Goal: Task Accomplishment & Management: Manage account settings

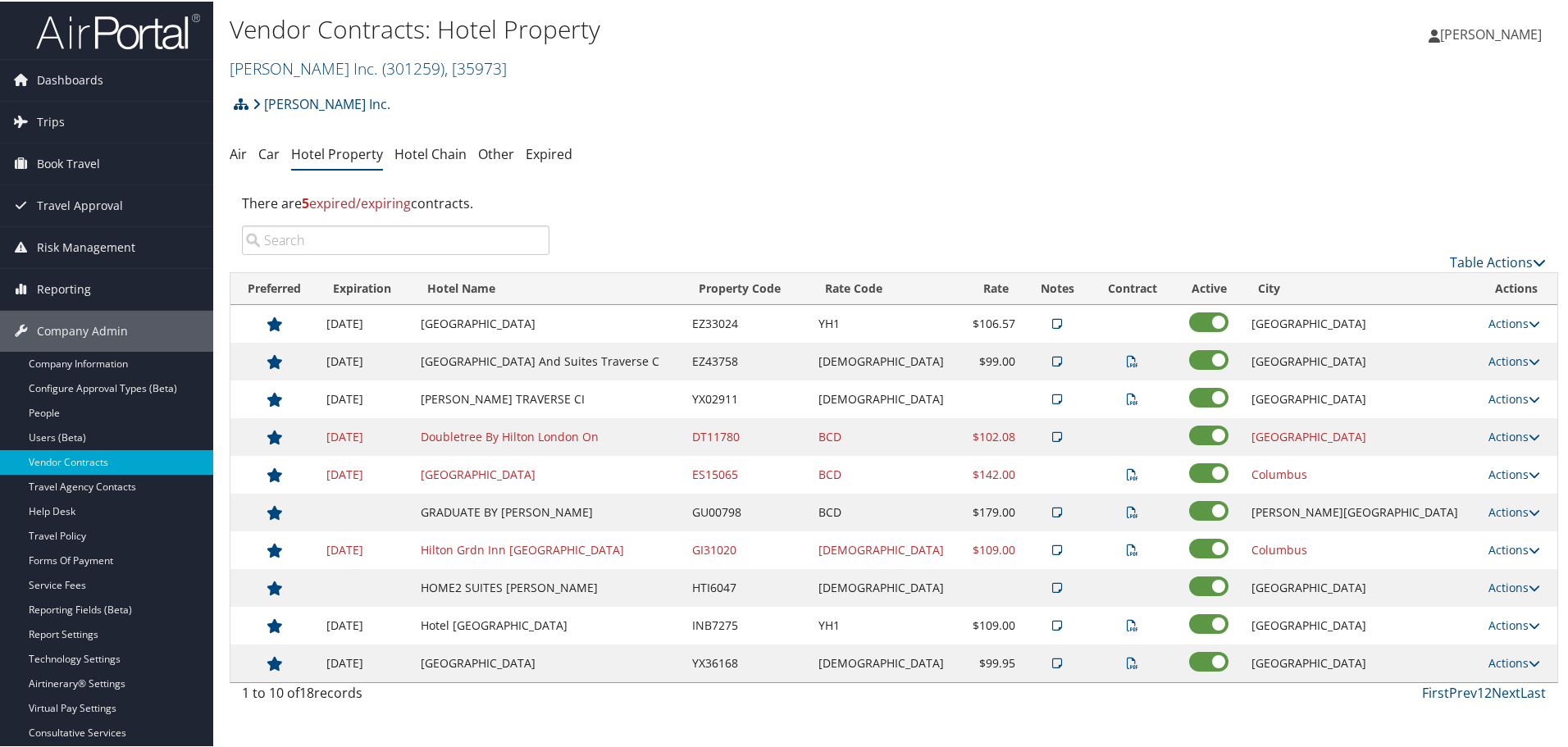
click at [804, 194] on div "There are 5 expired/expiring contracts." at bounding box center [893, 202] width 1328 height 44
click at [900, 169] on div "Hagerty Inc. Account Structure Hagerty Inc. (301259) ACTIVE Create Child × Crea…" at bounding box center [893, 397] width 1328 height 624
drag, startPoint x: 527, startPoint y: 436, endPoint x: 578, endPoint y: 439, distance: 51.1
click at [527, 436] on td "Doubletree By Hilton London On" at bounding box center [548, 435] width 272 height 38
click at [1488, 435] on link "Actions" at bounding box center [1514, 435] width 51 height 16
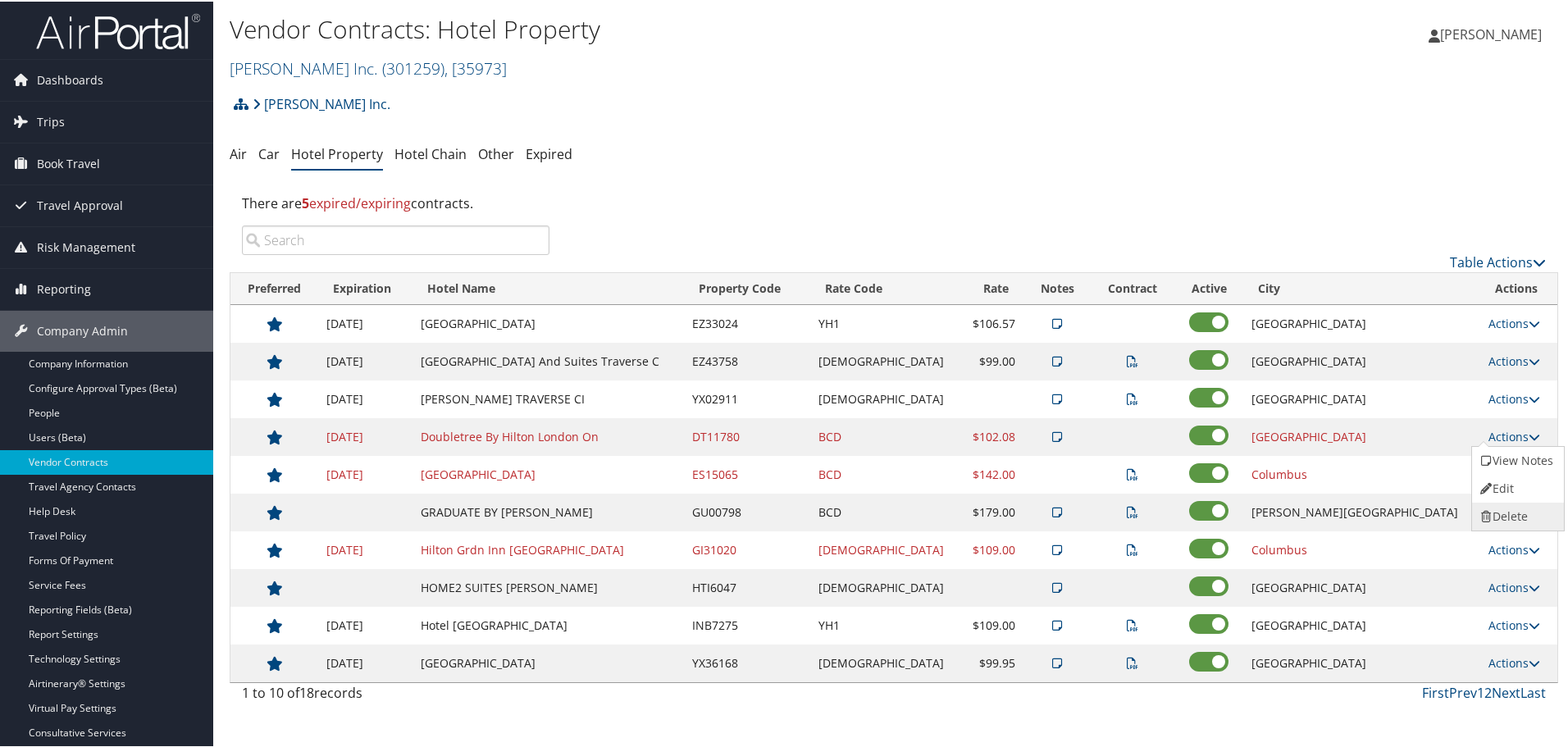
click at [1502, 506] on link "Delete" at bounding box center [1516, 515] width 88 height 28
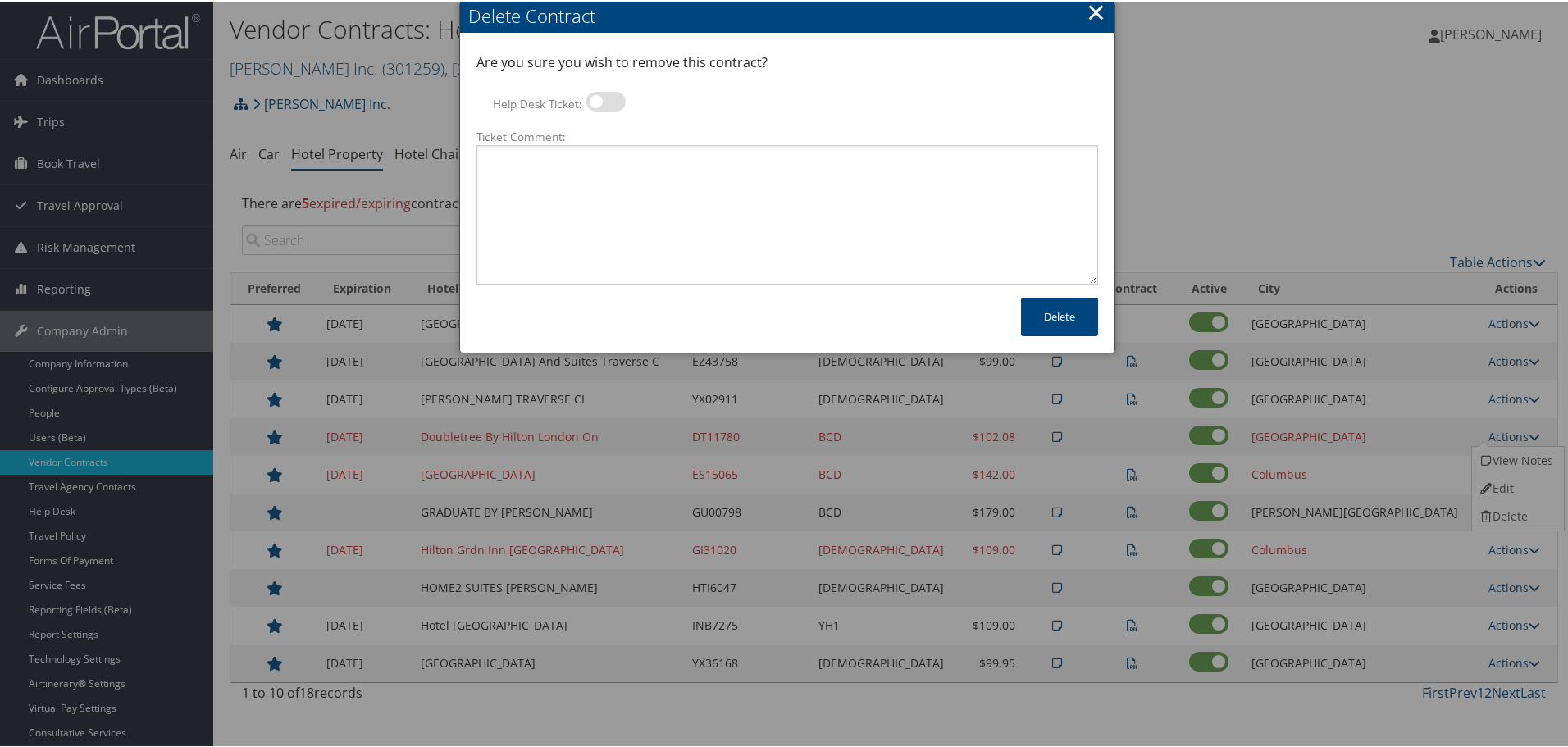
click at [606, 106] on label at bounding box center [605, 100] width 39 height 19
click at [605, 106] on input "Help Desk Ticket:" at bounding box center [600, 103] width 11 height 11
checkbox input "true"
click at [591, 165] on textarea "Ticket Comment:" at bounding box center [787, 213] width 621 height 140
paste textarea "Rates no longer active; remove from profile and preferred status."
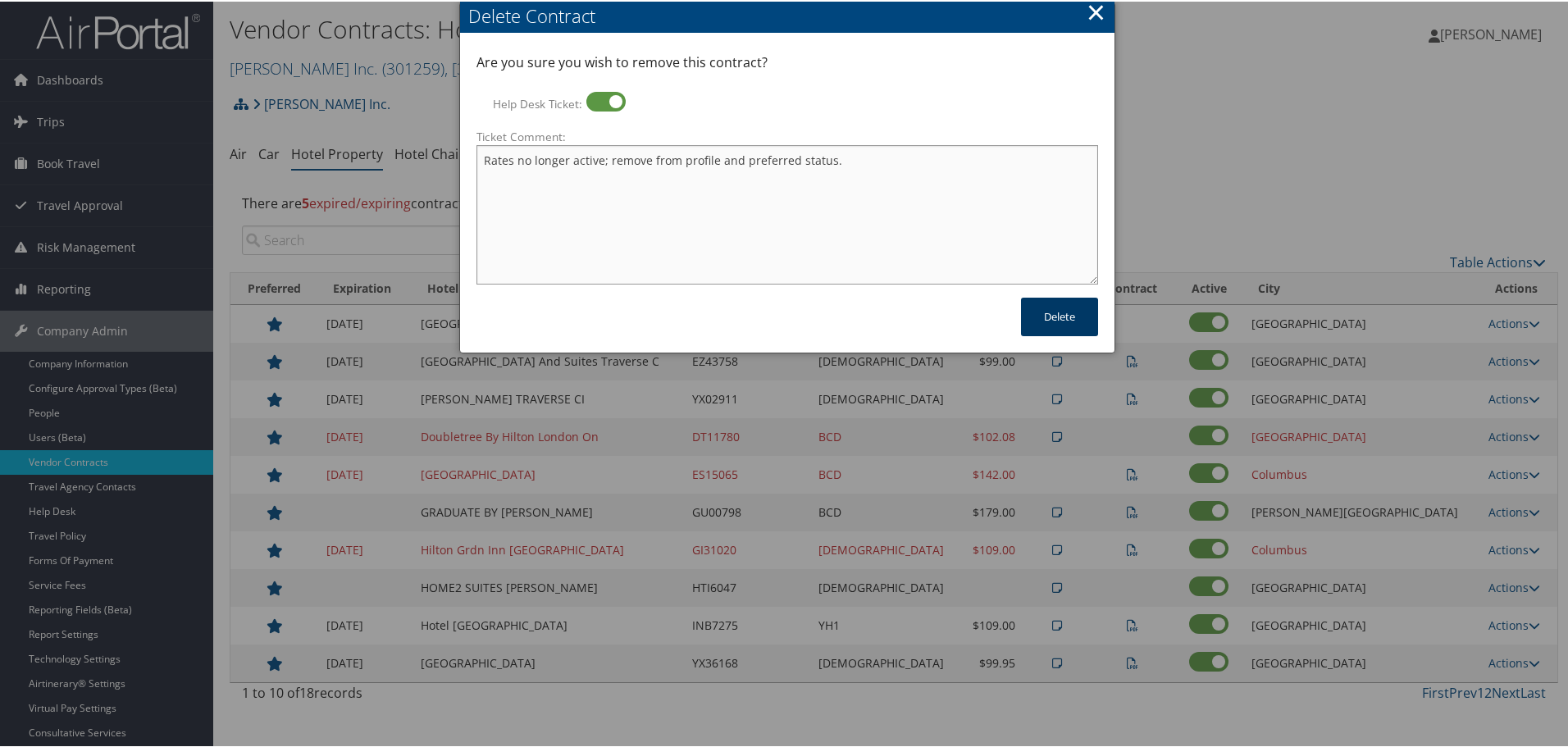
type textarea "Rates no longer active; remove from profile and preferred status."
click at [1052, 316] on button "Delete" at bounding box center [1059, 315] width 77 height 39
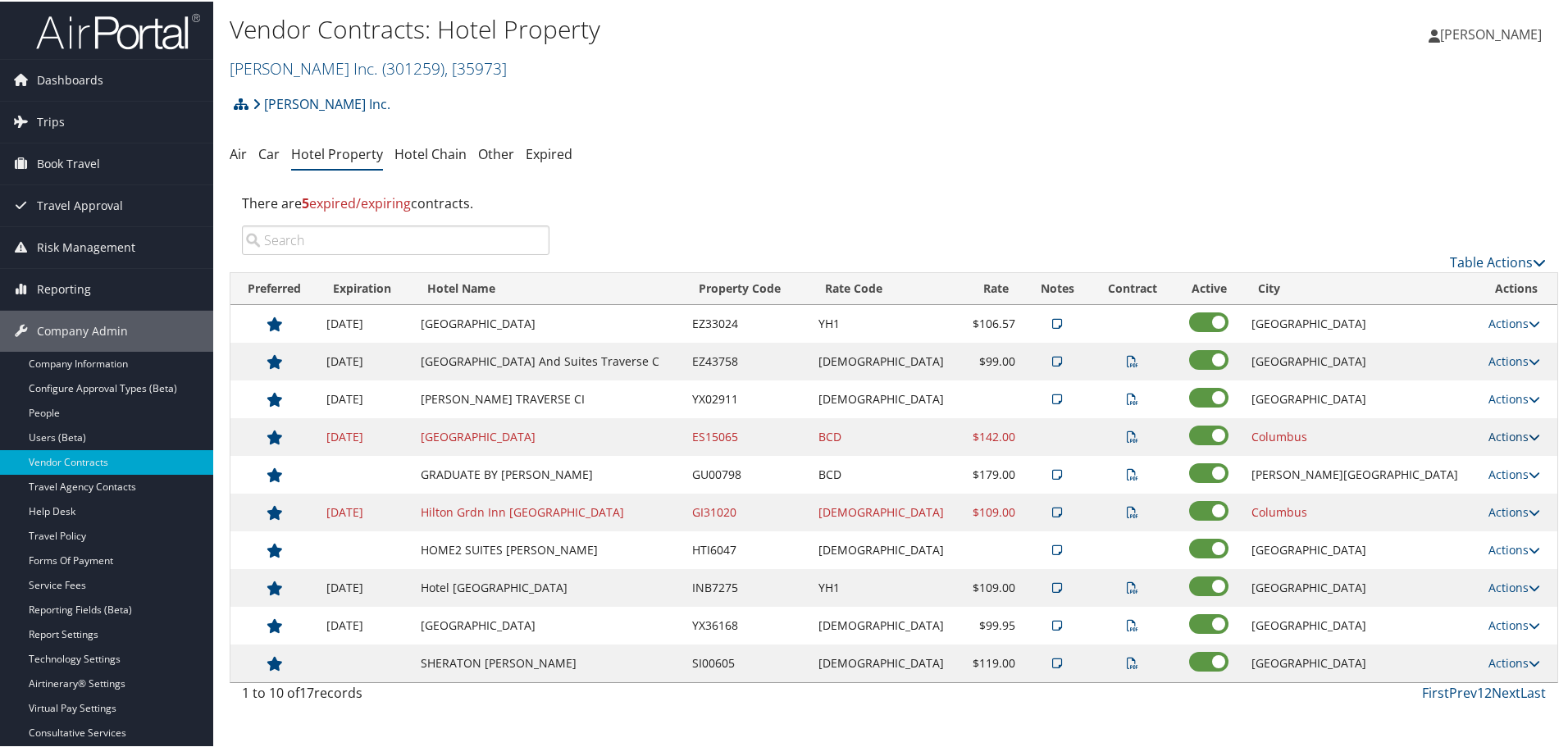
click at [1508, 434] on link "Actions" at bounding box center [1514, 435] width 51 height 16
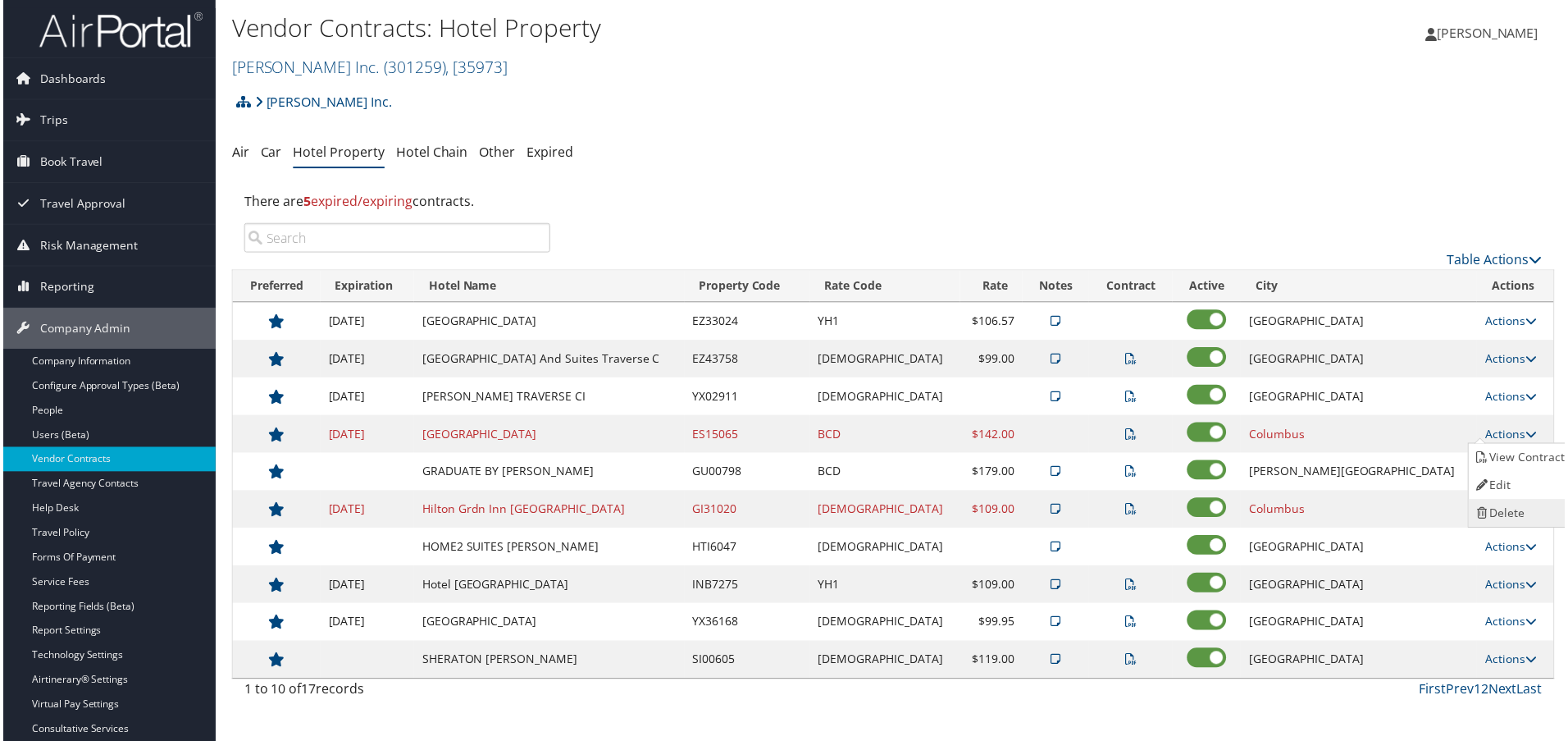
click at [1511, 507] on link "Delete" at bounding box center [1523, 515] width 104 height 28
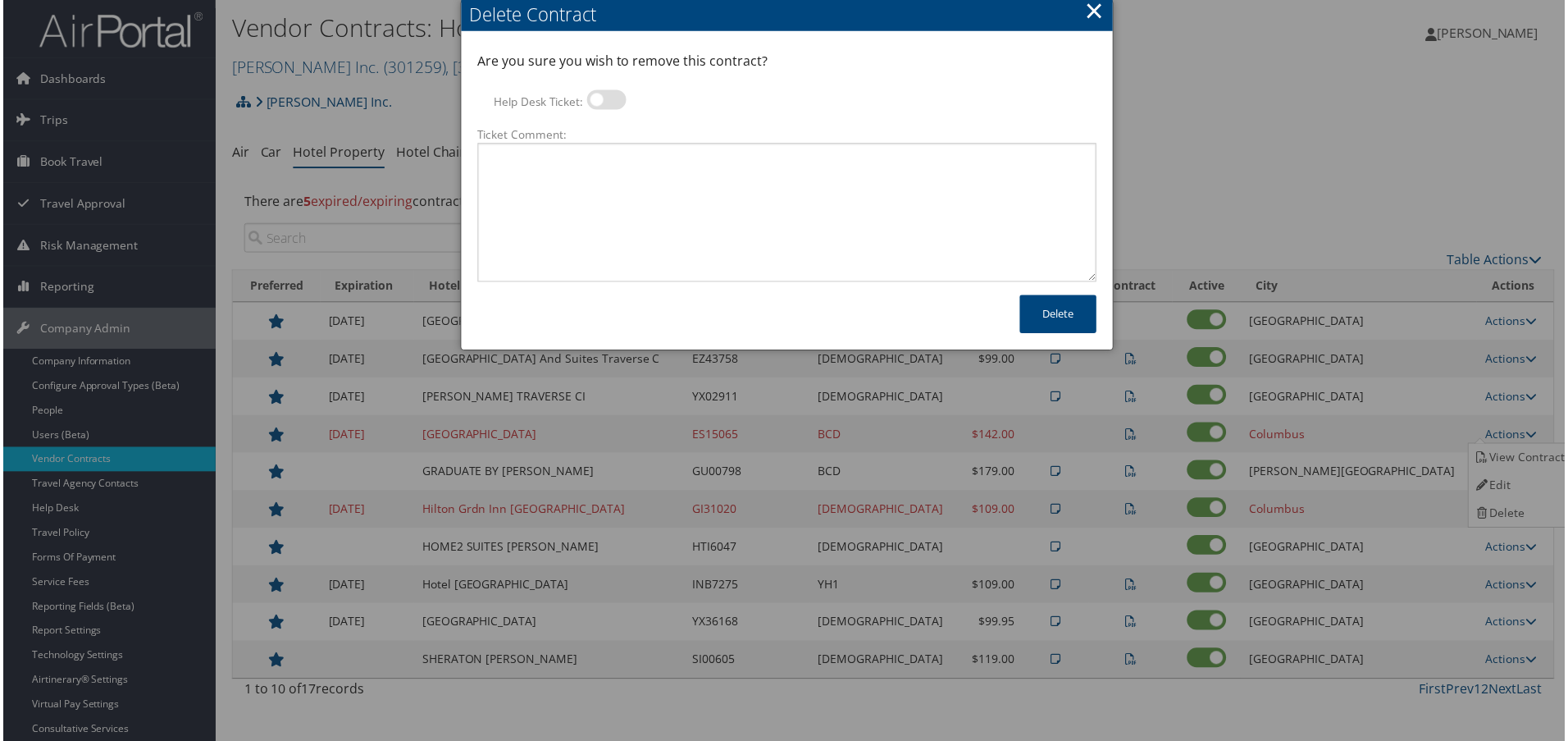
click at [603, 88] on div "Are you sure you wish to remove this contract? Help Desk Ticket: Ticket Comment:" at bounding box center [787, 166] width 621 height 232
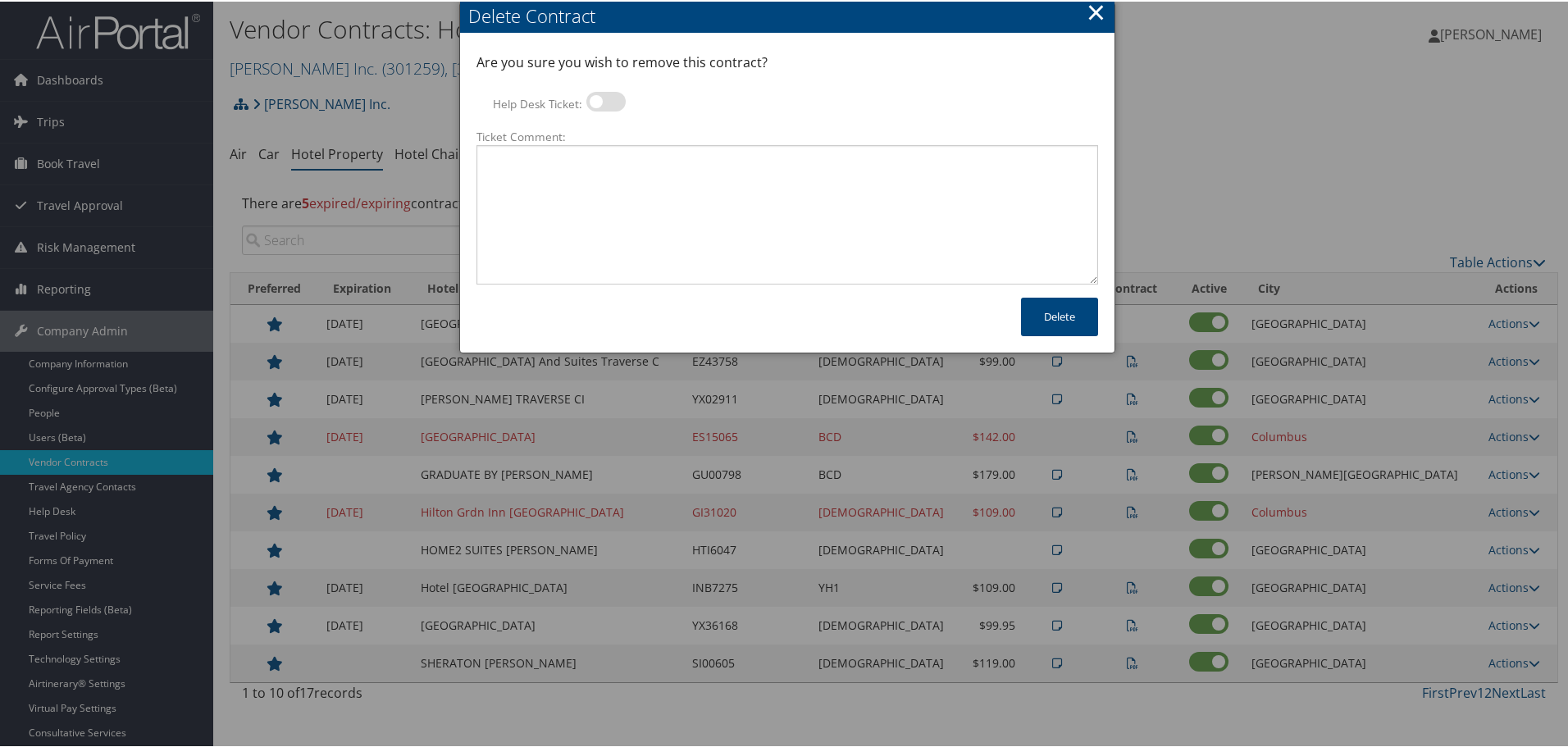
click at [603, 101] on label at bounding box center [605, 100] width 39 height 19
click at [603, 101] on input "Help Desk Ticket:" at bounding box center [600, 103] width 11 height 11
checkbox input "true"
click at [619, 184] on textarea "Ticket Comment:" at bounding box center [787, 213] width 621 height 140
paste textarea "Rates no longer active; remove from profile and preferred status."
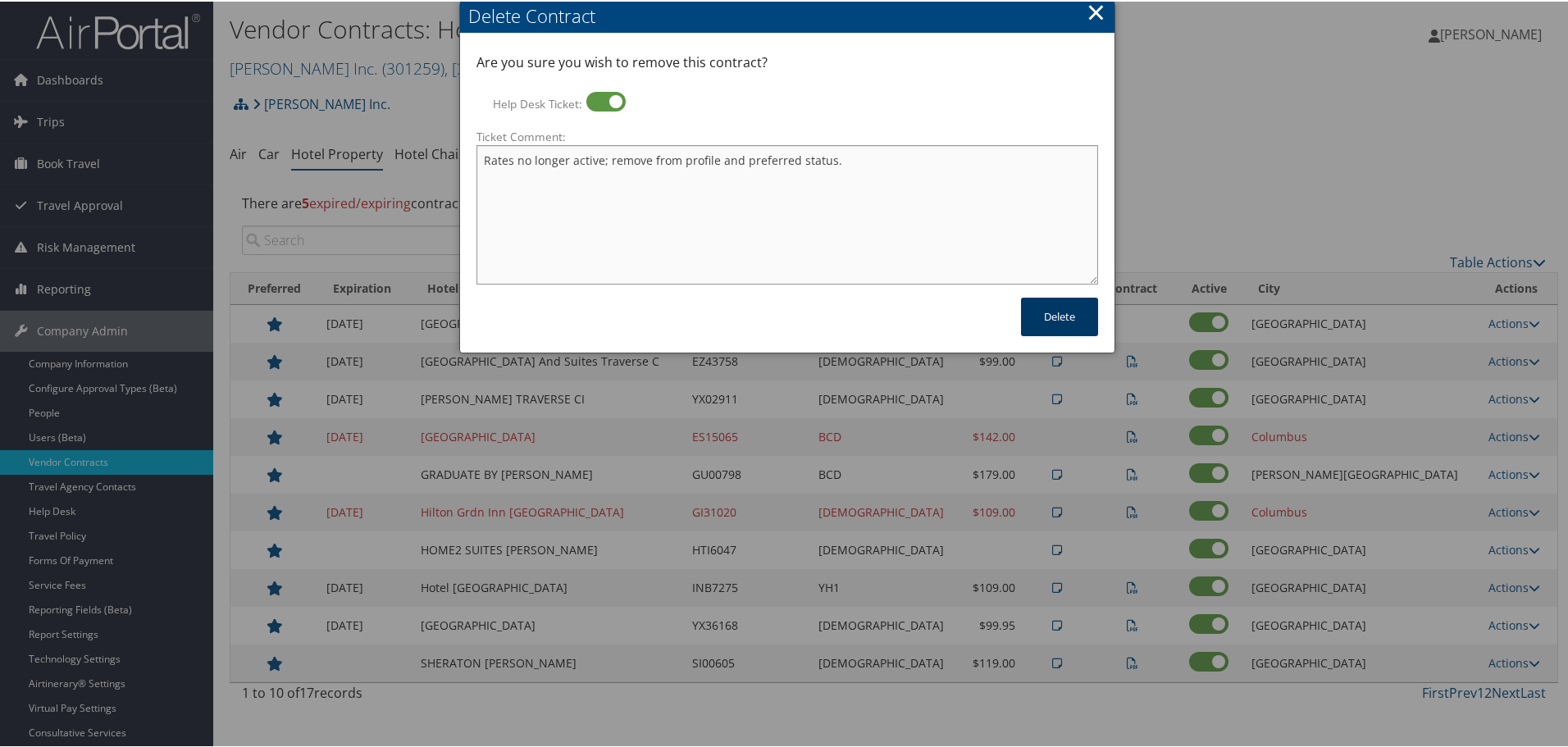
type textarea "Rates no longer active; remove from profile and preferred status."
click at [1041, 315] on button "Delete" at bounding box center [1059, 315] width 77 height 39
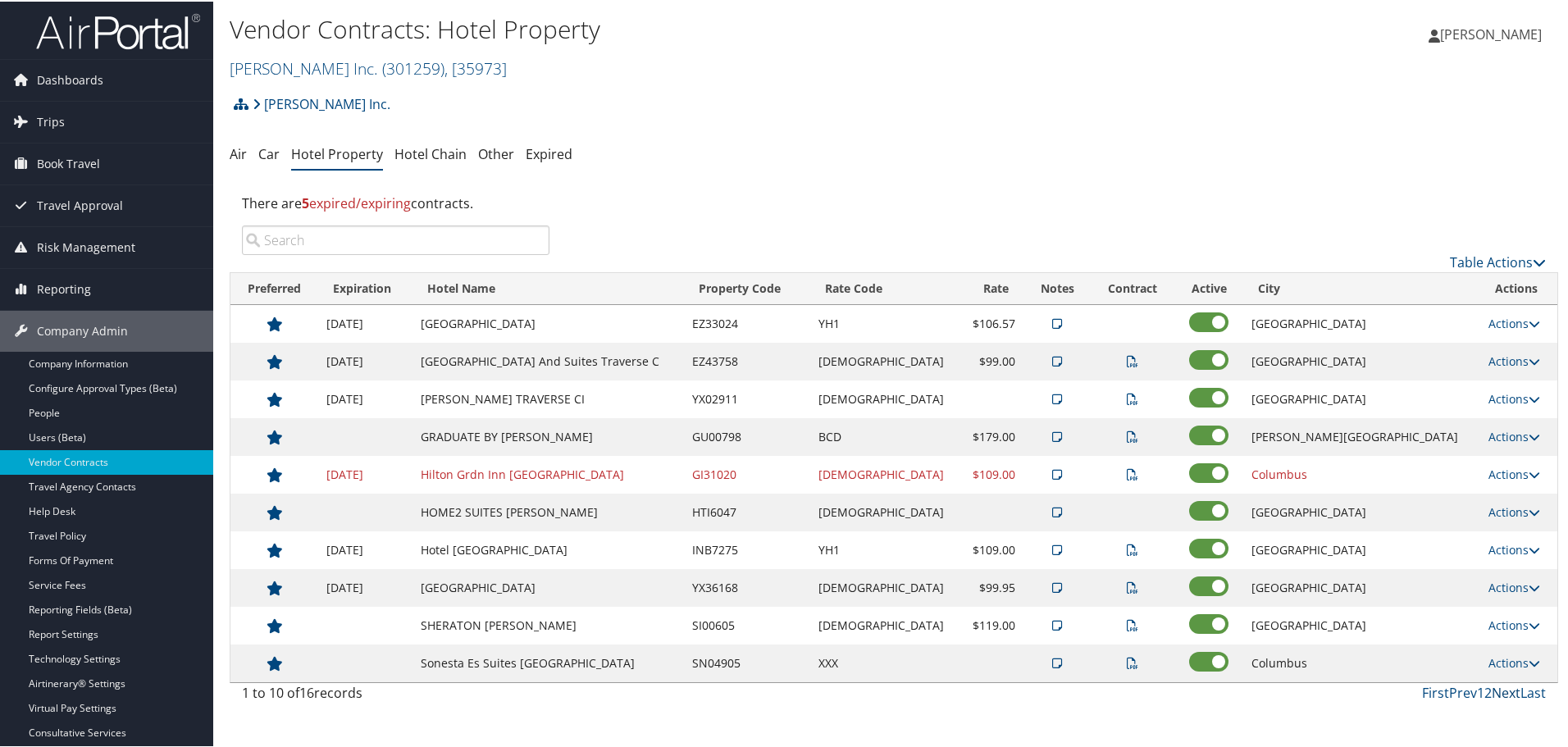
click at [1497, 687] on link "Next" at bounding box center [1505, 691] width 28 height 18
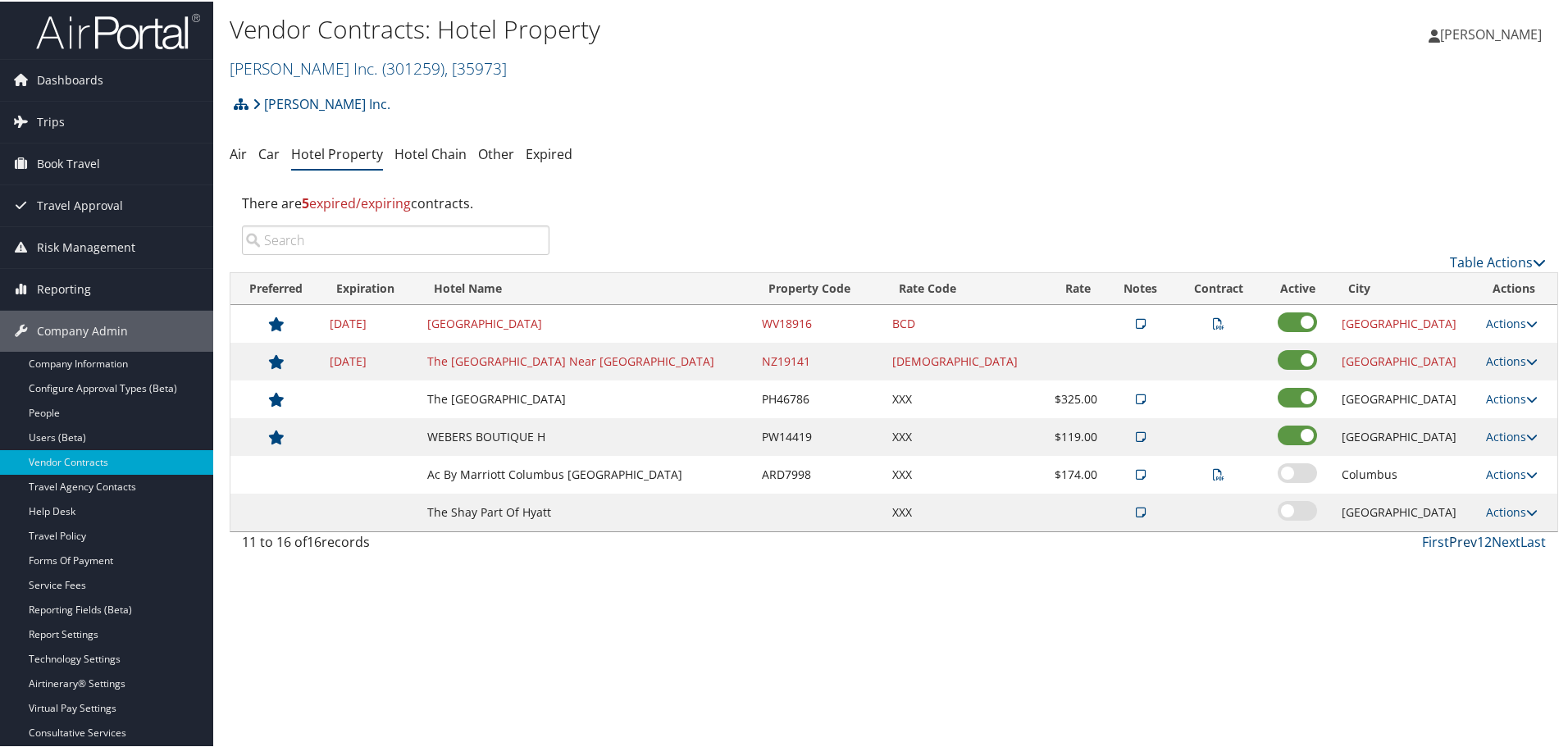
click at [1457, 540] on link "Prev" at bounding box center [1463, 540] width 28 height 18
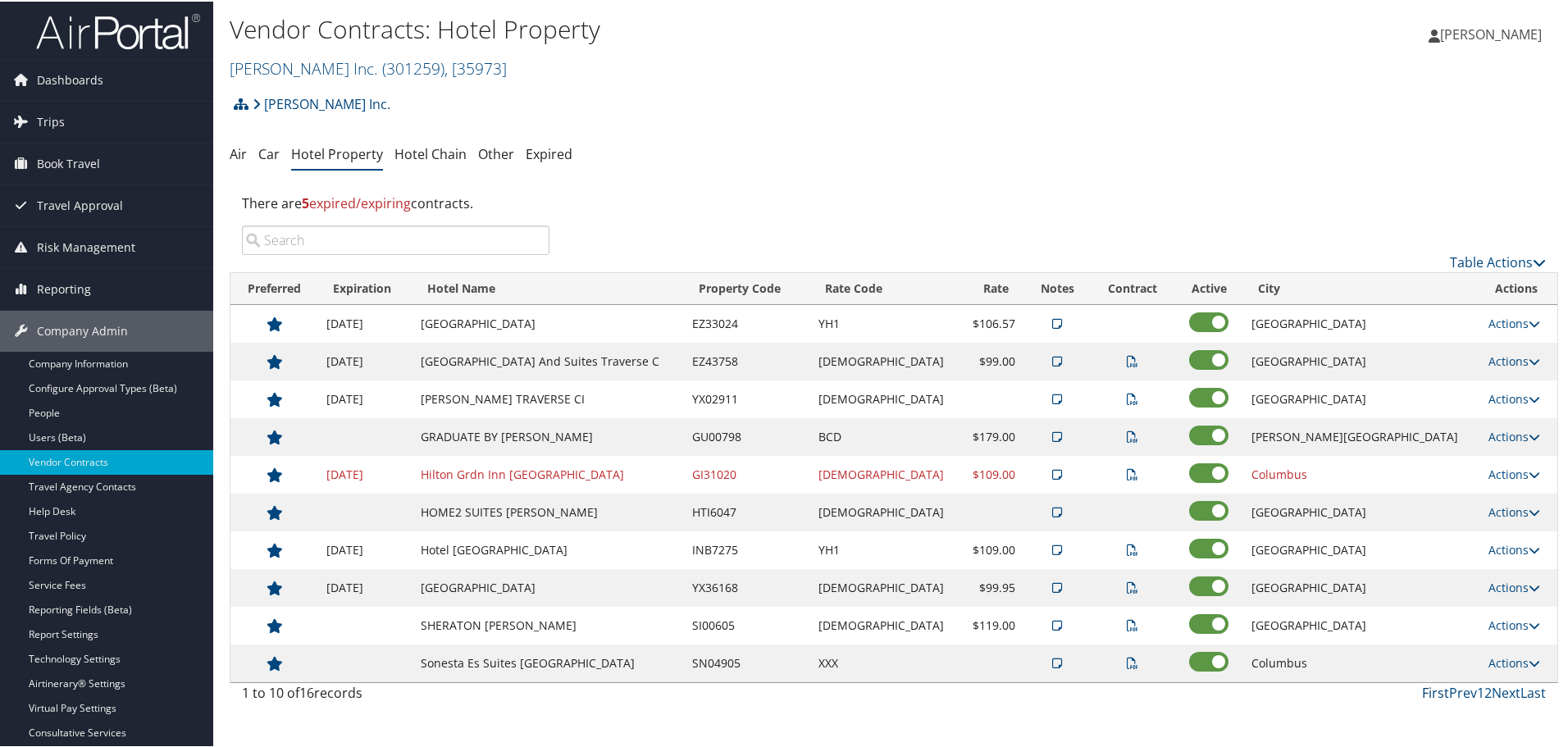
click at [1428, 690] on link "First" at bounding box center [1435, 691] width 27 height 18
click at [404, 227] on input "search" at bounding box center [395, 238] width 307 height 29
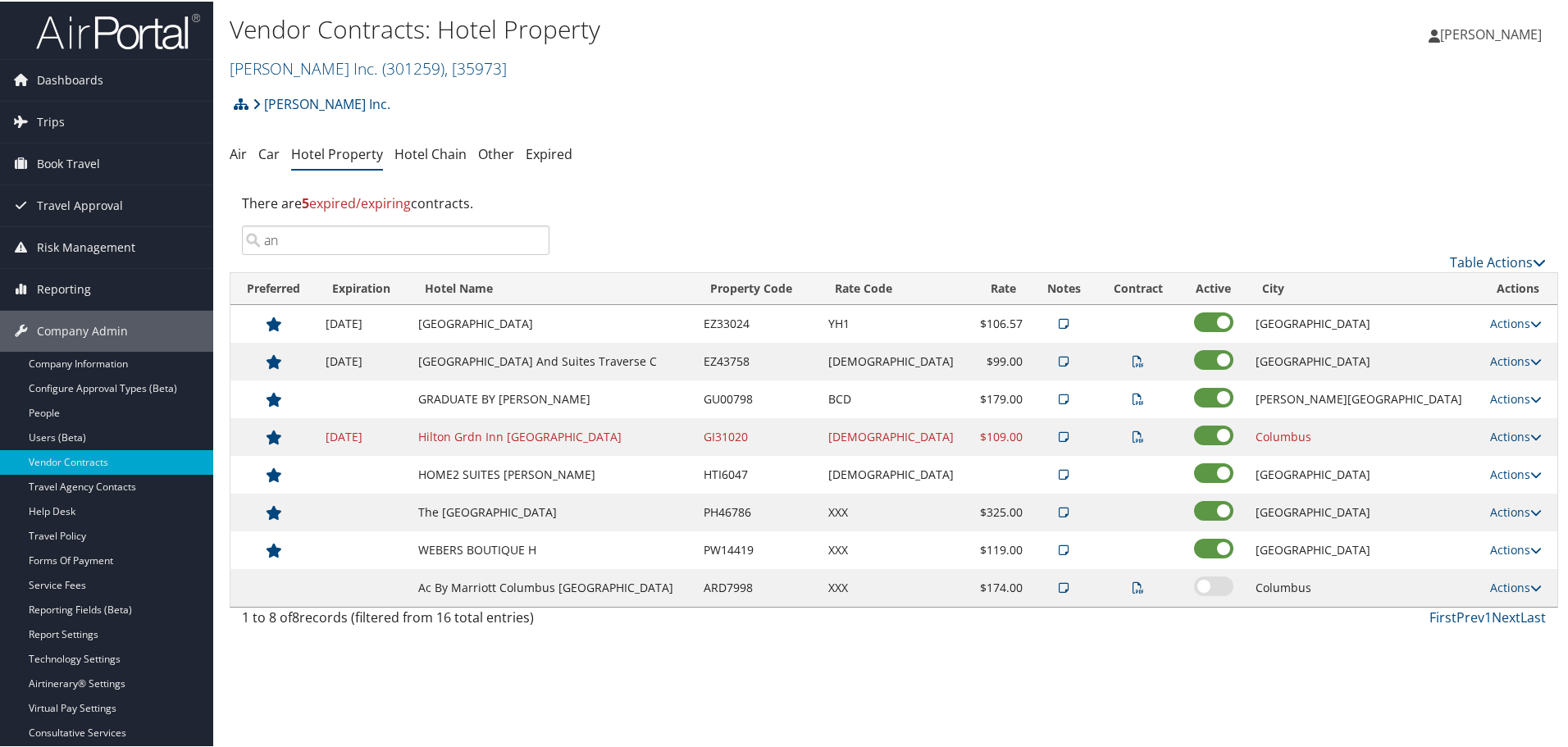
type input "a"
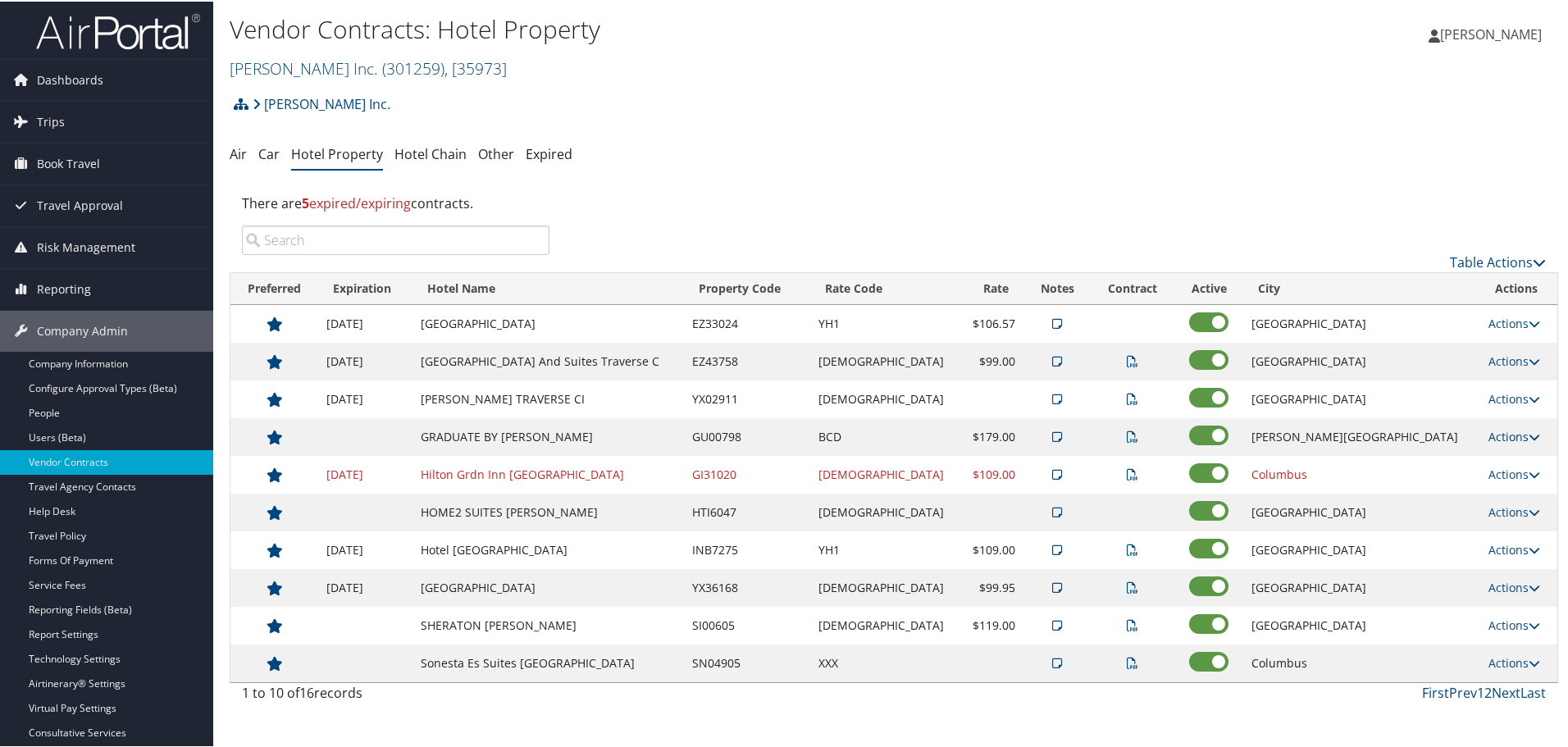
click at [1503, 433] on link "Actions" at bounding box center [1514, 435] width 51 height 16
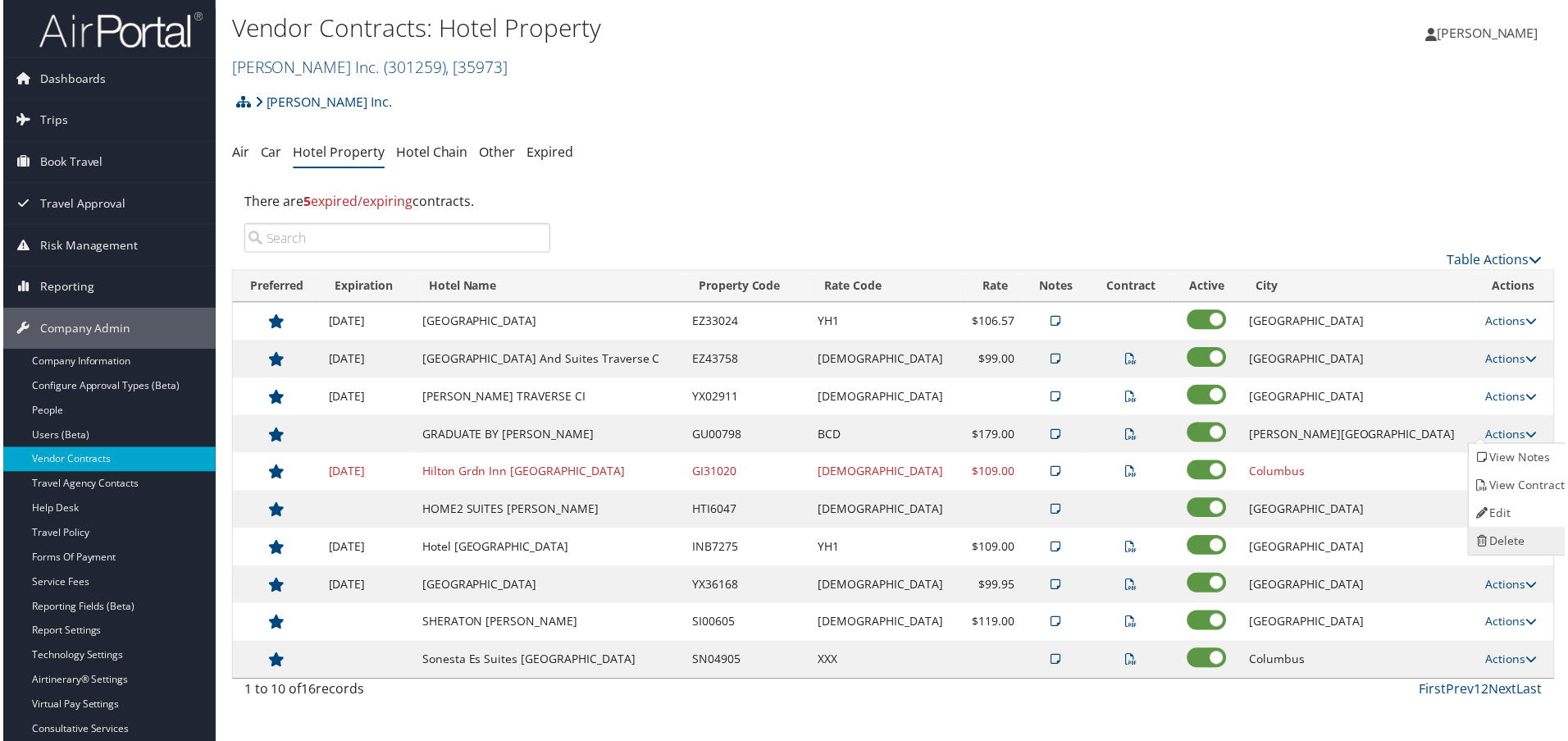
click at [1512, 536] on link "Delete" at bounding box center [1523, 544] width 104 height 28
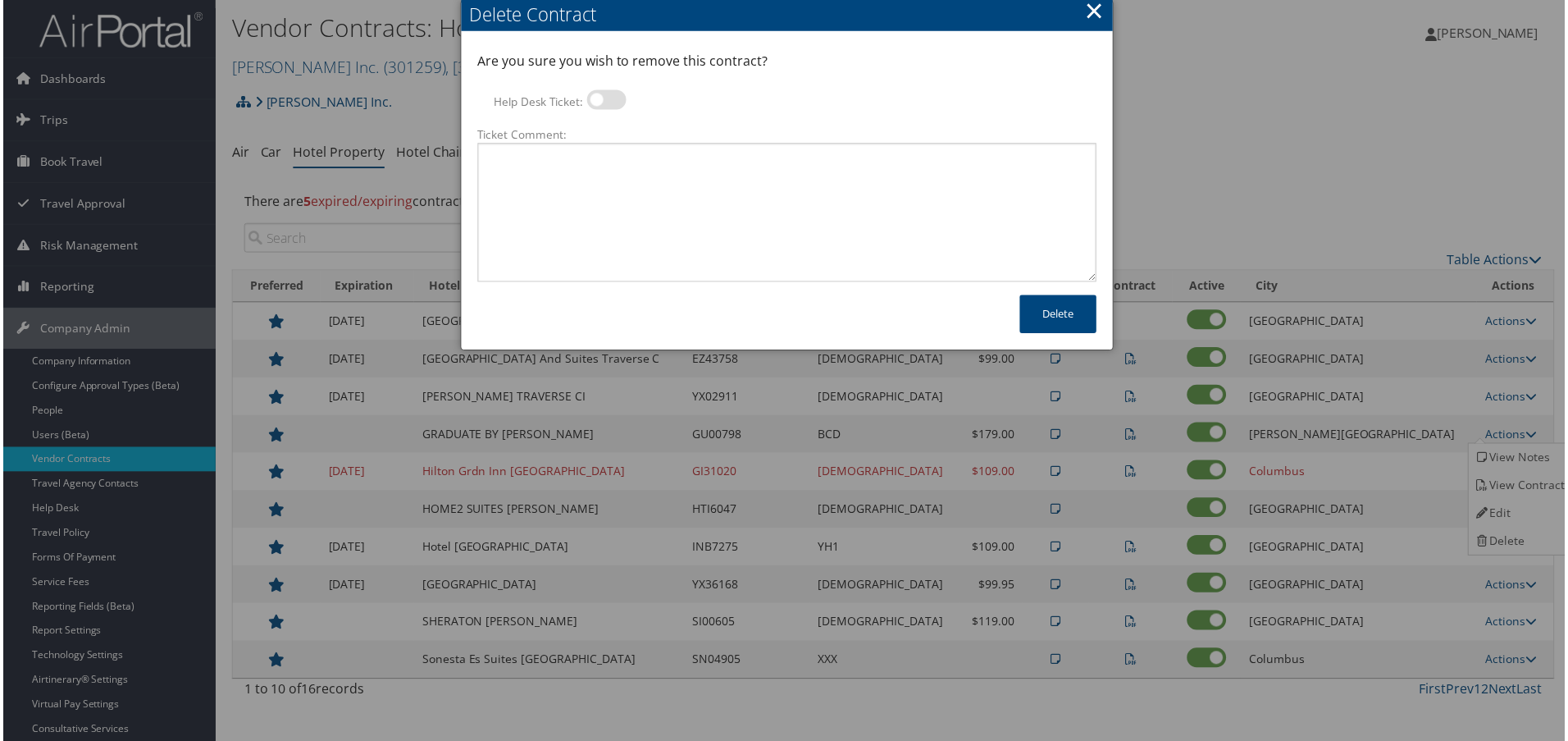
click at [593, 100] on label at bounding box center [605, 100] width 39 height 19
click at [595, 100] on input "Help Desk Ticket:" at bounding box center [600, 103] width 11 height 11
checkbox input "true"
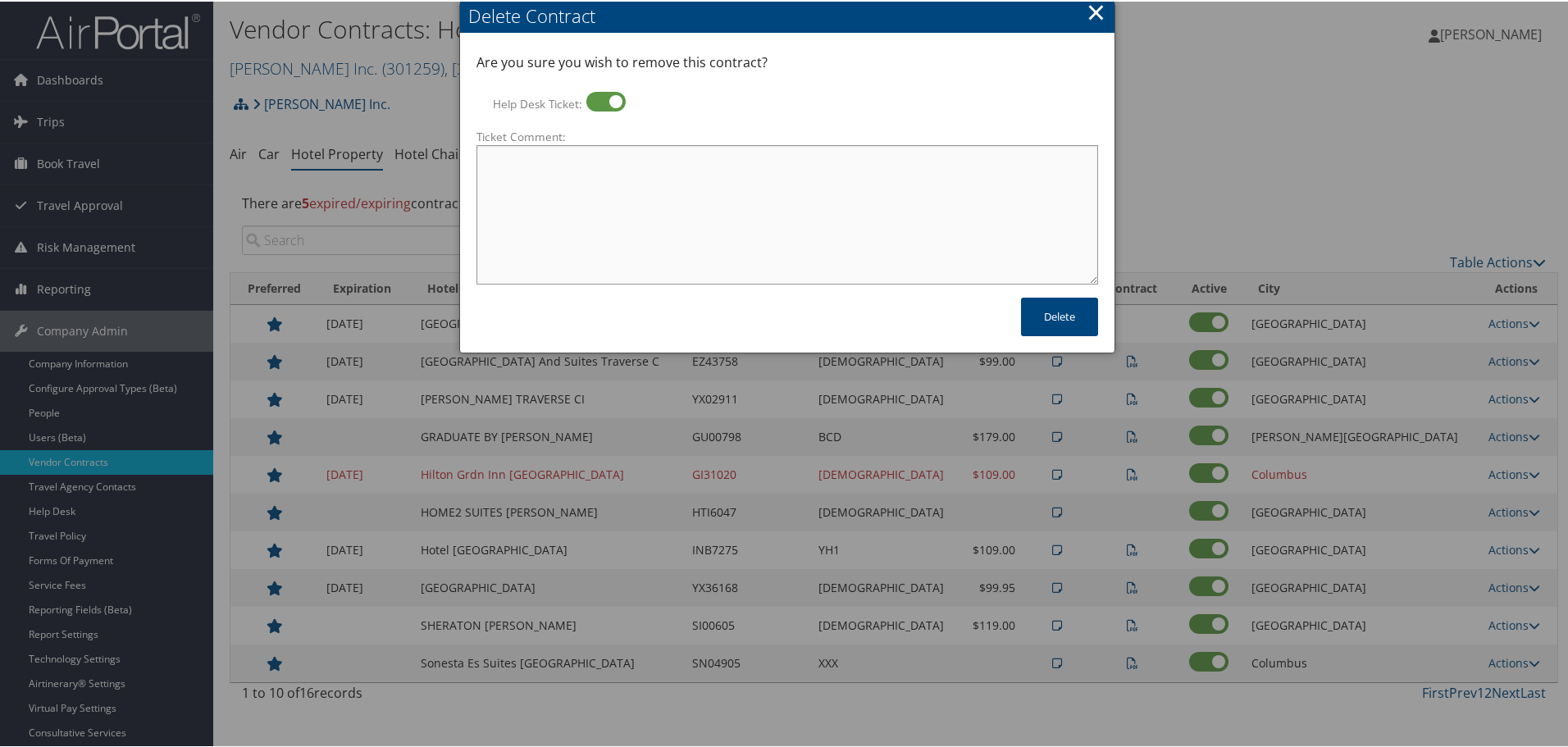
click at [596, 170] on textarea "Ticket Comment:" at bounding box center [787, 213] width 621 height 140
paste textarea "Rates no longer active; remove from profile and preferred status."
type textarea "Rates no longer active; remove from profile and preferred status."
click at [1043, 327] on button "Delete" at bounding box center [1059, 315] width 77 height 39
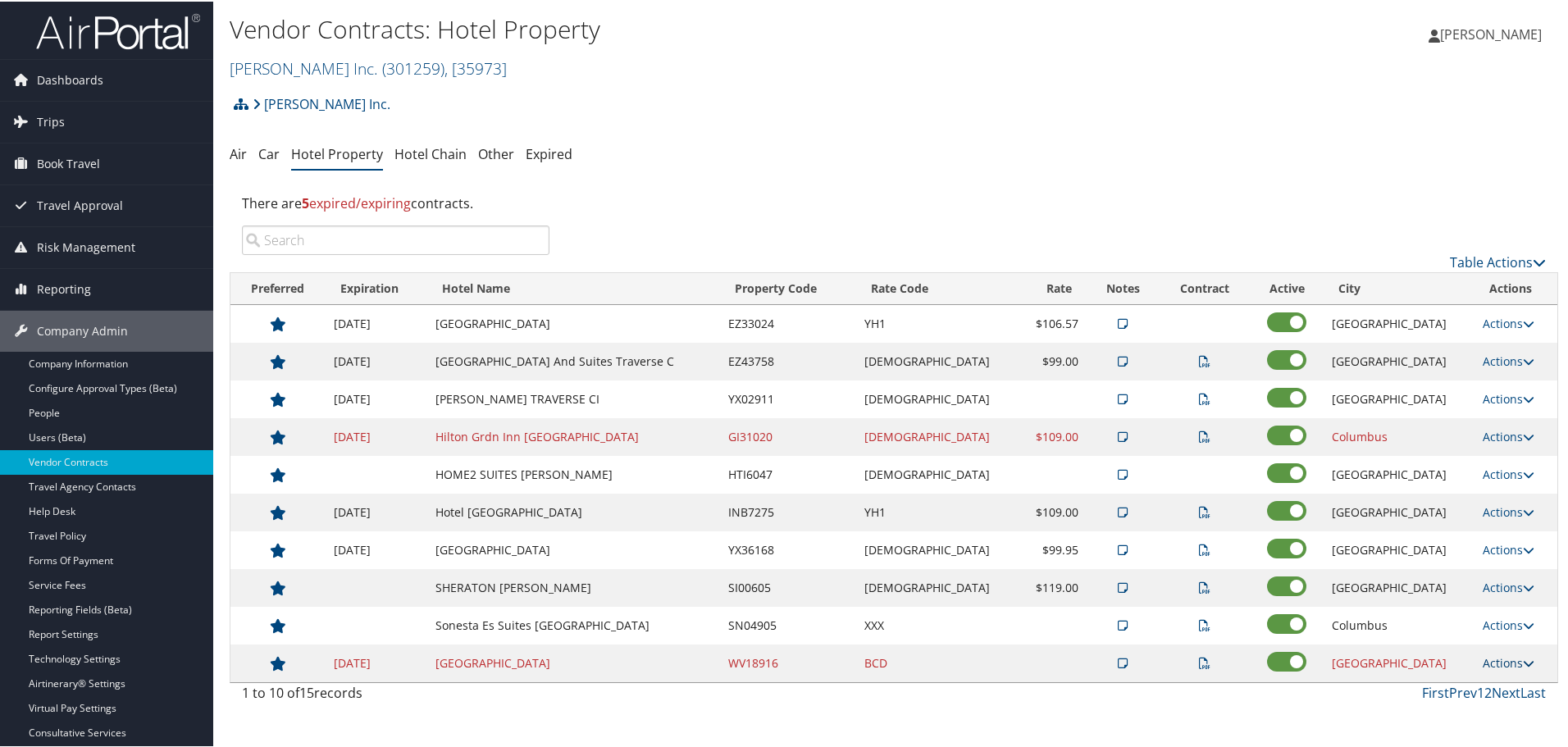
click at [1523, 659] on icon at bounding box center [1528, 661] width 12 height 12
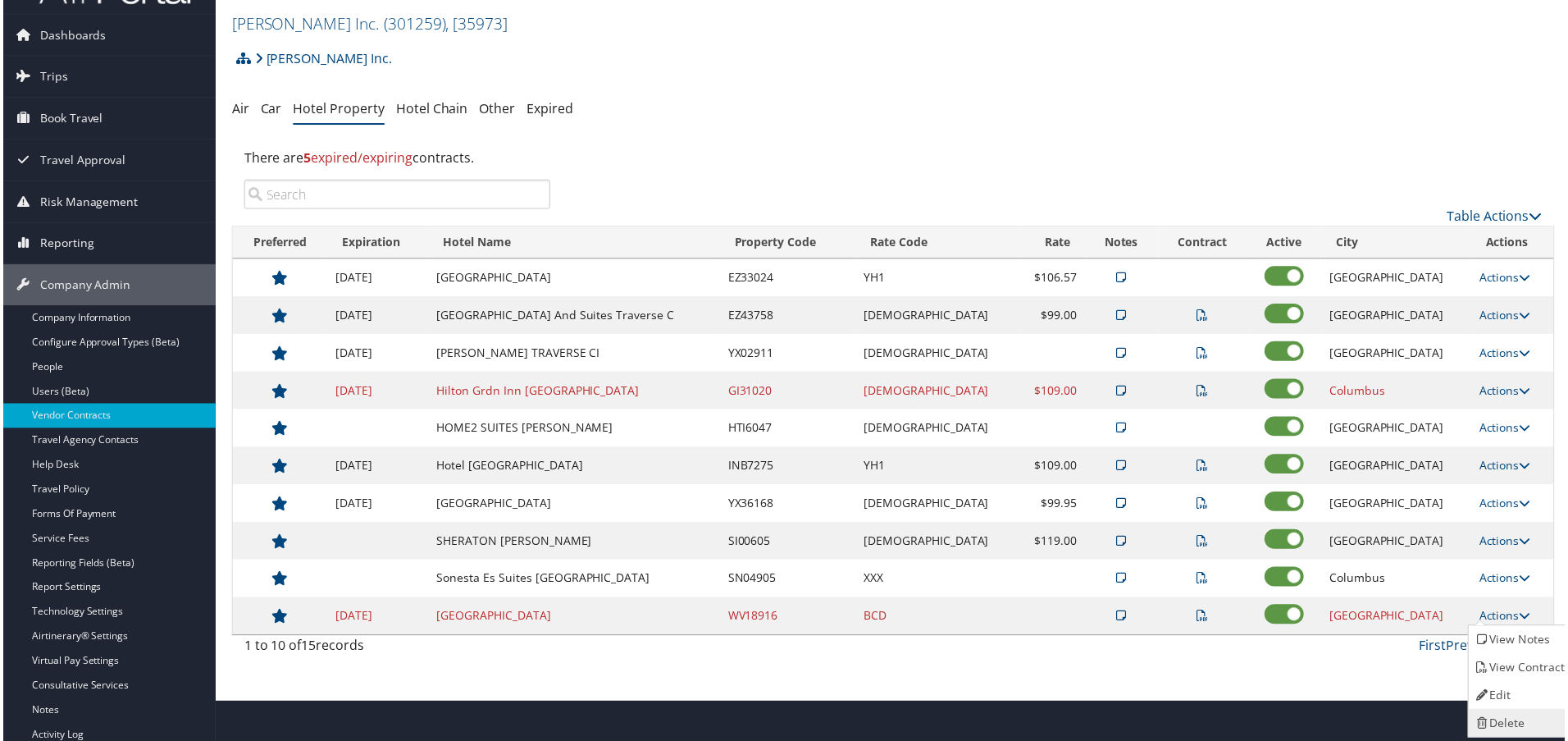
click at [1512, 718] on link "Delete" at bounding box center [1523, 726] width 104 height 28
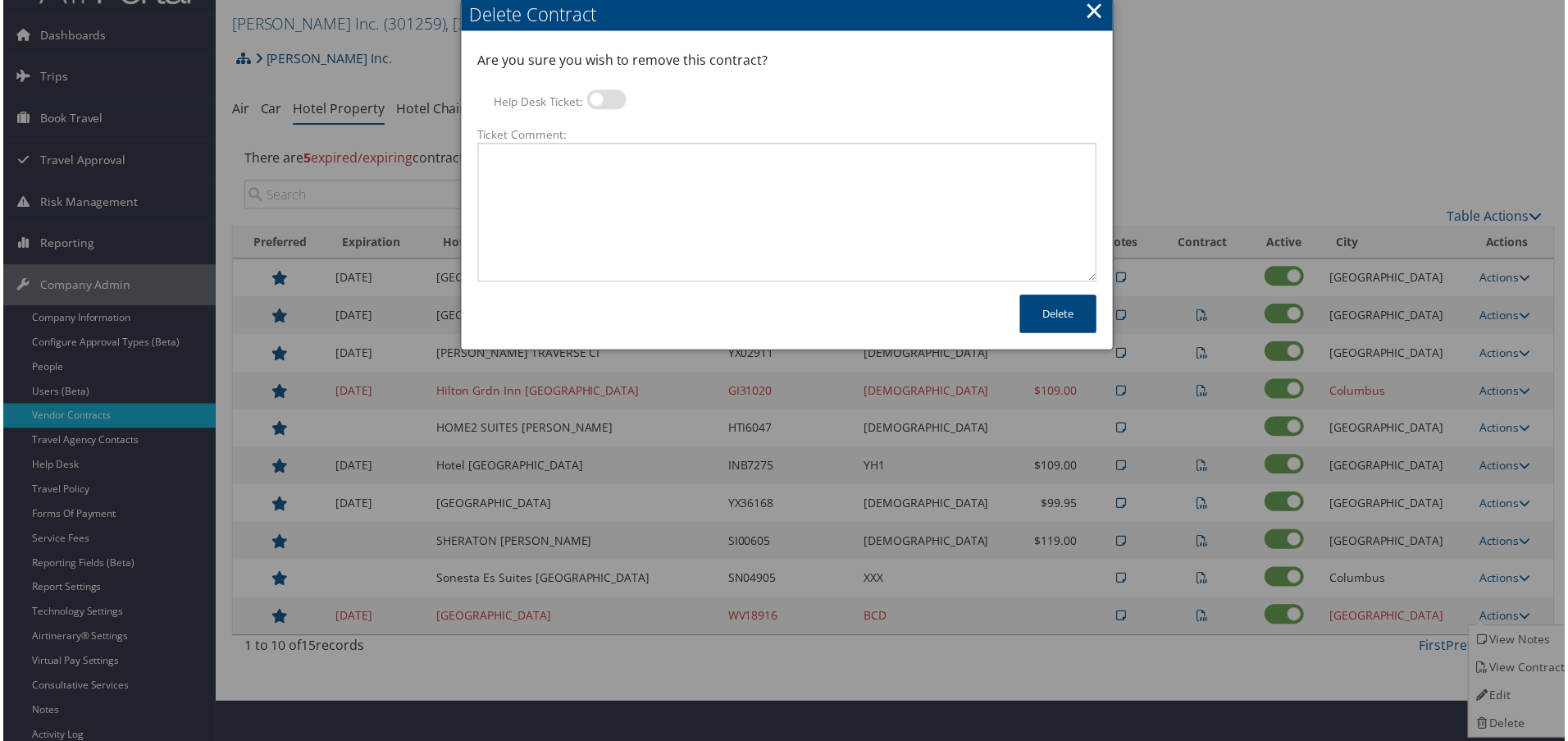
click at [608, 105] on label at bounding box center [605, 100] width 39 height 19
click at [605, 105] on input "Help Desk Ticket:" at bounding box center [600, 103] width 11 height 11
checkbox input "true"
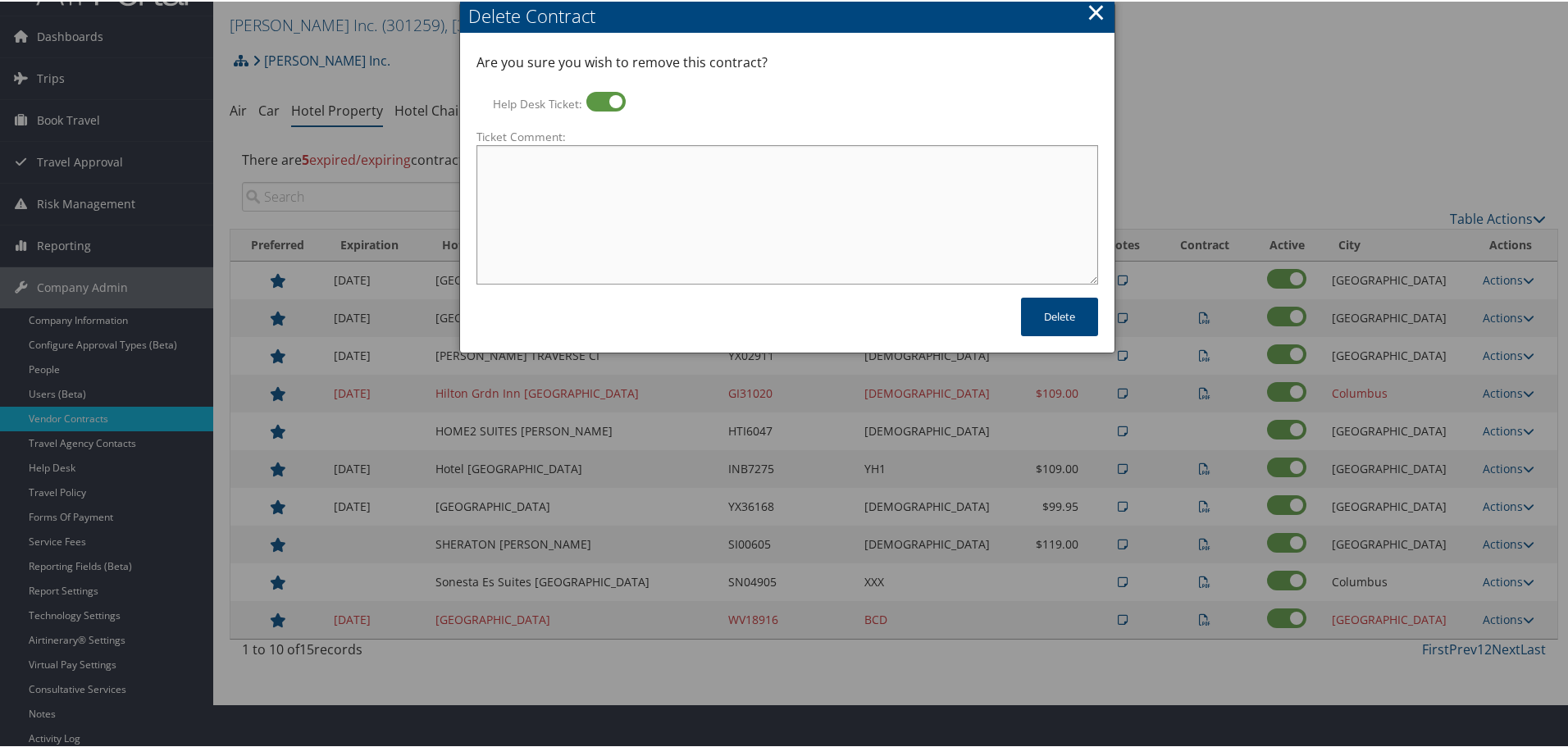
click at [621, 173] on textarea "Ticket Comment:" at bounding box center [787, 213] width 621 height 140
paste textarea "Rates no longer active; remove from profile and preferred status."
type textarea "Rates no longer active; remove from profile and preferred status."
click at [1043, 307] on button "Delete" at bounding box center [1059, 315] width 77 height 39
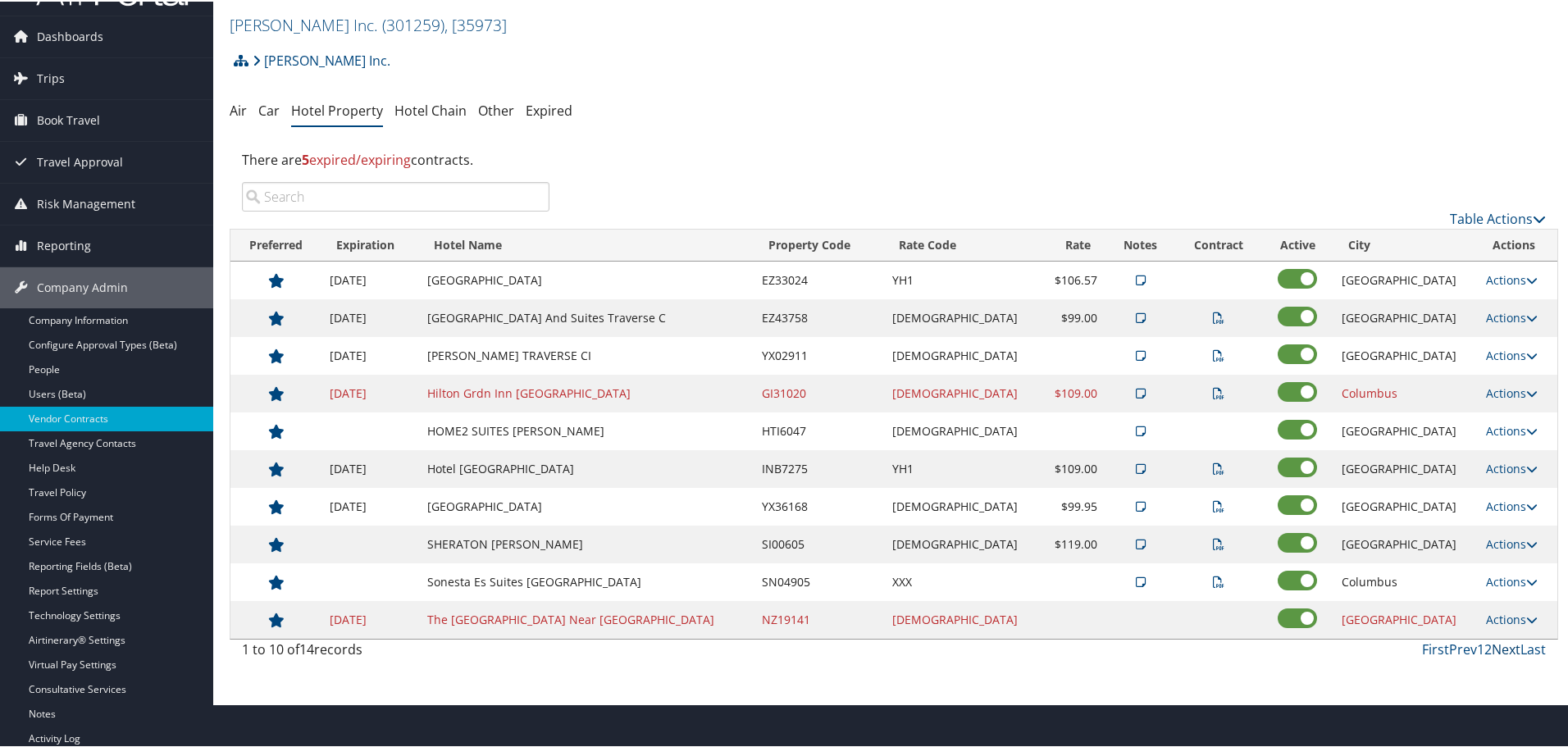
click at [1503, 648] on link "Next" at bounding box center [1505, 648] width 28 height 18
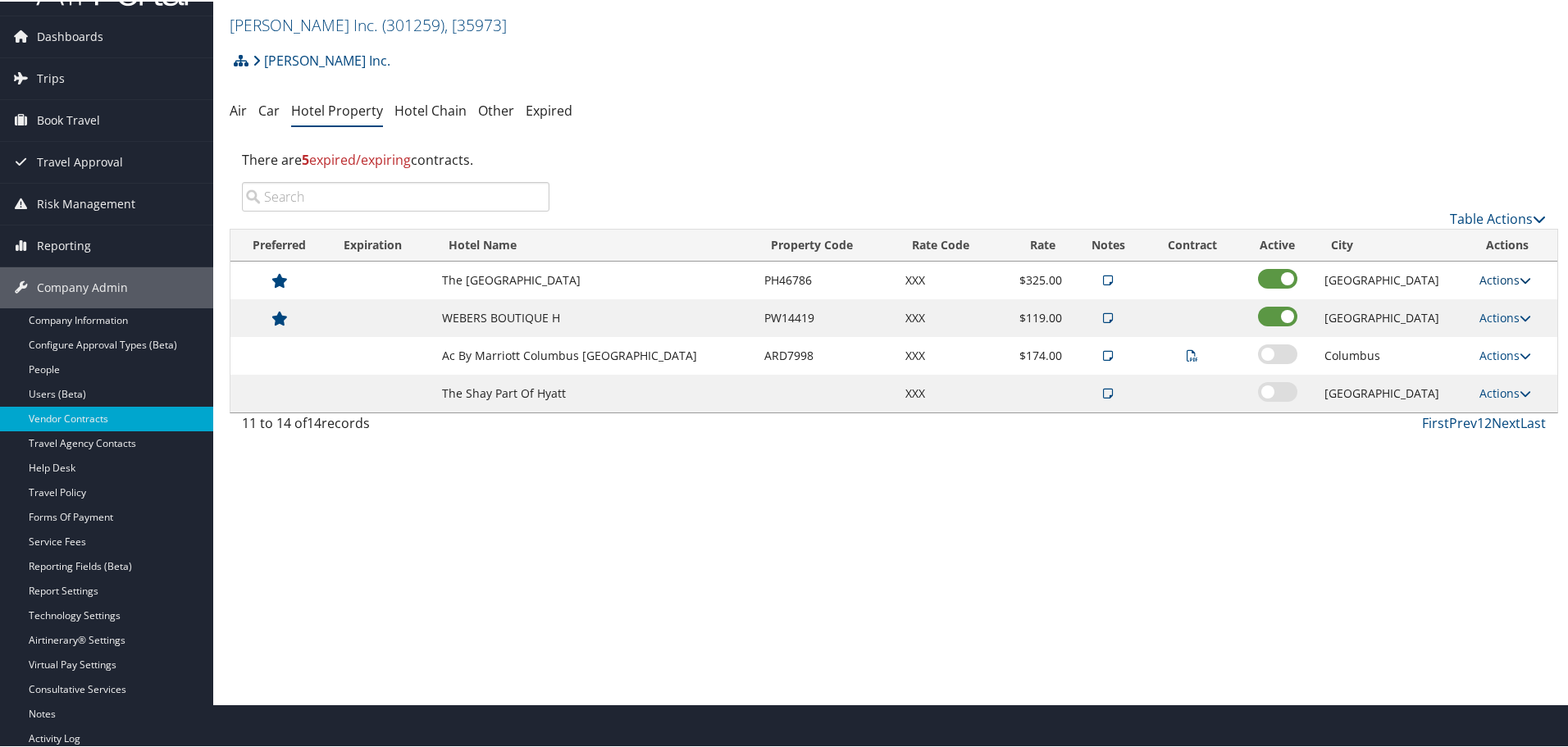
click at [1493, 273] on link "Actions" at bounding box center [1504, 279] width 51 height 16
drag, startPoint x: 1517, startPoint y: 359, endPoint x: 1465, endPoint y: 377, distance: 55.0
click at [1517, 358] on link "Delete" at bounding box center [1516, 358] width 88 height 28
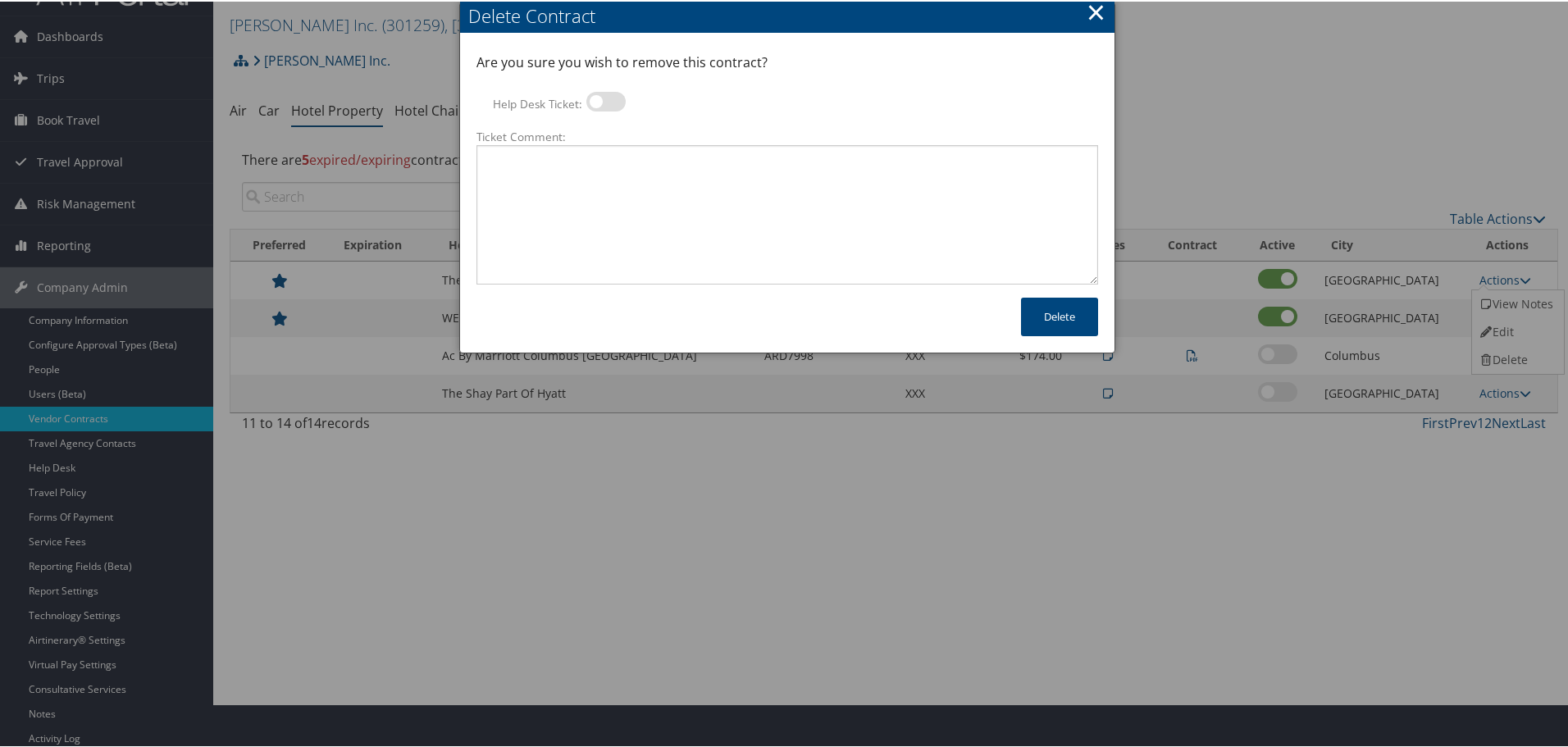
click at [602, 108] on label at bounding box center [605, 100] width 39 height 19
click at [602, 108] on input "Help Desk Ticket:" at bounding box center [600, 103] width 11 height 11
checkbox input "true"
click at [653, 165] on textarea "Ticket Comment:" at bounding box center [787, 213] width 621 height 140
paste textarea "Rates no longer active; remove from profile and preferred status."
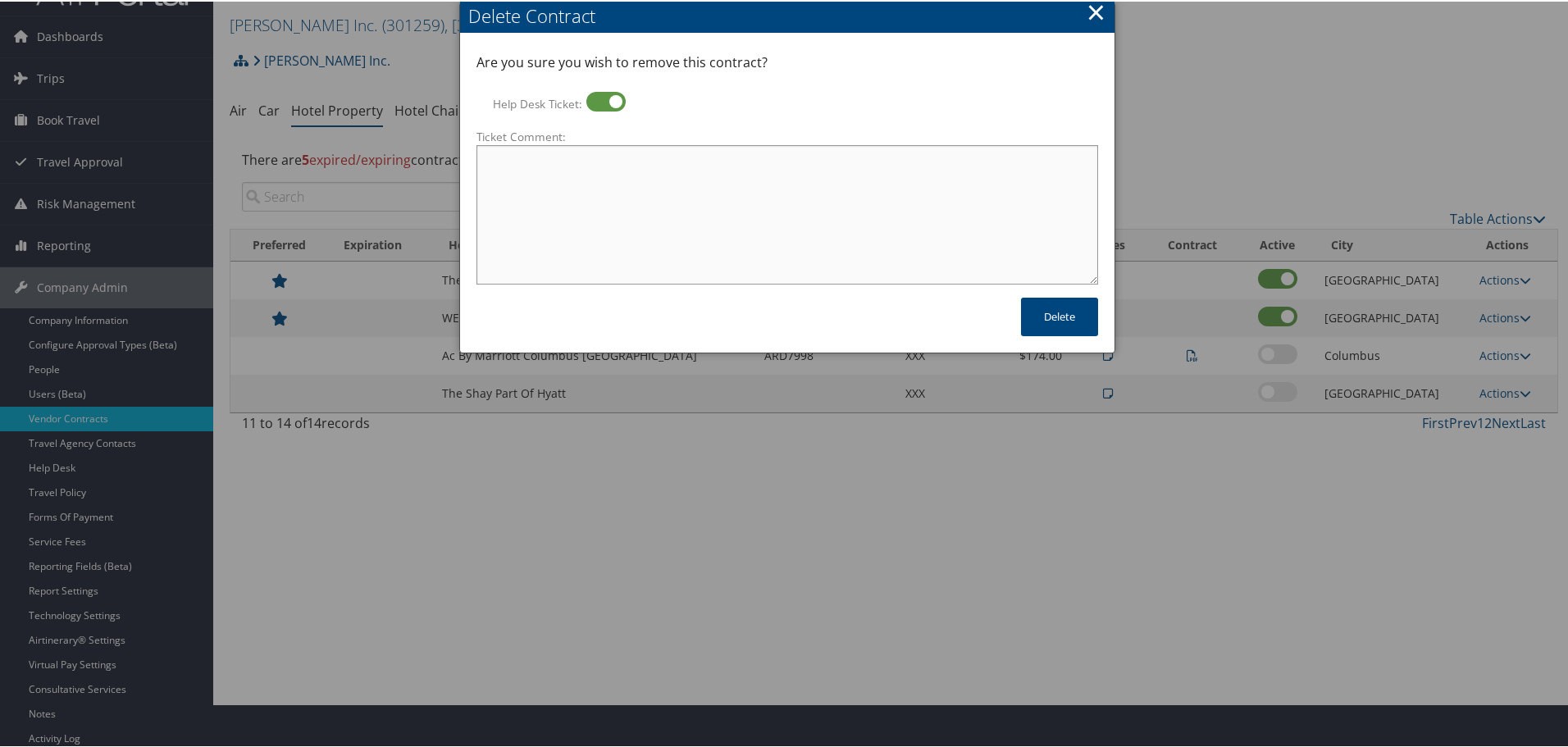
type textarea "Rates no longer active; remove from profile and preferred status."
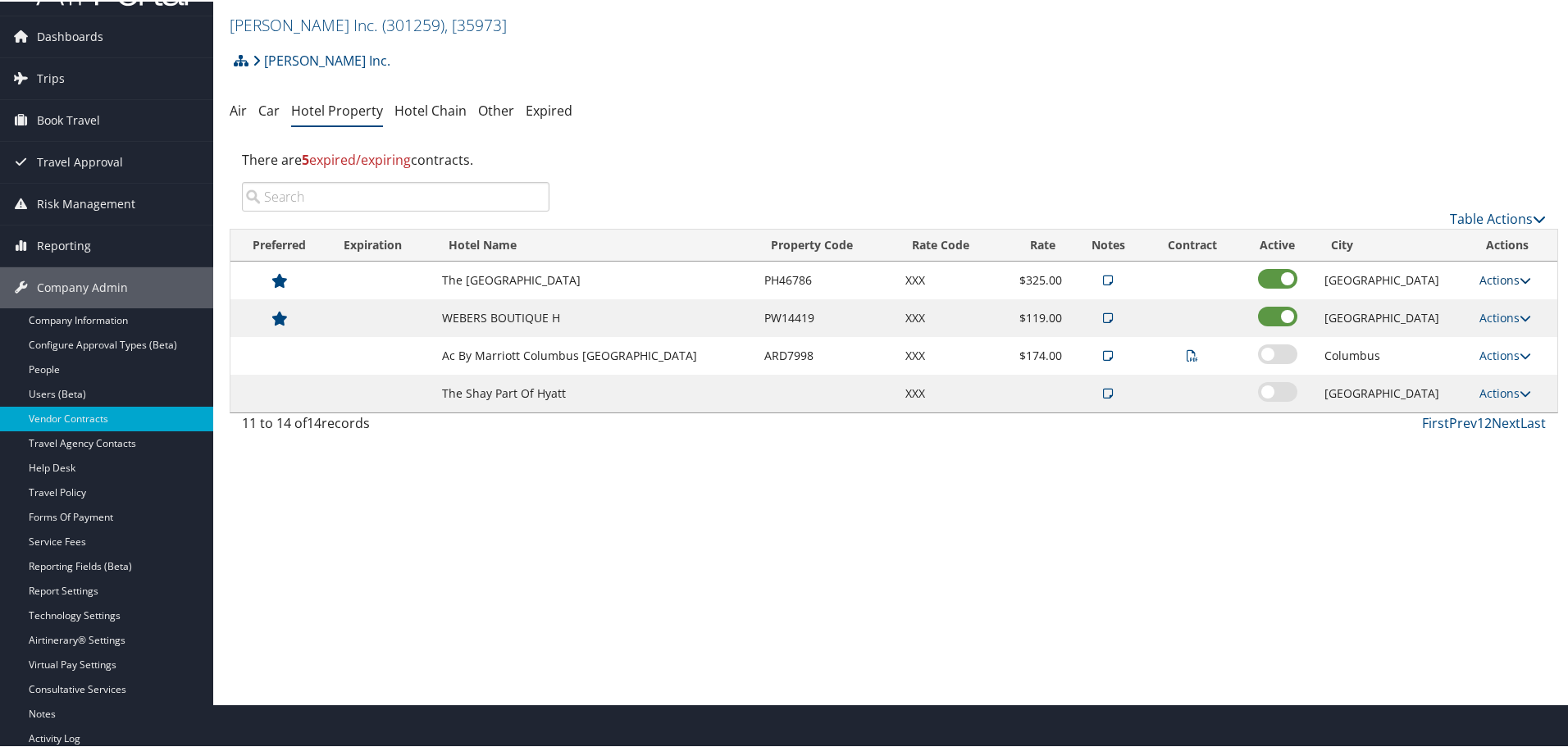
click at [1503, 276] on link "Actions" at bounding box center [1504, 279] width 51 height 16
click at [1518, 356] on link "Delete" at bounding box center [1516, 358] width 88 height 28
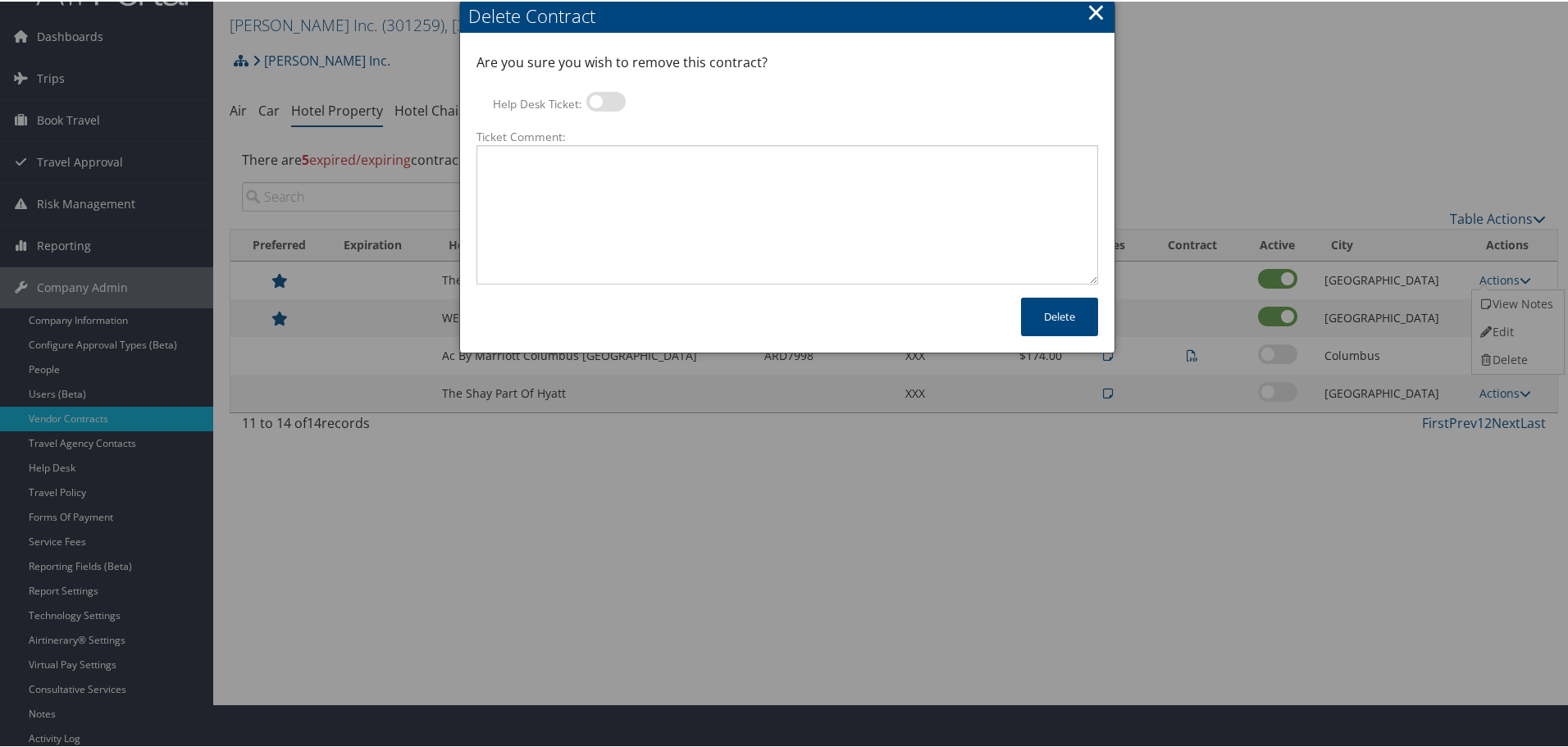
click at [607, 104] on label at bounding box center [605, 100] width 39 height 19
click at [605, 104] on input "Help Desk Ticket:" at bounding box center [600, 103] width 11 height 11
checkbox input "true"
click at [590, 177] on textarea "Ticket Comment:" at bounding box center [787, 213] width 621 height 140
paste textarea "Rates no longer active; remove from profile and preferred status."
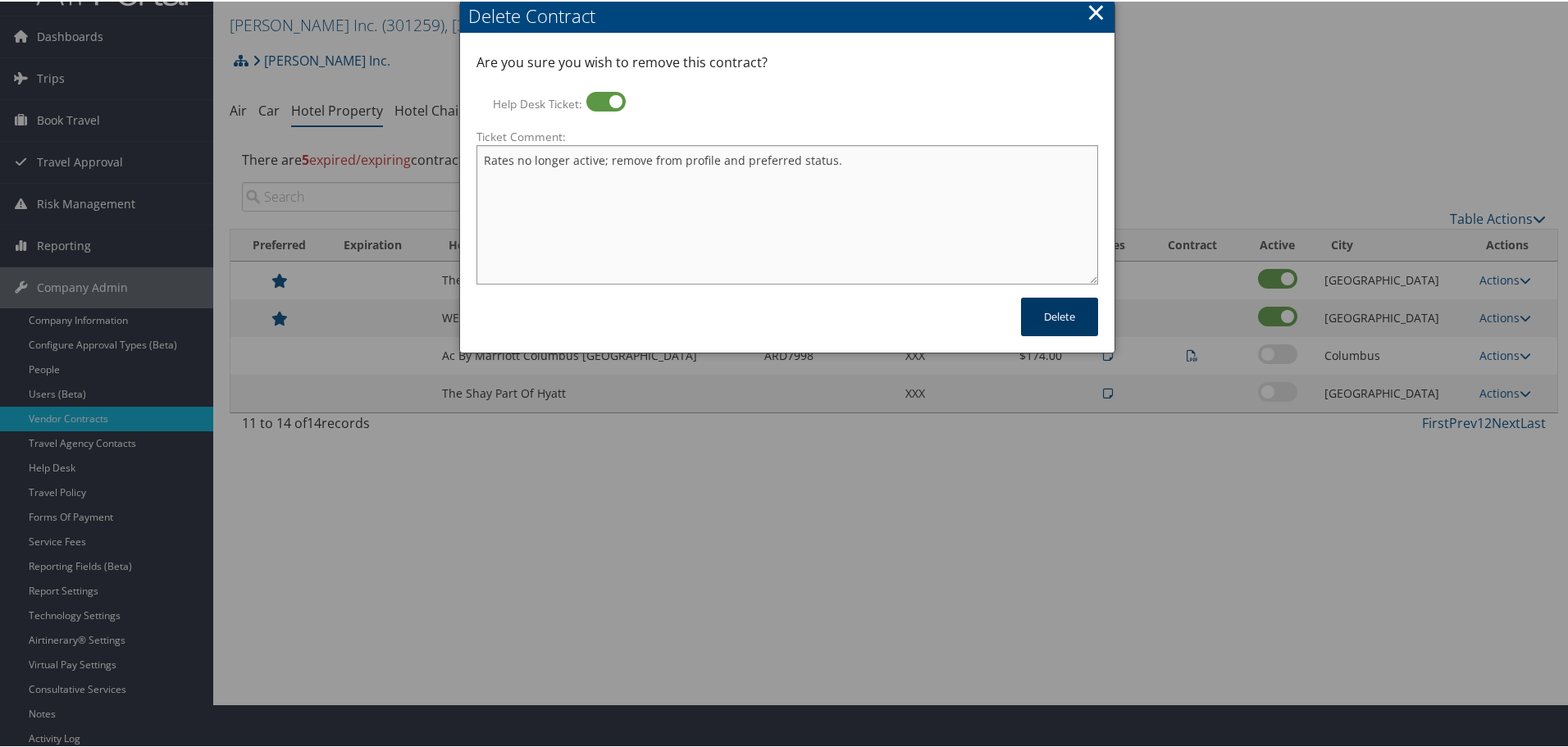
type textarea "Rates no longer active; remove from profile and preferred status."
click at [1064, 320] on button "Delete" at bounding box center [1059, 315] width 77 height 39
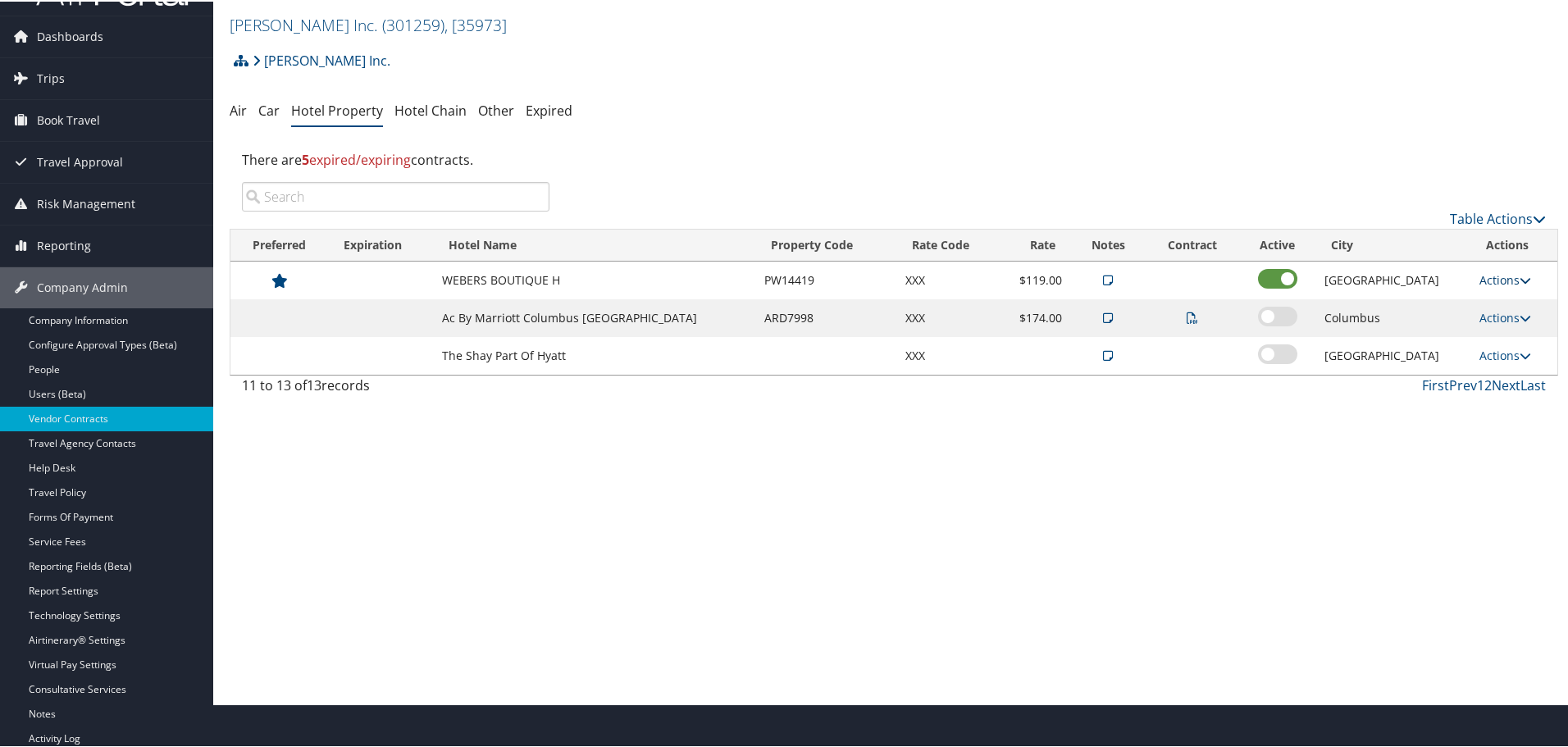
click at [1491, 278] on link "Actions" at bounding box center [1504, 279] width 51 height 16
click at [1513, 356] on link "Delete" at bounding box center [1516, 358] width 88 height 28
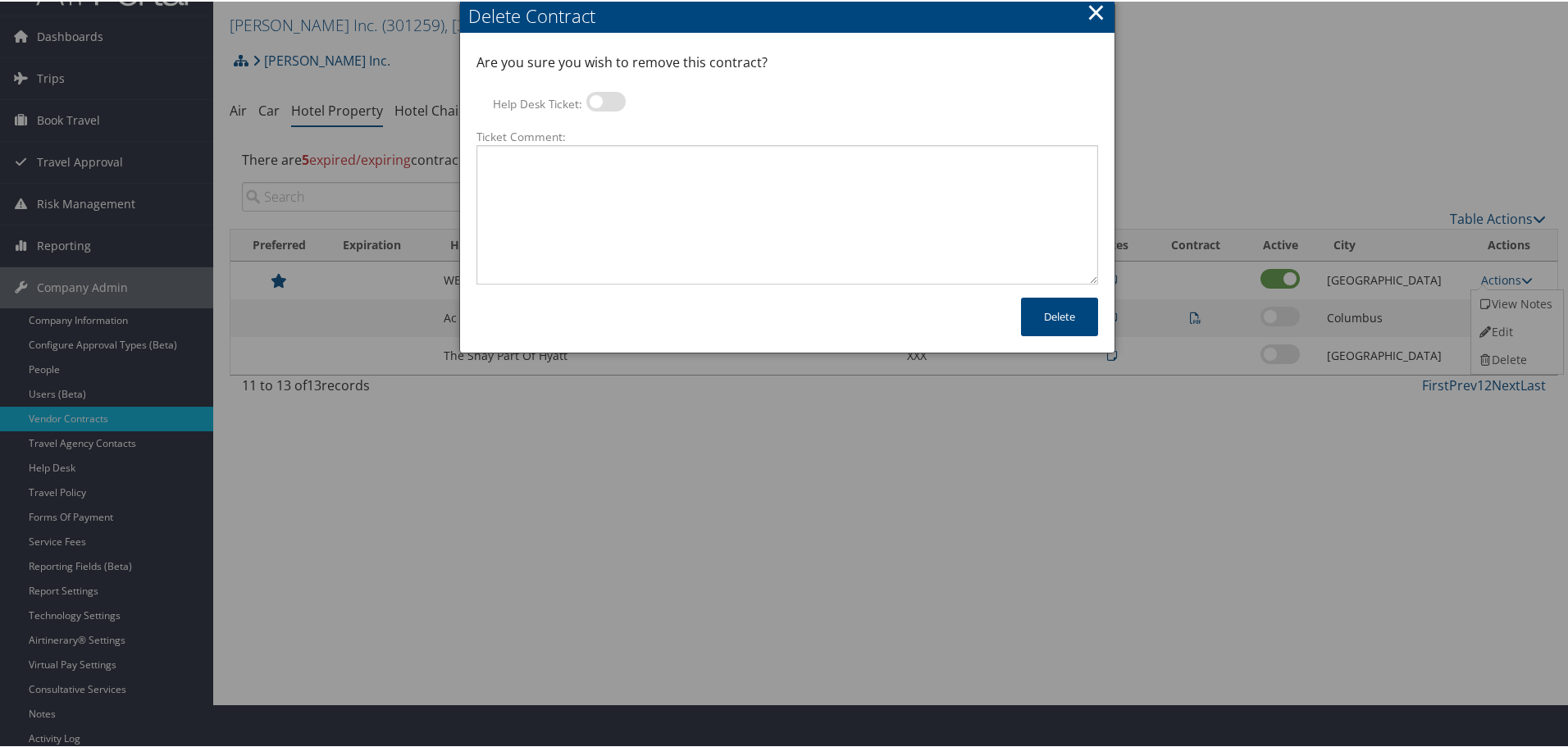
click at [609, 96] on label at bounding box center [605, 100] width 39 height 19
click at [605, 97] on input "Help Desk Ticket:" at bounding box center [600, 103] width 11 height 11
checkbox input "true"
click at [643, 174] on textarea "Ticket Comment:" at bounding box center [787, 213] width 621 height 140
paste textarea "Rates no longer active; remove from profile and preferred status."
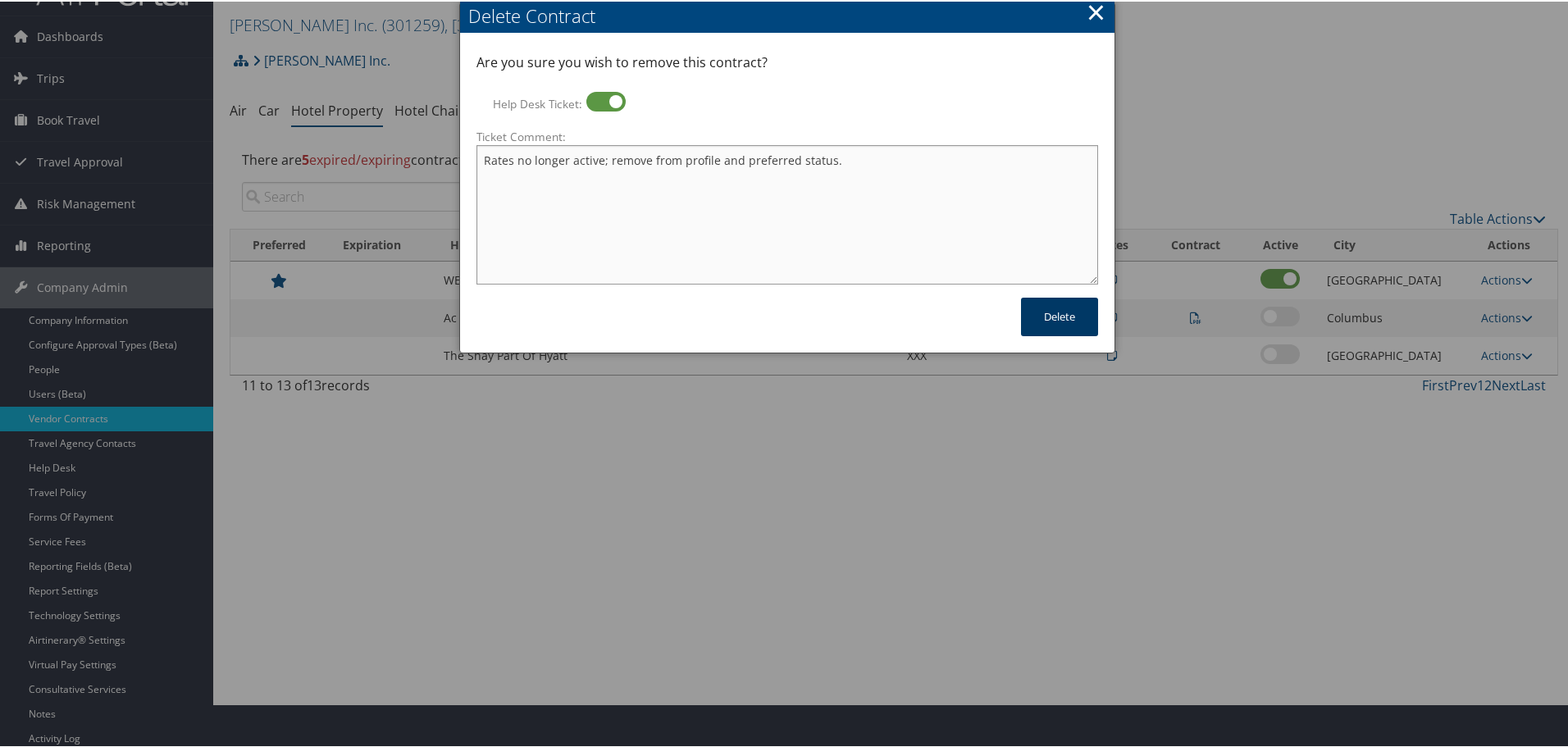
type textarea "Rates no longer active; remove from profile and preferred status."
click at [1057, 316] on button "Delete" at bounding box center [1059, 315] width 77 height 39
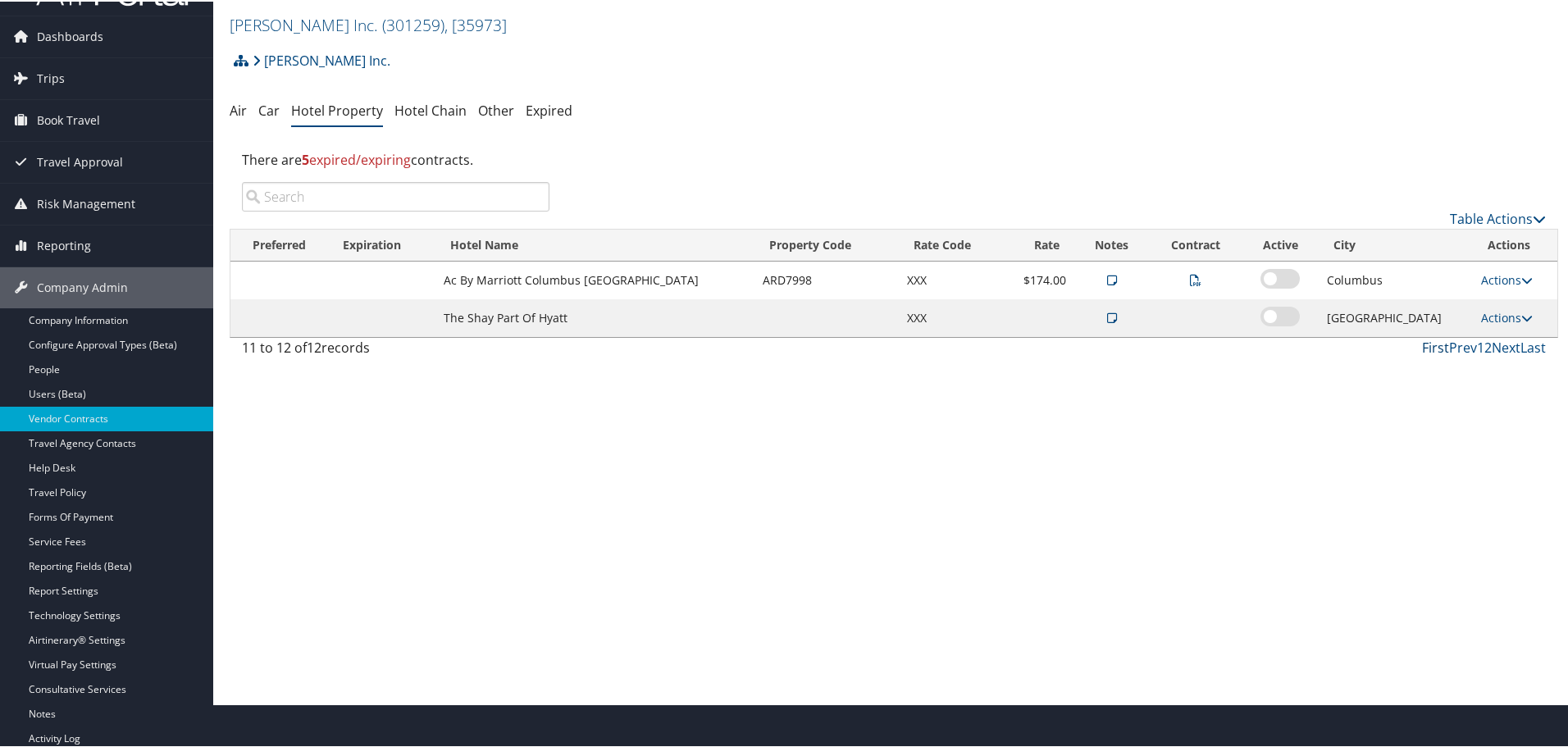
click at [1426, 344] on link "First" at bounding box center [1435, 346] width 27 height 18
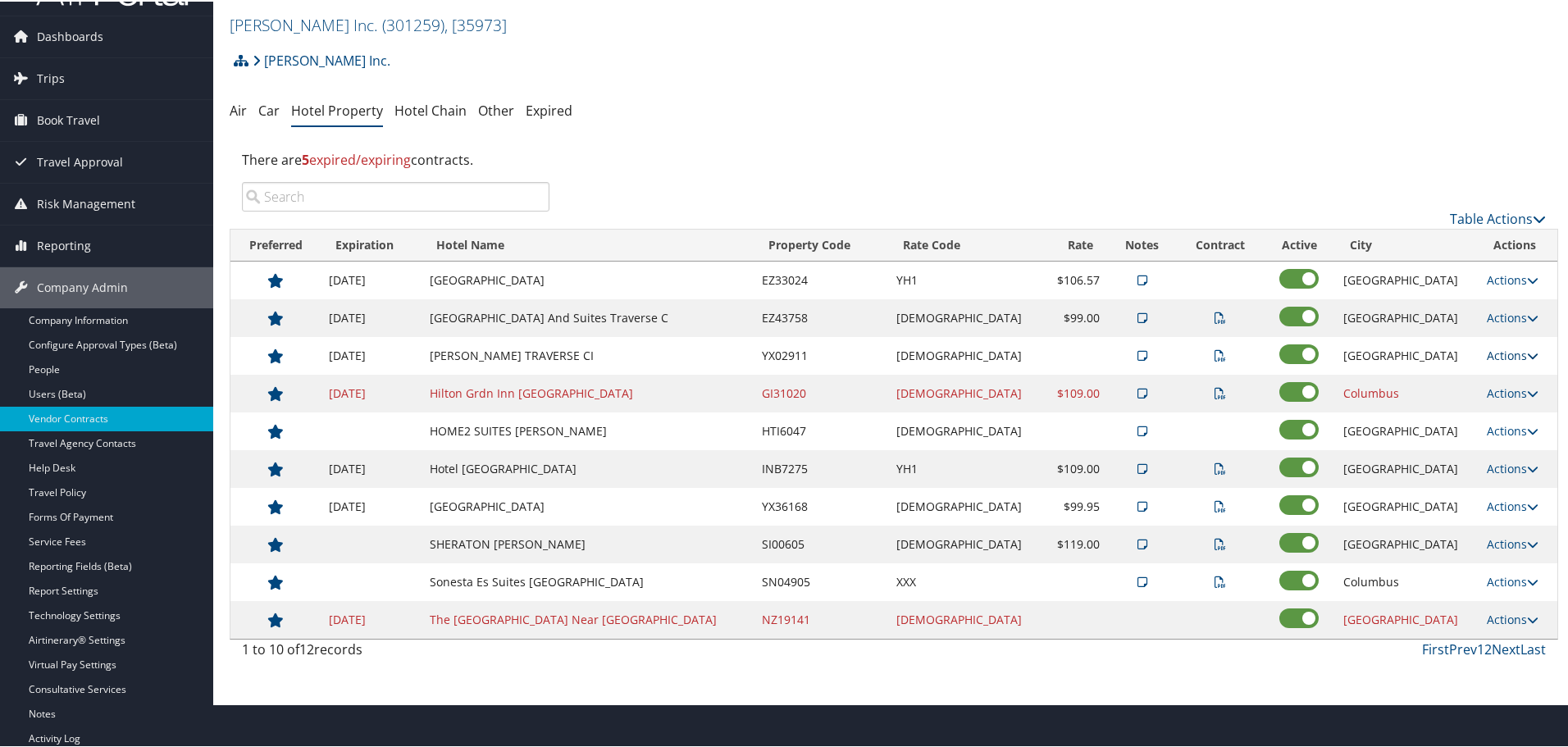
click at [1496, 352] on link "Actions" at bounding box center [1512, 354] width 51 height 16
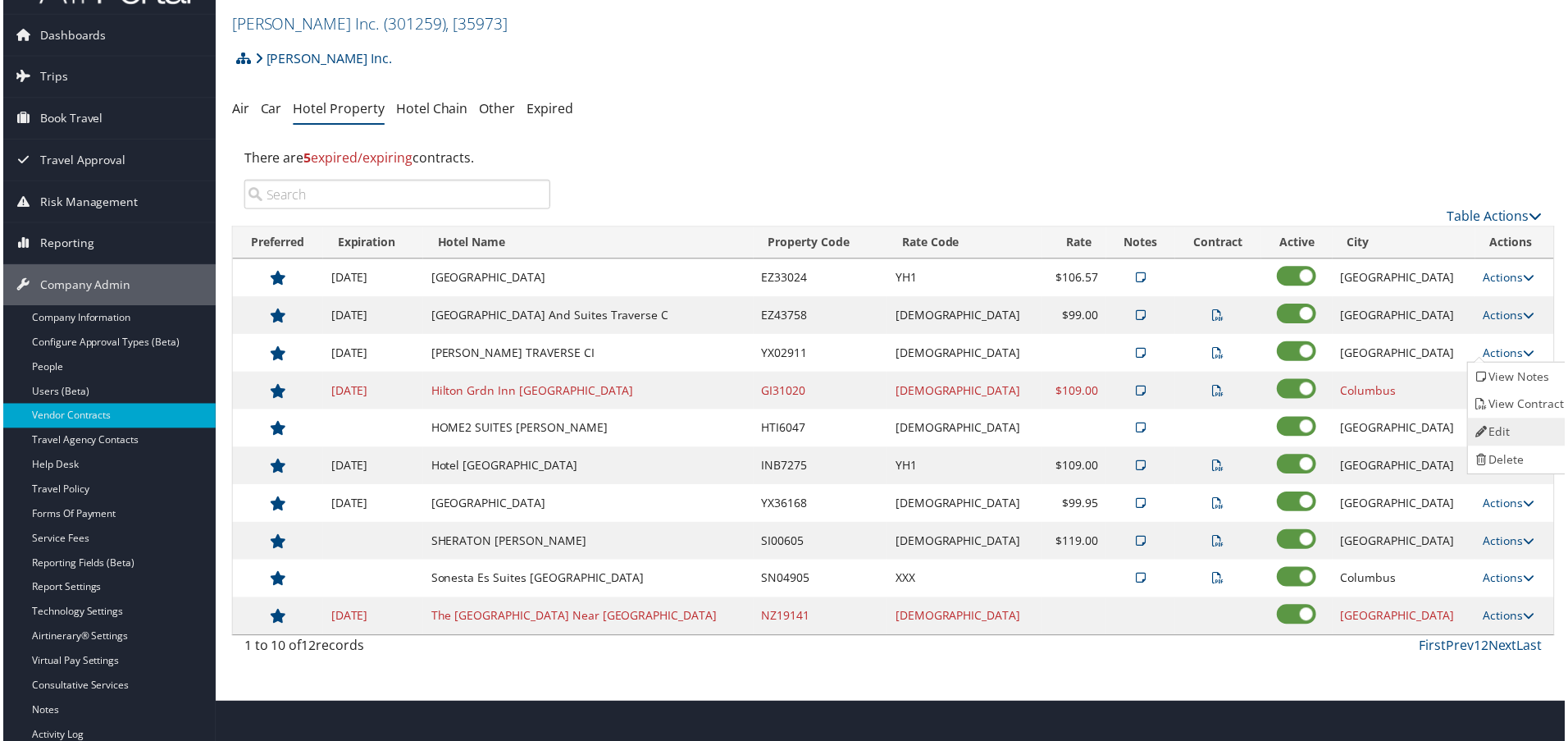
click at [1516, 428] on link "Edit" at bounding box center [1522, 434] width 104 height 28
select select "NLRA"
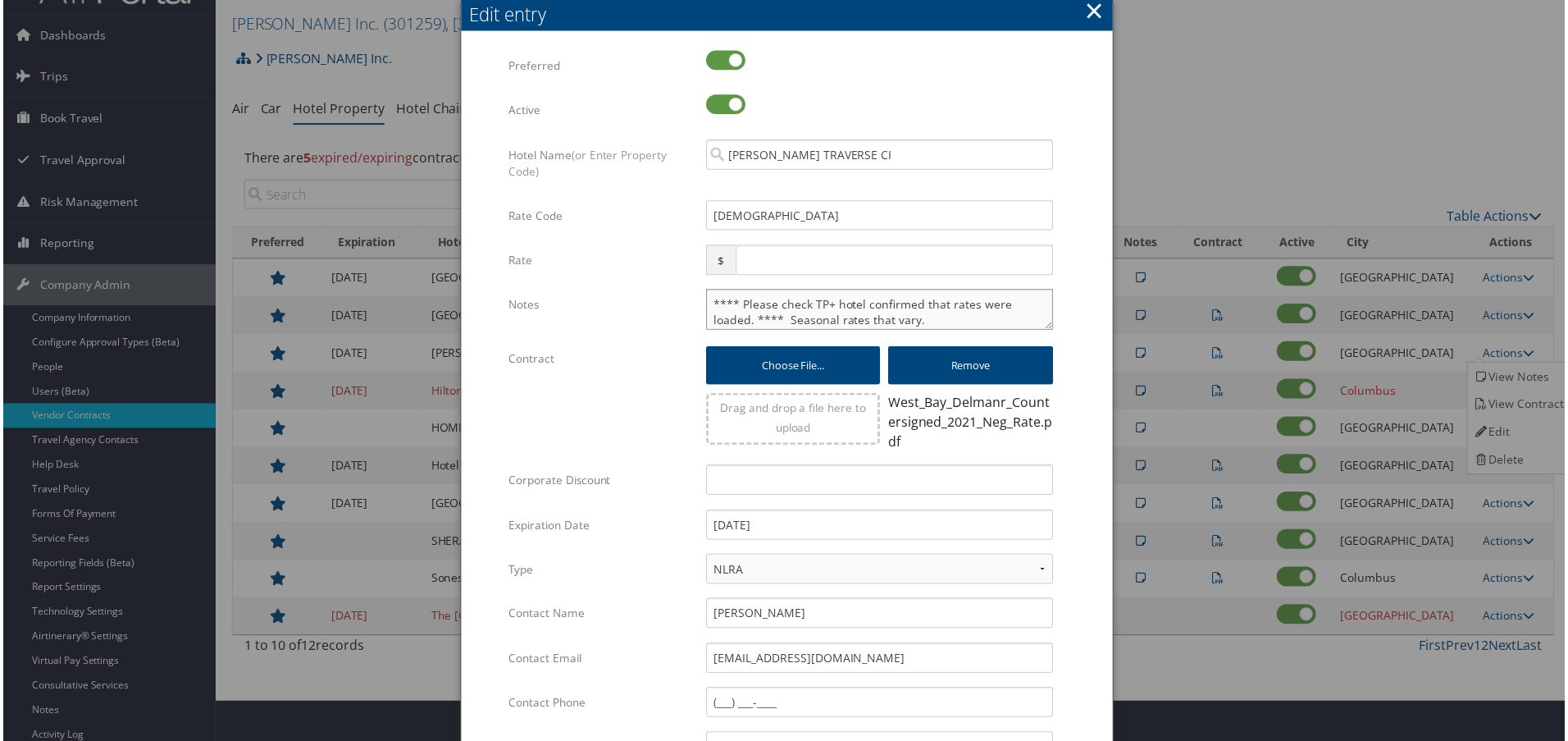
click at [707, 303] on textarea "**** Please check TP+ hotel confirmed that rates were loaded. **** Seasonal rat…" at bounding box center [880, 311] width 349 height 41
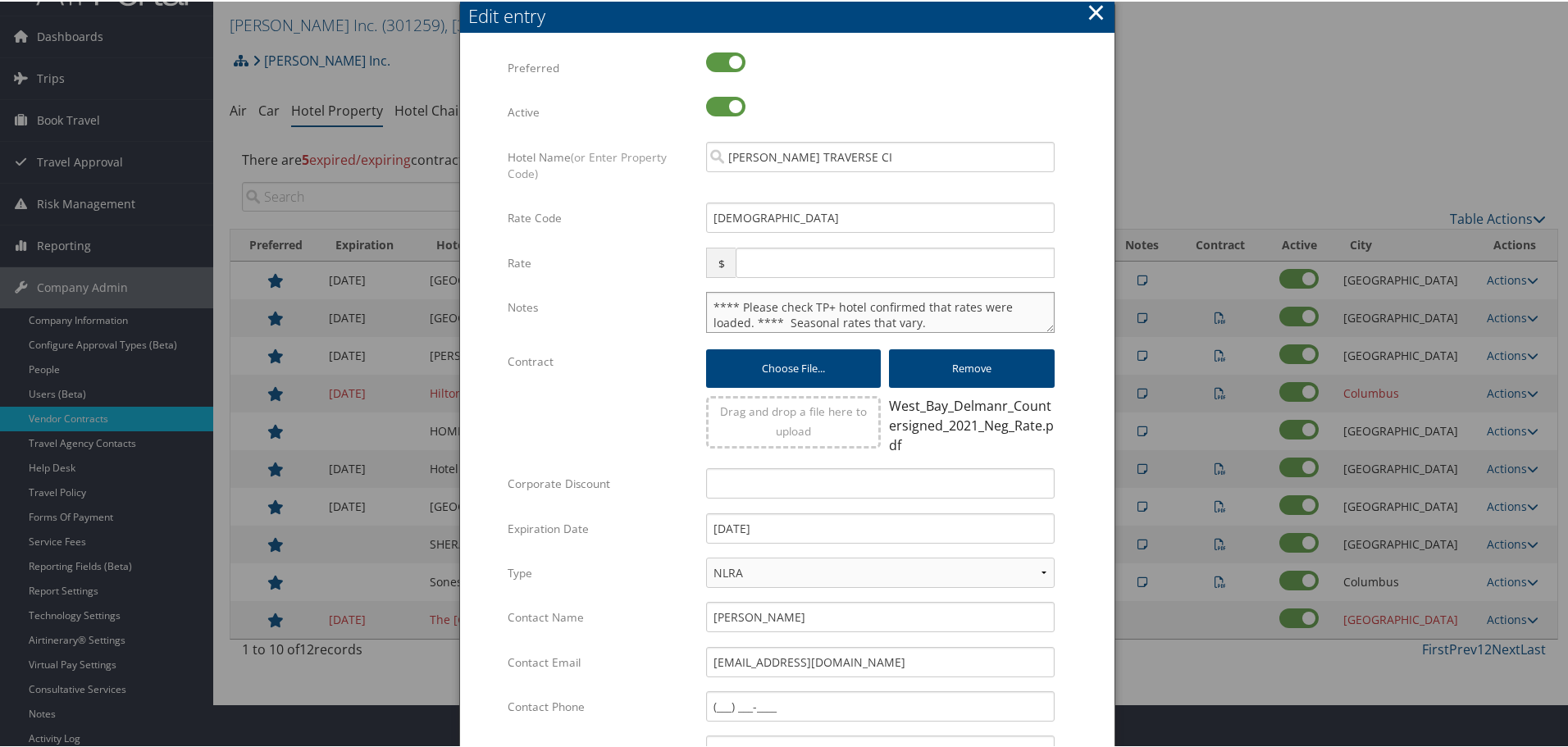
paste textarea "Rates tested in TP+ Oct 2025;"
type textarea "Rates tested in TP+ Oct 2025; **** Please check TP+ hotel confirmed that rates …"
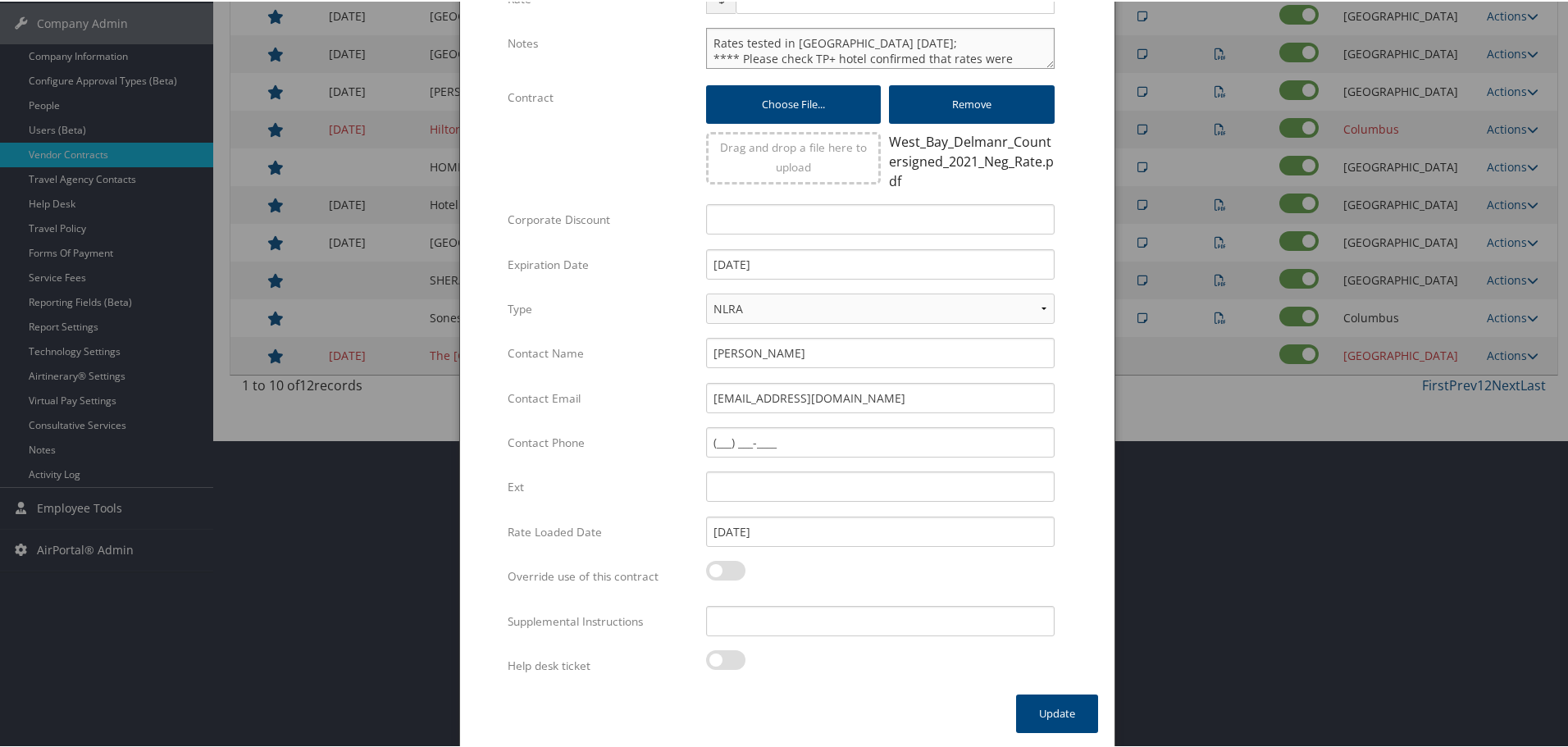
scroll to position [309, 0]
click at [854, 622] on input "Supplemental Instructions" at bounding box center [880, 618] width 349 height 30
paste input "SAB Prop ID -"
paste input "002911"
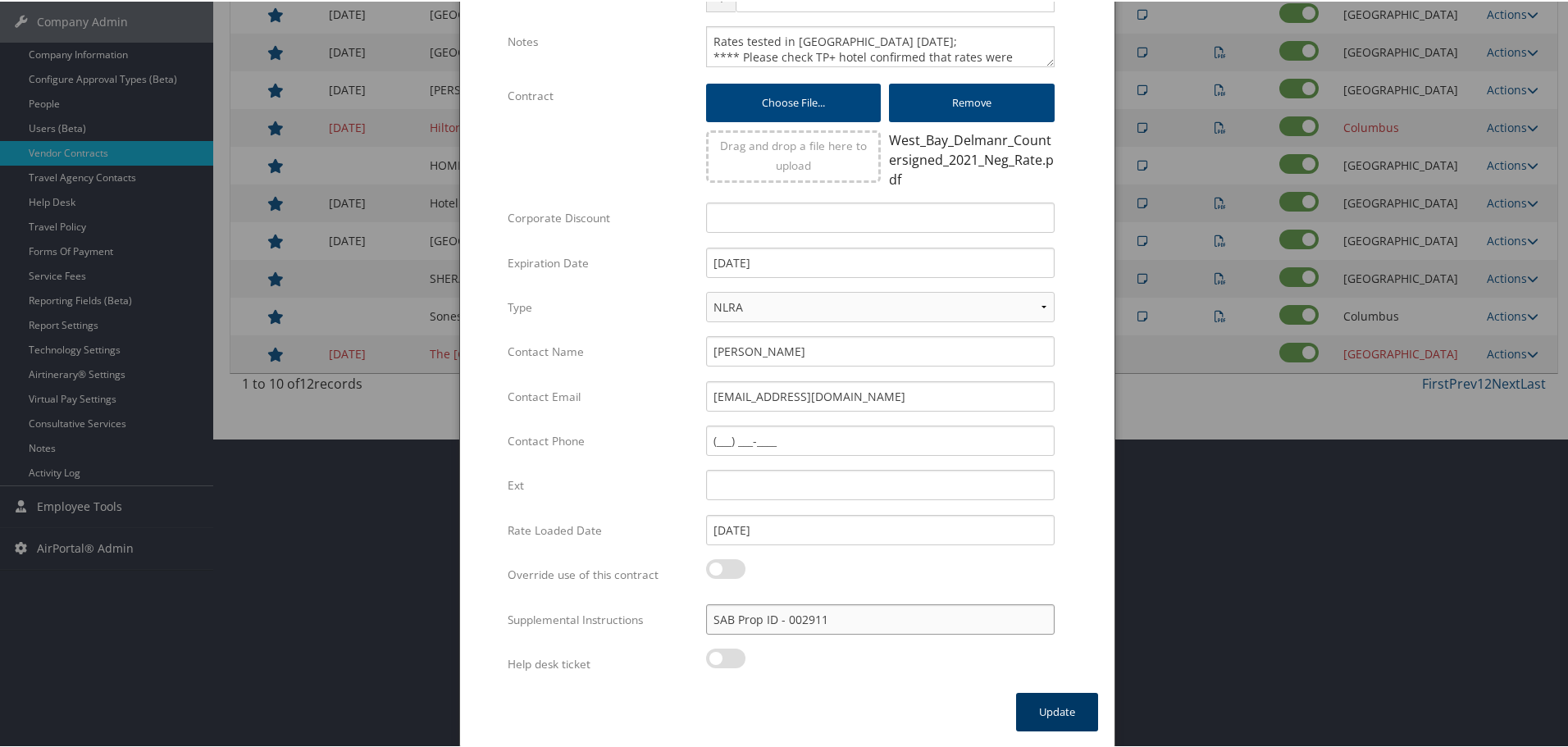
type input "SAB Prop ID - 002911"
click at [1052, 709] on button "Update" at bounding box center [1057, 711] width 82 height 39
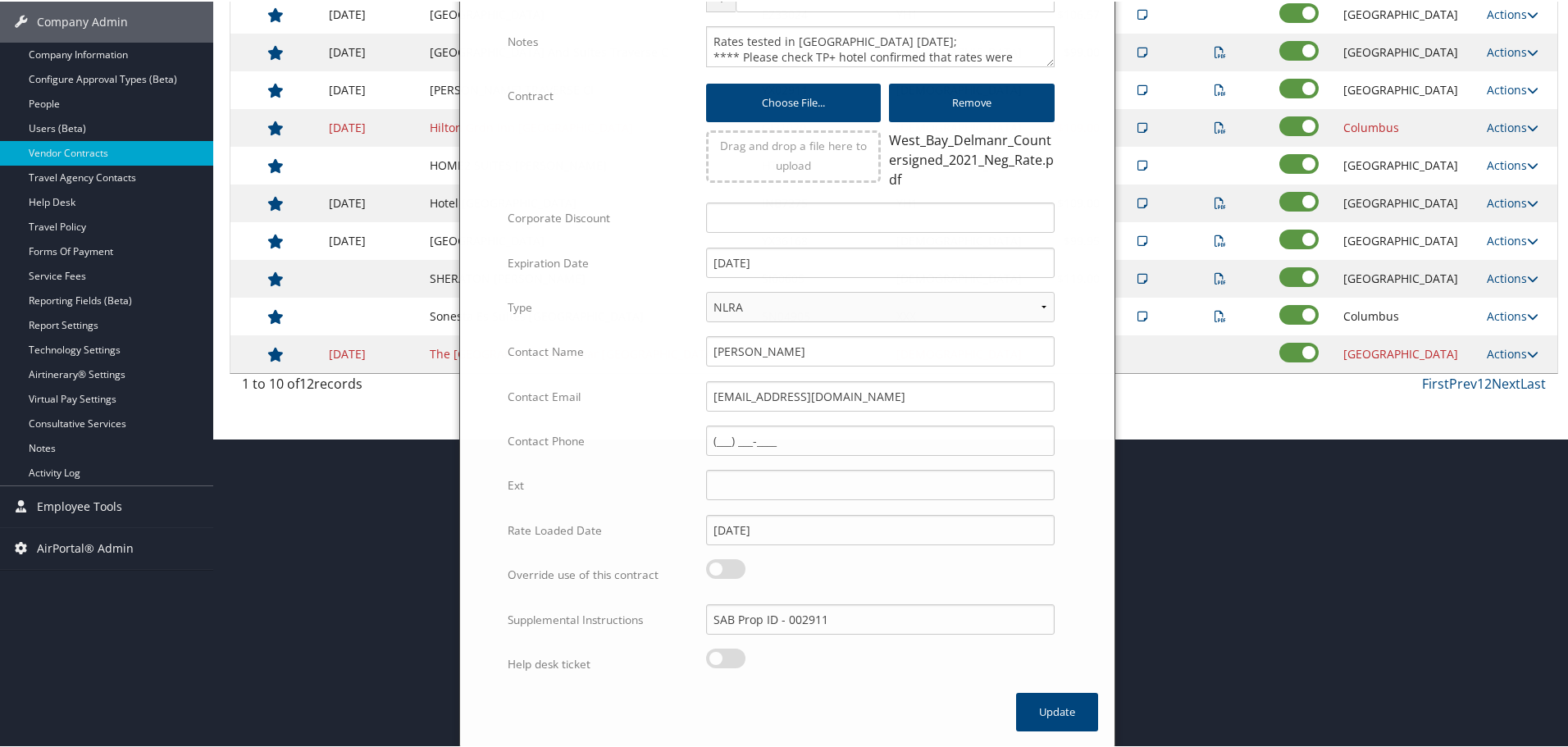
scroll to position [130, 0]
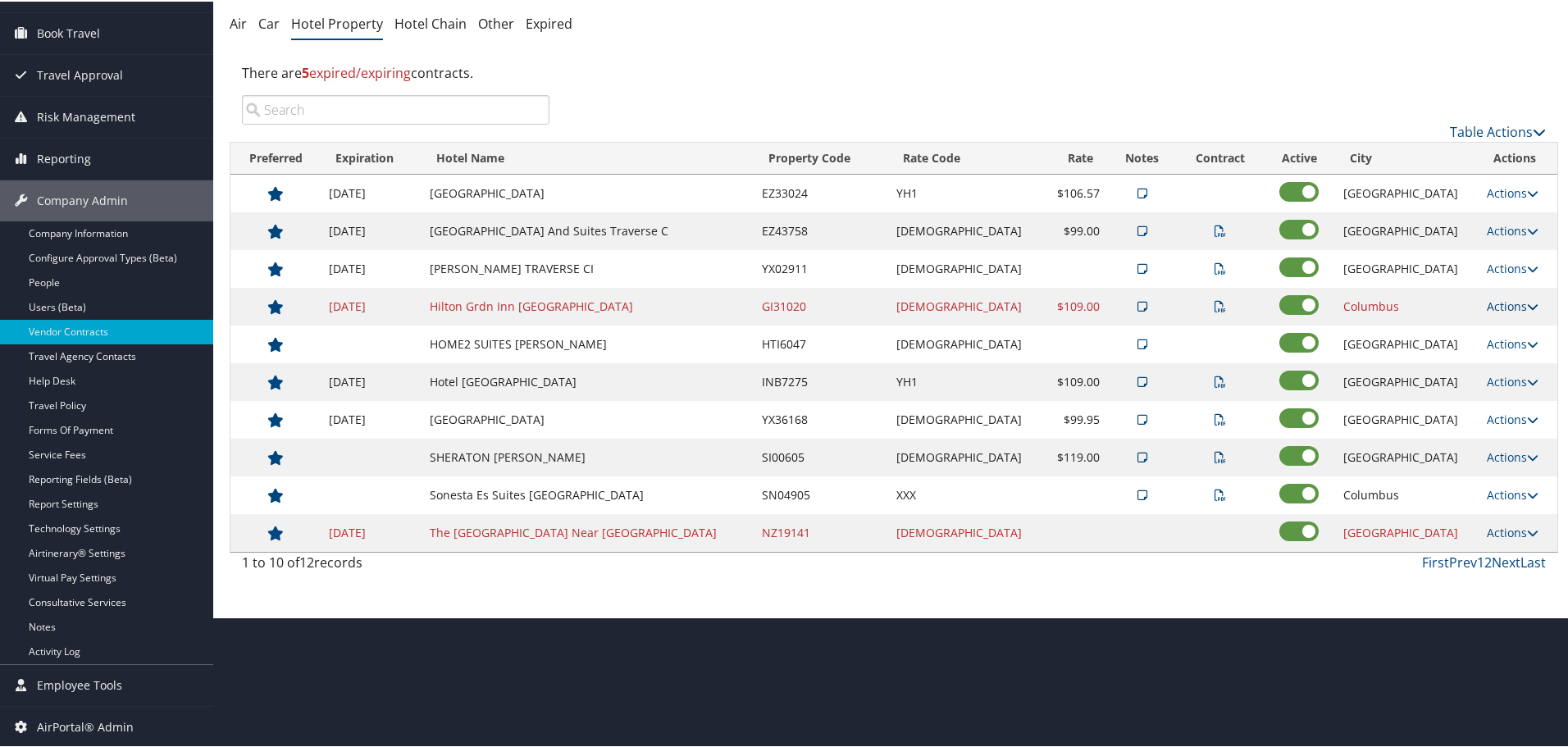
click at [1503, 304] on link "Actions" at bounding box center [1512, 304] width 51 height 16
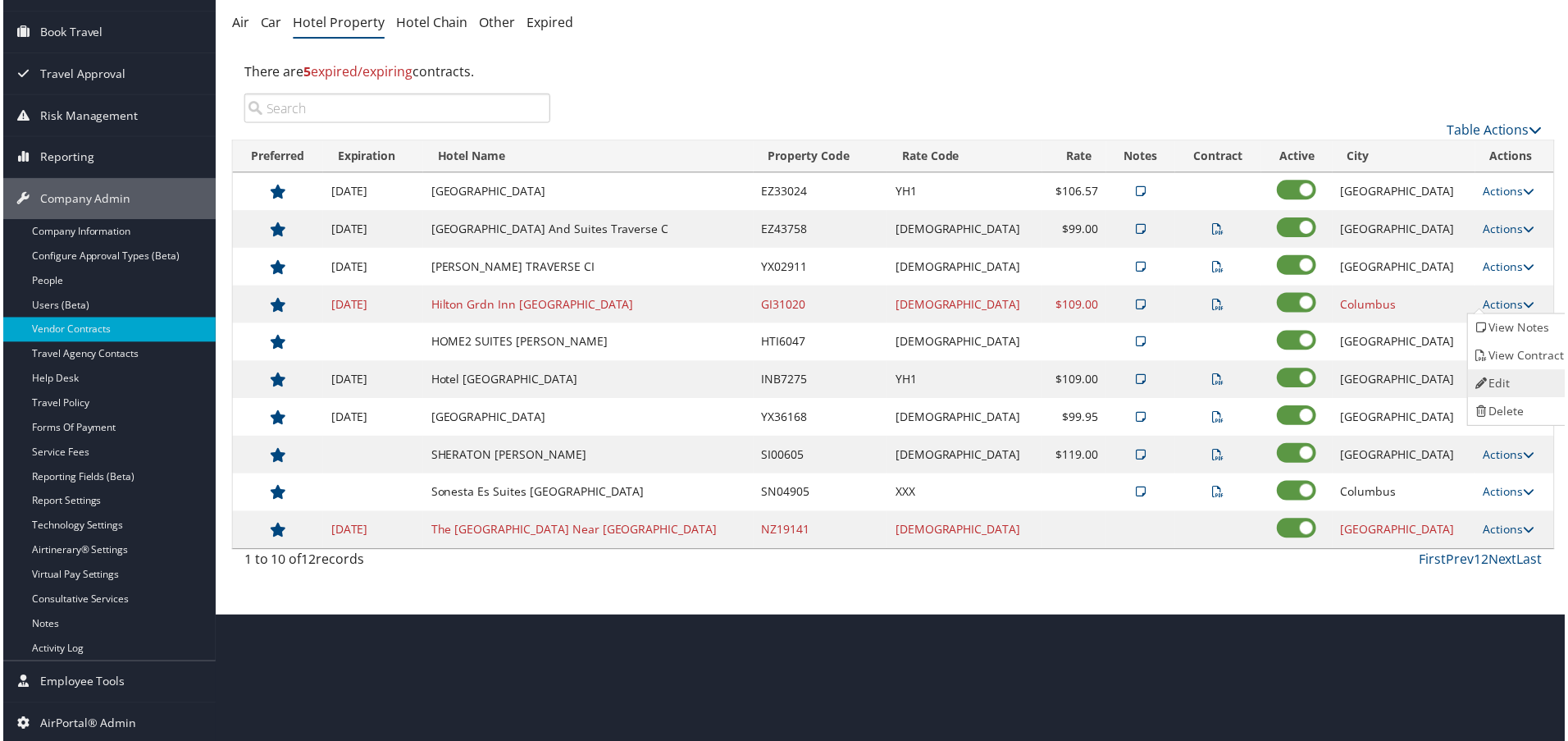
click at [1511, 373] on link "Edit" at bounding box center [1522, 385] width 104 height 28
select select "NLRA"
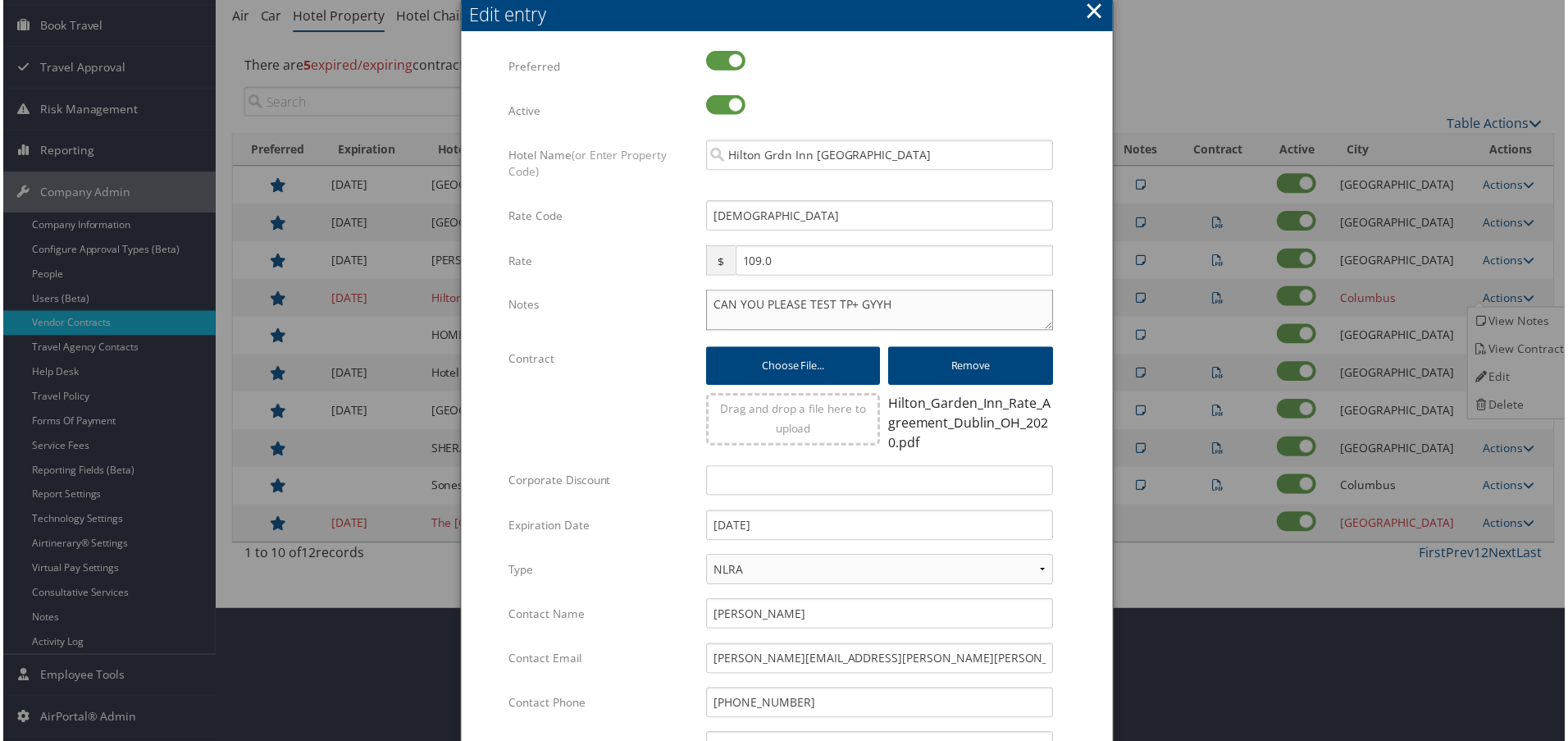
click at [707, 304] on textarea "CAN YOU PLEASE TEST TP+ GYYH" at bounding box center [880, 311] width 349 height 41
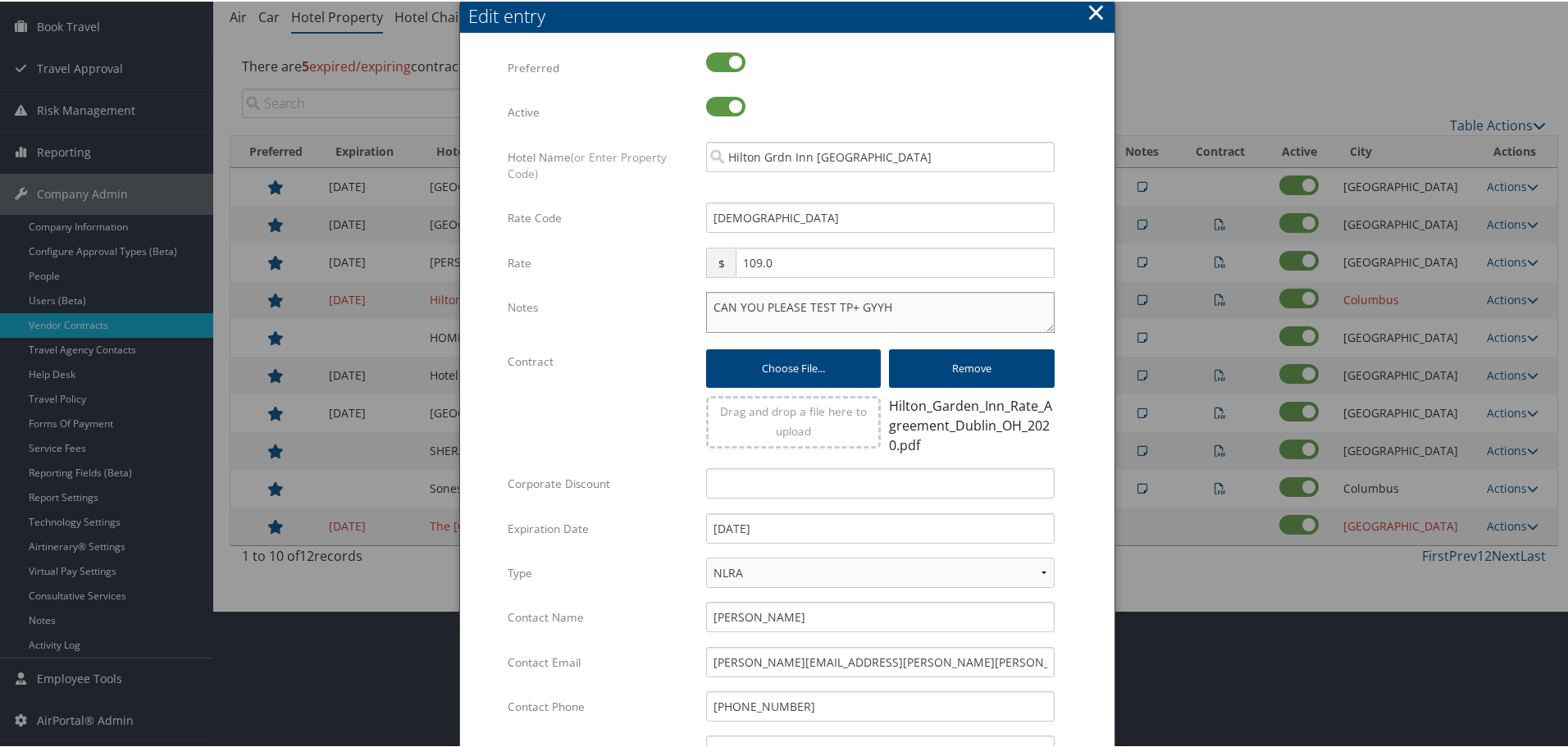
paste textarea "Rates tested in TP+ Oct 2025;"
type textarea "Rates tested in TP+ Oct 2025; CAN YOU PLEASE TEST TP+ GYYH"
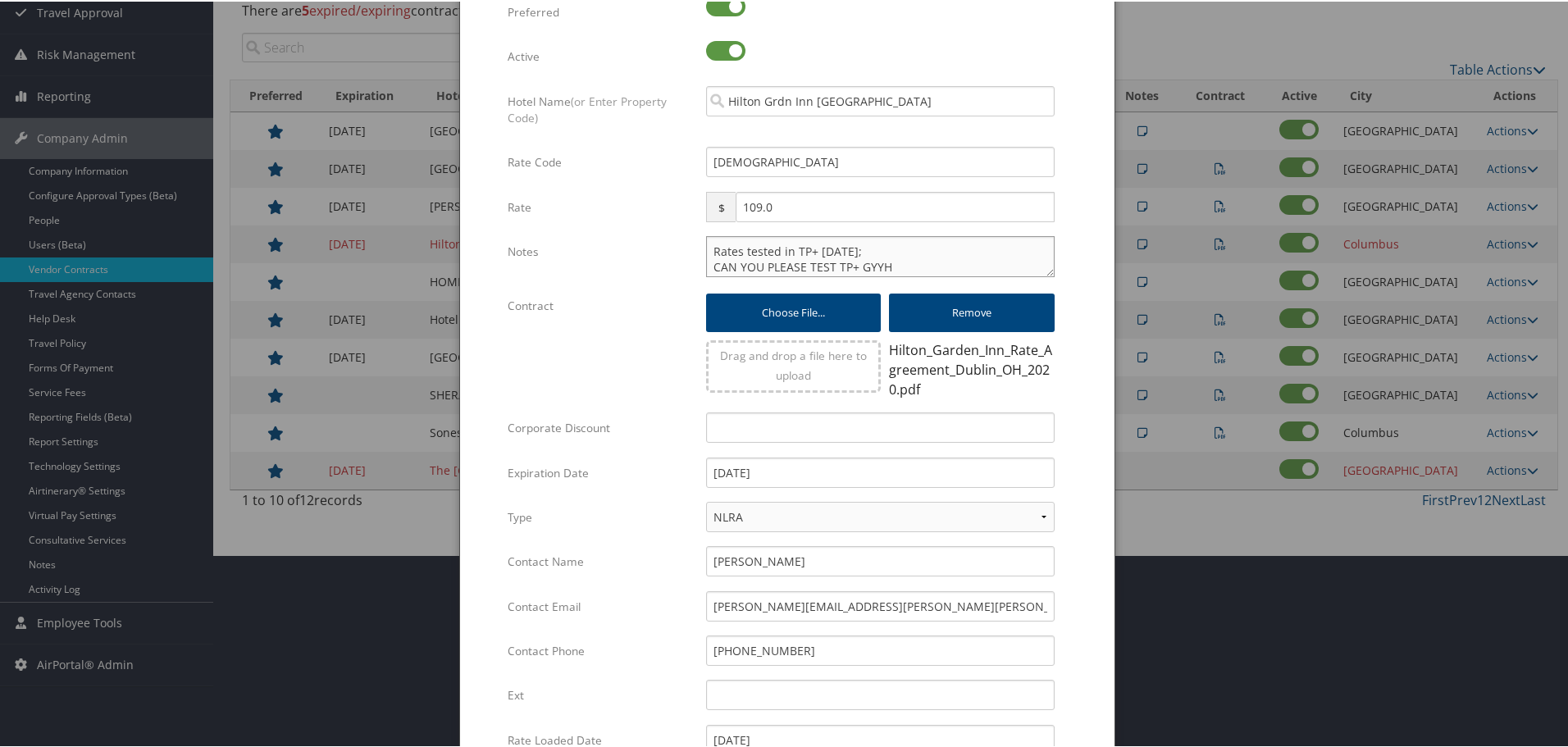
scroll to position [403, 0]
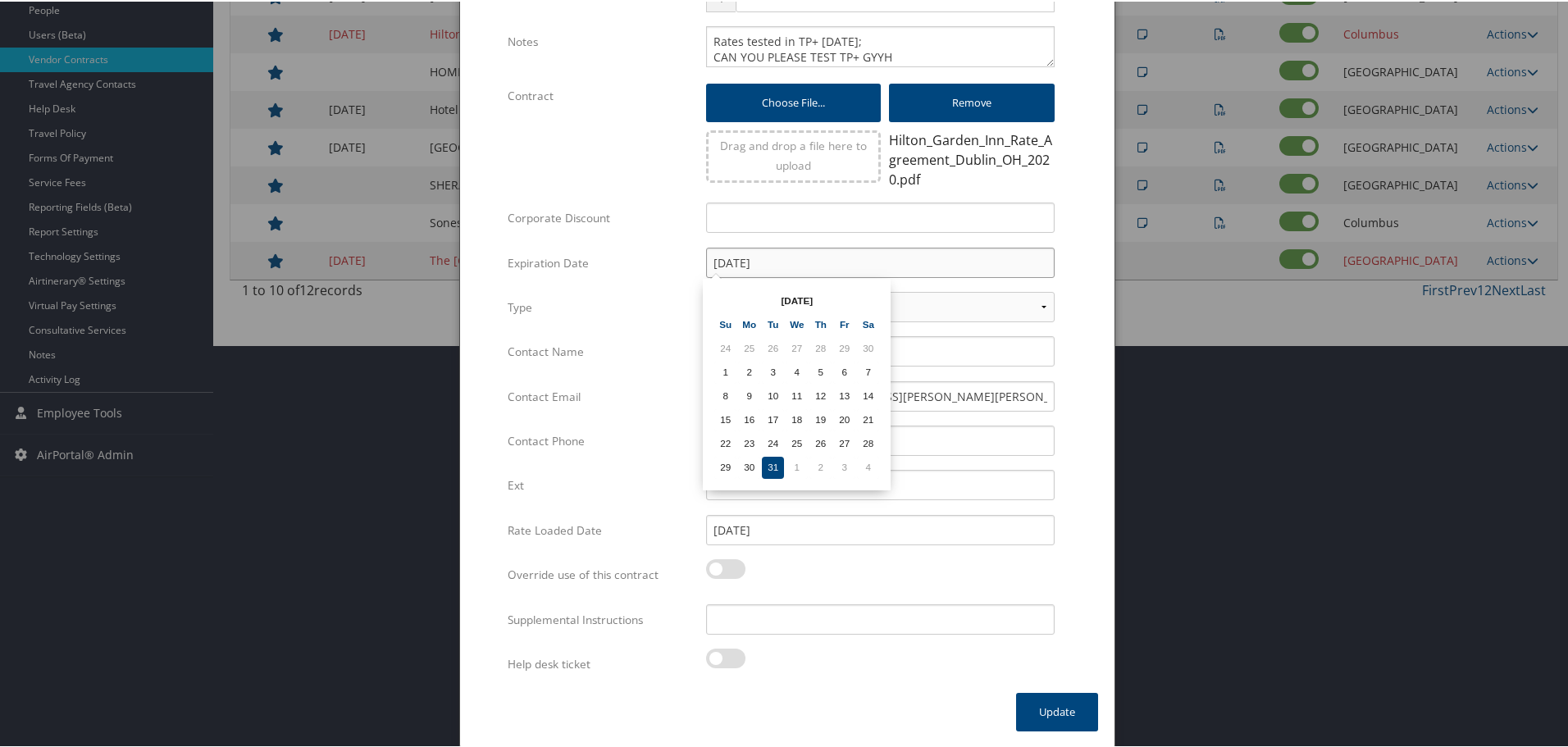
click at [804, 259] on input "12/31/2024" at bounding box center [880, 261] width 349 height 30
type input "[DATE]"
click at [1080, 329] on form "Multiple values The selected items contain different values for this input. To …" at bounding box center [787, 238] width 621 height 907
click at [790, 612] on input "Supplemental Instructions" at bounding box center [880, 618] width 349 height 30
paste input "SAB Prop ID -"
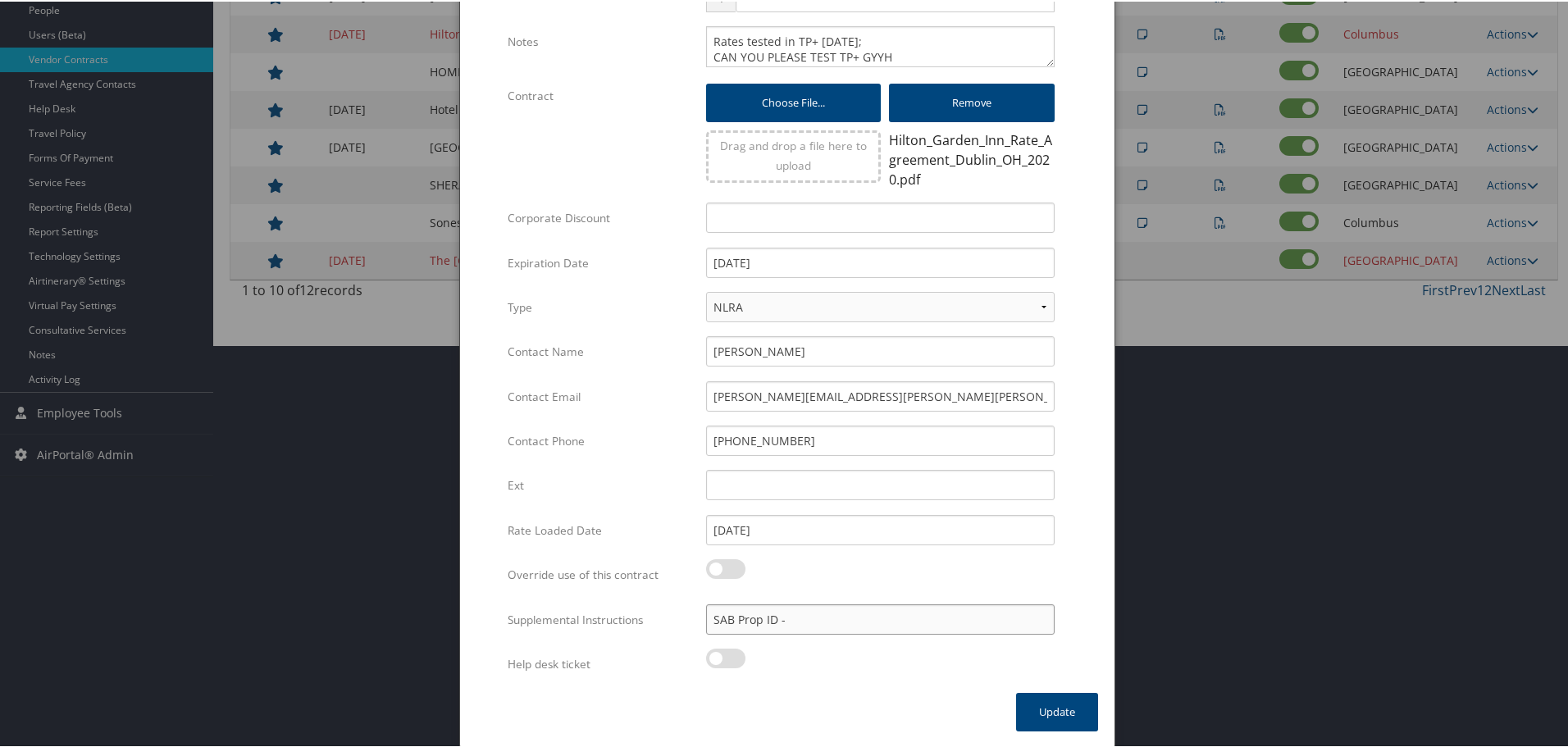
paste input "049934"
type input "SAB Prop ID - 049934"
click at [1054, 708] on button "Update" at bounding box center [1057, 711] width 82 height 39
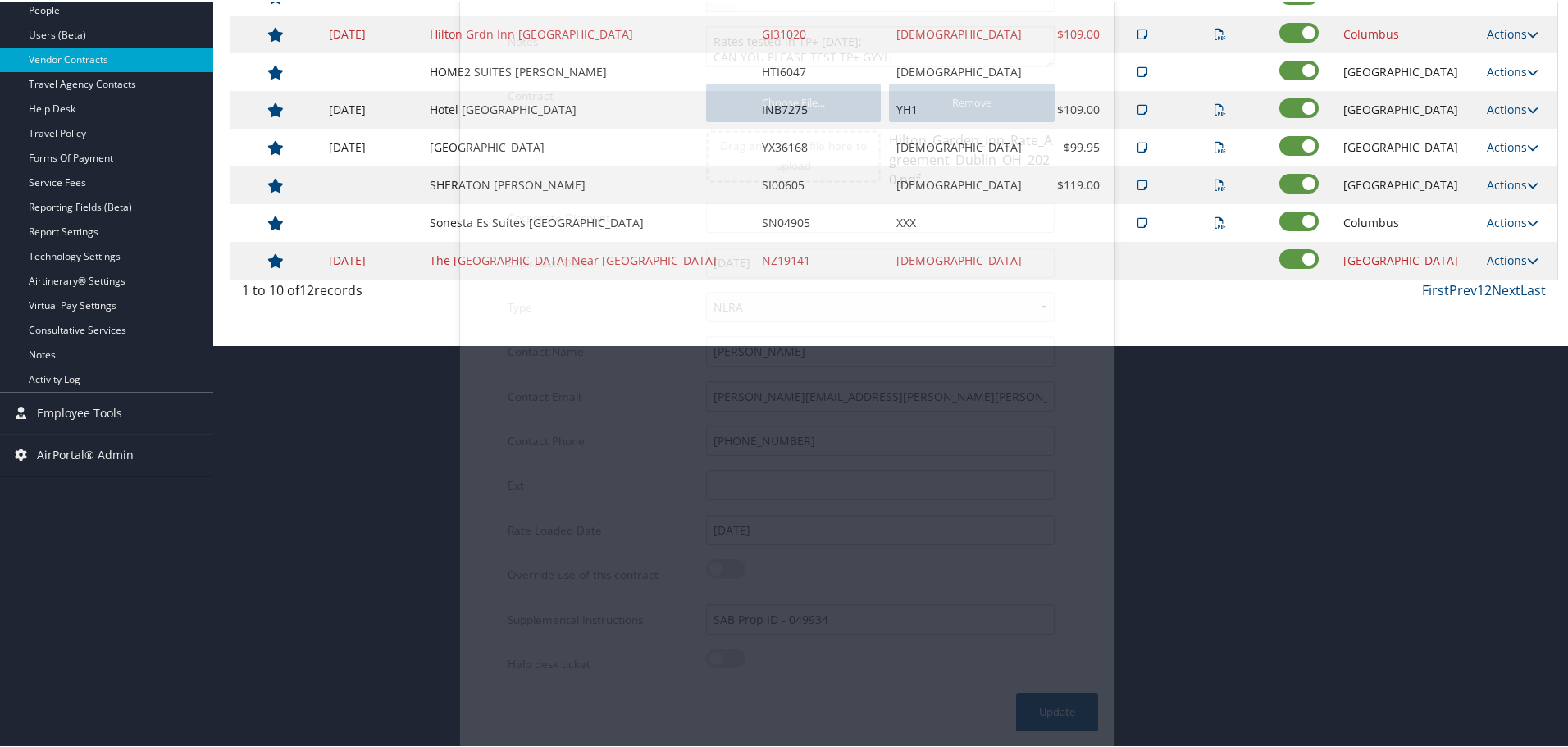
scroll to position [130, 0]
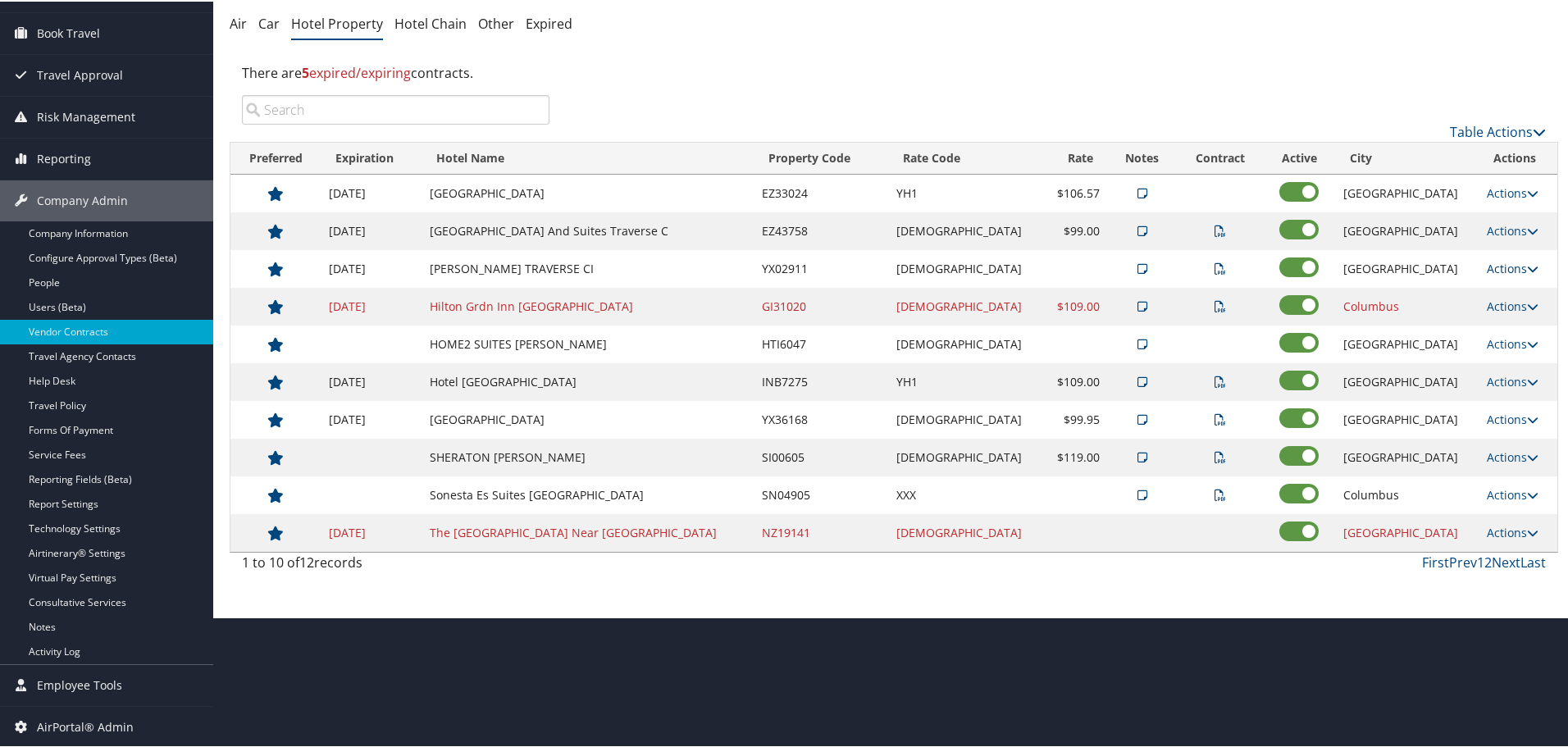
click at [1489, 266] on link "Actions" at bounding box center [1512, 267] width 51 height 16
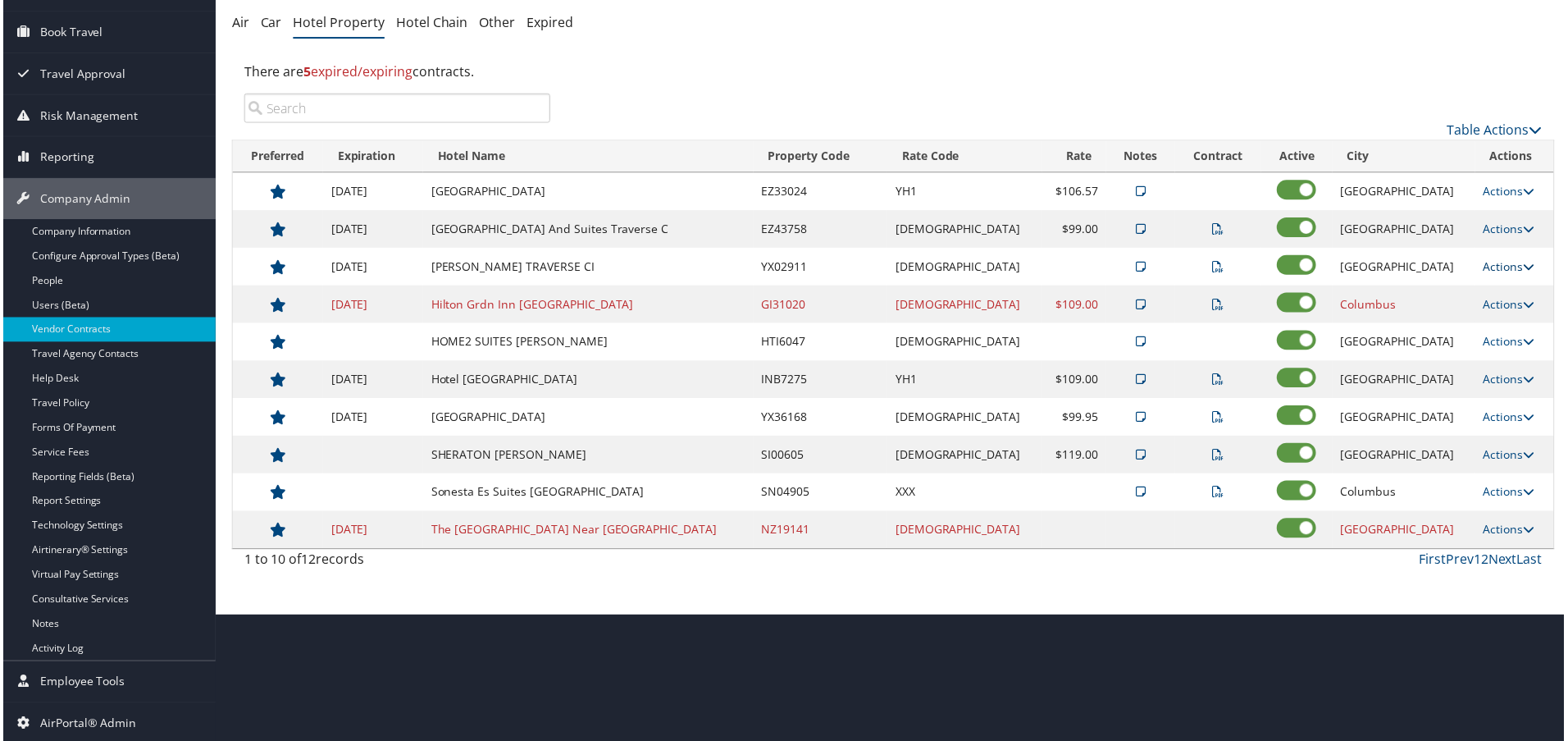
scroll to position [137, 0]
click at [1494, 341] on link "Edit" at bounding box center [1522, 347] width 104 height 28
select select "NLRA"
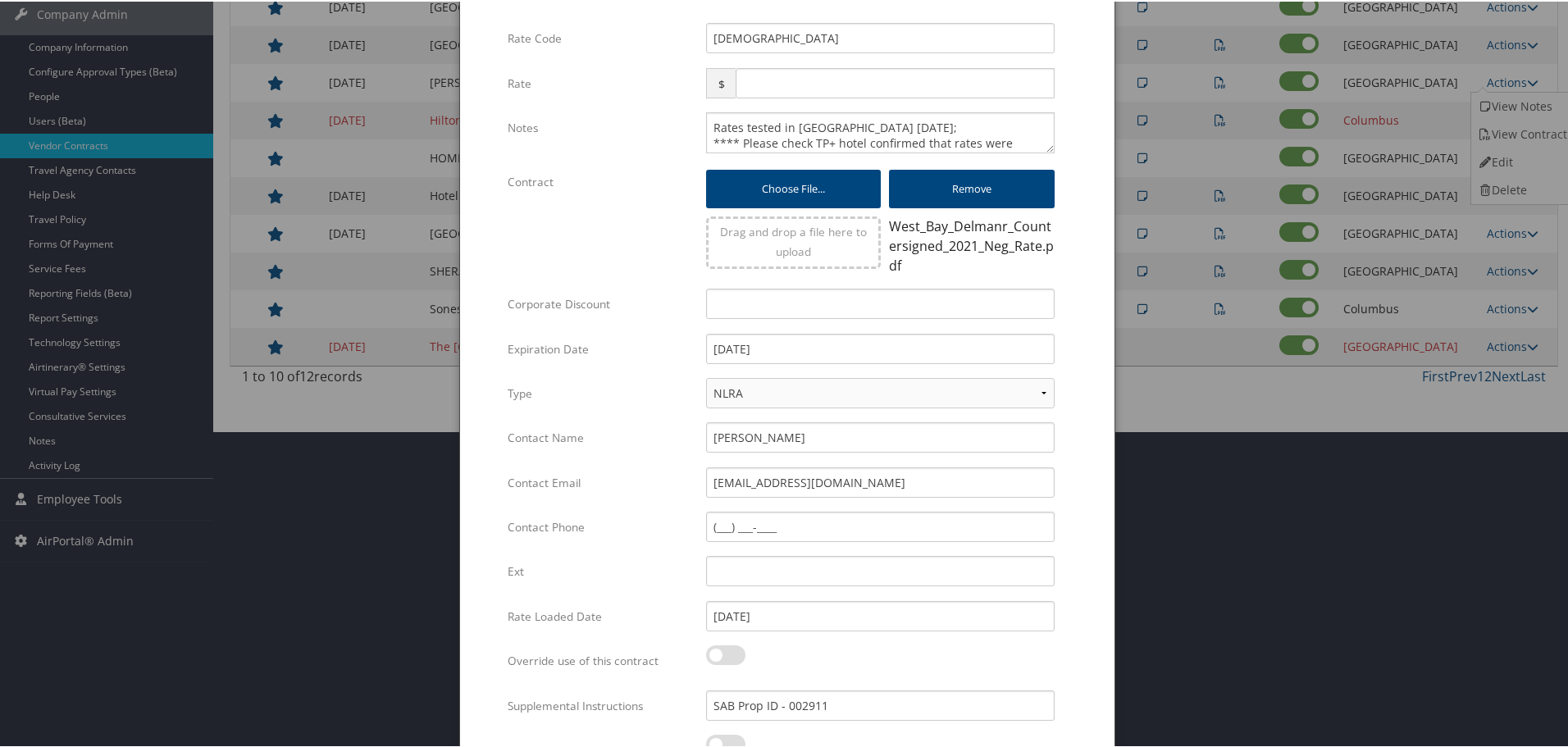
scroll to position [0, 0]
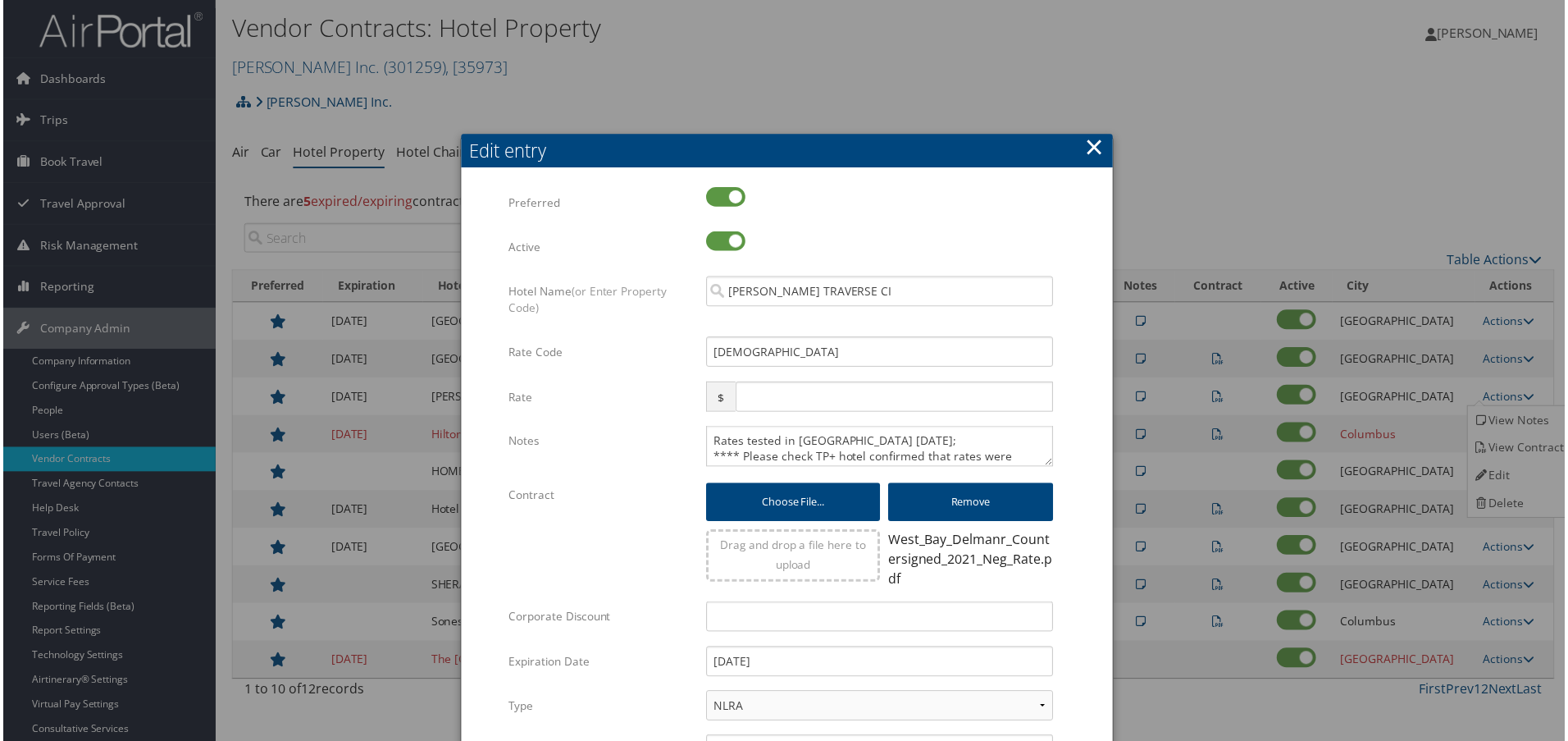
click at [1093, 143] on button "×" at bounding box center [1095, 147] width 19 height 33
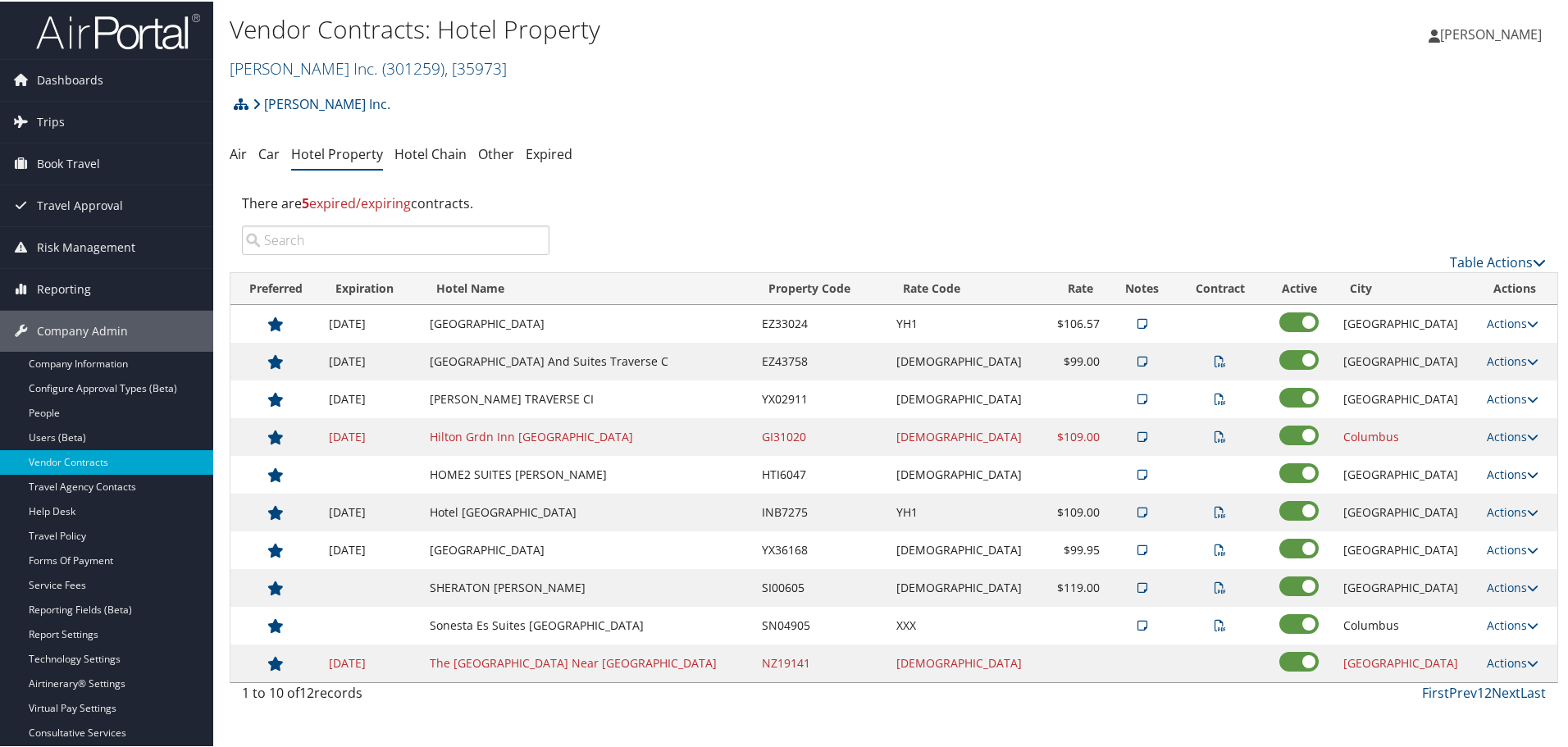
click at [1495, 466] on link "Actions" at bounding box center [1512, 473] width 51 height 16
click at [1511, 528] on link "Edit" at bounding box center [1515, 525] width 88 height 28
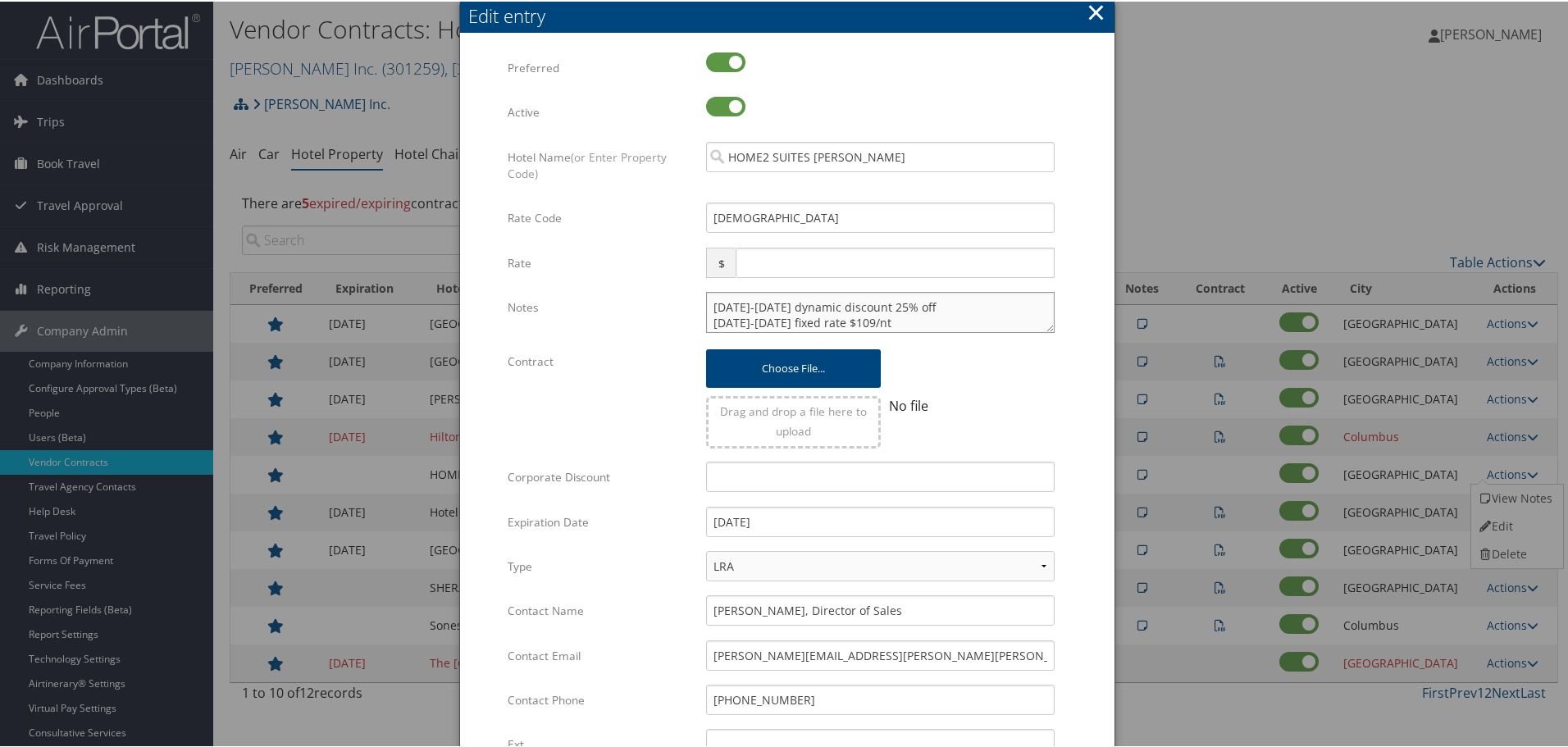
click at [706, 302] on textarea "March-August 2025 dynamic discount 25% off September-April 2026 fixed rate $109…" at bounding box center [880, 311] width 349 height 41
paste textarea "Rates tested in [GEOGRAPHIC_DATA] [DATE];"
type textarea "Rates tested in TP+ Oct 2025; March-August 2025 dynamic discount 25% off Septem…"
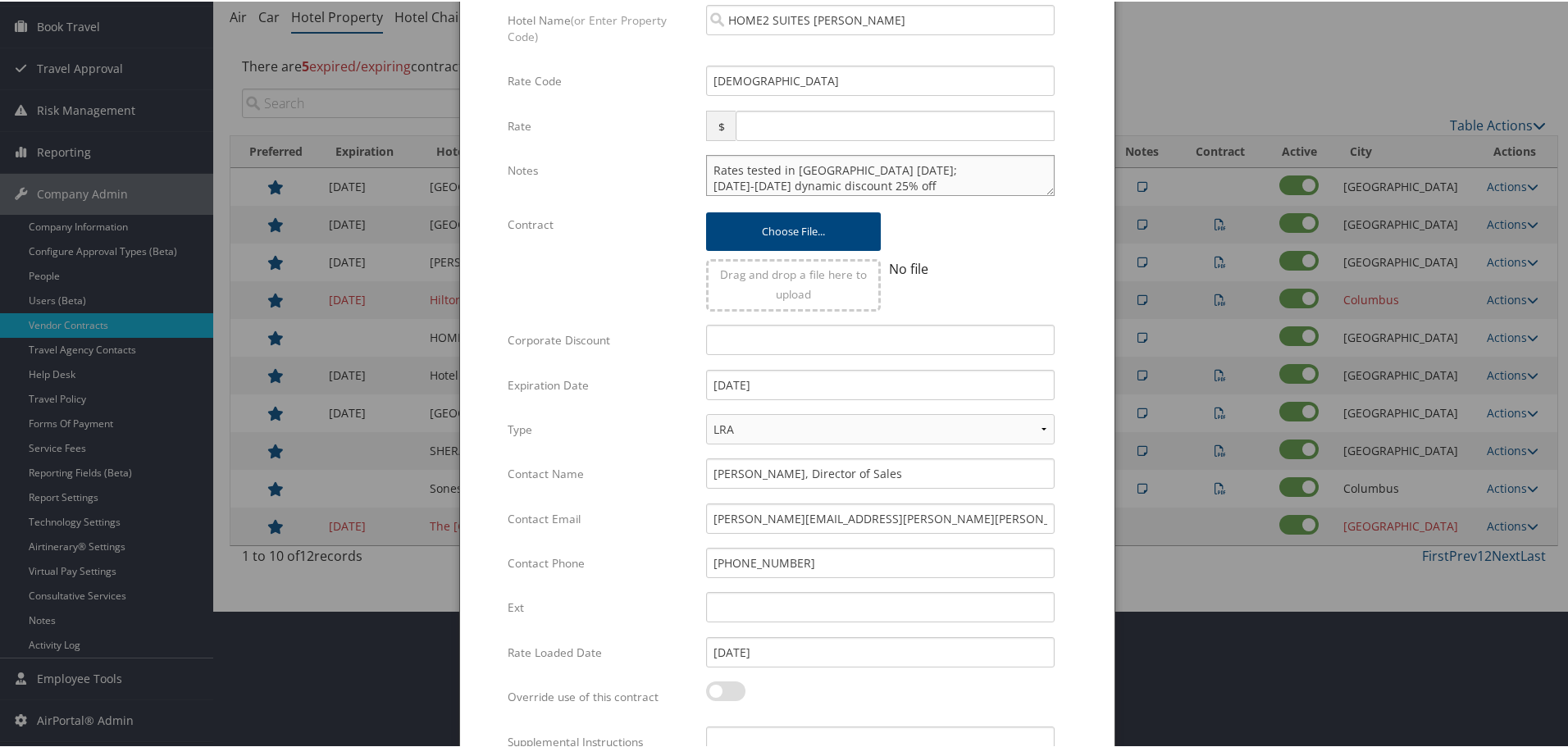
scroll to position [259, 0]
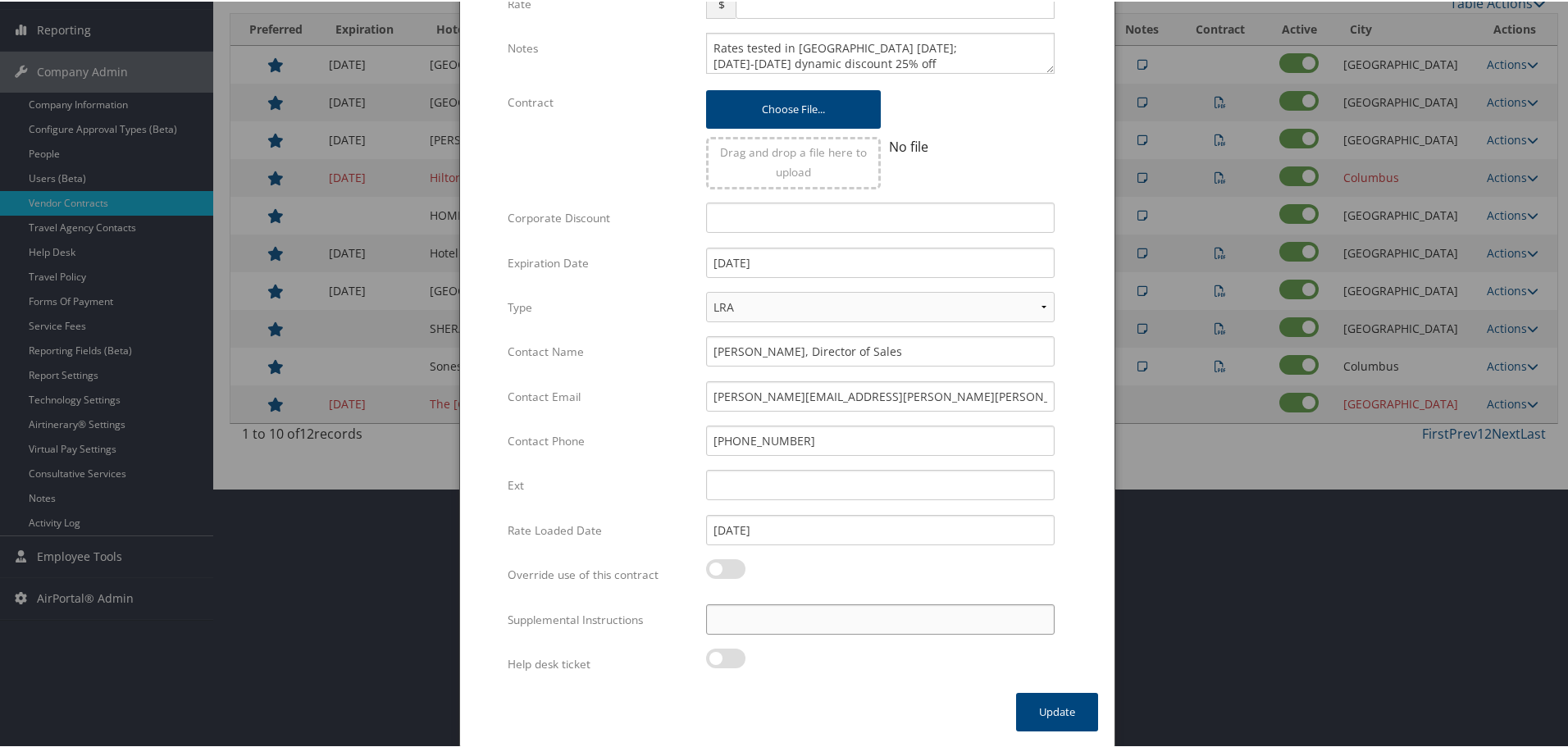
click at [865, 614] on input "Supplemental Instructions" at bounding box center [880, 618] width 349 height 30
paste input "SAB Prop ID -"
paste input "611983"
type input "SAB Prop ID - 611983"
click at [1019, 709] on button "Update" at bounding box center [1057, 711] width 82 height 39
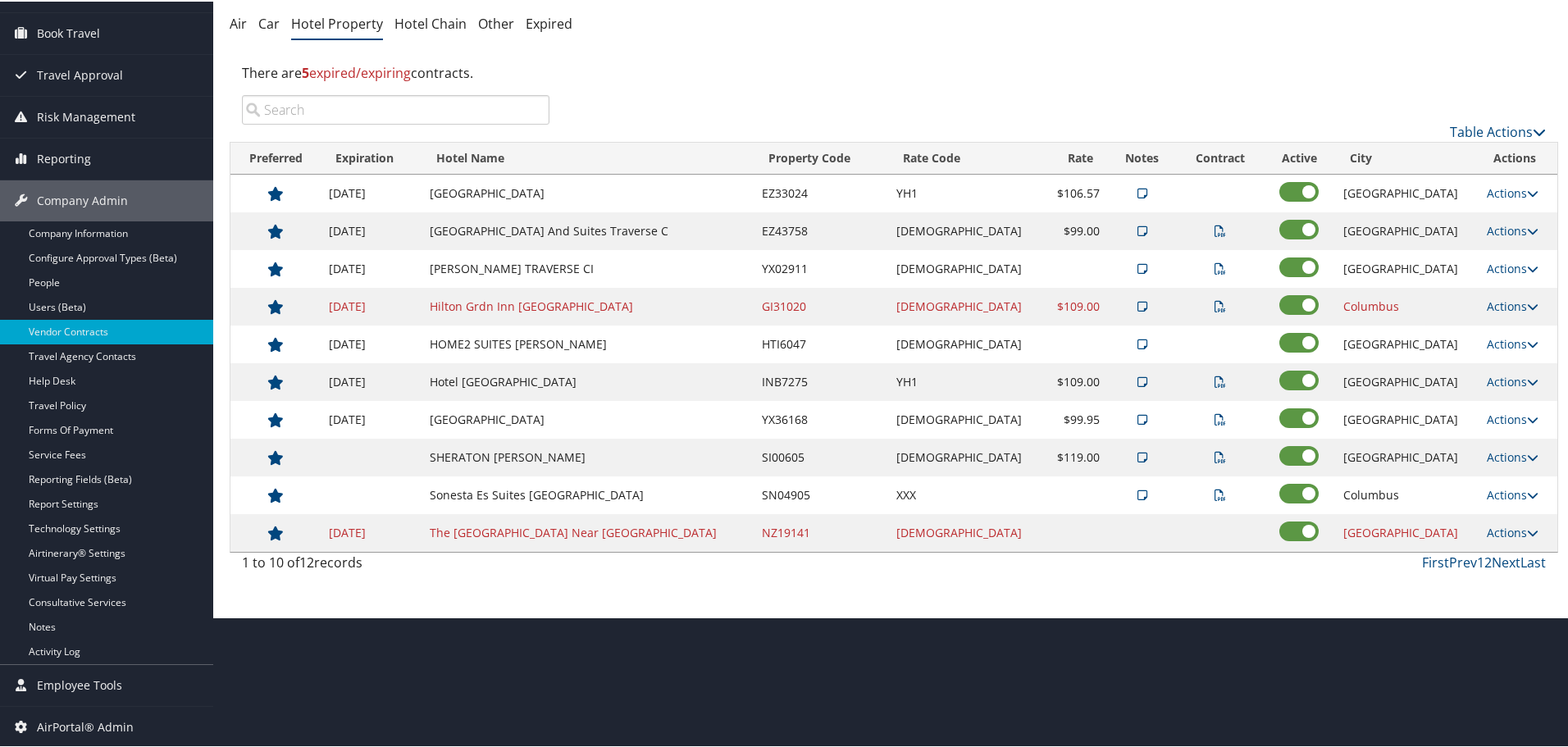
scroll to position [130, 0]
click at [1505, 375] on link "Actions" at bounding box center [1512, 381] width 51 height 16
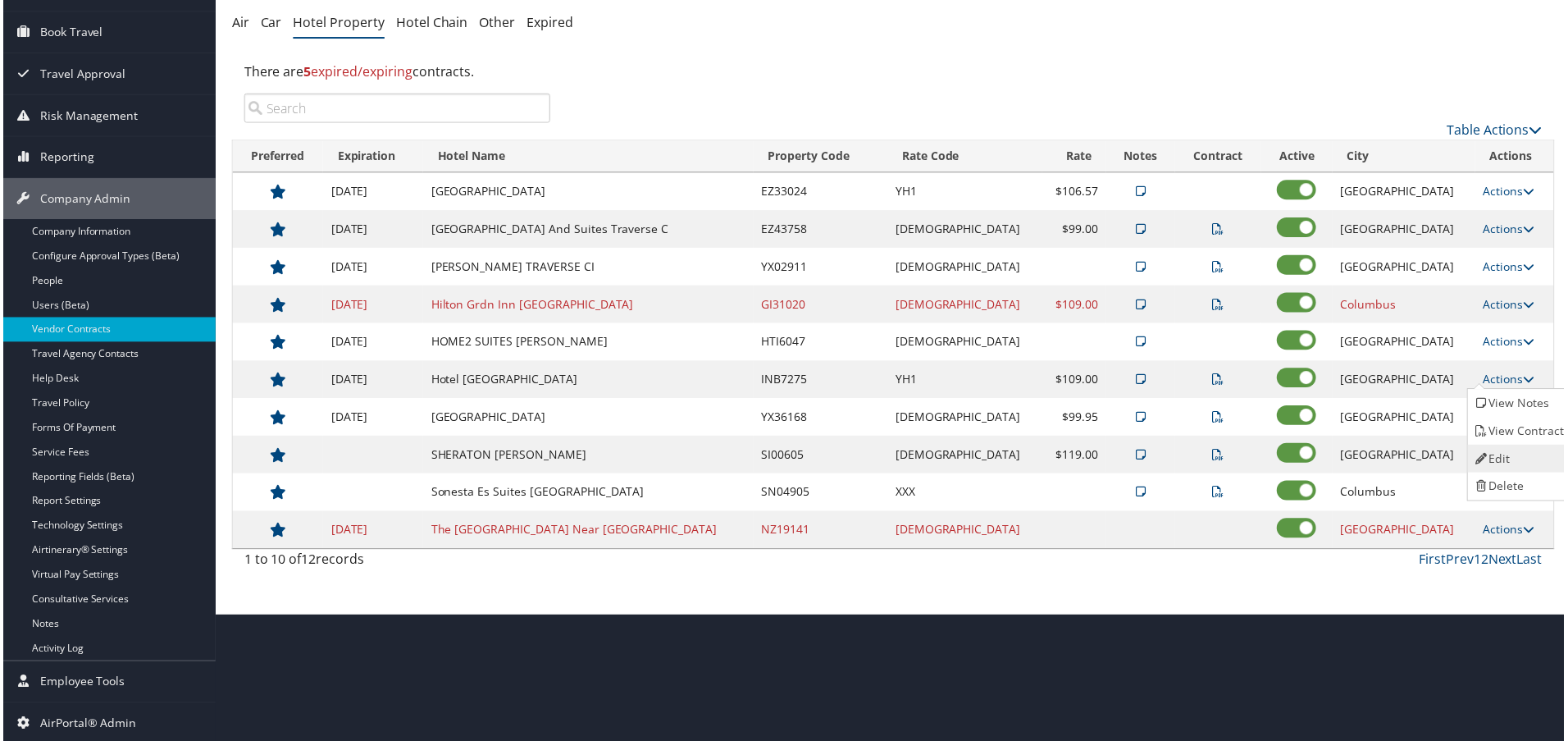
click at [1508, 451] on link "Edit" at bounding box center [1522, 460] width 104 height 28
select select "NLRA"
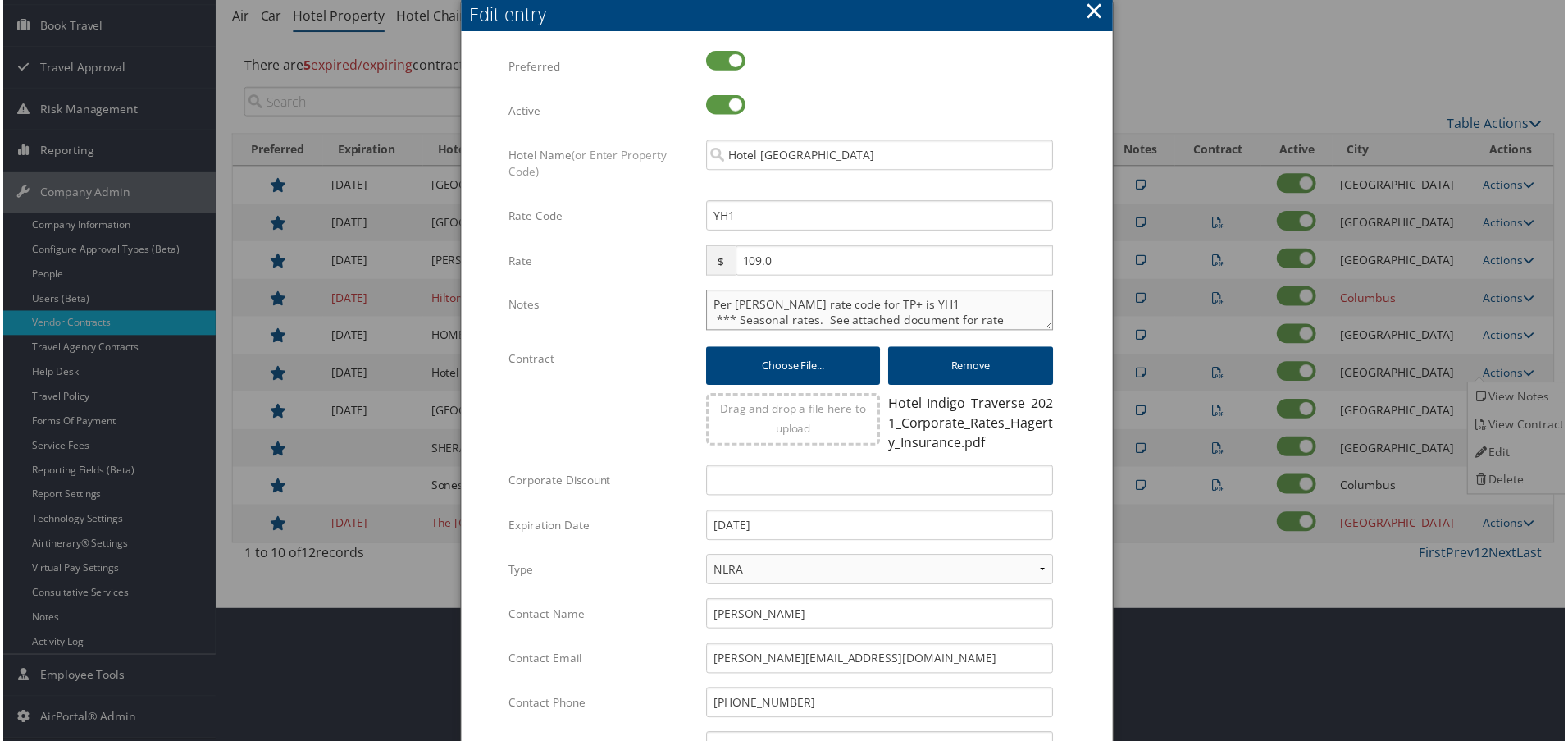
click at [708, 299] on textarea "Per Sarah F. rate code for TP+ is YH1 *** Seasonal rates. See attached document…" at bounding box center [880, 311] width 349 height 41
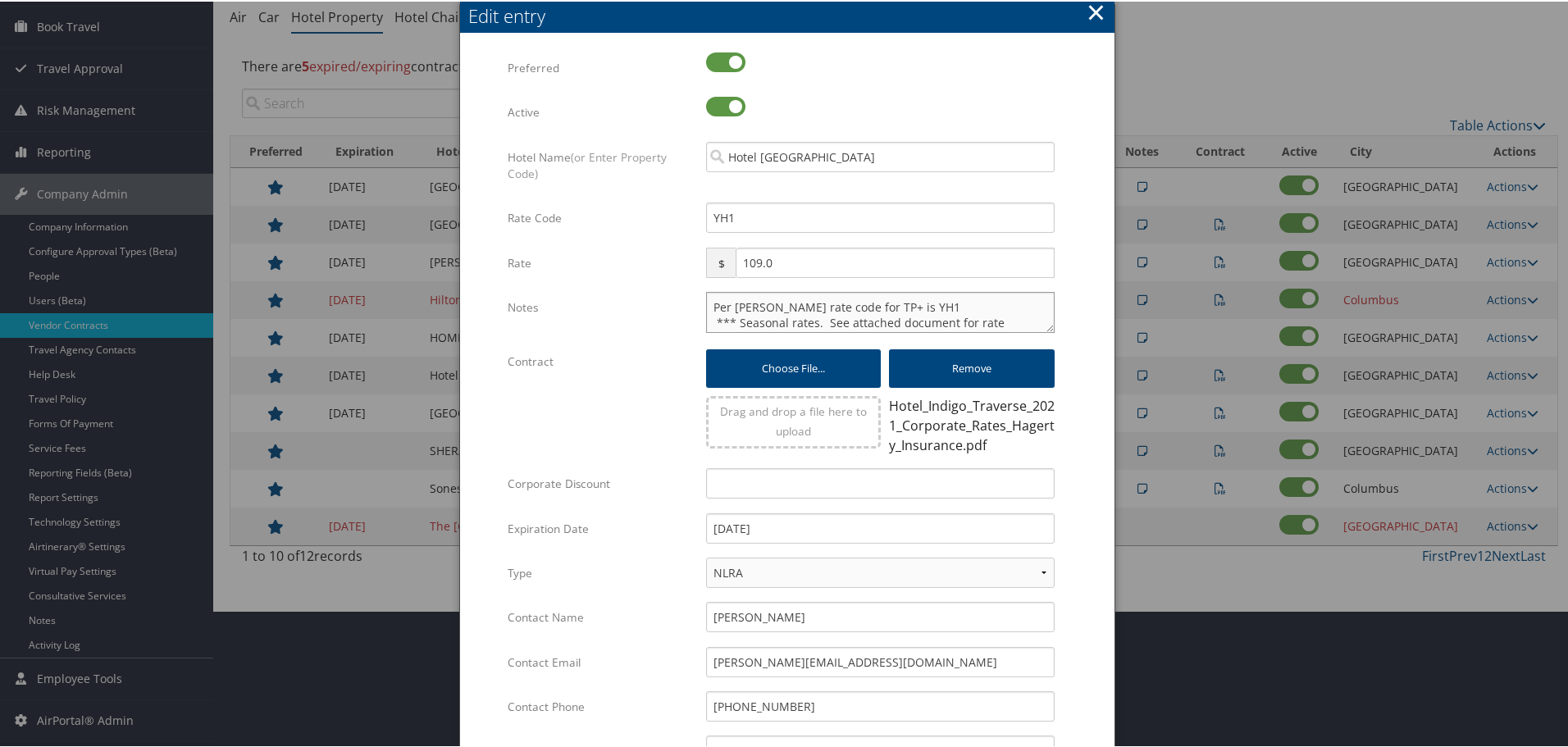
paste textarea "Rates tested in [GEOGRAPHIC_DATA] [DATE];"
type textarea "Rates tested in TP+ Oct 2025; Per Sarah F. rate code for TP+ is YH1 *** Seasona…"
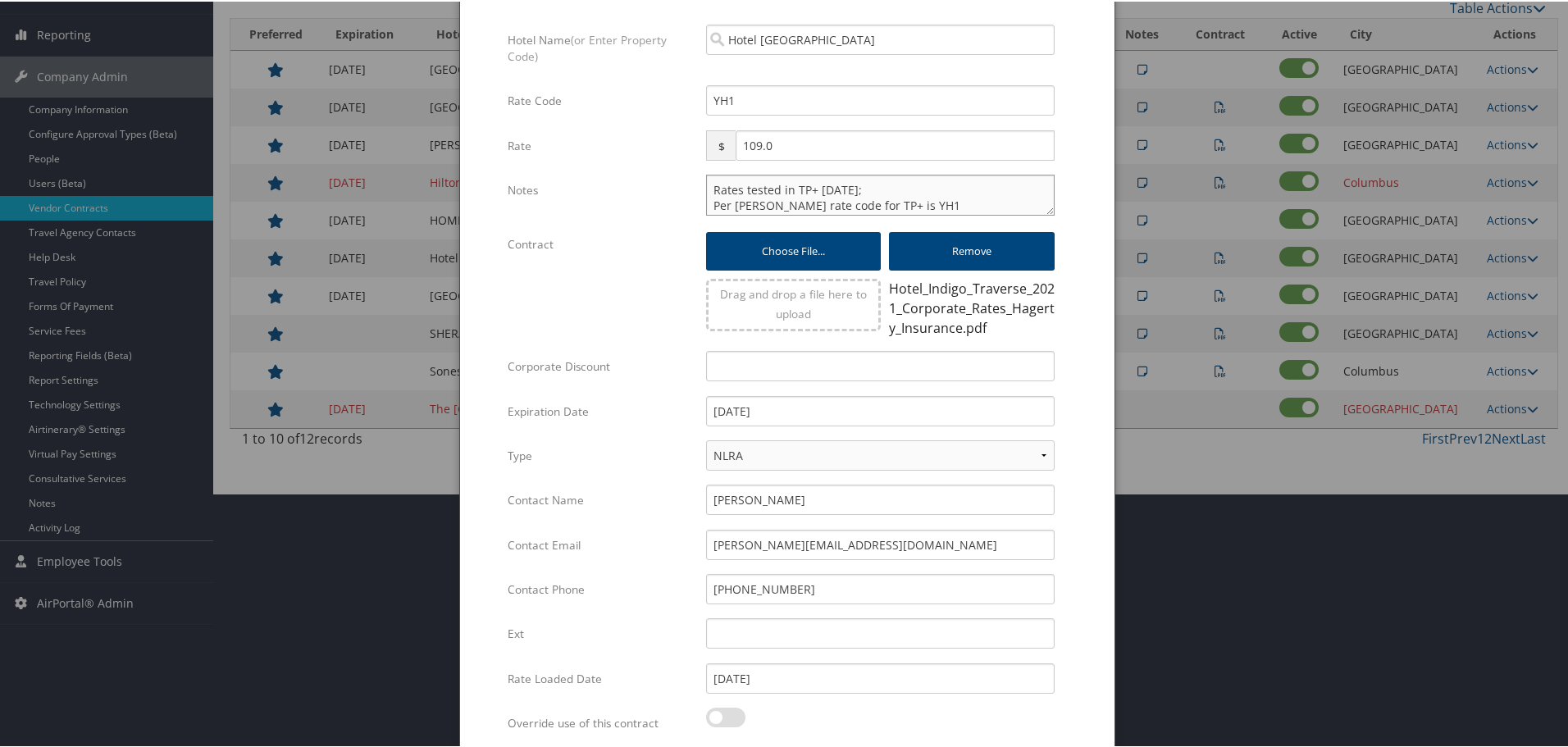
scroll to position [403, 0]
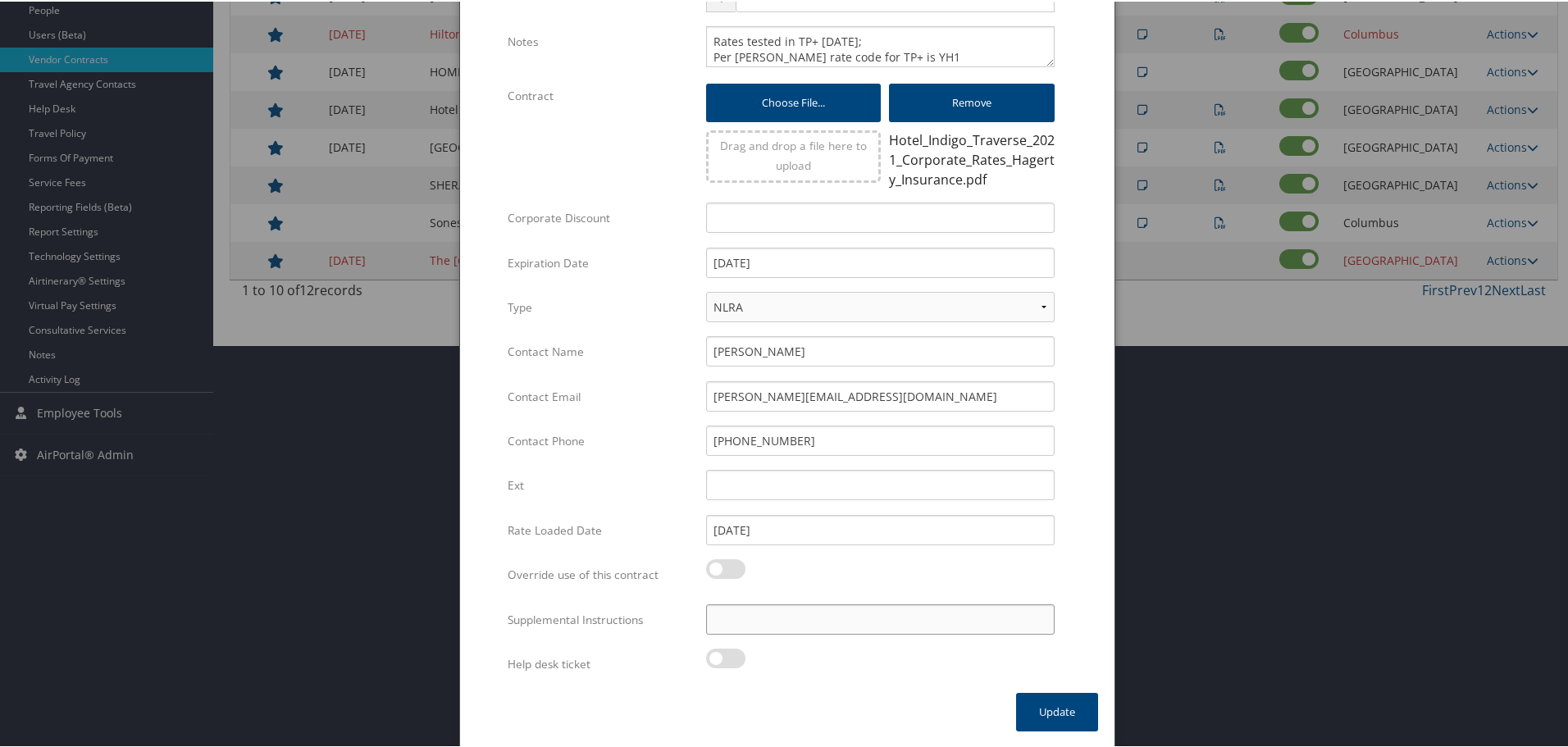
click at [852, 612] on input "Supplemental Instructions" at bounding box center [880, 618] width 349 height 30
paste input "SAB Prop ID -"
paste input "286263"
type input "SAB Prop ID - 286263"
click at [1057, 717] on button "Update" at bounding box center [1057, 711] width 82 height 39
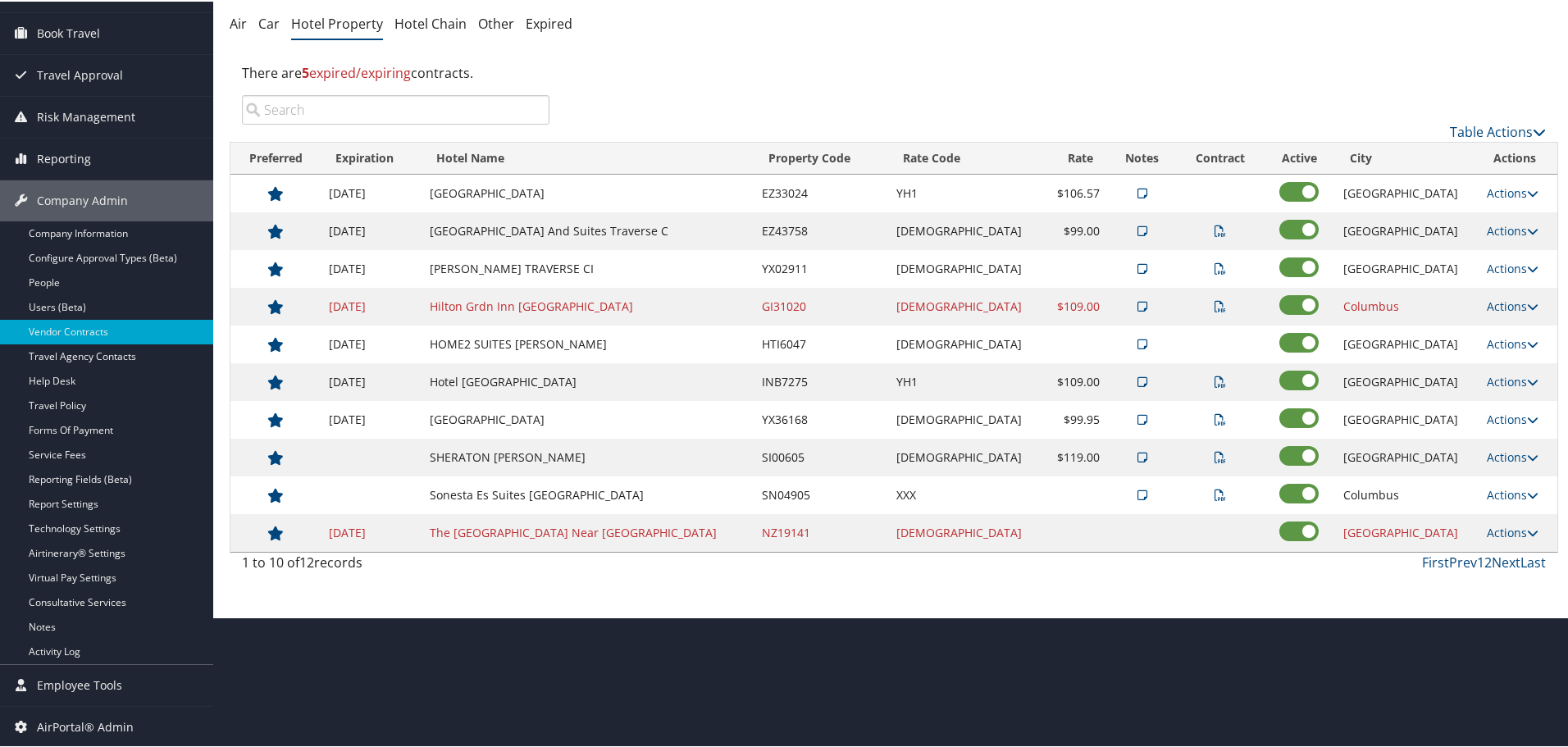
scroll to position [130, 0]
click at [1487, 419] on link "Actions" at bounding box center [1512, 418] width 51 height 16
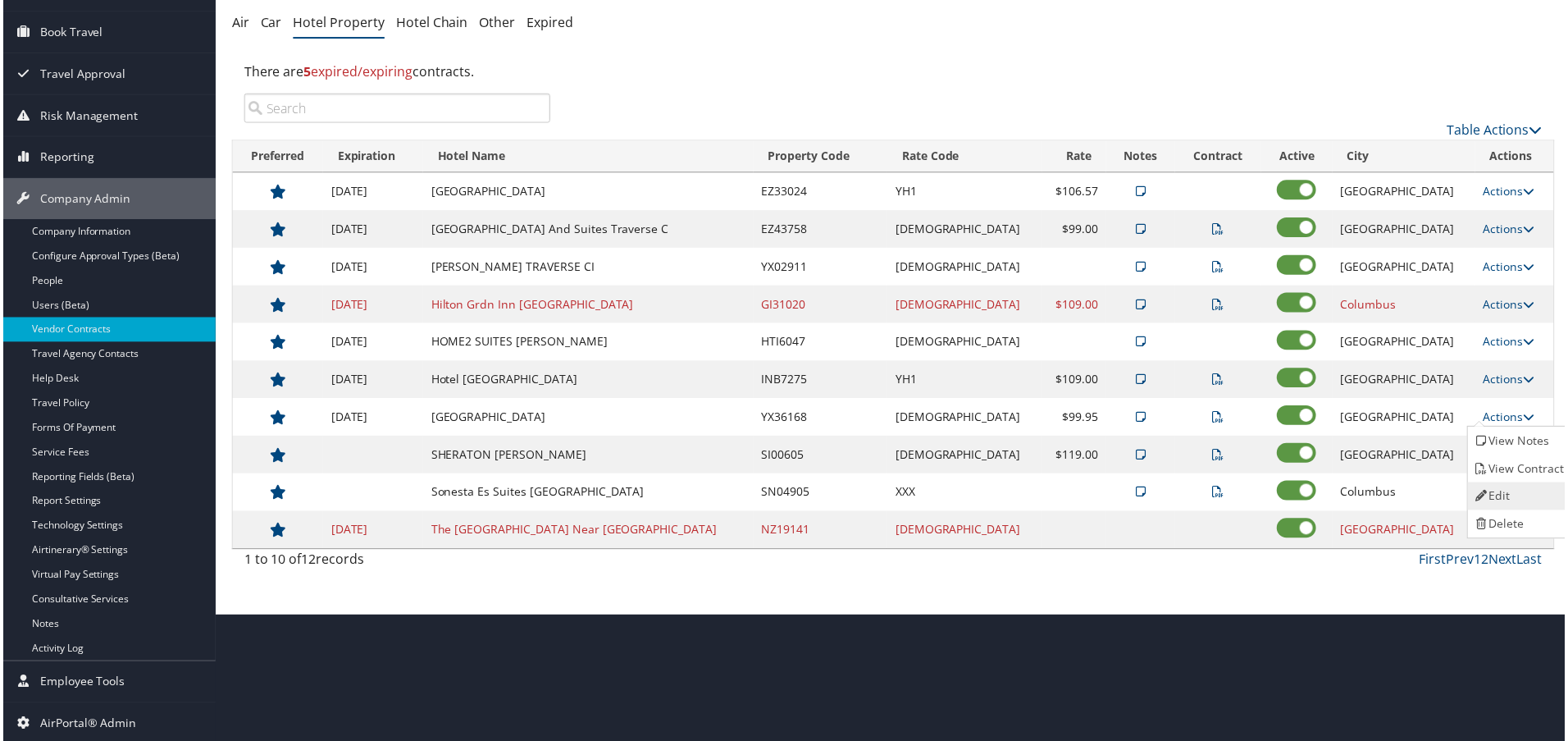
click at [1500, 484] on link "Edit" at bounding box center [1522, 498] width 104 height 28
select select "NLRA"
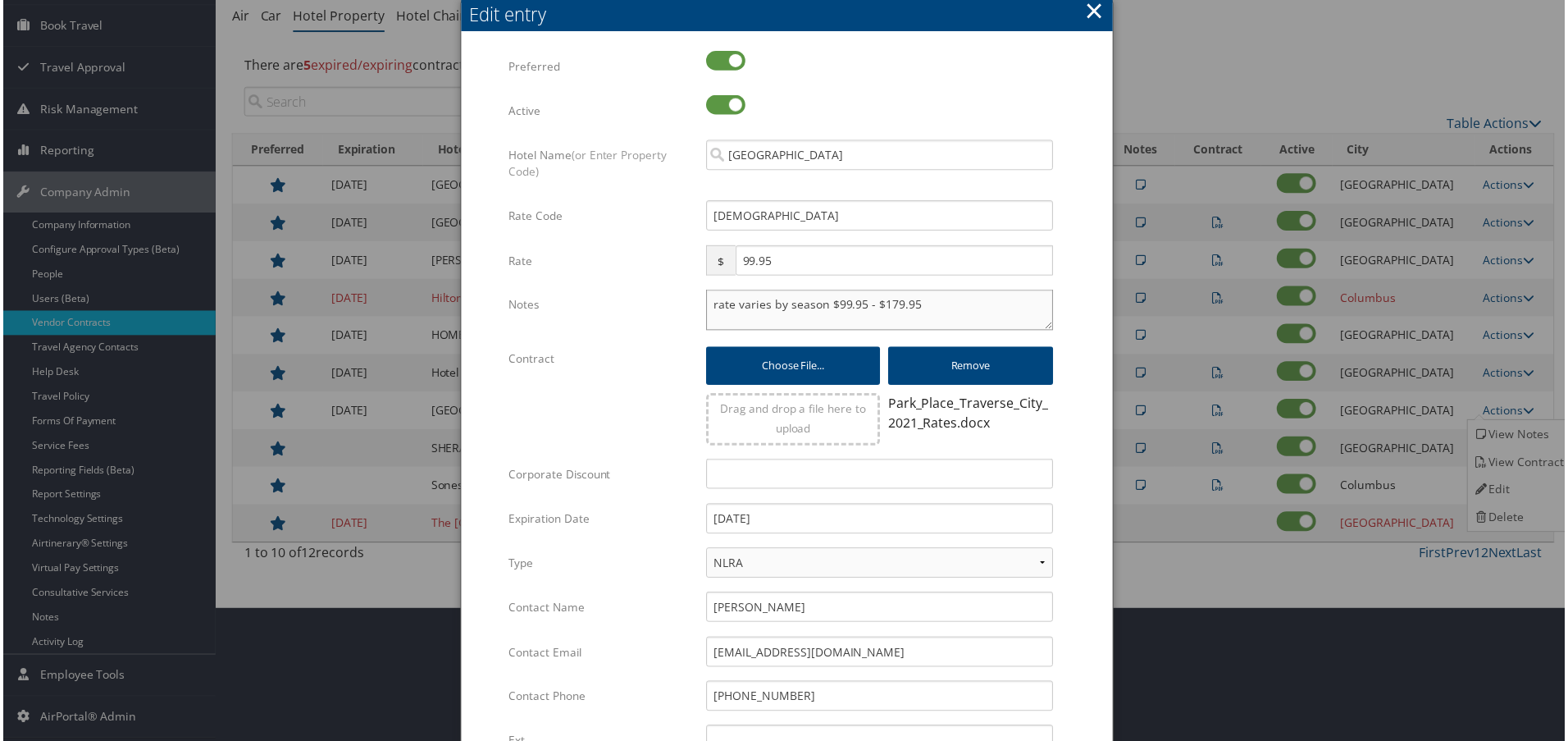
click at [706, 301] on textarea "rate varies by season $99.95 - $179.95" at bounding box center [880, 311] width 349 height 41
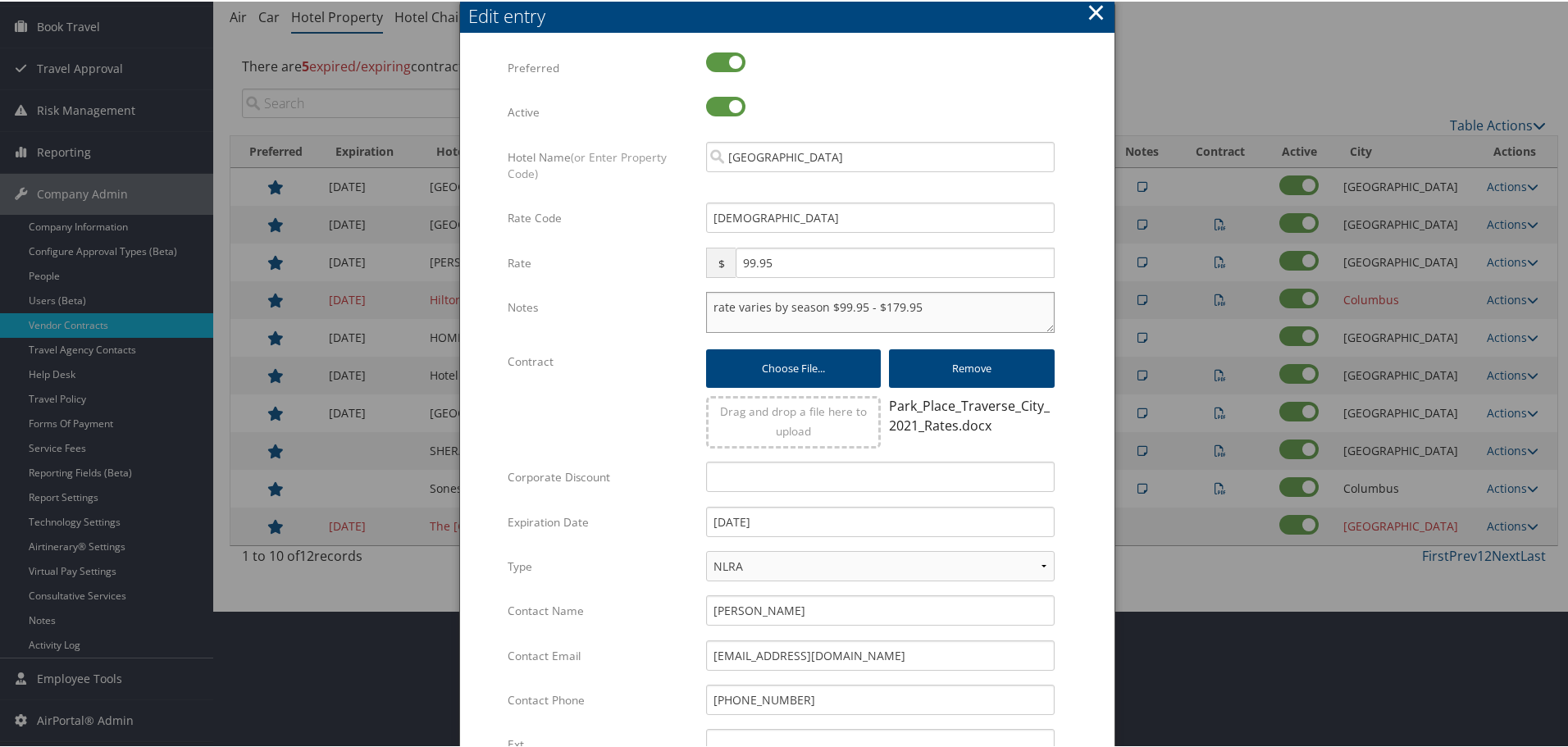
paste textarea "Rates tested in [GEOGRAPHIC_DATA] [DATE];"
type textarea "Rates tested in TP+ Oct 2025; rate varies by season $99.95 - $179.95"
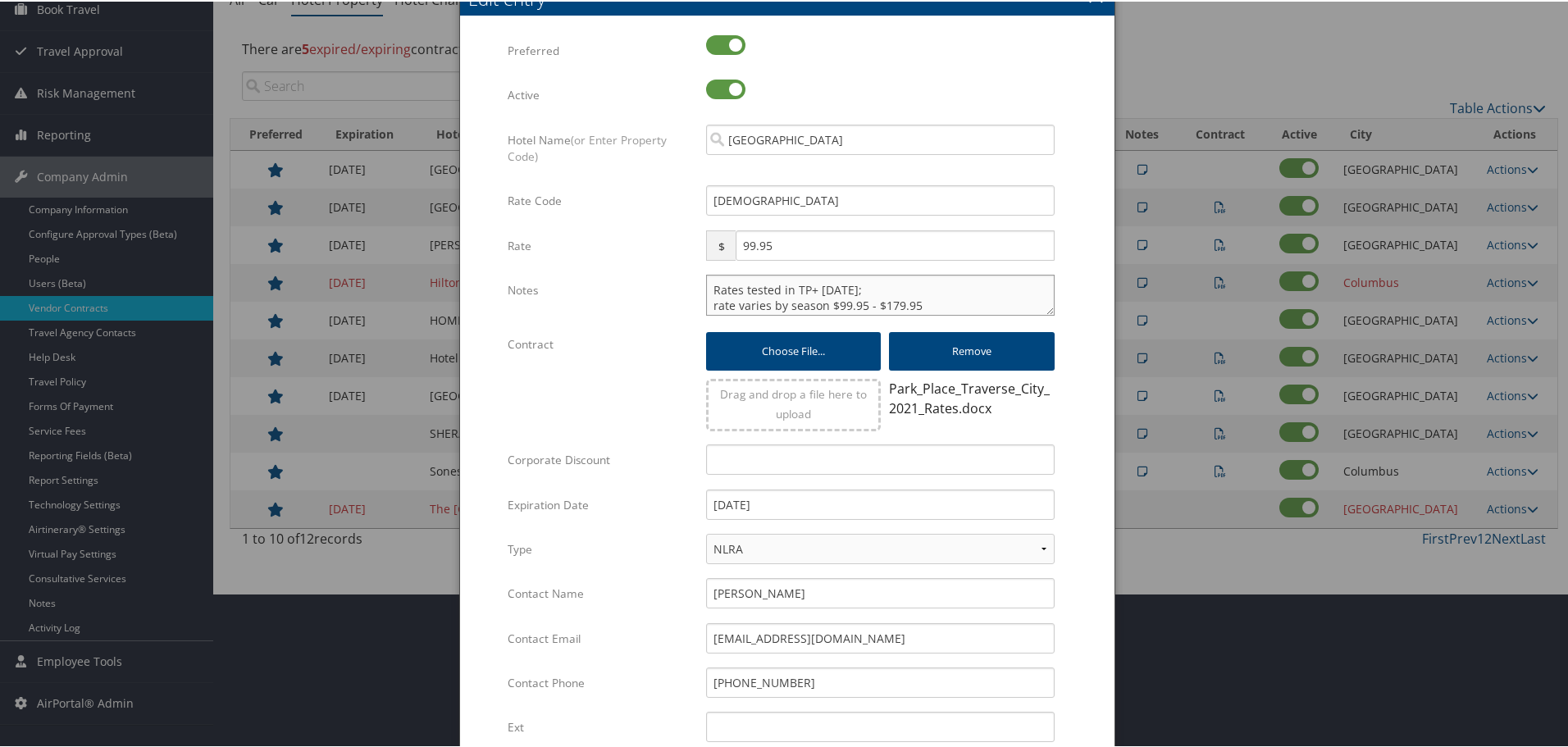
scroll to position [397, 0]
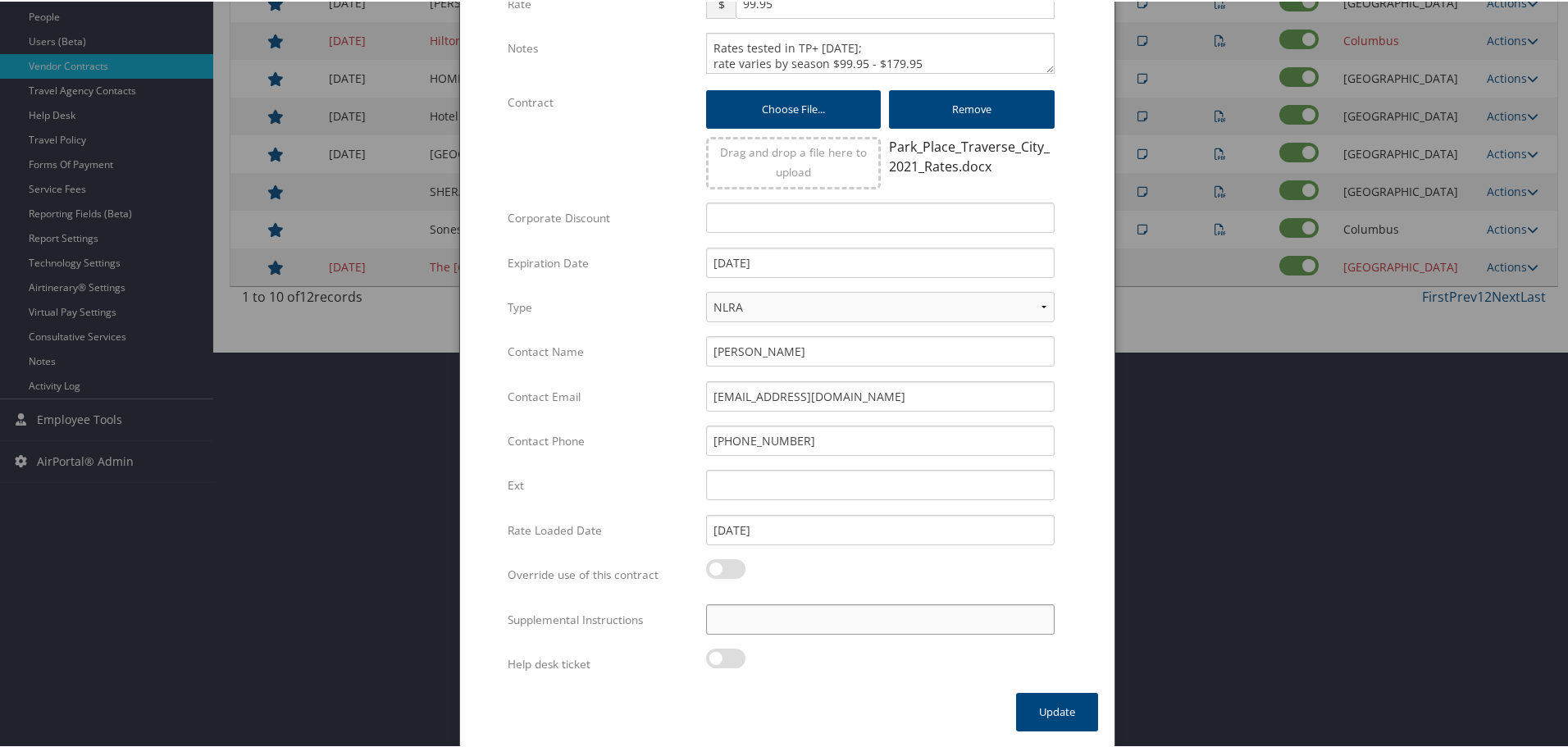
click at [815, 612] on input "Supplemental Instructions" at bounding box center [880, 618] width 349 height 30
paste input "SAB Prop ID -"
paste input "058428"
type input "SAB Prop ID - 058428"
click at [1055, 717] on button "Update" at bounding box center [1057, 711] width 82 height 39
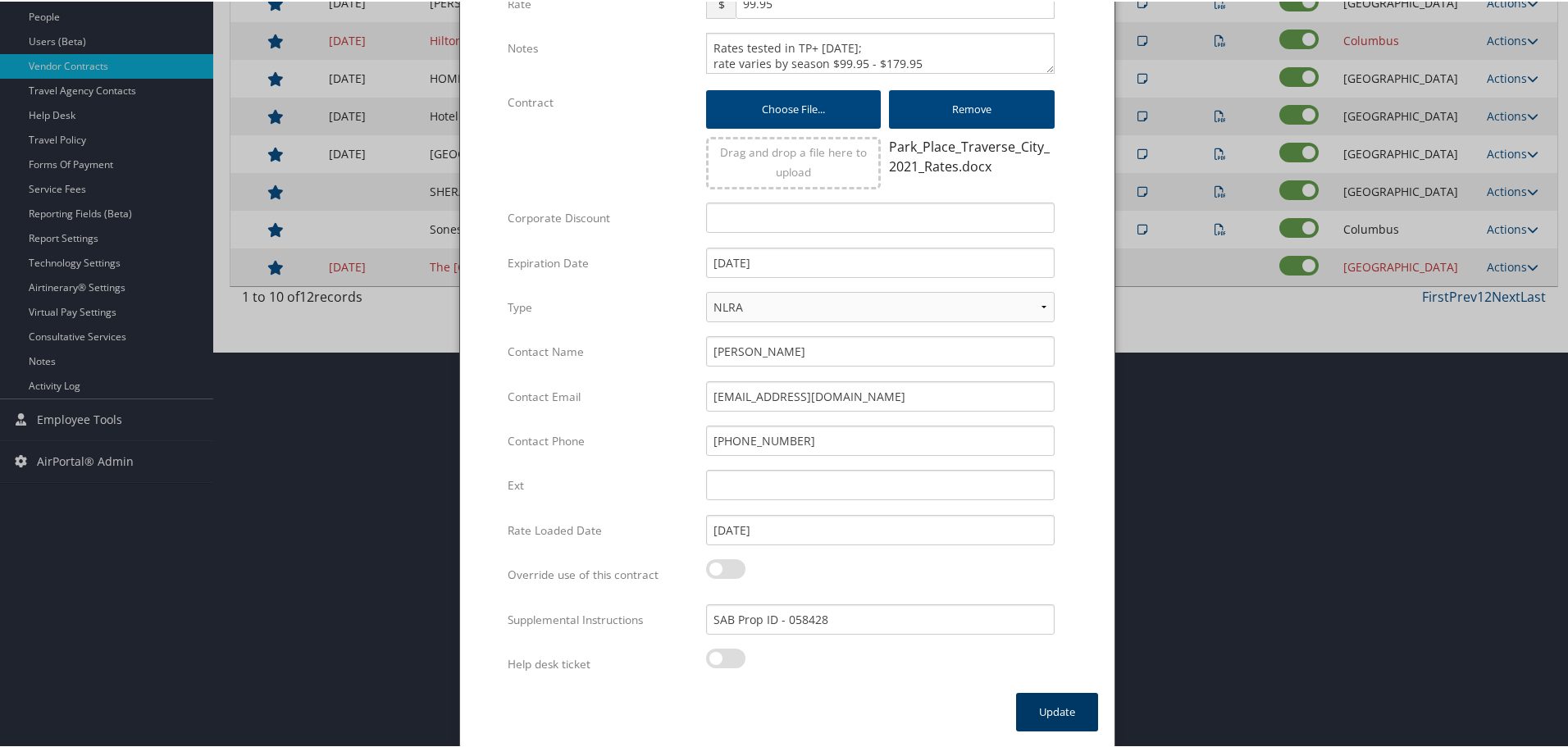
scroll to position [130, 0]
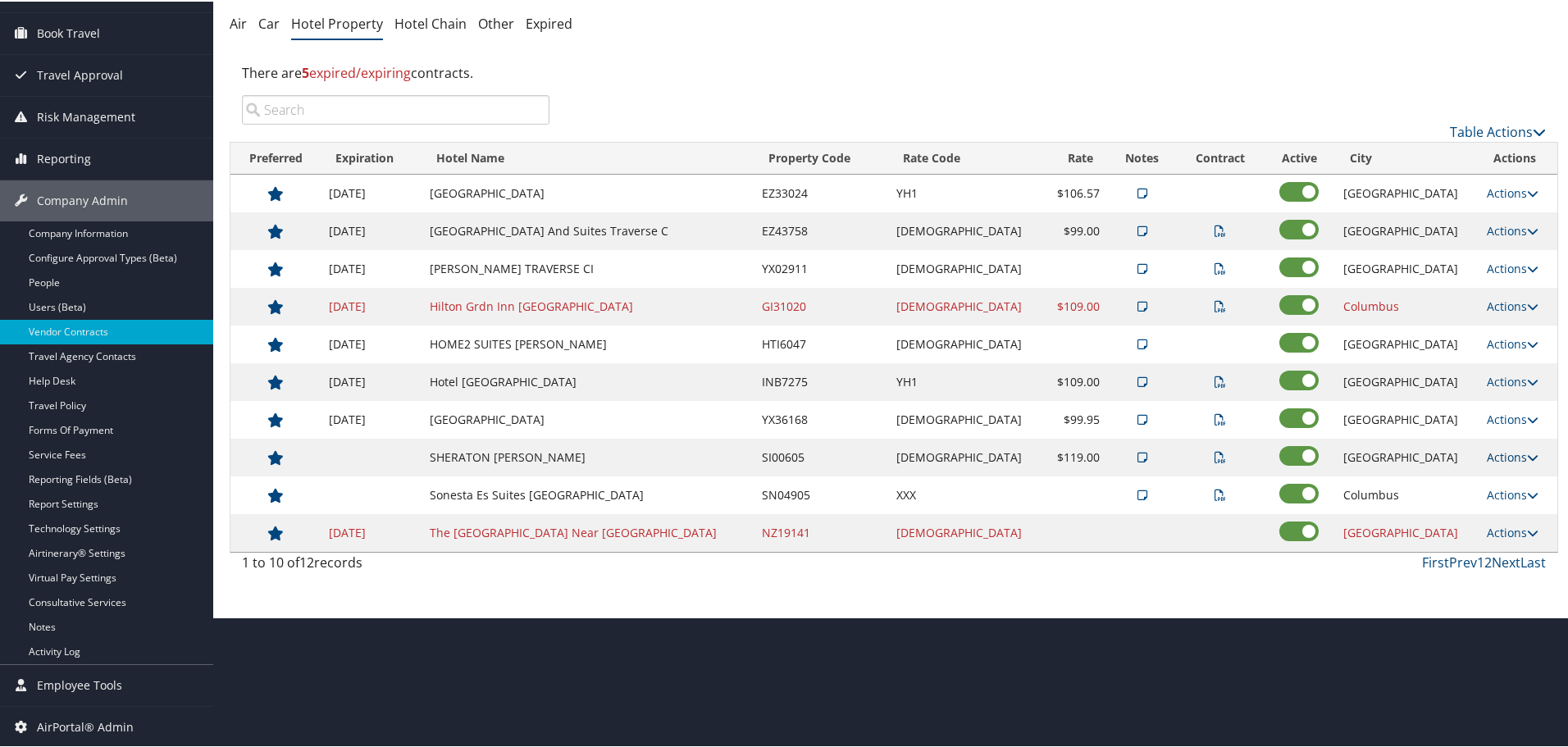
click at [1512, 451] on link "Actions" at bounding box center [1512, 456] width 51 height 16
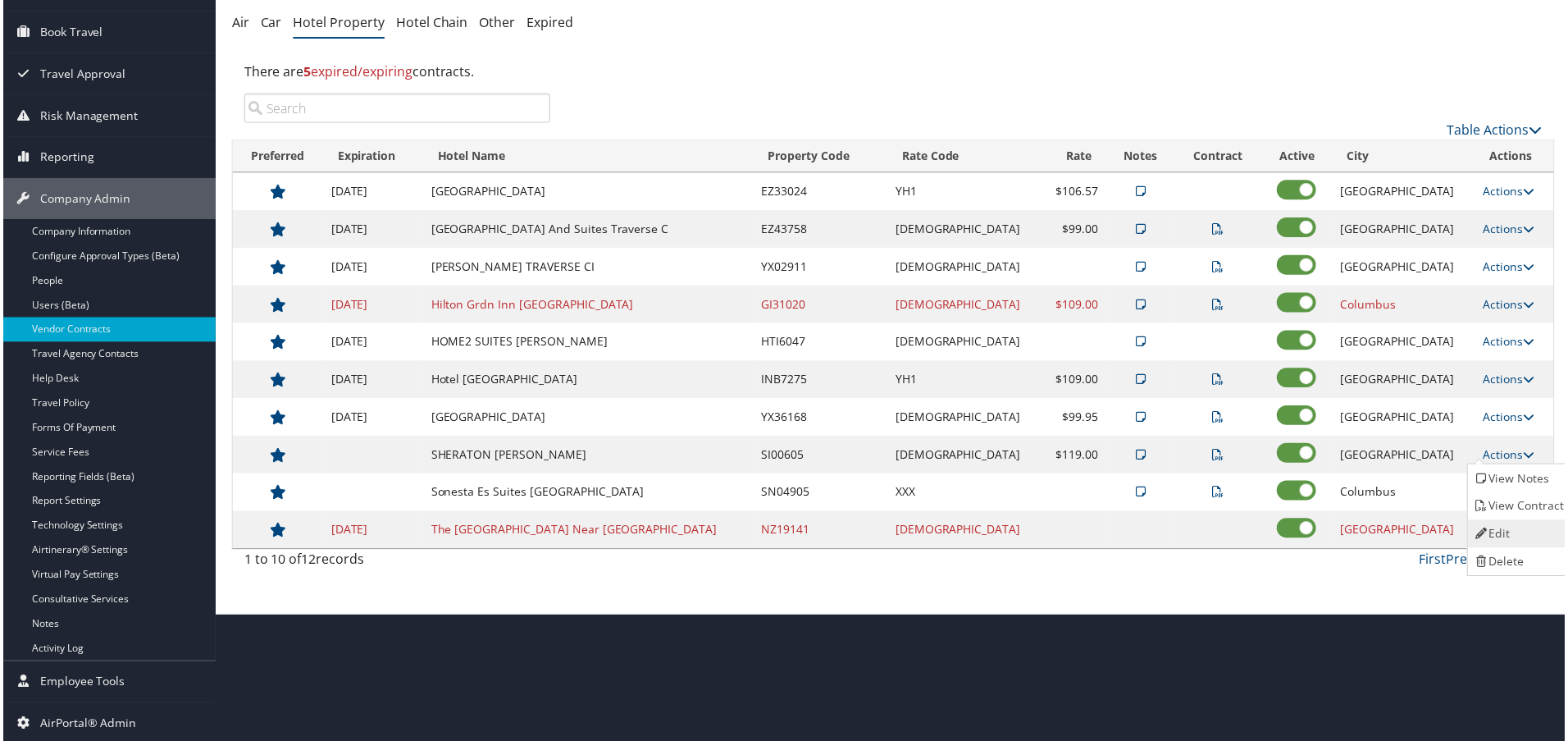
click at [1515, 523] on link "Edit" at bounding box center [1522, 536] width 104 height 28
select select "NLRA"
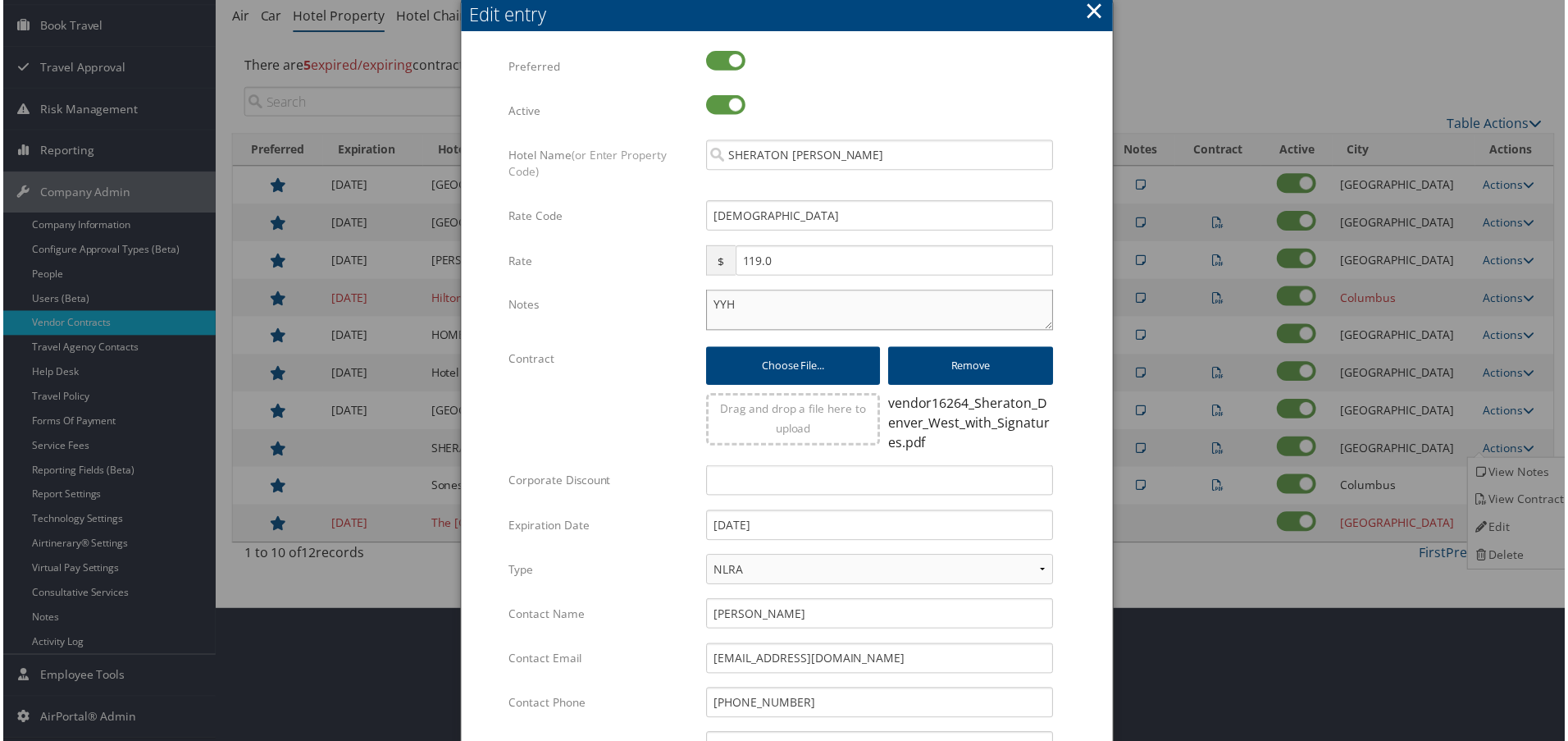
click at [706, 304] on textarea "YYH" at bounding box center [880, 311] width 349 height 41
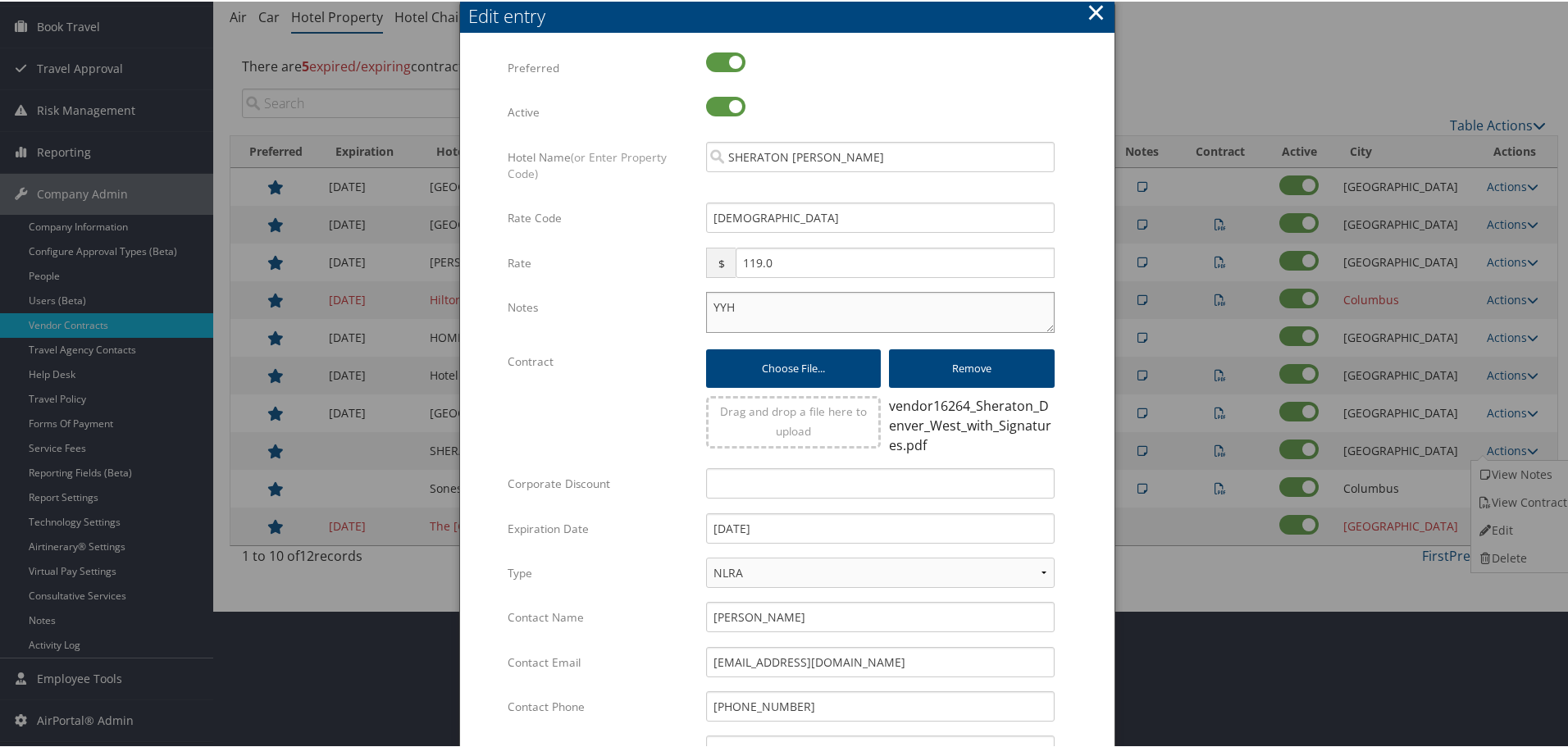
paste textarea "Rates tested in [GEOGRAPHIC_DATA] [DATE];"
type textarea "Rates tested in TP+ Oct 2025; YYH"
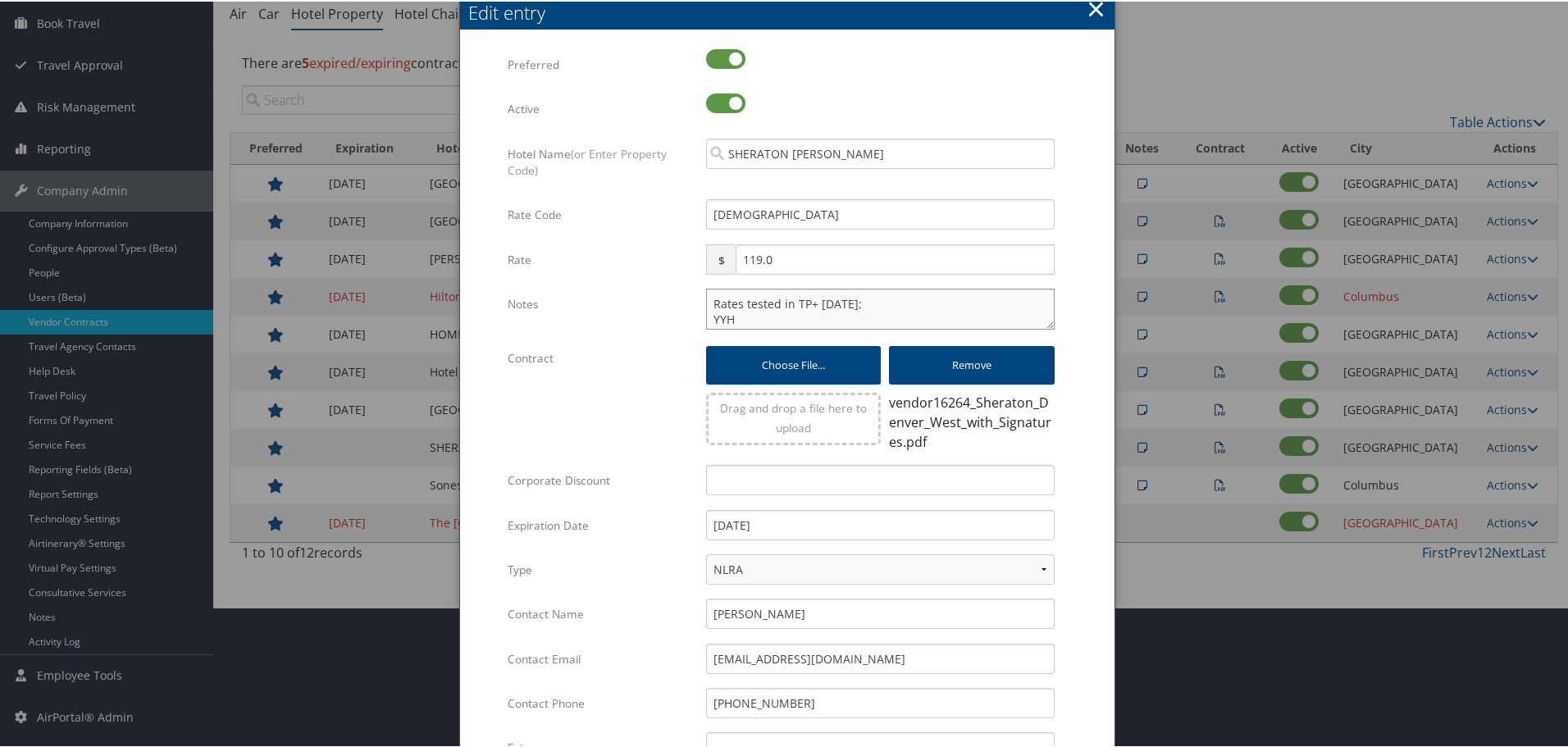
scroll to position [403, 0]
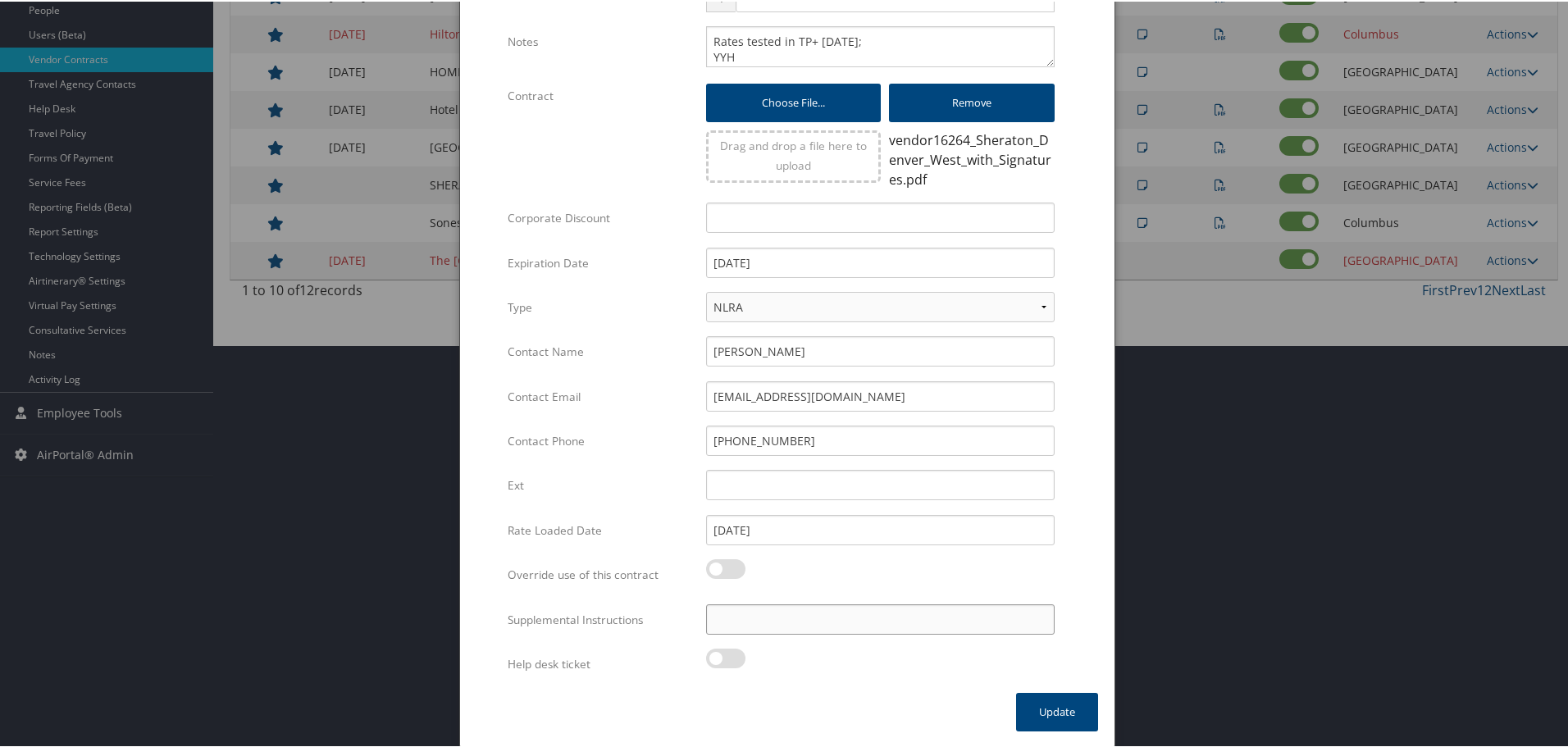
click at [887, 624] on input "Supplemental Instructions" at bounding box center [880, 618] width 349 height 30
paste input "SAB Prop ID -"
paste input "000267"
type input "SAB Prop ID - 000267"
click at [1041, 698] on button "Update" at bounding box center [1057, 711] width 82 height 39
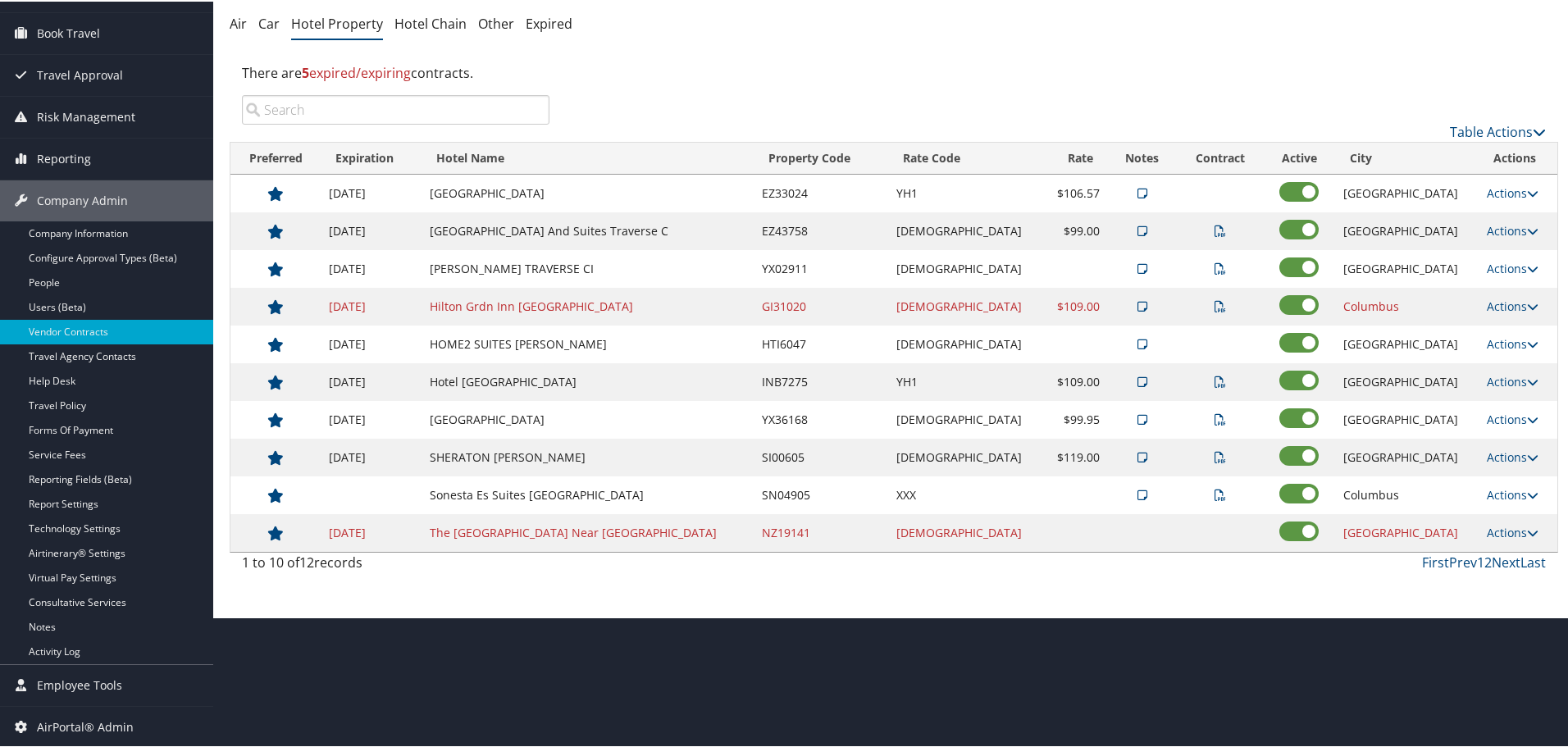
scroll to position [130, 0]
click at [1487, 492] on link "Actions" at bounding box center [1512, 494] width 51 height 16
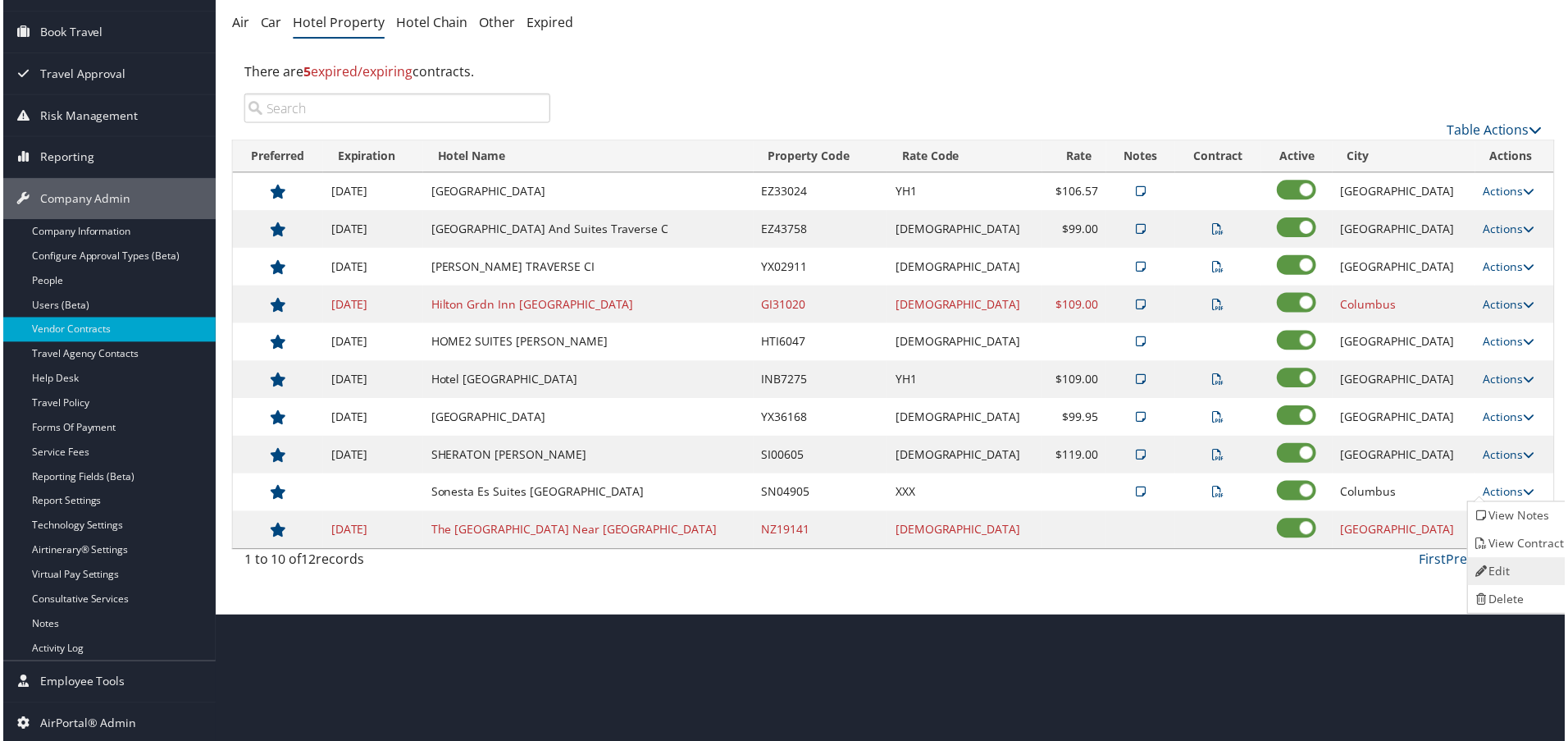
click at [1514, 560] on link "Edit" at bounding box center [1522, 574] width 104 height 28
select select "NLRA"
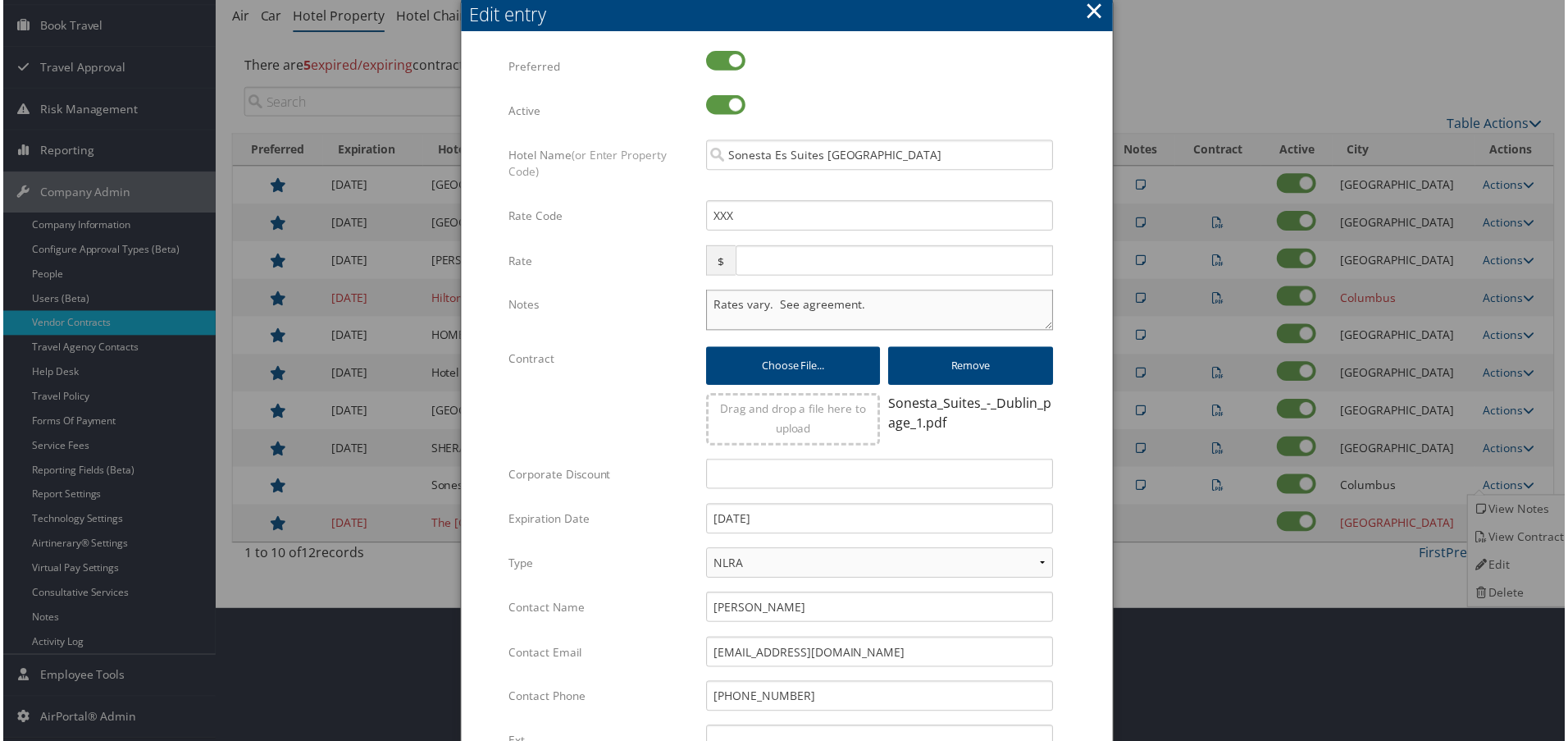
click at [706, 305] on textarea "Rates vary. See agreement." at bounding box center [880, 311] width 349 height 41
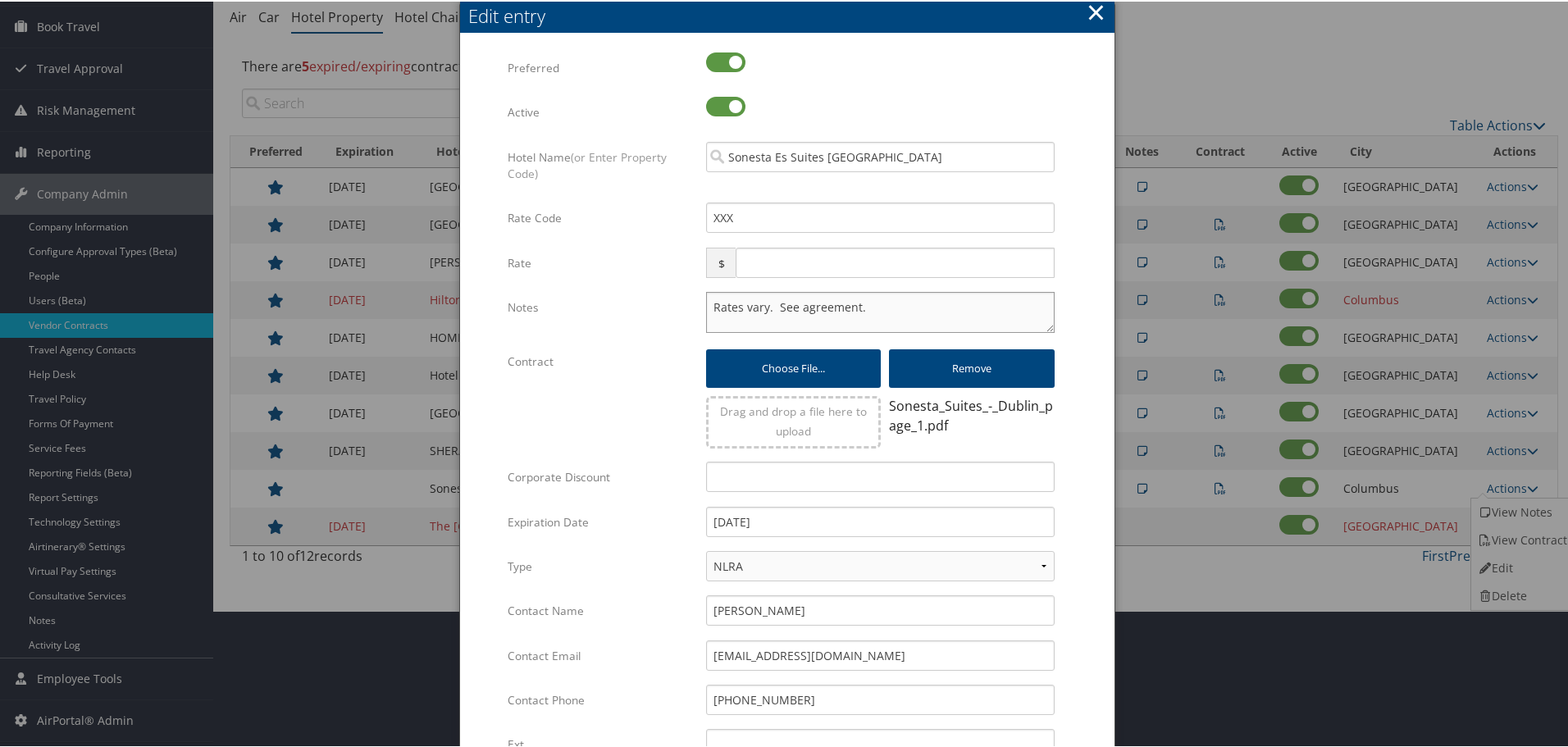
paste textarea "Rates tested in [GEOGRAPHIC_DATA] [DATE];"
type textarea "Rates tested in TP+ Oct 2025; Rates vary. See agreement."
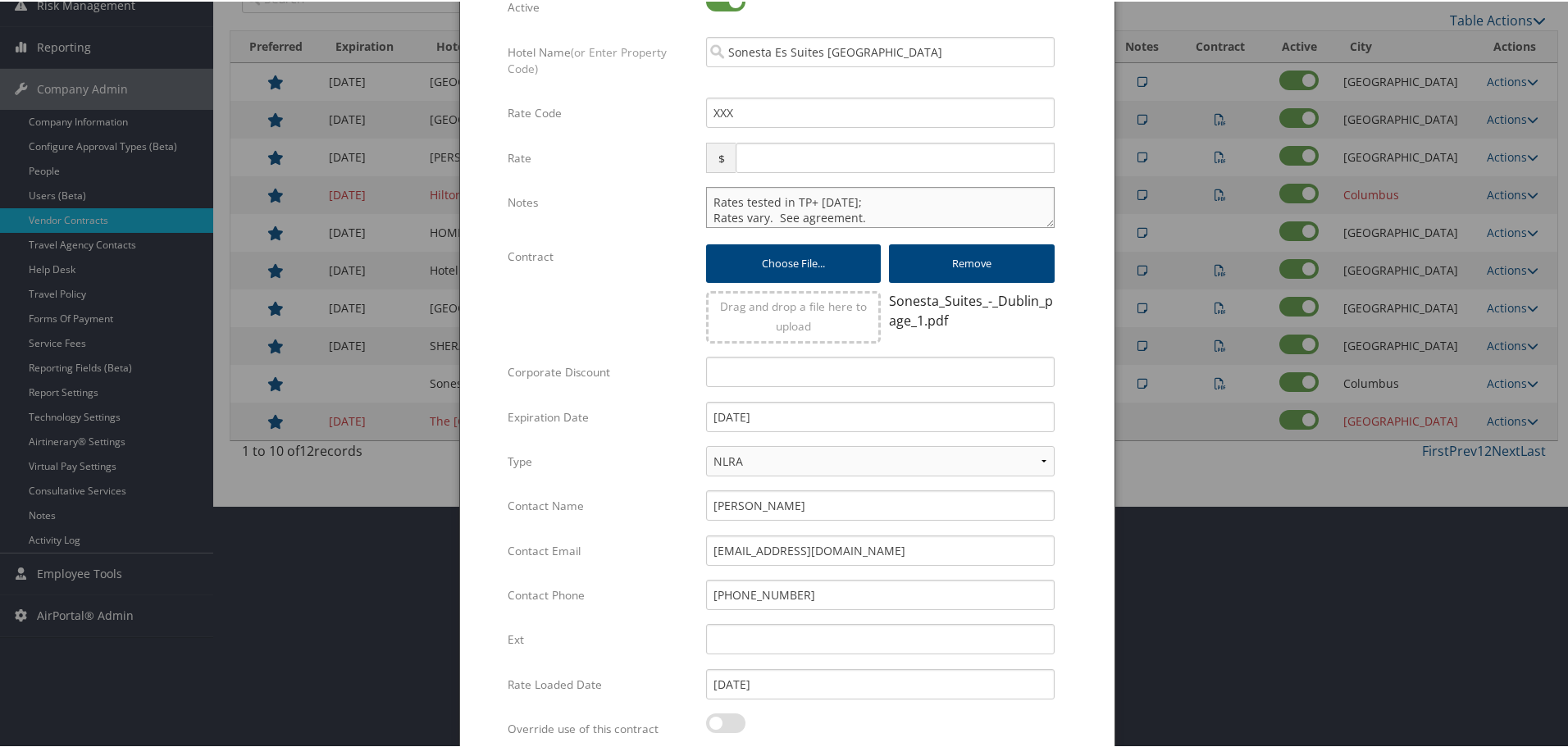
scroll to position [397, 0]
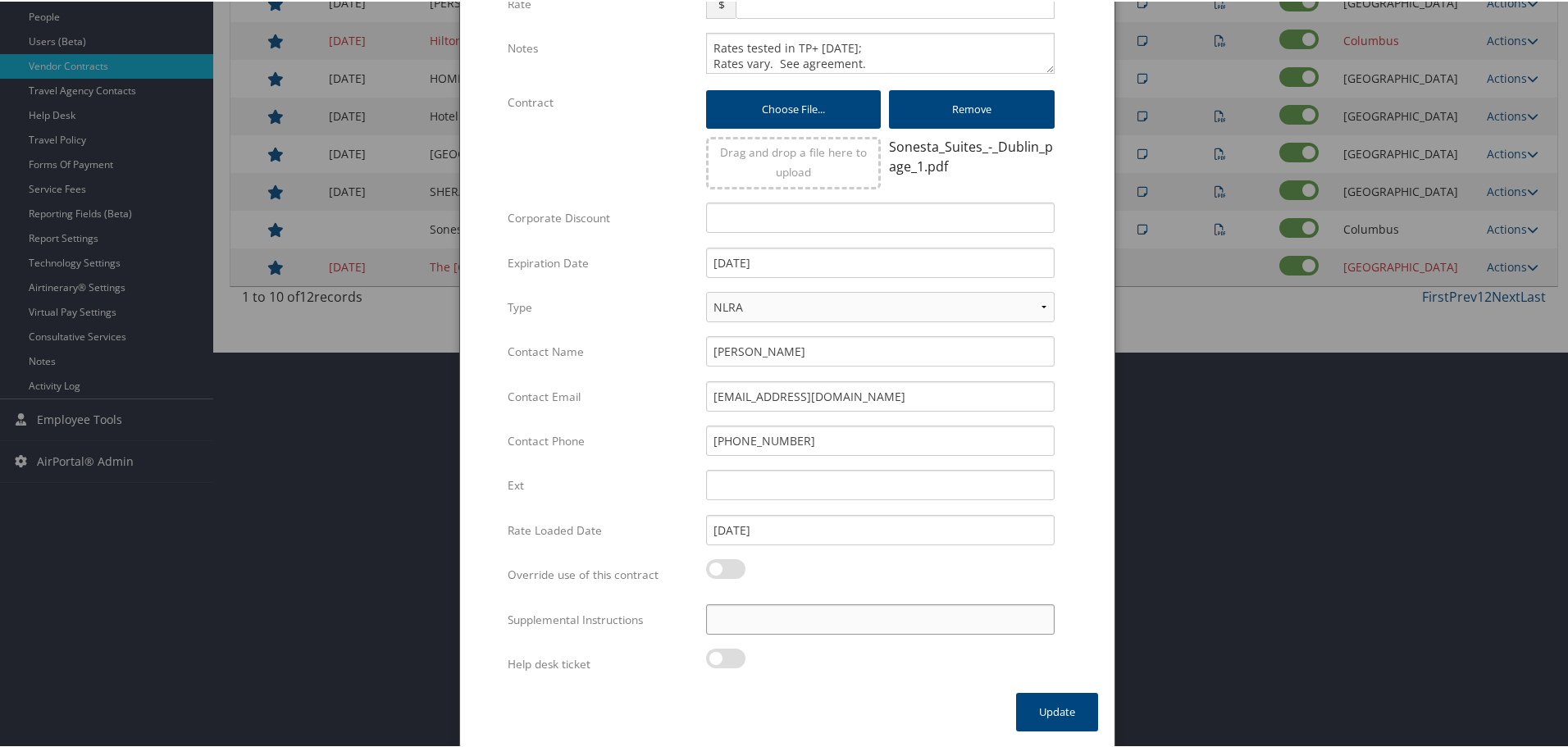
click at [842, 620] on input "Supplemental Instructions" at bounding box center [880, 618] width 349 height 30
paste input "SAB Prop ID -"
paste input "032668"
type input "SAB Prop ID - 032668"
click at [1035, 709] on button "Update" at bounding box center [1057, 711] width 82 height 39
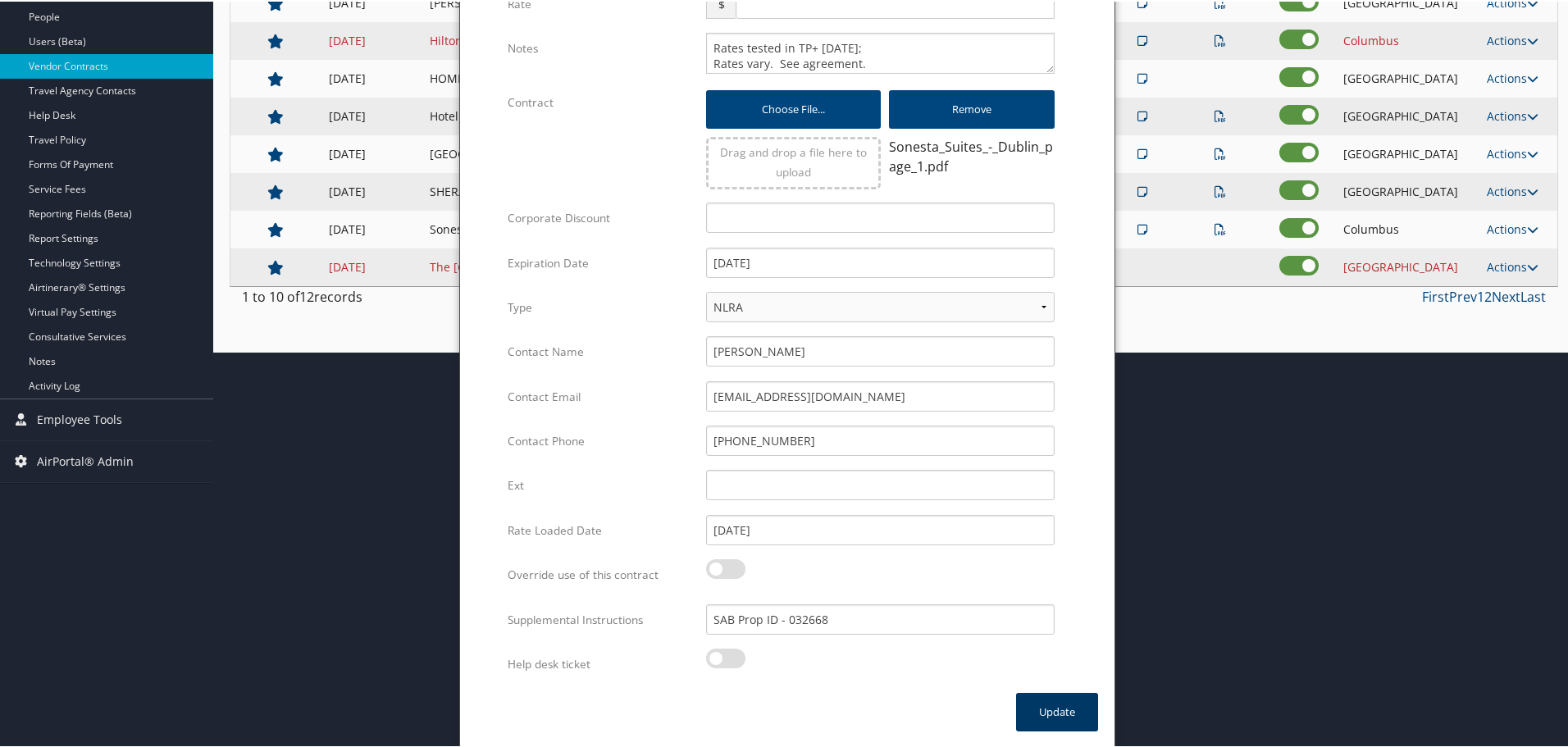
scroll to position [130, 0]
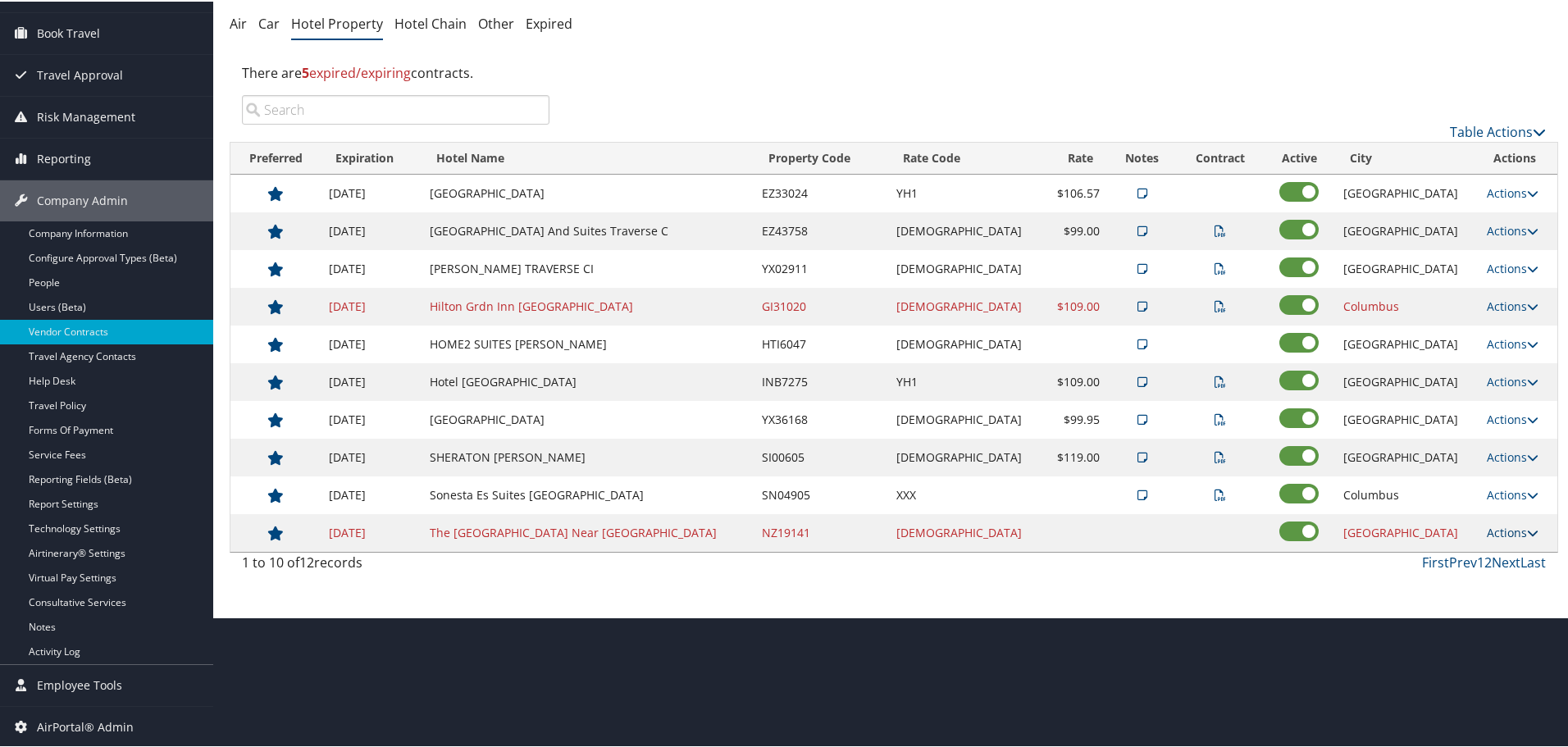
click at [1502, 526] on link "Actions" at bounding box center [1512, 531] width 51 height 16
click at [1507, 558] on link "Edit" at bounding box center [1502, 556] width 63 height 28
select select "NLRA"
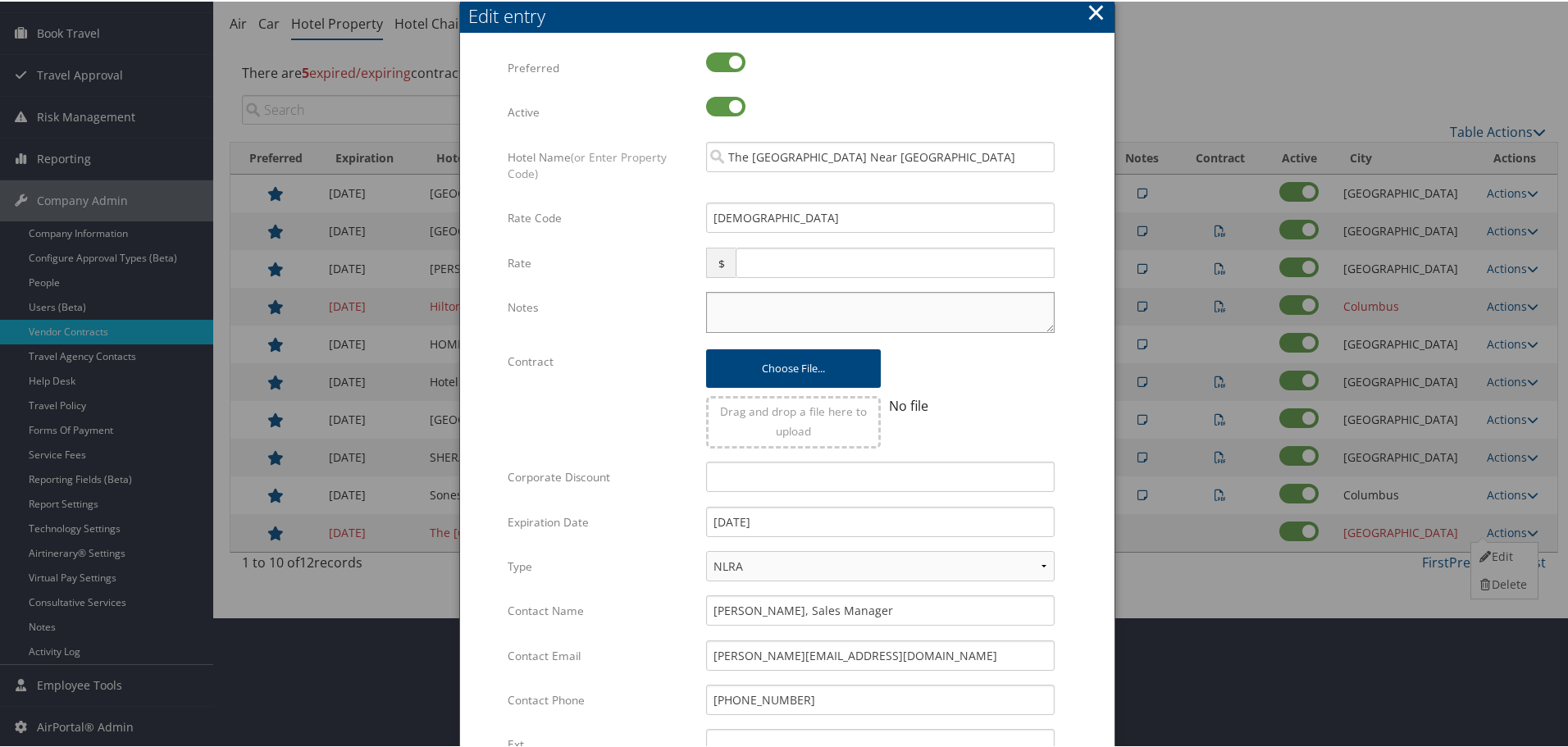
click at [752, 309] on textarea "Notes" at bounding box center [880, 311] width 349 height 41
paste textarea "Rates tested in [GEOGRAPHIC_DATA] [DATE];"
type textarea "Rates tested in [GEOGRAPHIC_DATA] [DATE];"
click at [850, 521] on input "12/31/2024" at bounding box center [880, 520] width 349 height 30
type input "[DATE]"
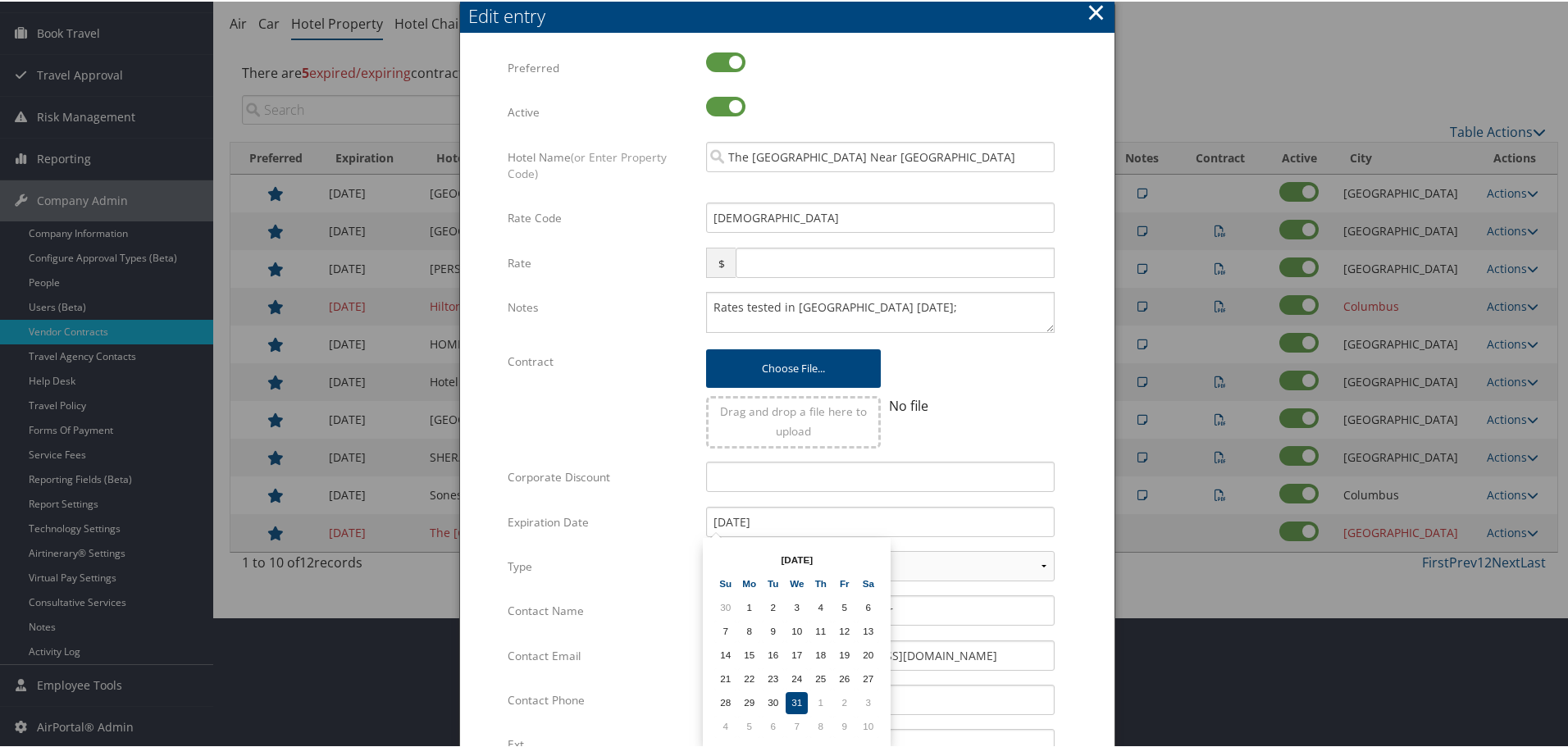
click at [1066, 533] on form "Multiple values The selected items contain different values for this input. To …" at bounding box center [787, 500] width 621 height 900
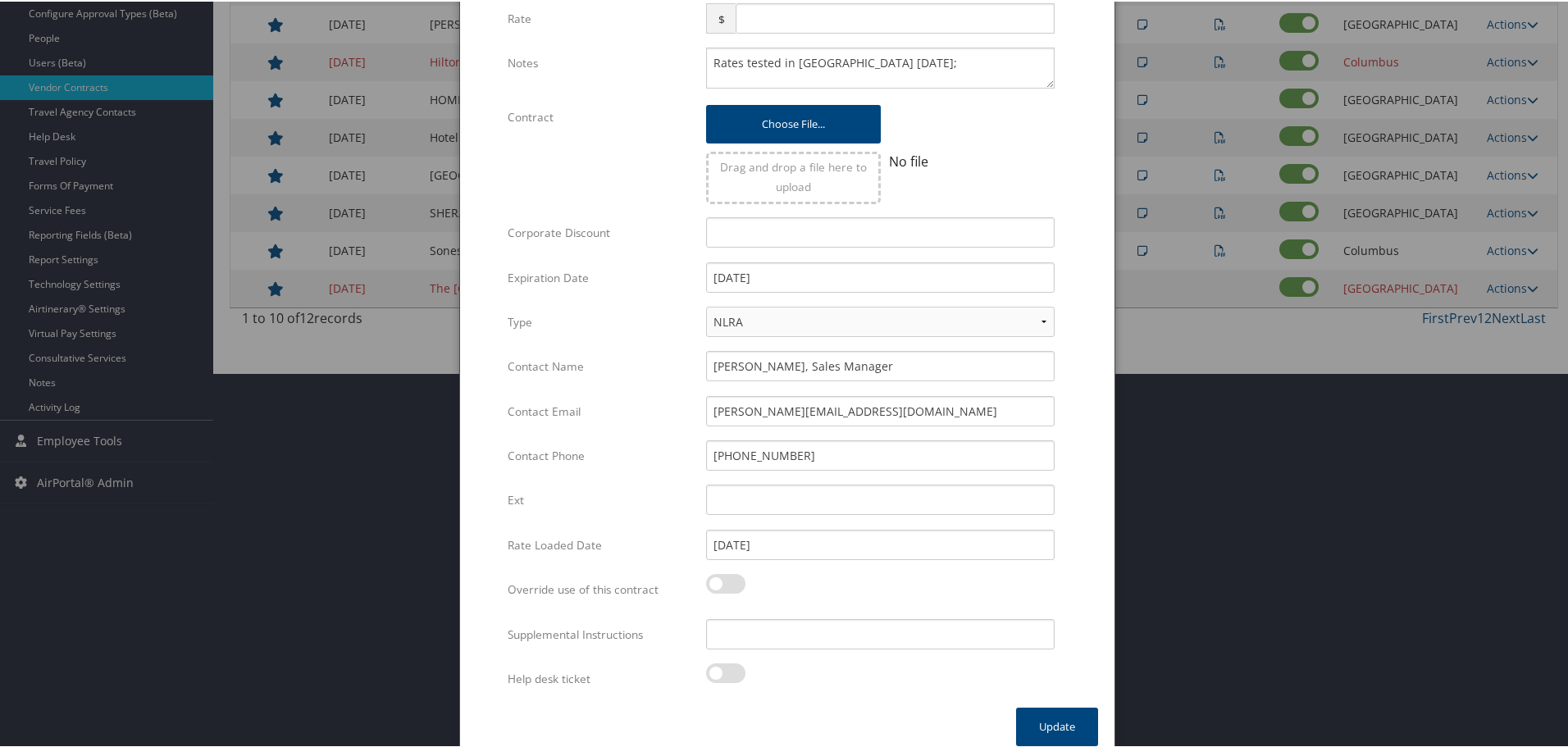
scroll to position [389, 0]
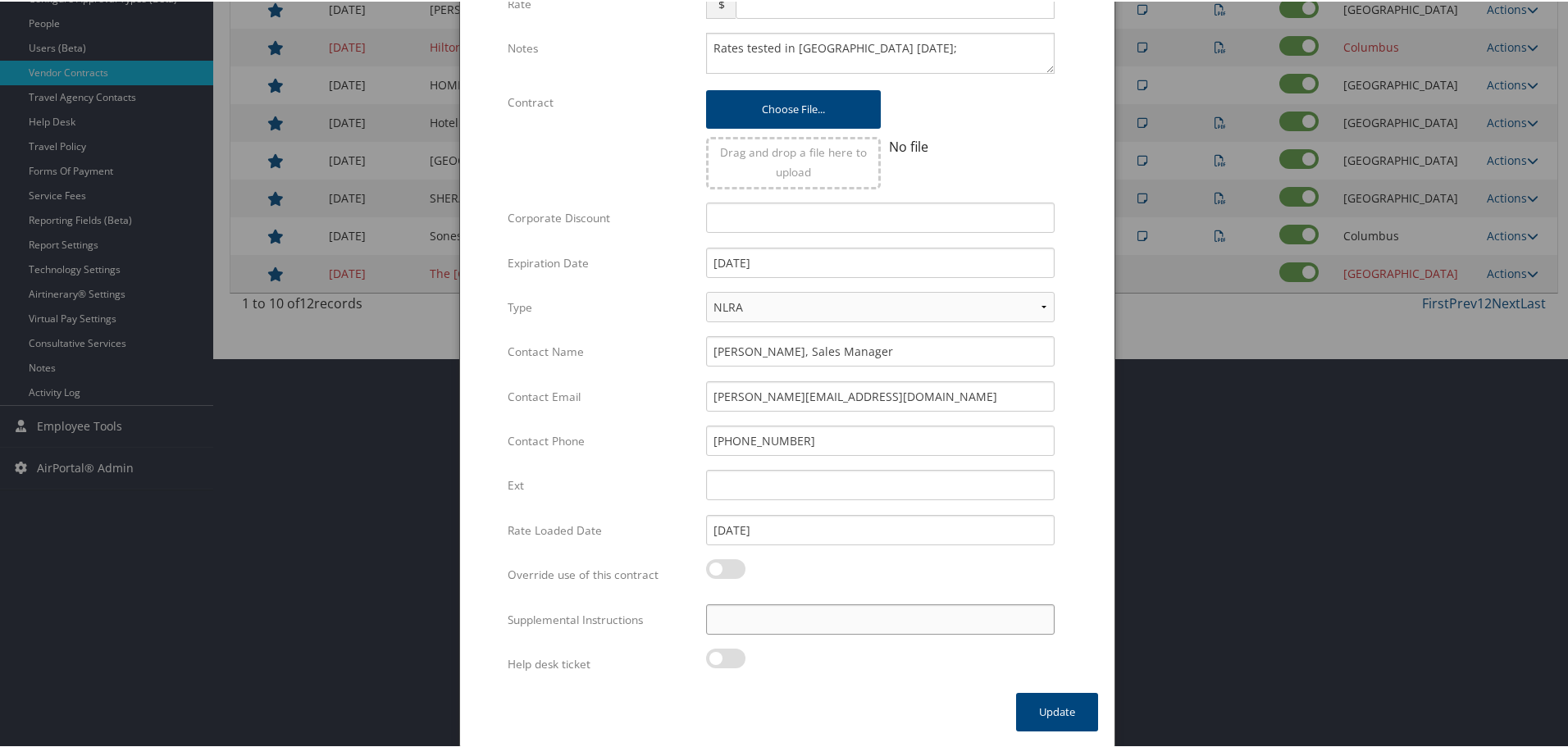
click at [820, 614] on input "Supplemental Instructions" at bounding box center [880, 618] width 349 height 30
paste input "SAB Prop ID -"
paste input "014436"
type input "SAB Prop ID - 014436"
click at [1061, 711] on button "Update" at bounding box center [1057, 711] width 82 height 39
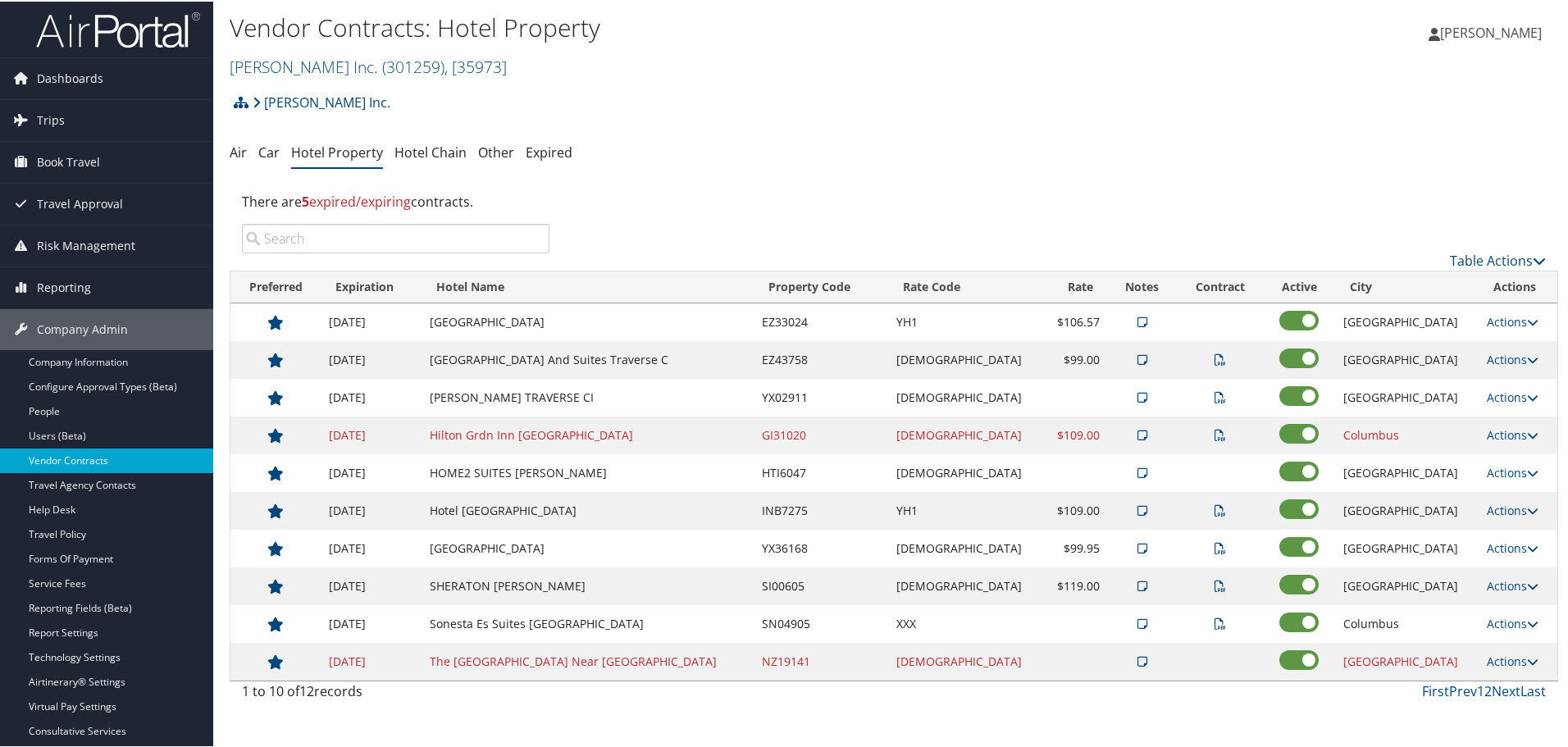
scroll to position [0, 0]
click at [285, 69] on link "Hagerty Inc. ( 301259 ) , [ 35973 ]" at bounding box center [367, 66] width 277 height 22
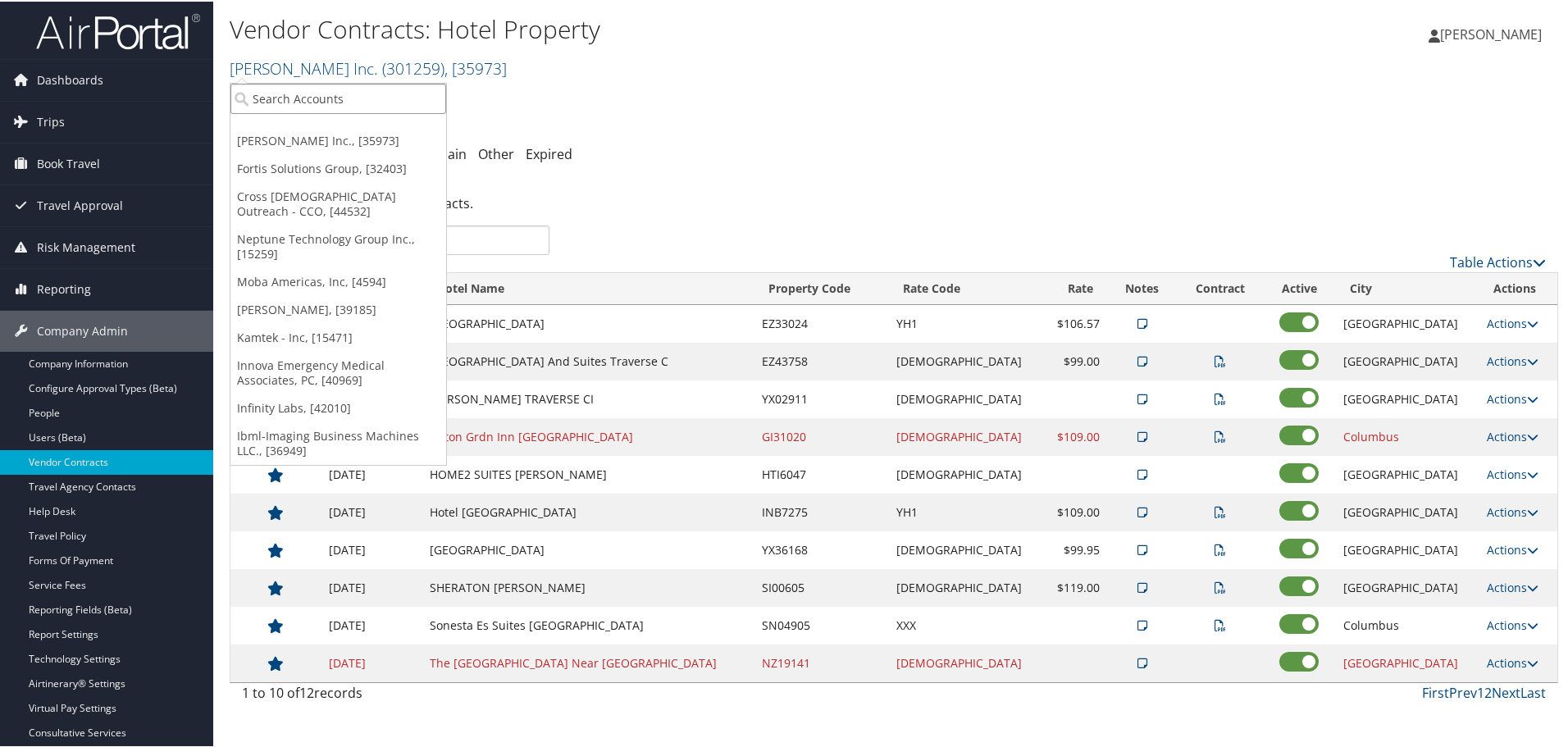
click at [280, 89] on input "search" at bounding box center [338, 97] width 216 height 30
type input "brasf"
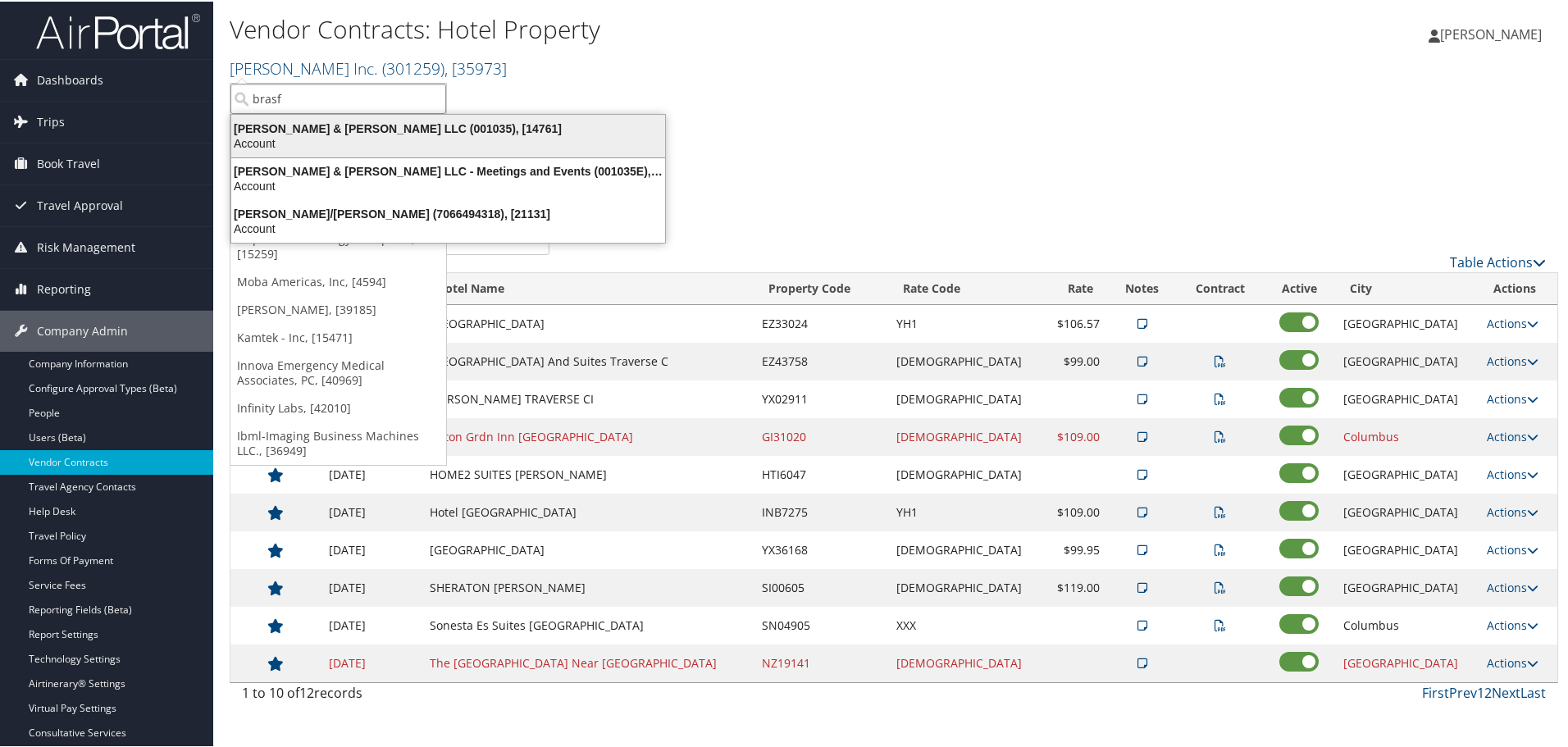
click at [291, 139] on div "Account" at bounding box center [448, 142] width 453 height 15
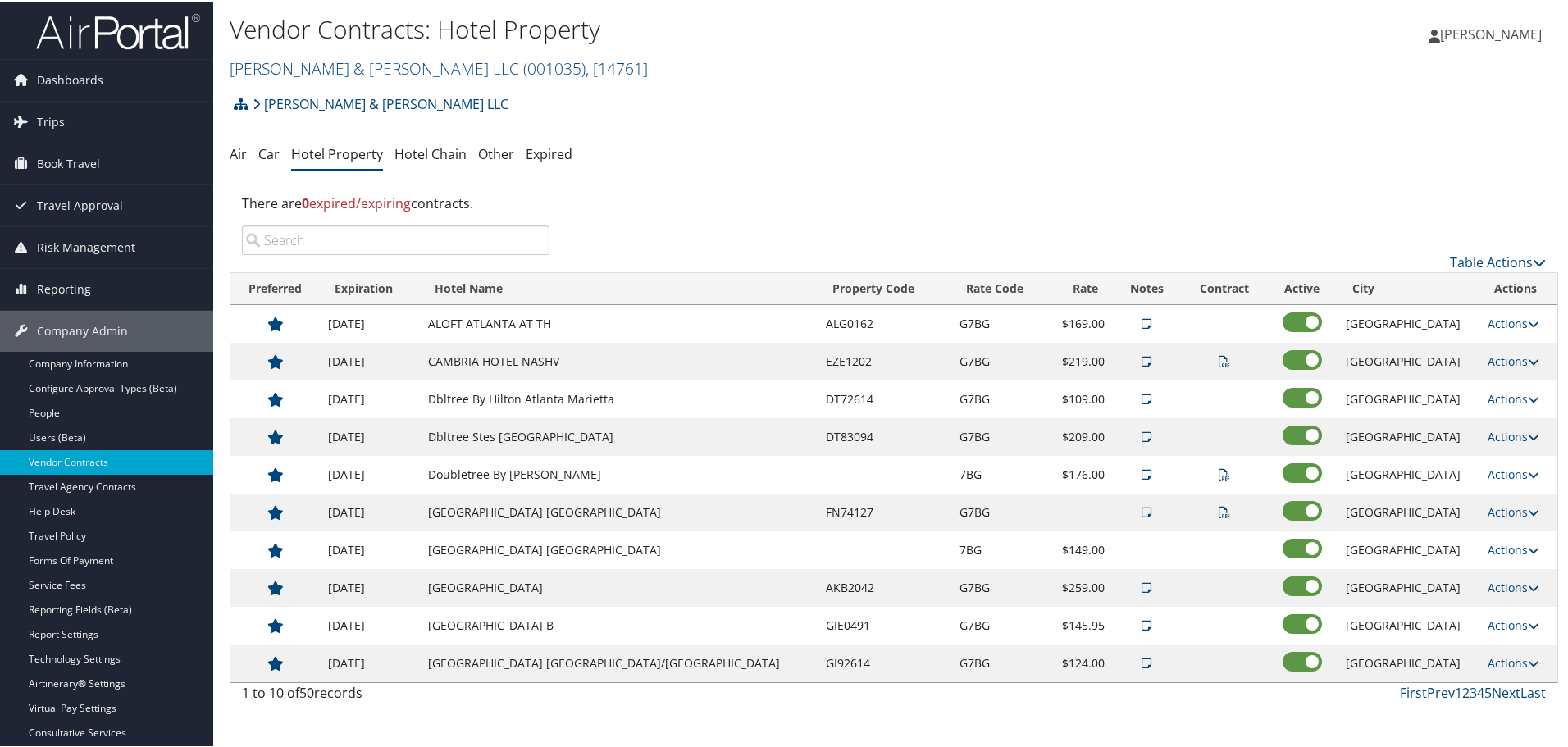
click at [459, 244] on input "search" at bounding box center [395, 238] width 307 height 29
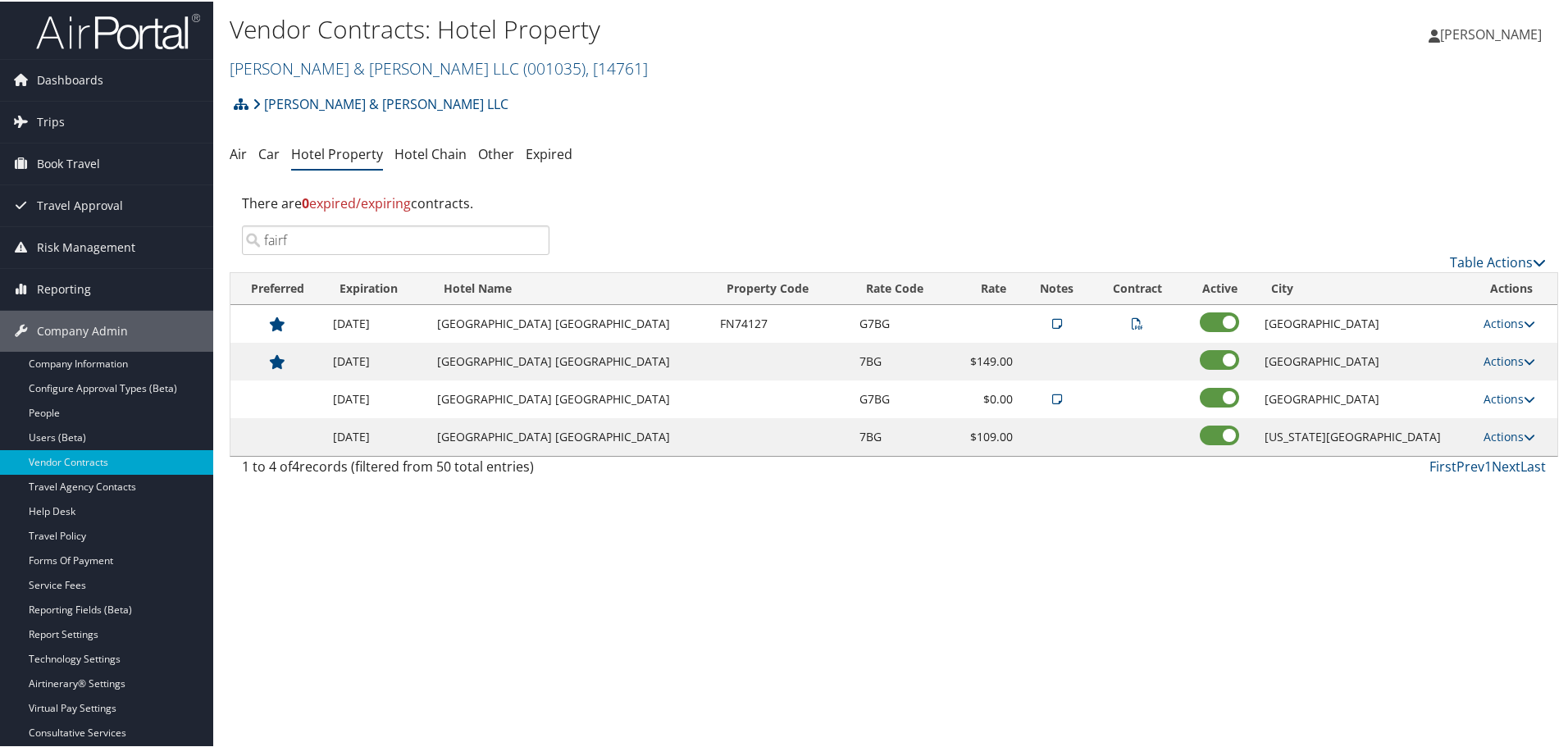
type input "fairf"
click at [1501, 359] on link "Actions" at bounding box center [1509, 359] width 51 height 16
click at [1502, 412] on link "Delete" at bounding box center [1502, 412] width 63 height 28
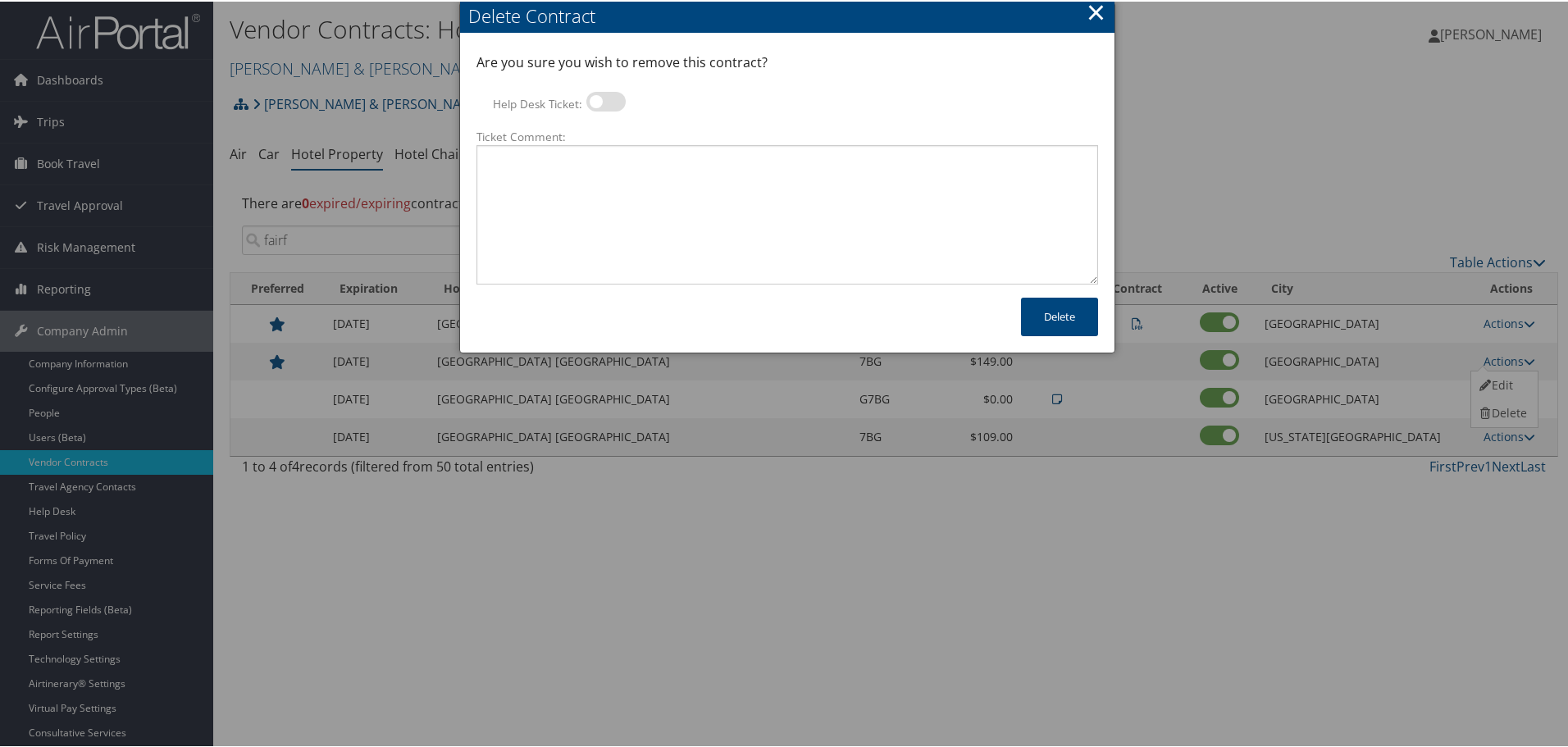
click at [594, 95] on label at bounding box center [605, 100] width 39 height 19
click at [595, 97] on input "Help Desk Ticket:" at bounding box center [600, 103] width 11 height 11
checkbox input "true"
click at [594, 182] on textarea "Ticket Comment:" at bounding box center [787, 213] width 621 height 140
paste textarea "Rates no longer active; remove from profile and preferred status."
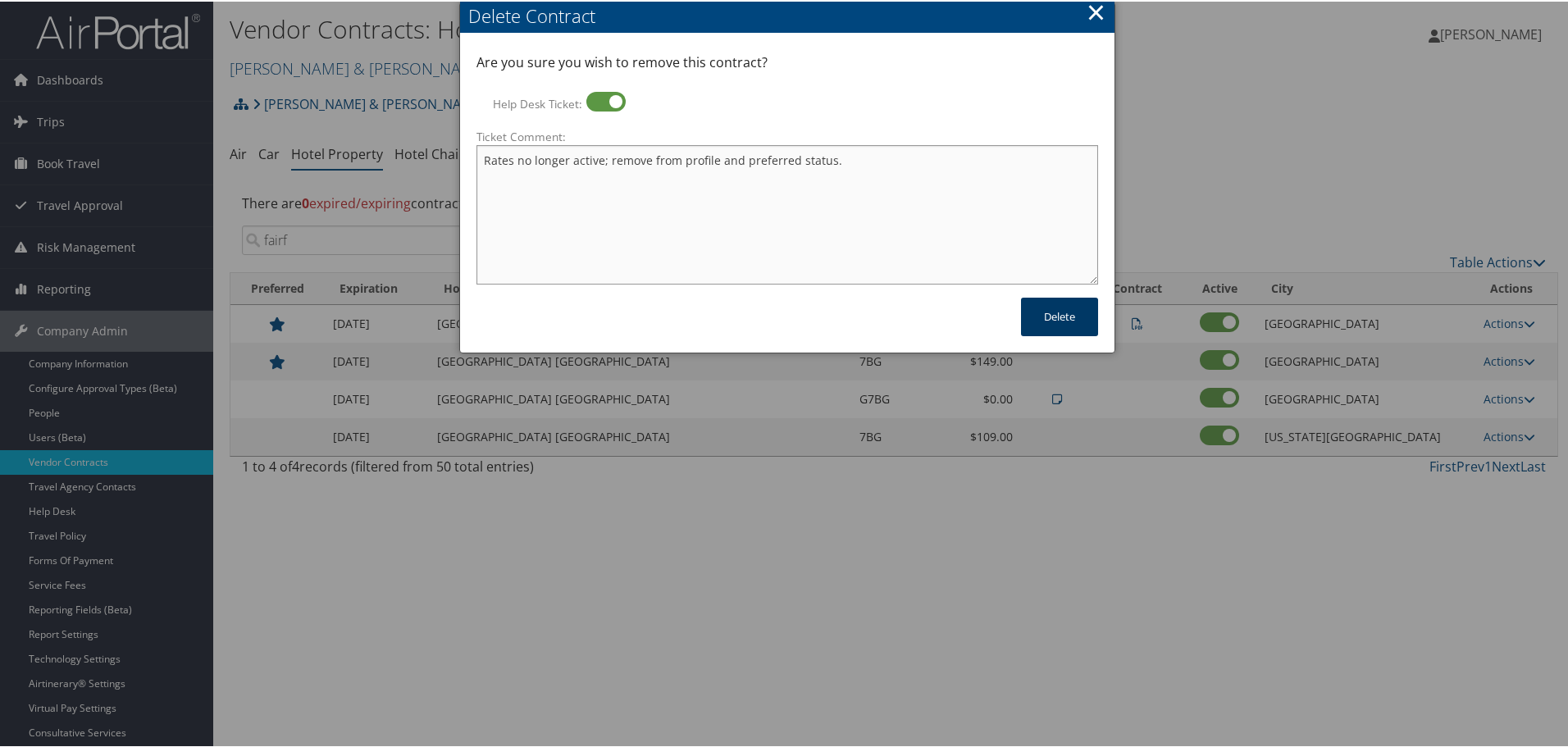
type textarea "Rates no longer active; remove from profile and preferred status."
click at [1073, 318] on button "Delete" at bounding box center [1059, 315] width 77 height 39
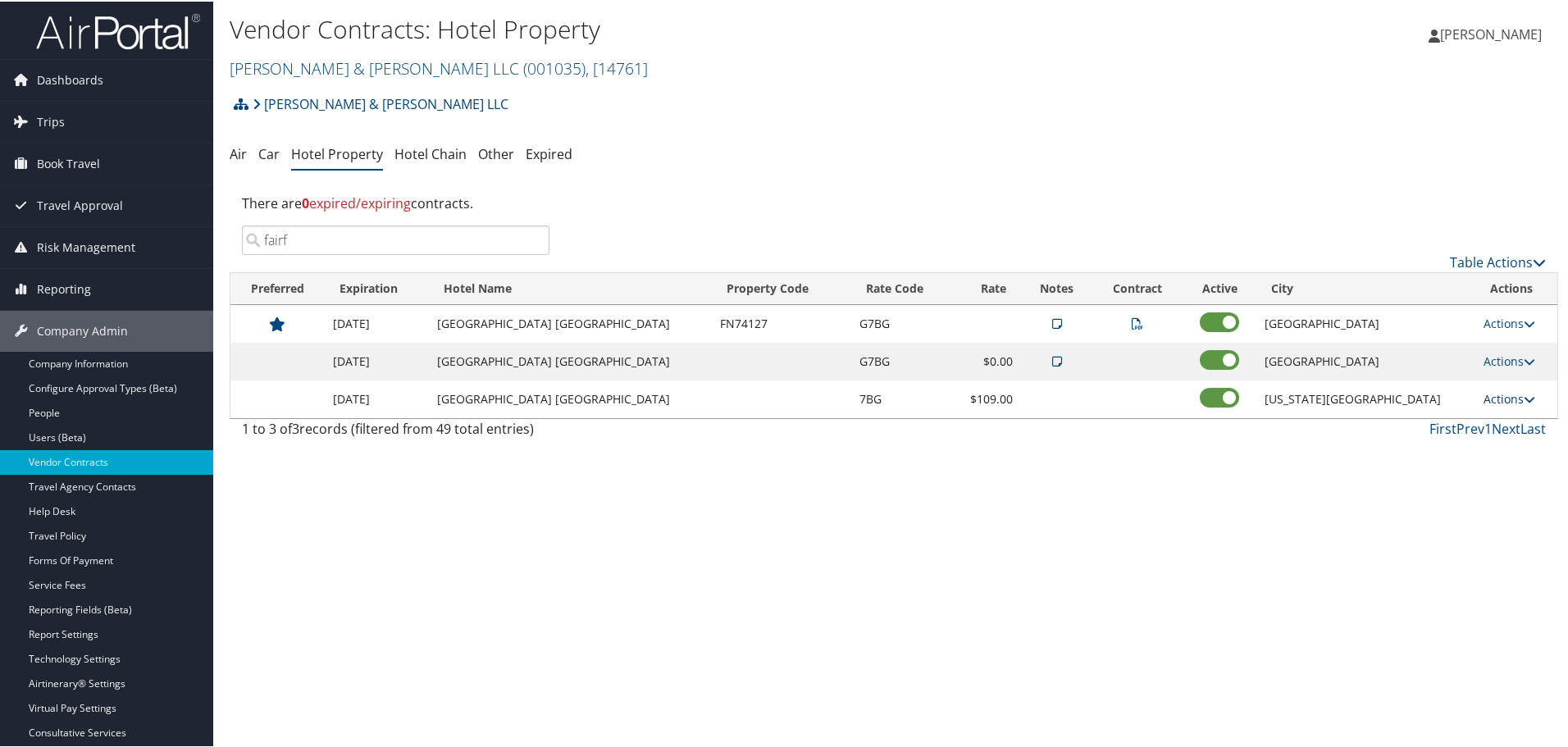
click at [1494, 393] on link "Actions" at bounding box center [1509, 397] width 51 height 16
click at [1502, 445] on link "Delete" at bounding box center [1502, 450] width 63 height 28
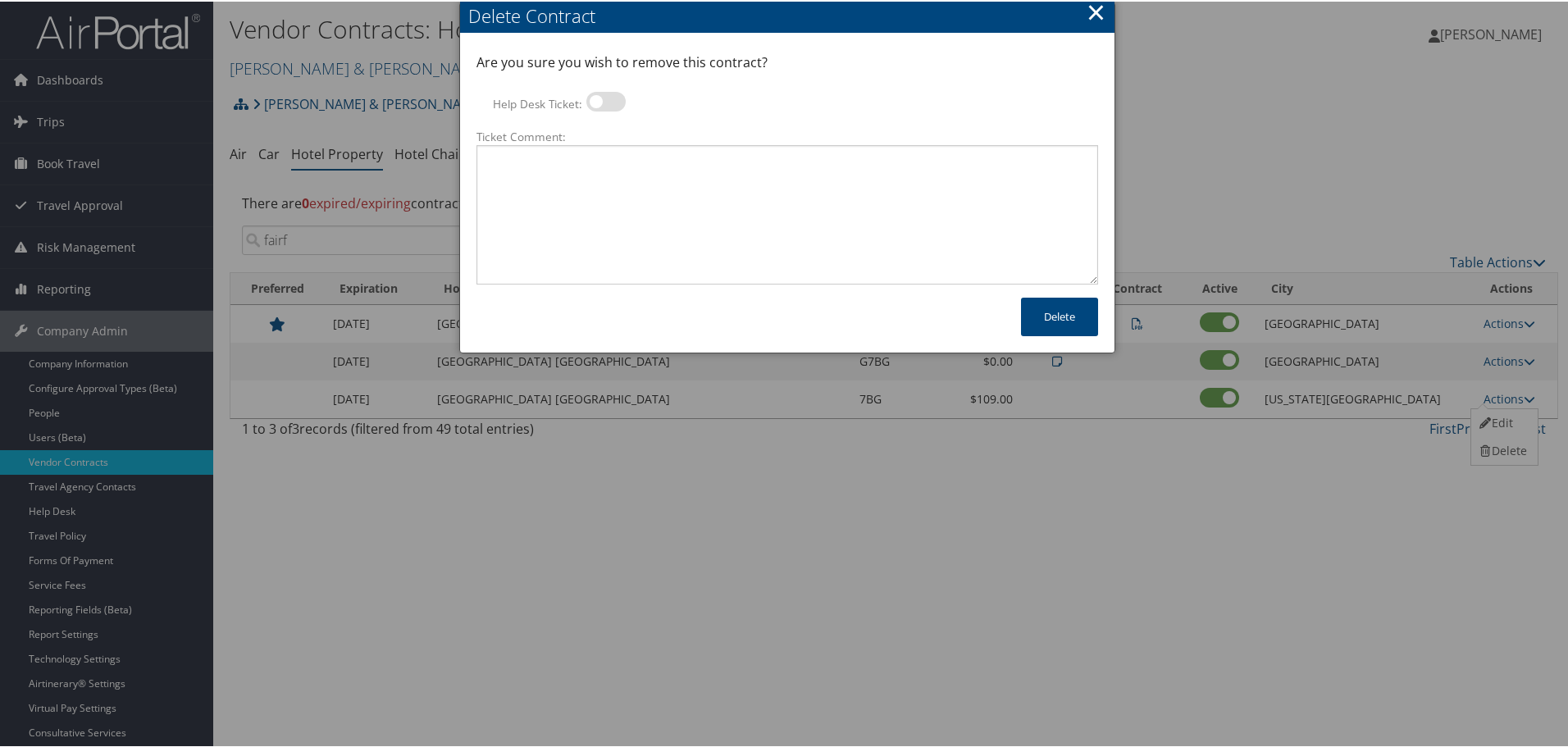
click at [608, 101] on label at bounding box center [605, 100] width 39 height 19
click at [605, 101] on input "Help Desk Ticket:" at bounding box center [600, 103] width 11 height 11
checkbox input "true"
click at [608, 159] on textarea "Ticket Comment:" at bounding box center [787, 213] width 621 height 140
paste textarea "Rates no longer active; remove from profile and preferred status."
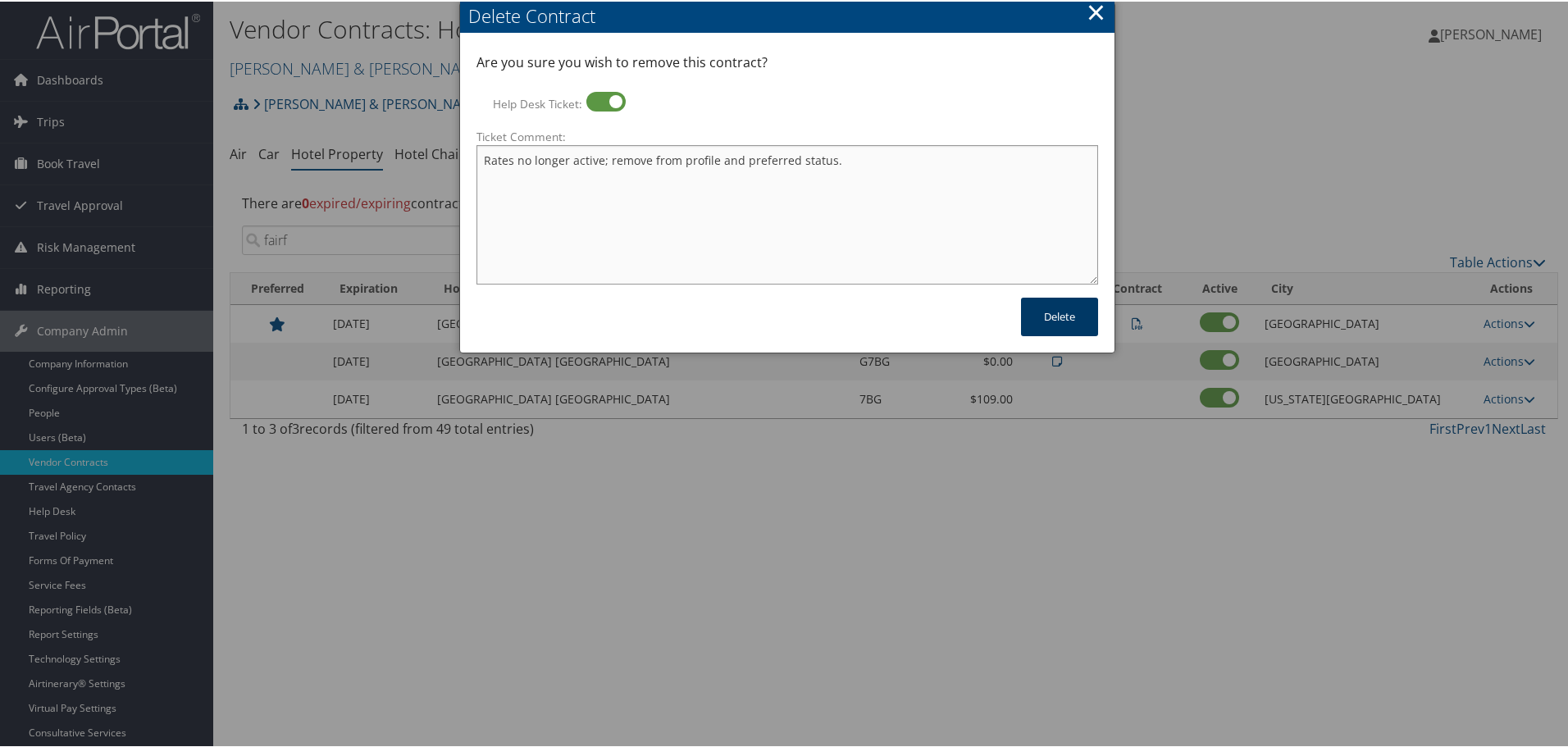
type textarea "Rates no longer active; remove from profile and preferred status."
click at [1087, 325] on button "Delete" at bounding box center [1059, 315] width 77 height 39
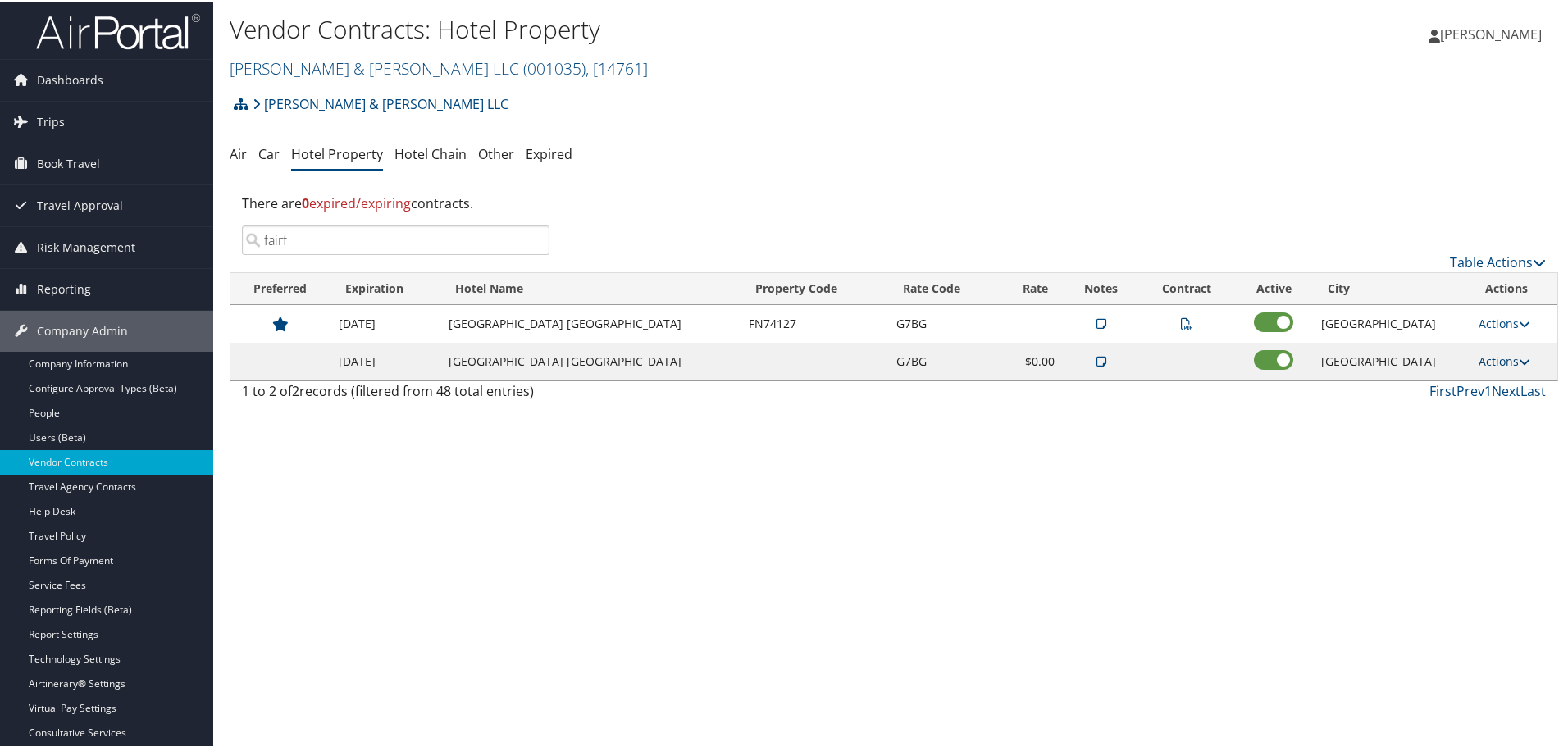
click at [1518, 354] on icon at bounding box center [1524, 359] width 12 height 12
click at [1510, 412] on link "Edit" at bounding box center [1515, 412] width 88 height 28
select select "NLRA"
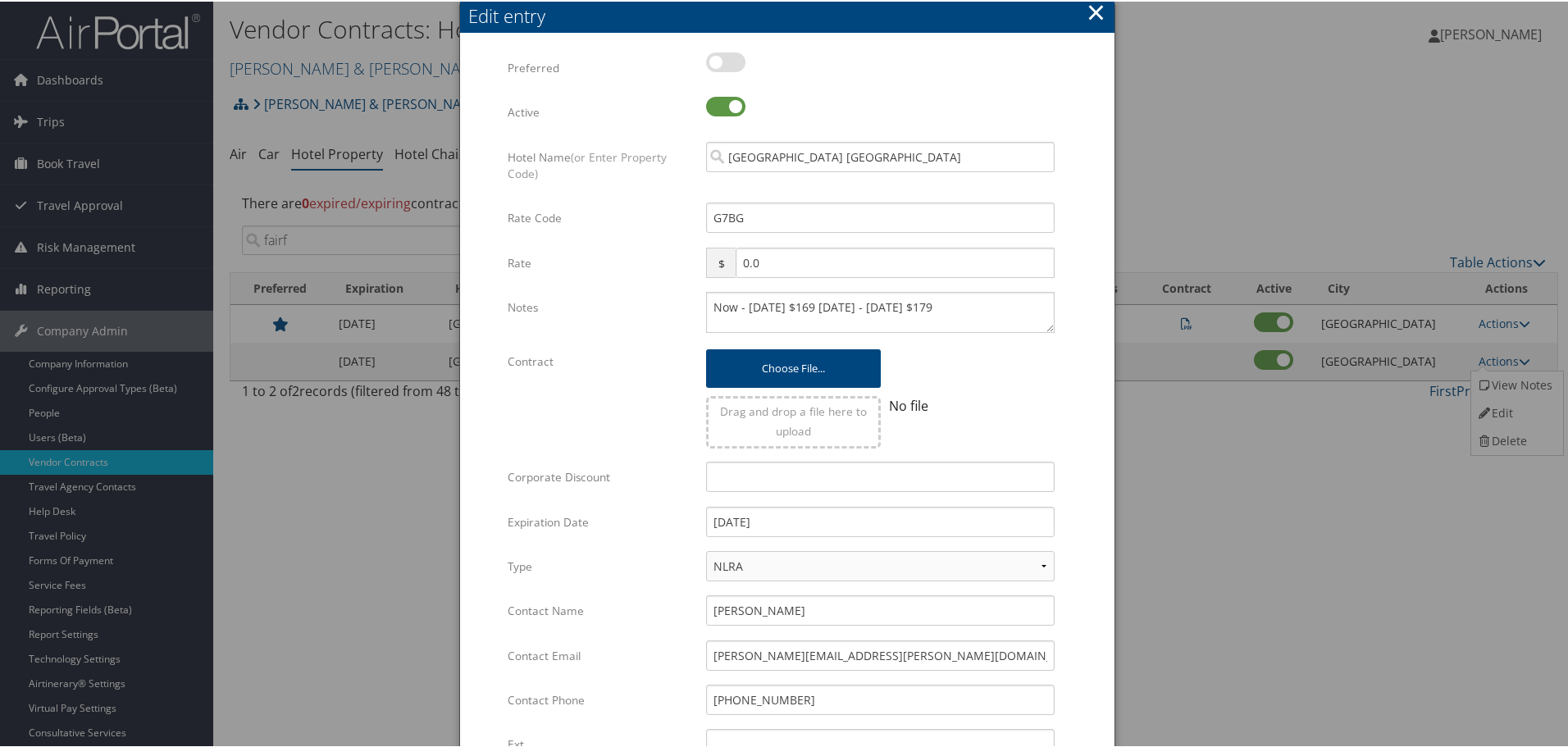
drag, startPoint x: 697, startPoint y: 301, endPoint x: 707, endPoint y: 304, distance: 10.4
click at [701, 303] on div "Now - Sept 30 $169 Oct 1 - Dec 31 $179 Multiple values The selected items conta…" at bounding box center [880, 317] width 373 height 54
click at [709, 304] on textarea "Now - Sept 30 $169 Oct 1 - Dec 31 $179" at bounding box center [880, 311] width 349 height 41
paste textarea "Rates tested in [GEOGRAPHIC_DATA] [DATE];"
type textarea "Rates tested in TP+ Oct 2025; Now - Sept 30 $169 Oct 1 - Dec 31 $179"
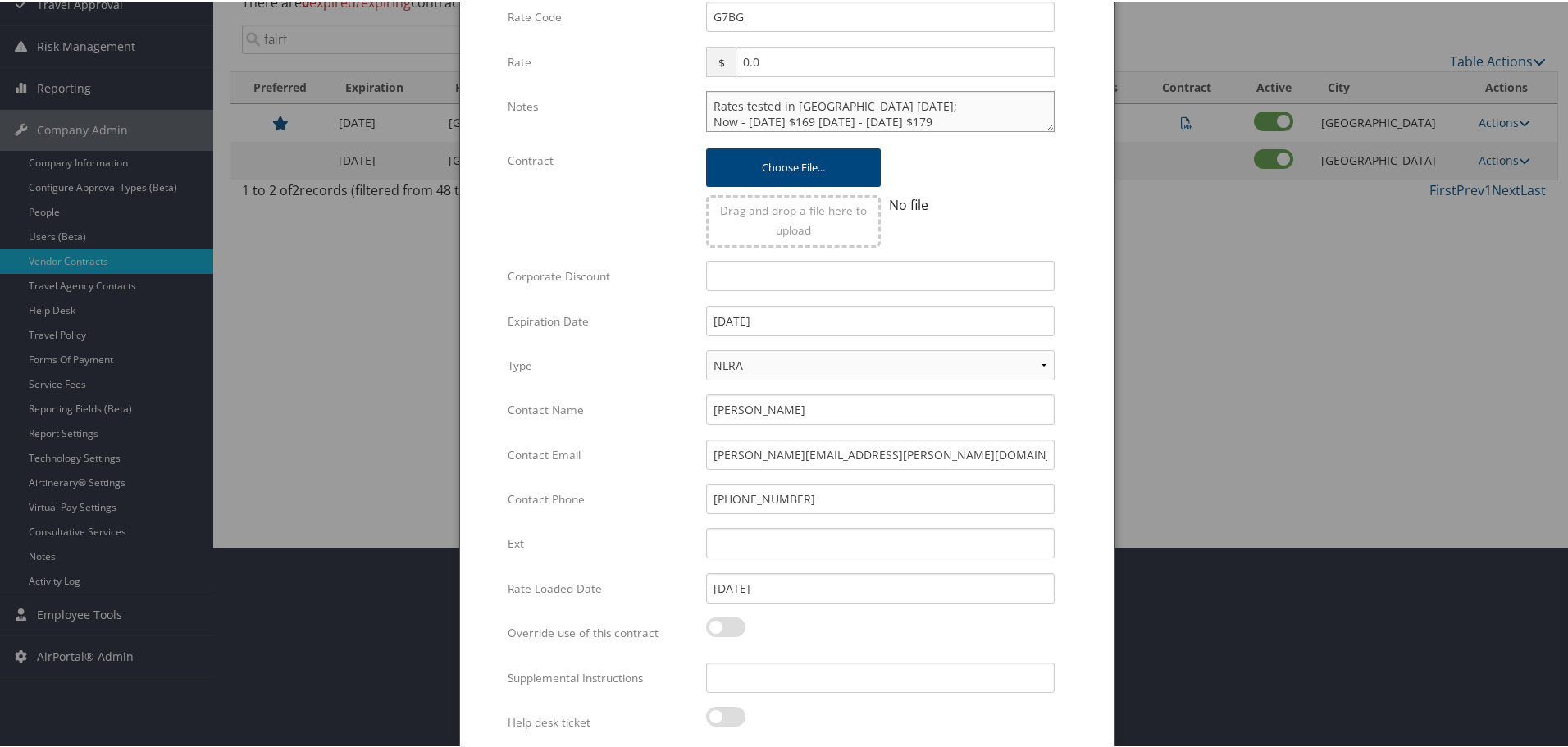
scroll to position [259, 0]
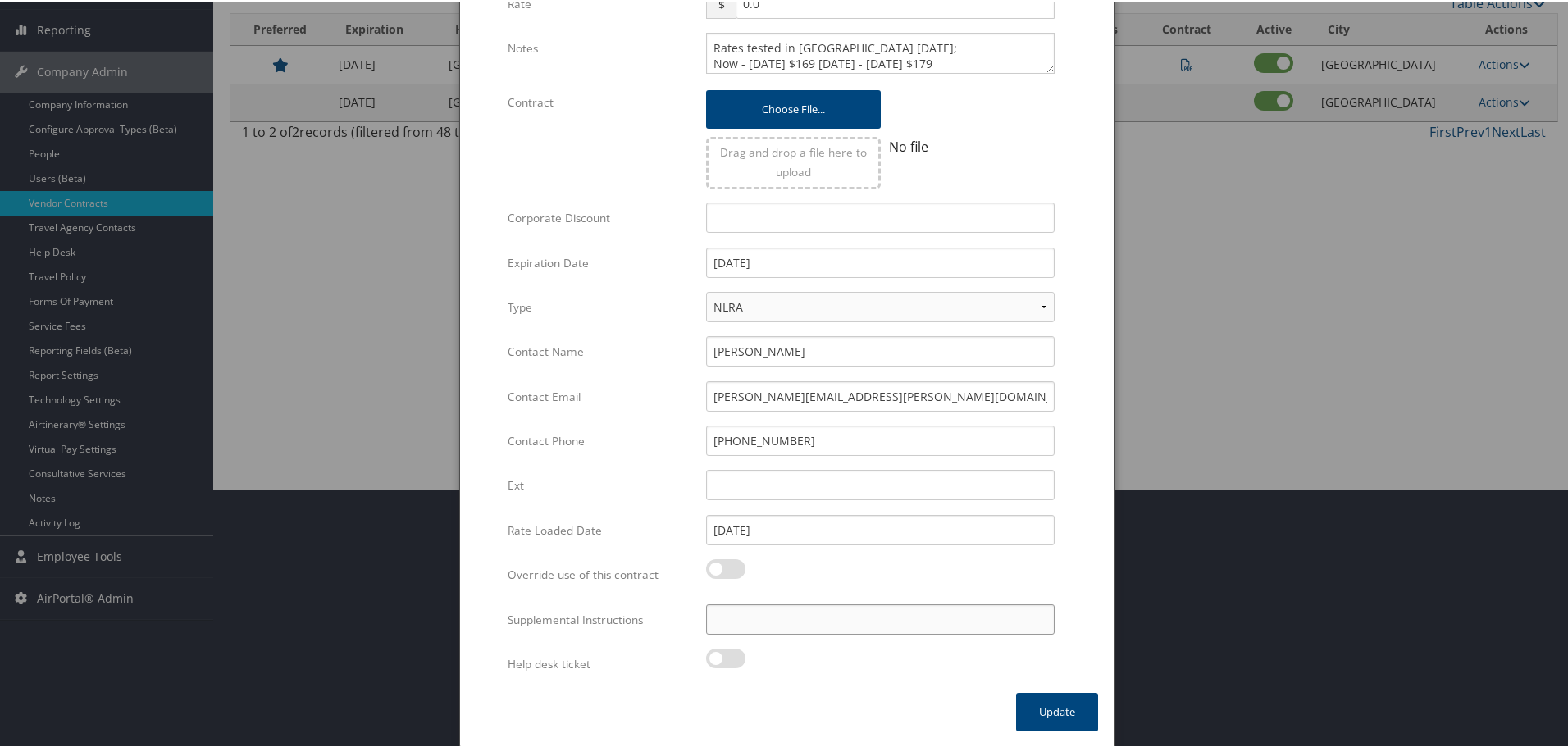
click at [875, 617] on input "Supplemental Instructions" at bounding box center [880, 618] width 349 height 30
paste input "SAB Prop ID -"
paste input "322743"
type input "SAB Prop ID - 322743"
click at [1041, 709] on button "Update" at bounding box center [1057, 711] width 82 height 39
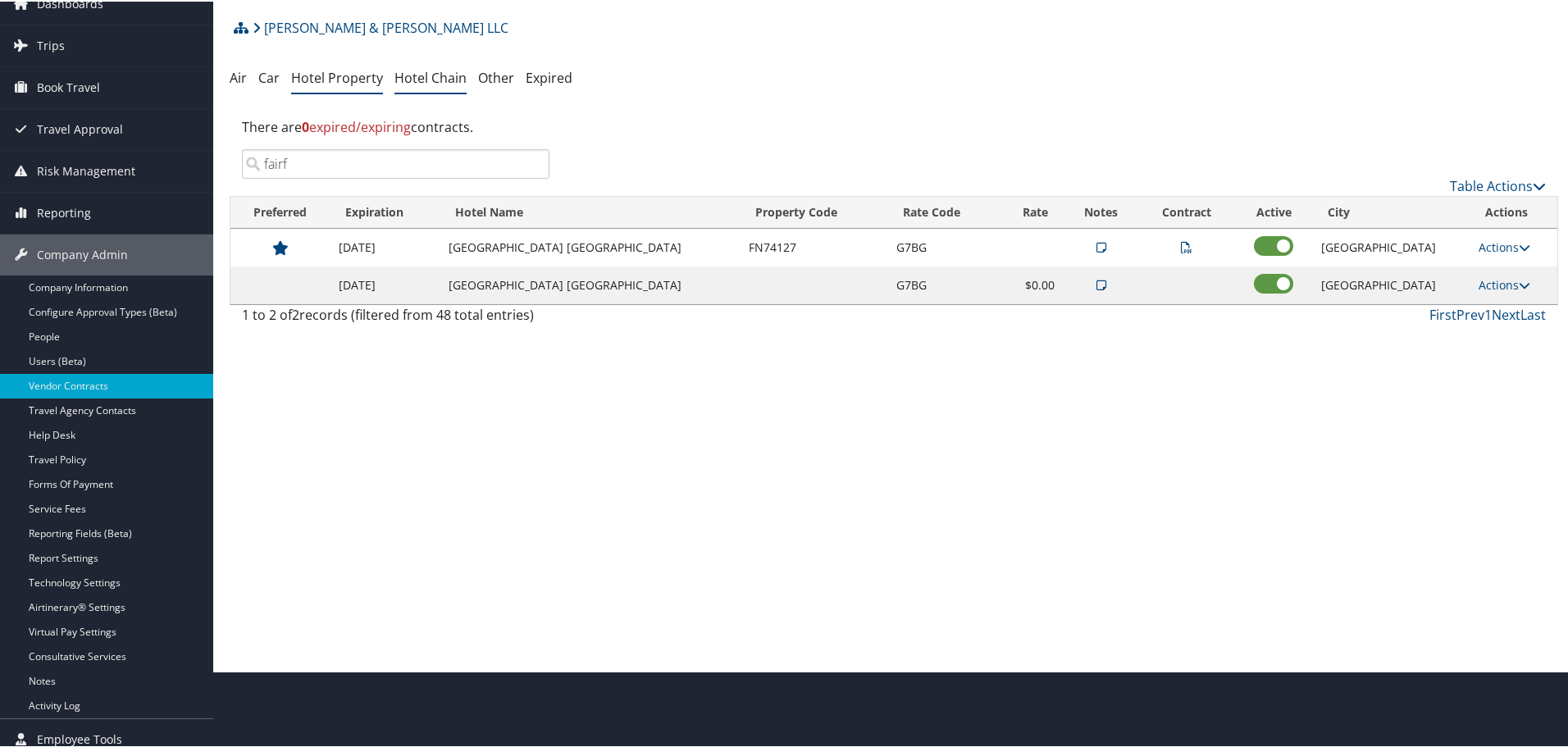
scroll to position [0, 0]
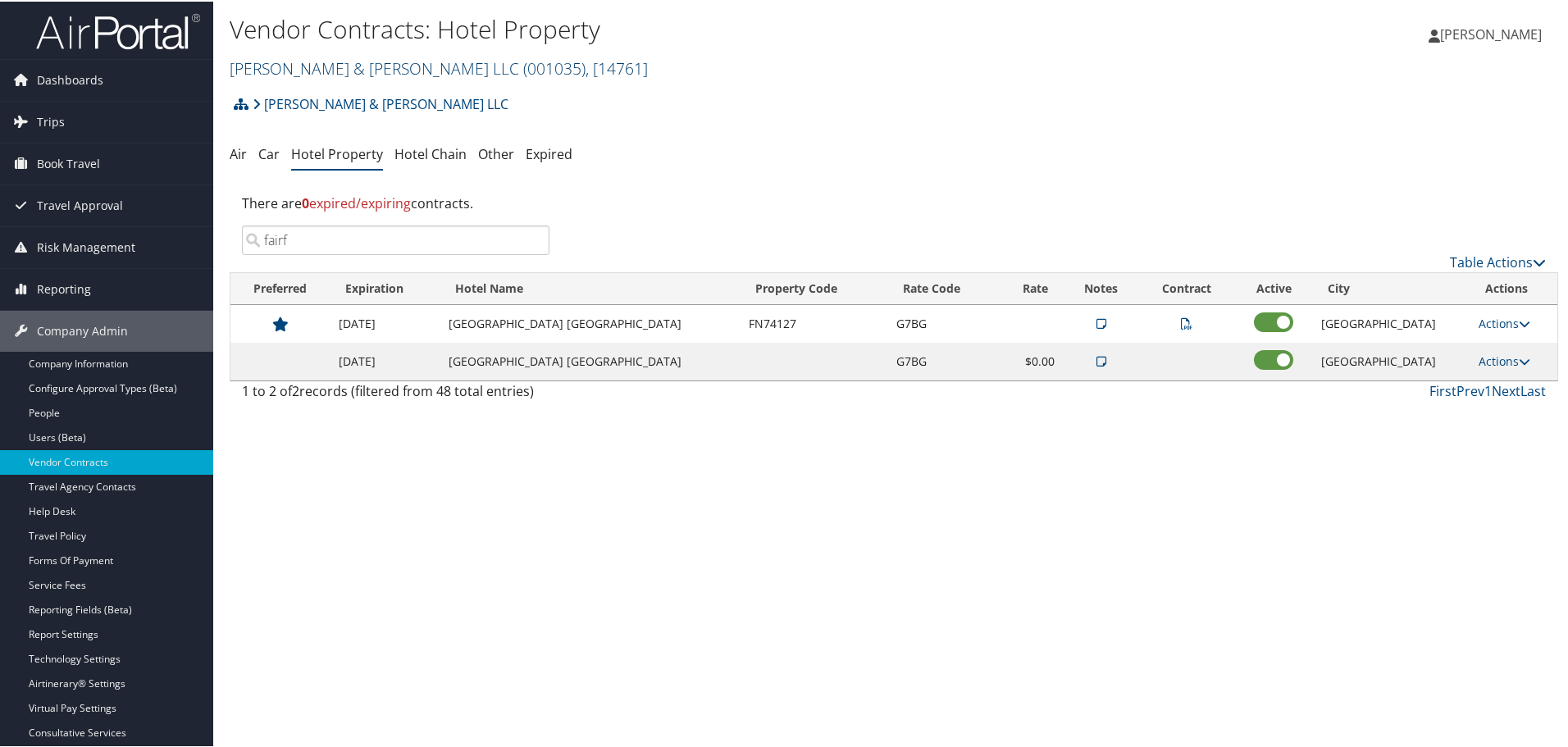
click at [307, 63] on link "Brasfield & Gorrie LLC ( 001035 ) , [ 14761 ]" at bounding box center [438, 66] width 419 height 22
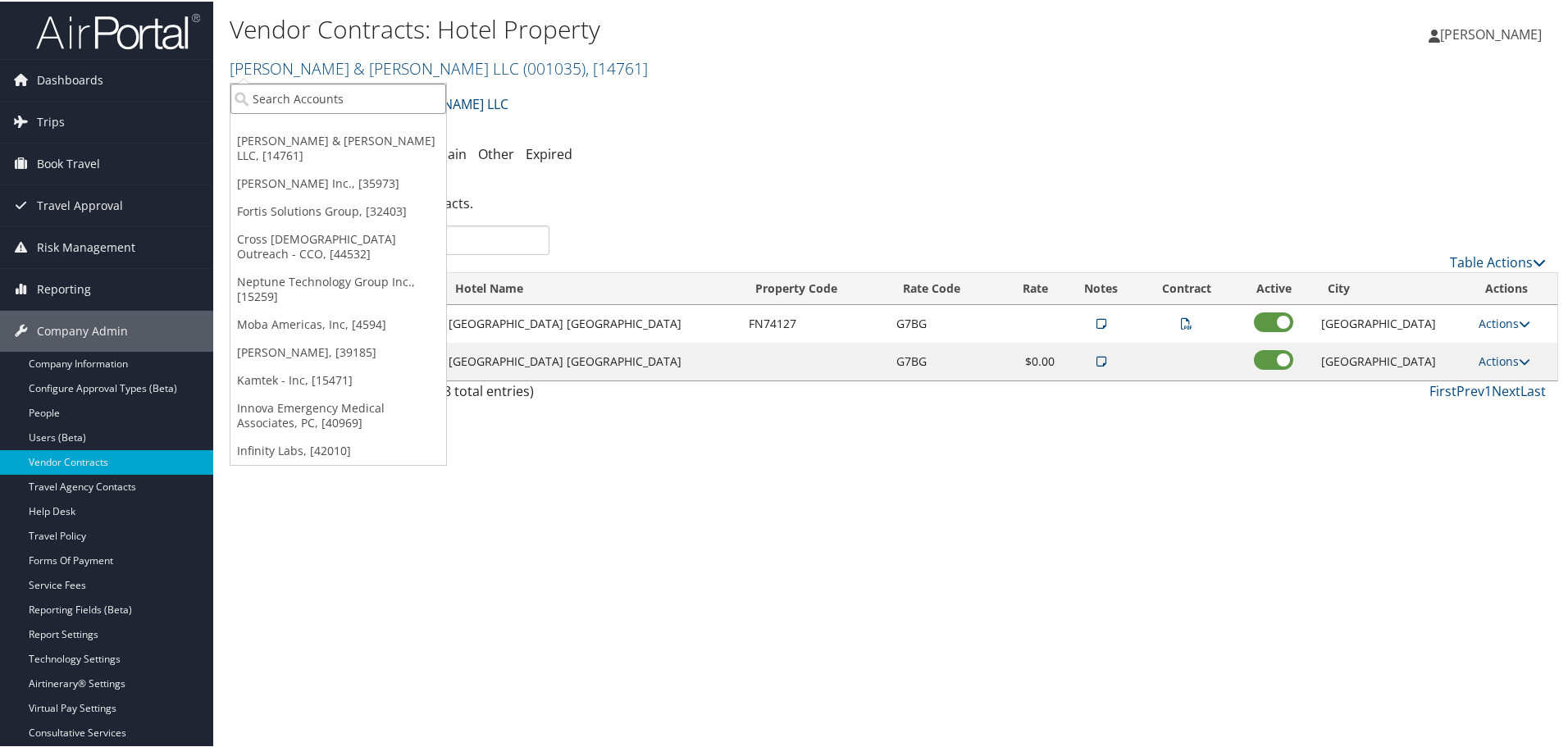
click at [307, 90] on input "search" at bounding box center [338, 97] width 216 height 30
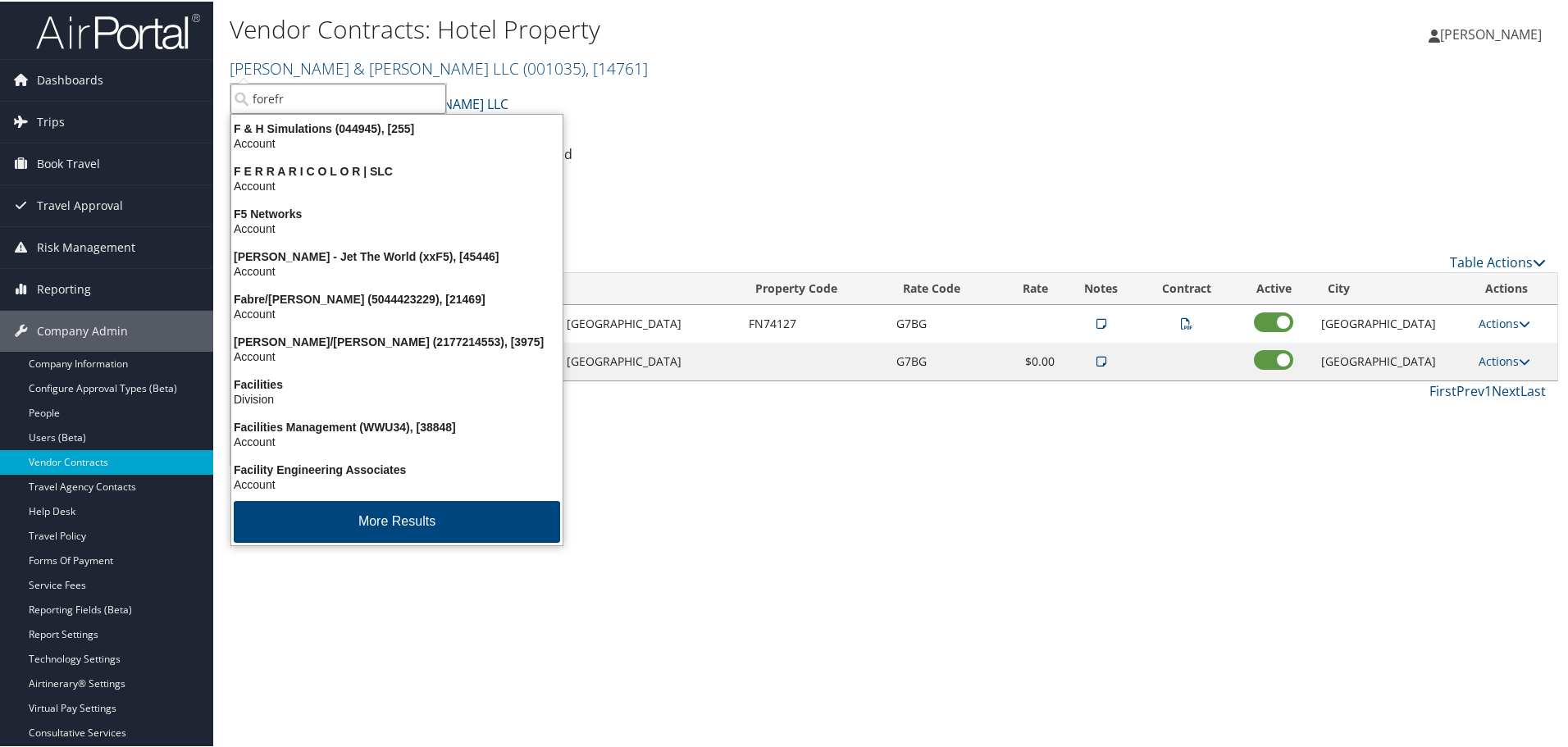
type input "forefro"
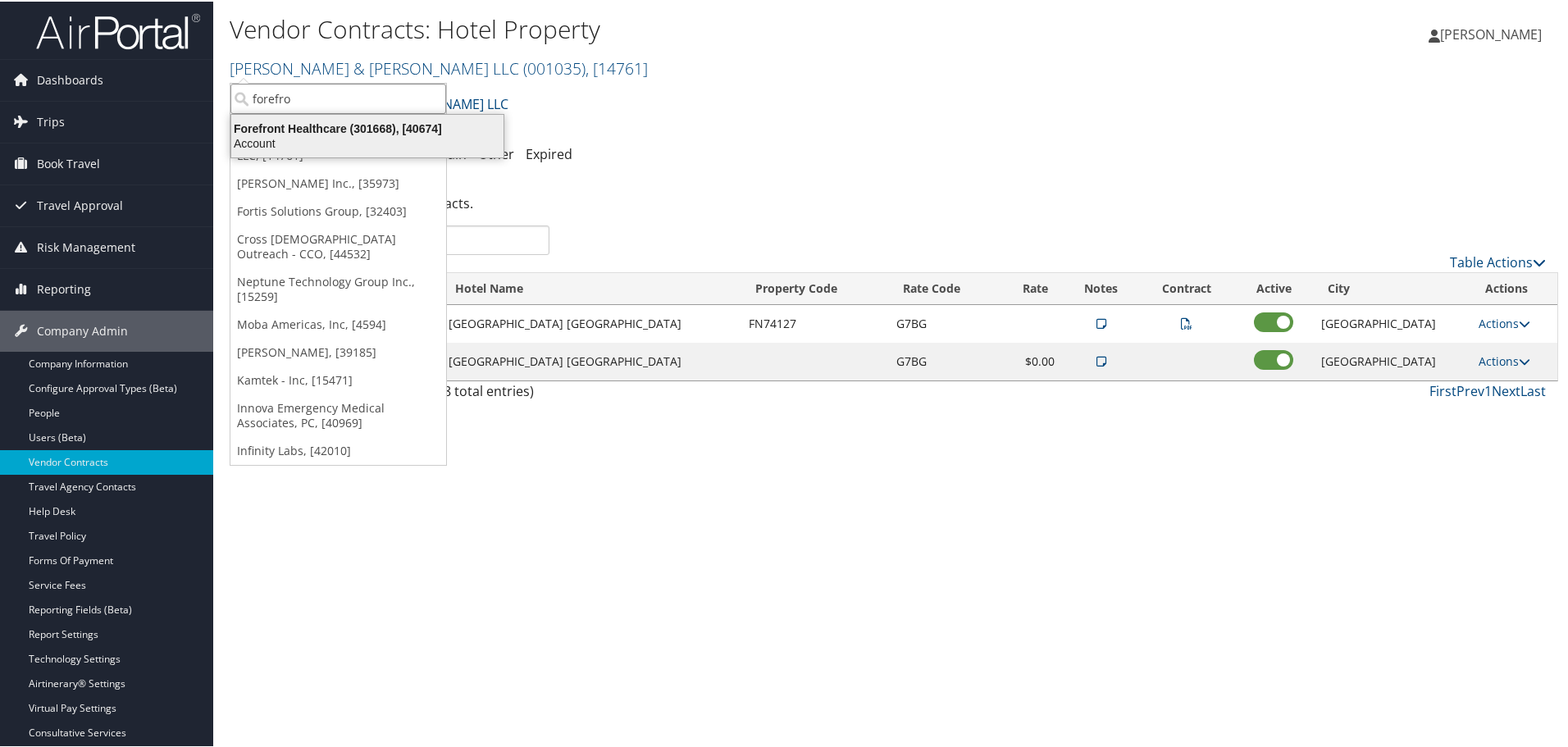
click at [319, 140] on div "Account" at bounding box center [367, 142] width 292 height 15
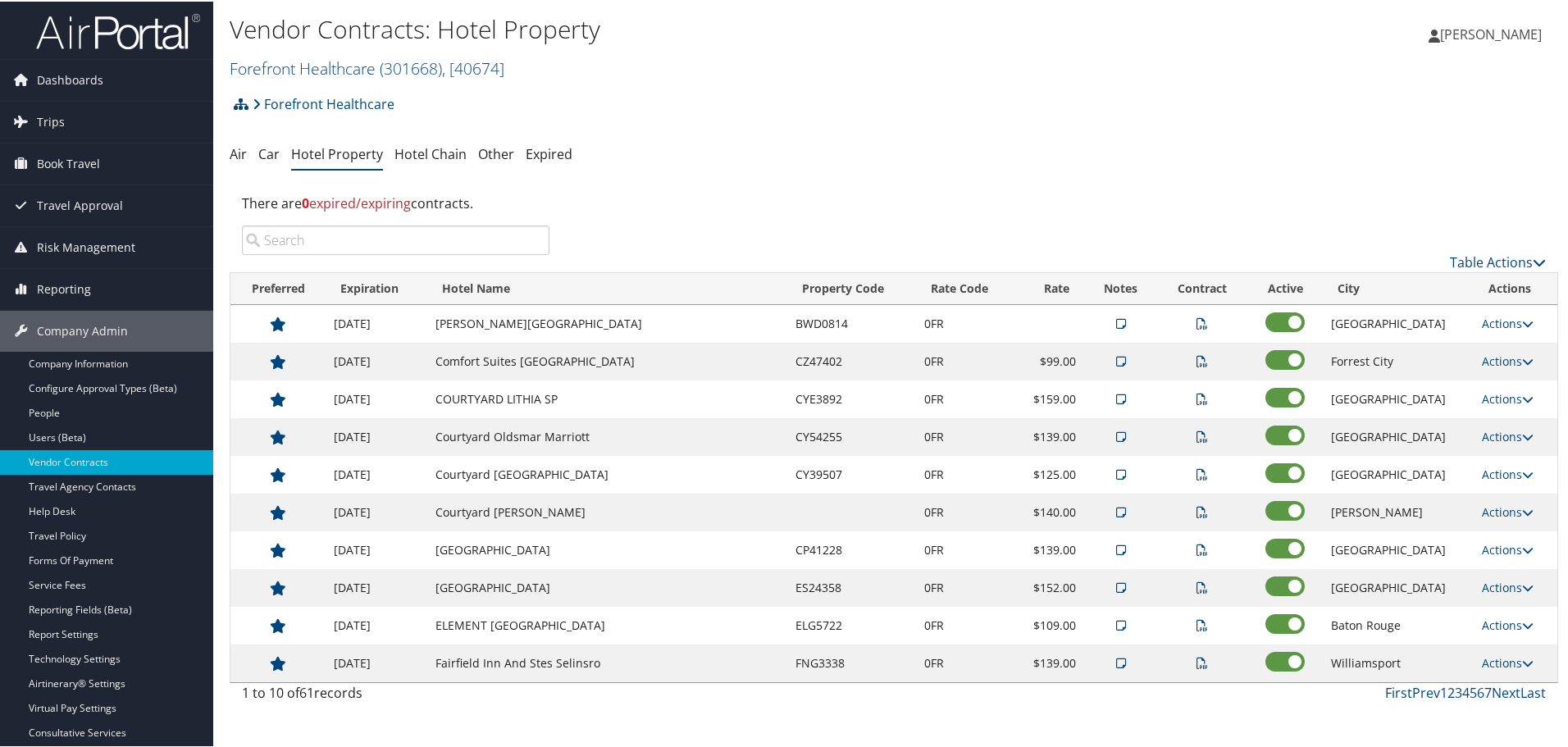
click at [456, 224] on input "search" at bounding box center [395, 238] width 307 height 29
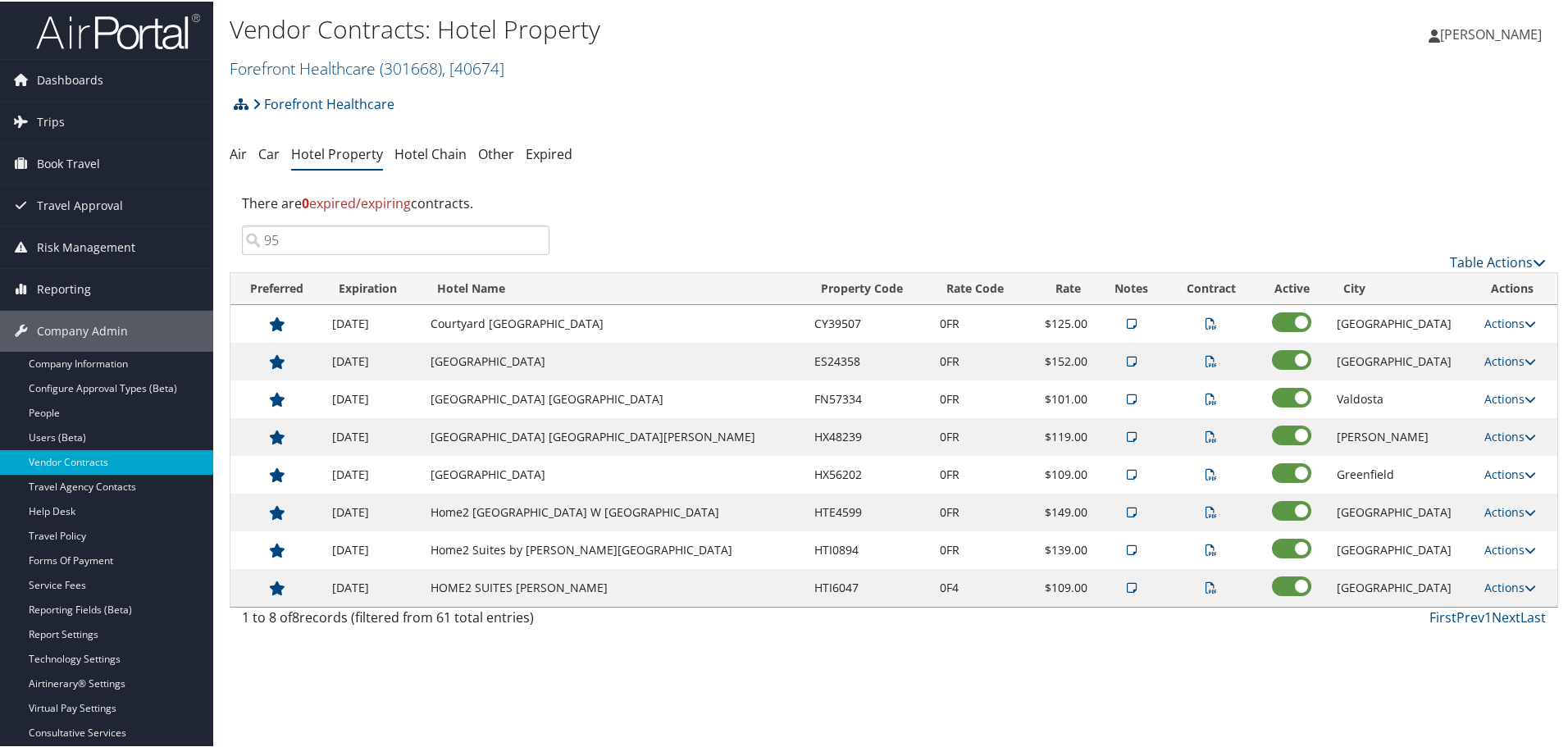
type input "9"
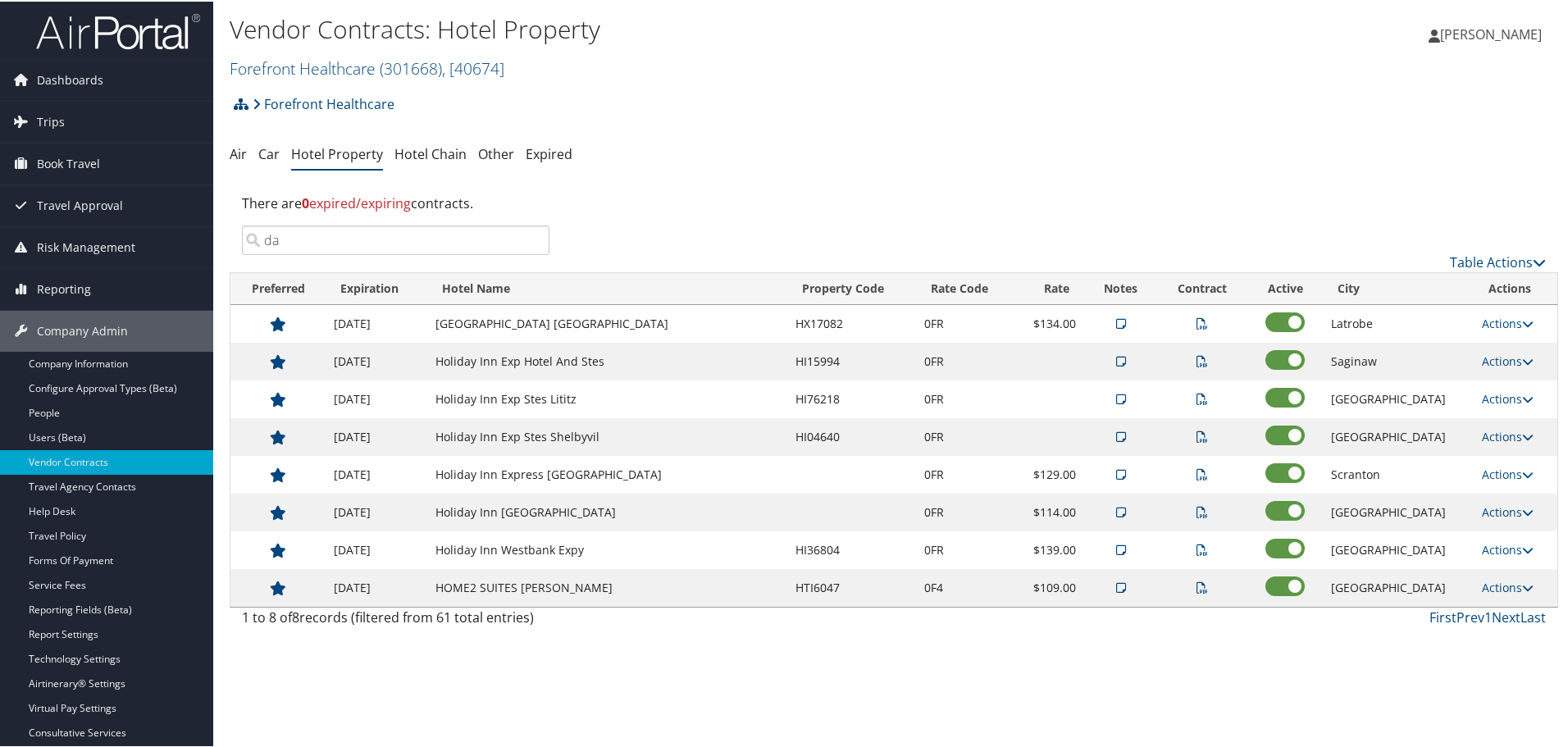
type input "d"
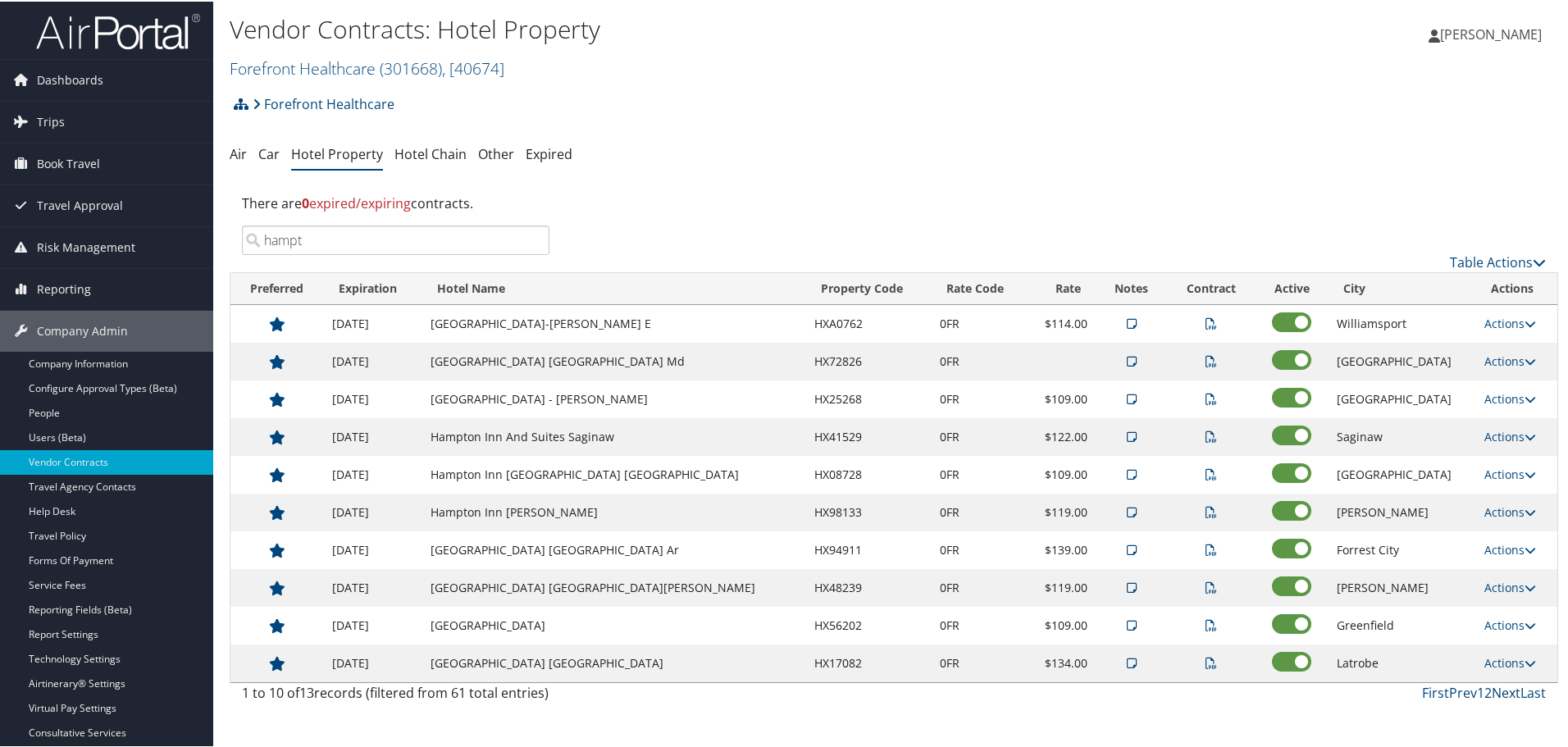
type input "hampt"
click at [1501, 691] on link "Next" at bounding box center [1505, 691] width 28 height 18
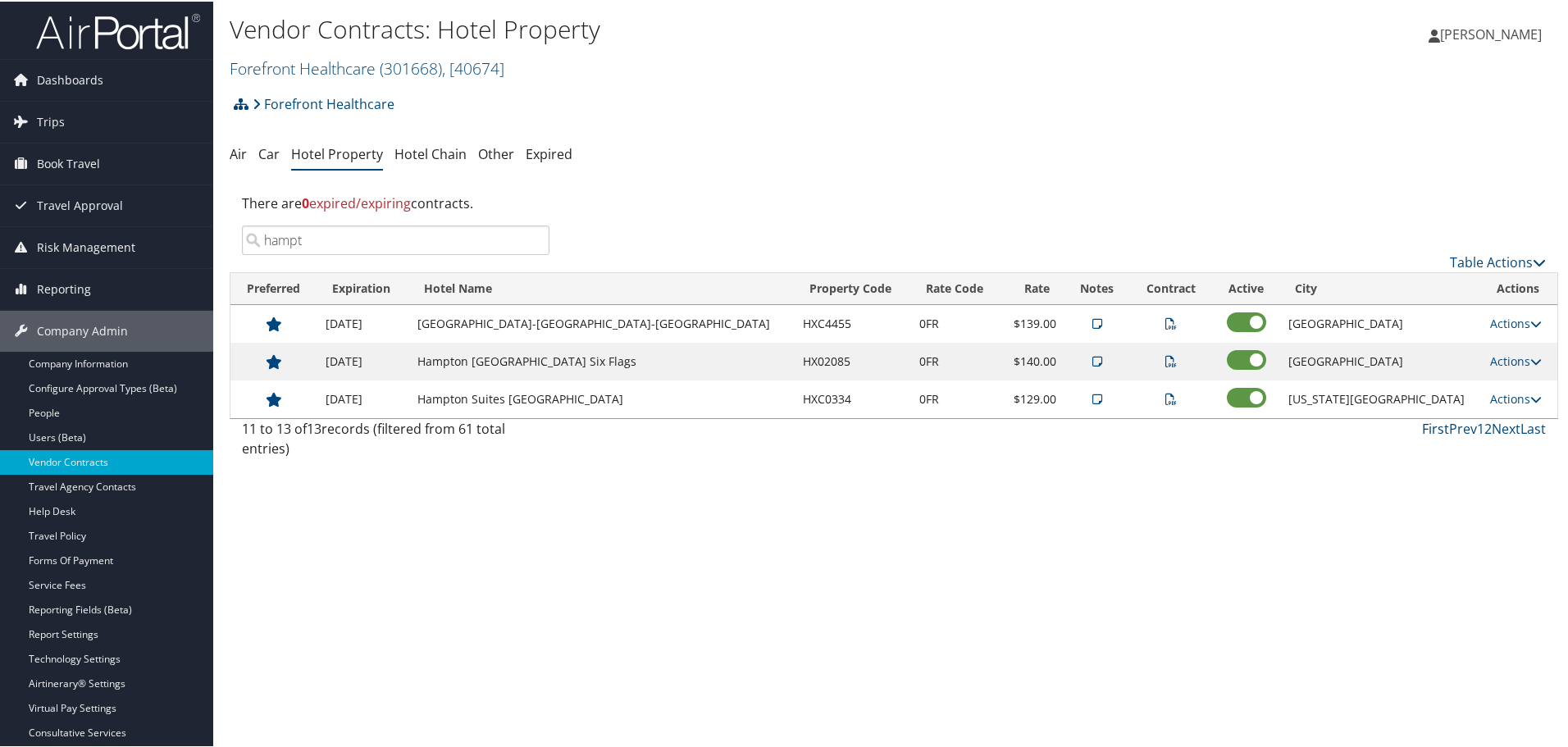
click at [1435, 424] on link "First" at bounding box center [1435, 427] width 27 height 18
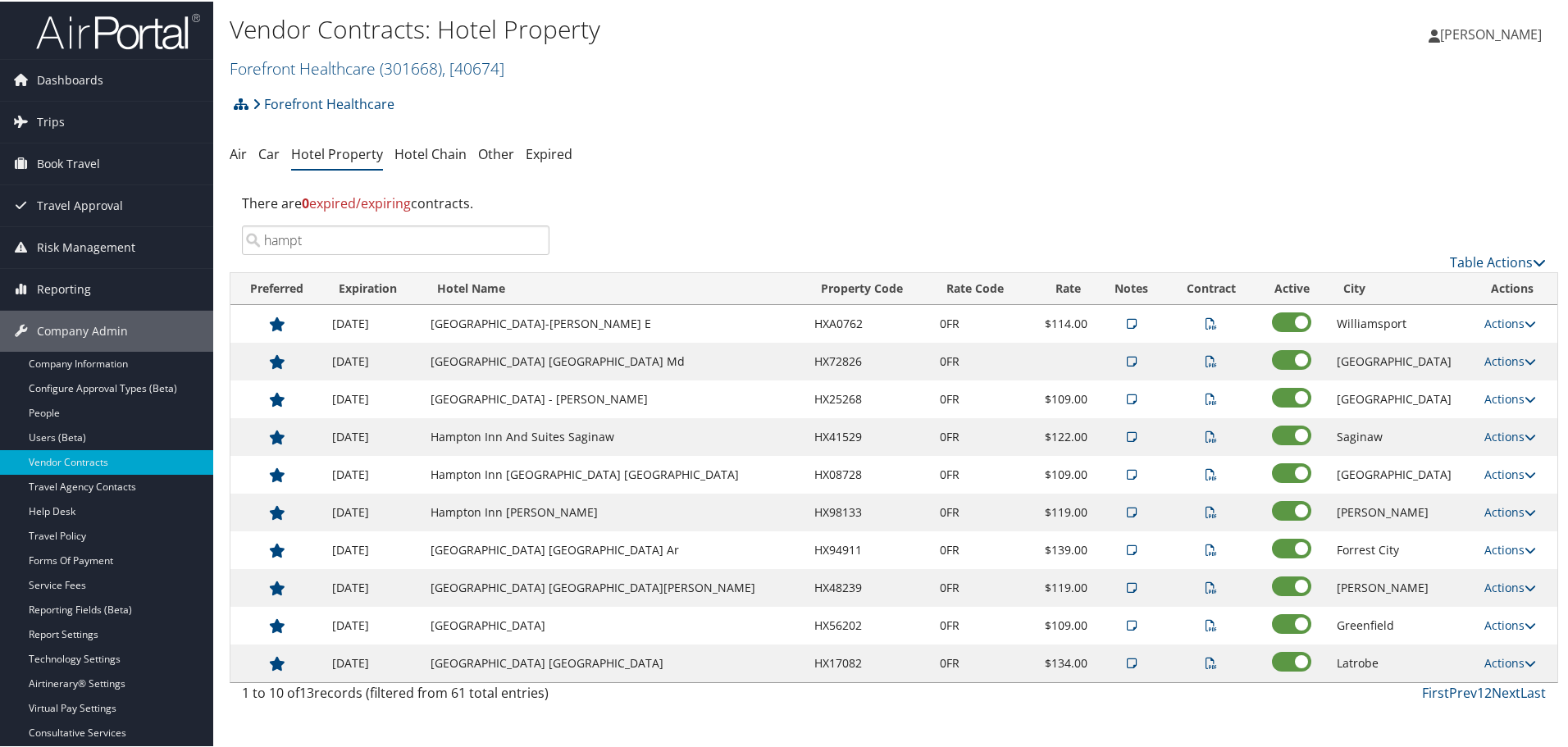
click at [508, 243] on input "hampt" at bounding box center [395, 238] width 307 height 29
click at [530, 237] on input "hampt" at bounding box center [395, 238] width 307 height 29
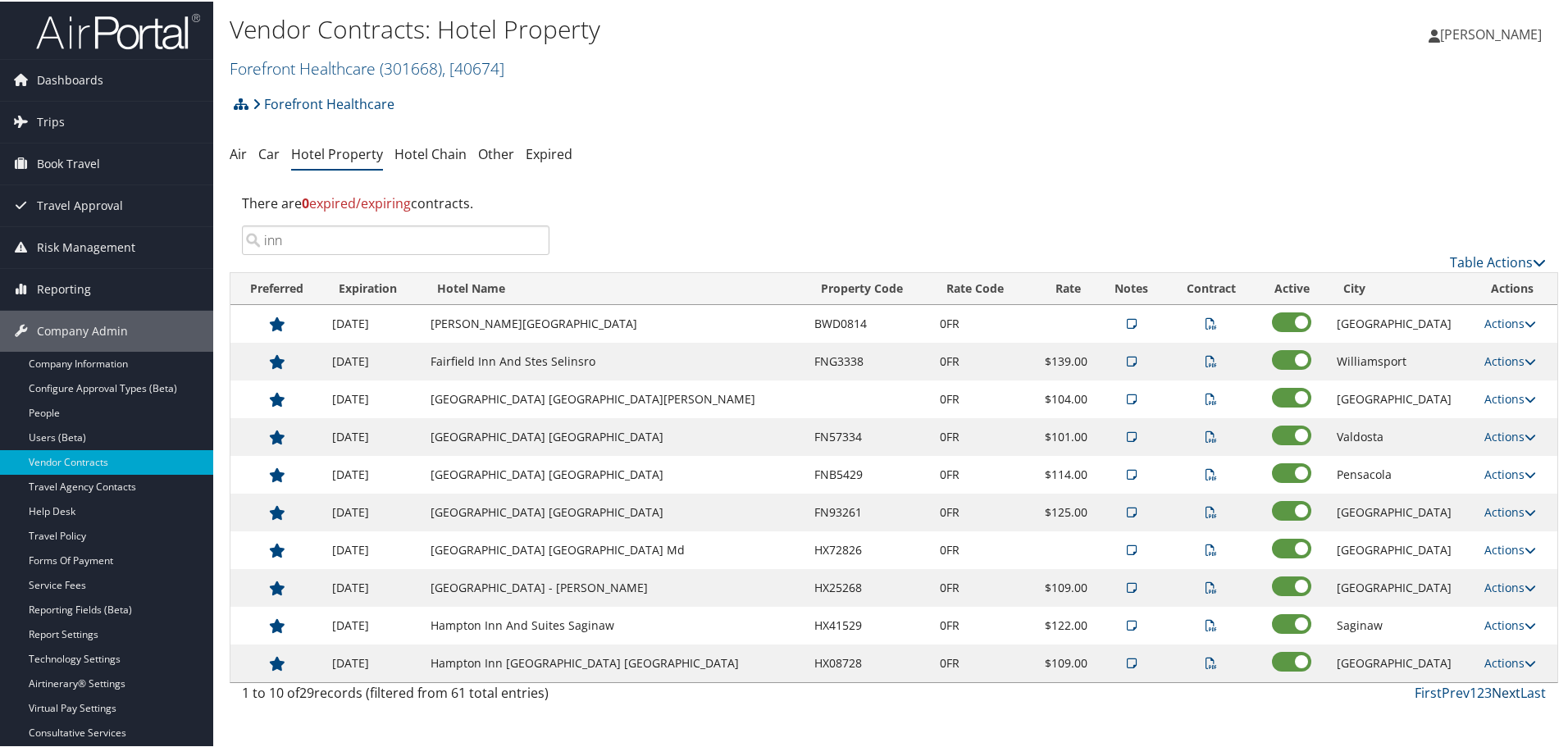
type input "inn"
click at [1499, 689] on link "Next" at bounding box center [1505, 691] width 28 height 18
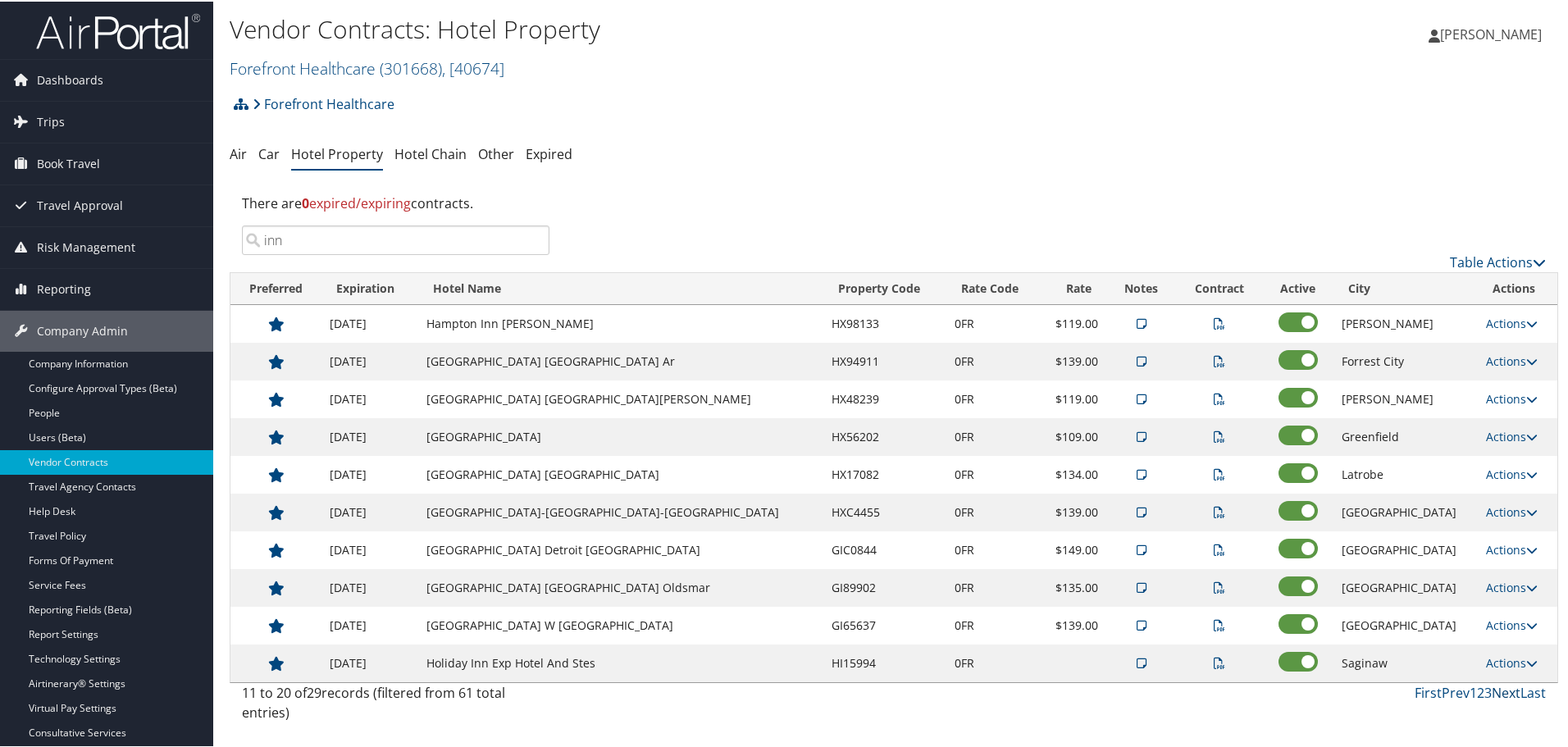
click at [1499, 689] on link "Next" at bounding box center [1505, 691] width 28 height 18
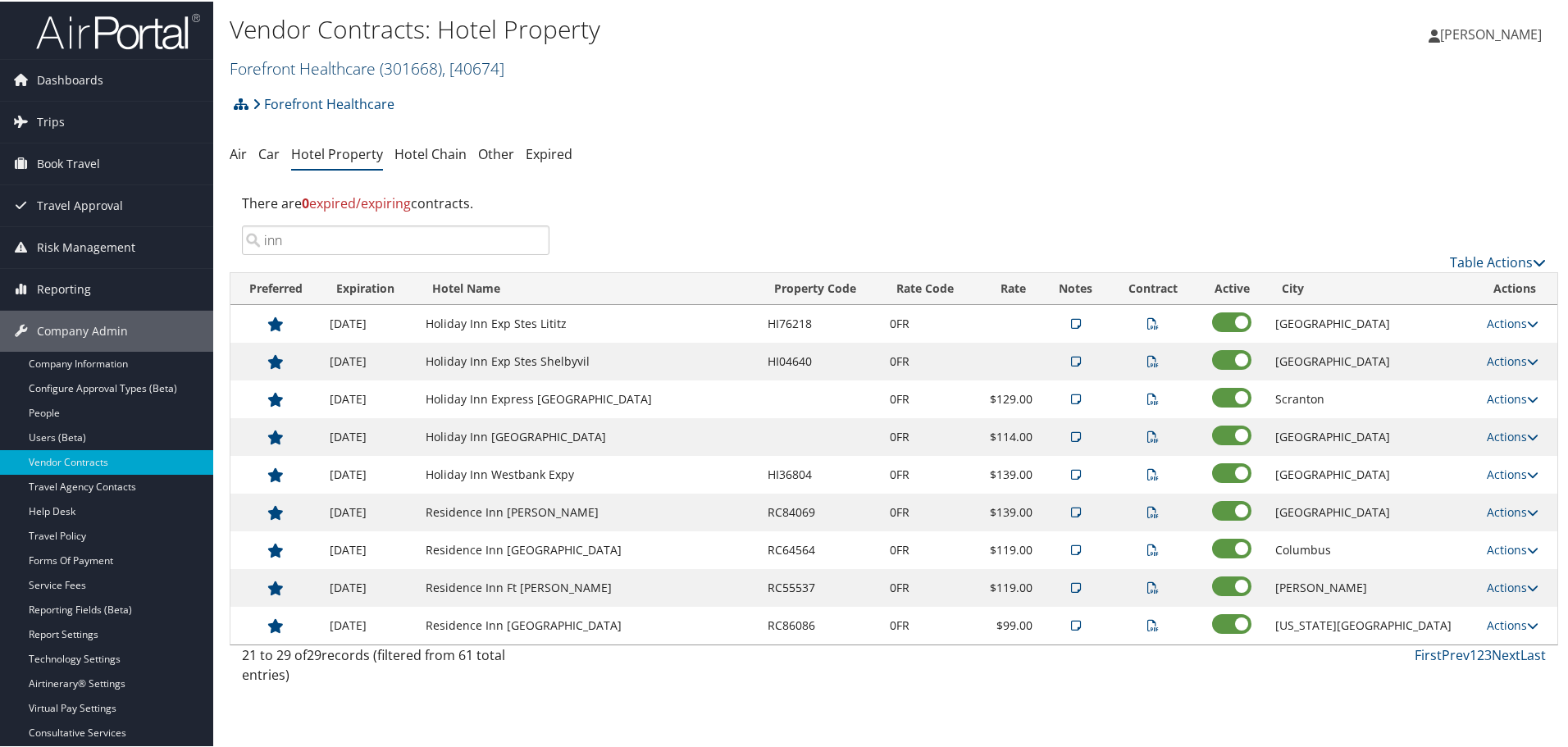
click at [305, 63] on link "Forefront Healthcare ( 301668 ) , [ 40674 ]" at bounding box center [366, 66] width 274 height 22
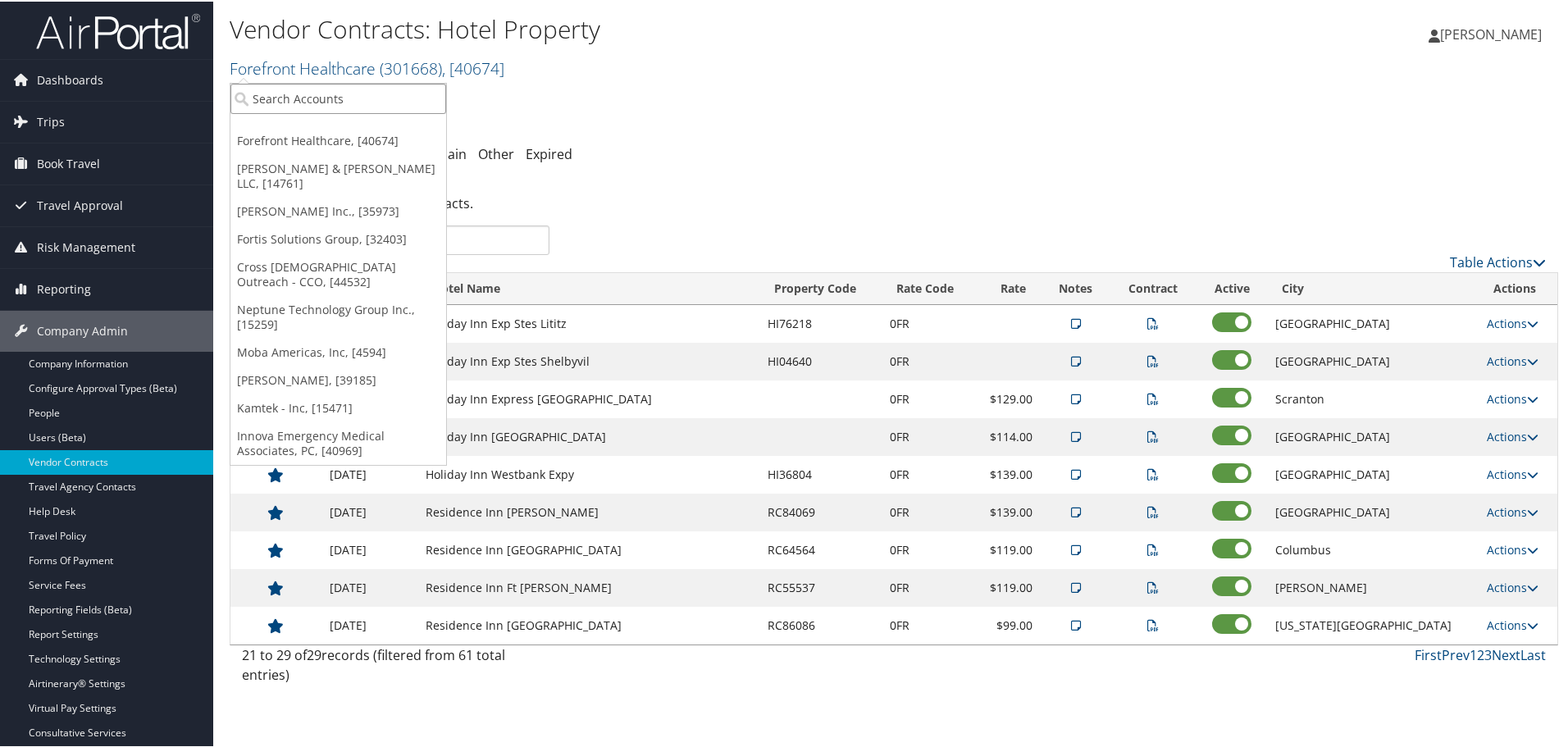
click at [298, 94] on input "search" at bounding box center [338, 97] width 216 height 30
click at [311, 73] on link "Forefront Healthcare ( 301668 ) , [ 40674 ]" at bounding box center [366, 66] width 274 height 22
click at [311, 95] on input "search" at bounding box center [338, 97] width 216 height 30
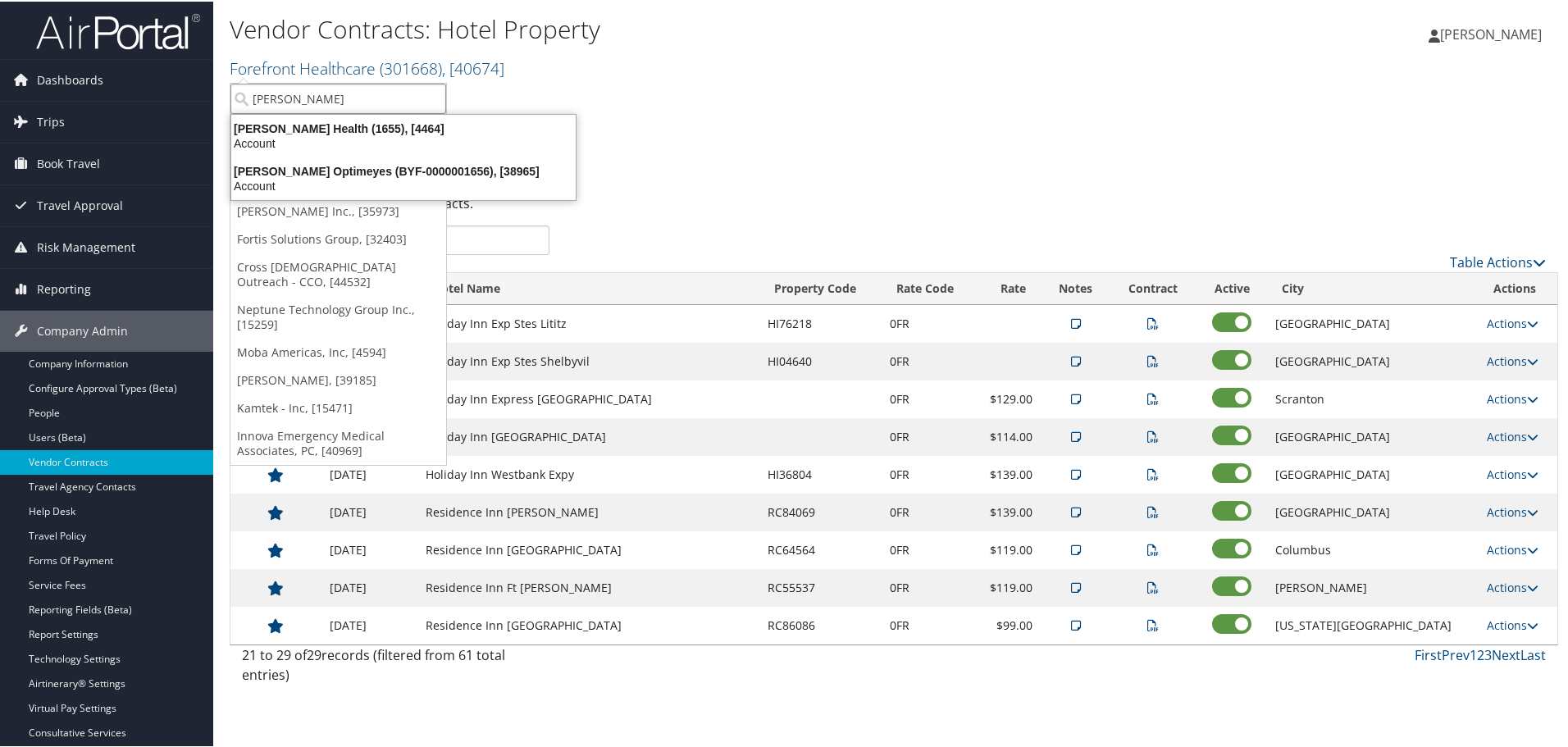
type input "henry ford he"
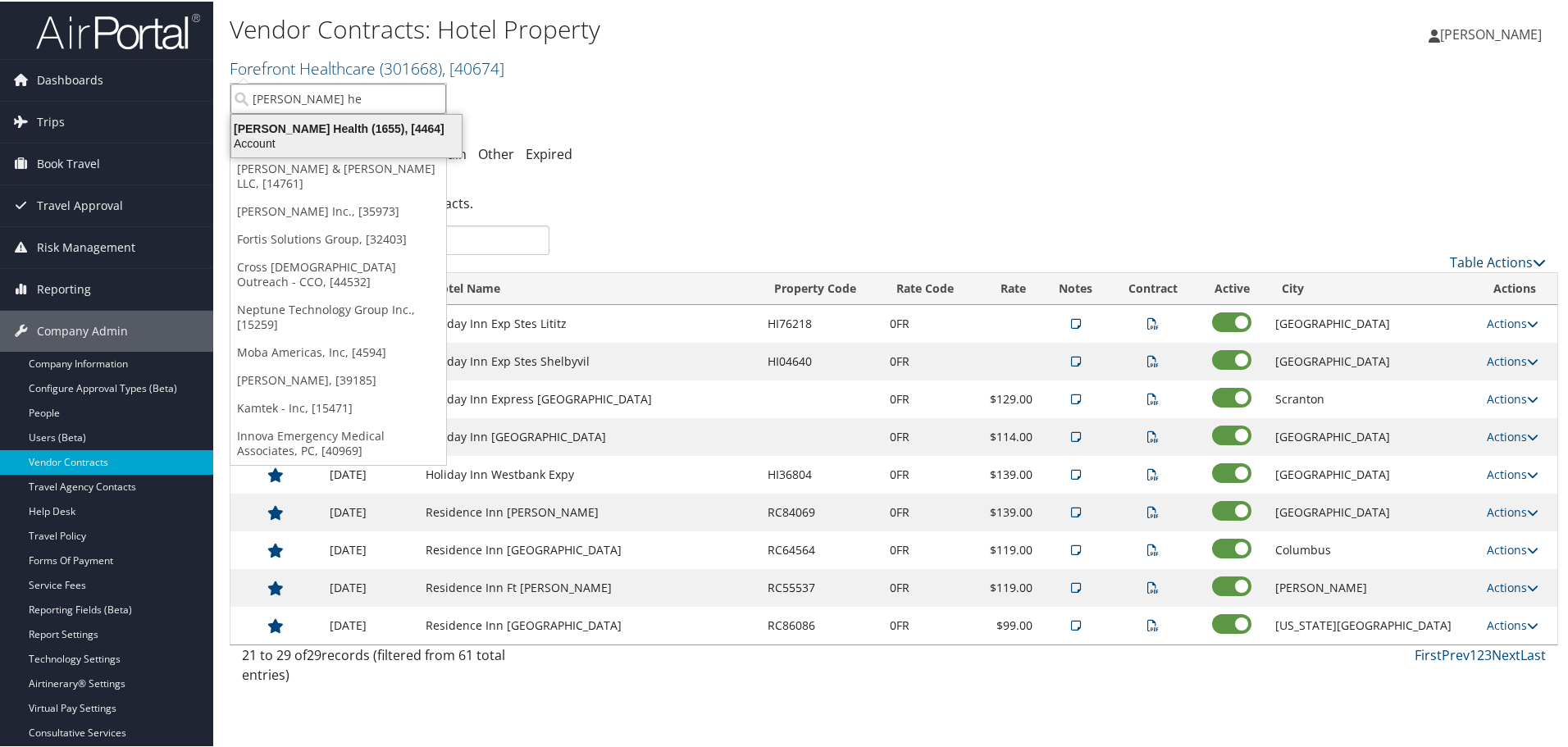
click at [320, 135] on div "Account" at bounding box center [346, 142] width 250 height 15
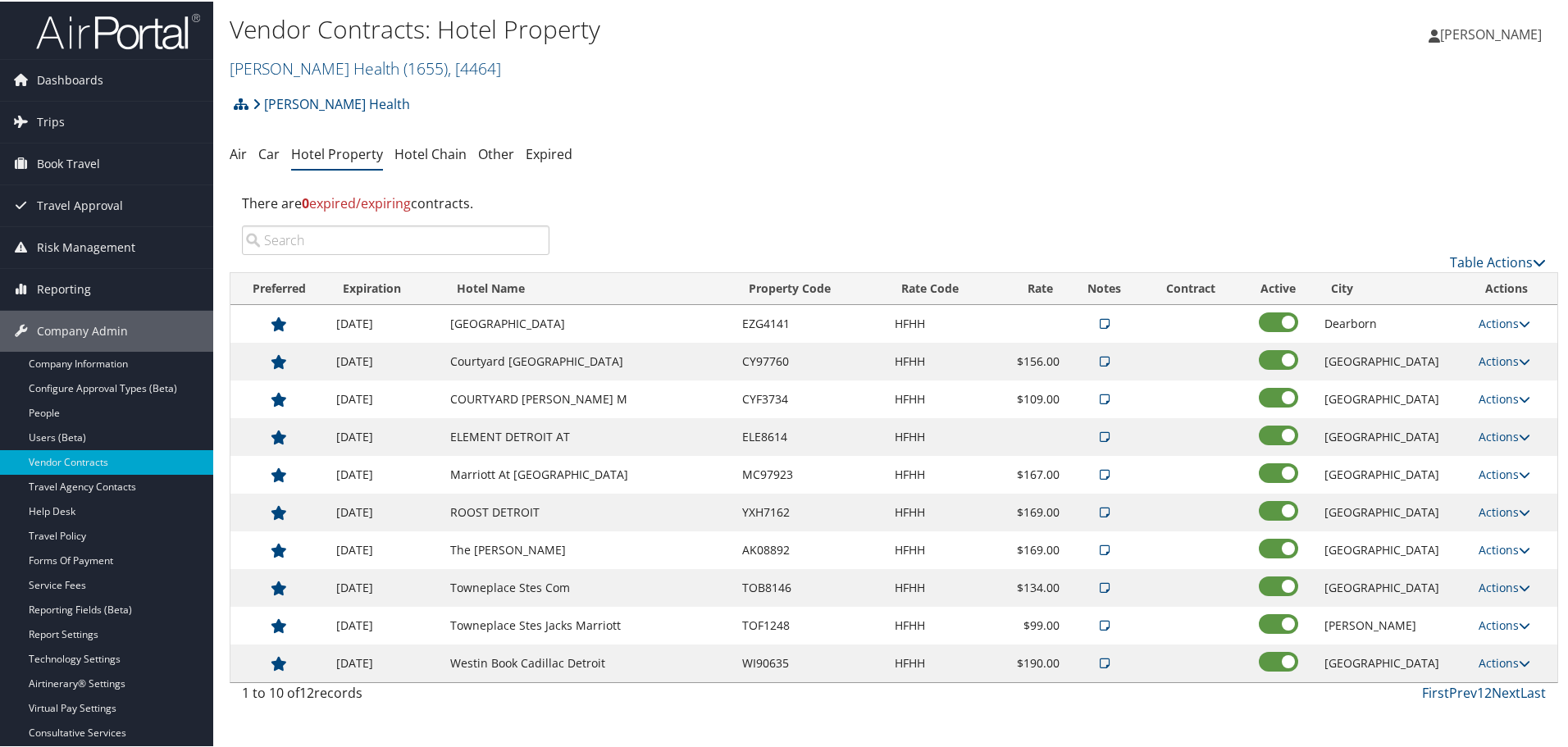
click at [421, 245] on input "search" at bounding box center [395, 238] width 307 height 29
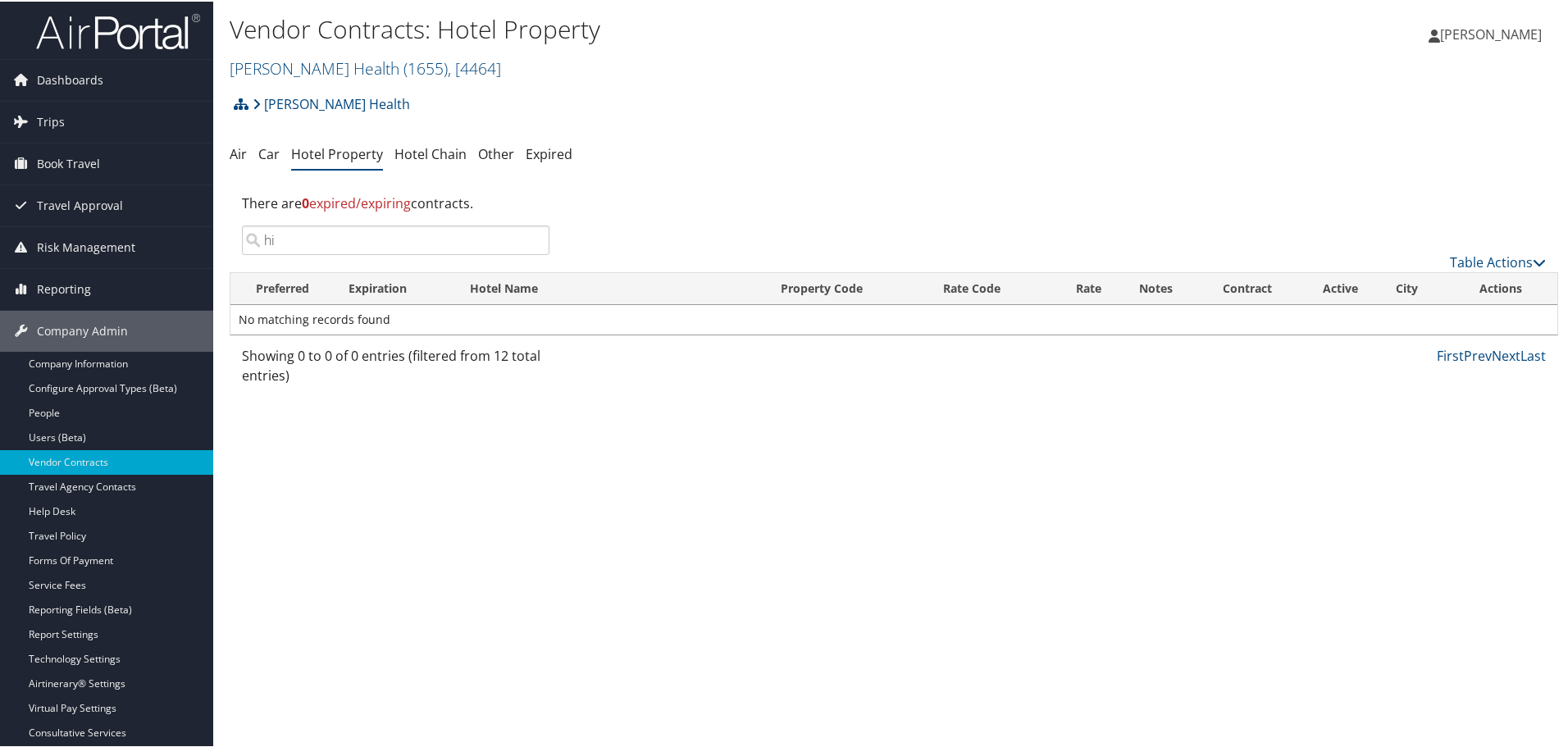
type input "h"
type input "g"
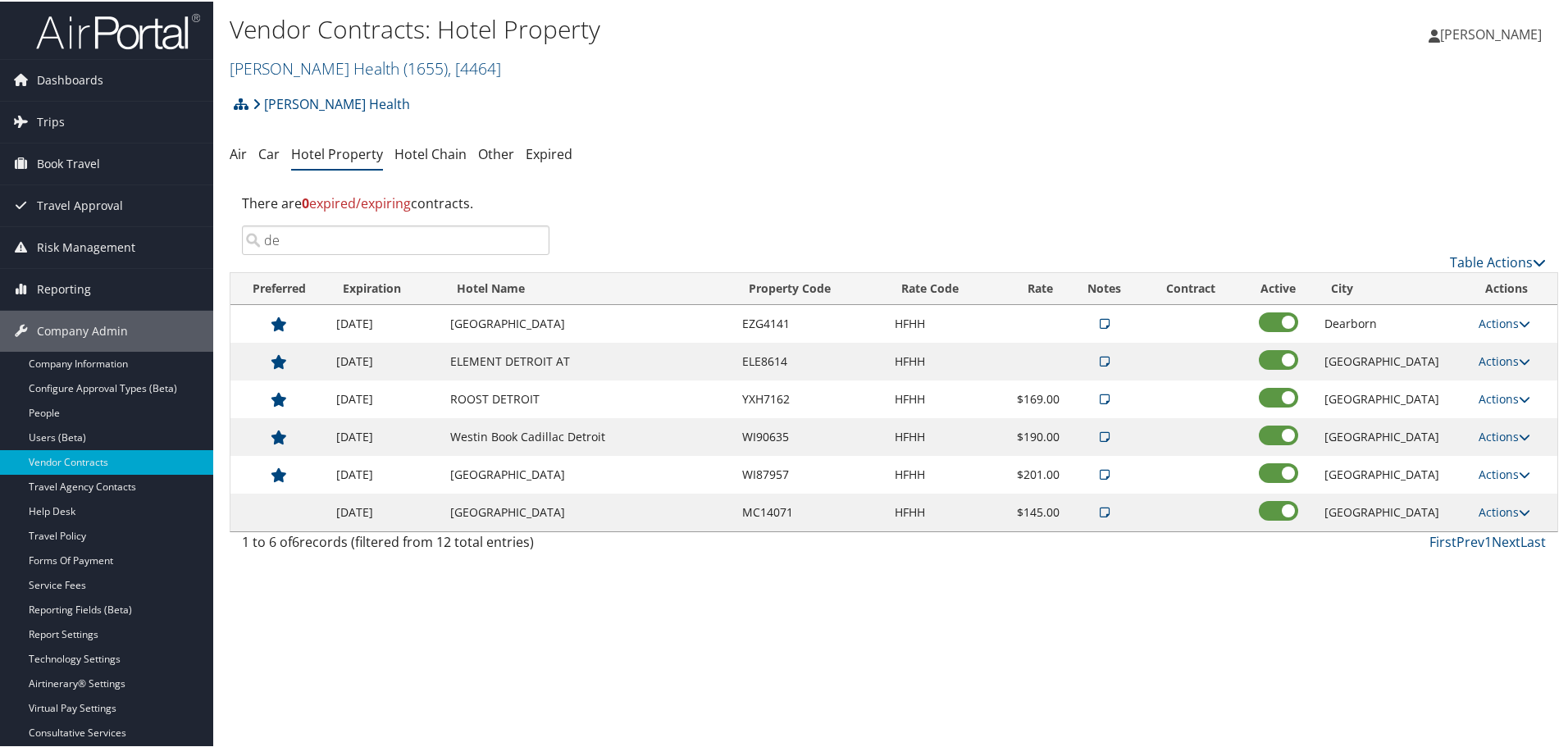
type input "d"
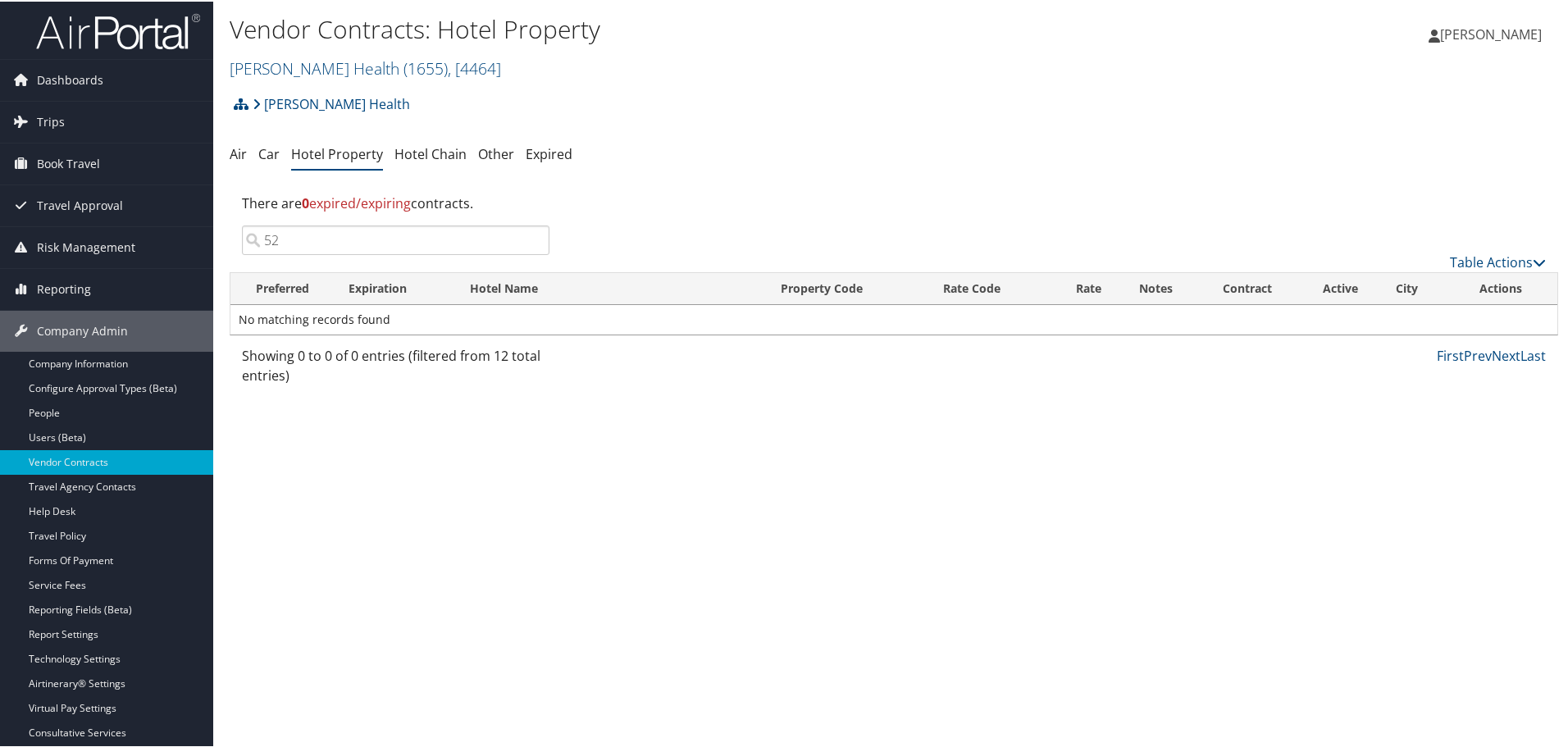
type input "5"
type input "9"
type input "6"
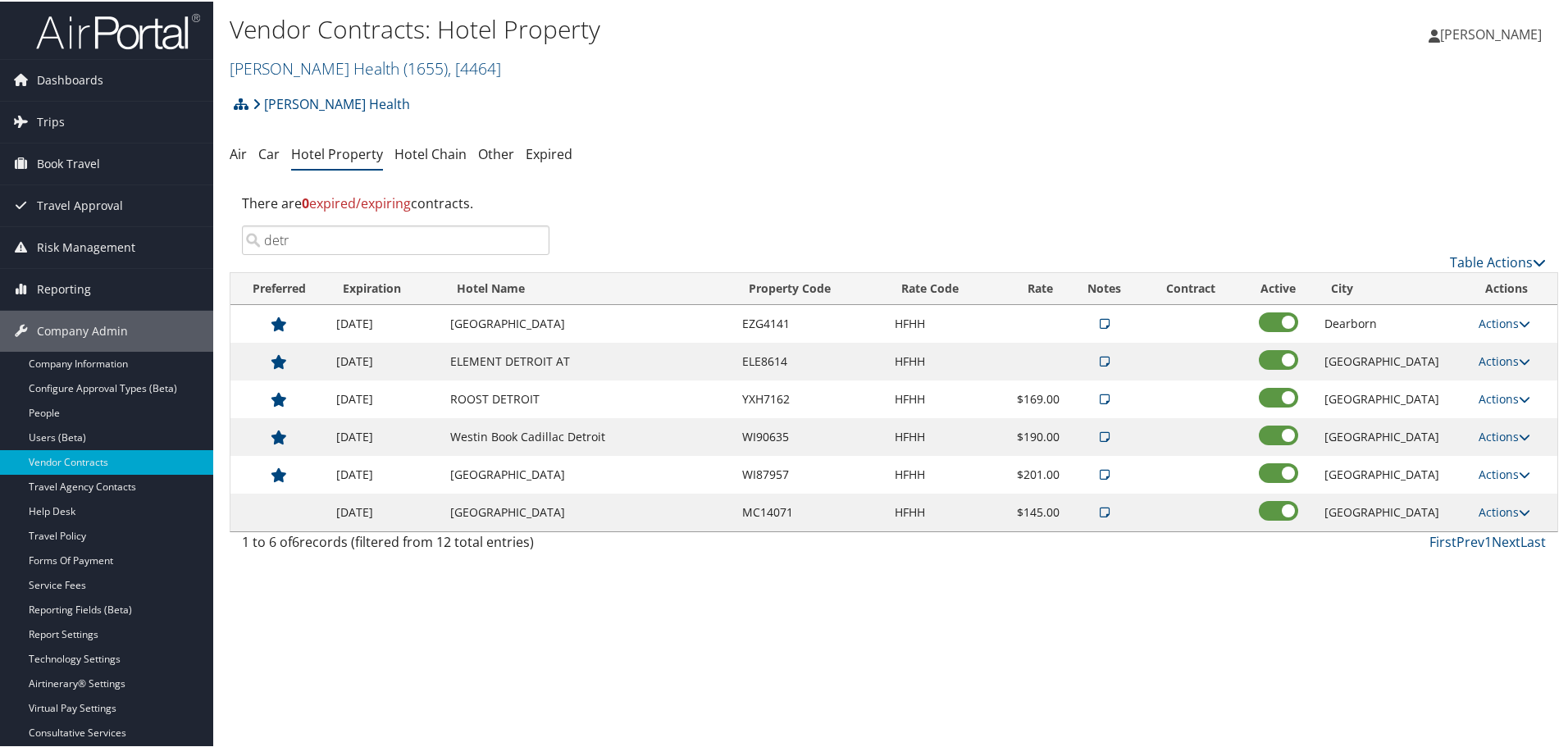
type input "detr"
click at [321, 69] on link "Henry Ford Health ( 1655 ) , [ 4464 ]" at bounding box center [365, 66] width 272 height 22
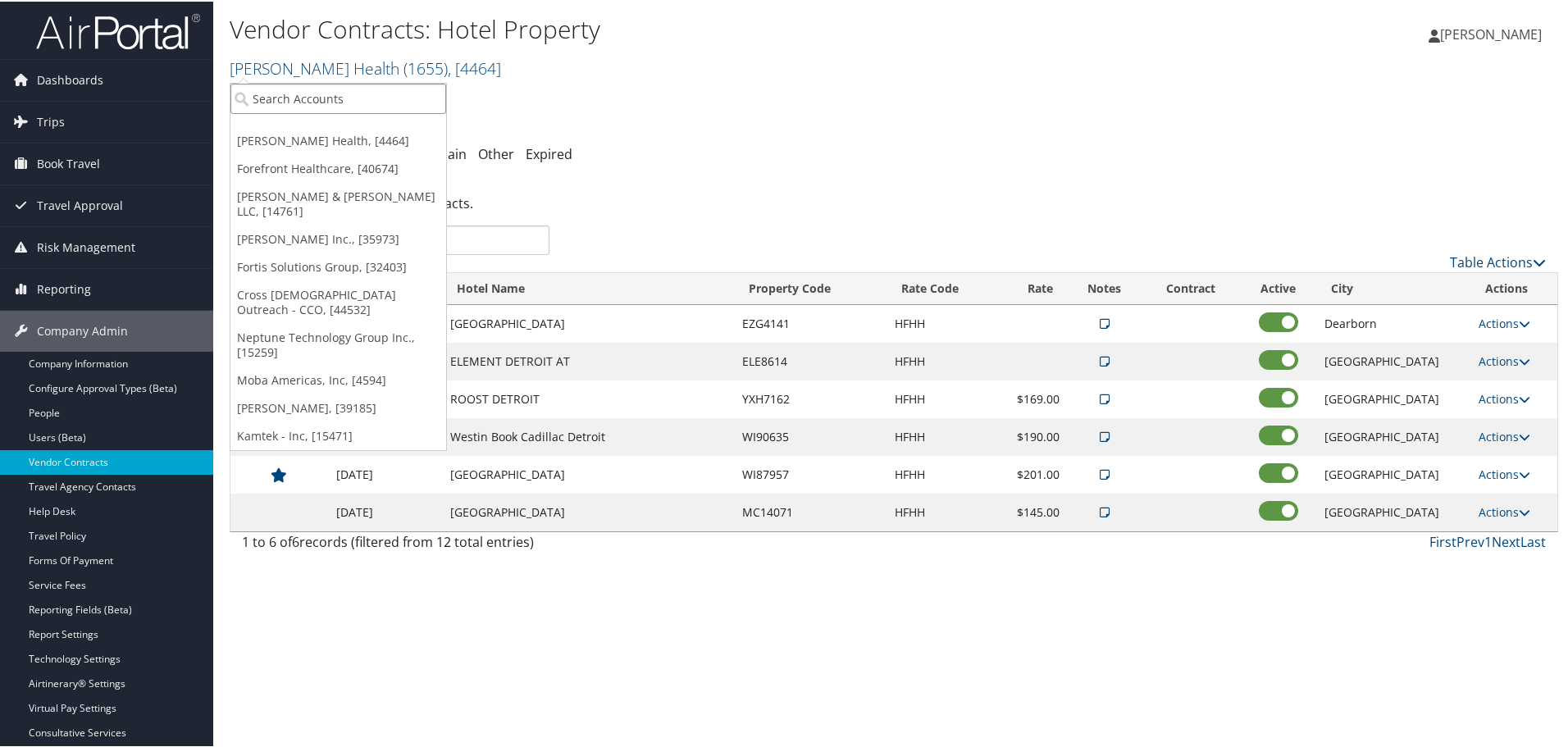
click at [307, 90] on input "search" at bounding box center [338, 97] width 216 height 30
type input "i3"
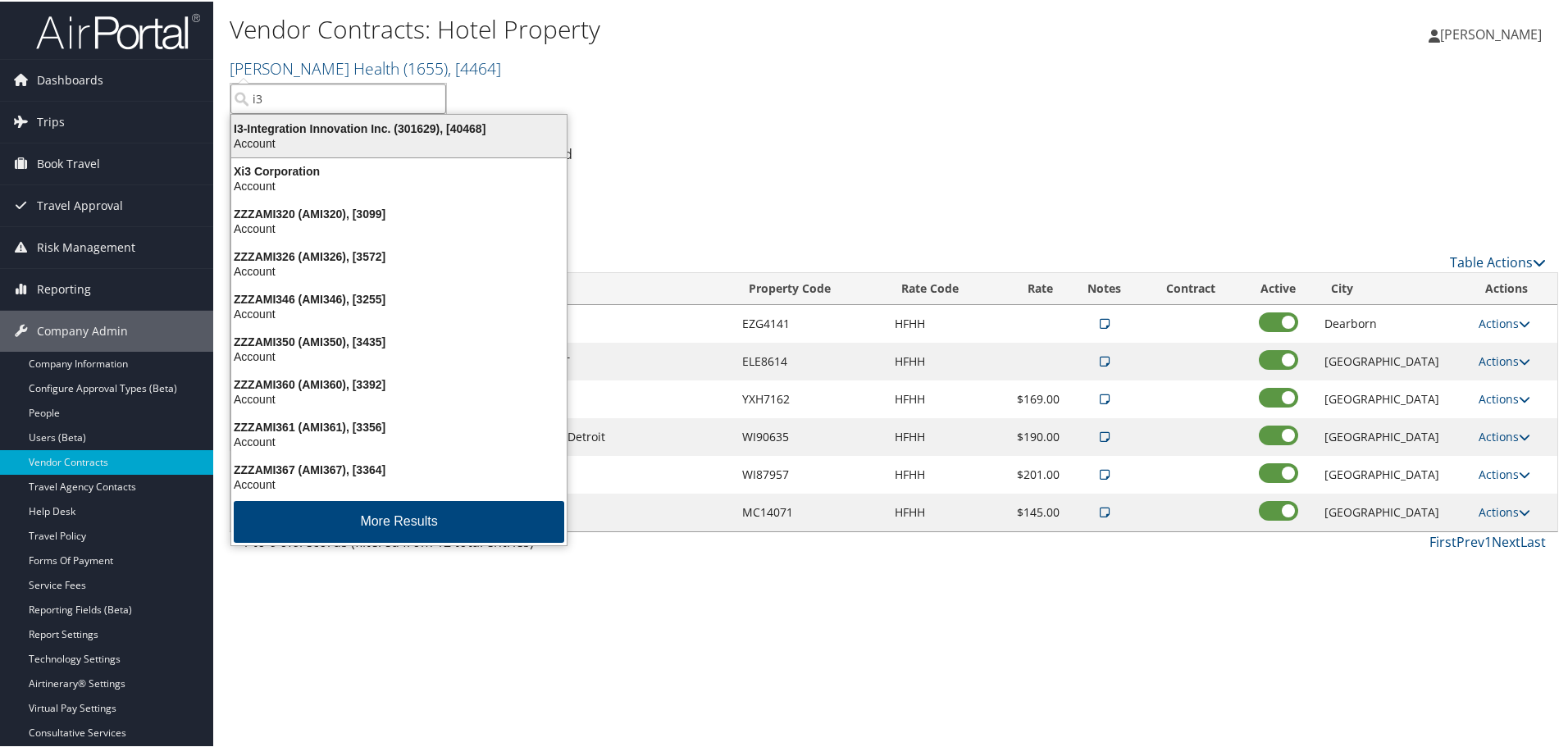
click at [293, 125] on div "I3-Integration Innovation Inc. (301629), [40468]" at bounding box center [398, 127] width 355 height 15
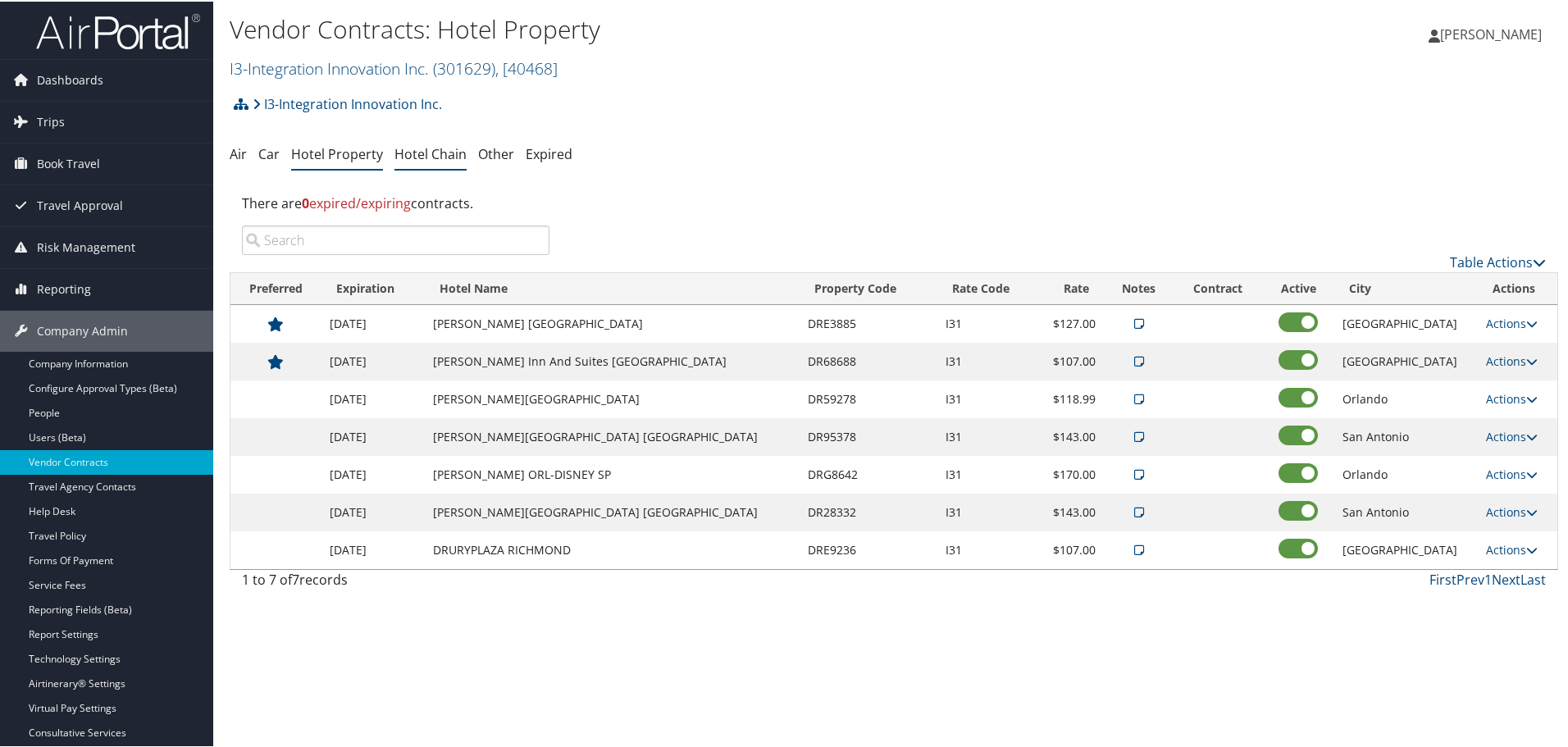
click at [411, 150] on link "Hotel Chain" at bounding box center [431, 152] width 73 height 18
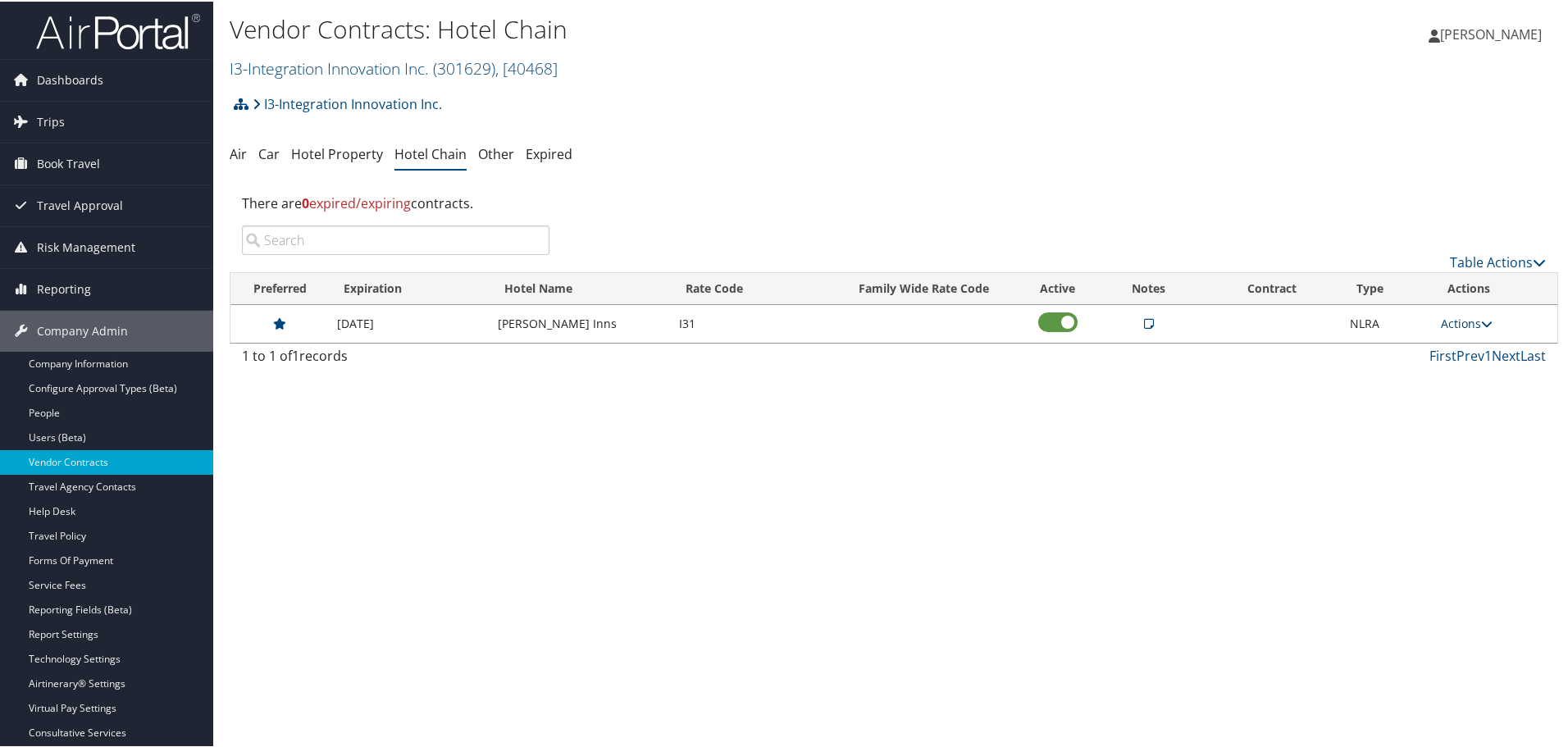
click at [1468, 321] on link "Actions" at bounding box center [1466, 322] width 51 height 16
click at [1466, 371] on link "Edit" at bounding box center [1480, 374] width 88 height 28
select select "NLRA"
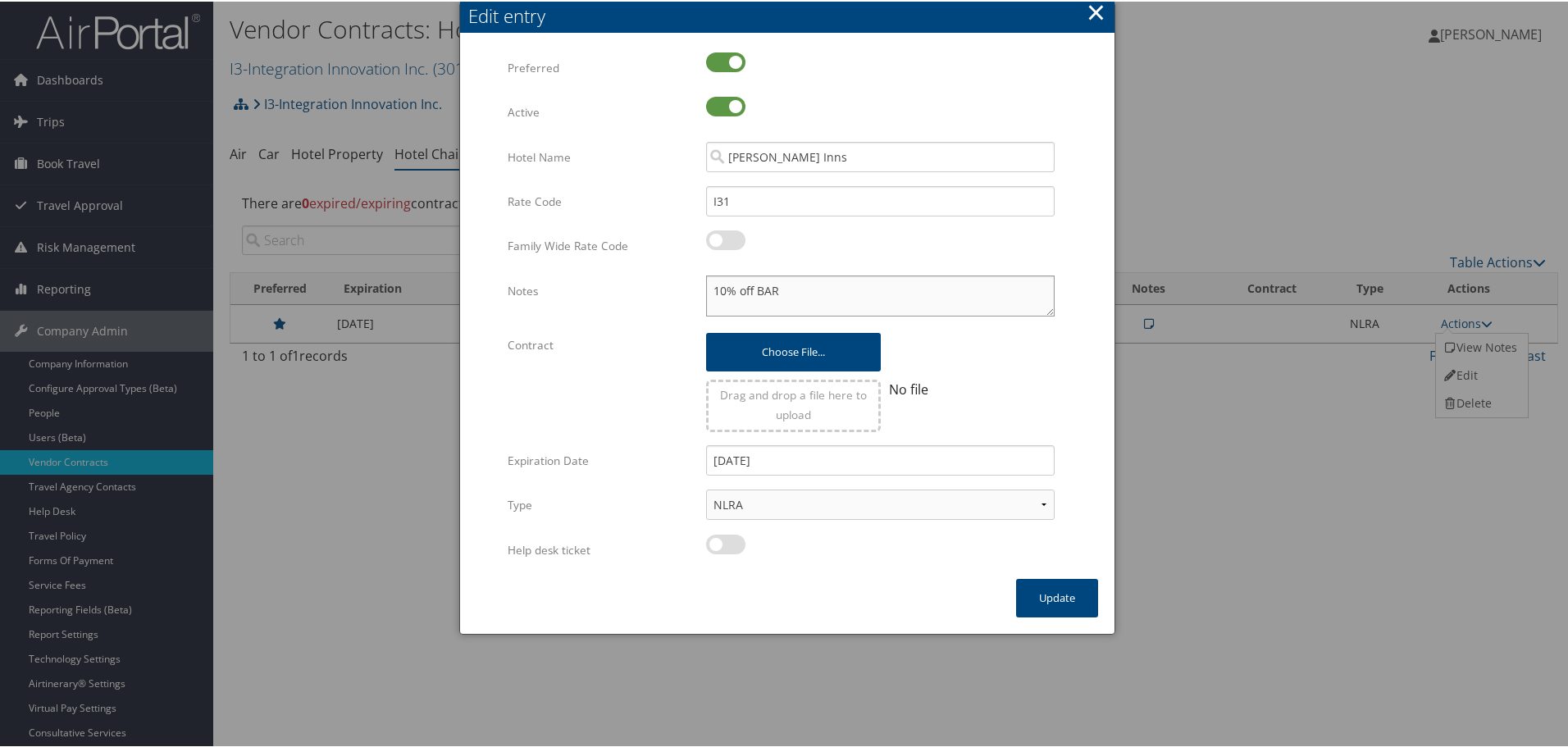
click at [708, 285] on textarea "10% off BAR" at bounding box center [880, 294] width 349 height 41
paste textarea "Rates tested in [GEOGRAPHIC_DATA] [DATE];"
type textarea "Rates tested in [GEOGRAPHIC_DATA] [DATE]; 10% off BAR"
click at [1052, 592] on button "Update" at bounding box center [1057, 597] width 82 height 39
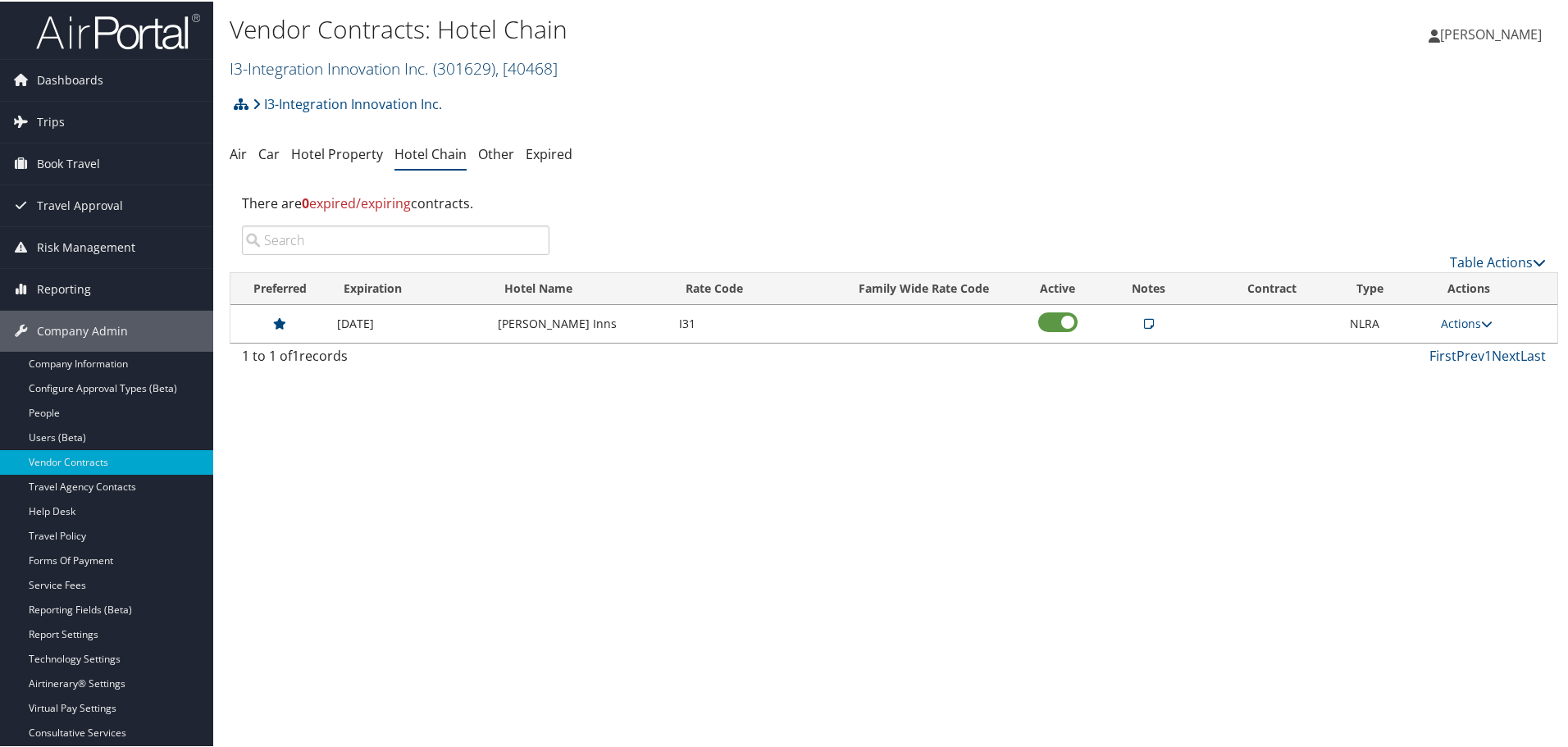
click at [373, 66] on link "I3-Integration Innovation Inc. ( 301629 ) , [ 40468 ]" at bounding box center [393, 66] width 328 height 22
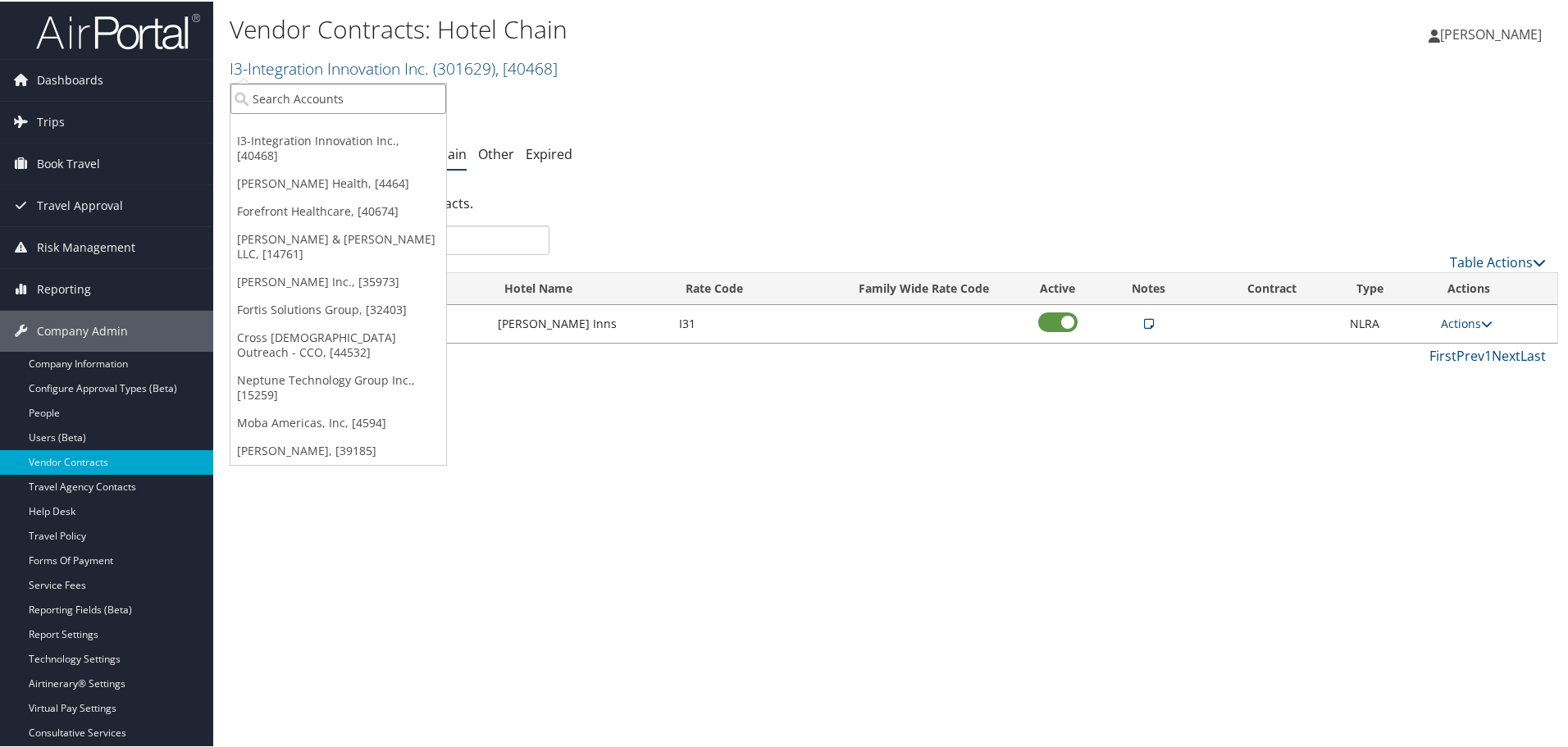
click at [353, 97] on input "search" at bounding box center [338, 97] width 216 height 30
type input "magna"
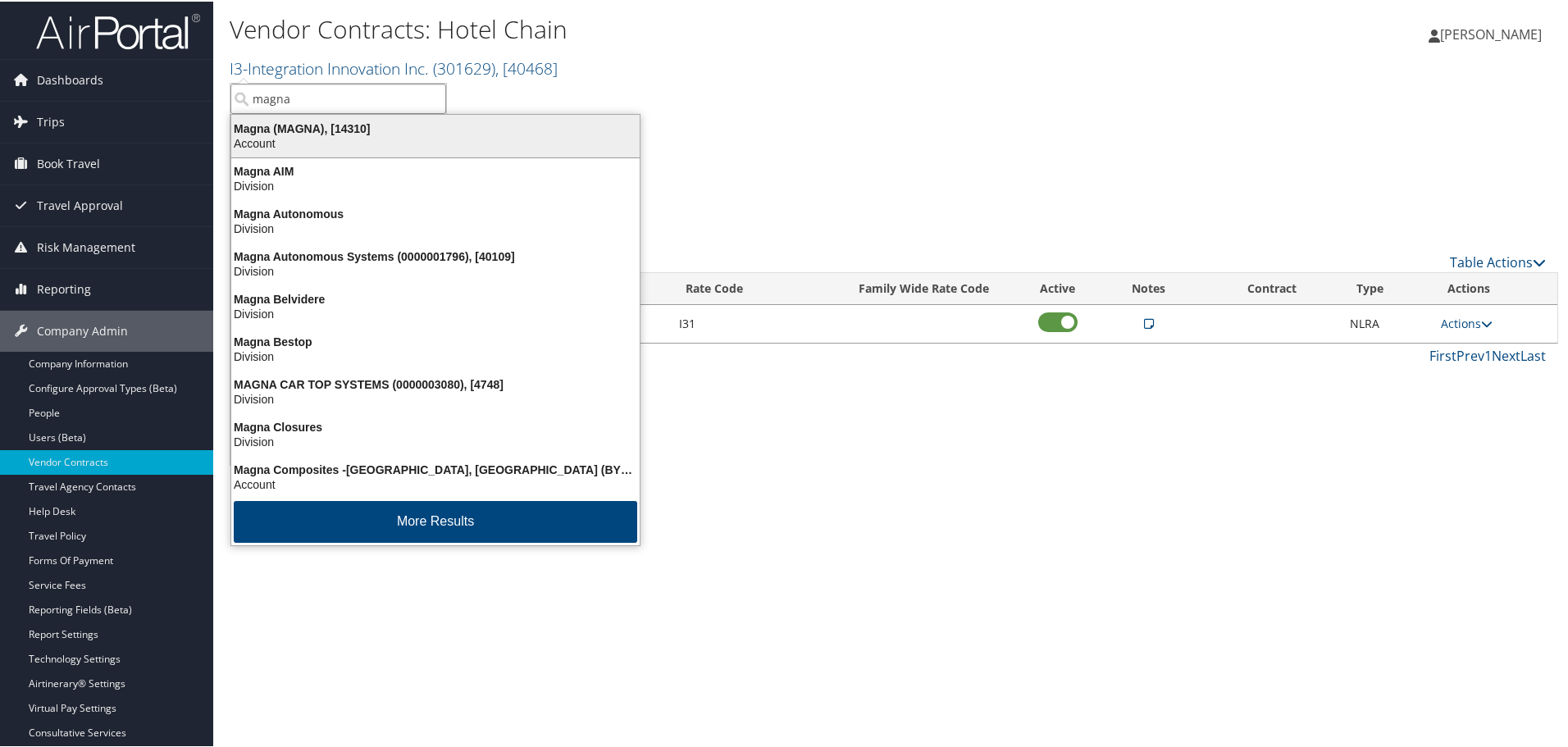
click at [357, 137] on div "Account" at bounding box center [435, 142] width 428 height 15
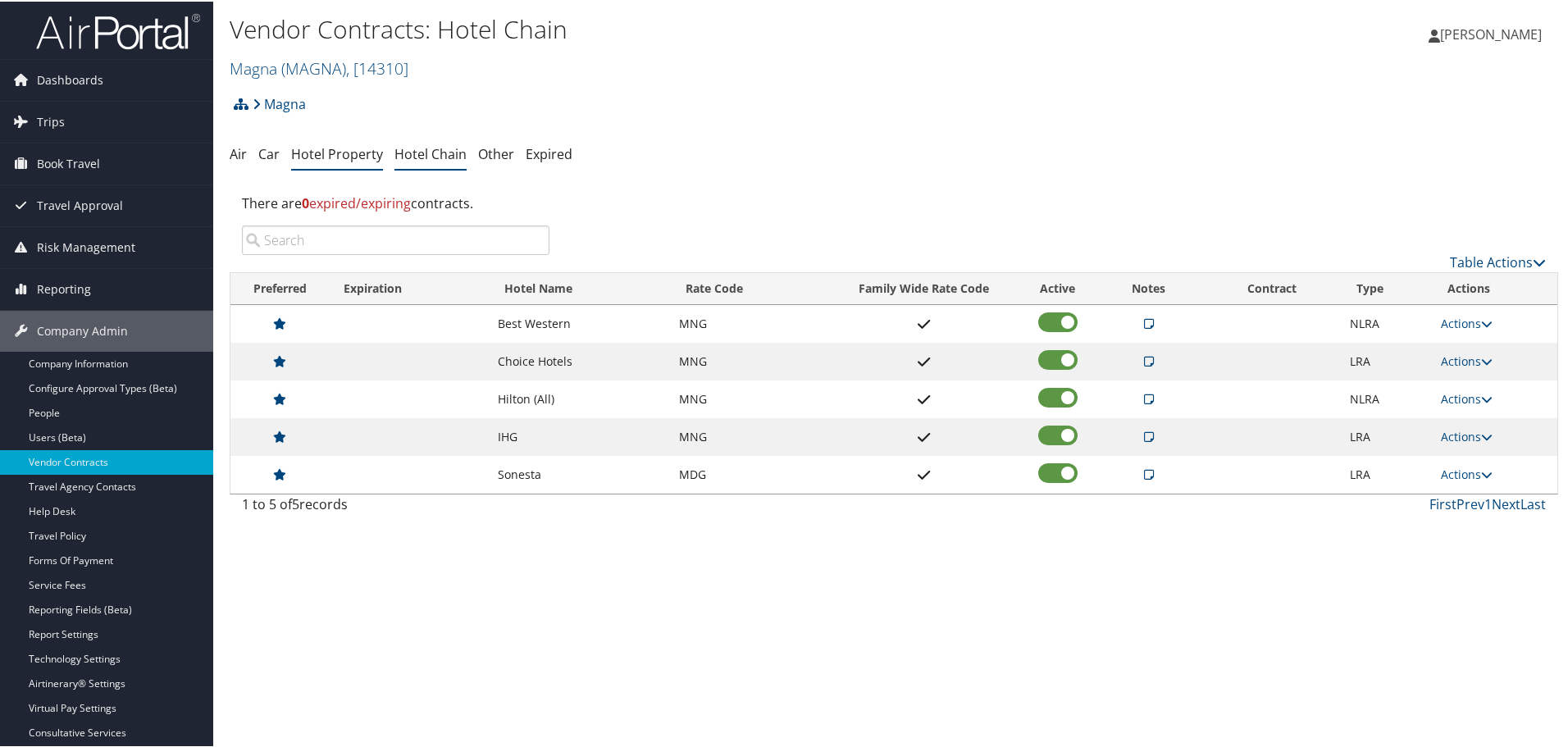
click at [345, 148] on link "Hotel Property" at bounding box center [337, 152] width 92 height 18
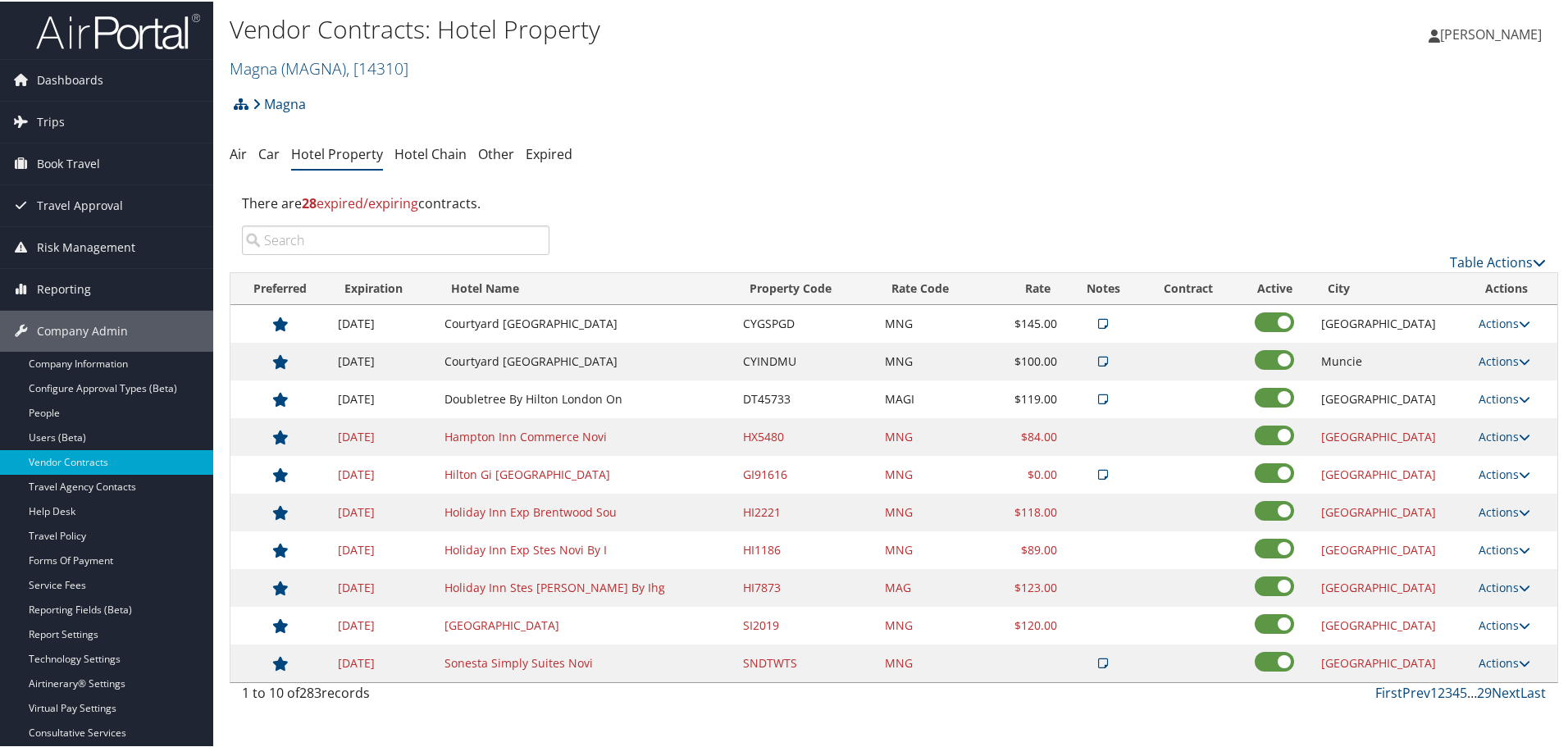
click at [399, 242] on input "search" at bounding box center [395, 238] width 307 height 29
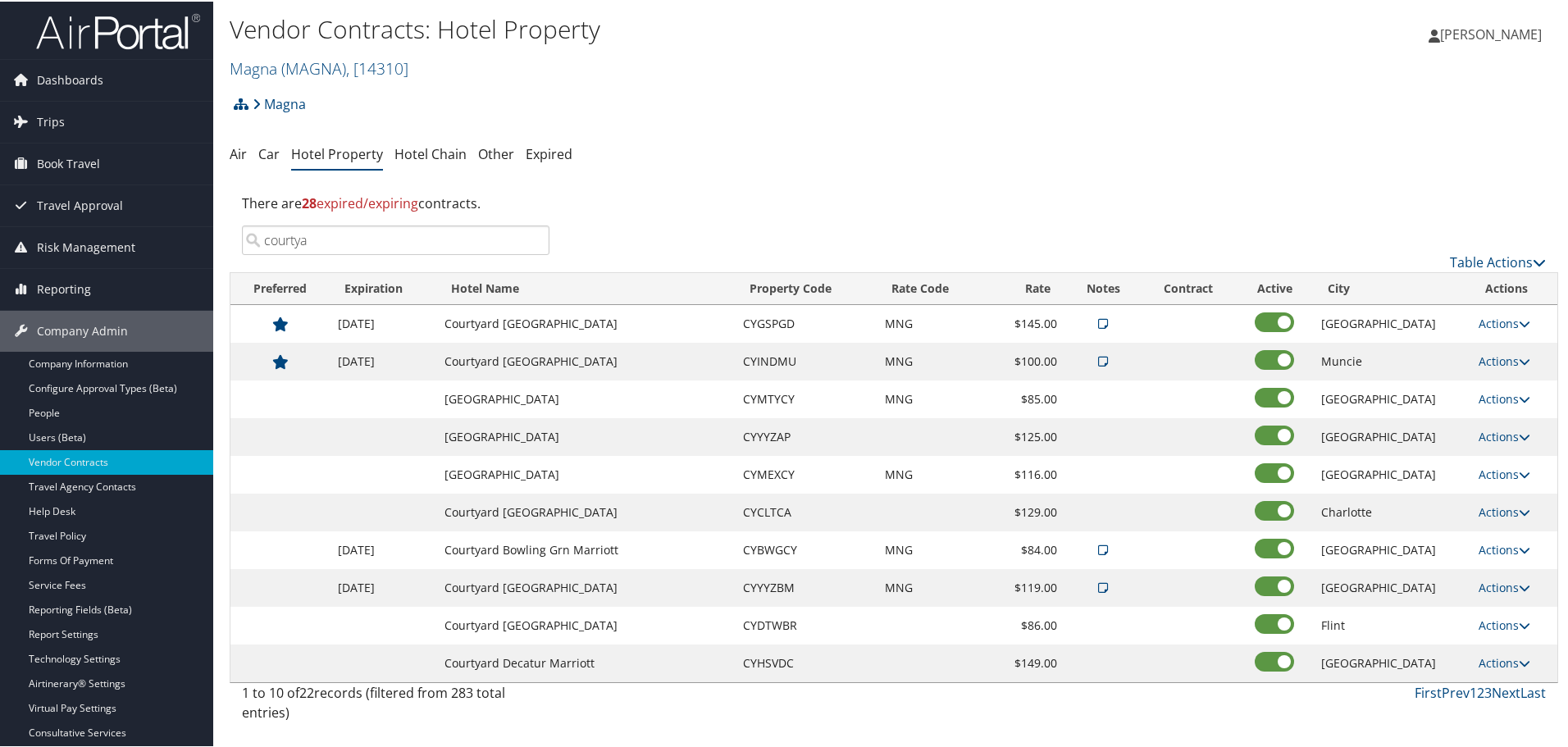
type input "courtya"
click at [1381, 437] on td "[GEOGRAPHIC_DATA]" at bounding box center [1391, 435] width 158 height 38
drag, startPoint x: 1379, startPoint y: 507, endPoint x: 1418, endPoint y: 508, distance: 39.0
click at [1414, 508] on tr "Courtyard Arpt North Marriott CYCLTCA $129.00 Charlotte Actions Edit Delete" at bounding box center [893, 511] width 1326 height 38
click at [1395, 480] on td "[GEOGRAPHIC_DATA]" at bounding box center [1391, 473] width 158 height 38
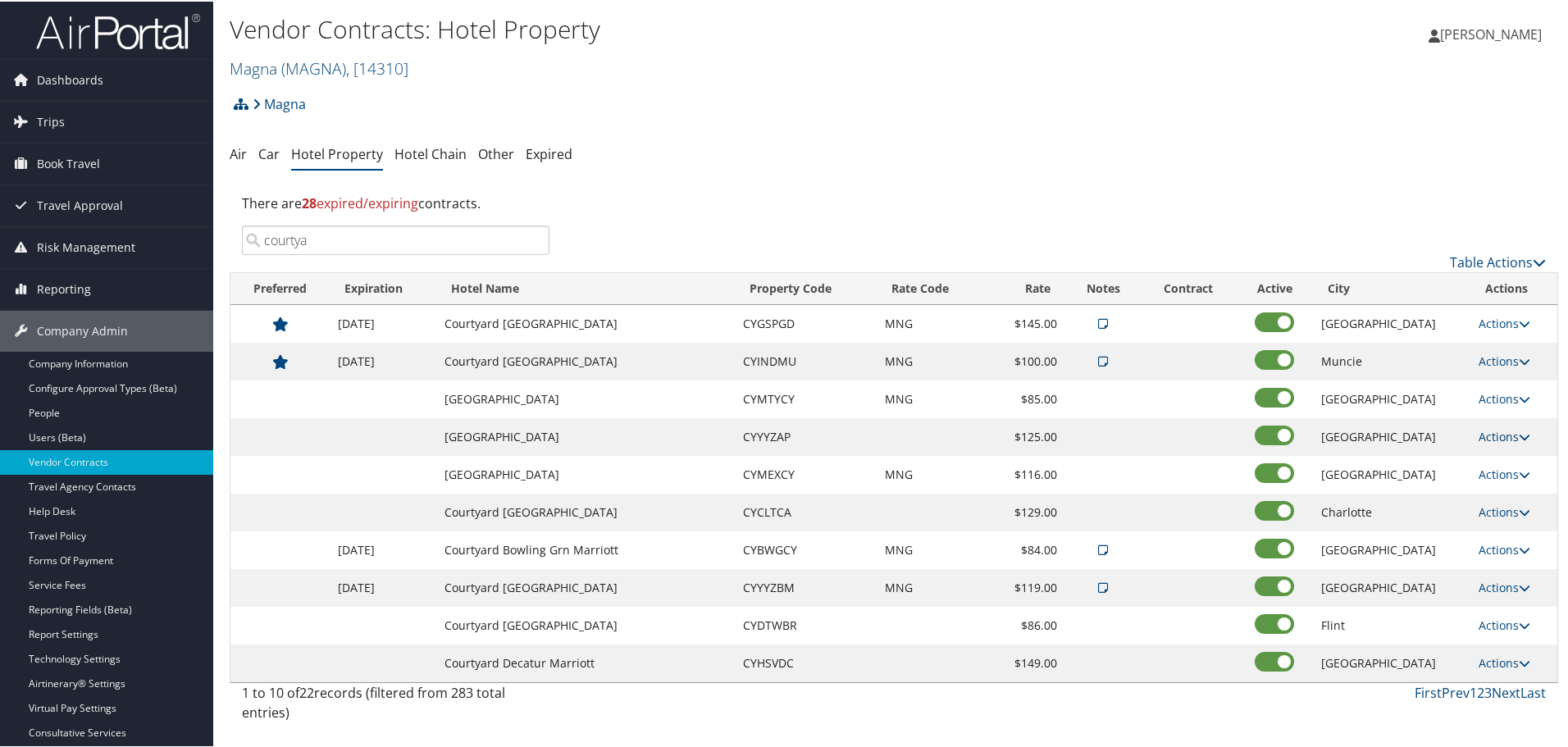
click at [1489, 431] on link "Actions" at bounding box center [1504, 435] width 51 height 16
click at [1512, 489] on link "Delete" at bounding box center [1502, 488] width 63 height 28
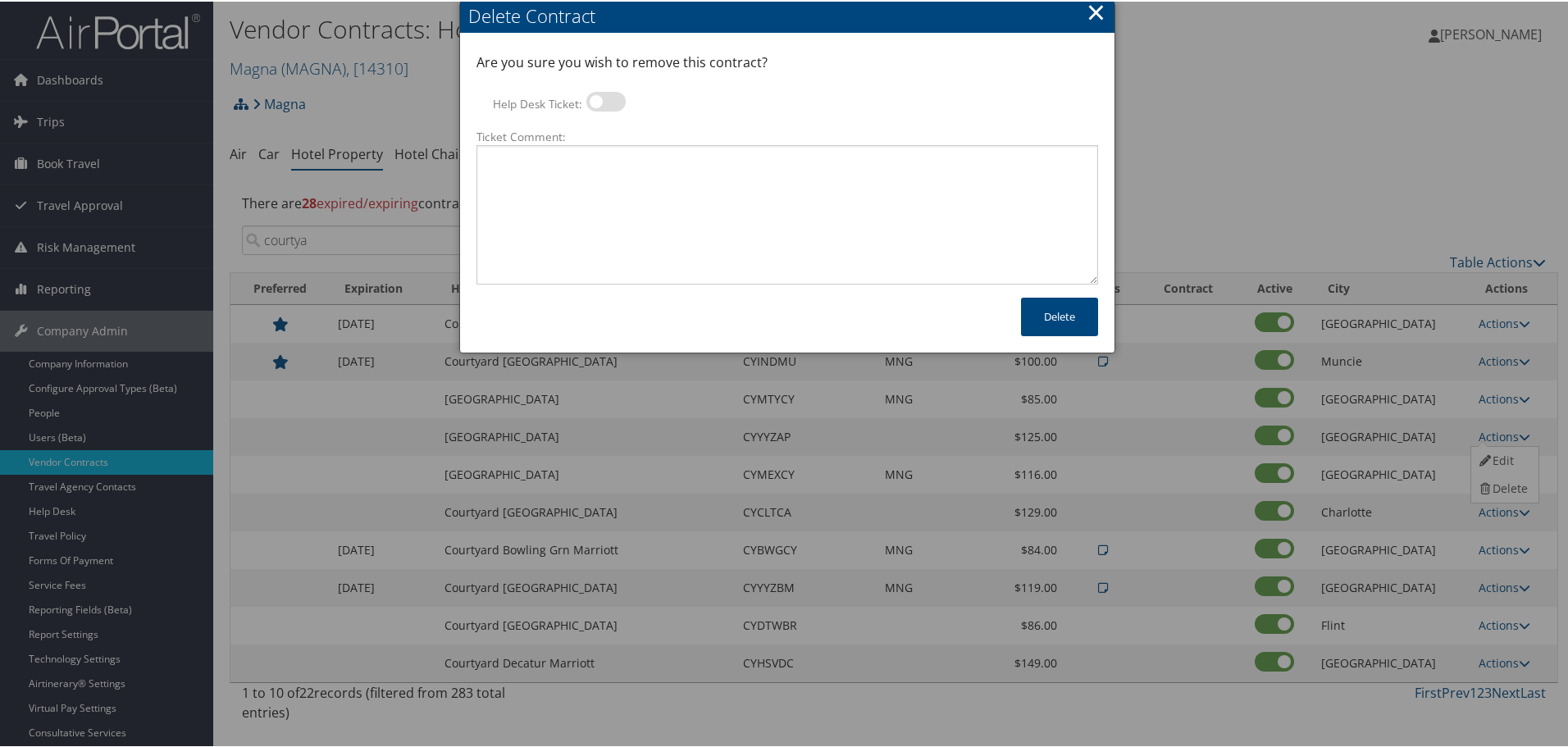
drag, startPoint x: 607, startPoint y: 100, endPoint x: 618, endPoint y: 150, distance: 51.2
click at [607, 101] on label at bounding box center [605, 100] width 39 height 19
click at [605, 101] on input "Help Desk Ticket:" at bounding box center [600, 103] width 11 height 11
checkbox input "true"
click at [621, 212] on textarea "Ticket Comment:" at bounding box center [787, 213] width 621 height 140
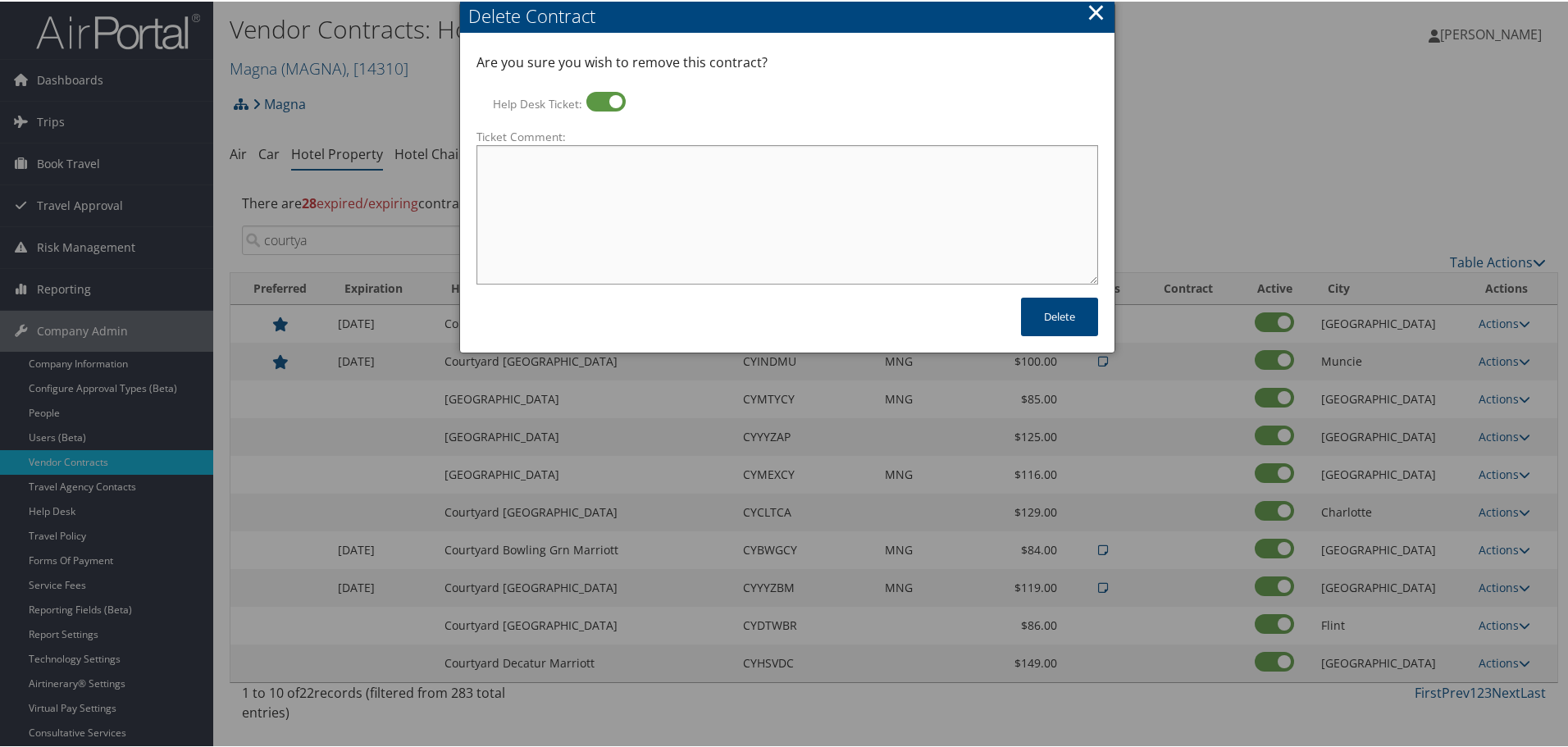
paste textarea "Rates no longer active; remove from profile and preferred status."
type textarea "Rates no longer active; remove from profile and preferred status."
click at [1057, 320] on button "Delete" at bounding box center [1059, 315] width 77 height 39
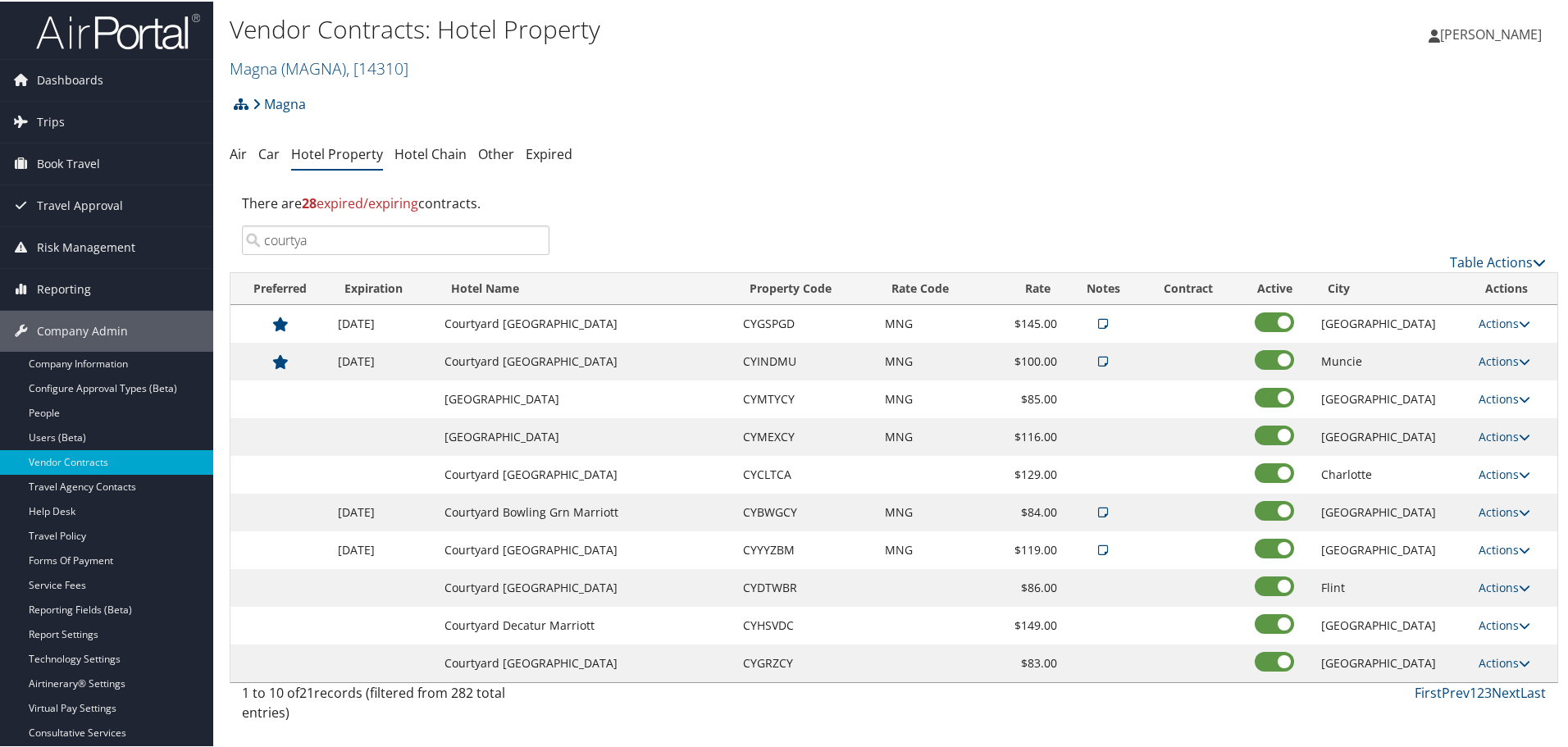
click at [418, 231] on input "courtya" at bounding box center [395, 238] width 307 height 29
click at [418, 230] on input "courtya" at bounding box center [395, 238] width 307 height 29
click at [865, 119] on div "Magna Account Structure Magna (MAGNA) ACTIVE Create Child Magna Leisure (3085) …" at bounding box center [893, 108] width 1328 height 44
click at [1502, 697] on link "Next" at bounding box center [1505, 691] width 28 height 18
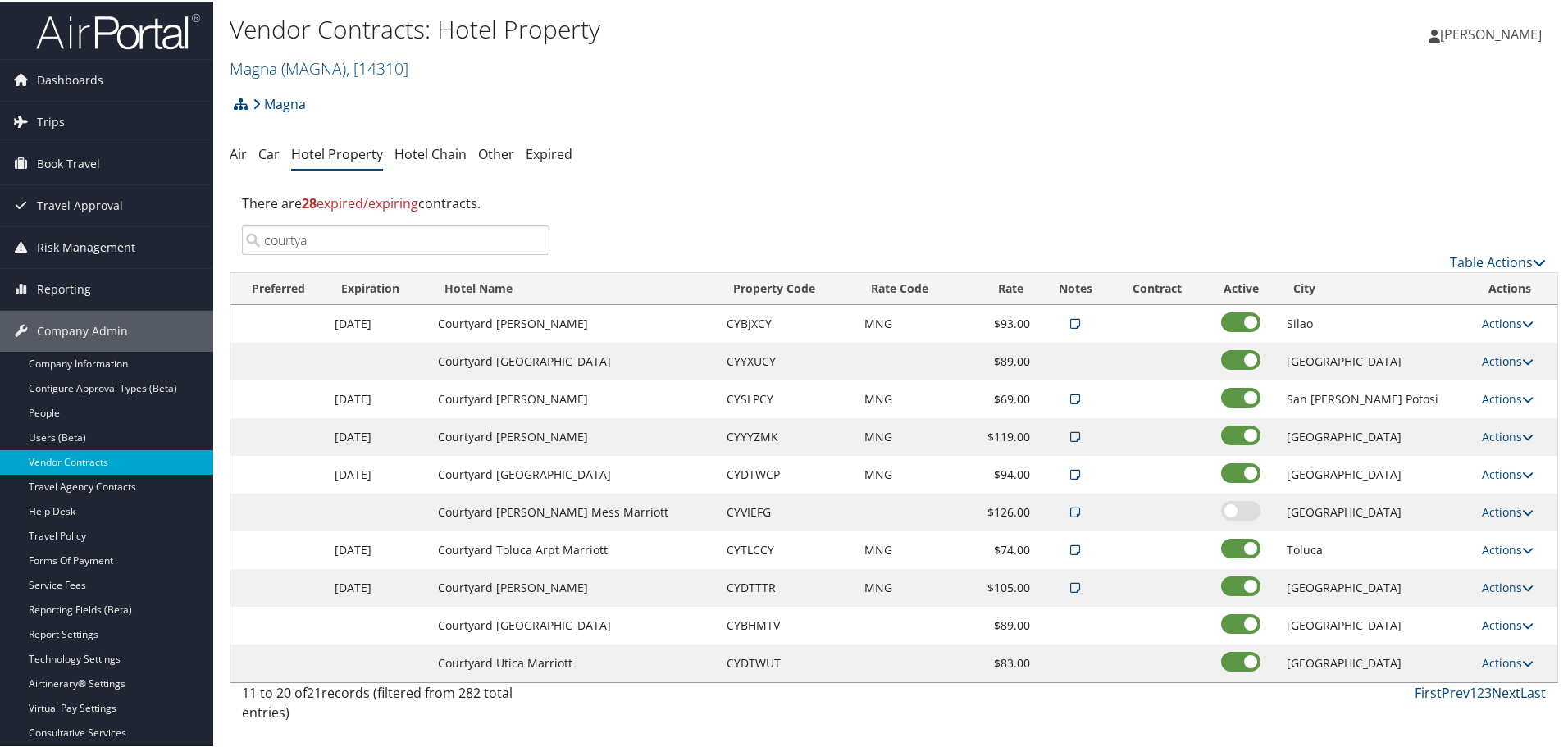
click at [1503, 690] on link "Next" at bounding box center [1505, 691] width 28 height 18
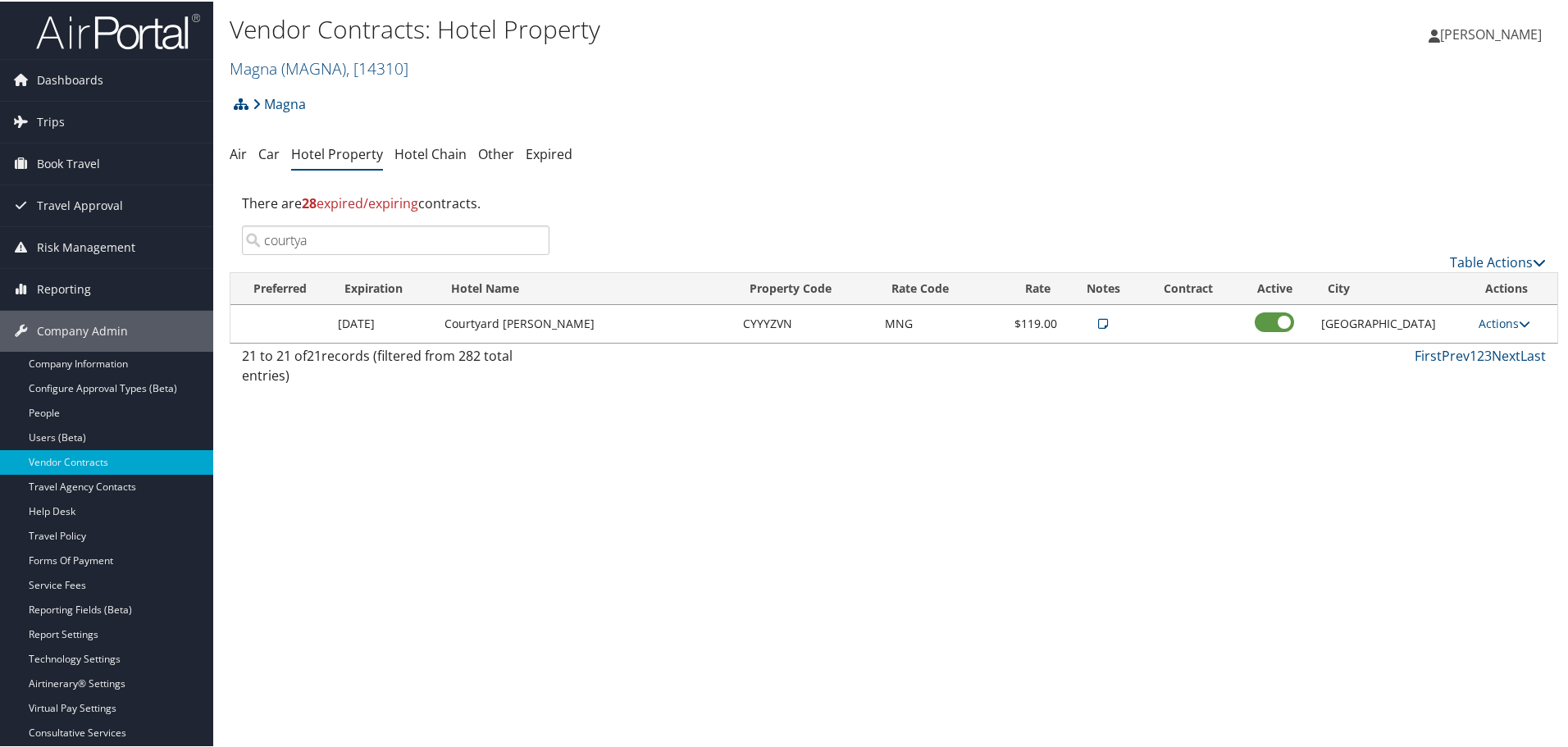
click at [433, 243] on input "courtya" at bounding box center [395, 238] width 307 height 29
click at [431, 242] on input "courtya" at bounding box center [395, 238] width 307 height 29
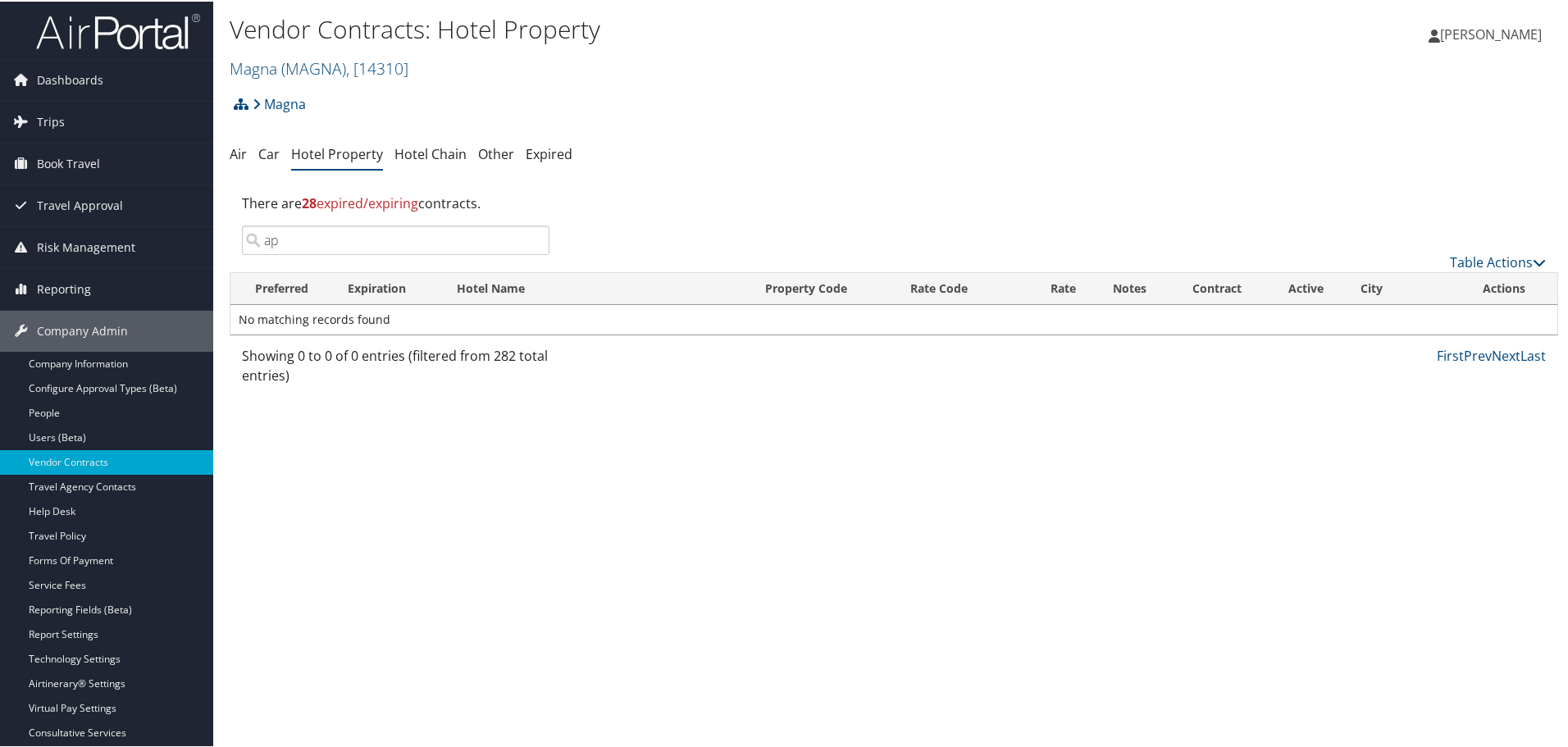
type input "a"
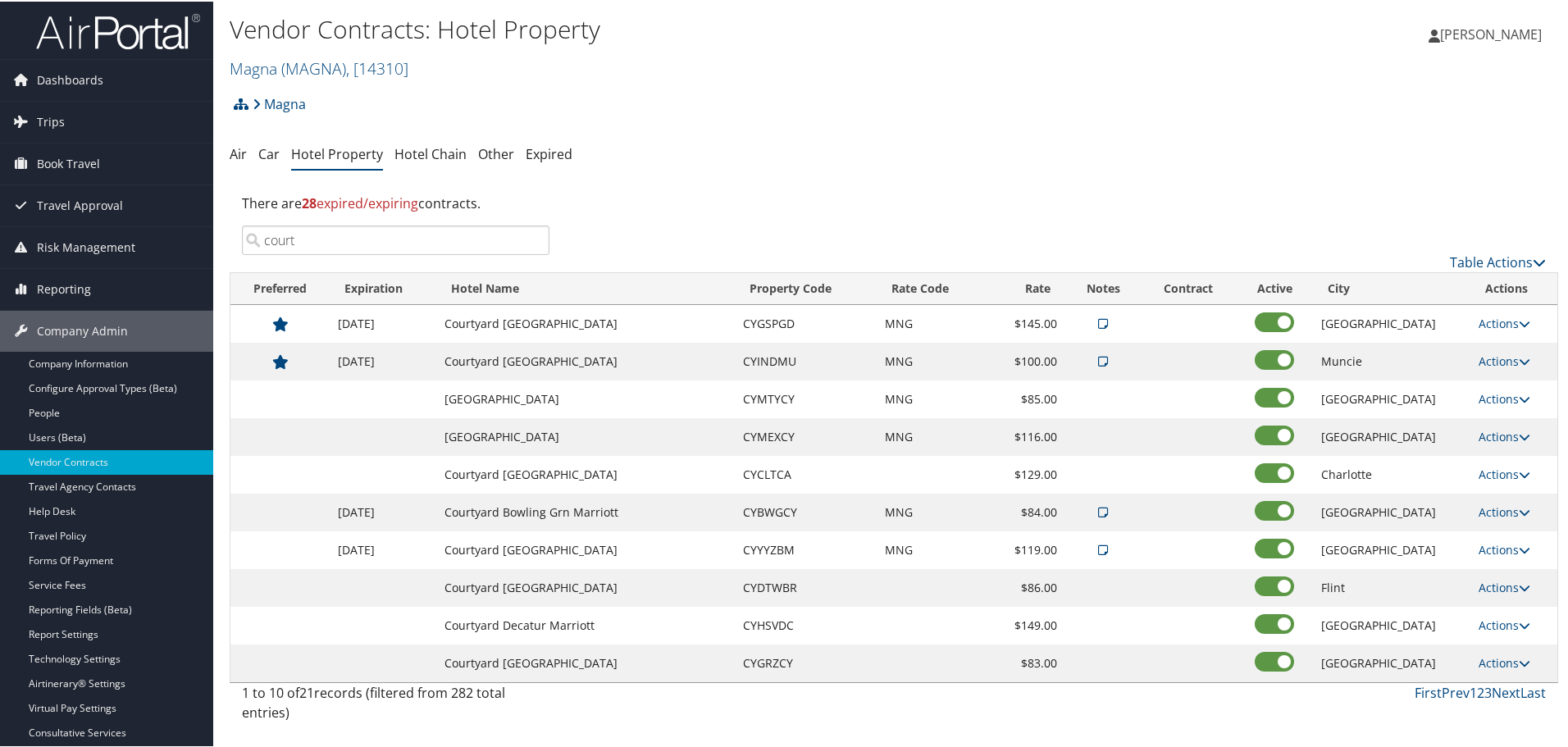
type input "court"
click at [1495, 691] on link "Next" at bounding box center [1505, 691] width 28 height 18
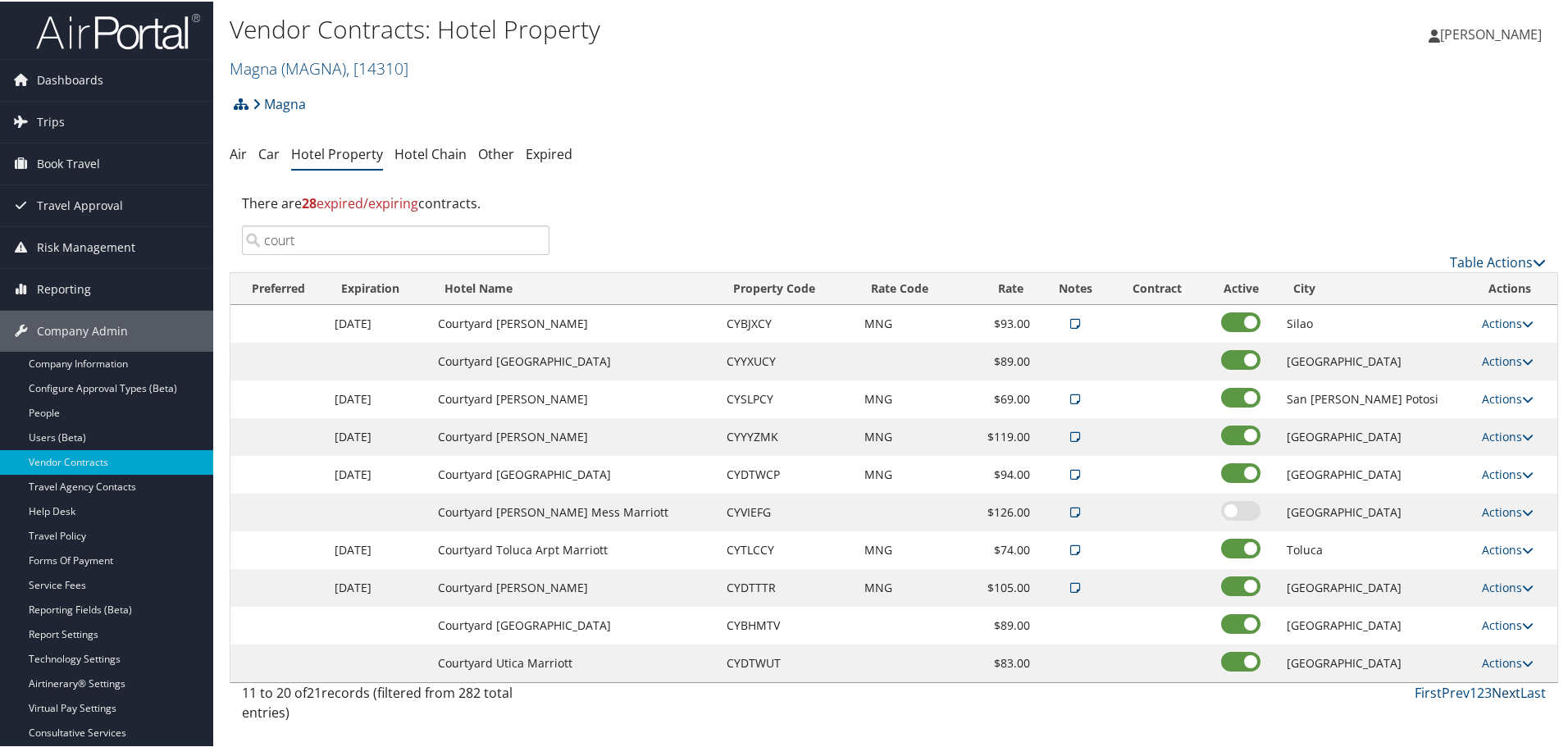
click at [1495, 691] on link "Next" at bounding box center [1505, 691] width 28 height 18
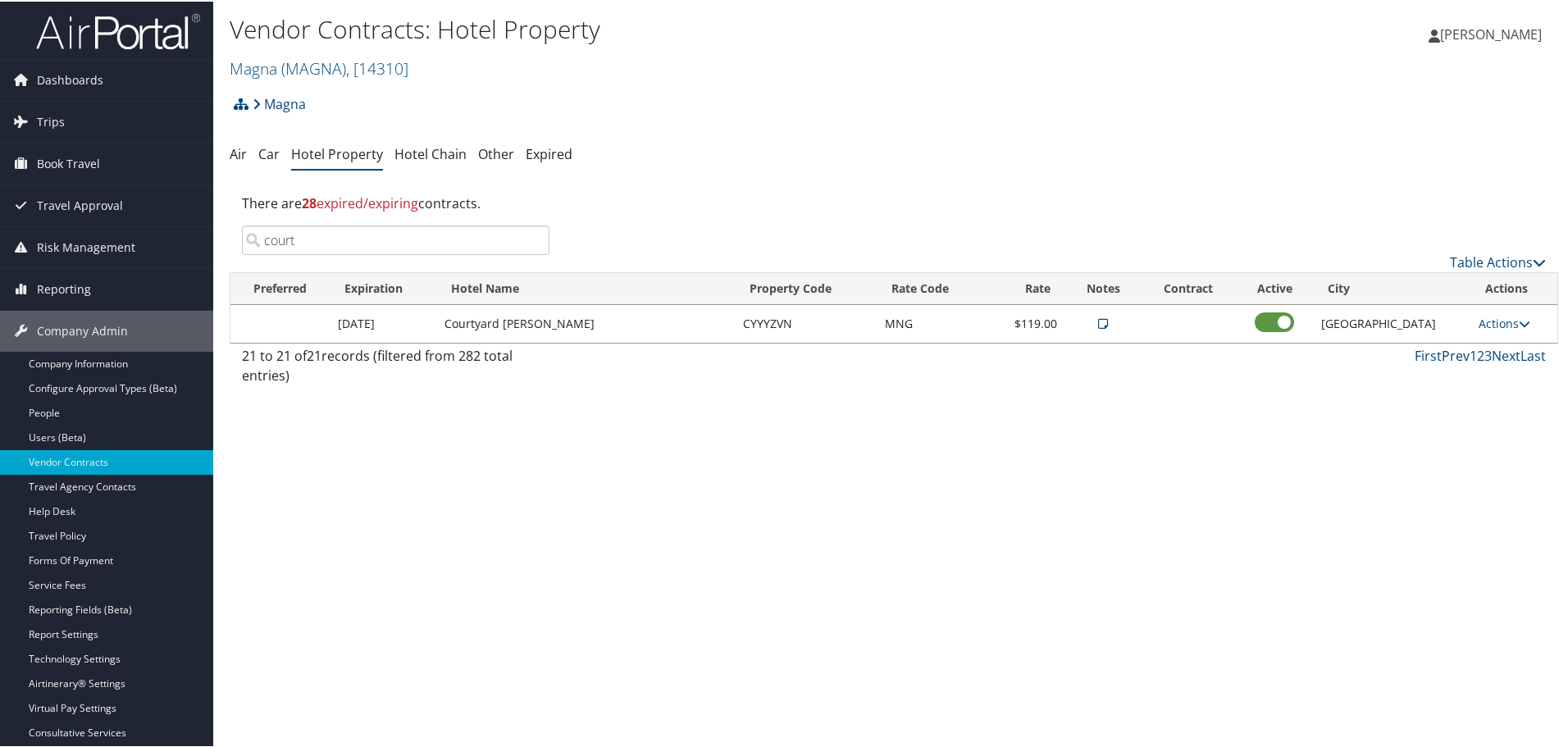
click at [1457, 352] on link "Prev" at bounding box center [1456, 354] width 28 height 18
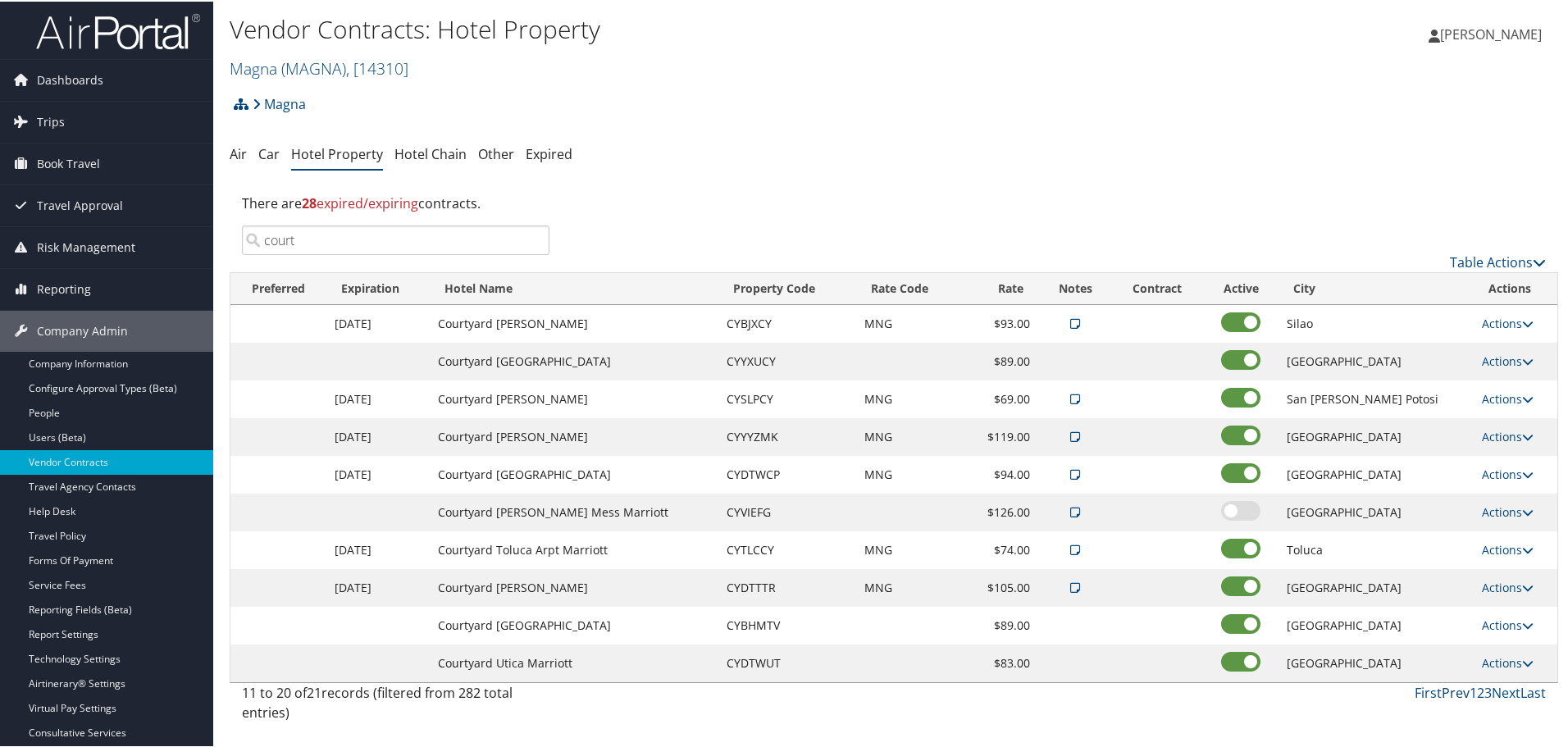
click at [1452, 695] on link "Prev" at bounding box center [1456, 691] width 28 height 18
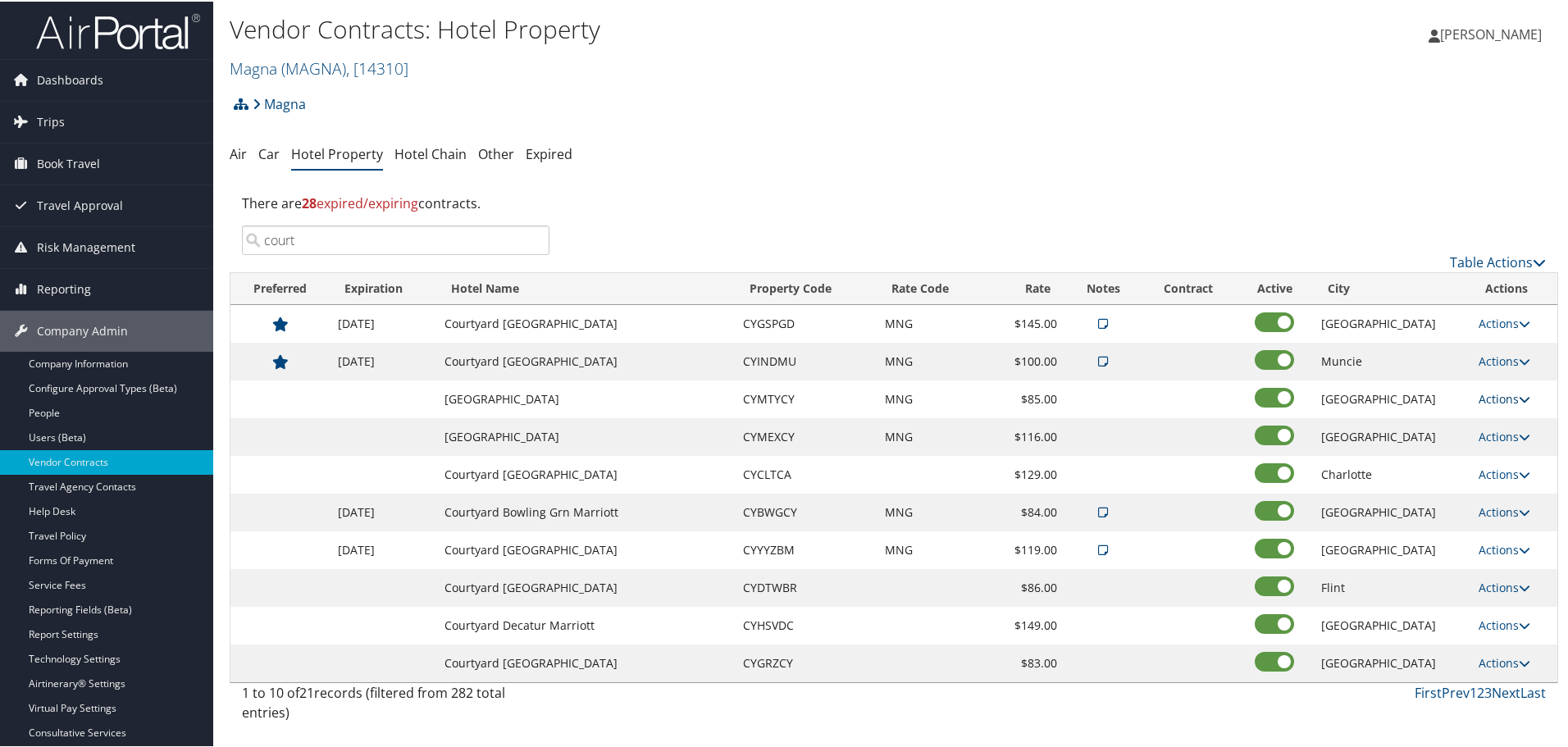
click at [1518, 397] on icon at bounding box center [1524, 397] width 12 height 12
click at [1512, 424] on link "Edit" at bounding box center [1502, 421] width 63 height 28
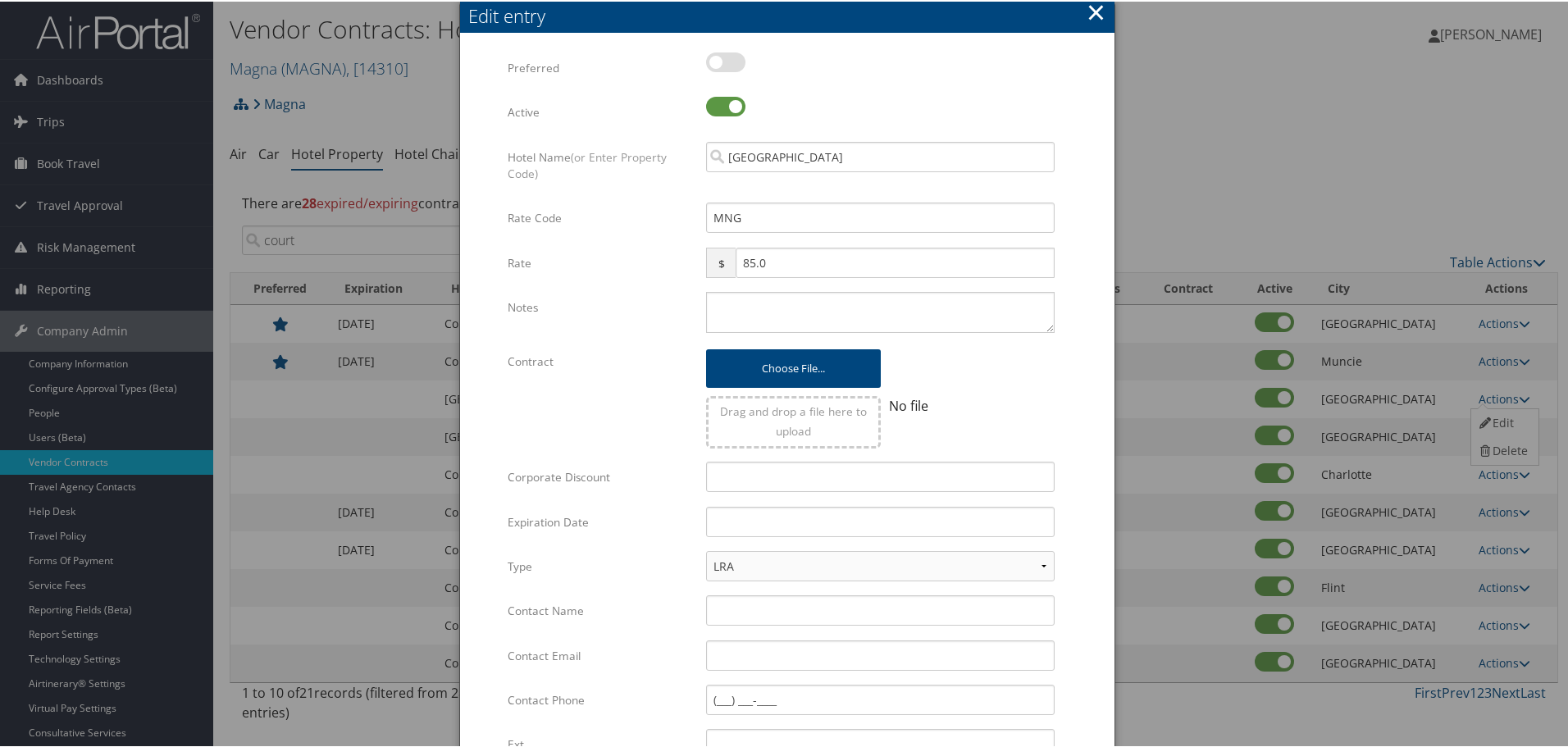
click at [1095, 11] on button "×" at bounding box center [1095, 11] width 19 height 33
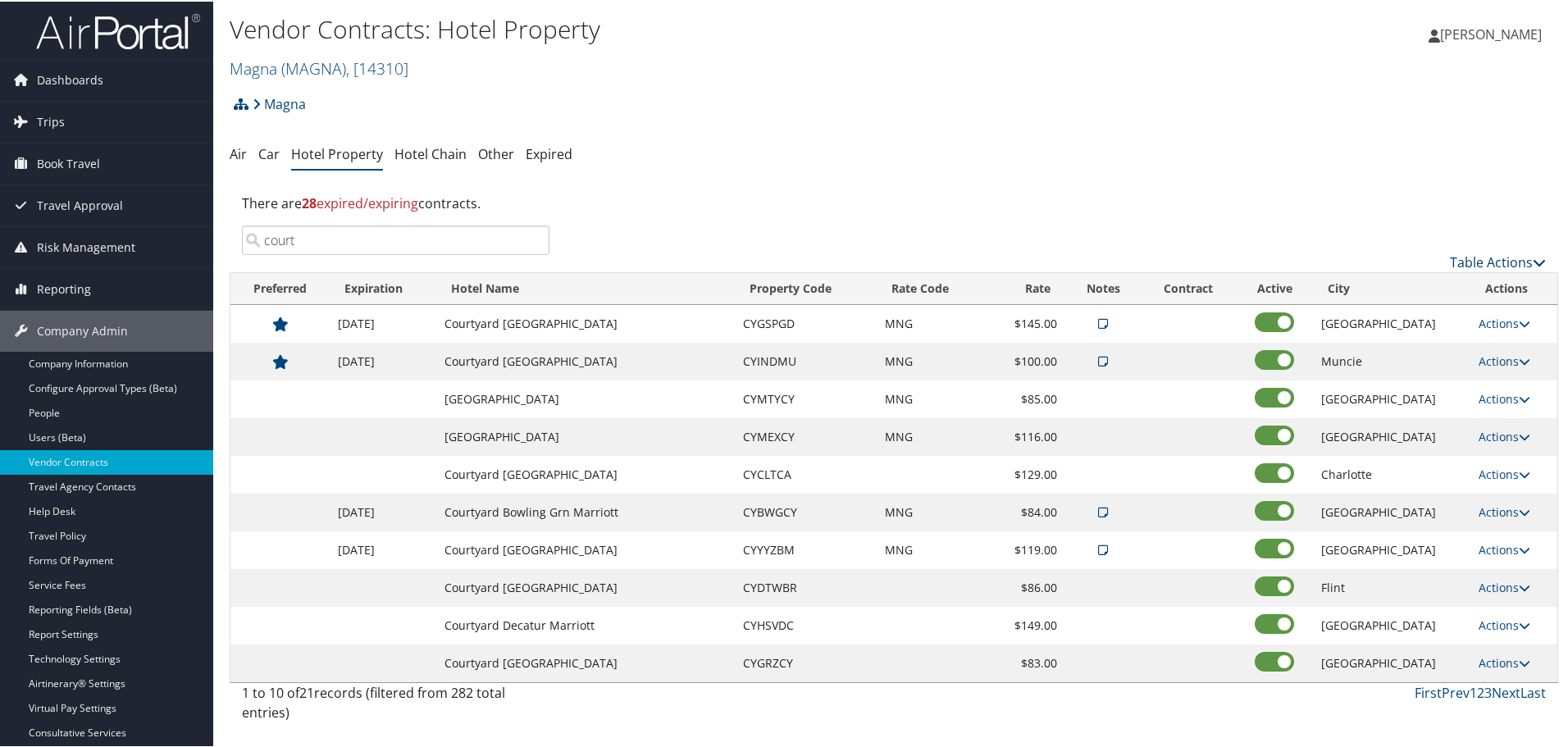
click at [1510, 258] on link "Table Actions" at bounding box center [1497, 260] width 96 height 18
click at [1398, 338] on link "Column Visibility" at bounding box center [1442, 343] width 216 height 28
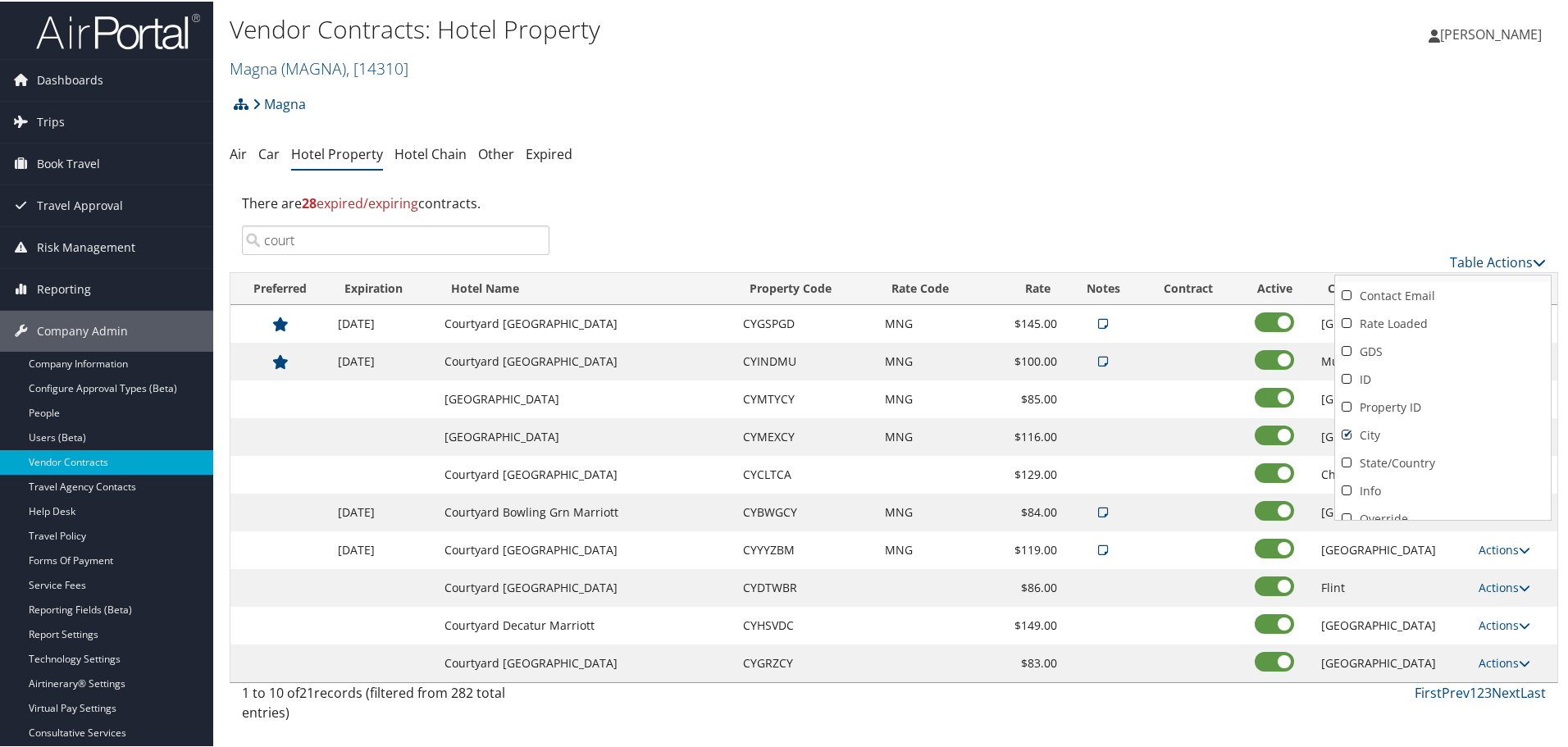
scroll to position [369, 0]
click at [1372, 445] on link "Info" at bounding box center [1442, 449] width 216 height 28
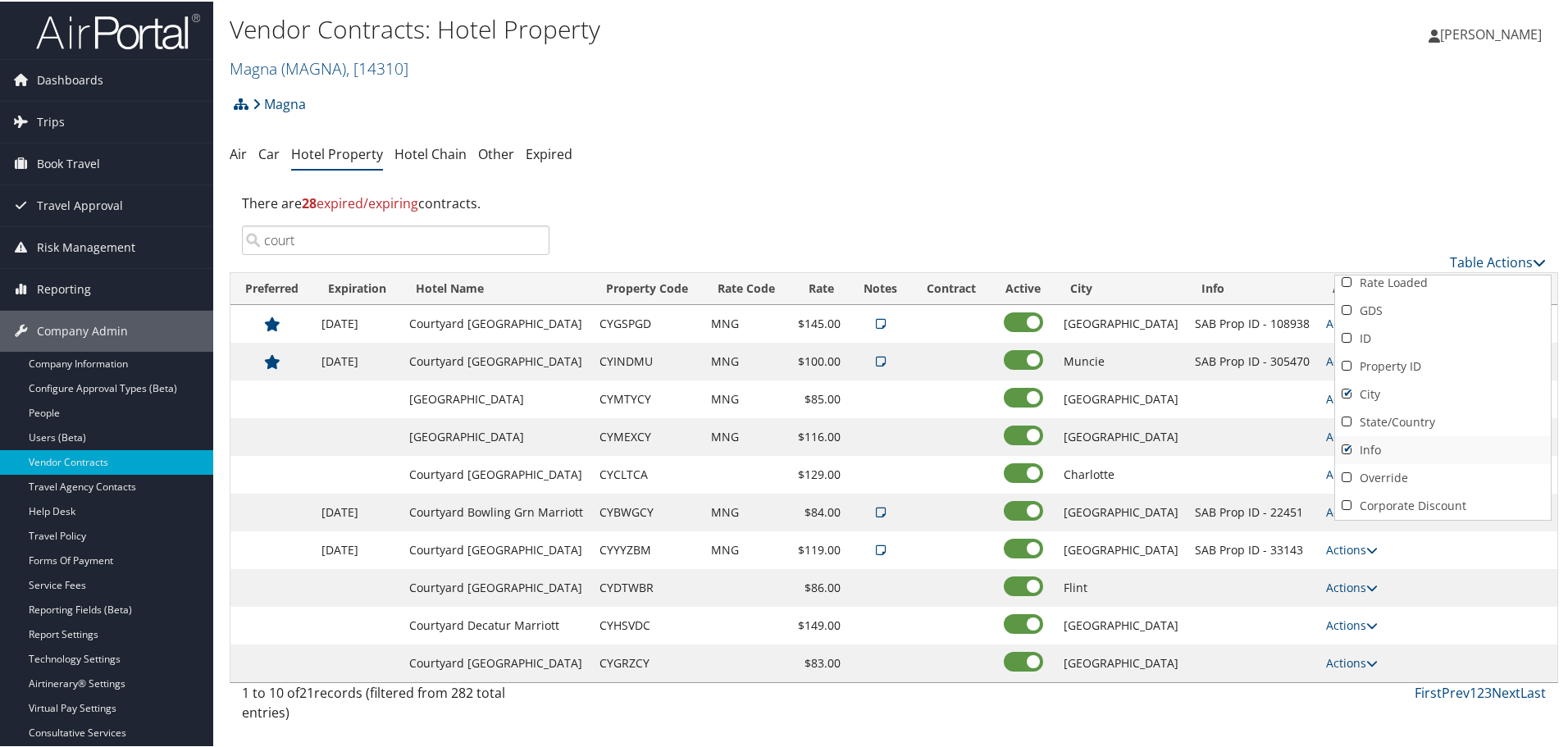
click at [1372, 445] on link "Info" at bounding box center [1442, 449] width 216 height 28
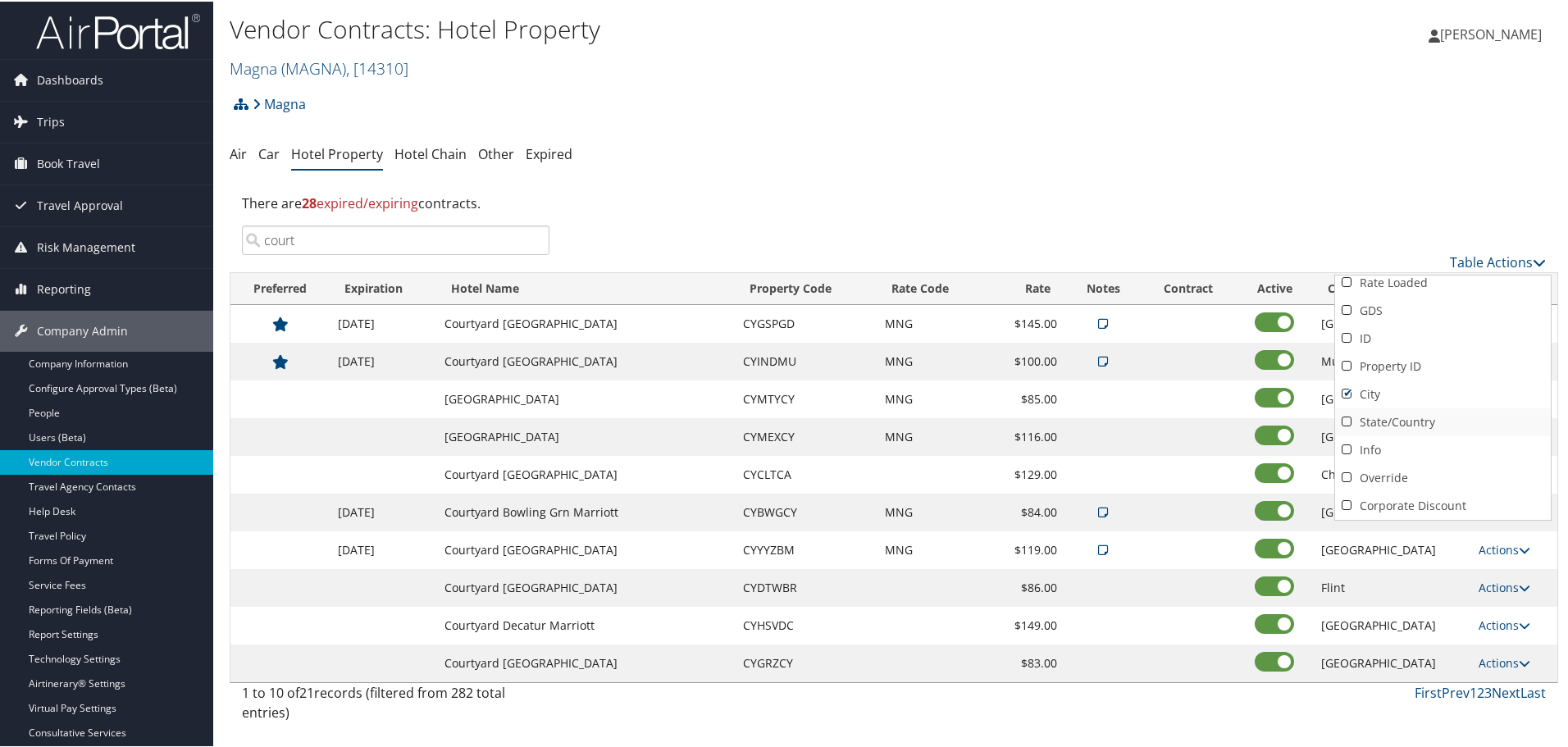
click at [1397, 415] on link "State/Country" at bounding box center [1442, 421] width 216 height 28
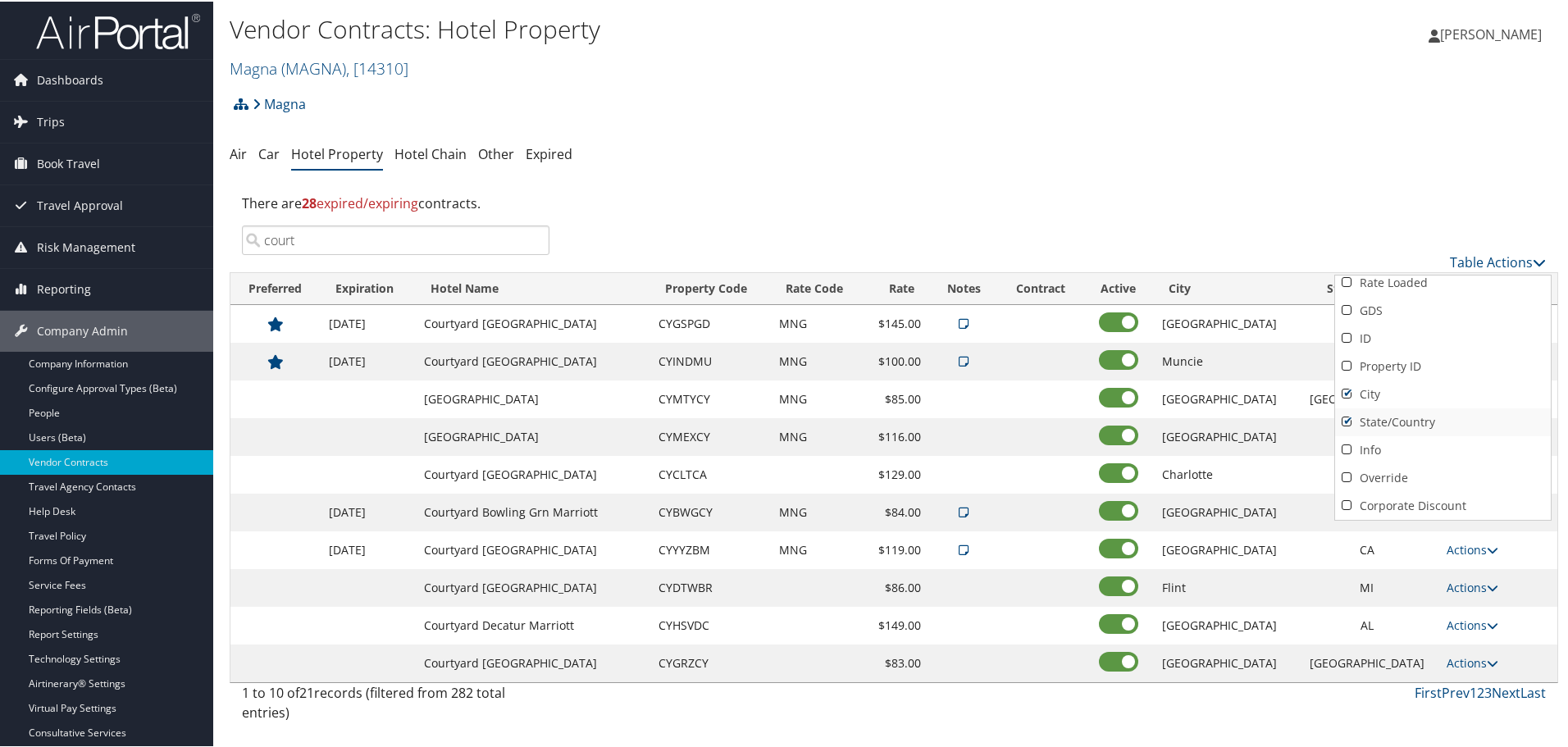
click at [1397, 415] on link "State/Country" at bounding box center [1442, 421] width 216 height 28
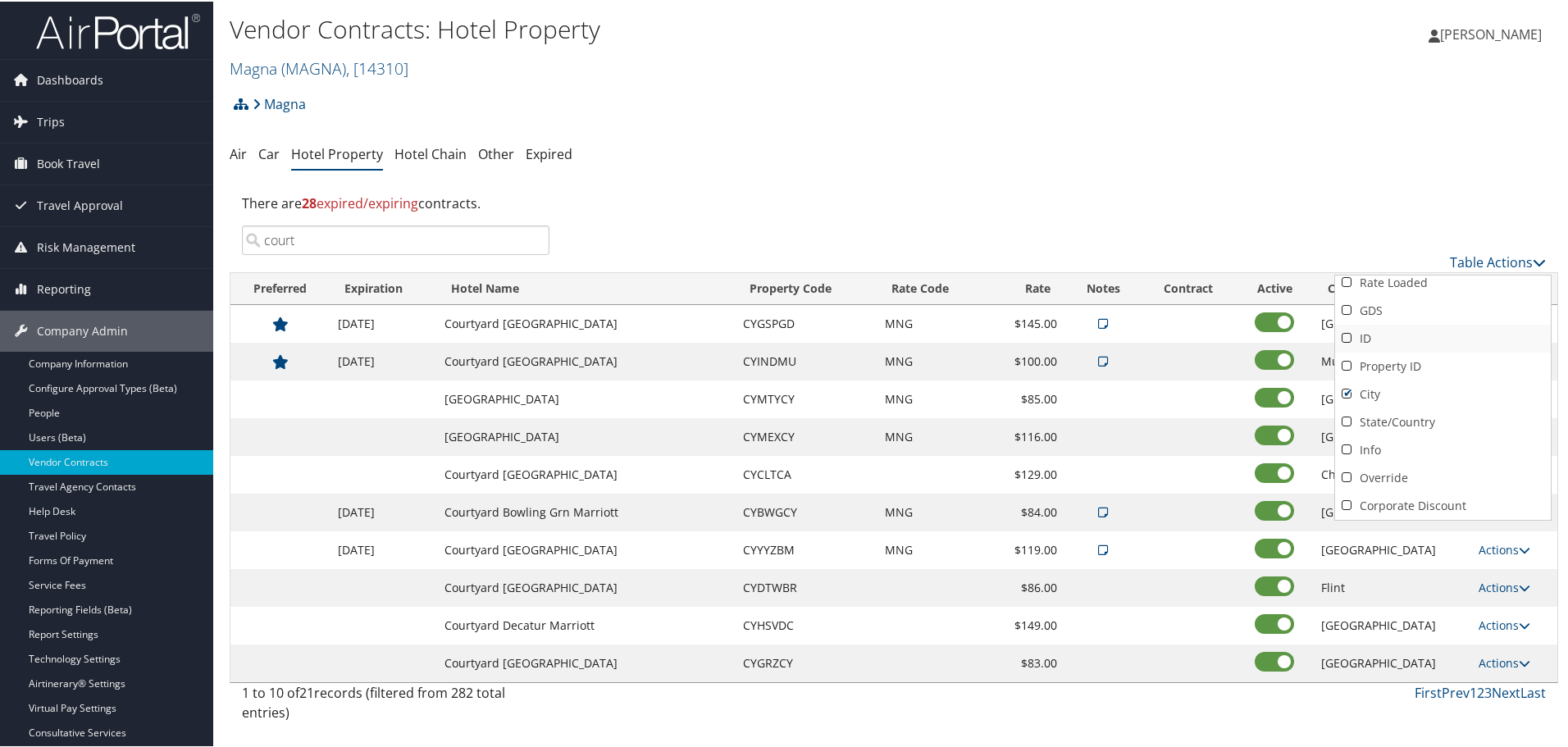
click at [1355, 329] on link "ID" at bounding box center [1442, 337] width 216 height 28
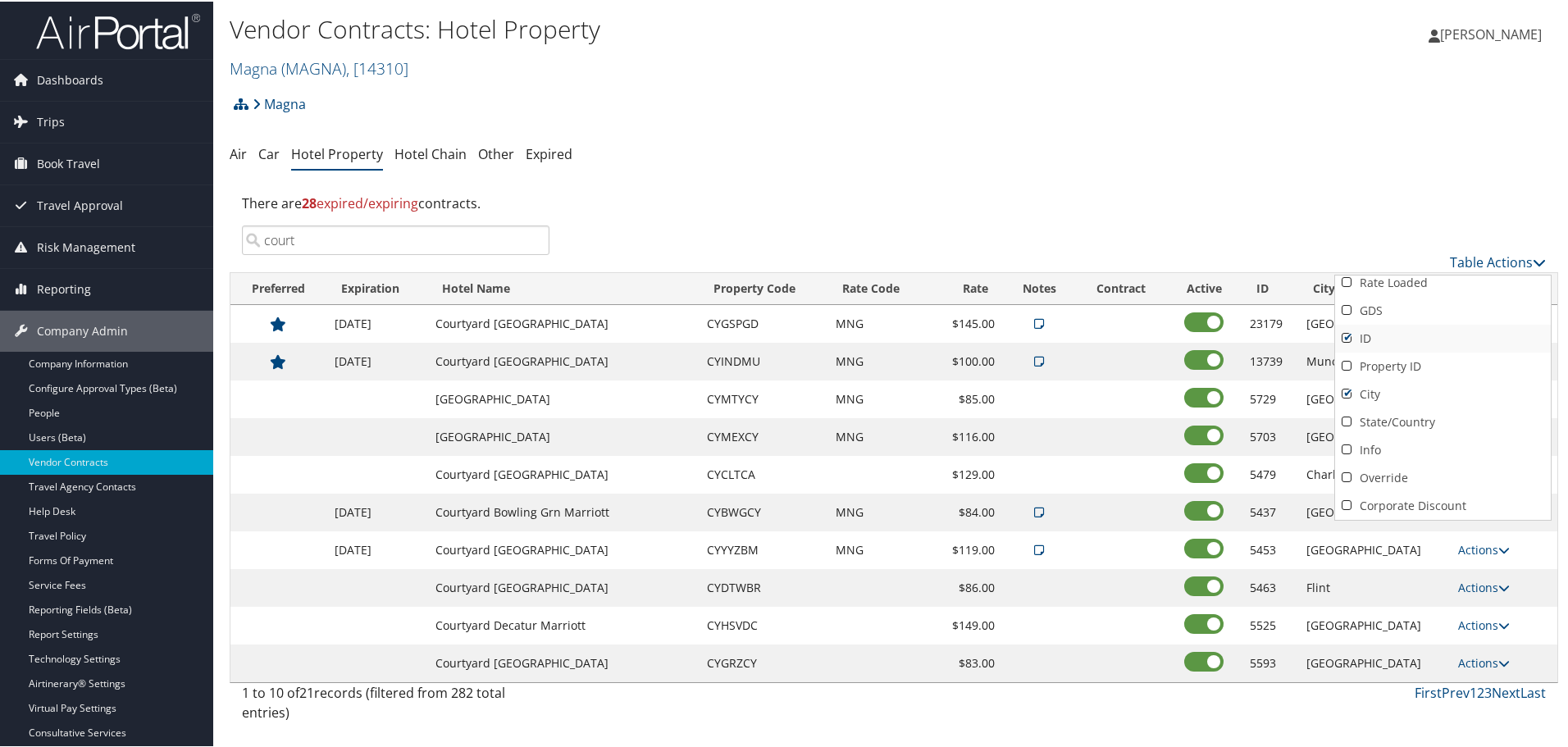
click at [1355, 329] on link "ID" at bounding box center [1442, 337] width 216 height 28
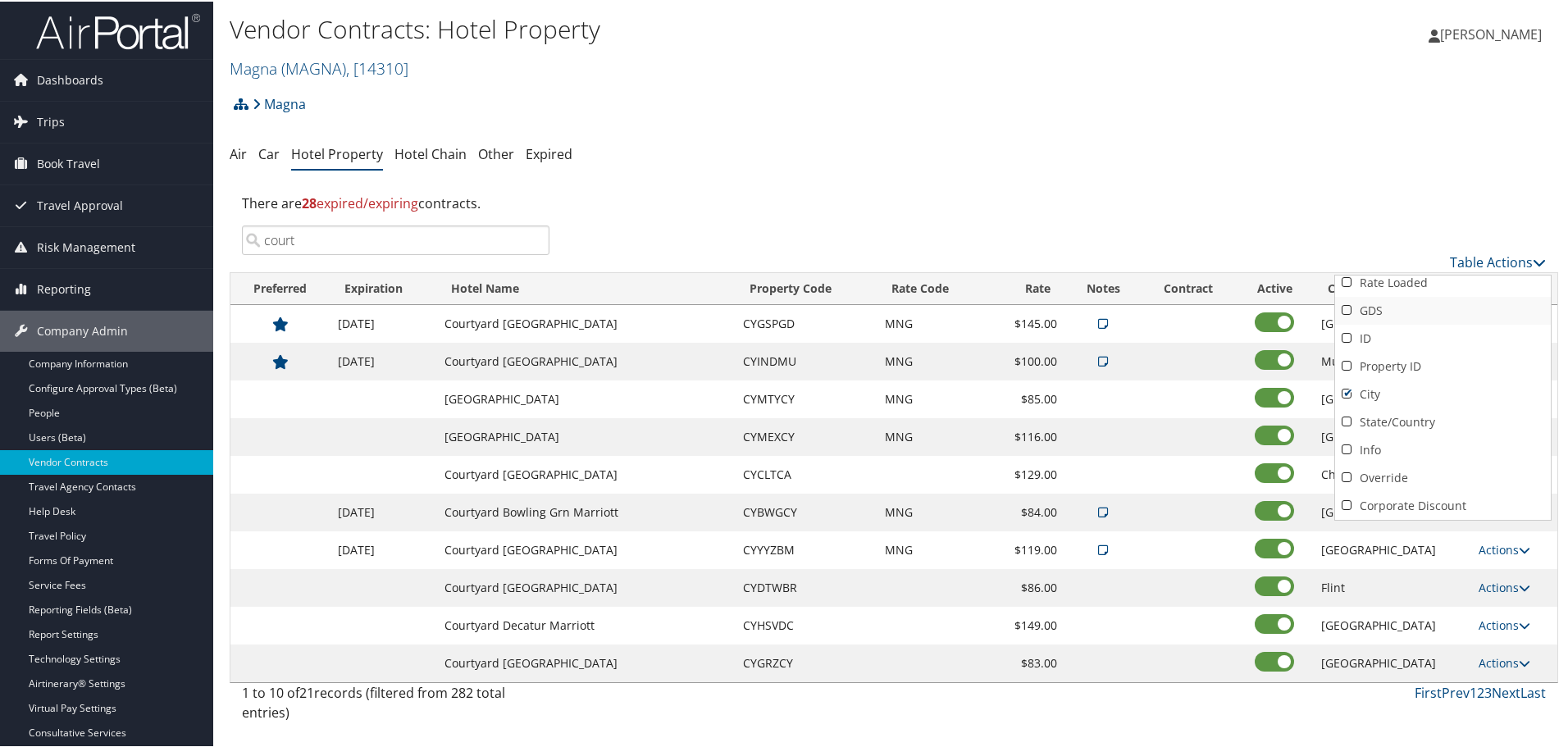
click at [1373, 302] on link "GDS" at bounding box center [1442, 310] width 216 height 28
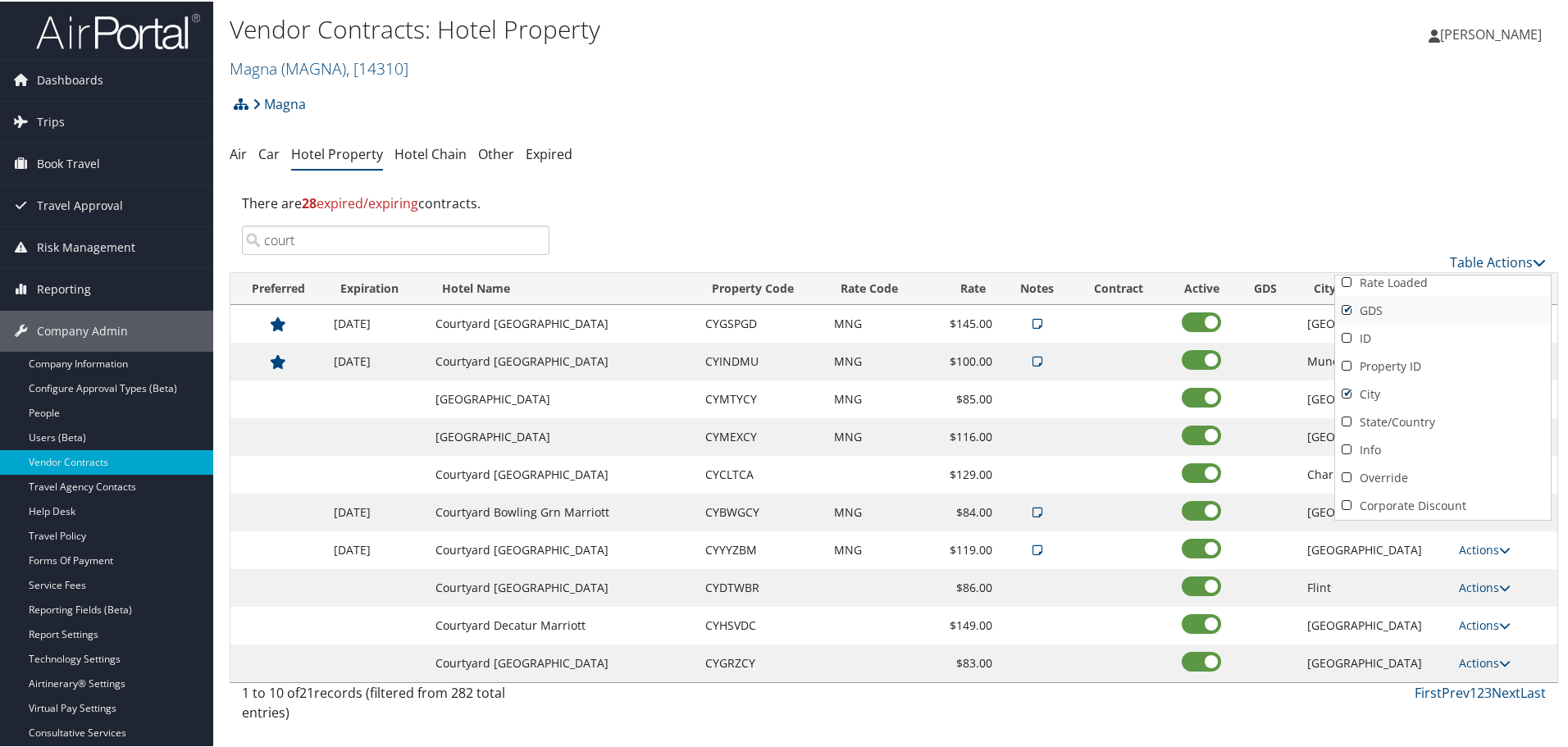
click at [1373, 302] on link "GDS" at bounding box center [1442, 310] width 216 height 28
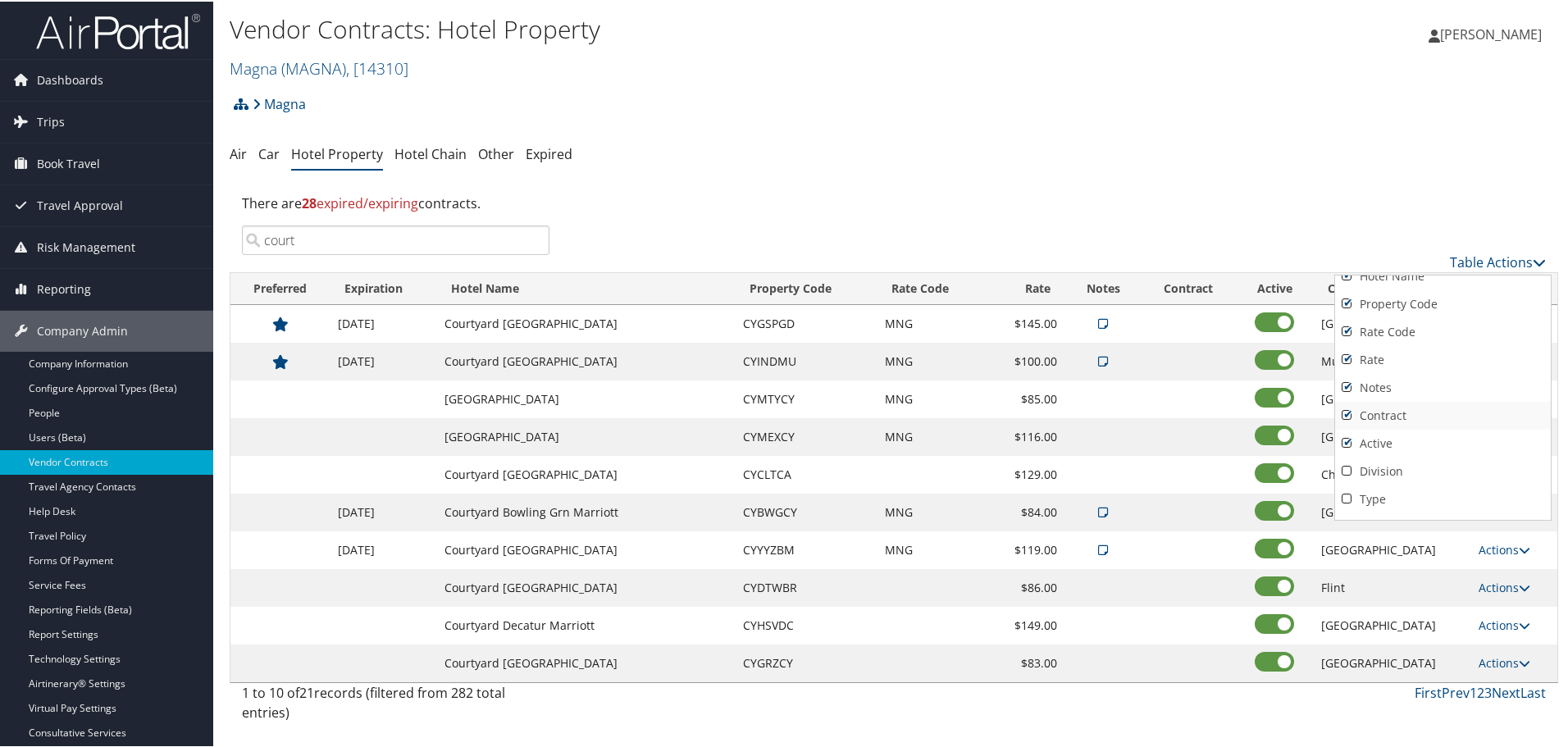
scroll to position [0, 0]
click at [1335, 189] on div at bounding box center [787, 374] width 1574 height 747
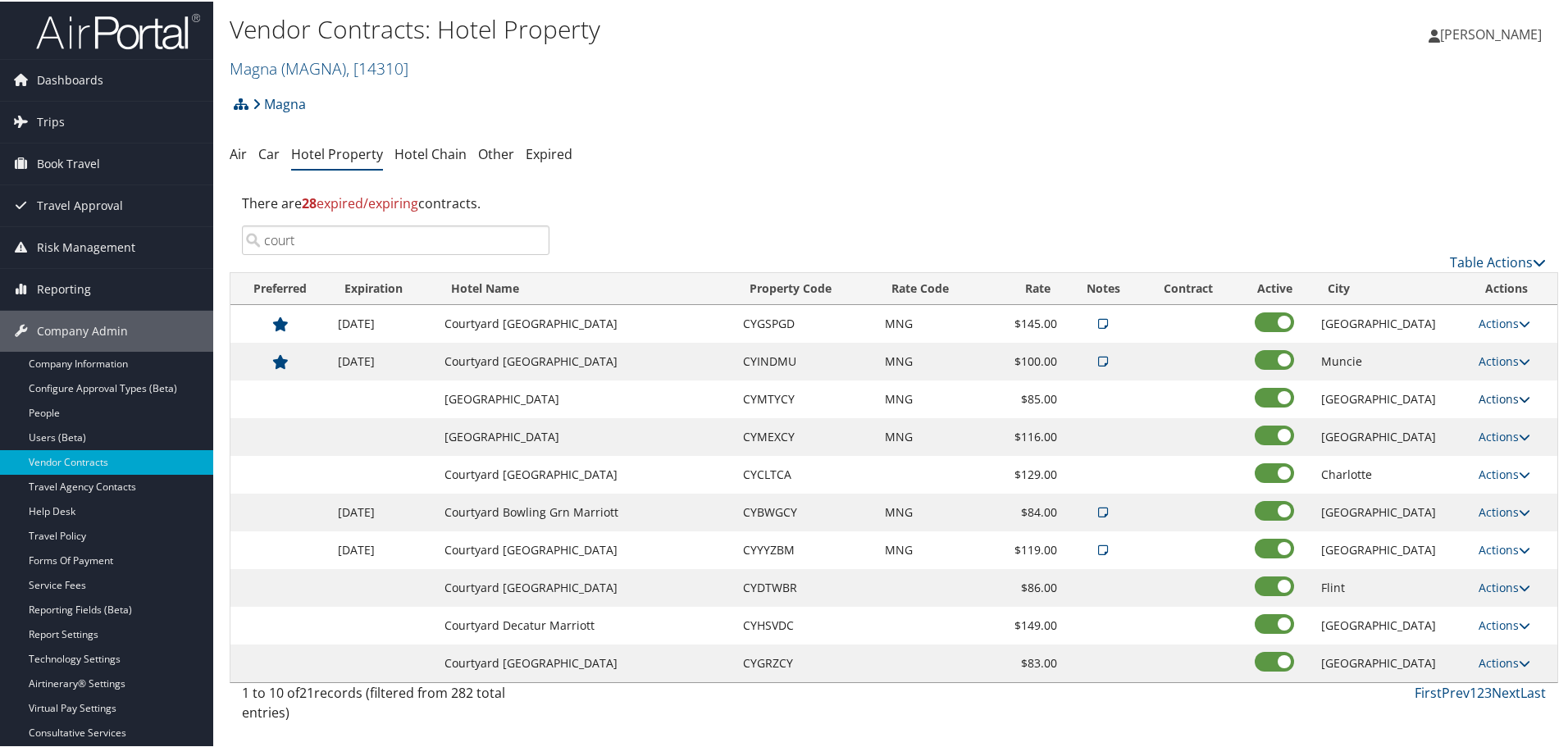
click at [1490, 395] on link "Actions" at bounding box center [1504, 397] width 51 height 16
click at [1512, 450] on link "Delete" at bounding box center [1502, 450] width 63 height 28
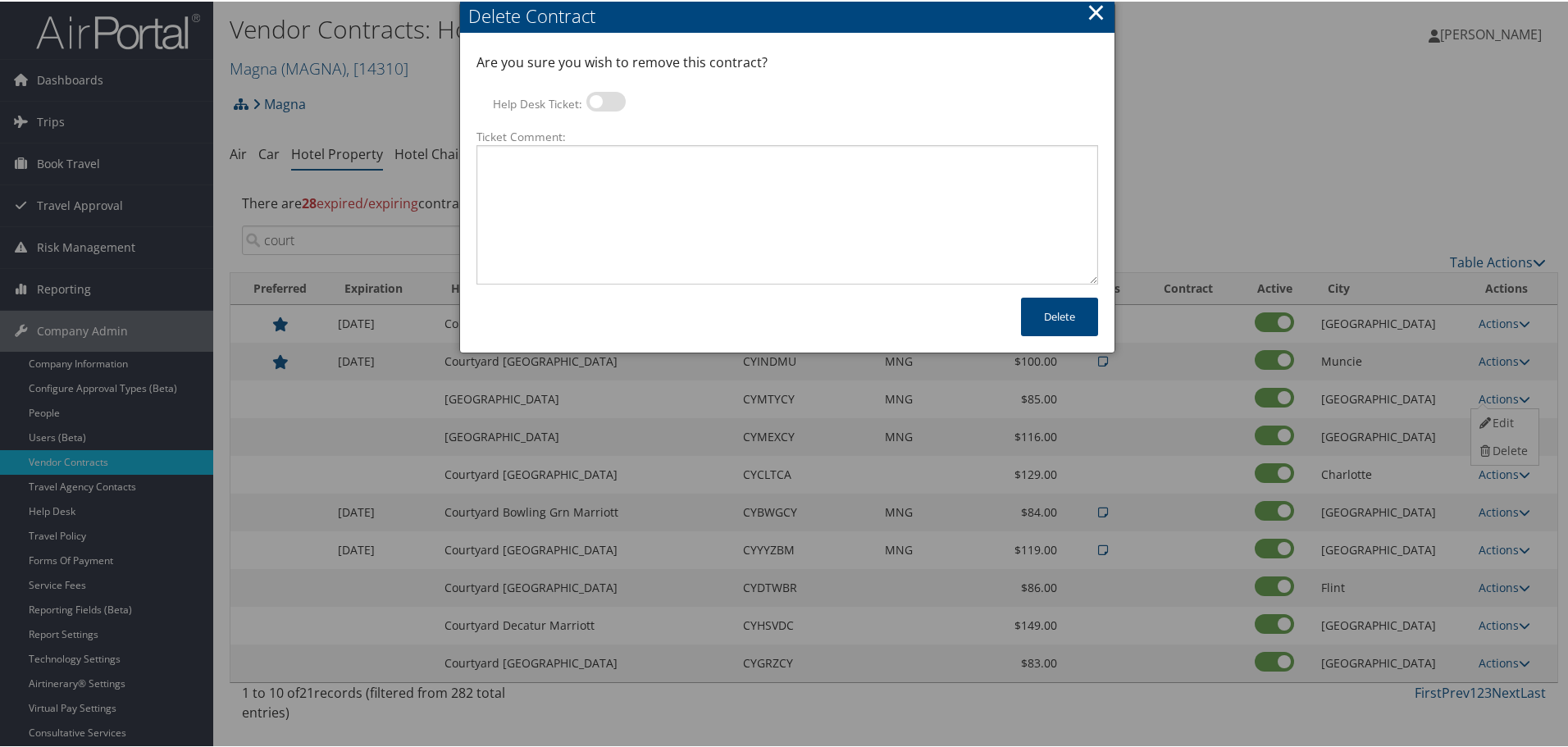
click at [615, 107] on label at bounding box center [605, 100] width 39 height 19
click at [605, 107] on input "Help Desk Ticket:" at bounding box center [600, 103] width 11 height 11
checkbox input "true"
click at [619, 180] on textarea "Ticket Comment:" at bounding box center [787, 213] width 621 height 140
paste textarea "Rates no longer active; remove from profile and preferred status."
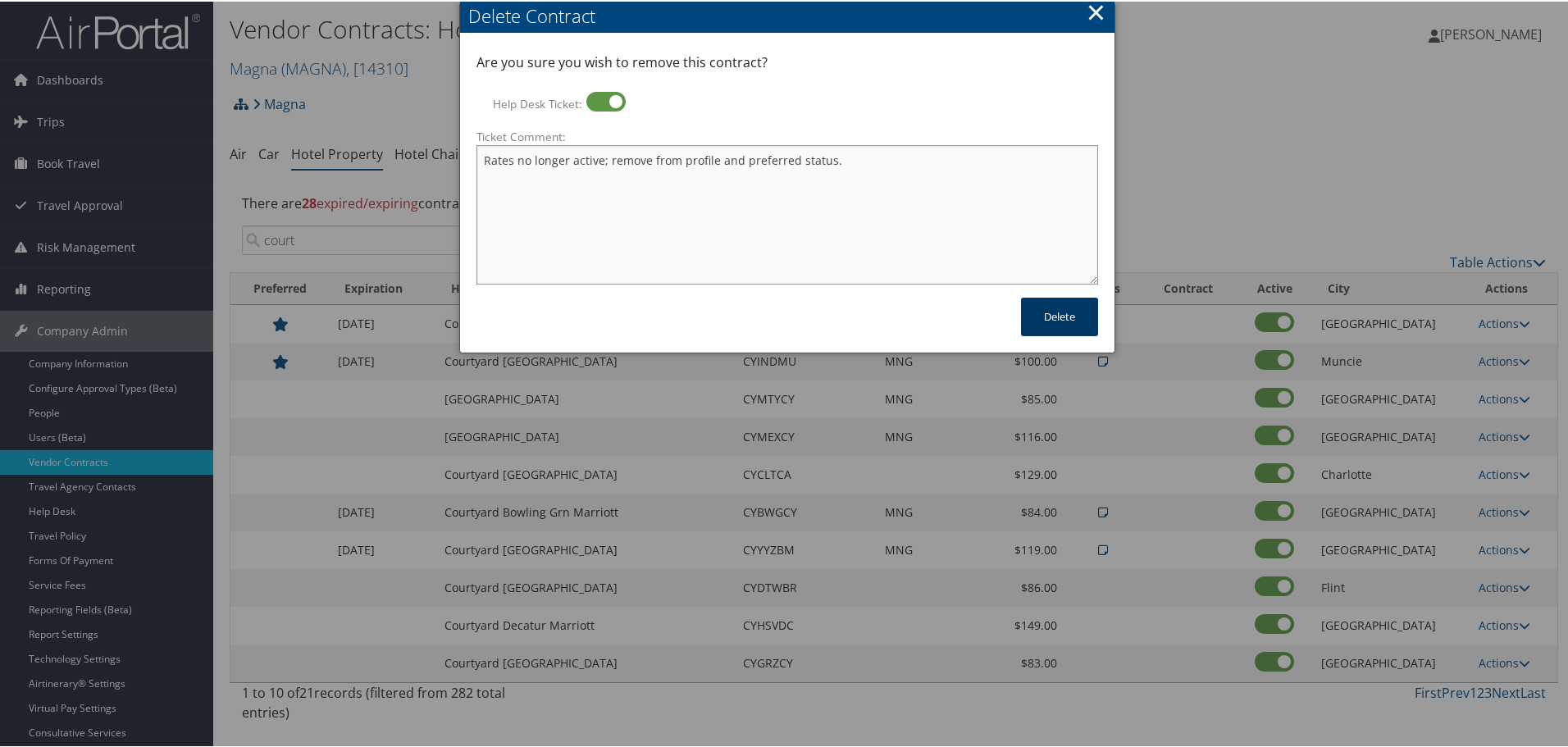
type textarea "Rates no longer active; remove from profile and preferred status."
click at [1055, 317] on button "Delete" at bounding box center [1059, 315] width 77 height 39
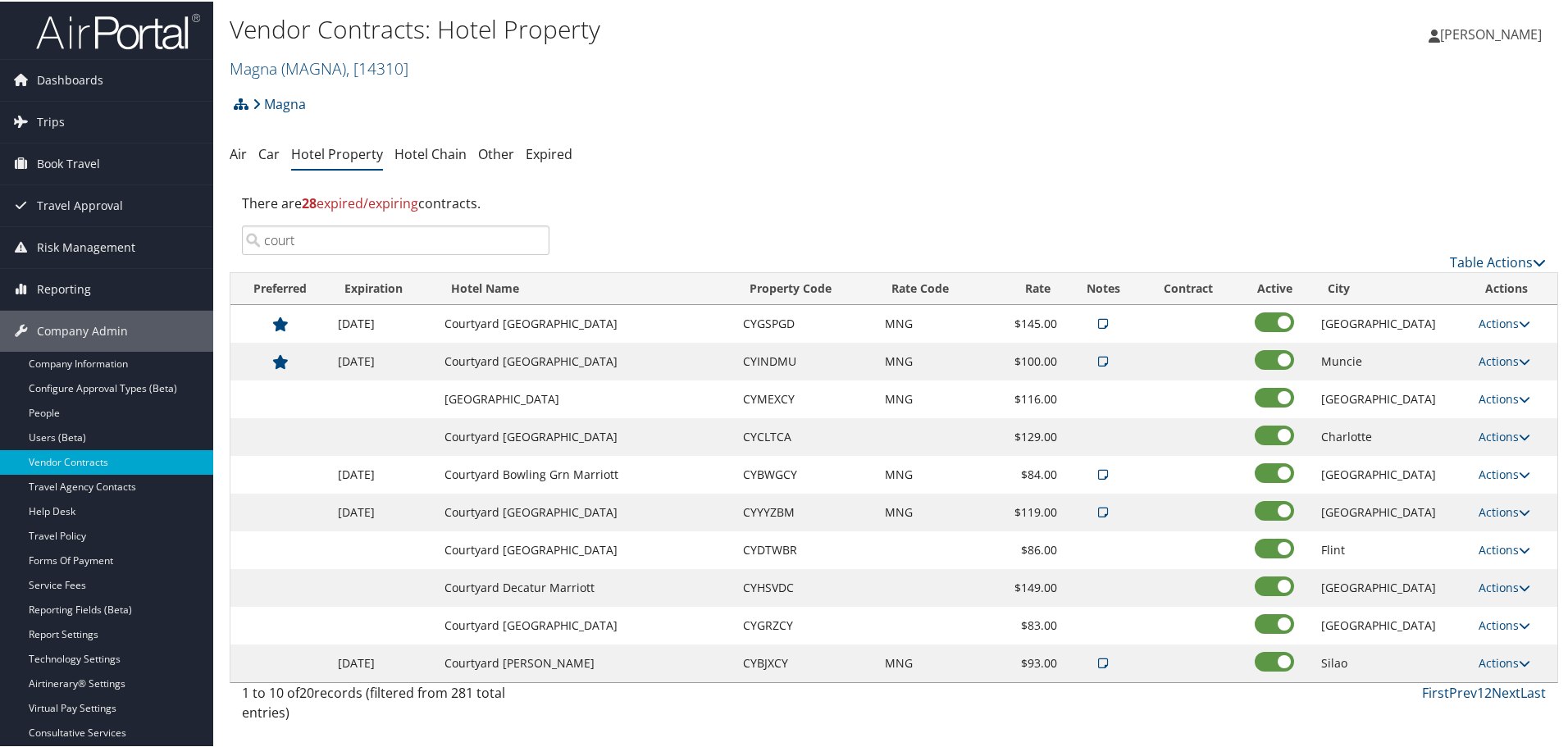
click at [554, 439] on td "Courtyard Arpt North Marriott" at bounding box center [586, 435] width 299 height 38
click at [1497, 433] on link "Actions" at bounding box center [1504, 435] width 51 height 16
click at [1495, 481] on link "Delete" at bounding box center [1502, 488] width 63 height 28
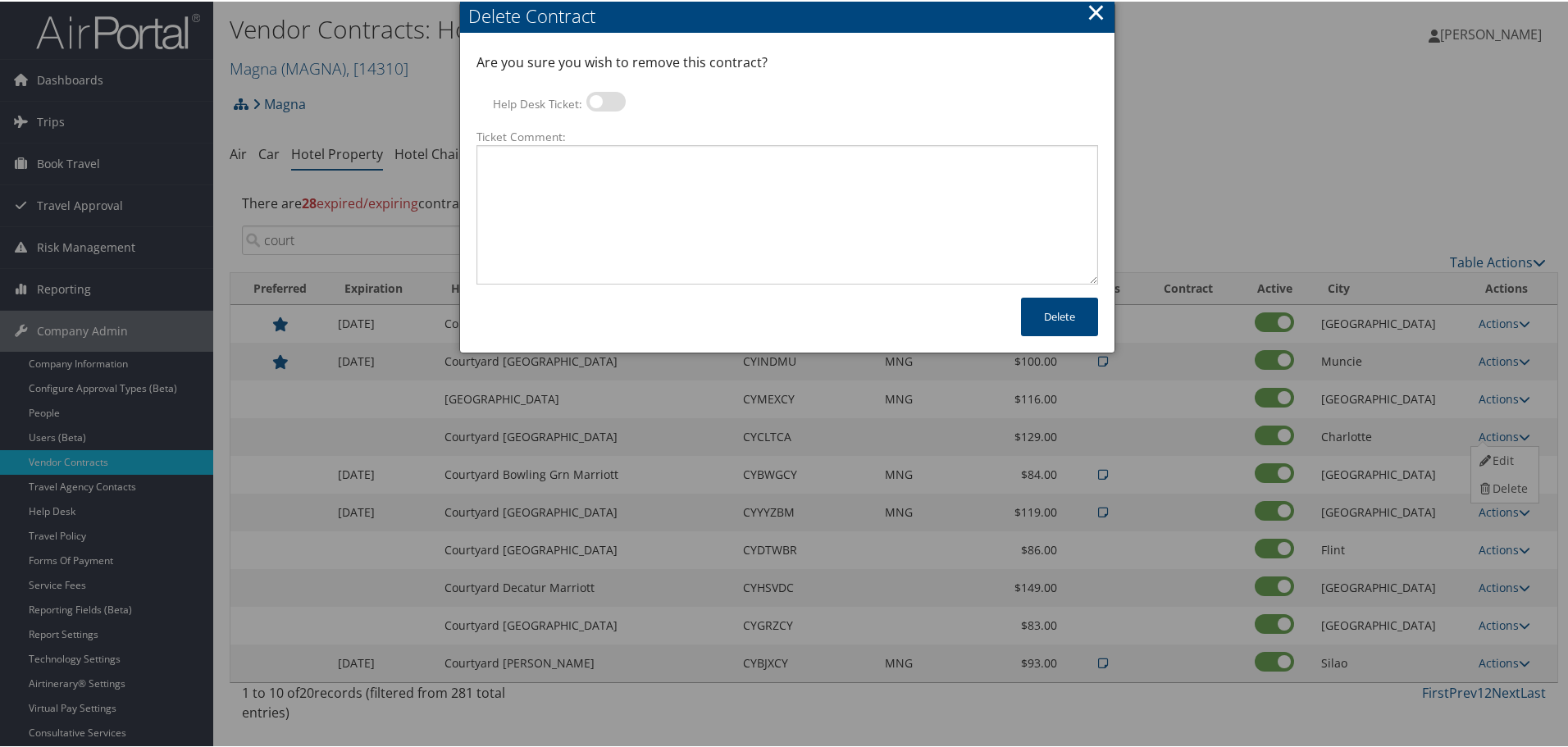
click at [606, 100] on label at bounding box center [605, 100] width 39 height 19
click at [605, 100] on input "Help Desk Ticket:" at bounding box center [600, 103] width 11 height 11
checkbox input "true"
click at [646, 197] on textarea "Ticket Comment:" at bounding box center [787, 213] width 621 height 140
paste textarea "Rates no longer active; remove from profile and preferred status."
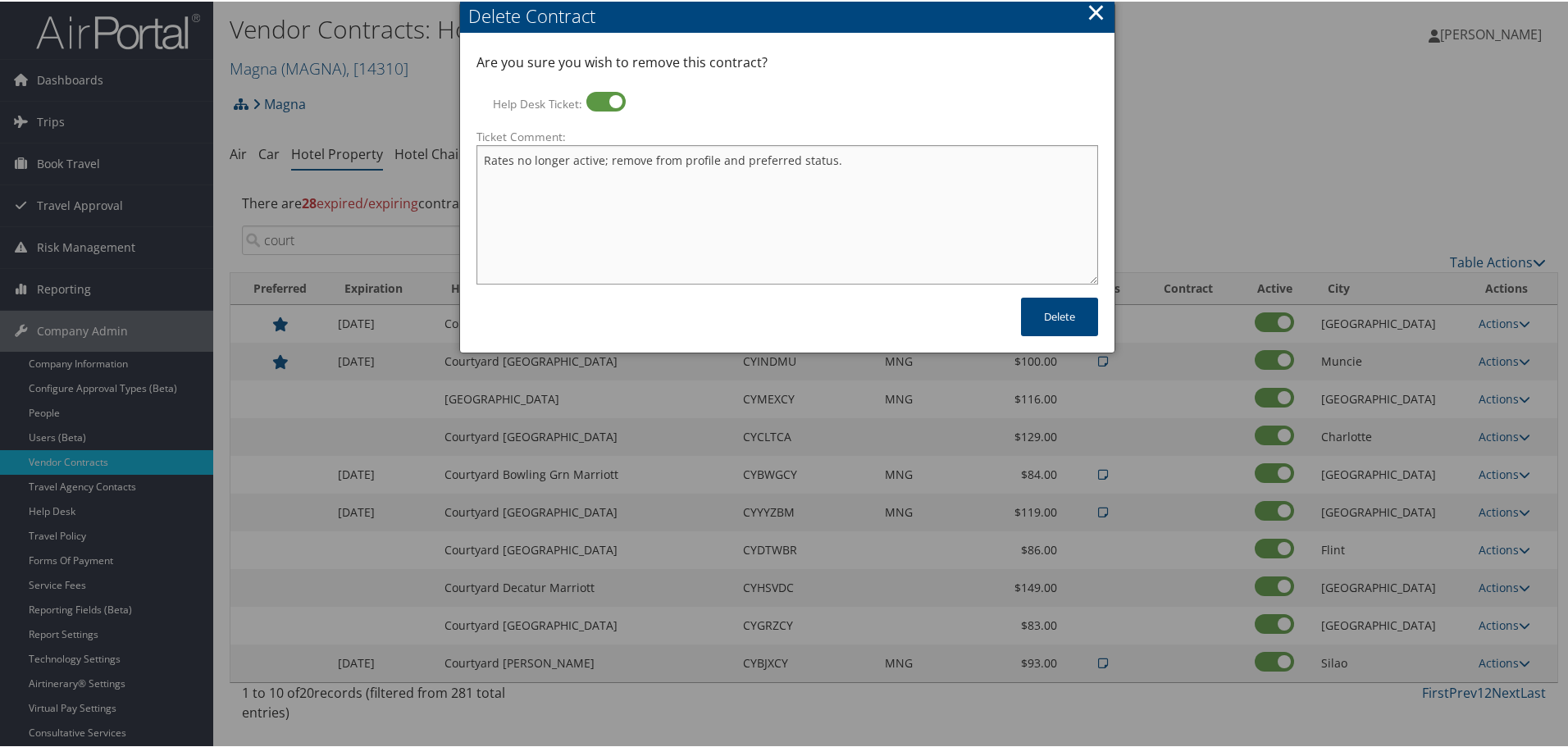
type textarea "Rates no longer active; remove from profile and preferred status."
click at [1083, 320] on button "Delete" at bounding box center [1059, 315] width 77 height 39
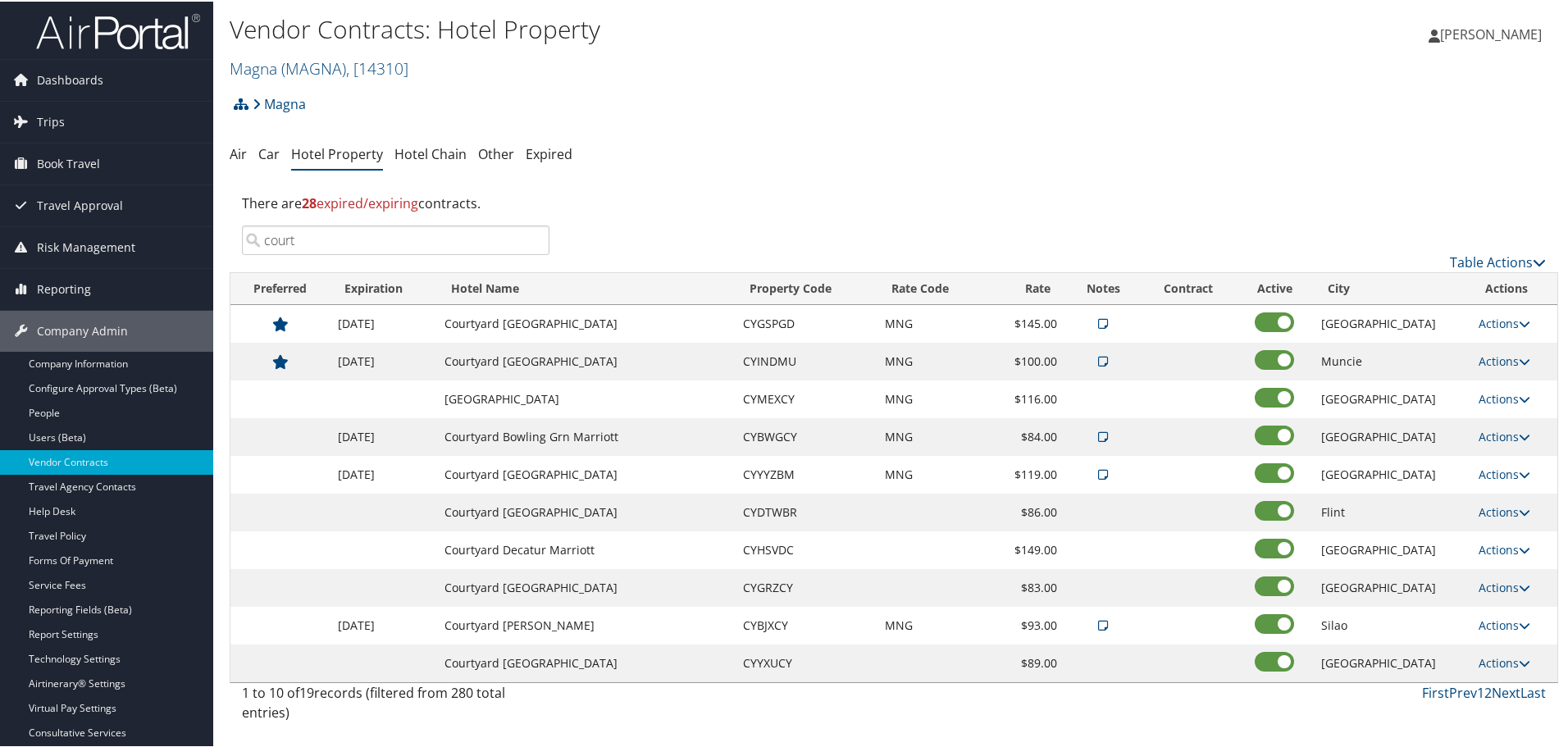
click at [408, 236] on input "court" at bounding box center [395, 238] width 307 height 29
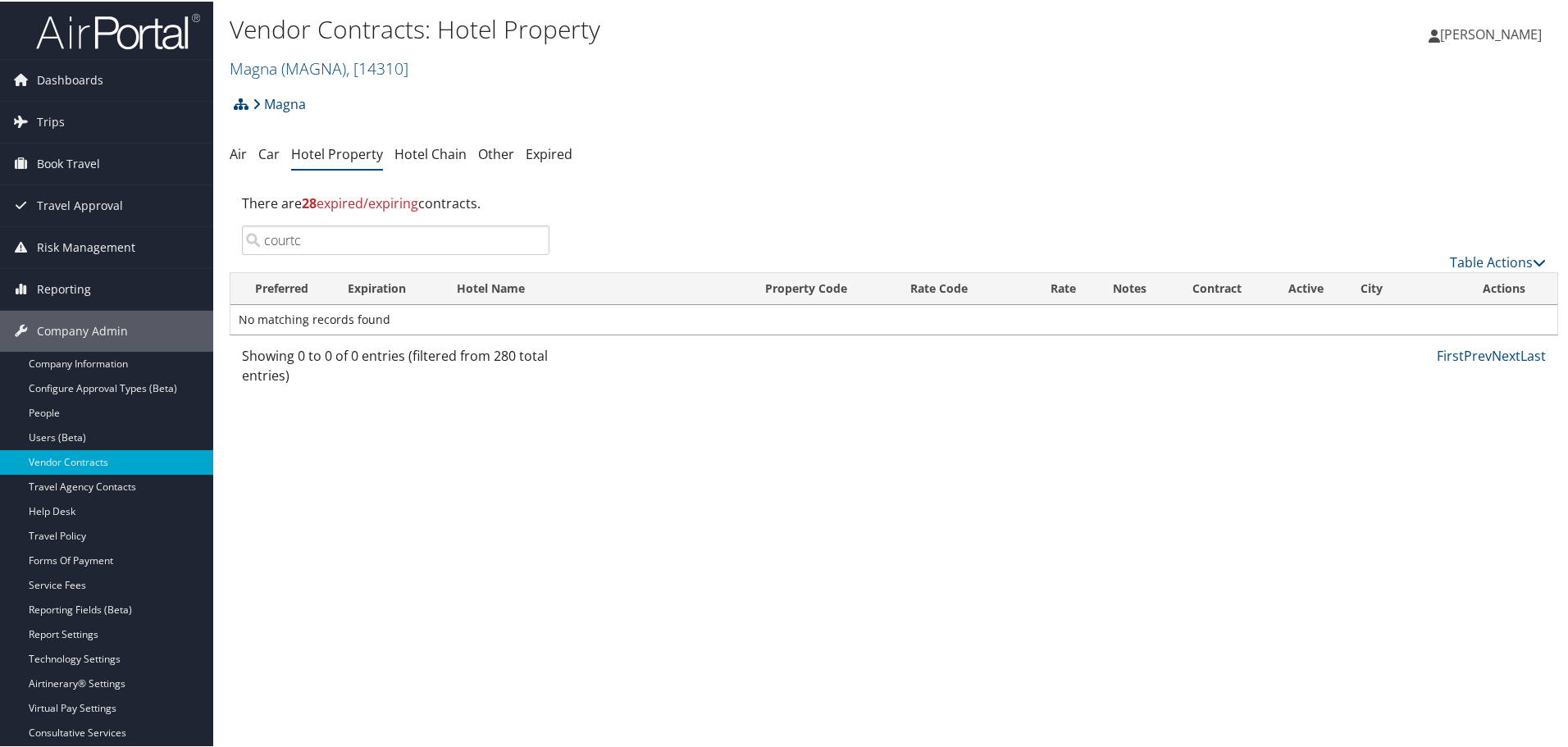
type input "court"
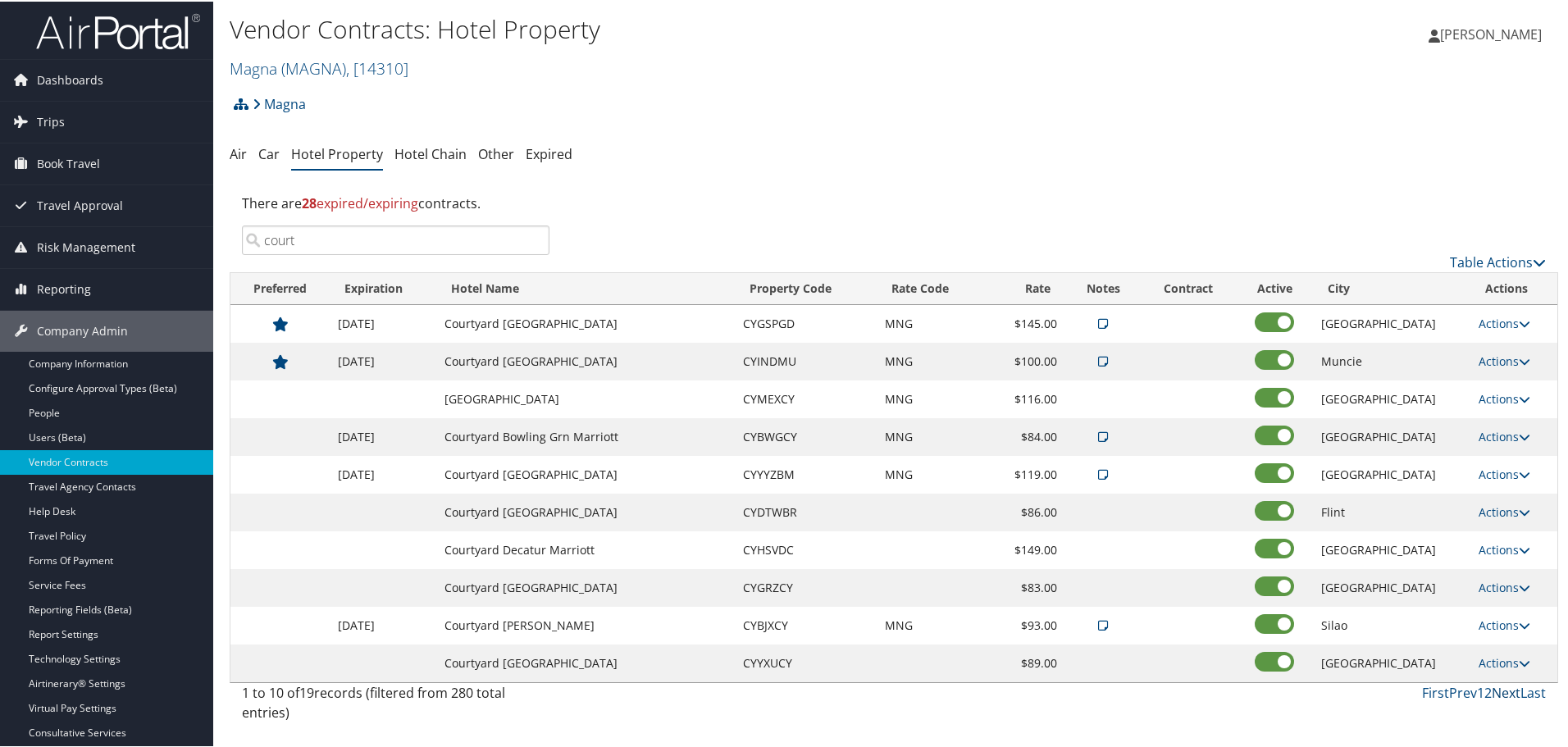
click at [1497, 692] on link "Next" at bounding box center [1505, 691] width 28 height 18
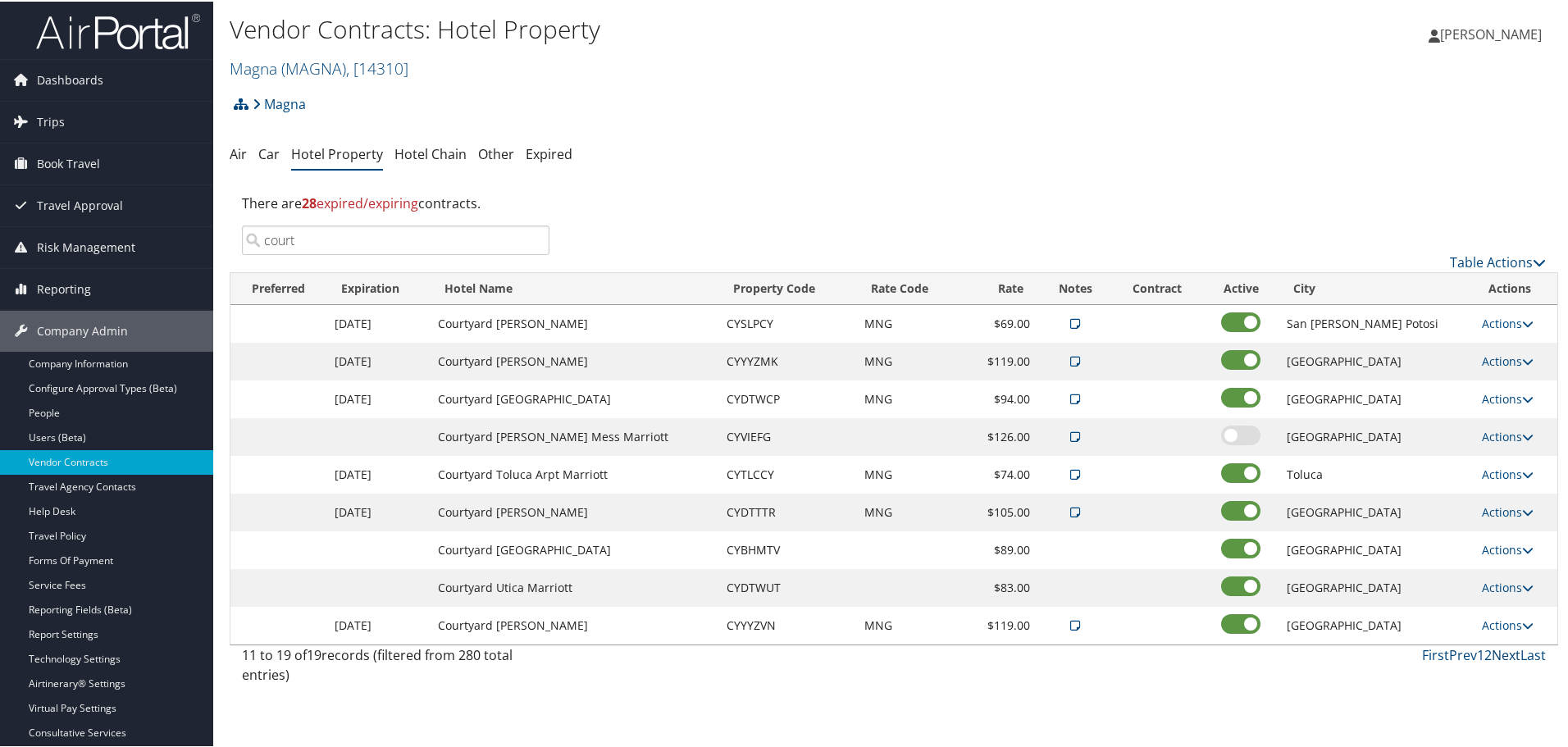
click at [1495, 649] on link "Next" at bounding box center [1505, 653] width 28 height 18
click at [1433, 650] on link "First" at bounding box center [1435, 653] width 27 height 18
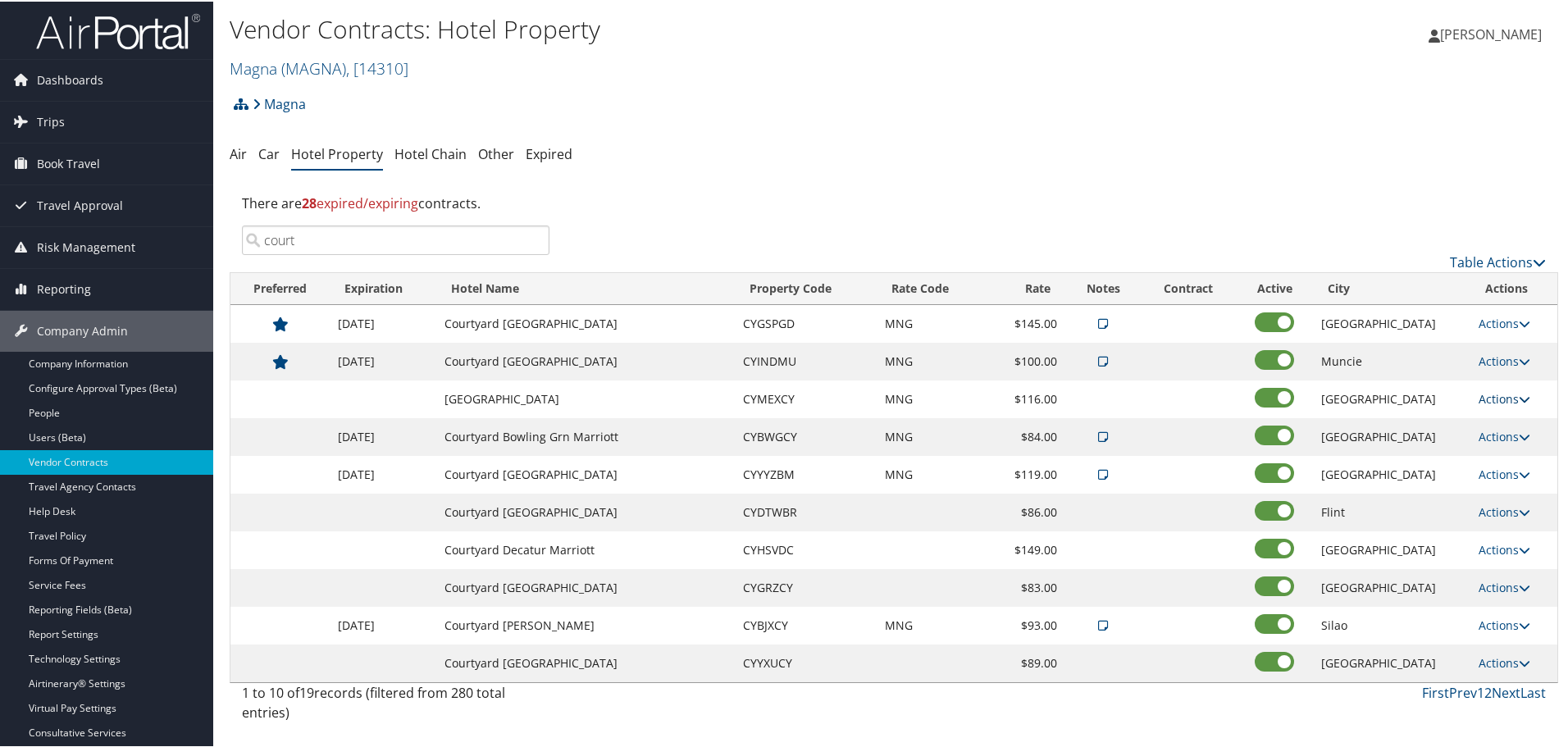
click at [1495, 398] on link "Actions" at bounding box center [1504, 397] width 51 height 16
click at [1503, 421] on link "Edit" at bounding box center [1502, 421] width 63 height 28
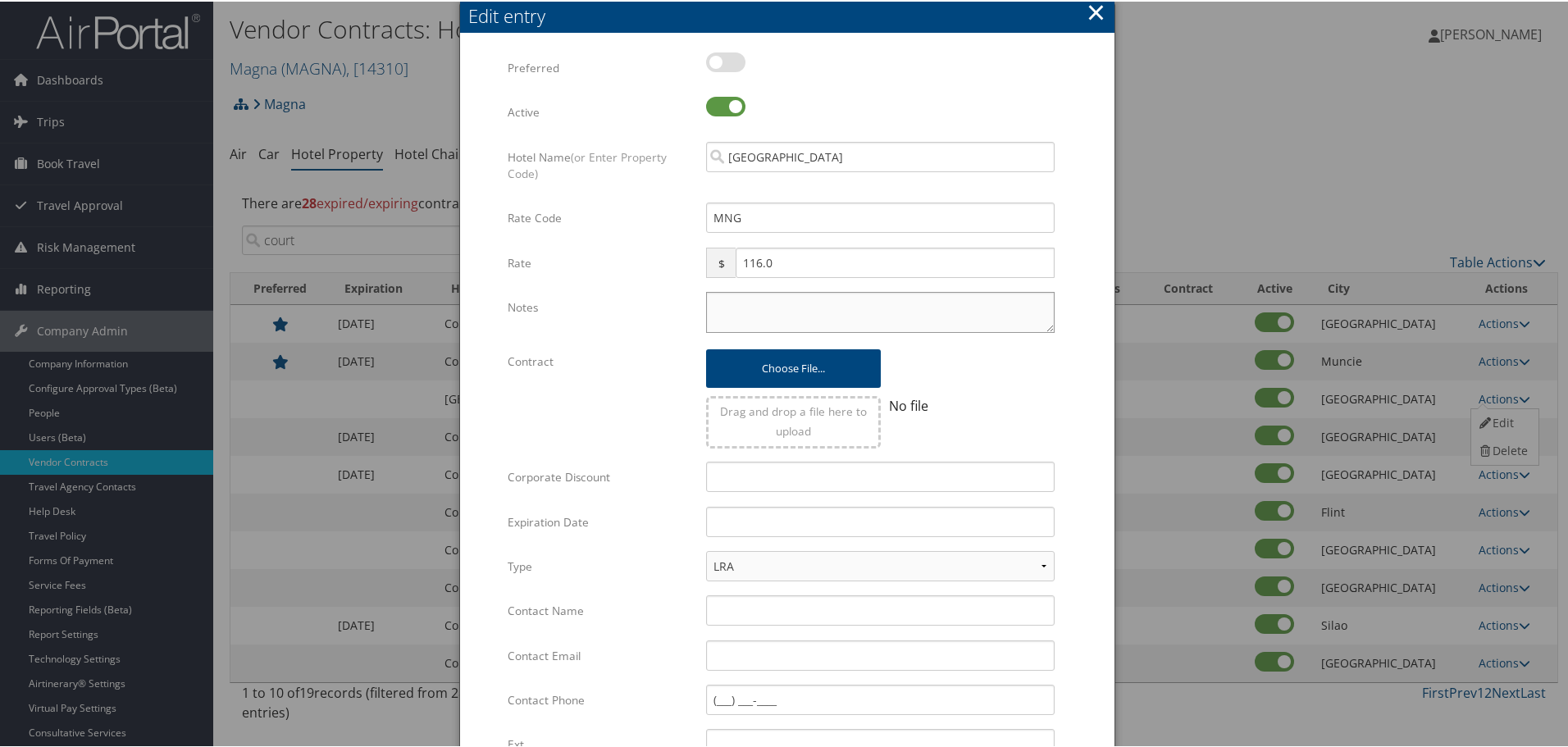
click at [771, 304] on textarea "Notes" at bounding box center [880, 311] width 349 height 41
paste textarea "Rates tested in [GEOGRAPHIC_DATA] [DATE];"
type textarea "Rates tested in [GEOGRAPHIC_DATA] [DATE];"
click at [741, 519] on input "text" at bounding box center [880, 520] width 349 height 30
type input "[DATE]"
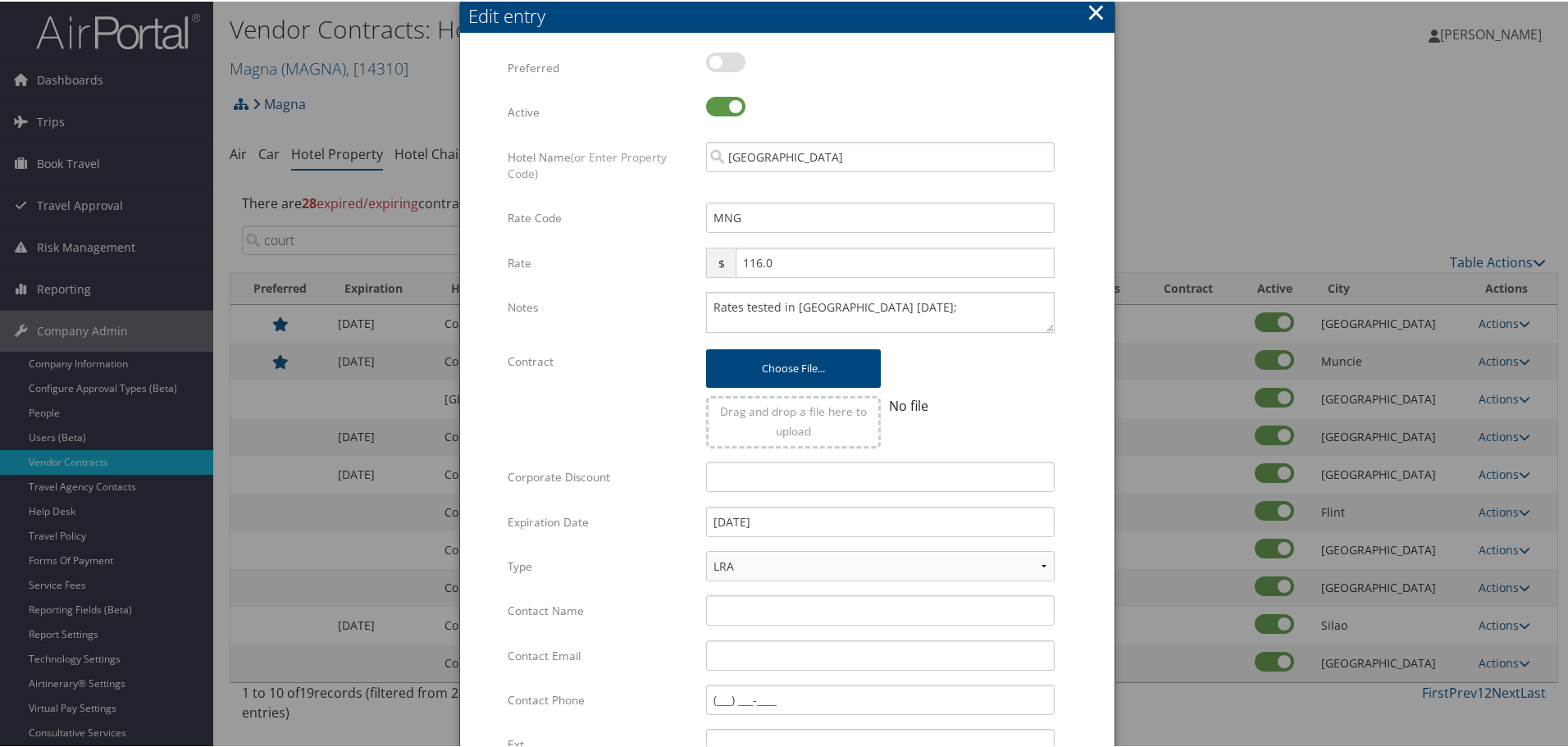
click at [1093, 472] on form "Multiple values The selected items contain different values for this input. To …" at bounding box center [787, 500] width 621 height 900
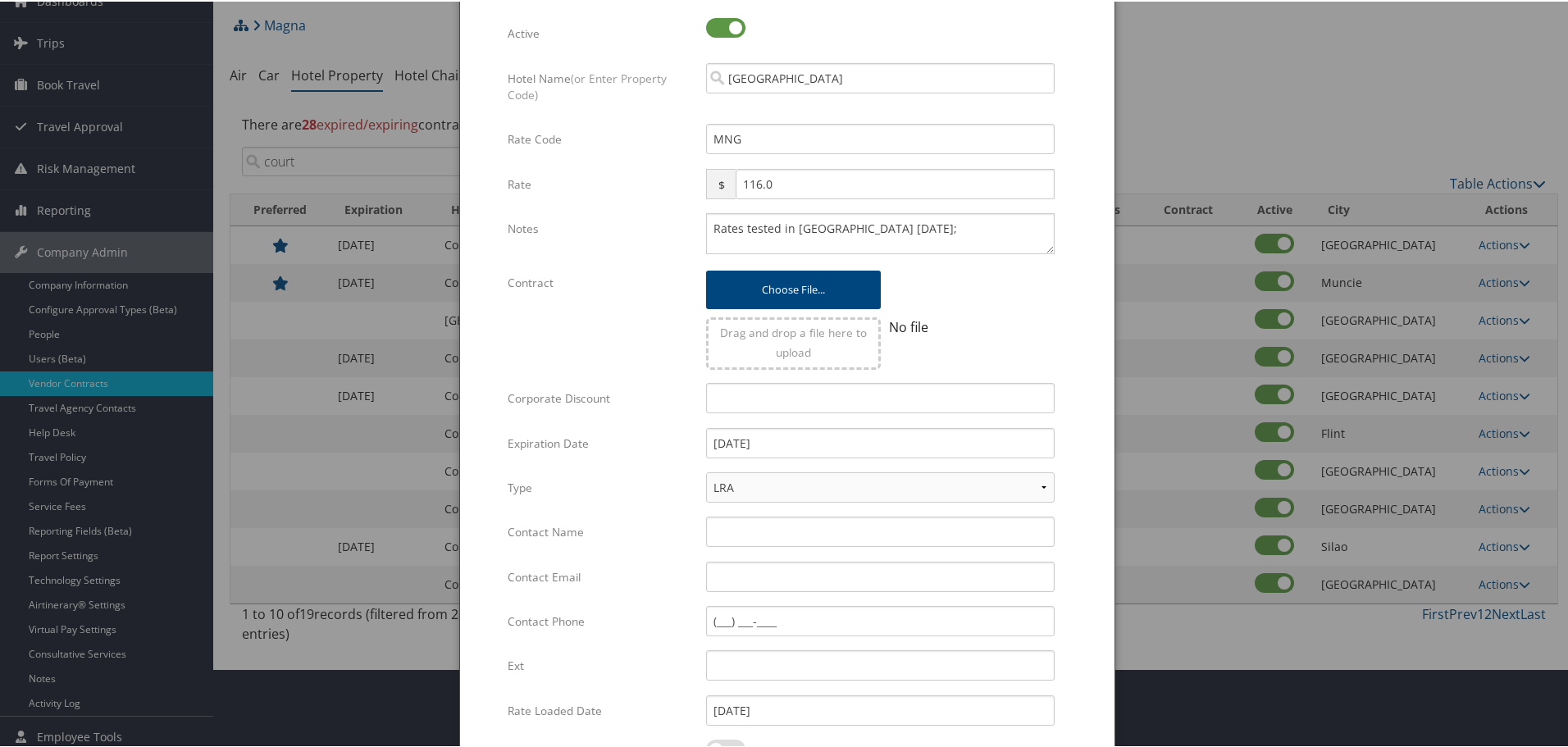
scroll to position [259, 0]
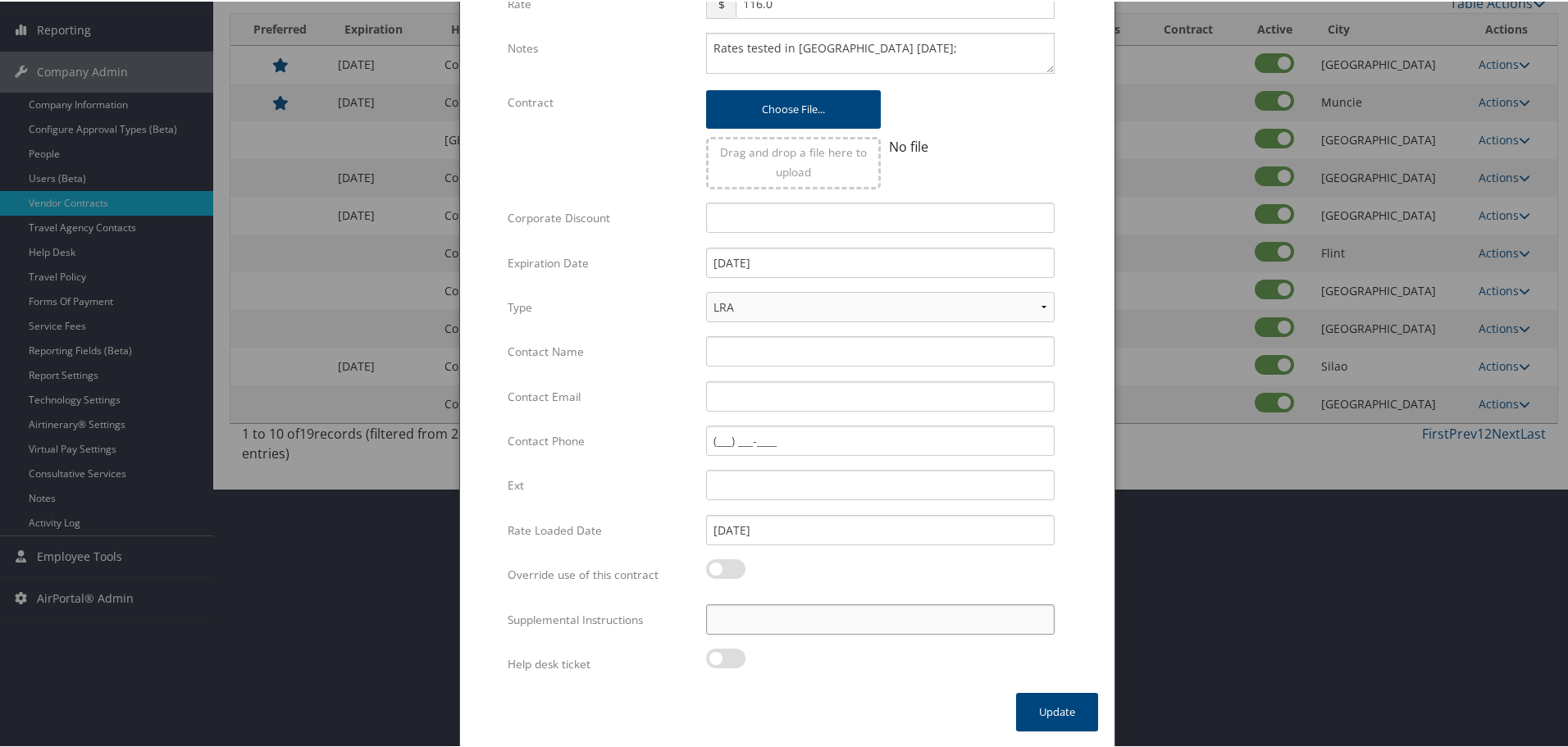
click at [796, 624] on input "Supplemental Instructions" at bounding box center [880, 618] width 349 height 30
paste input "SAB Prop ID -"
paste input "147986"
type input "SAB Prop ID - 147986"
click at [1036, 702] on button "Update" at bounding box center [1057, 711] width 82 height 39
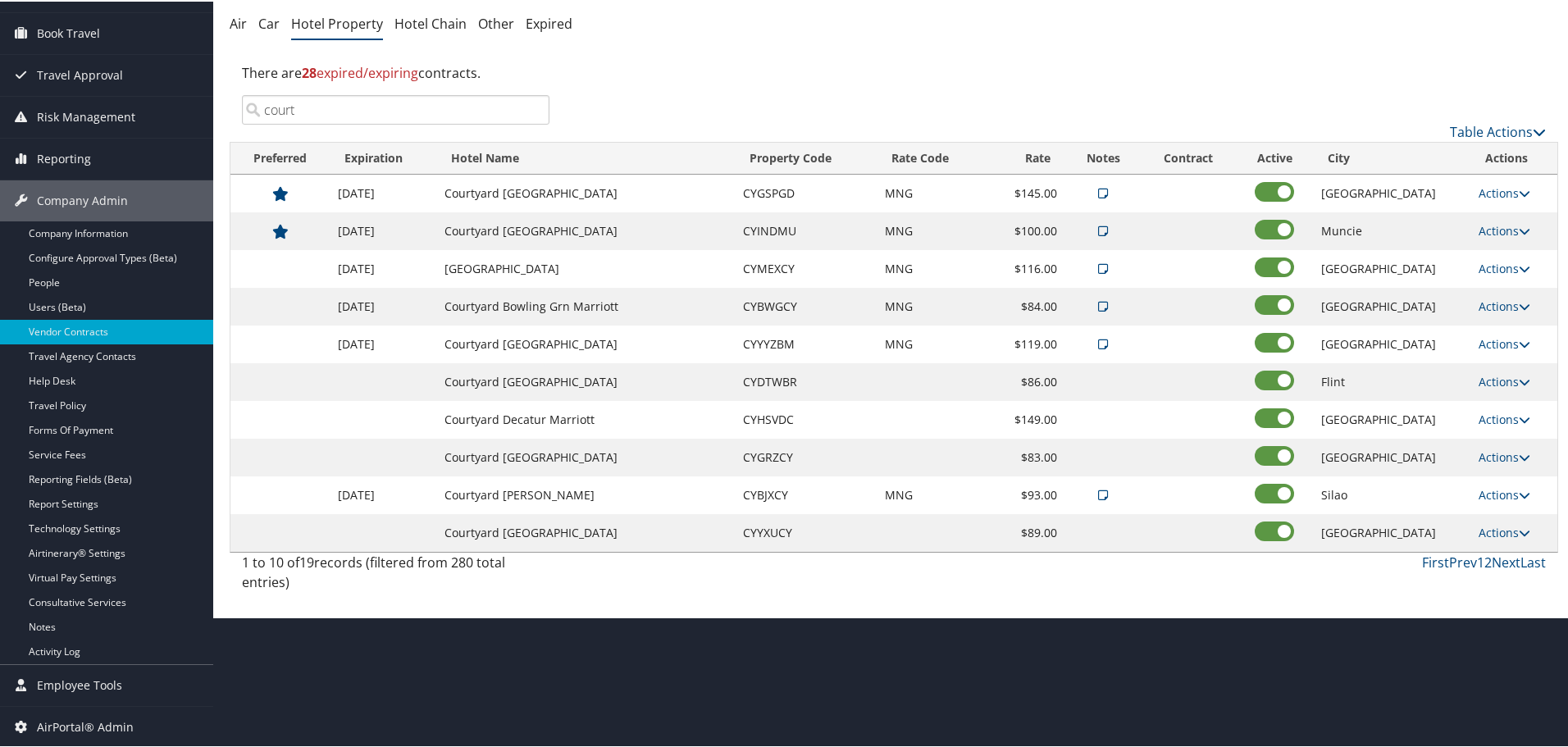
scroll to position [130, 0]
click at [592, 374] on td "Courtyard Brighton Marriott" at bounding box center [586, 381] width 299 height 38
click at [1496, 376] on link "Actions" at bounding box center [1504, 381] width 51 height 16
click at [1512, 430] on link "Delete" at bounding box center [1502, 433] width 63 height 28
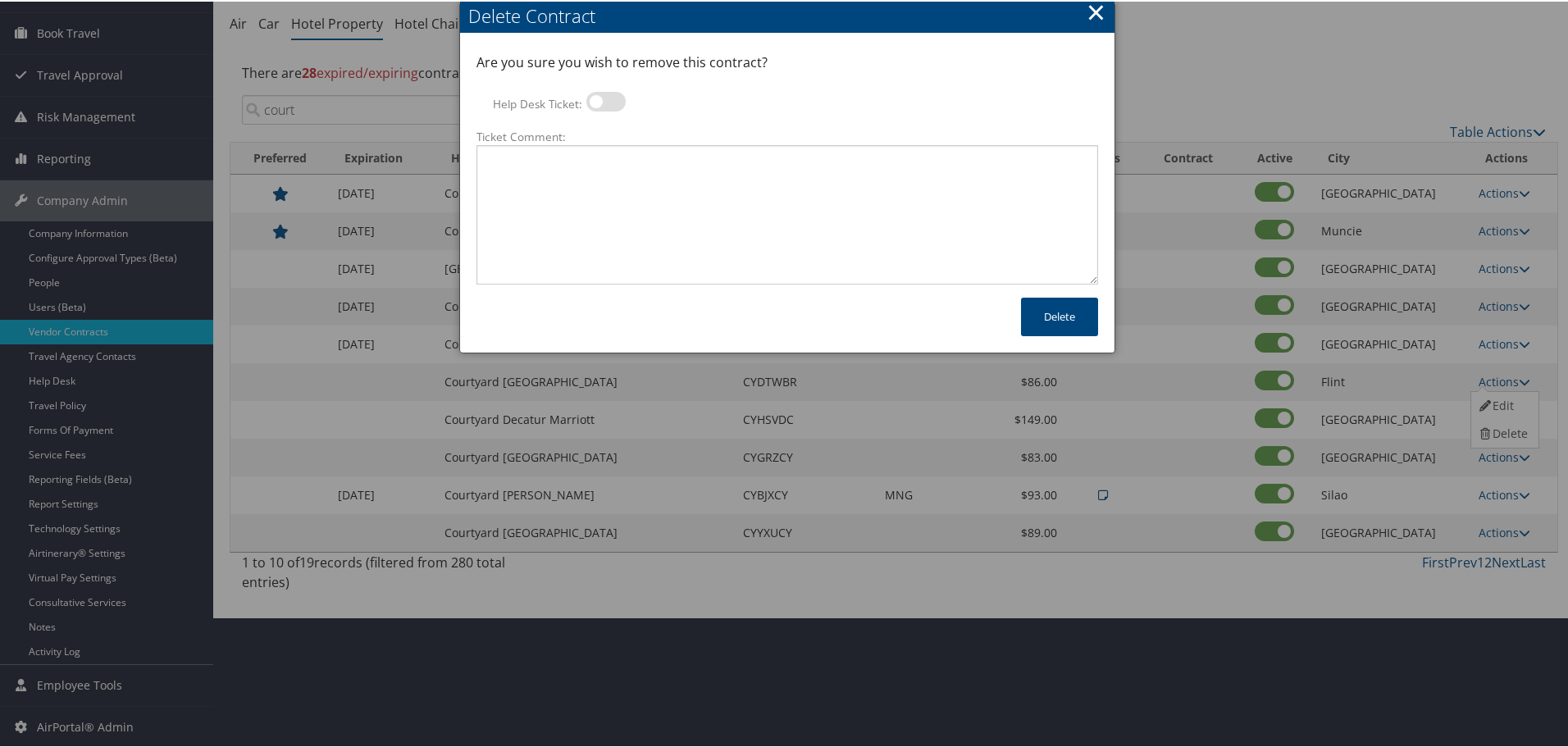
drag, startPoint x: 599, startPoint y: 93, endPoint x: 621, endPoint y: 140, distance: 51.9
click at [599, 93] on label at bounding box center [605, 100] width 39 height 19
click at [599, 97] on input "Help Desk Ticket:" at bounding box center [600, 103] width 11 height 11
checkbox input "true"
click at [645, 204] on textarea "Ticket Comment:" at bounding box center [787, 213] width 621 height 140
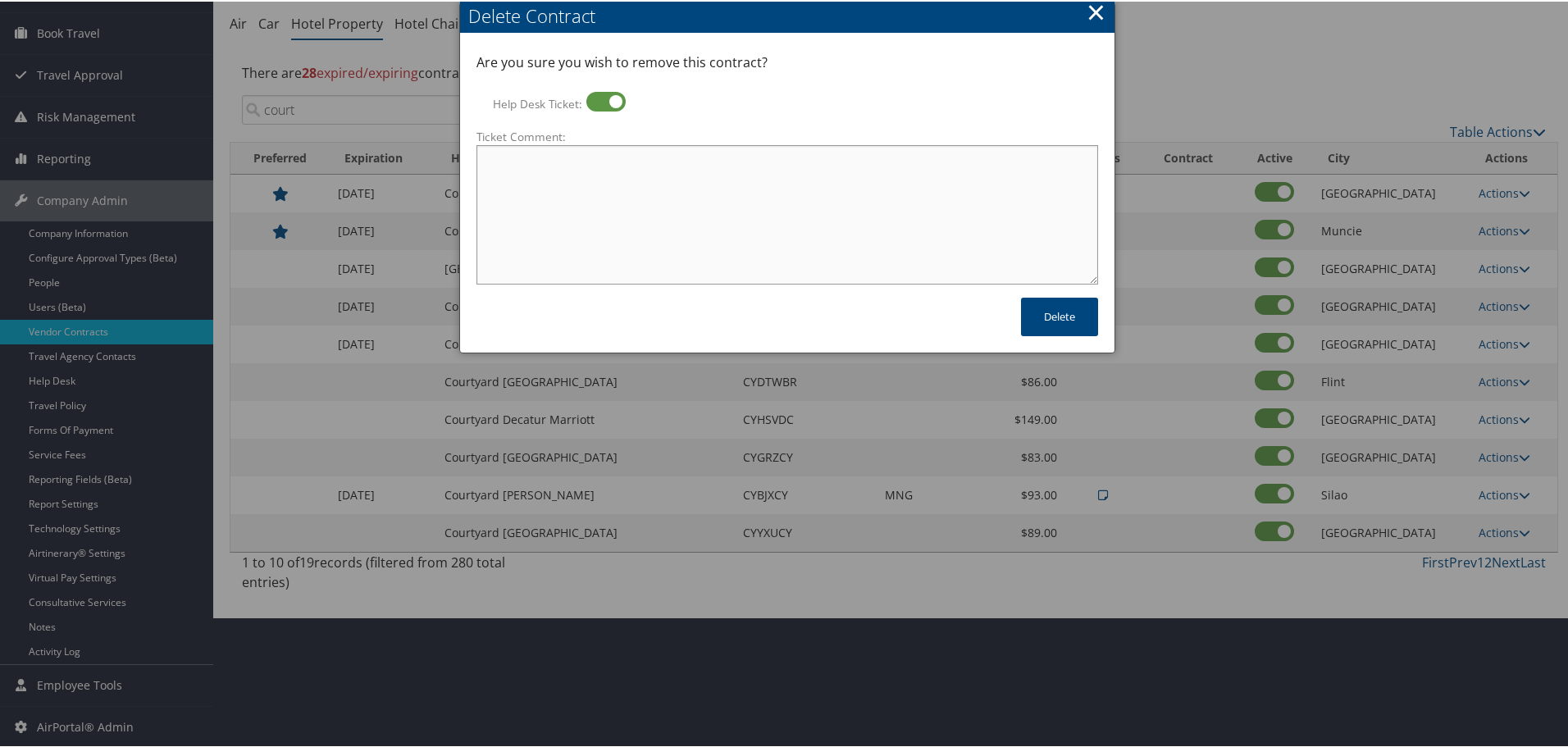
paste textarea "Rates no longer active; remove from profile and preferred status."
type textarea "Rates no longer active; remove from profile and preferred status."
click at [1058, 310] on button "Delete" at bounding box center [1059, 315] width 77 height 39
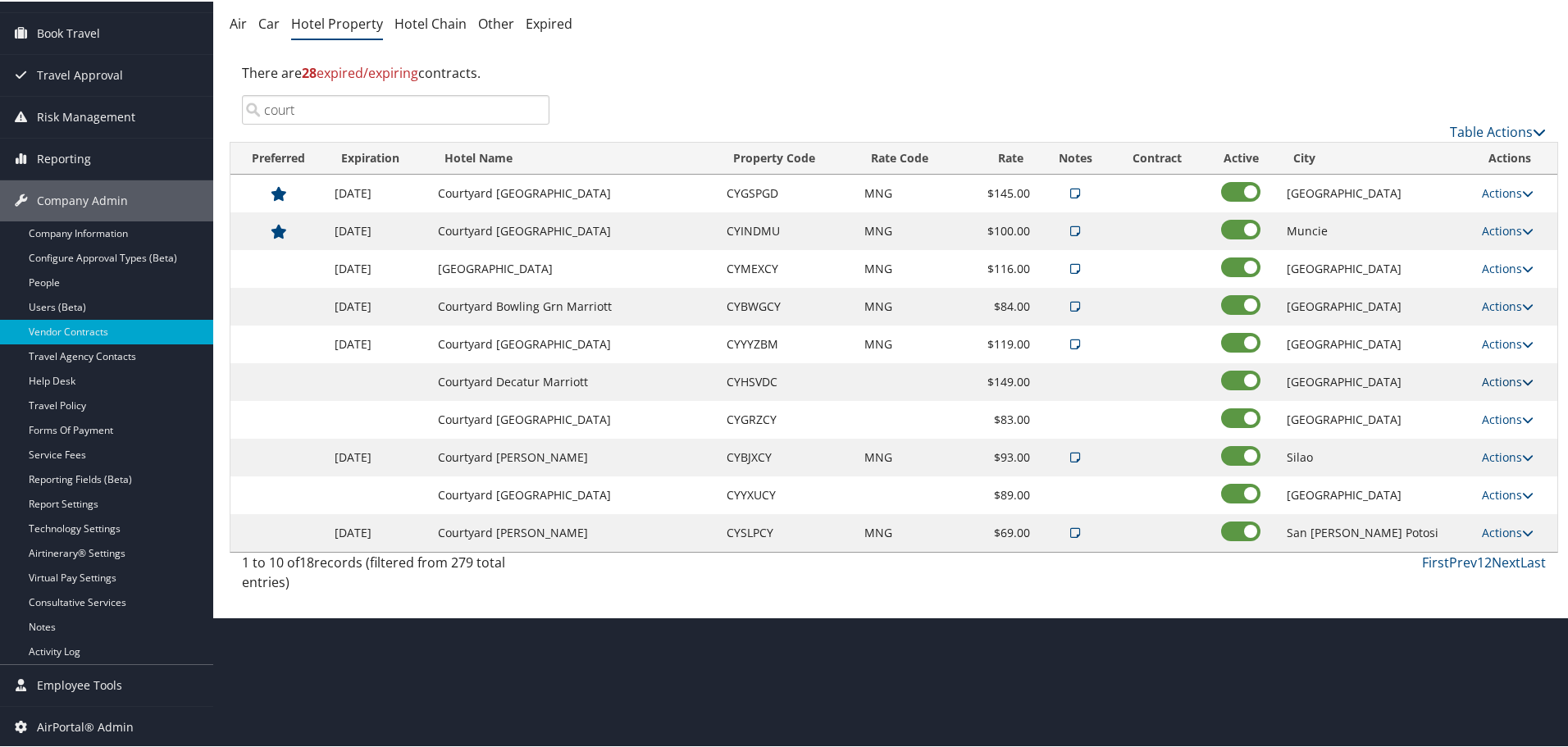
click at [1489, 382] on link "Actions" at bounding box center [1507, 381] width 51 height 16
click at [1505, 432] on link "Delete" at bounding box center [1502, 433] width 63 height 28
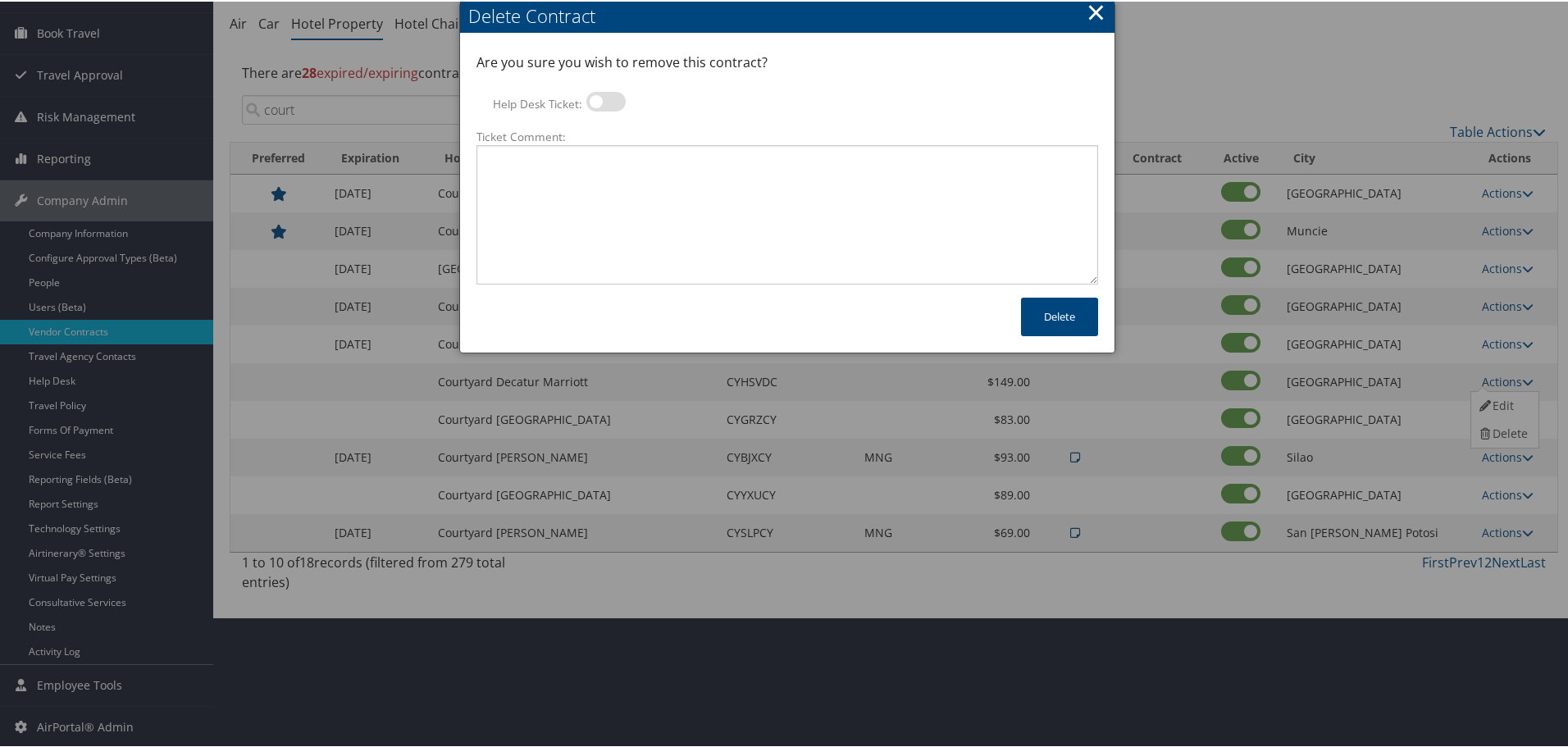
click at [591, 98] on label at bounding box center [605, 100] width 39 height 19
click at [595, 98] on input "Help Desk Ticket:" at bounding box center [600, 103] width 11 height 11
checkbox input "true"
click at [630, 226] on textarea "Ticket Comment:" at bounding box center [787, 213] width 621 height 140
paste textarea "Rates no longer active; remove from profile and preferred status."
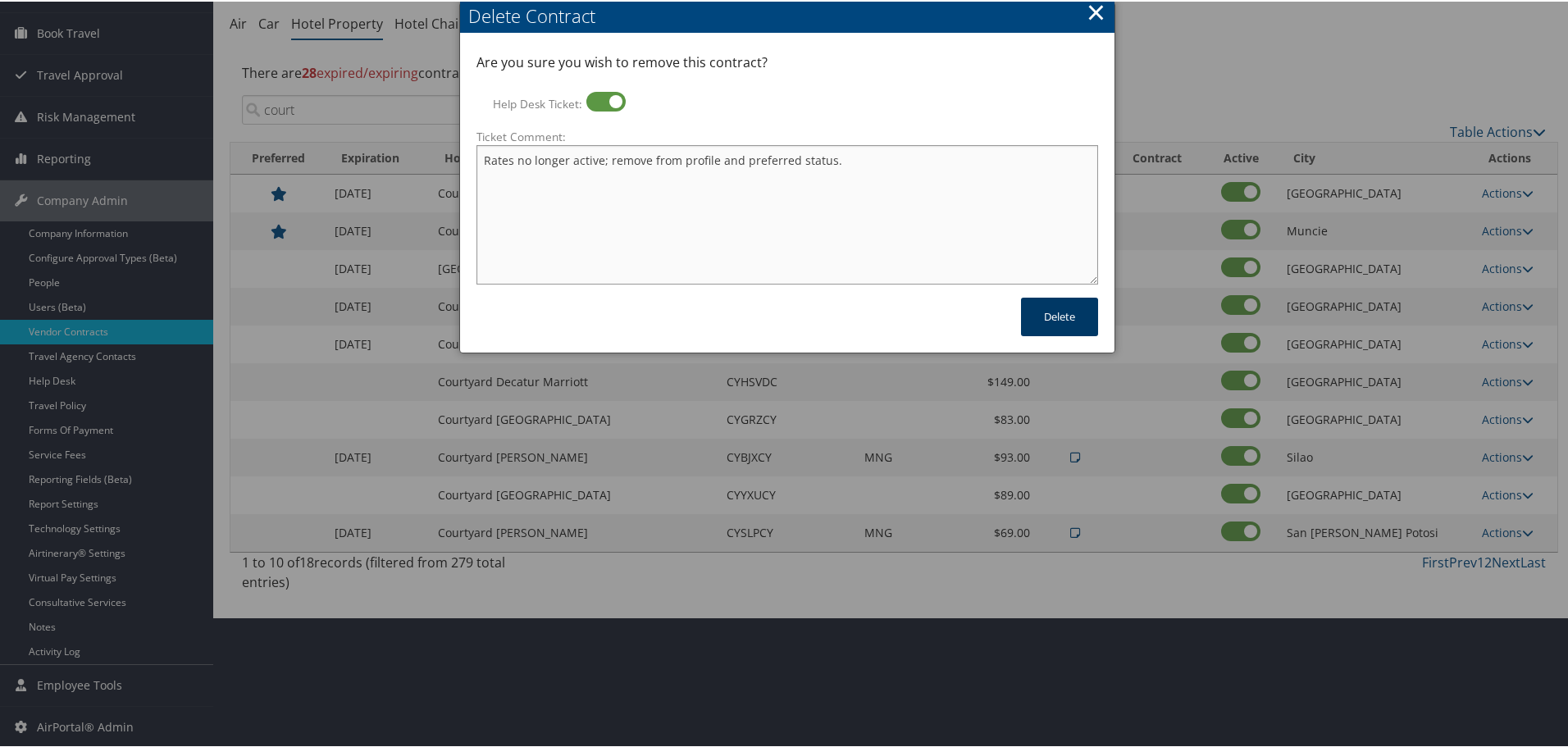
type textarea "Rates no longer active; remove from profile and preferred status."
click at [1043, 309] on button "Delete" at bounding box center [1059, 315] width 77 height 39
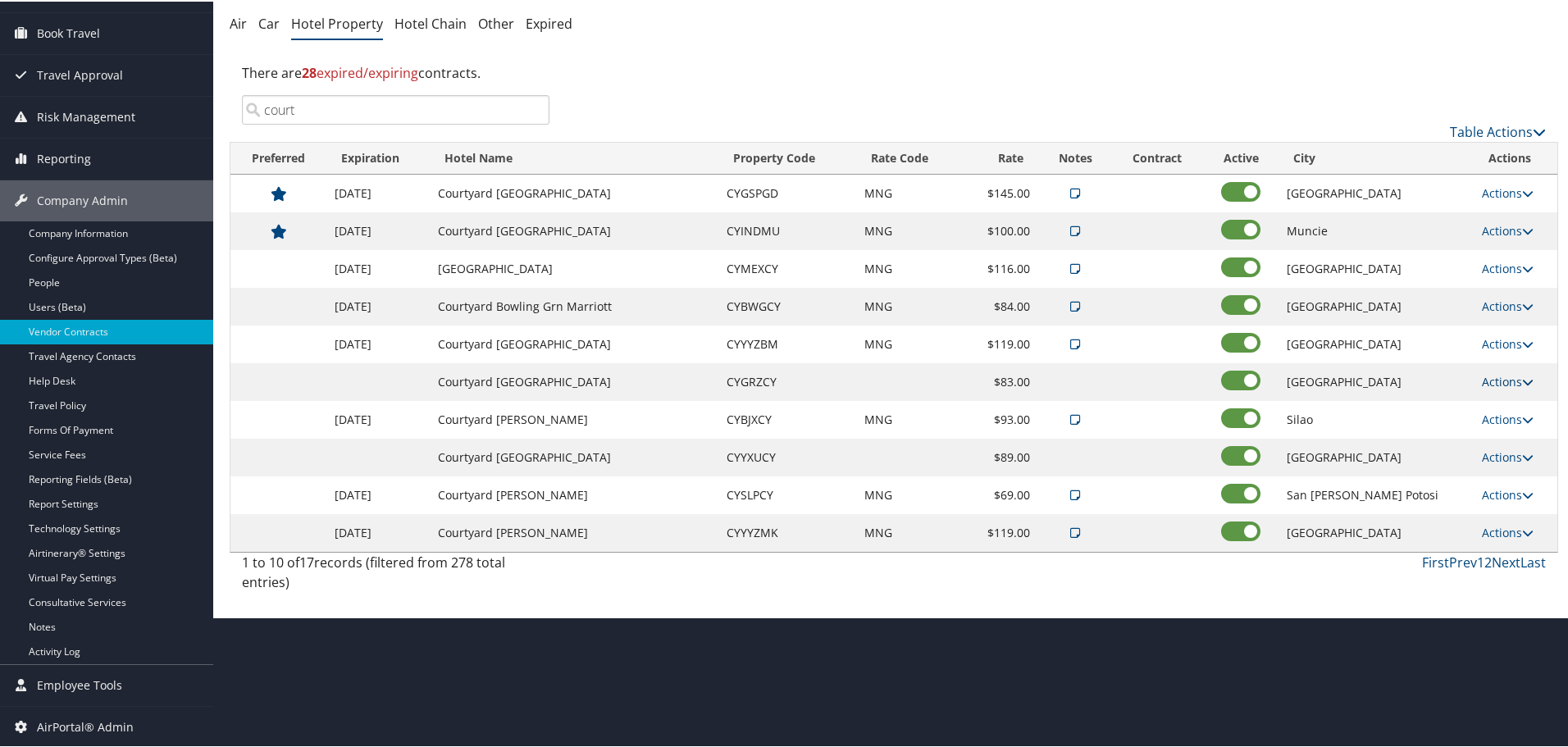
click at [1491, 378] on link "Actions" at bounding box center [1507, 381] width 51 height 16
click at [1500, 436] on link "Delete" at bounding box center [1502, 433] width 63 height 28
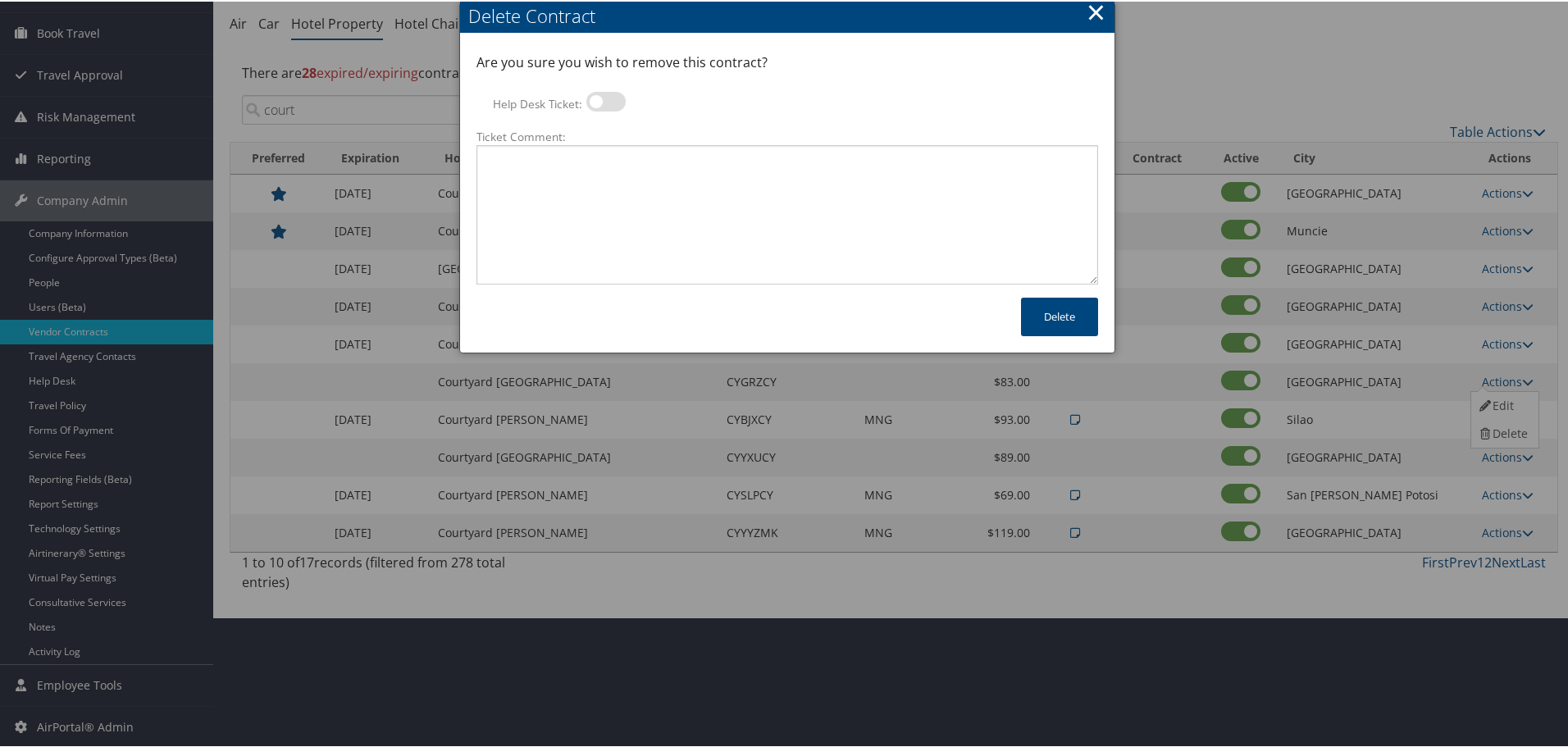
click at [603, 104] on label at bounding box center [605, 100] width 39 height 19
click at [603, 104] on input "Help Desk Ticket:" at bounding box center [600, 103] width 11 height 11
checkbox input "true"
click at [614, 182] on textarea "Ticket Comment:" at bounding box center [787, 213] width 621 height 140
paste textarea "Rates no longer active; remove from profile and preferred status."
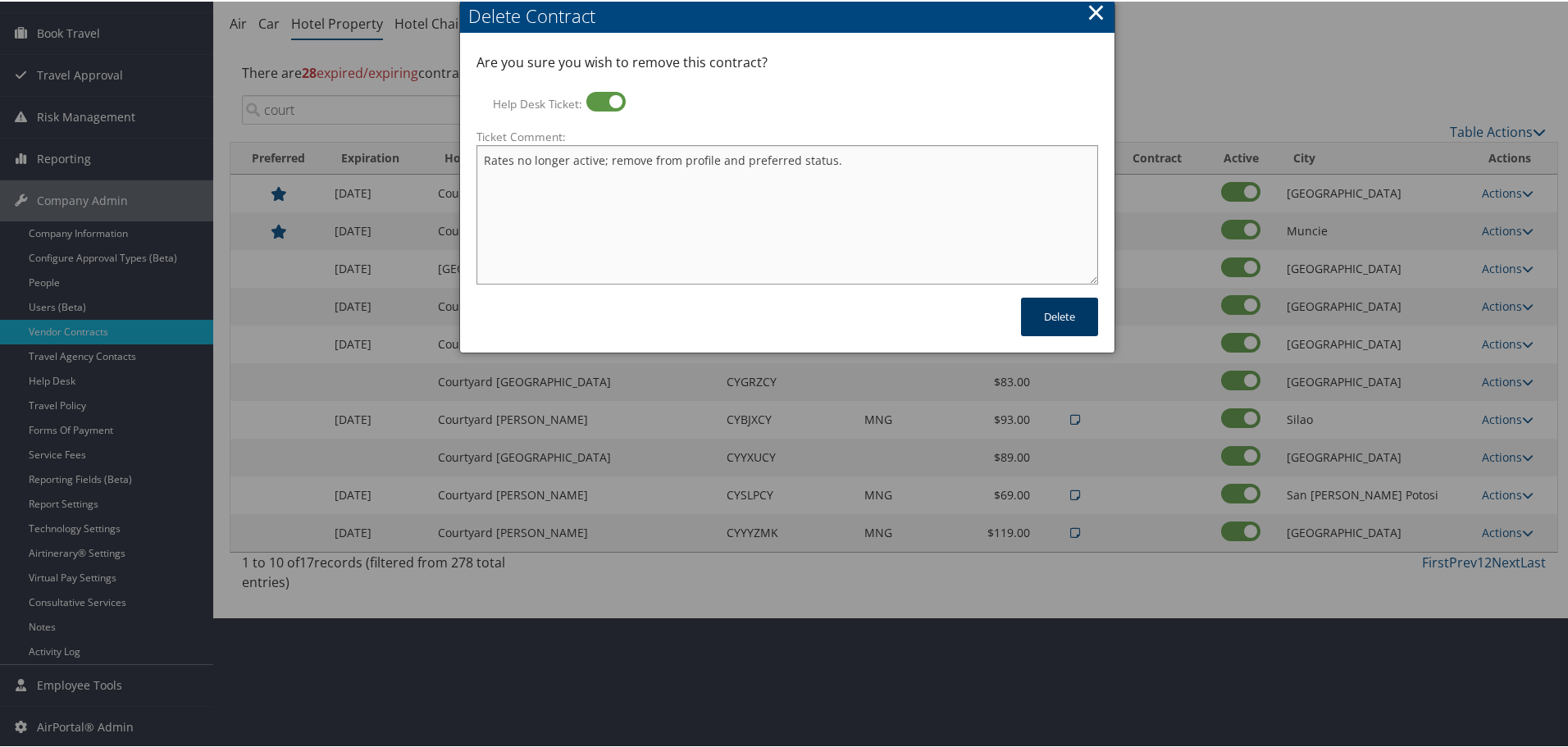
type textarea "Rates no longer active; remove from profile and preferred status."
click at [1051, 313] on button "Delete" at bounding box center [1059, 315] width 77 height 39
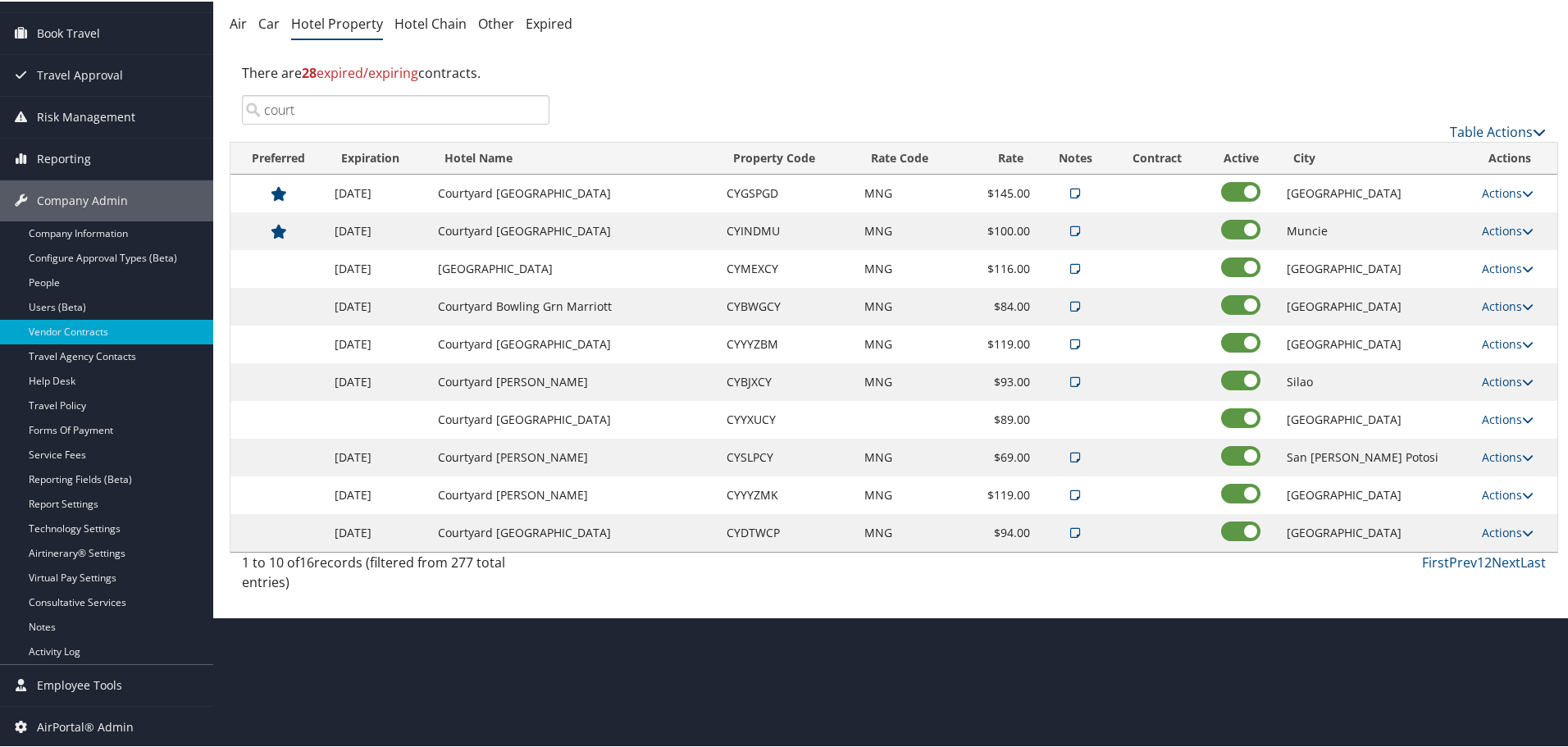
click at [1494, 408] on td "Actions Edit Delete" at bounding box center [1515, 418] width 84 height 38
click at [1500, 417] on link "Actions" at bounding box center [1507, 418] width 51 height 16
drag, startPoint x: 1491, startPoint y: 474, endPoint x: 1474, endPoint y: 476, distance: 17.1
click at [1491, 473] on icon at bounding box center [1485, 469] width 15 height 12
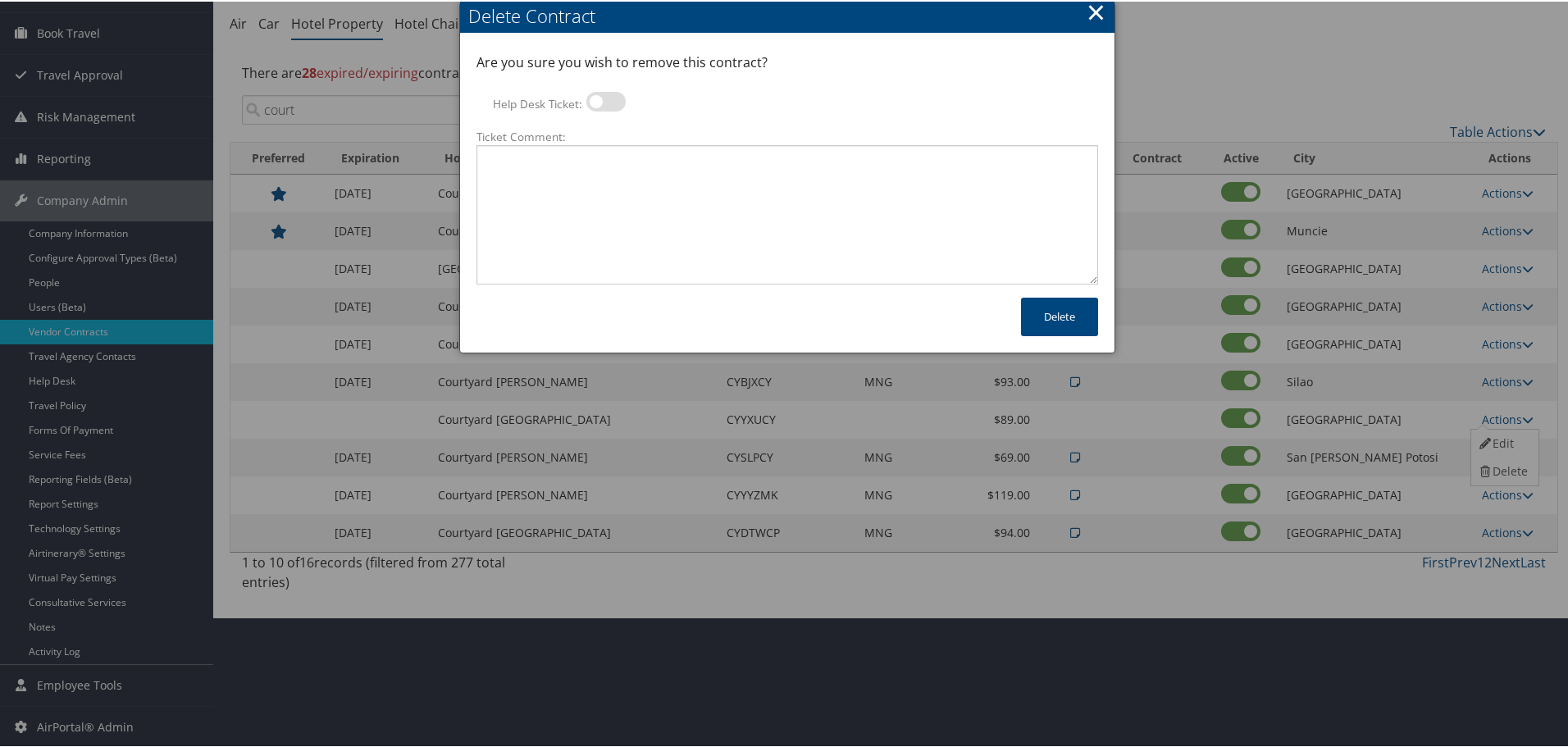
click at [606, 102] on label at bounding box center [605, 100] width 39 height 19
click at [605, 102] on input "Help Desk Ticket:" at bounding box center [600, 103] width 11 height 11
checkbox input "true"
click at [619, 173] on textarea "Ticket Comment:" at bounding box center [787, 213] width 621 height 140
paste textarea "Rates no longer active; remove from profile and preferred status."
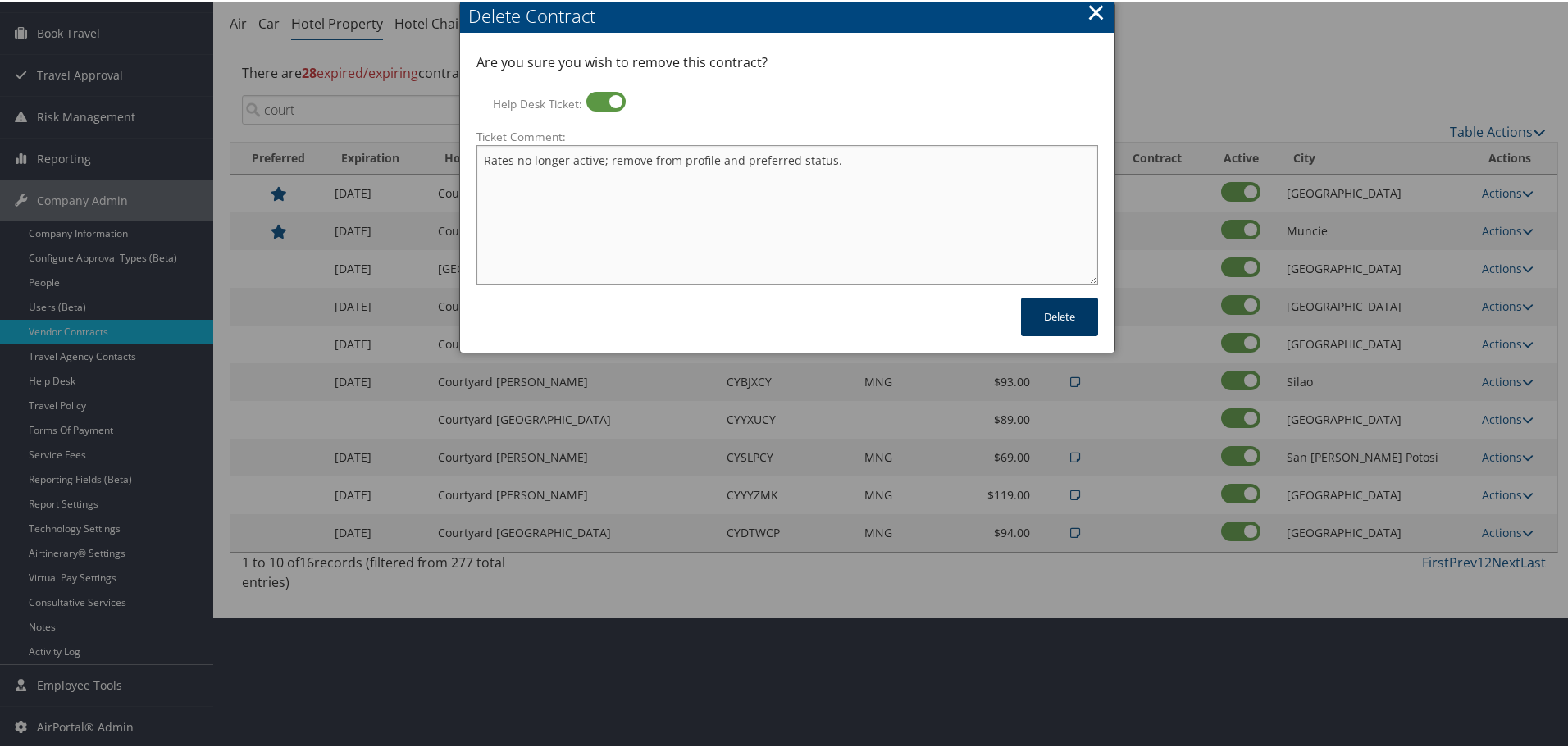
type textarea "Rates no longer active; remove from profile and preferred status."
click at [1072, 325] on button "Delete" at bounding box center [1059, 315] width 77 height 39
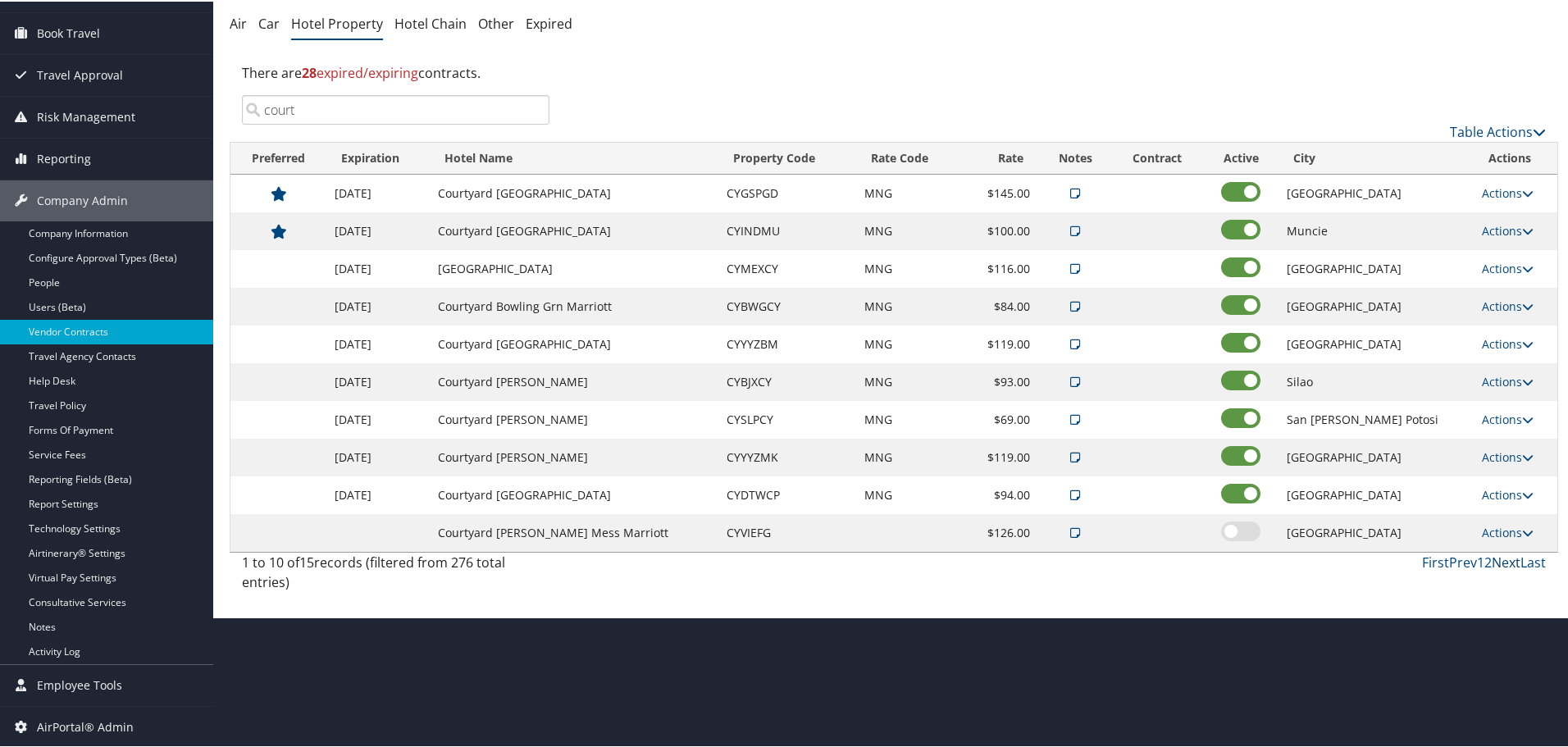
click at [1503, 559] on link "Next" at bounding box center [1505, 561] width 28 height 18
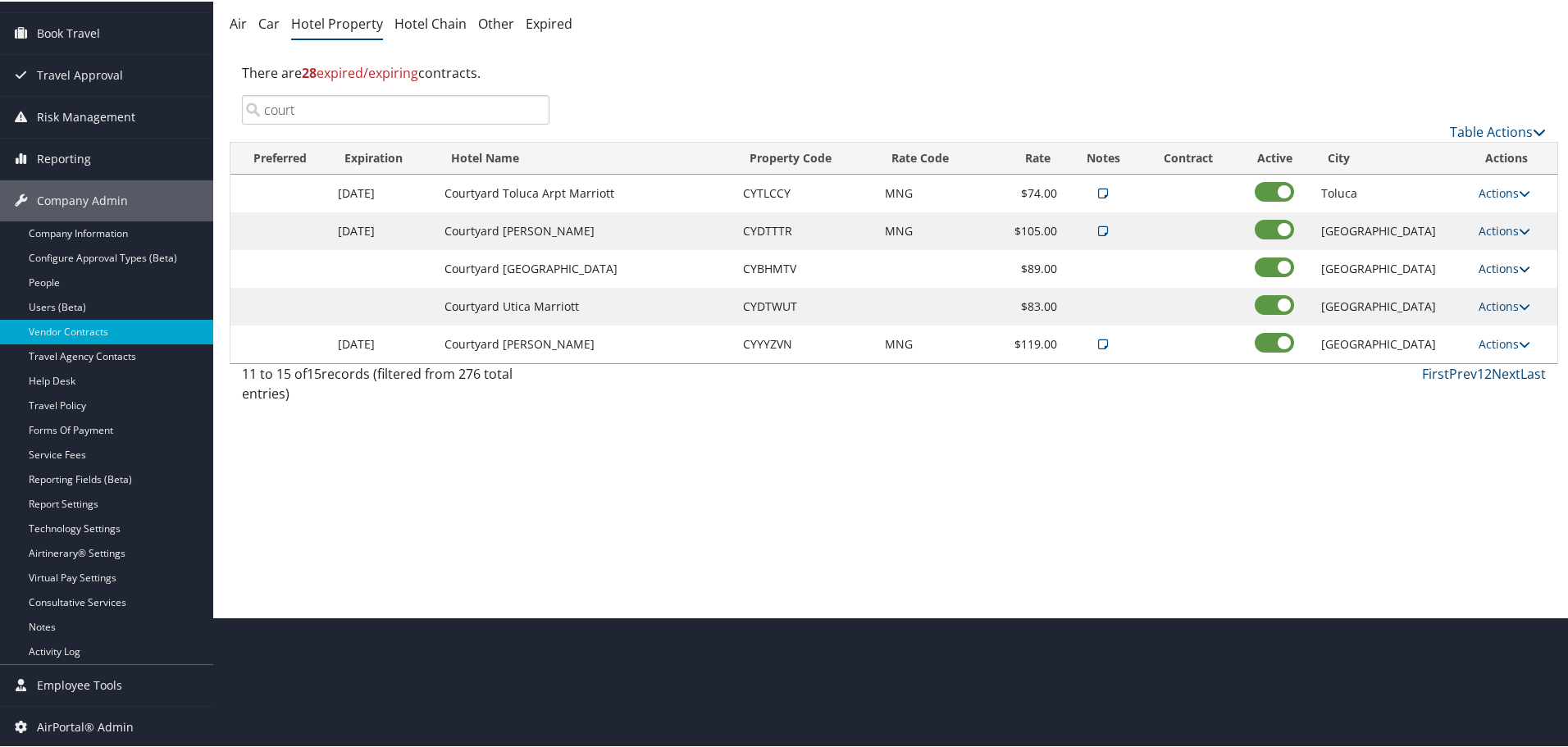
click at [1503, 259] on link "Actions" at bounding box center [1504, 267] width 51 height 16
click at [1507, 316] on link "Delete" at bounding box center [1502, 320] width 63 height 28
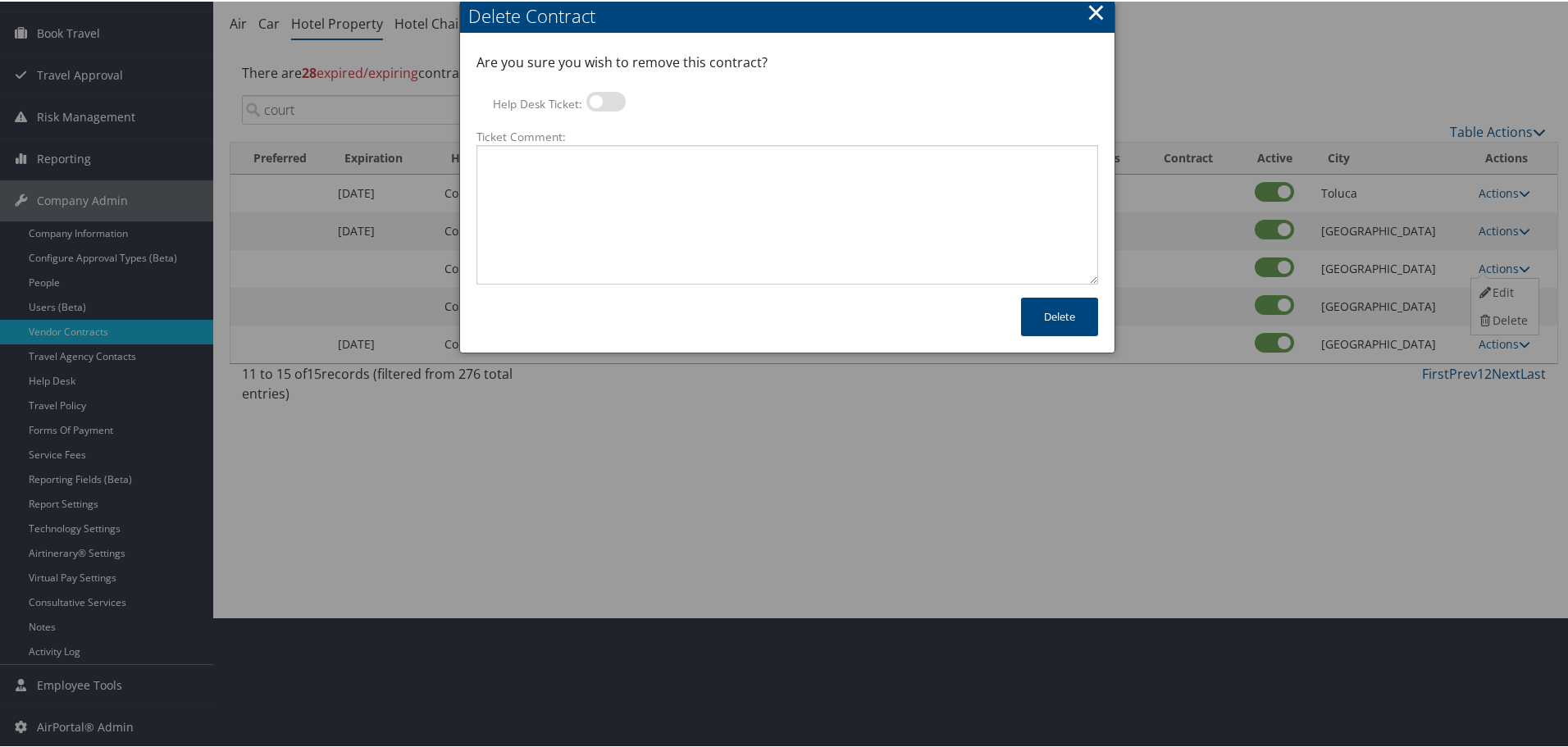
click at [597, 96] on label at bounding box center [605, 100] width 39 height 19
click at [597, 97] on input "Help Desk Ticket:" at bounding box center [600, 103] width 11 height 11
checkbox input "true"
click at [596, 182] on textarea "Ticket Comment:" at bounding box center [787, 213] width 621 height 140
paste textarea "Rates no longer active; remove from profile and preferred status."
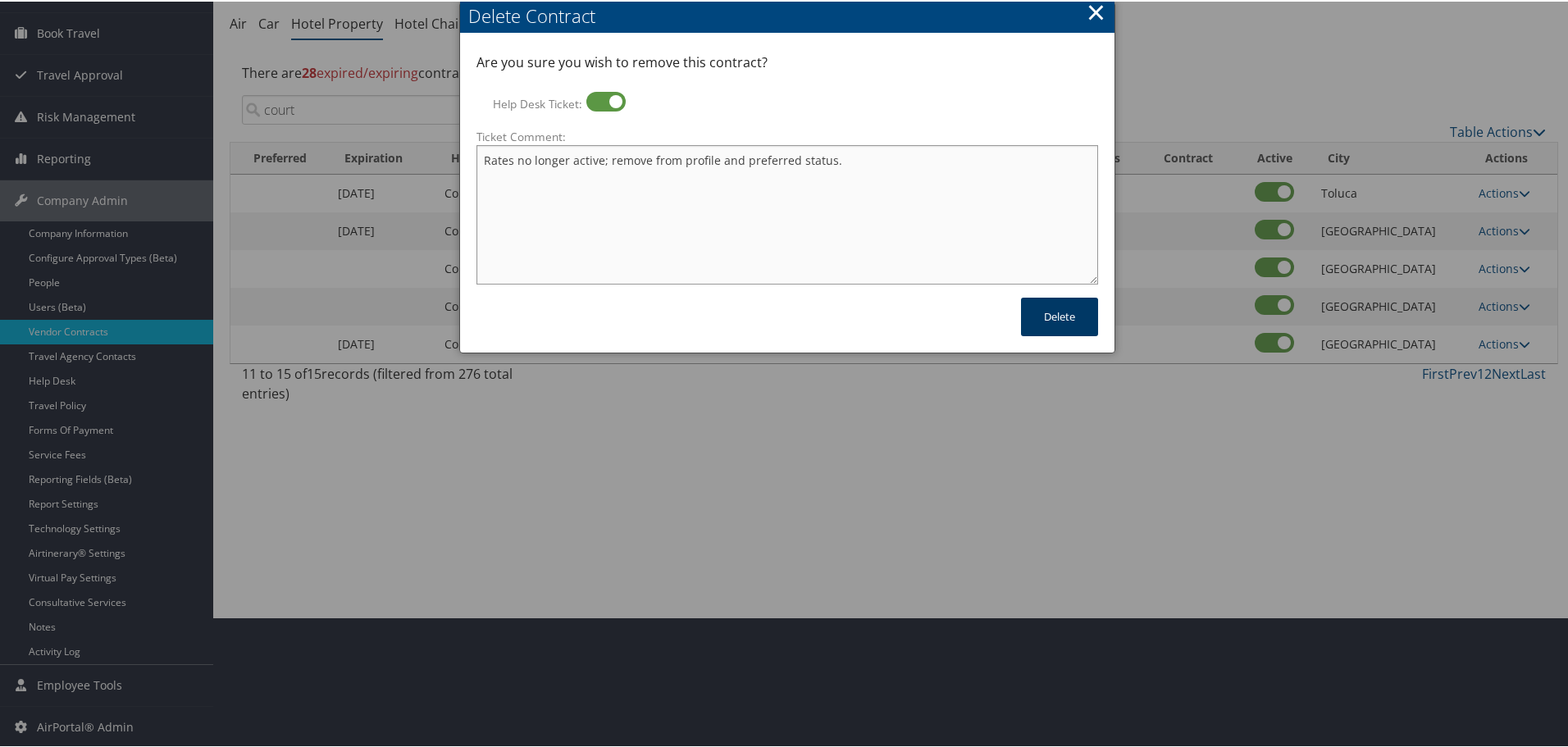
type textarea "Rates no longer active; remove from profile and preferred status."
click at [1049, 309] on button "Delete" at bounding box center [1059, 315] width 77 height 39
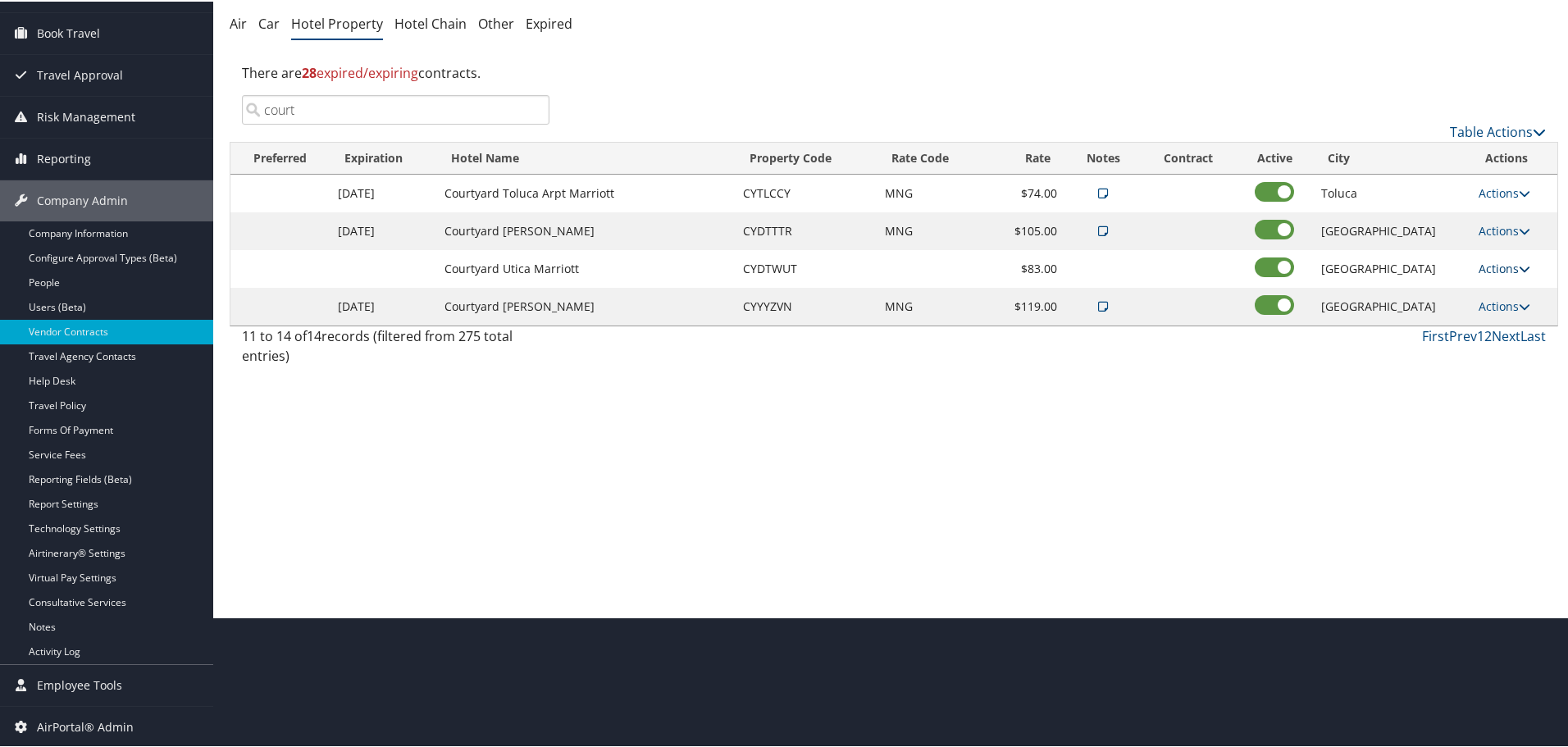
click at [1500, 262] on link "Actions" at bounding box center [1504, 267] width 51 height 16
click at [1508, 315] on link "Delete" at bounding box center [1502, 320] width 63 height 28
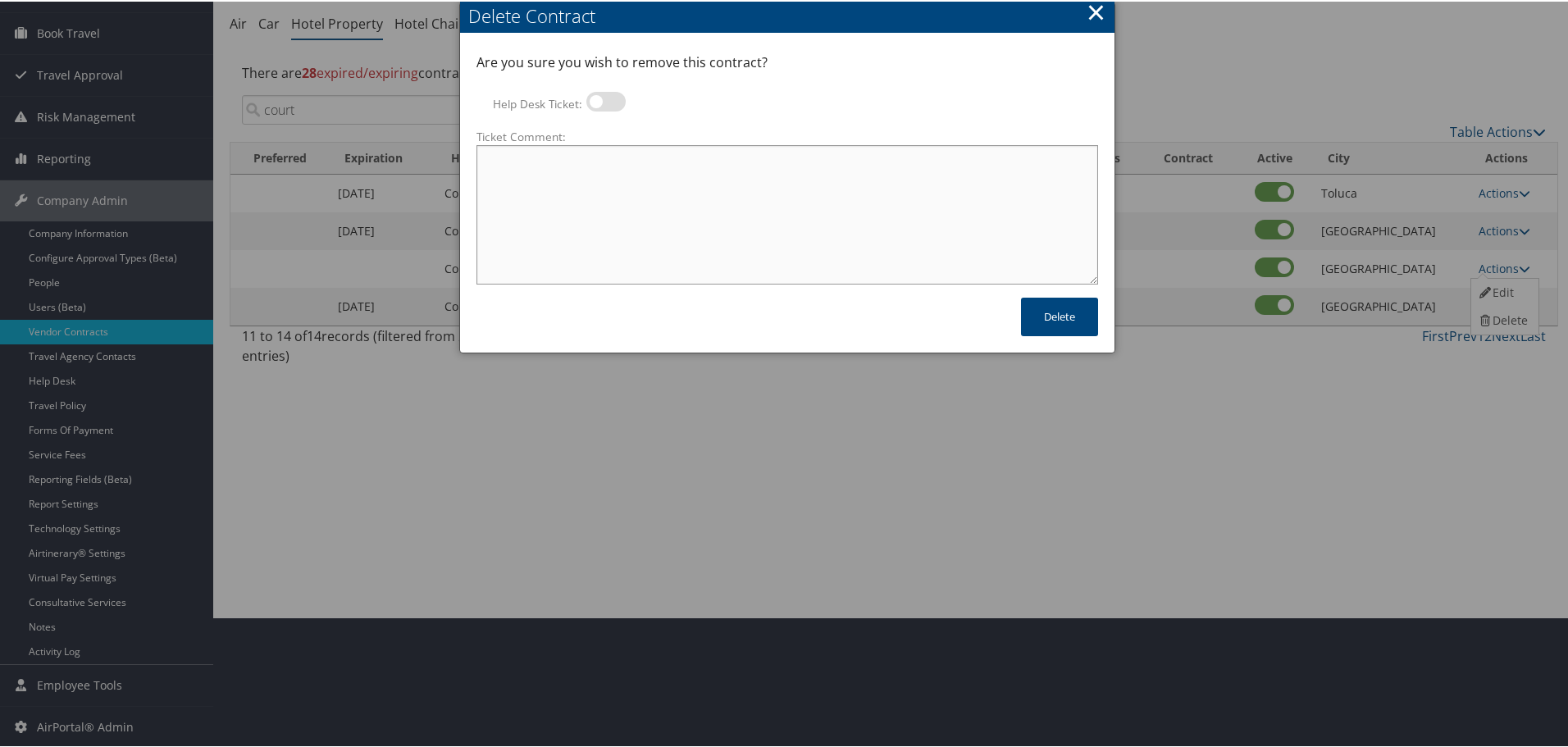
click at [649, 185] on textarea "Ticket Comment:" at bounding box center [787, 213] width 621 height 140
click at [603, 96] on label at bounding box center [605, 100] width 39 height 19
click at [603, 97] on input "Help Desk Ticket:" at bounding box center [600, 103] width 11 height 11
checkbox input "true"
click at [720, 216] on textarea "Ticket Comment:" at bounding box center [787, 213] width 621 height 140
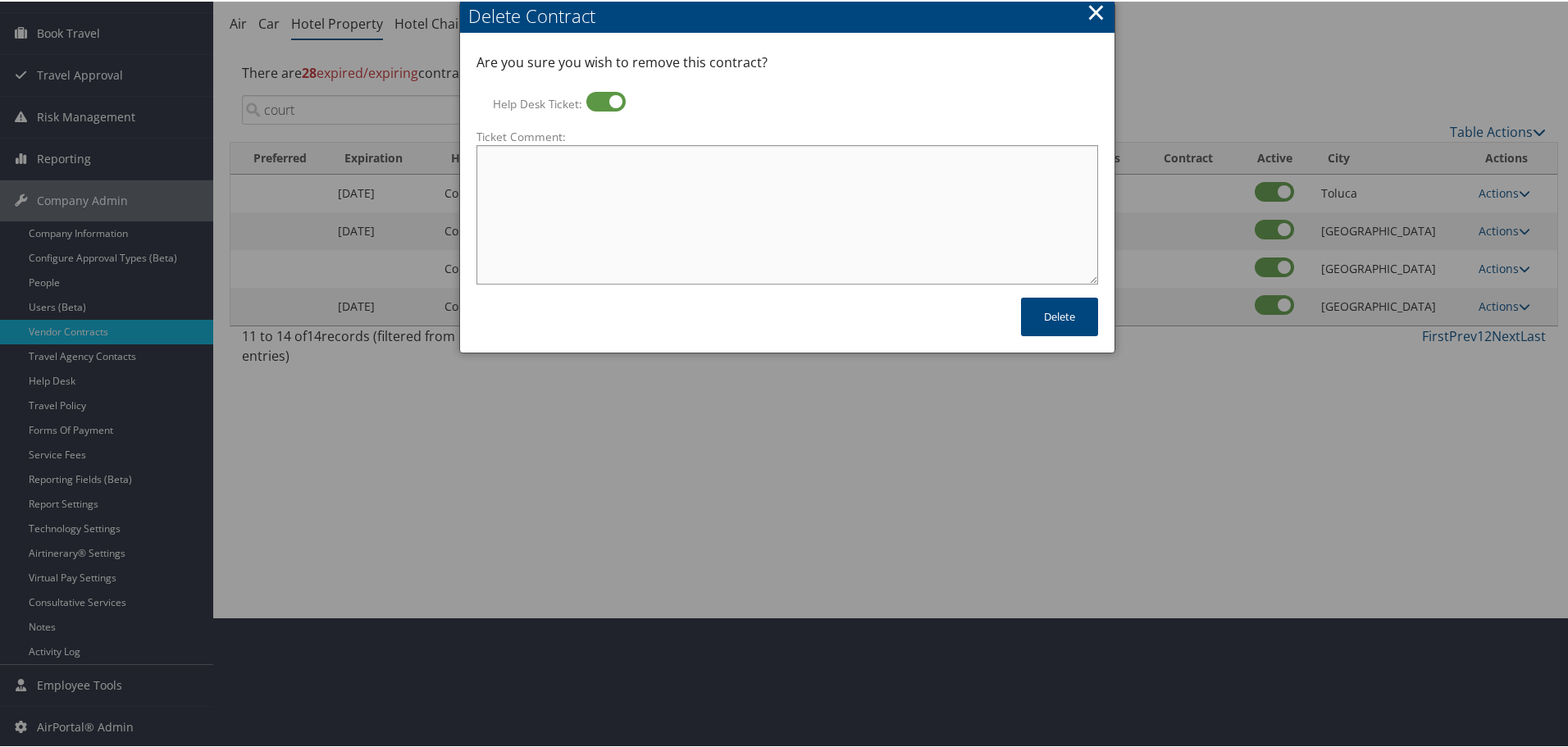
paste textarea "Rates no longer active; remove from profile and preferred status."
type textarea "Rates no longer active; remove from profile and preferred status."
click at [1043, 320] on button "Delete" at bounding box center [1059, 315] width 77 height 39
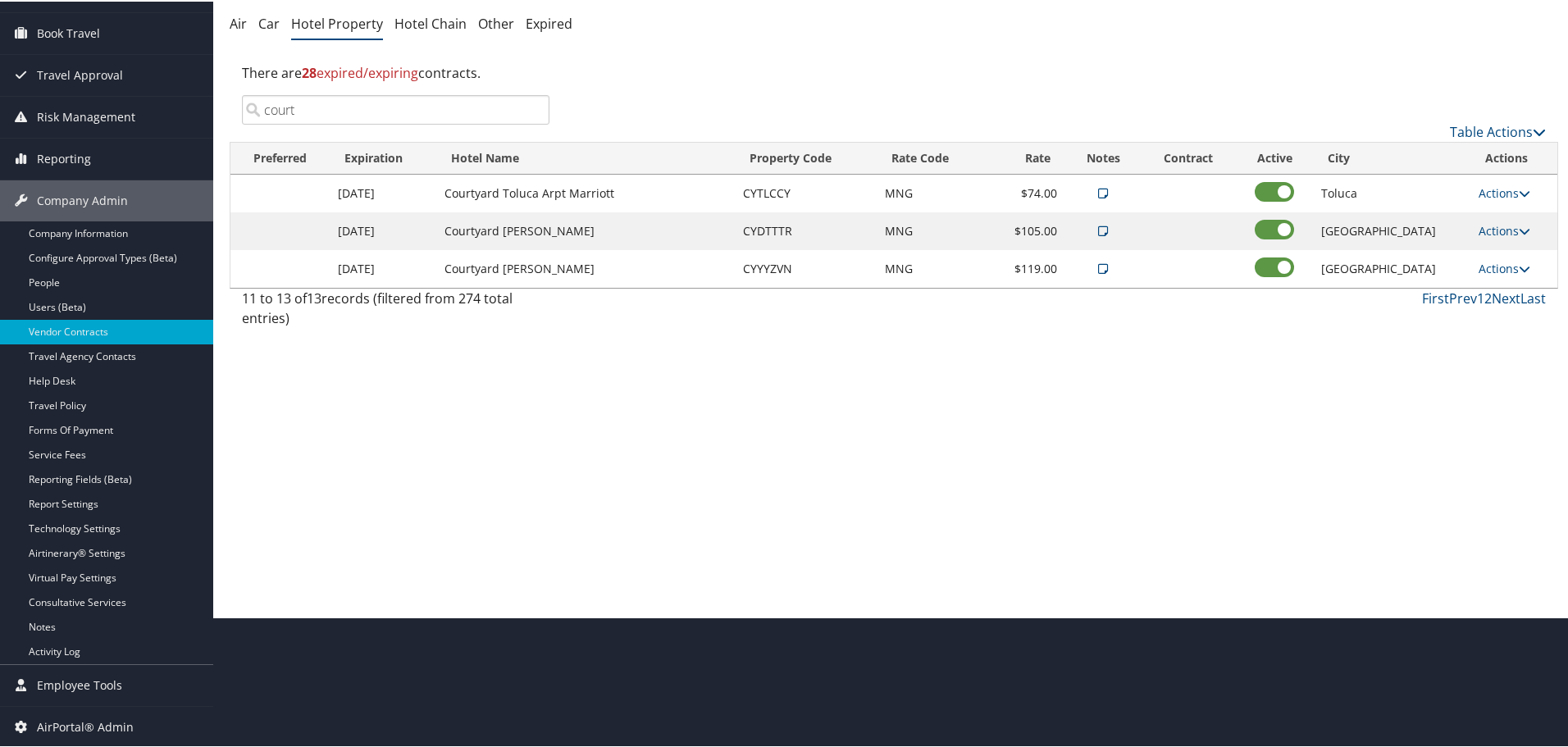
click at [529, 110] on input "court" at bounding box center [395, 108] width 307 height 29
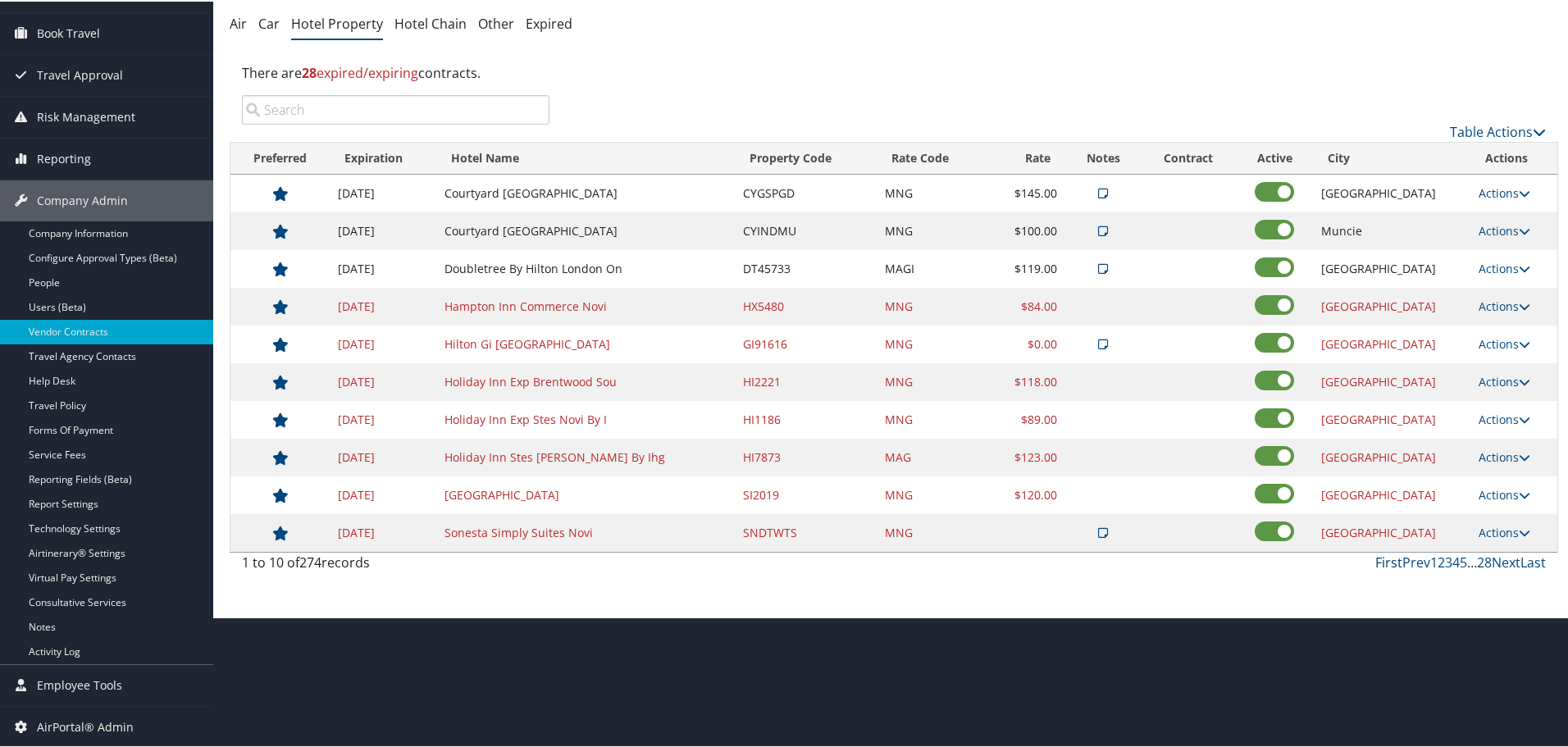
click at [1391, 558] on link "First" at bounding box center [1388, 561] width 27 height 18
click at [1503, 560] on link "Next" at bounding box center [1505, 561] width 28 height 18
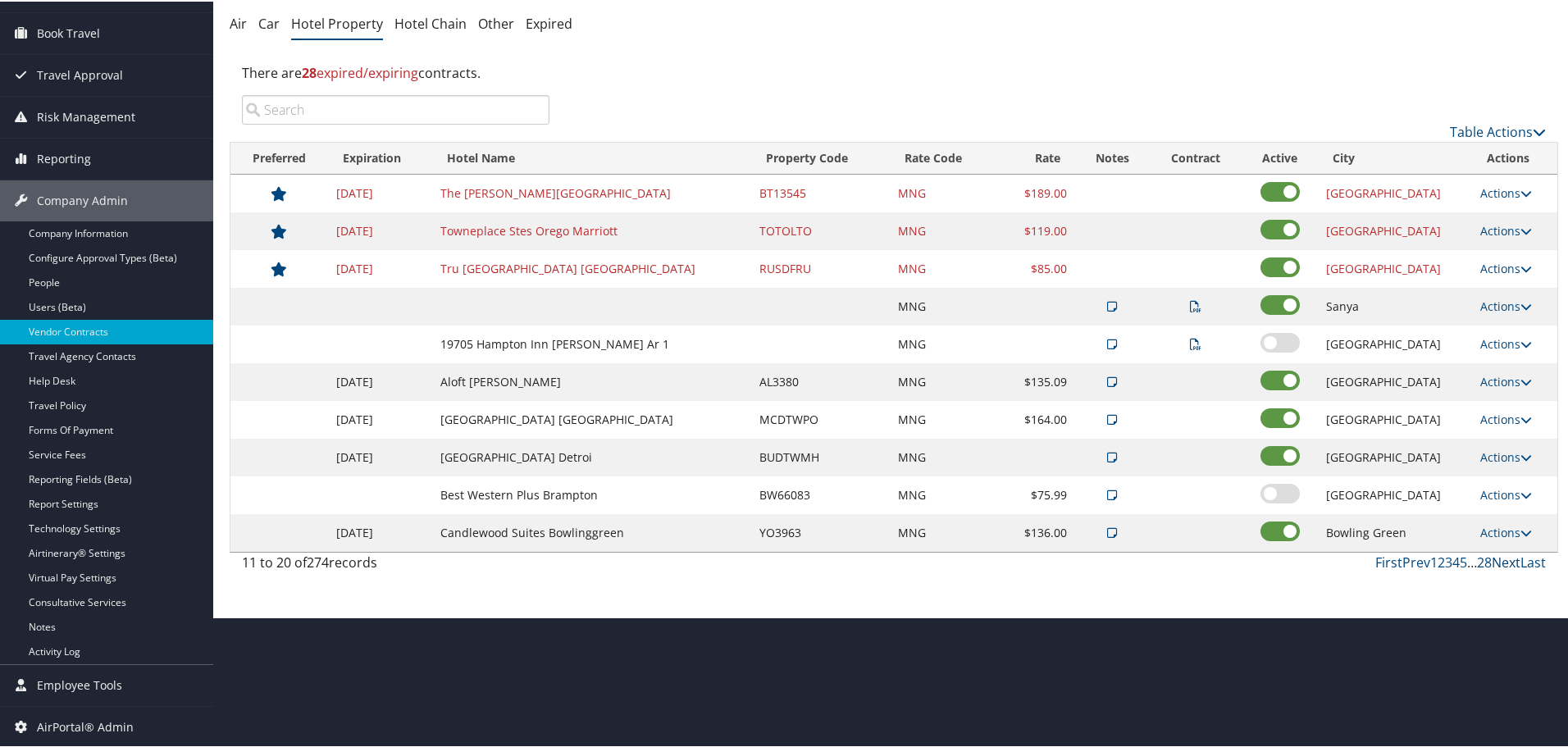
click at [1503, 560] on link "Next" at bounding box center [1505, 561] width 28 height 18
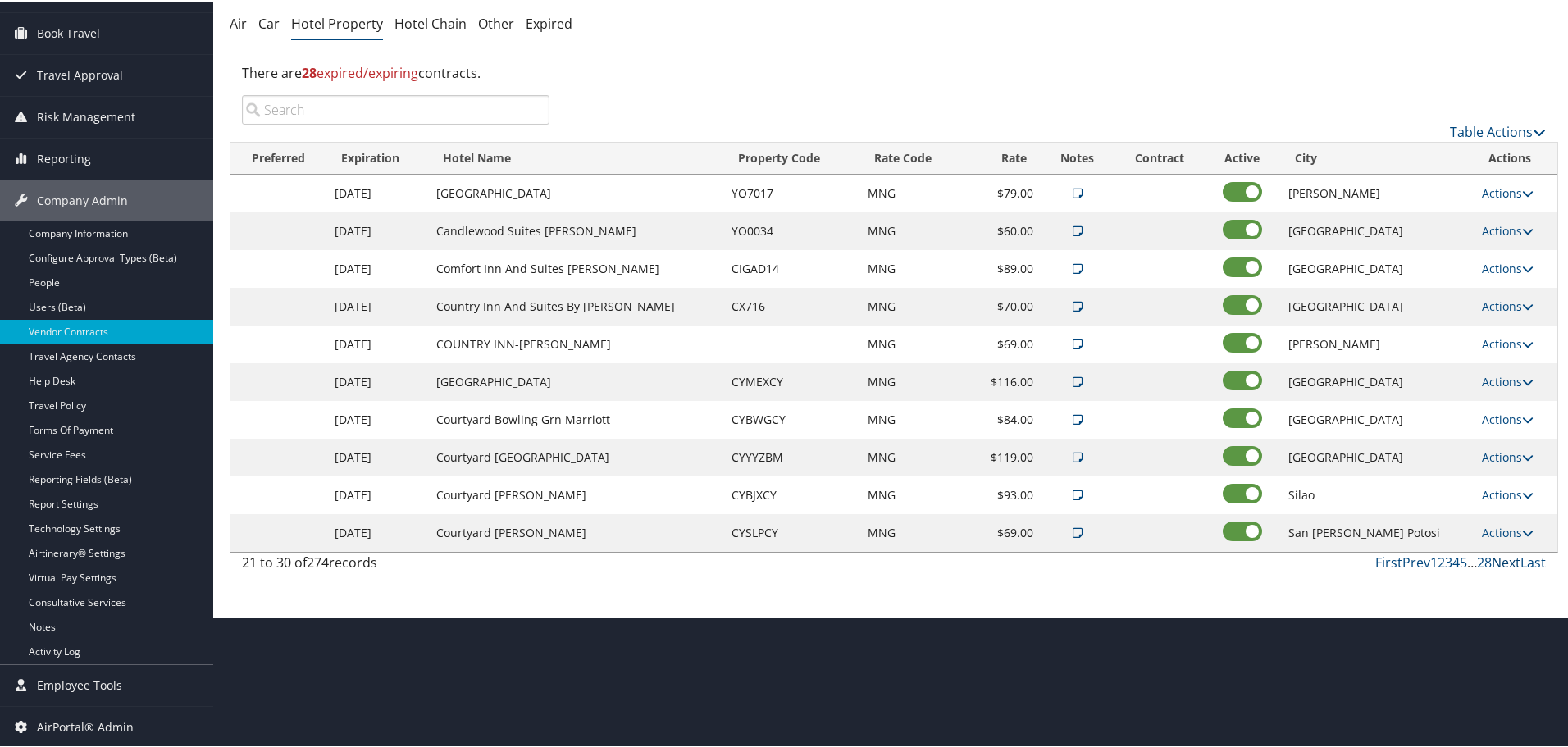
click at [1503, 560] on link "Next" at bounding box center [1505, 561] width 28 height 18
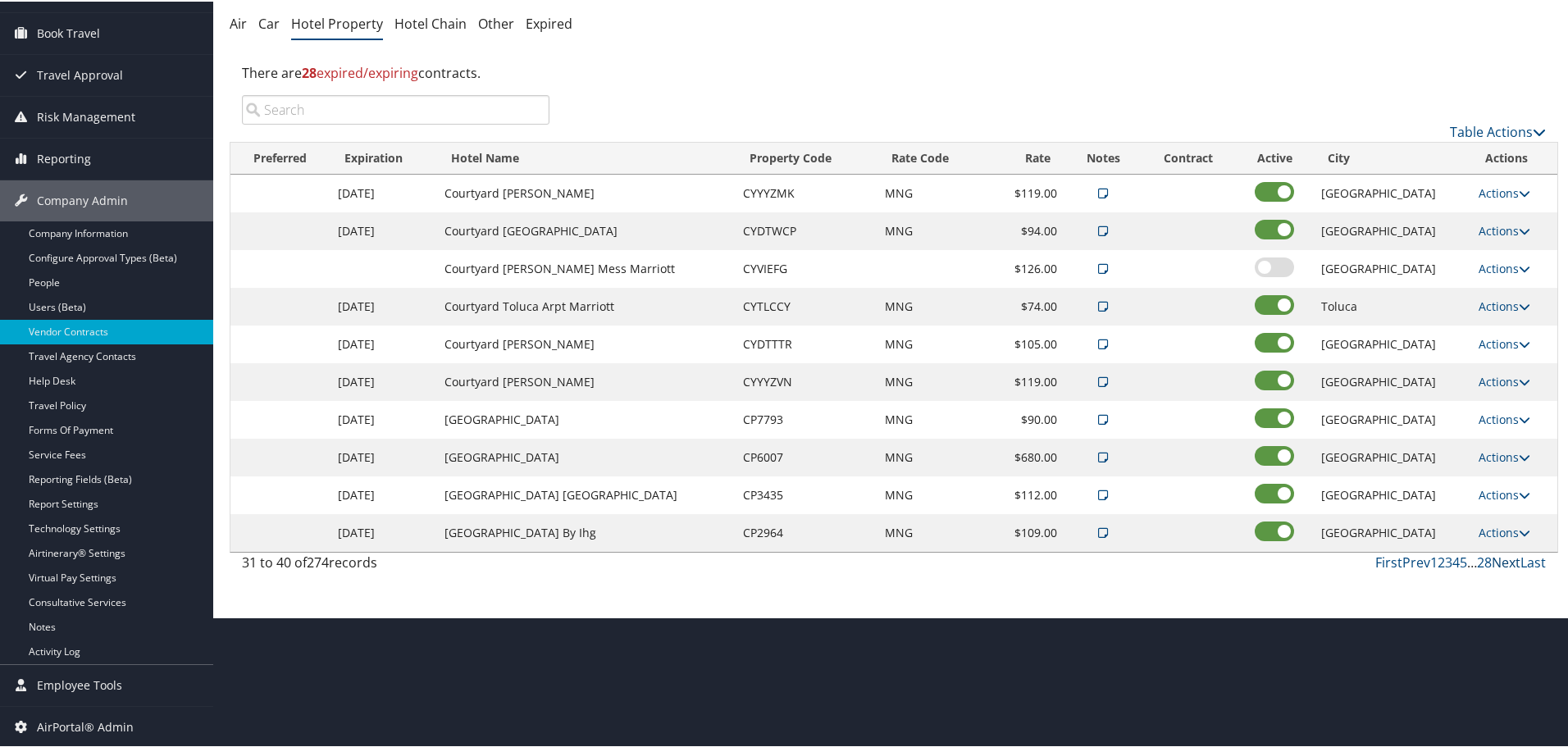
click at [1503, 560] on link "Next" at bounding box center [1505, 561] width 28 height 18
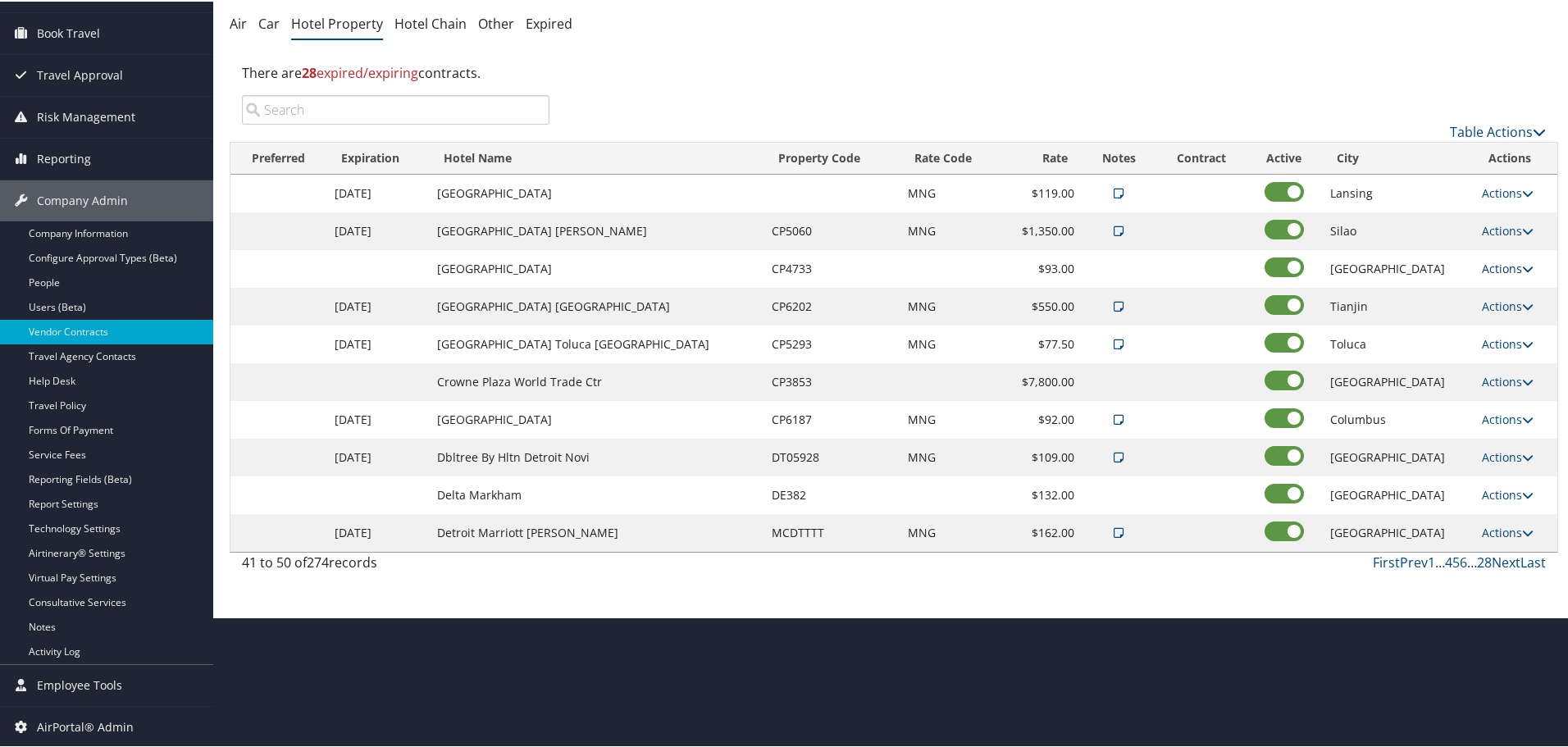
click at [1492, 262] on link "Actions" at bounding box center [1507, 267] width 51 height 16
click at [1496, 318] on link "Delete" at bounding box center [1502, 320] width 63 height 28
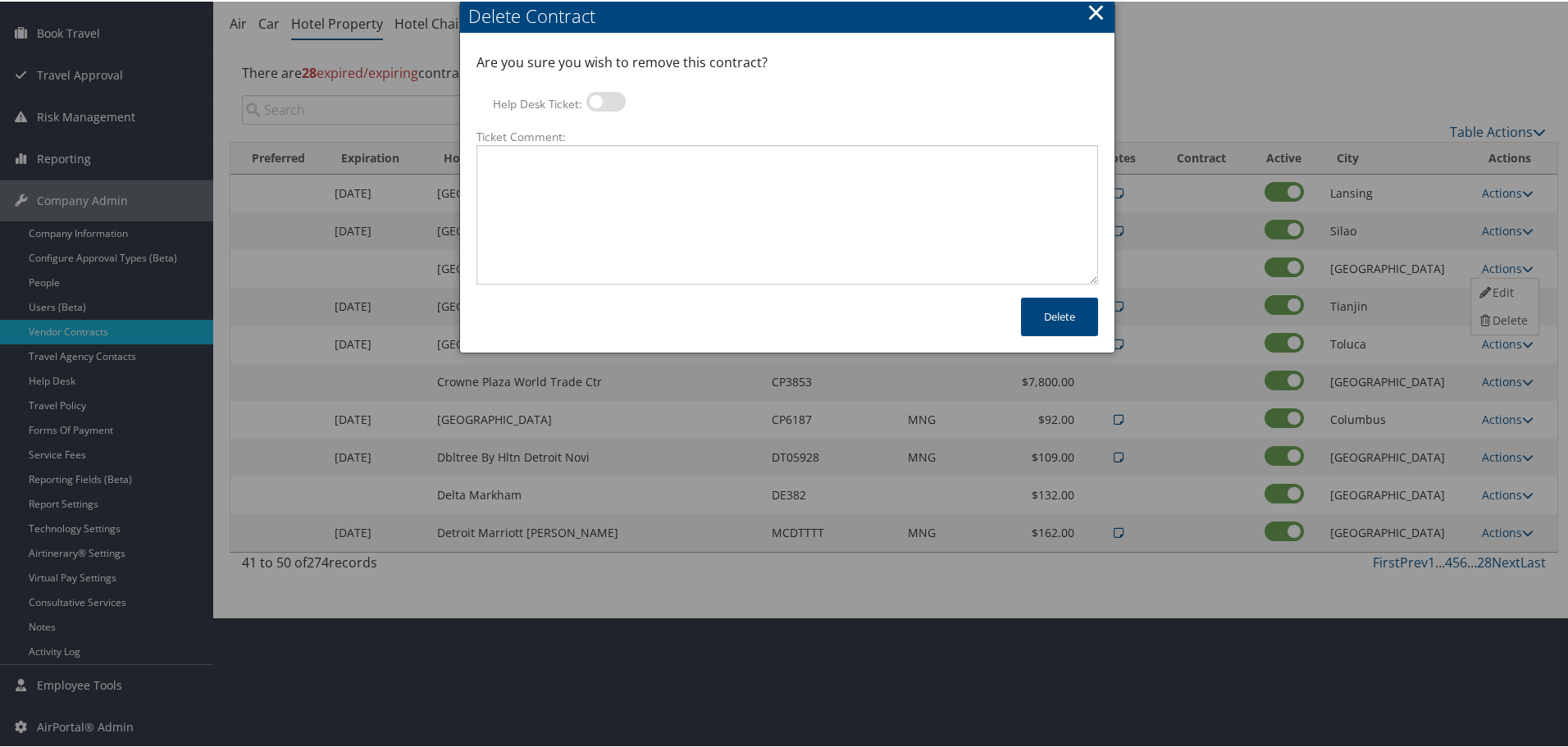
drag, startPoint x: 608, startPoint y: 91, endPoint x: 632, endPoint y: 119, distance: 36.9
click at [608, 91] on label at bounding box center [605, 100] width 39 height 19
click at [605, 97] on input "Help Desk Ticket:" at bounding box center [600, 103] width 11 height 11
checkbox input "true"
click at [672, 176] on textarea "Ticket Comment:" at bounding box center [787, 213] width 621 height 140
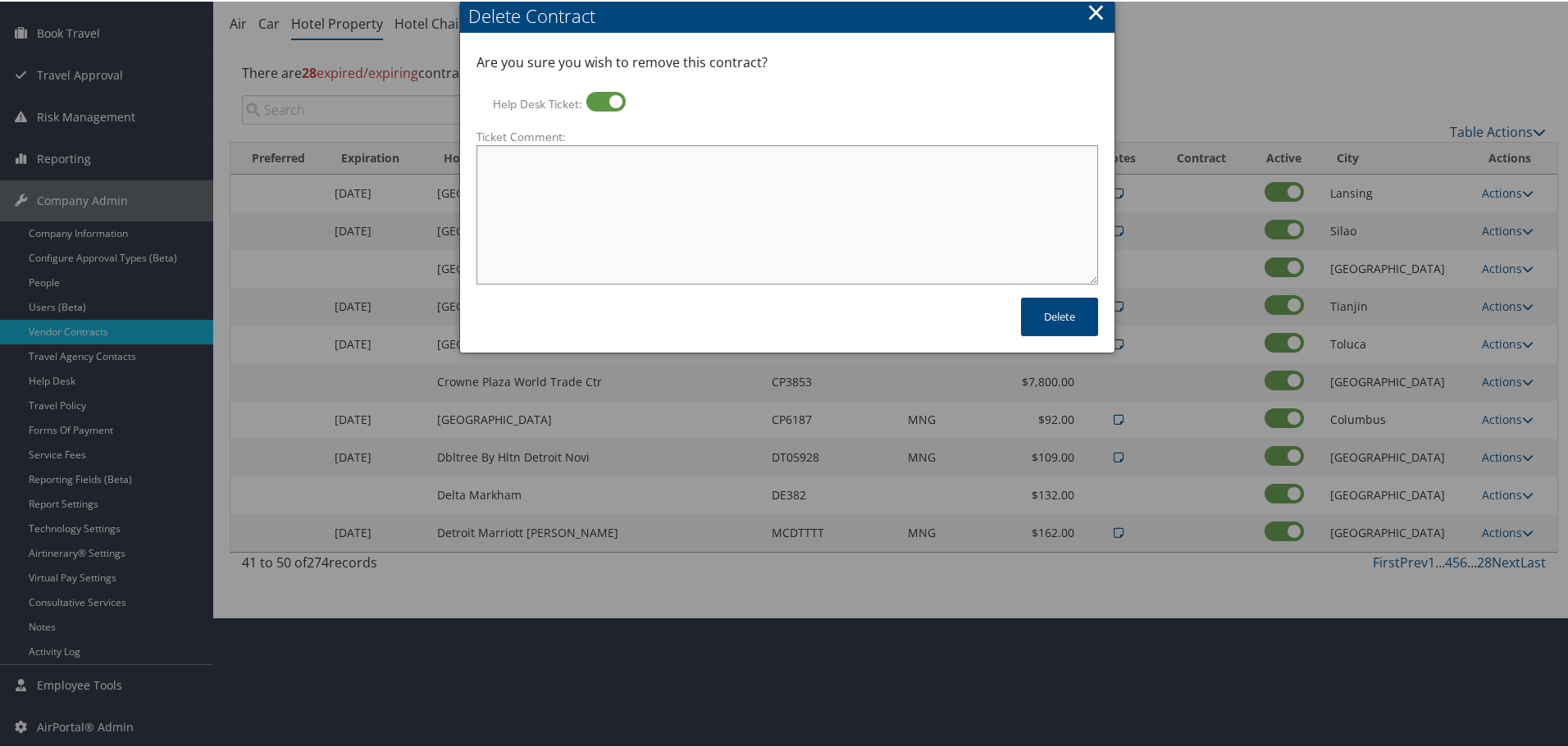
paste textarea "Rates no longer active; remove from profile and preferred status."
type textarea "Rates no longer active; remove from profile and preferred status."
click at [1040, 318] on button "Delete" at bounding box center [1059, 315] width 77 height 39
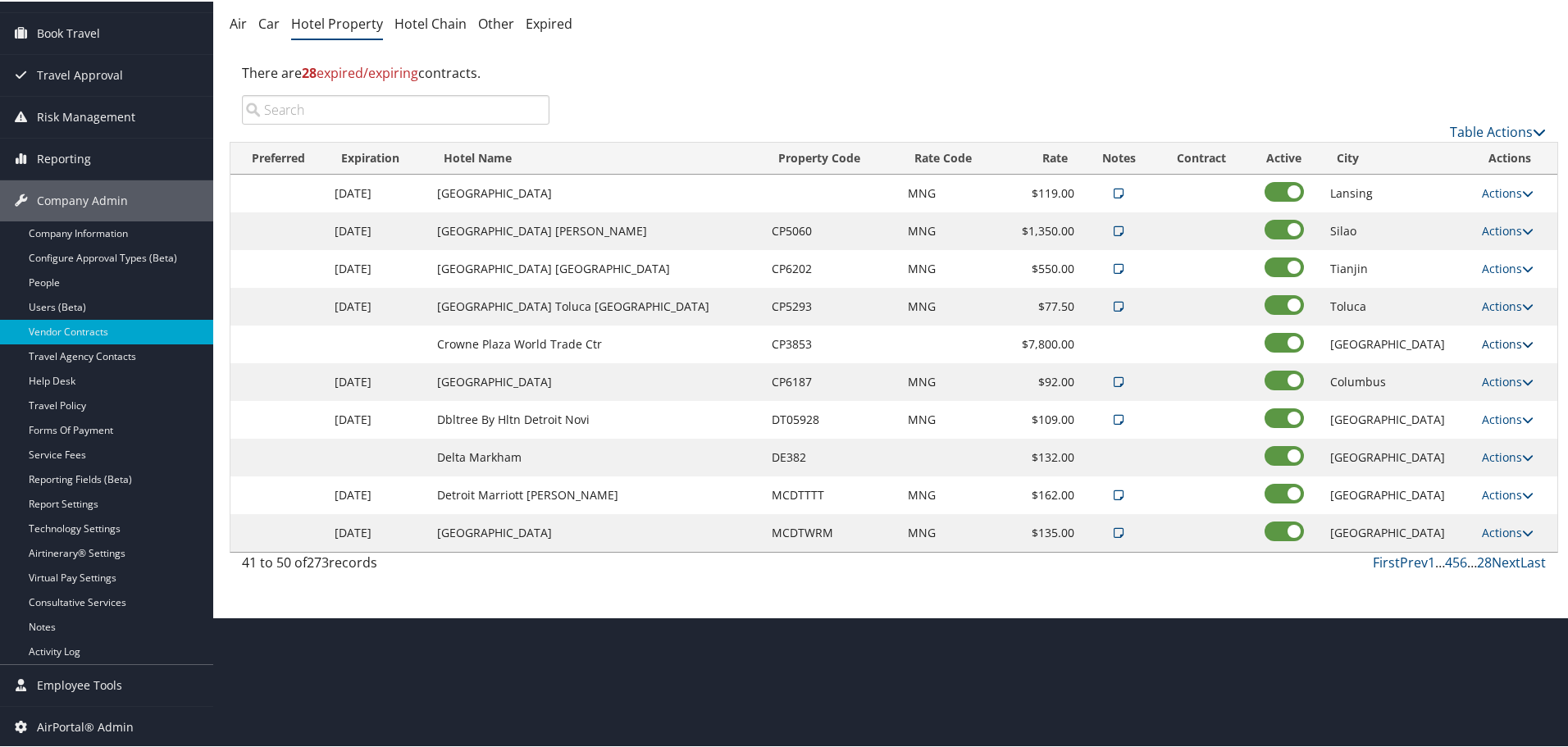
click at [1481, 342] on link "Actions" at bounding box center [1507, 343] width 51 height 16
click at [1501, 392] on link "Delete" at bounding box center [1502, 395] width 63 height 28
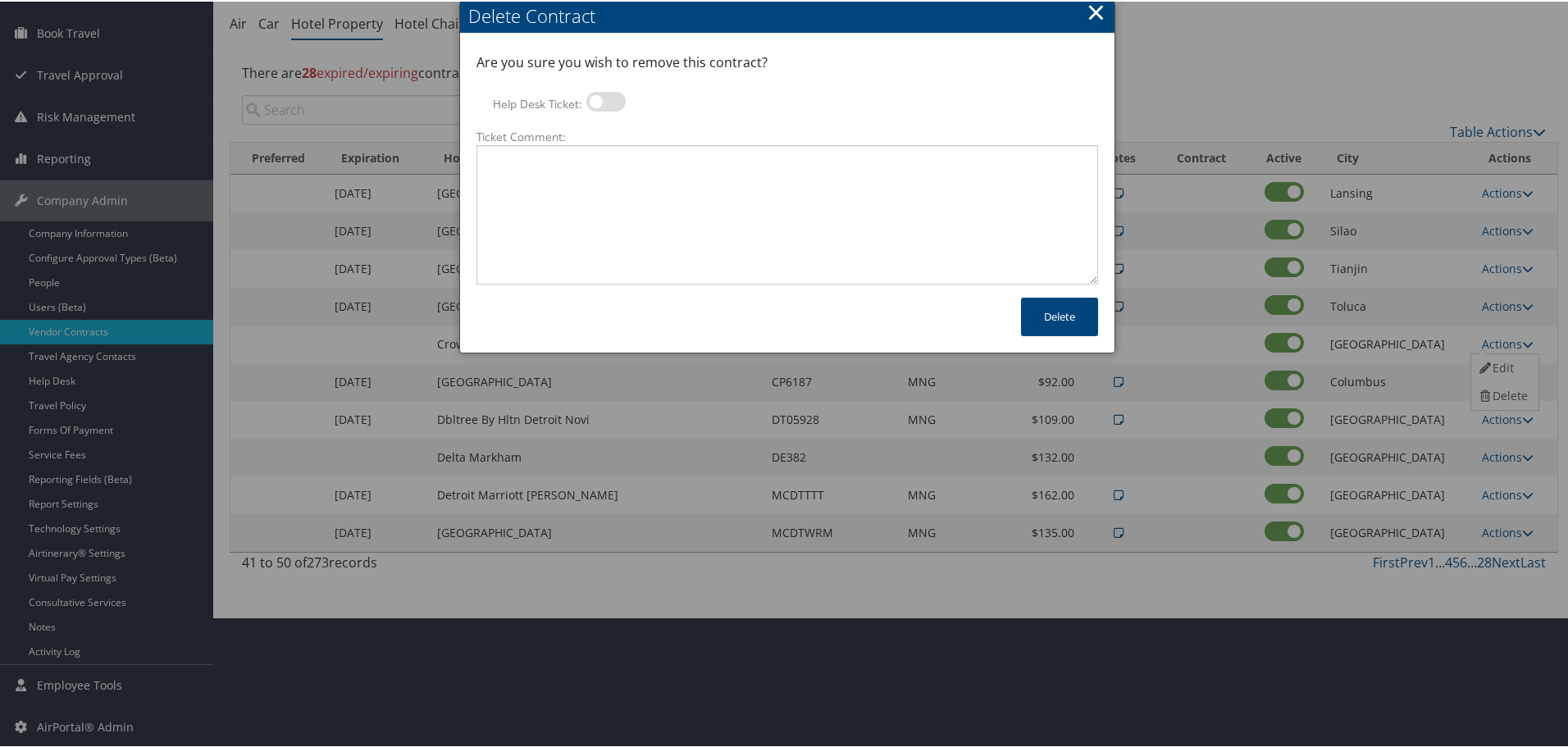
click at [613, 95] on label at bounding box center [605, 100] width 39 height 19
click at [605, 97] on input "Help Desk Ticket:" at bounding box center [600, 103] width 11 height 11
checkbox input "true"
click at [629, 173] on textarea "Ticket Comment:" at bounding box center [787, 213] width 621 height 140
paste textarea "Rates no longer active; remove from profile and preferred status."
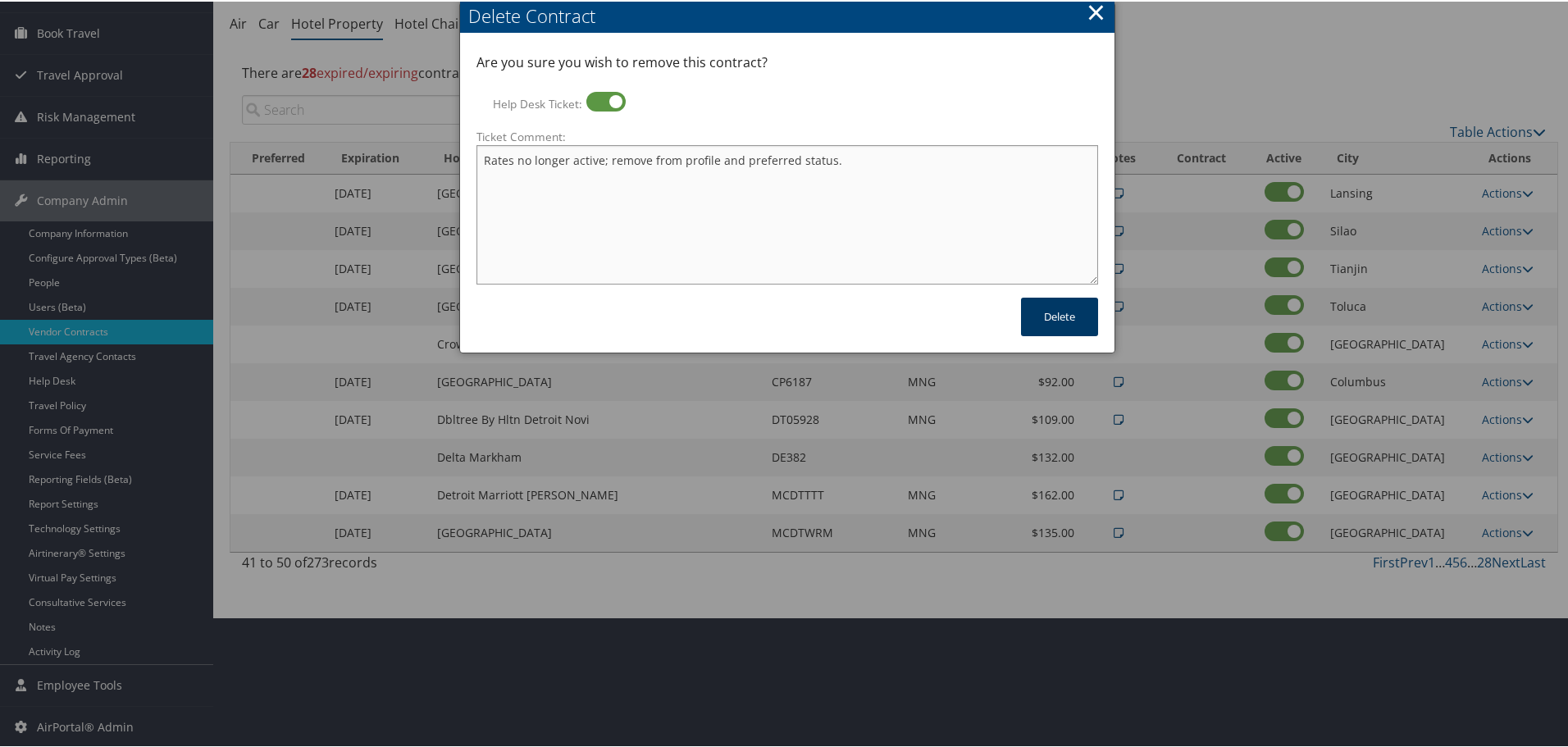
type textarea "Rates no longer active; remove from profile and preferred status."
click at [1060, 318] on button "Delete" at bounding box center [1059, 315] width 77 height 39
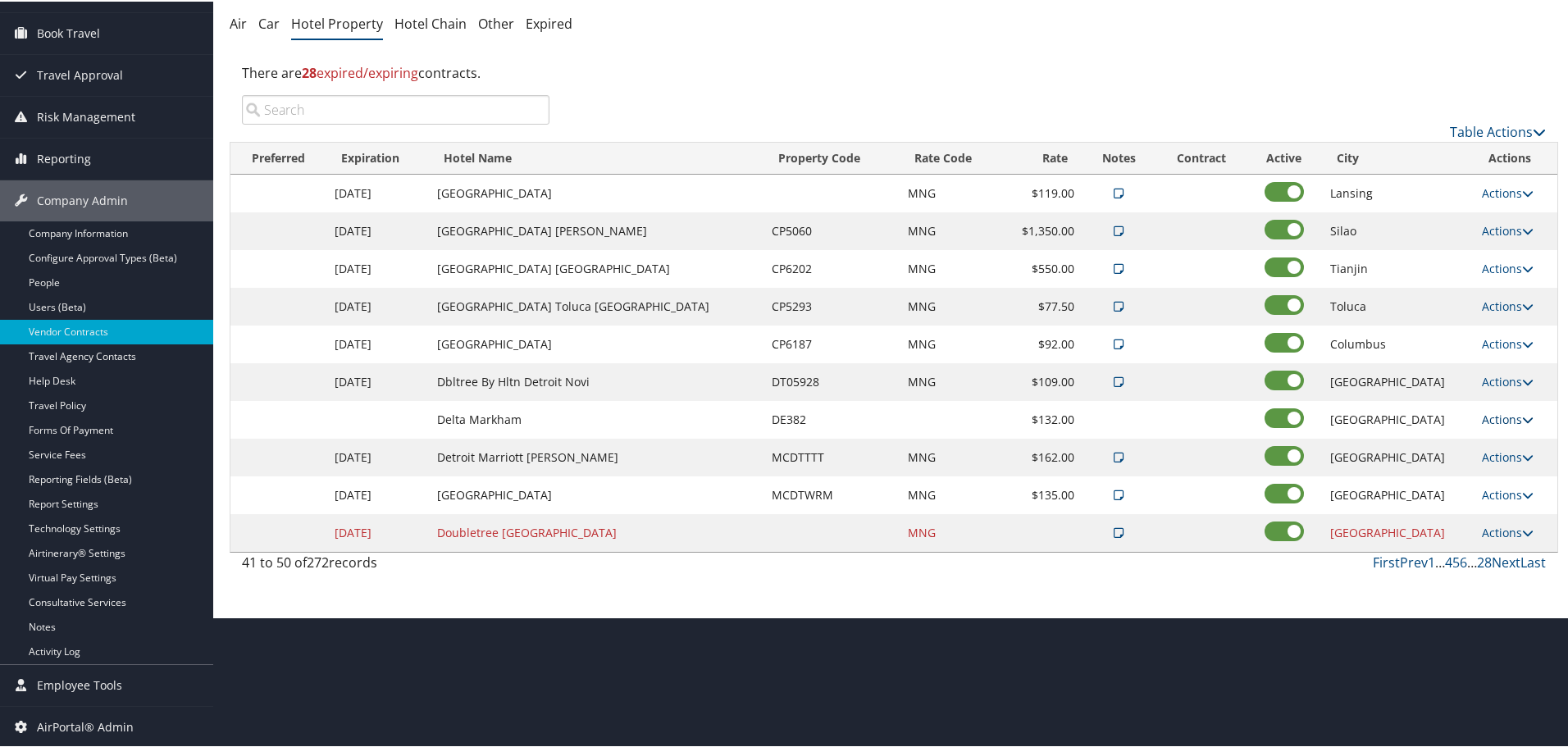
click at [1487, 413] on link "Actions" at bounding box center [1507, 418] width 51 height 16
click at [1497, 464] on link "Delete" at bounding box center [1502, 470] width 63 height 28
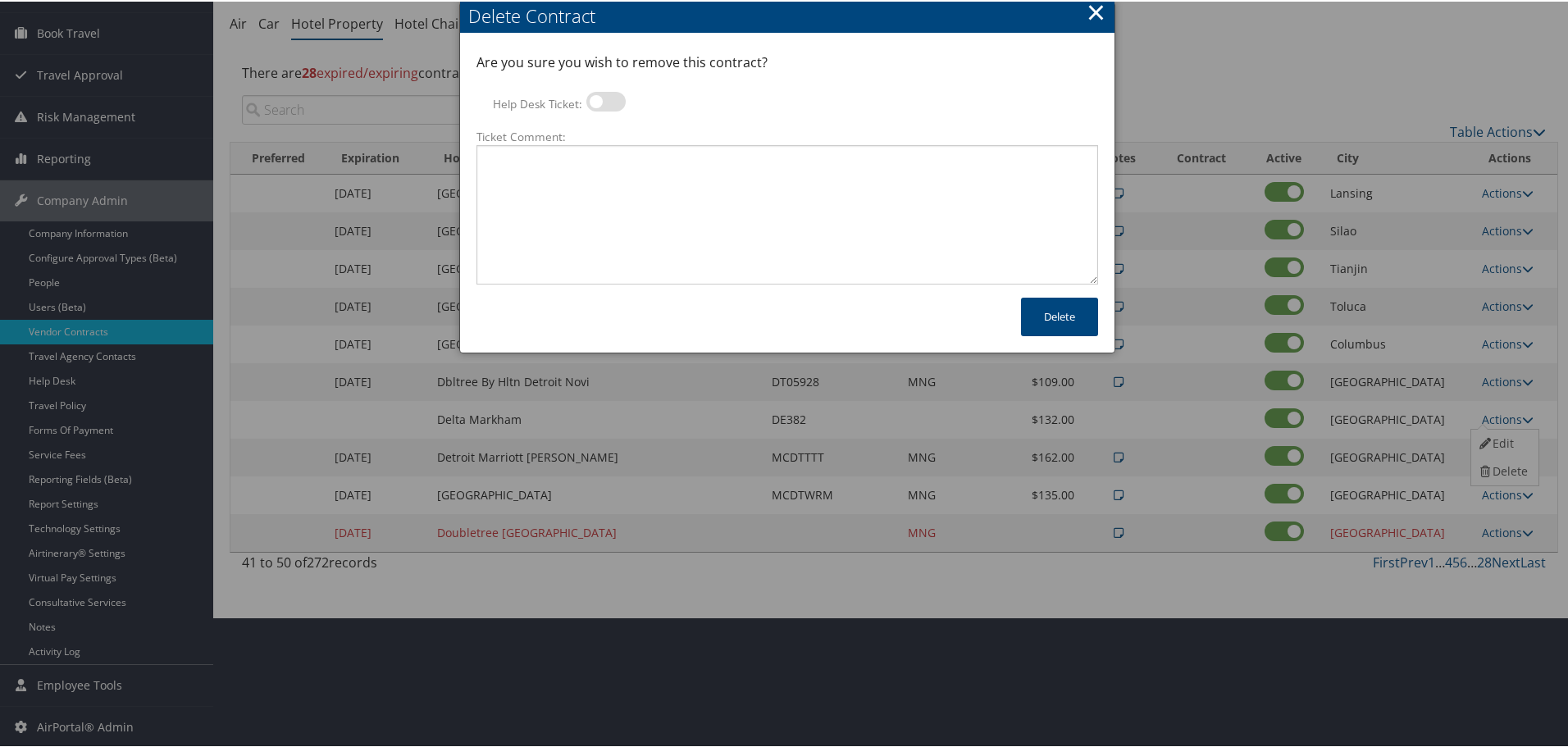
drag, startPoint x: 605, startPoint y: 102, endPoint x: 623, endPoint y: 158, distance: 58.8
click at [605, 102] on label at bounding box center [605, 100] width 39 height 19
click at [605, 102] on input "Help Desk Ticket:" at bounding box center [600, 103] width 11 height 11
checkbox input "true"
click at [637, 213] on textarea "Ticket Comment:" at bounding box center [787, 213] width 621 height 140
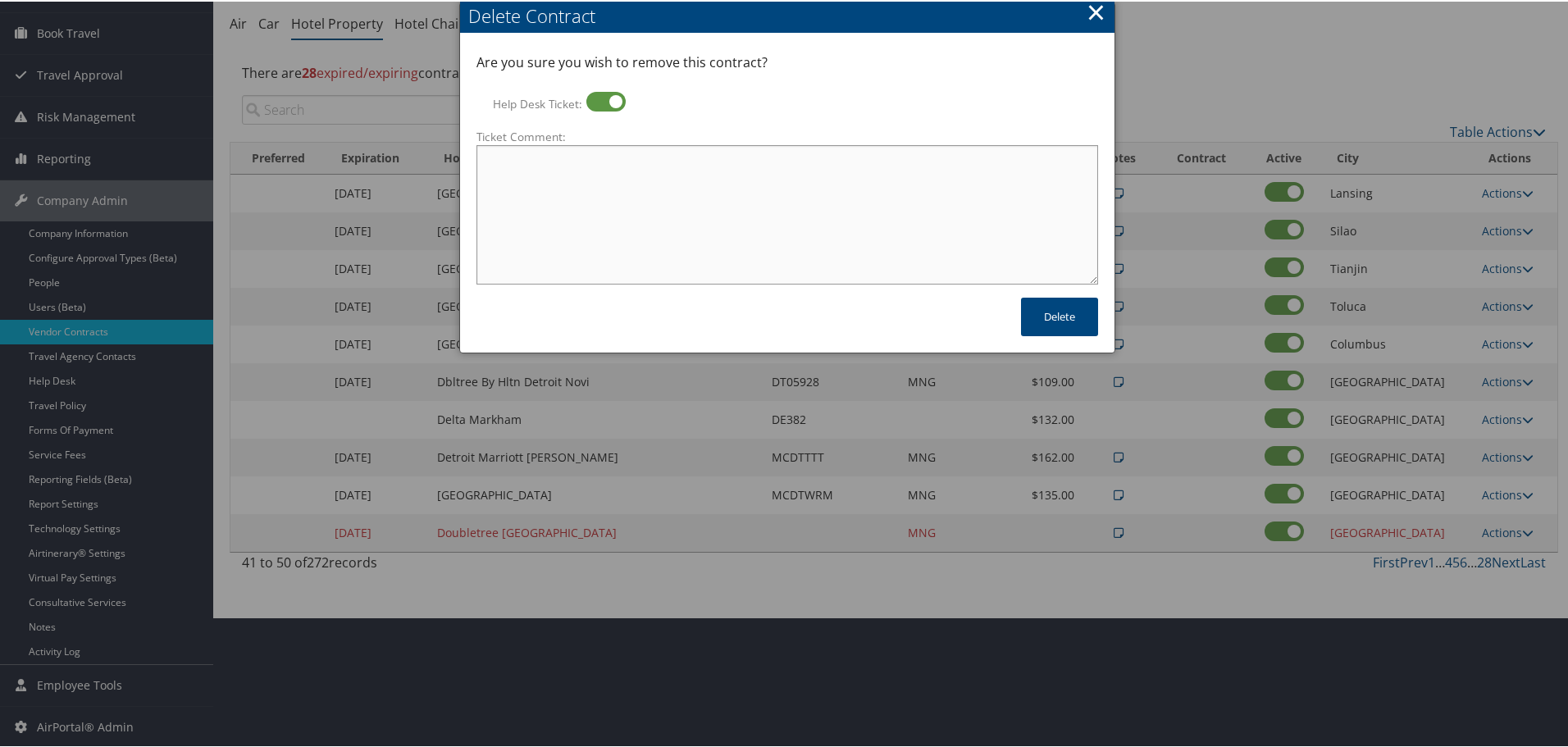
paste textarea "Rates no longer active; remove from profile and preferred status."
type textarea "Rates no longer active; remove from profile and preferred status."
click at [1057, 316] on button "Delete" at bounding box center [1059, 315] width 77 height 39
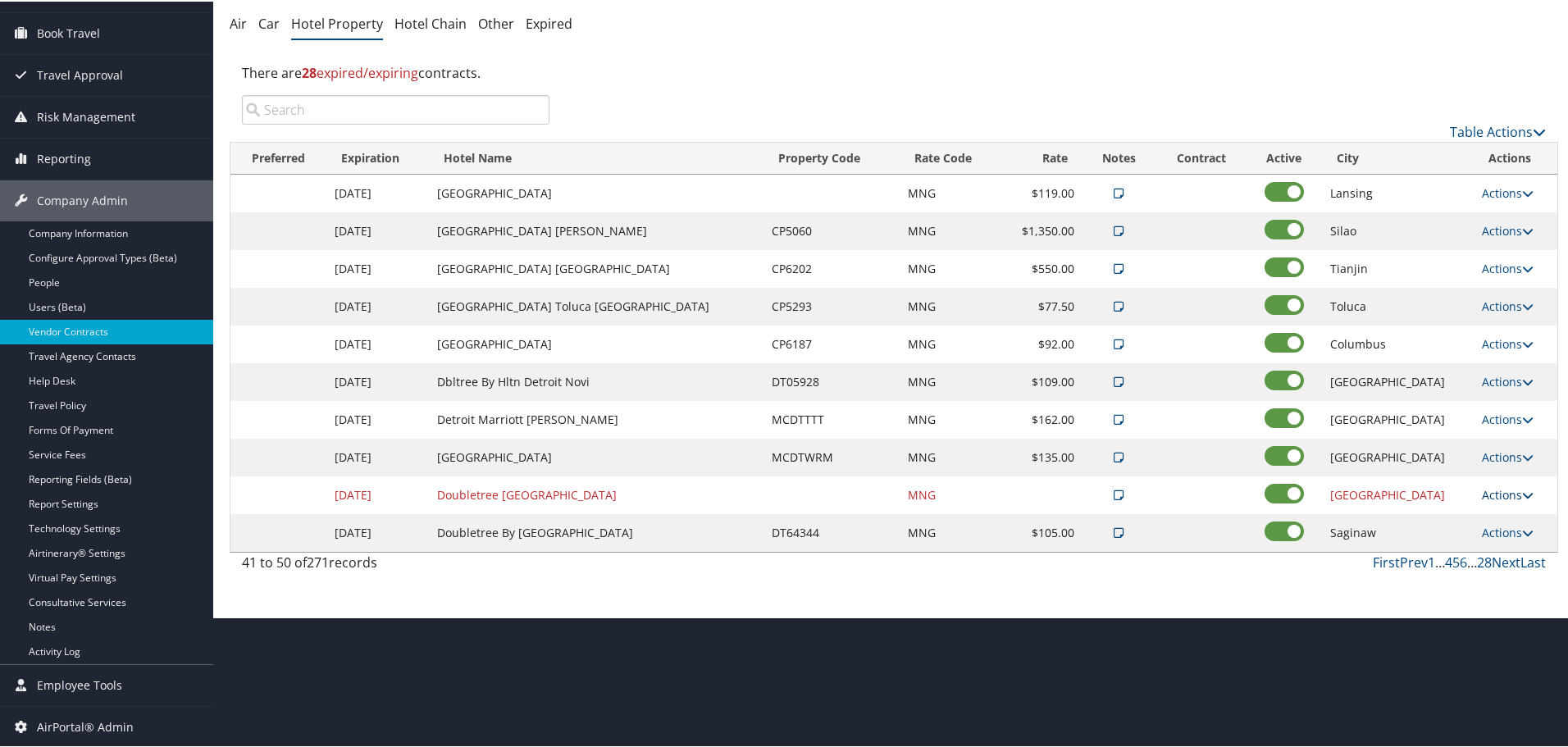
click at [1497, 497] on link "Actions" at bounding box center [1507, 494] width 51 height 16
click at [1498, 562] on link "Delete" at bounding box center [1515, 574] width 88 height 28
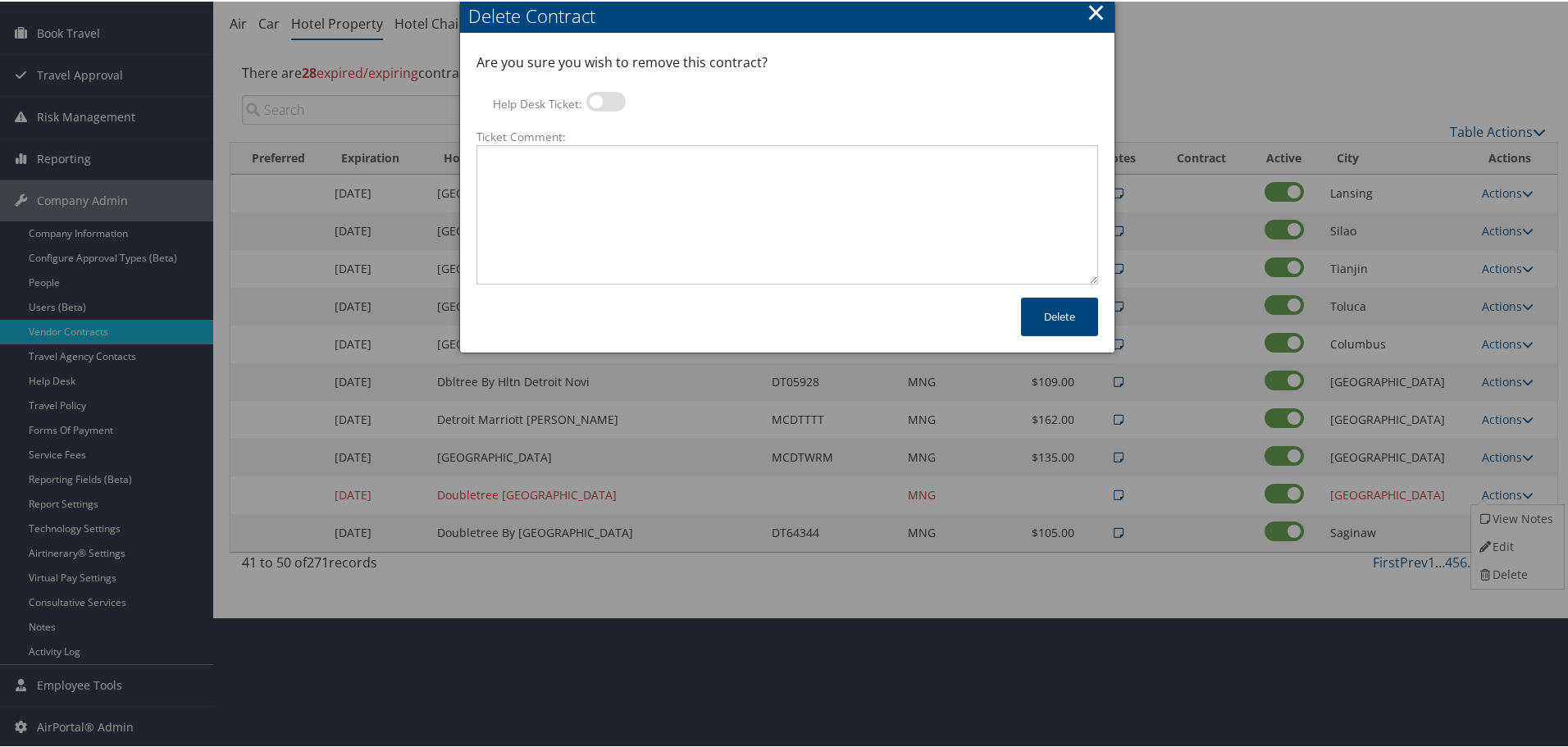
click at [605, 97] on label at bounding box center [605, 100] width 39 height 19
click at [605, 97] on input "Help Desk Ticket:" at bounding box center [600, 103] width 11 height 11
checkbox input "true"
click at [602, 175] on textarea "Ticket Comment:" at bounding box center [787, 213] width 621 height 140
paste textarea "Rates no longer active; remove from profile and preferred status."
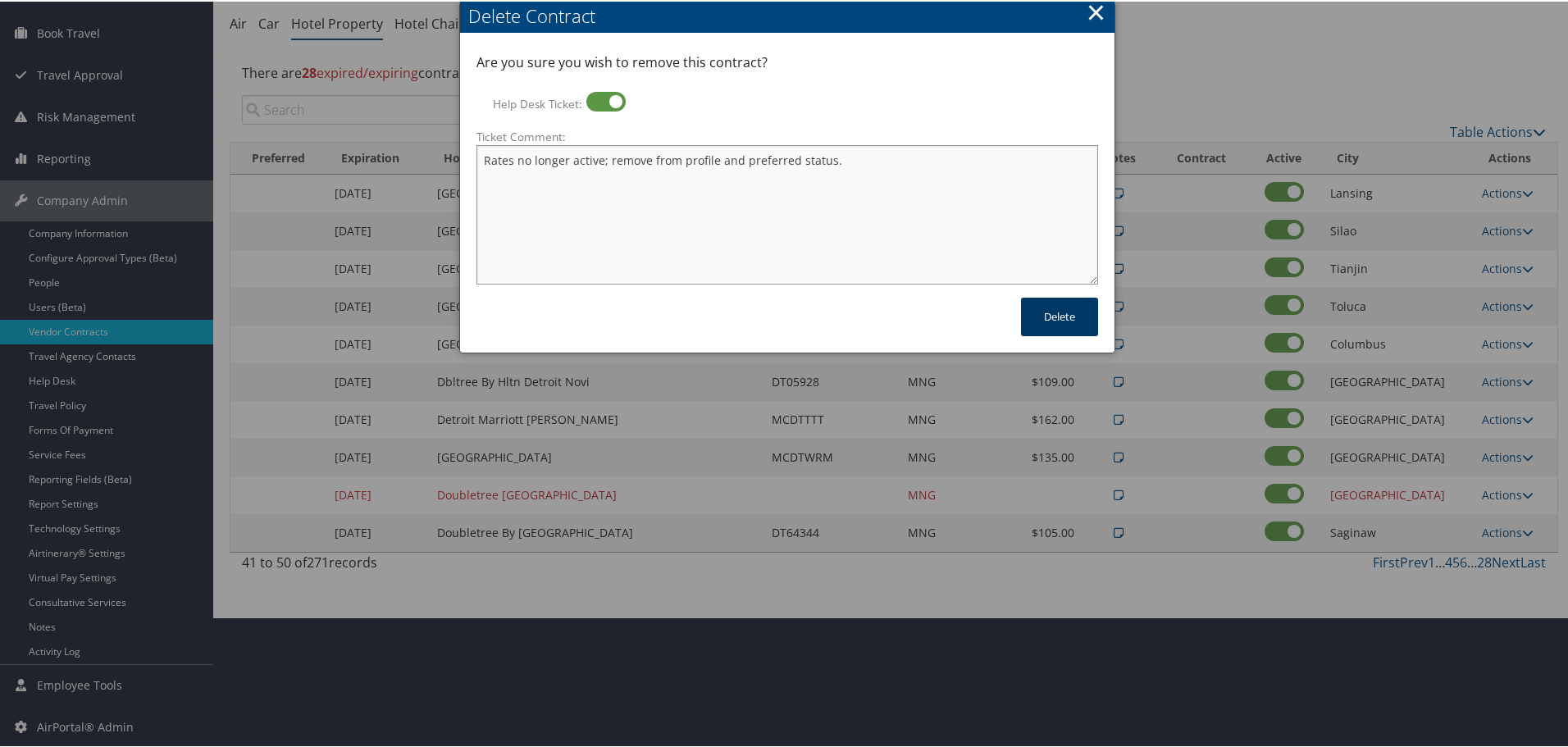
type textarea "Rates no longer active; remove from profile and preferred status."
click at [1058, 312] on button "Delete" at bounding box center [1059, 315] width 77 height 39
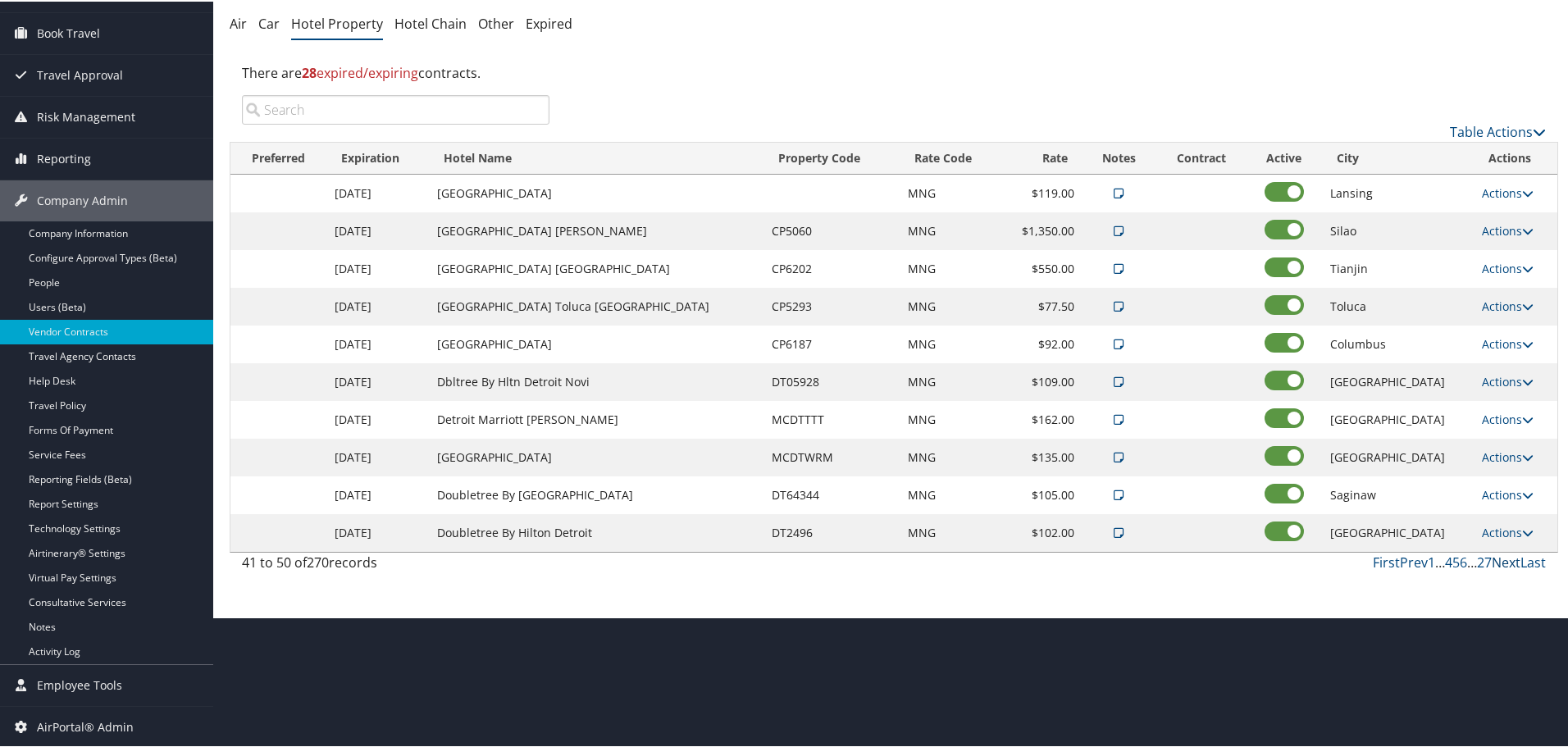
click at [1505, 566] on link "Next" at bounding box center [1505, 561] width 28 height 18
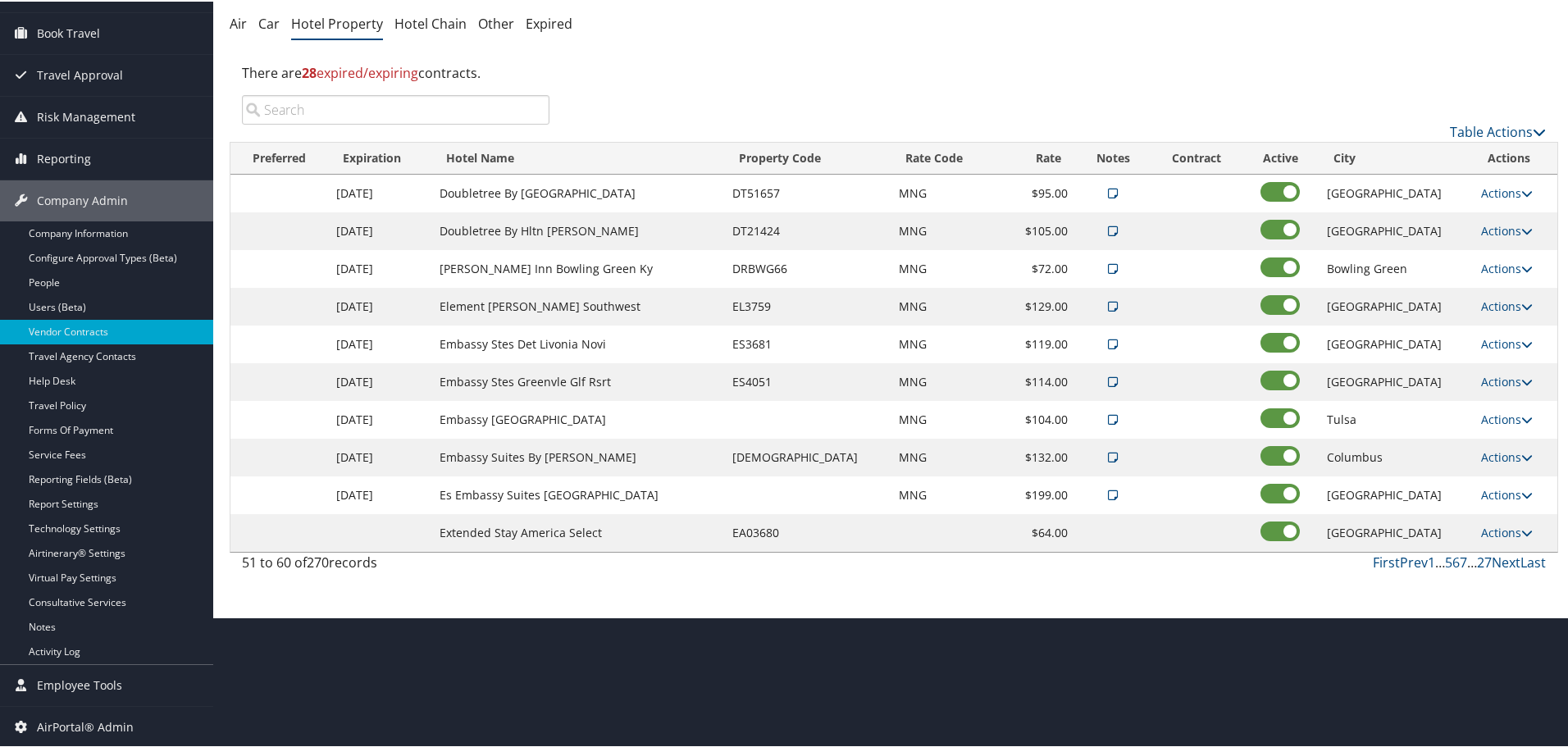
click at [1492, 520] on td "Actions Edit Delete" at bounding box center [1514, 531] width 84 height 38
click at [1492, 530] on link "Actions" at bounding box center [1506, 531] width 51 height 16
click at [1506, 581] on link "Delete" at bounding box center [1502, 583] width 63 height 28
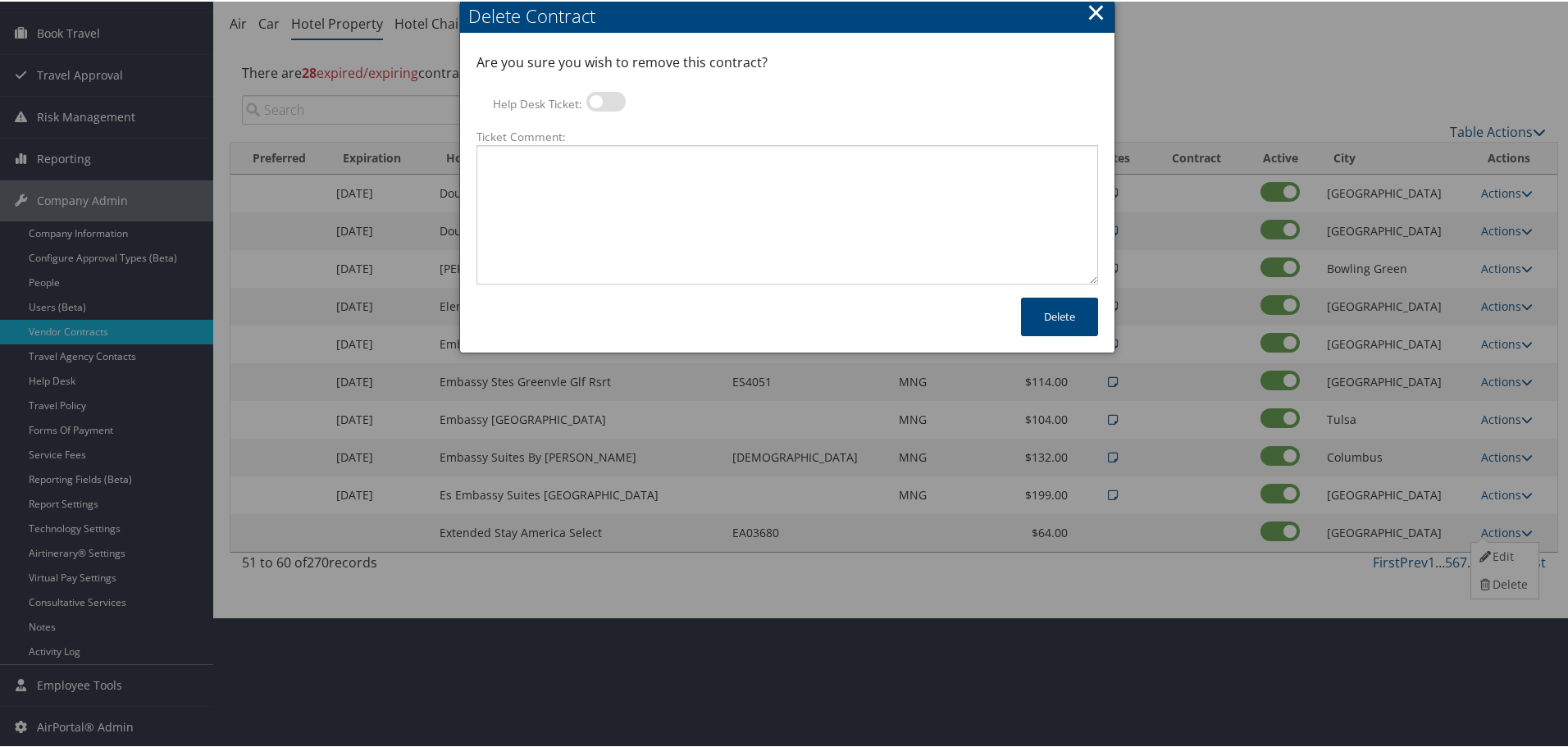
click at [604, 102] on label at bounding box center [605, 100] width 39 height 19
click at [604, 102] on input "Help Desk Ticket:" at bounding box center [600, 103] width 11 height 11
checkbox input "true"
click at [604, 161] on textarea "Ticket Comment:" at bounding box center [787, 213] width 621 height 140
paste textarea "Rates no longer active; remove from profile and preferred status."
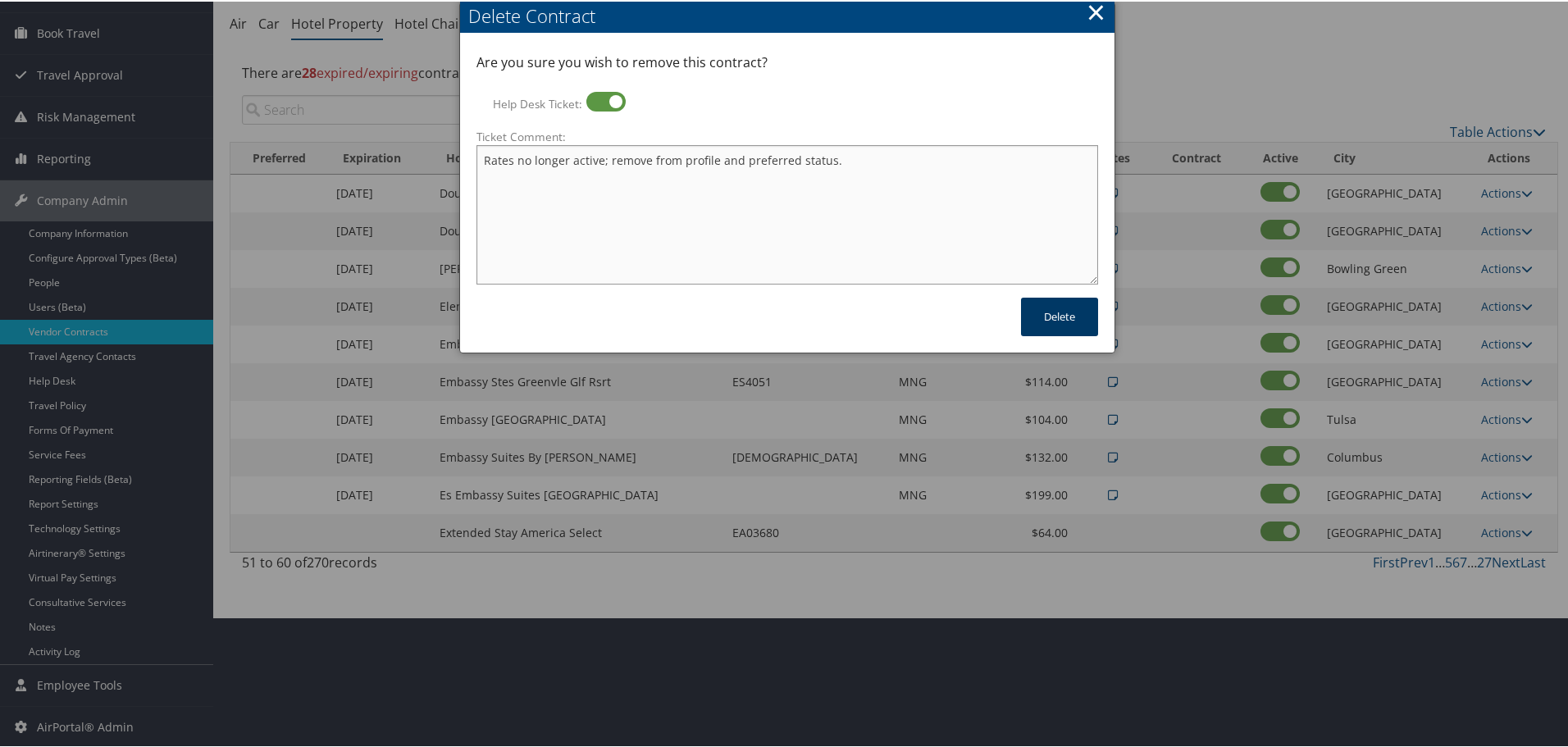
type textarea "Rates no longer active; remove from profile and preferred status."
click at [1059, 312] on button "Delete" at bounding box center [1059, 315] width 77 height 39
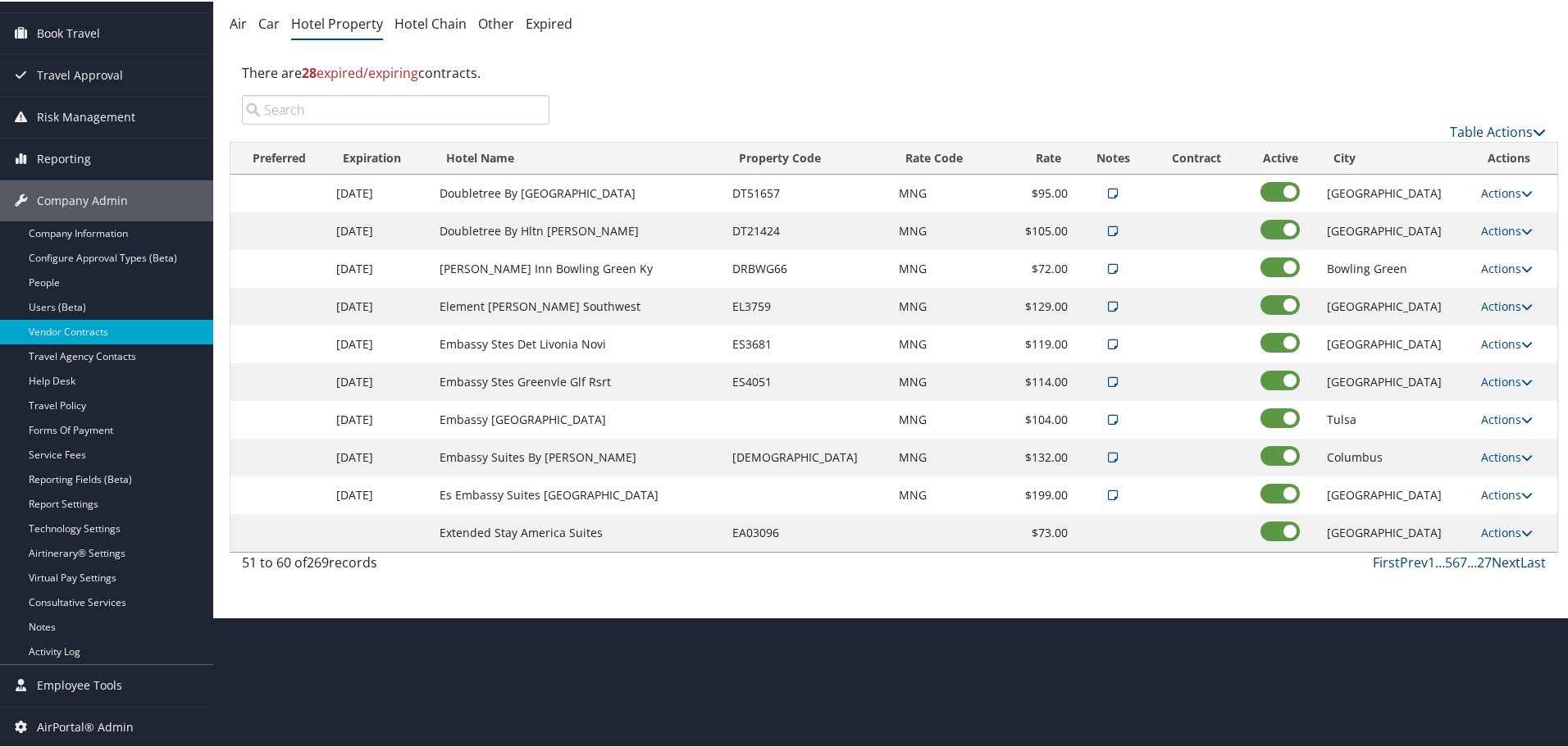
click at [1498, 560] on link "Next" at bounding box center [1505, 561] width 28 height 18
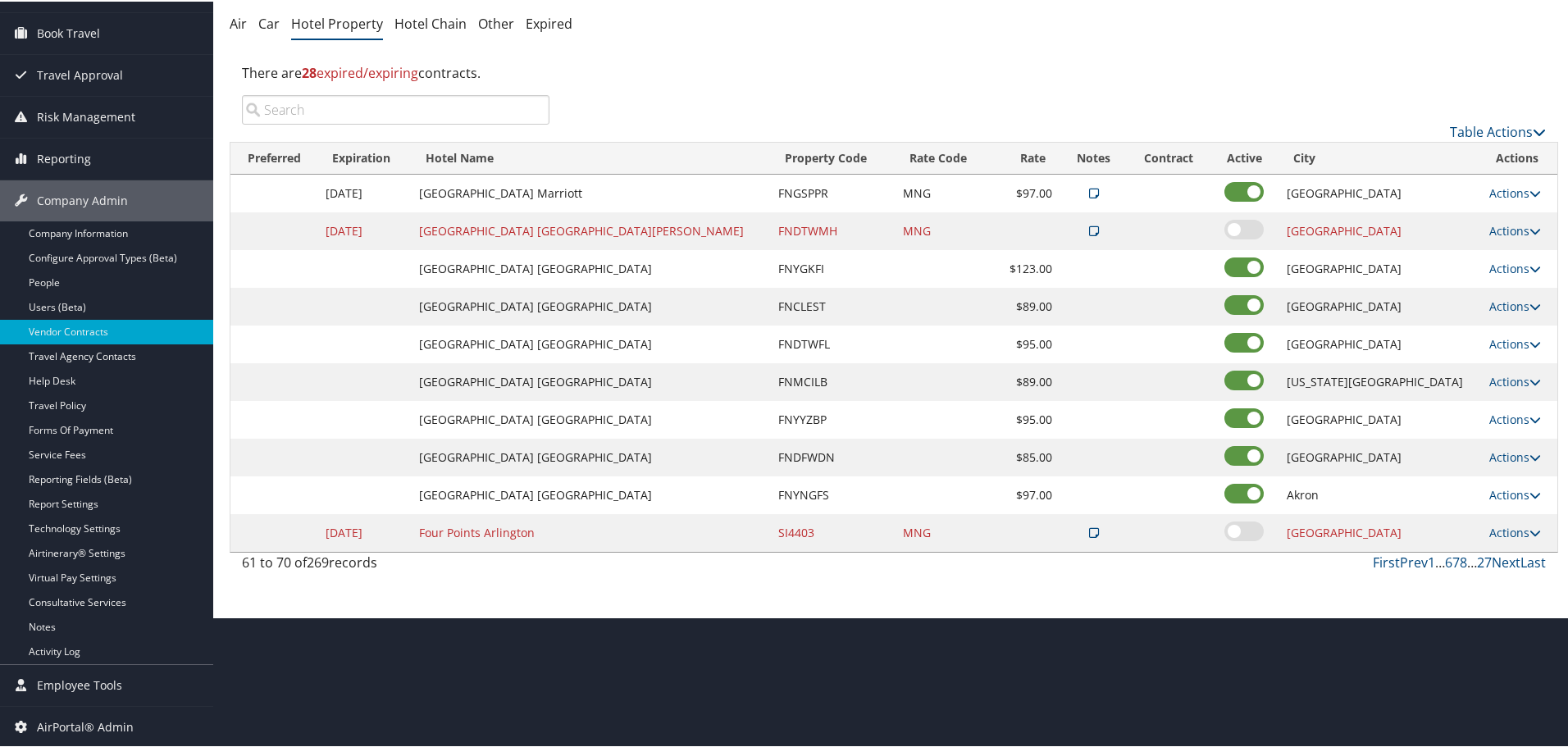
click at [780, 270] on td "FNYGKFI" at bounding box center [832, 267] width 125 height 38
click at [1495, 272] on link "Actions" at bounding box center [1515, 267] width 51 height 16
drag, startPoint x: 1498, startPoint y: 319, endPoint x: 1444, endPoint y: 335, distance: 56.3
click at [1499, 319] on link "Delete" at bounding box center [1502, 320] width 63 height 28
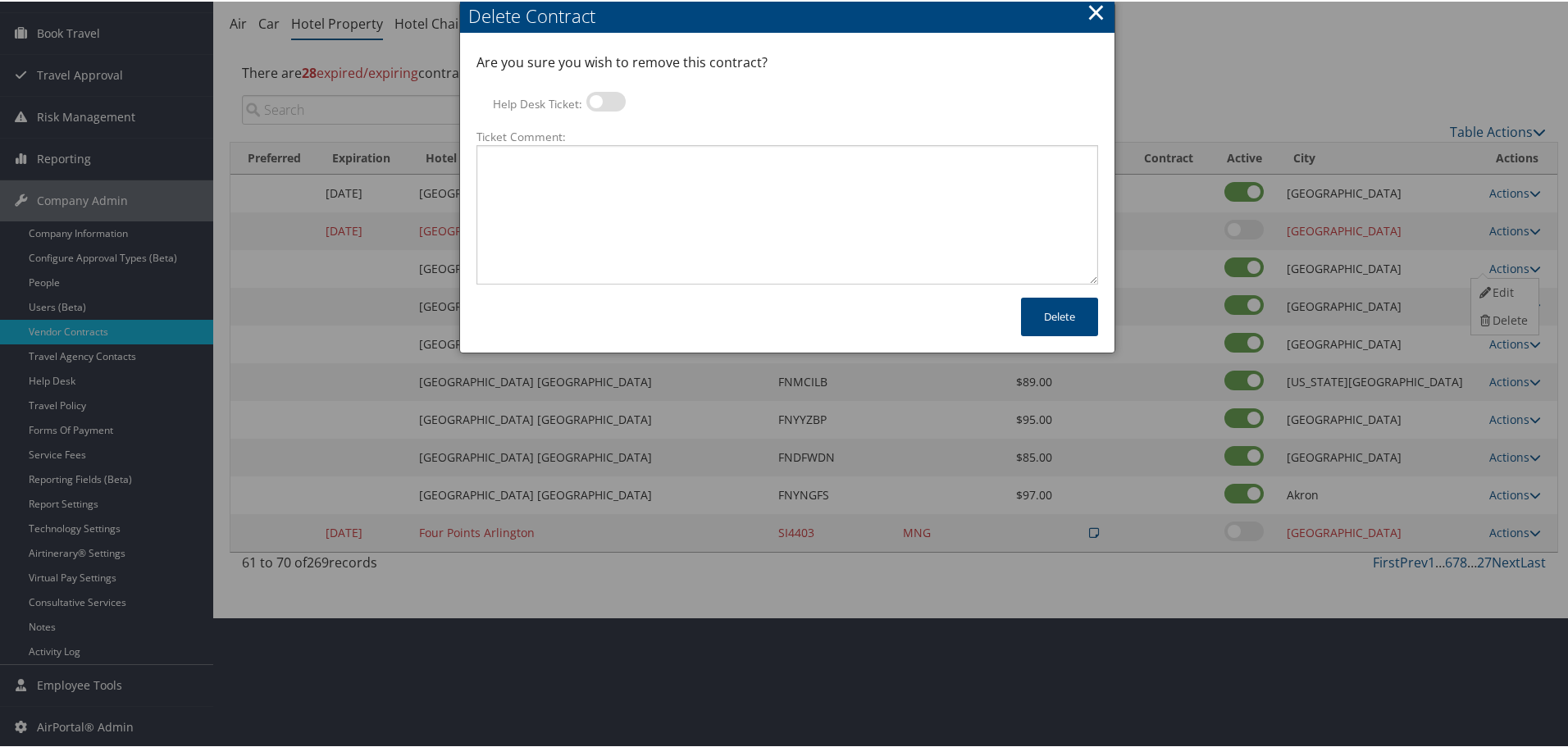
drag, startPoint x: 611, startPoint y: 99, endPoint x: 611, endPoint y: 107, distance: 8.0
click at [611, 99] on label at bounding box center [605, 100] width 39 height 19
click at [605, 99] on input "Help Desk Ticket:" at bounding box center [600, 103] width 11 height 11
checkbox input "true"
click at [610, 152] on textarea "Ticket Comment:" at bounding box center [787, 213] width 621 height 140
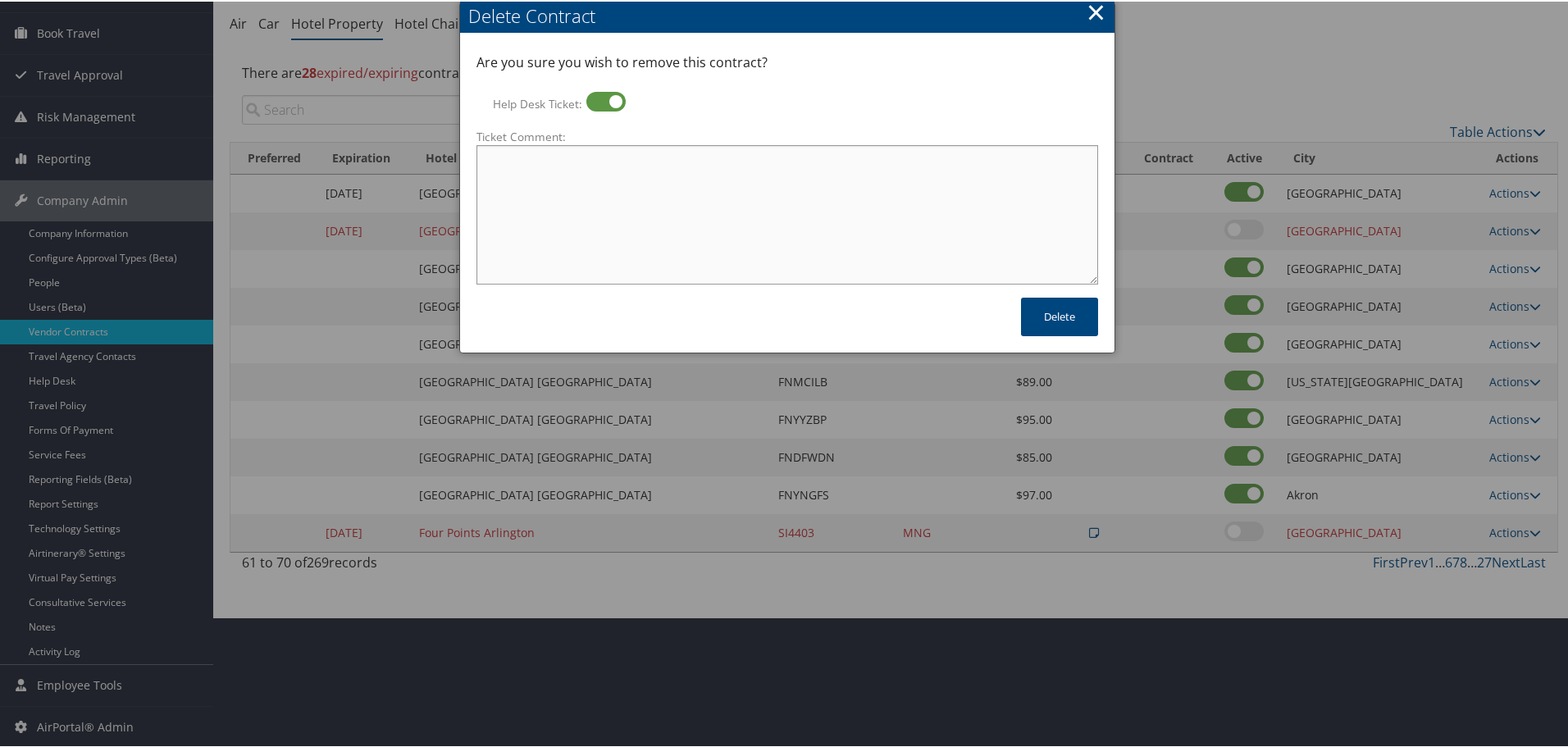
paste textarea "Rates no longer active; remove from profile and preferred status."
type textarea "Rates no longer active; remove from profile and preferred status."
click at [1059, 313] on button "Delete" at bounding box center [1059, 315] width 77 height 39
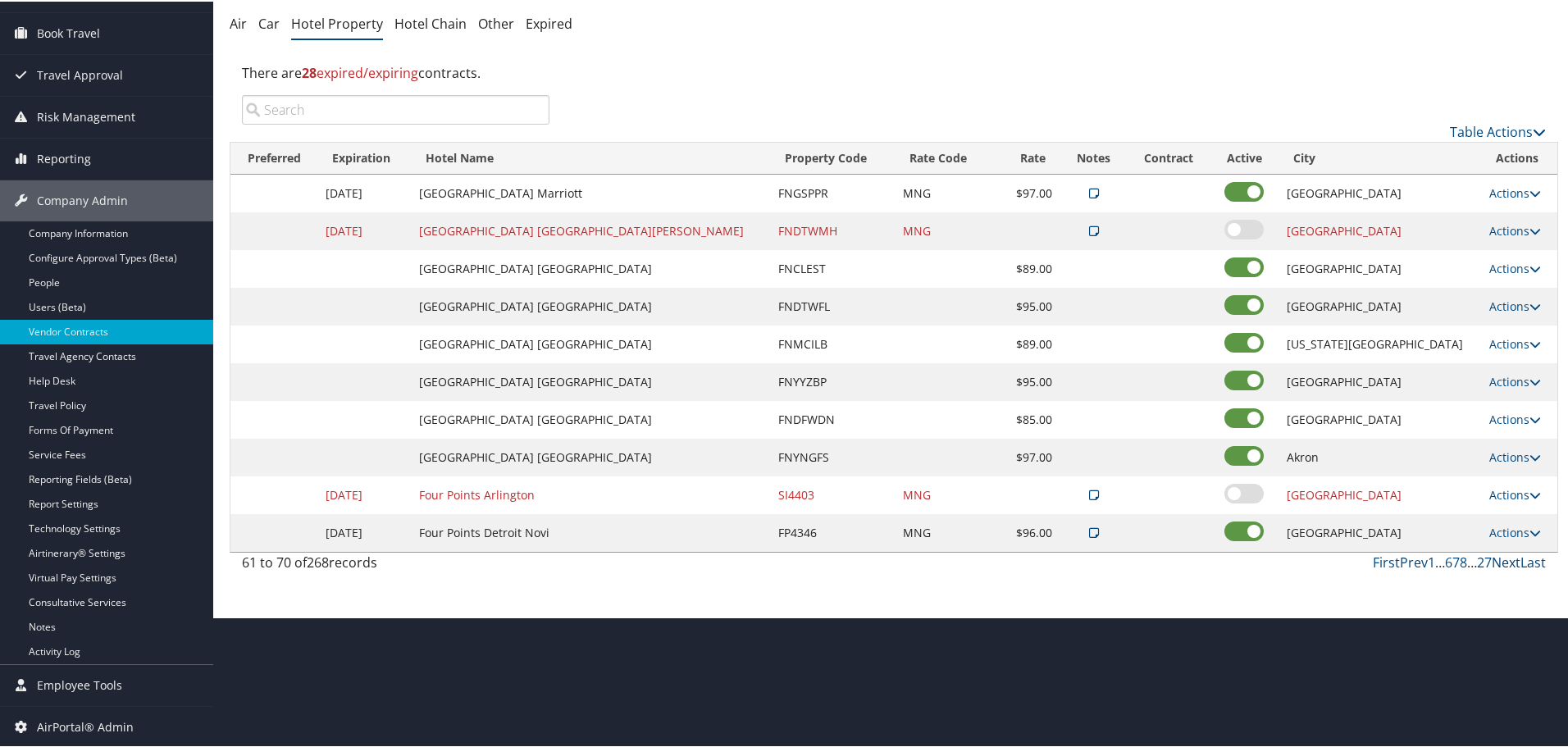
click at [1499, 560] on link "Next" at bounding box center [1505, 561] width 28 height 18
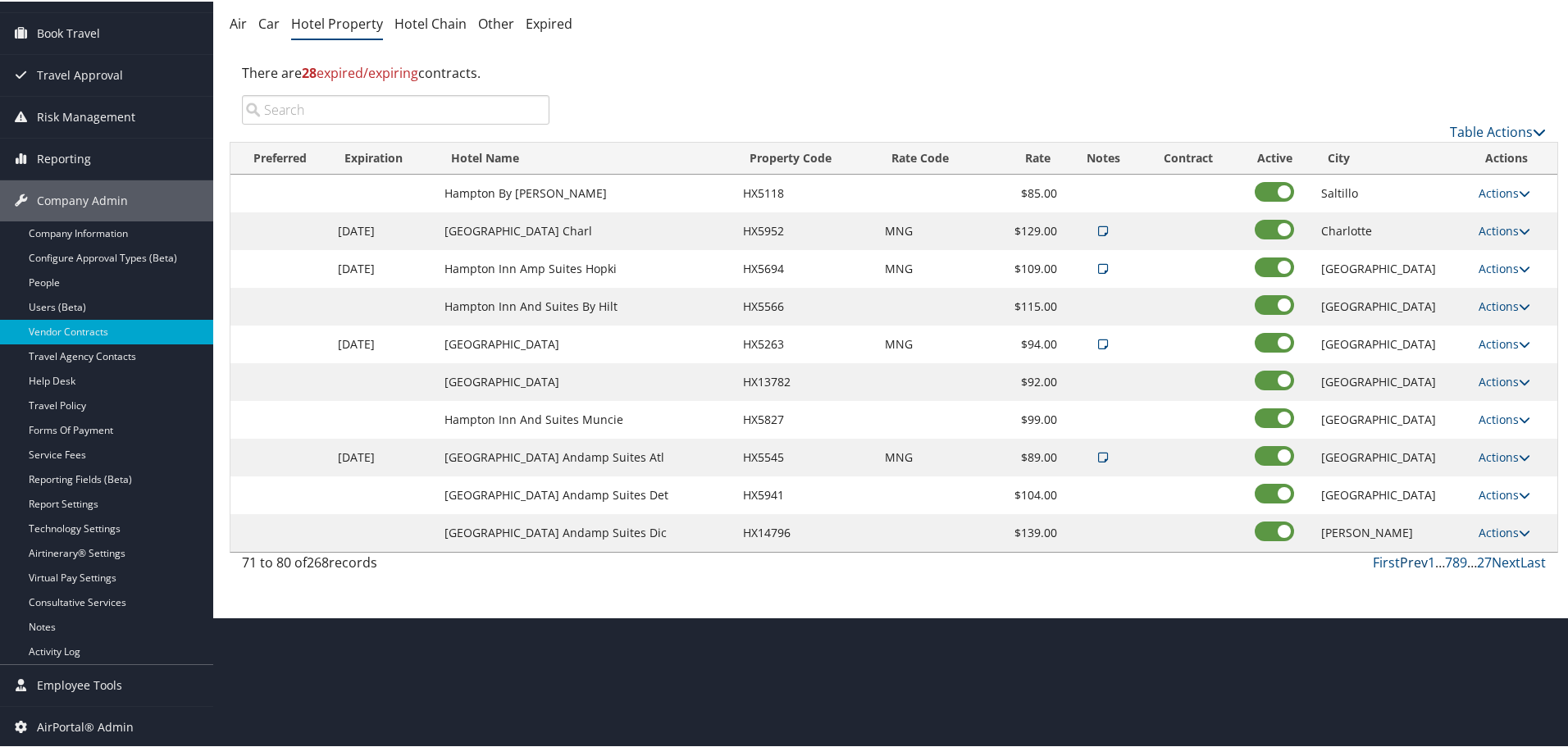
click at [1411, 562] on link "Prev" at bounding box center [1414, 561] width 28 height 18
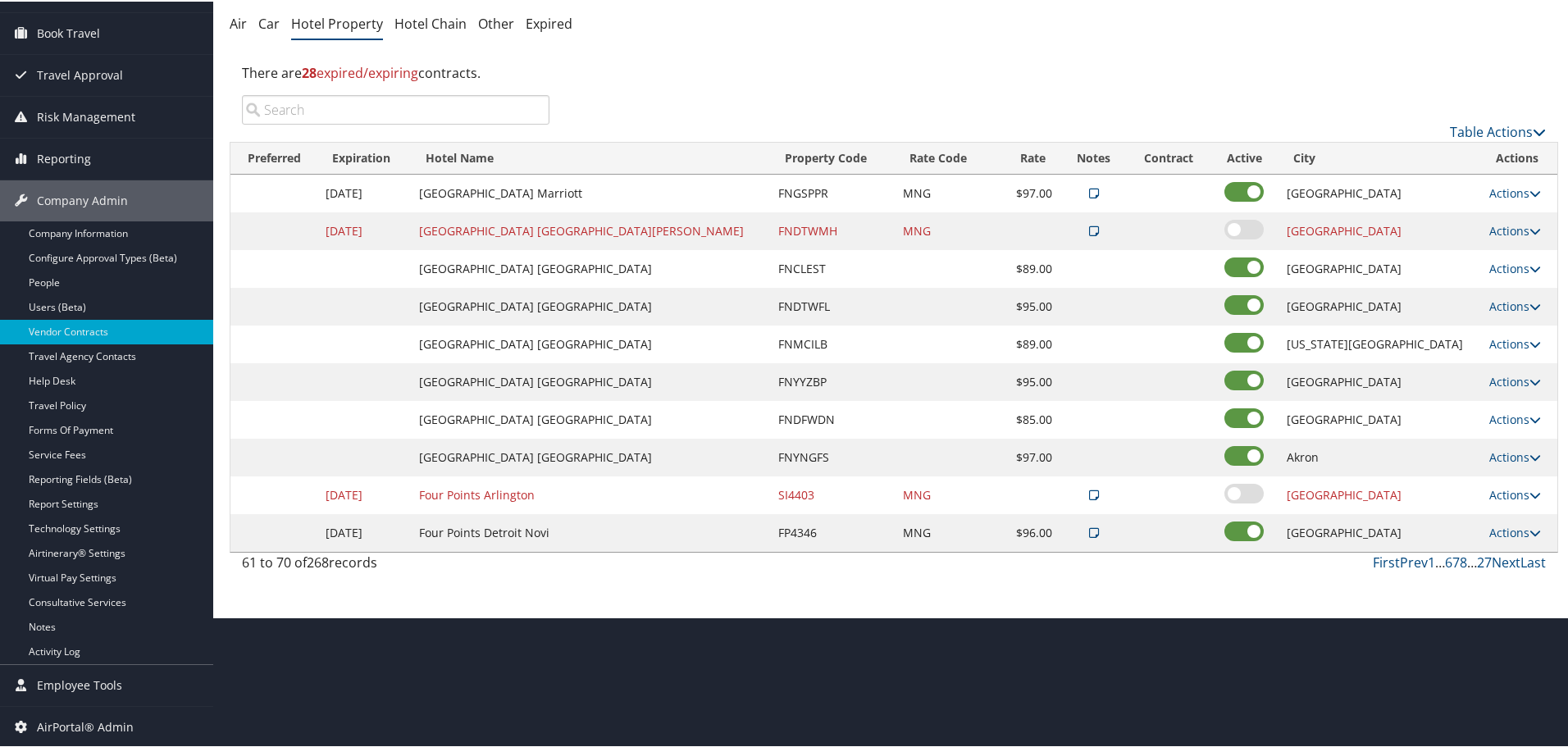
click at [550, 451] on td "Fairfield Inn N Stes Marriott" at bounding box center [590, 456] width 359 height 38
click at [1489, 419] on link "Actions" at bounding box center [1515, 418] width 51 height 16
click at [1496, 462] on link "Delete" at bounding box center [1502, 470] width 63 height 28
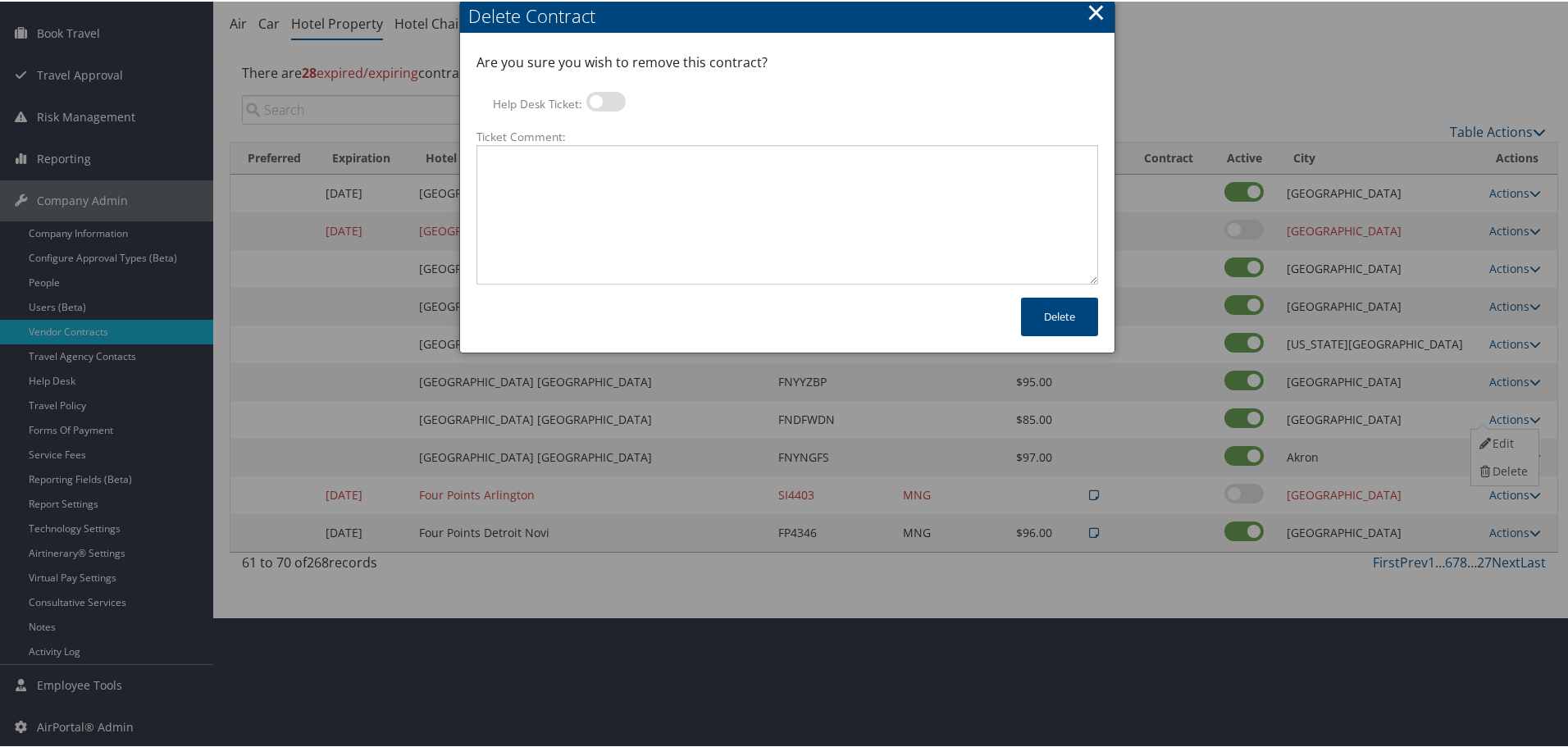
click at [611, 97] on label at bounding box center [605, 100] width 39 height 19
click at [605, 97] on input "Help Desk Ticket:" at bounding box center [600, 103] width 11 height 11
checkbox input "true"
click at [666, 236] on textarea "Ticket Comment:" at bounding box center [787, 213] width 621 height 140
paste textarea "Rates no longer active; remove from profile and preferred status."
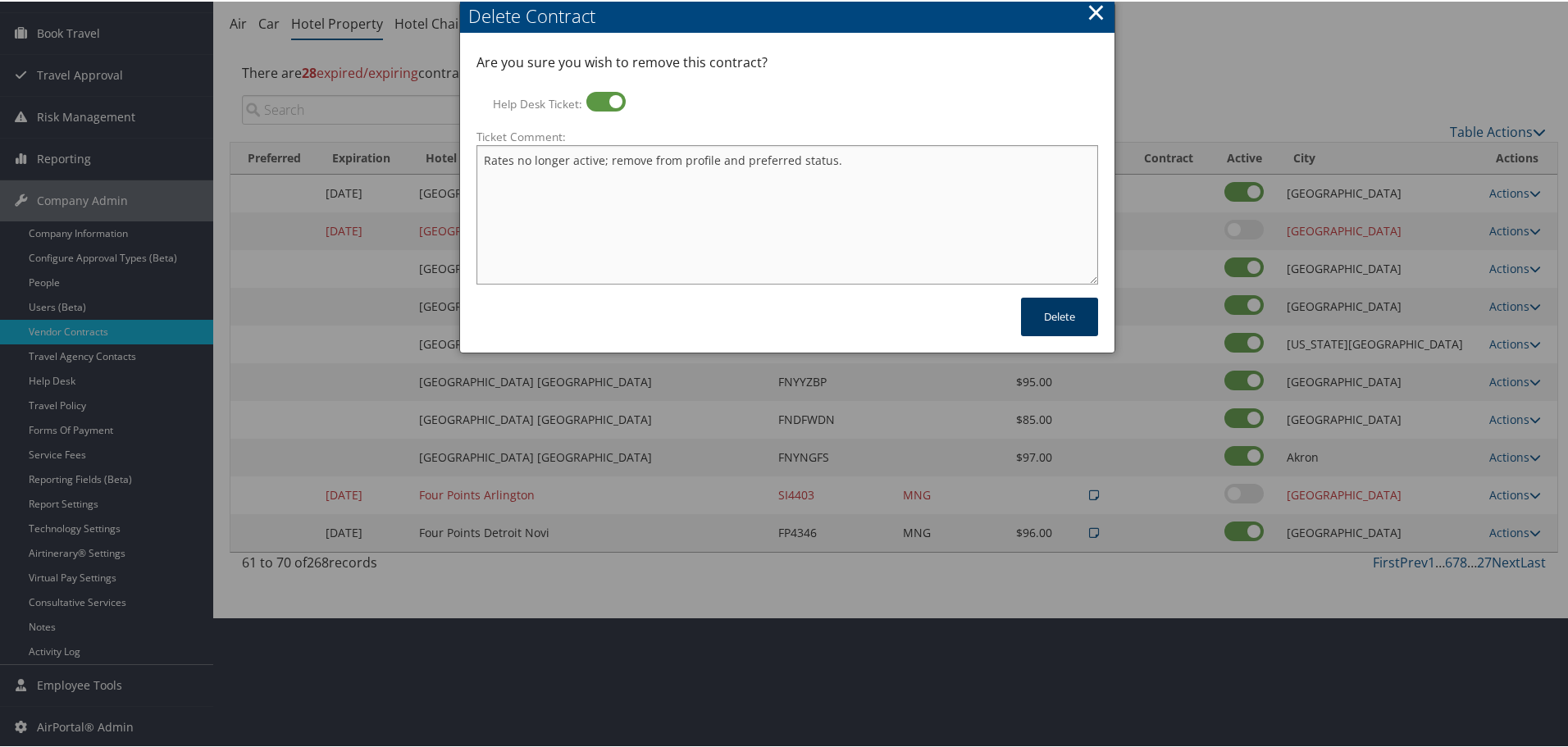
type textarea "Rates no longer active; remove from profile and preferred status."
click at [1056, 314] on button "Delete" at bounding box center [1059, 315] width 77 height 39
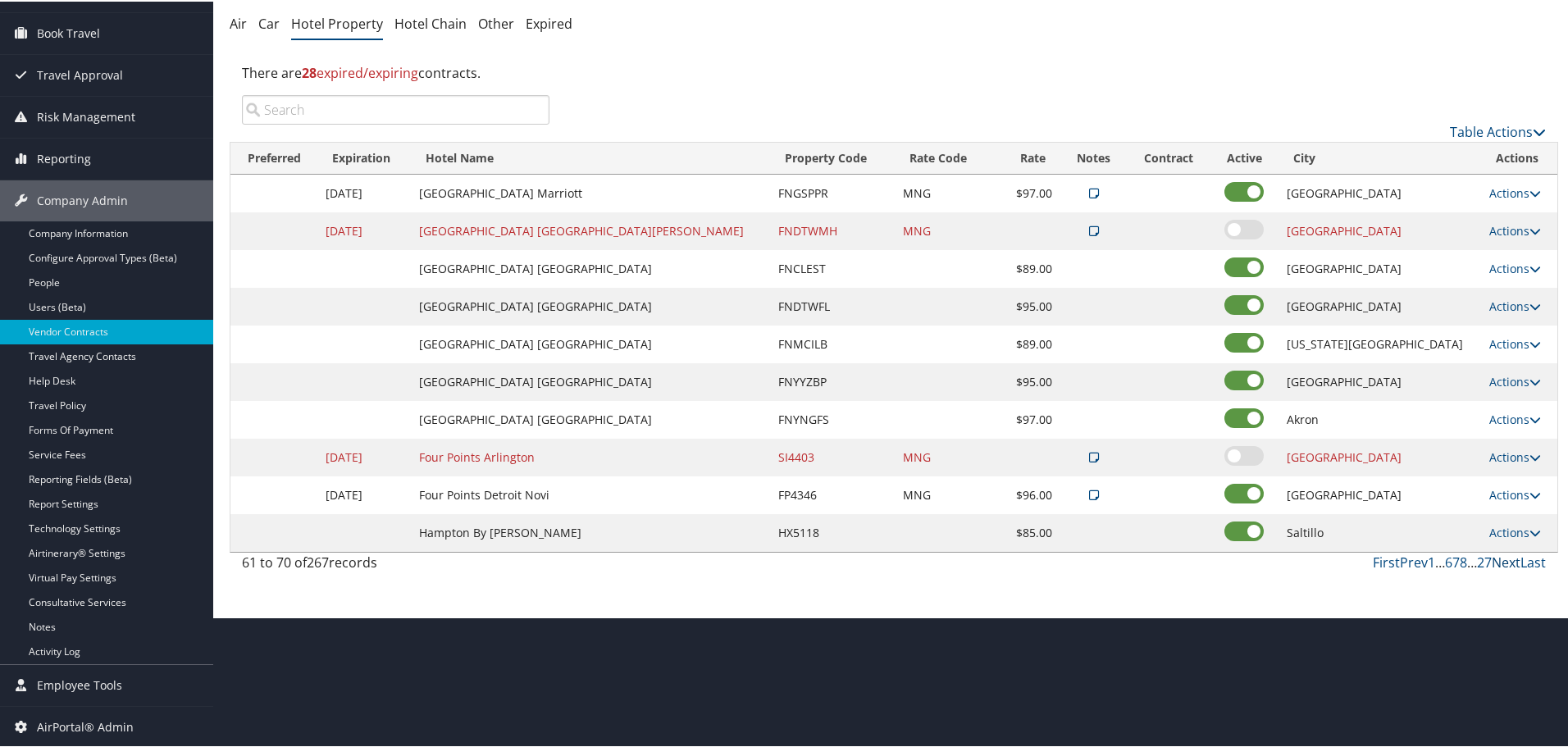
click at [1503, 560] on link "Next" at bounding box center [1505, 561] width 28 height 18
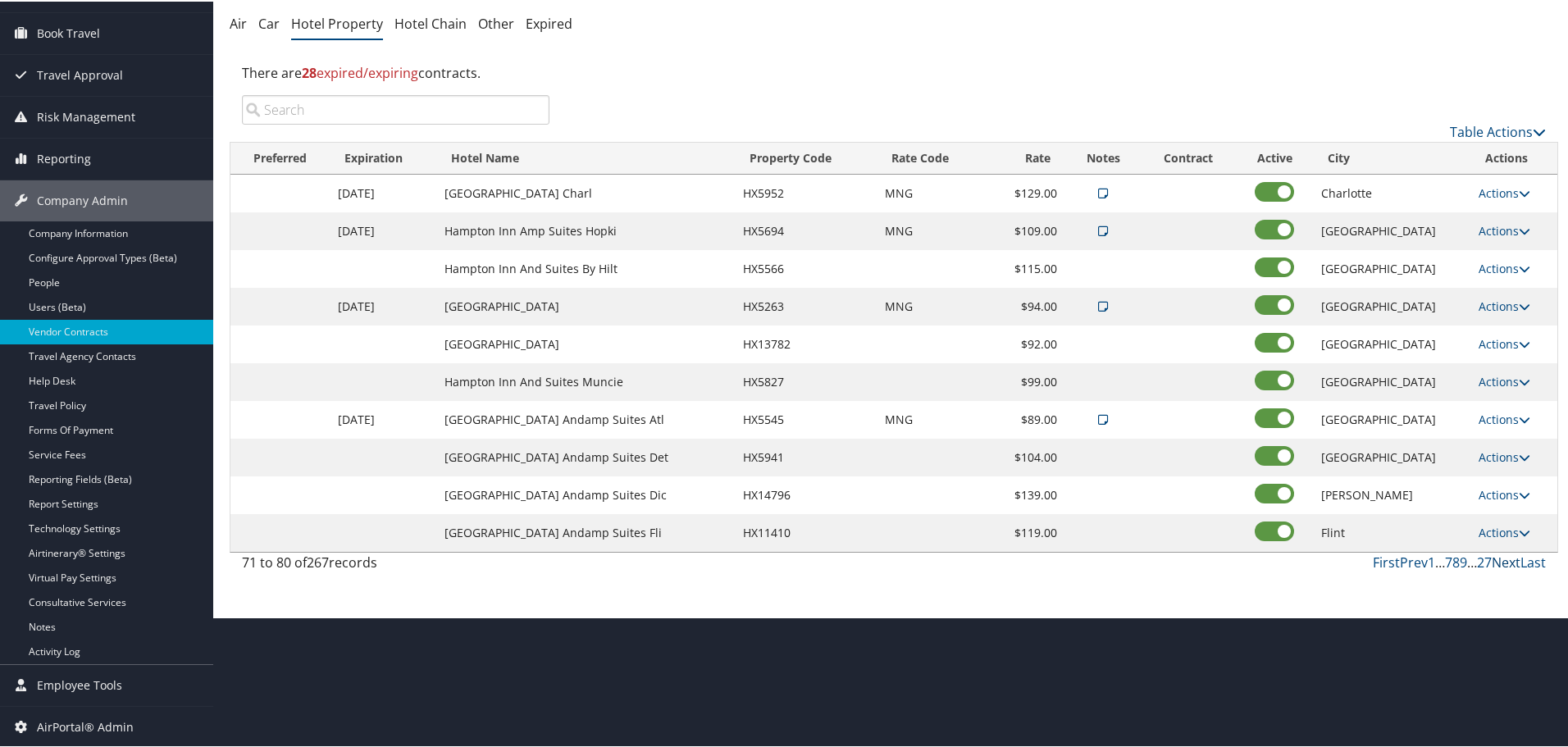
click at [1503, 559] on link "Next" at bounding box center [1505, 561] width 28 height 18
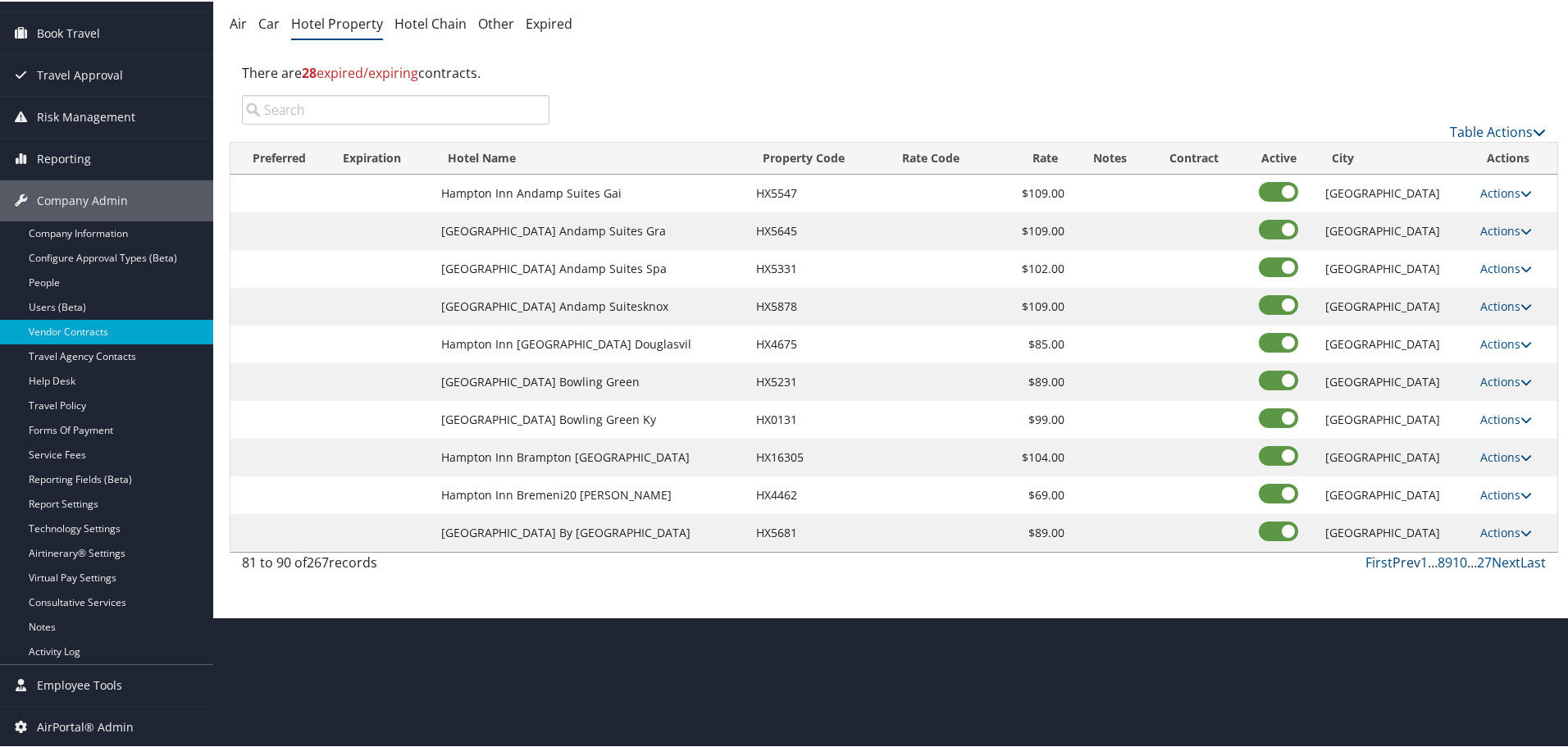
click at [1403, 561] on link "Prev" at bounding box center [1406, 561] width 28 height 18
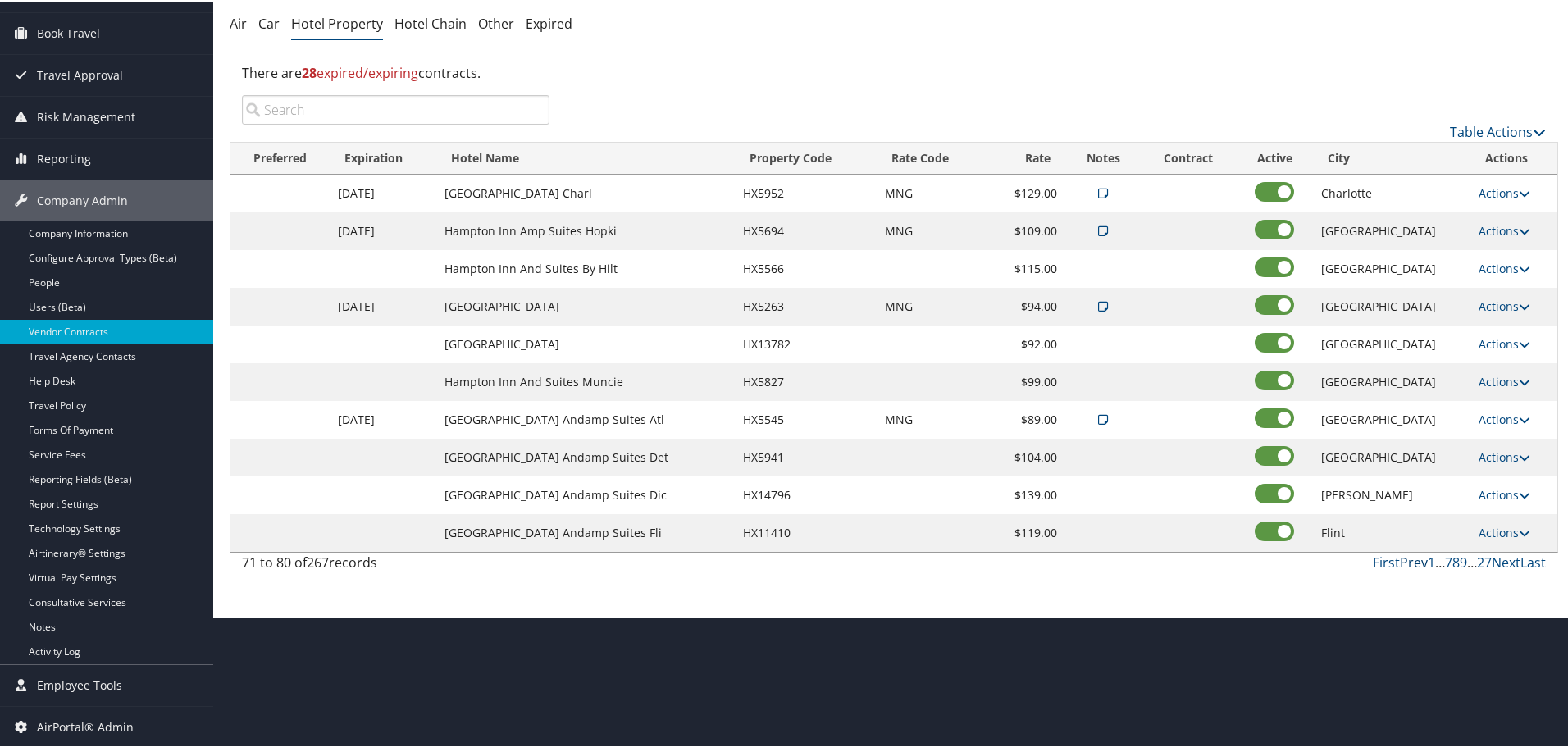
click at [1403, 561] on link "Prev" at bounding box center [1414, 561] width 28 height 18
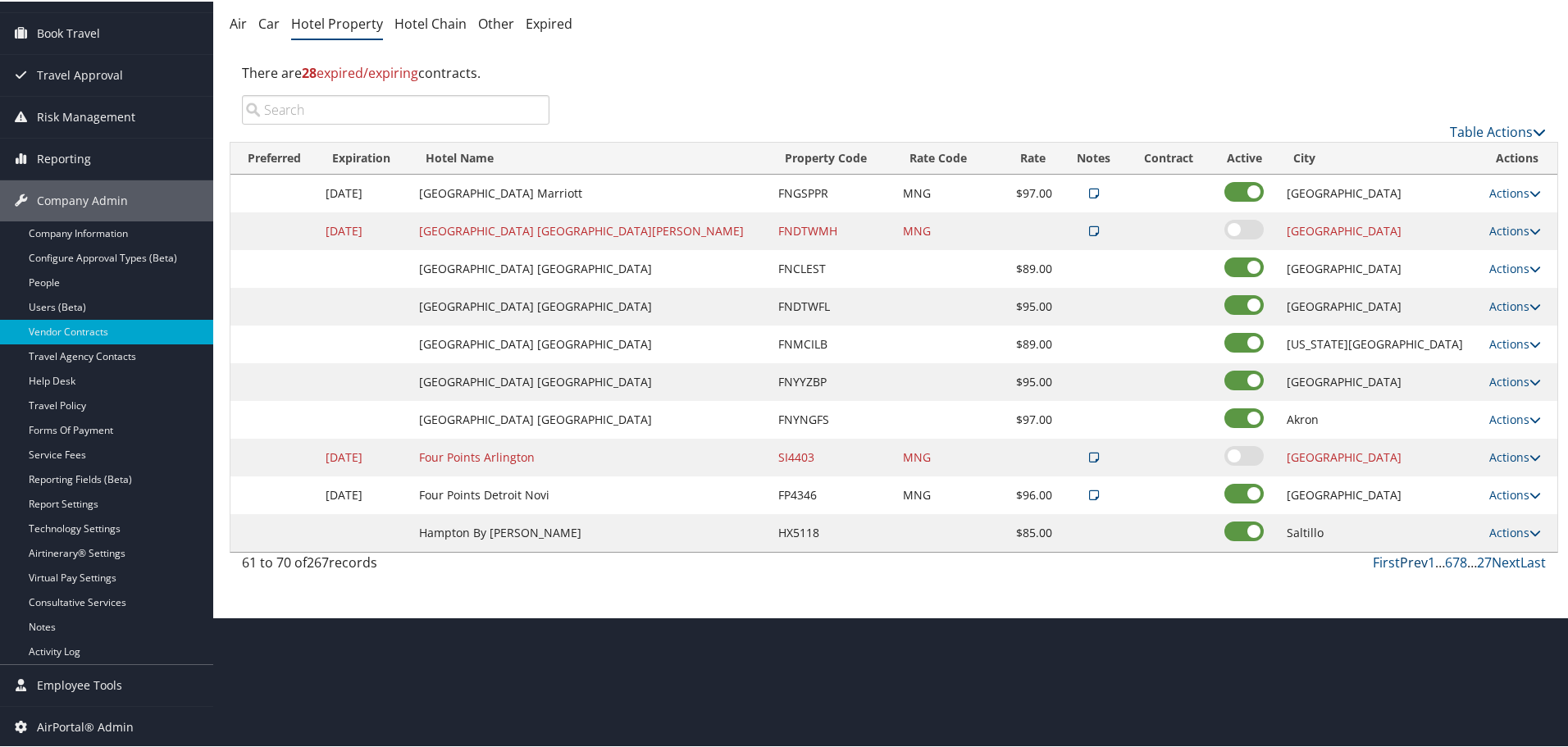
click at [1403, 562] on link "Prev" at bounding box center [1414, 561] width 28 height 18
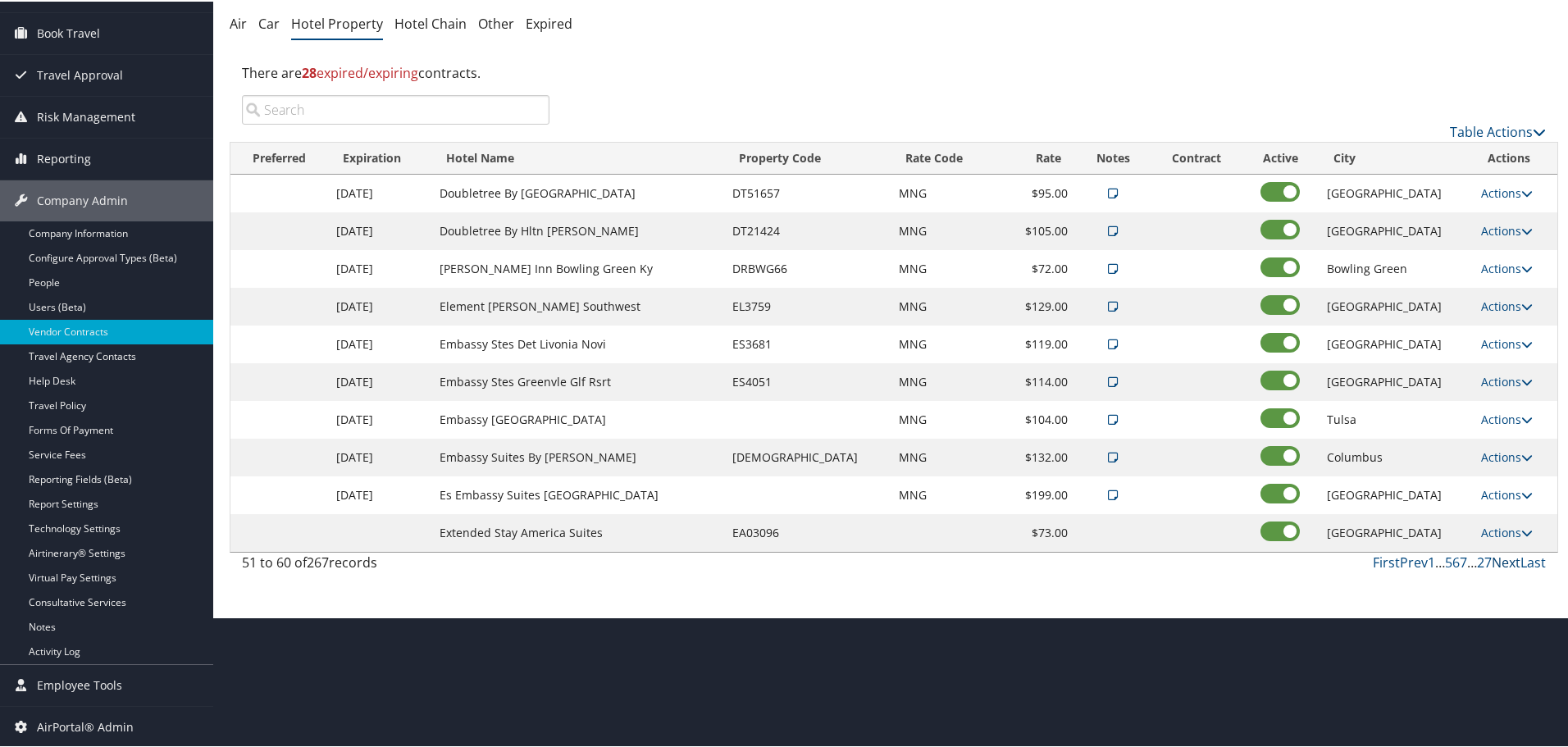
click at [1491, 564] on link "Next" at bounding box center [1505, 561] width 28 height 18
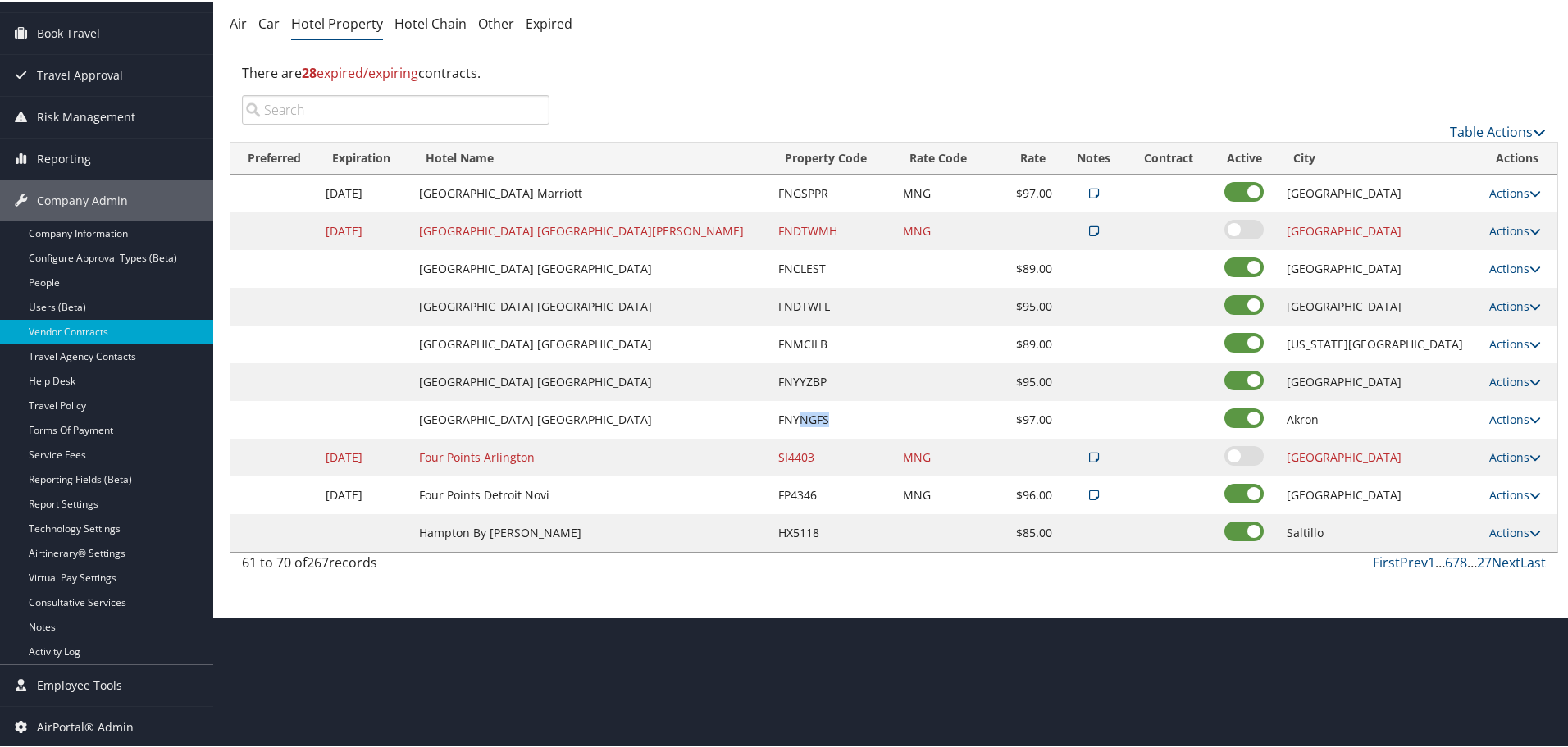
drag, startPoint x: 775, startPoint y: 418, endPoint x: 809, endPoint y: 422, distance: 34.2
click at [809, 422] on td "FNYNGFS" at bounding box center [832, 418] width 125 height 38
click at [1500, 413] on link "Actions" at bounding box center [1515, 418] width 51 height 16
click at [1503, 471] on link "Delete" at bounding box center [1502, 470] width 63 height 28
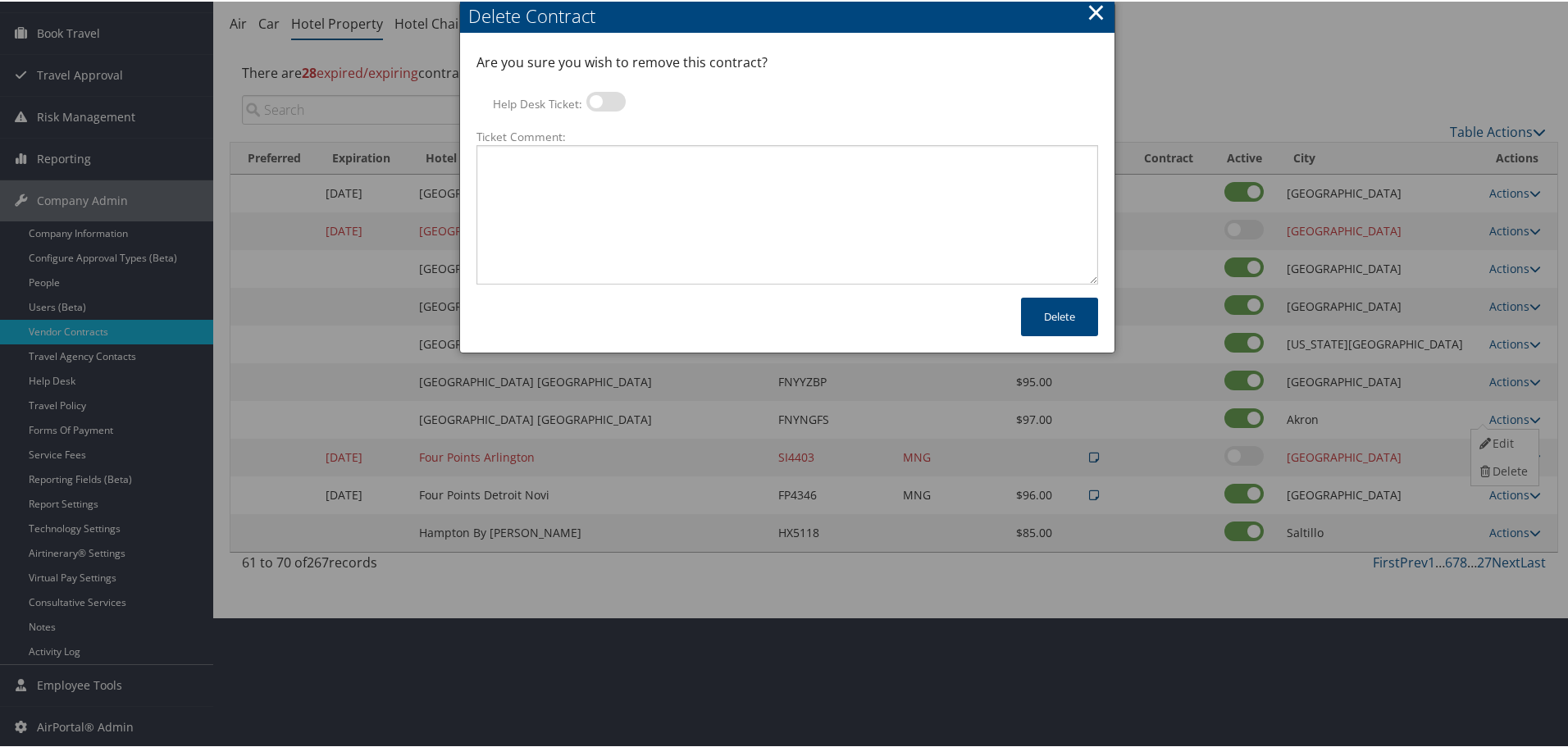
click at [612, 93] on label at bounding box center [605, 100] width 39 height 19
click at [605, 97] on input "Help Desk Ticket:" at bounding box center [600, 103] width 11 height 11
checkbox input "true"
click at [630, 178] on textarea "Ticket Comment:" at bounding box center [787, 213] width 621 height 140
paste textarea "Rates no longer active; remove from profile and preferred status."
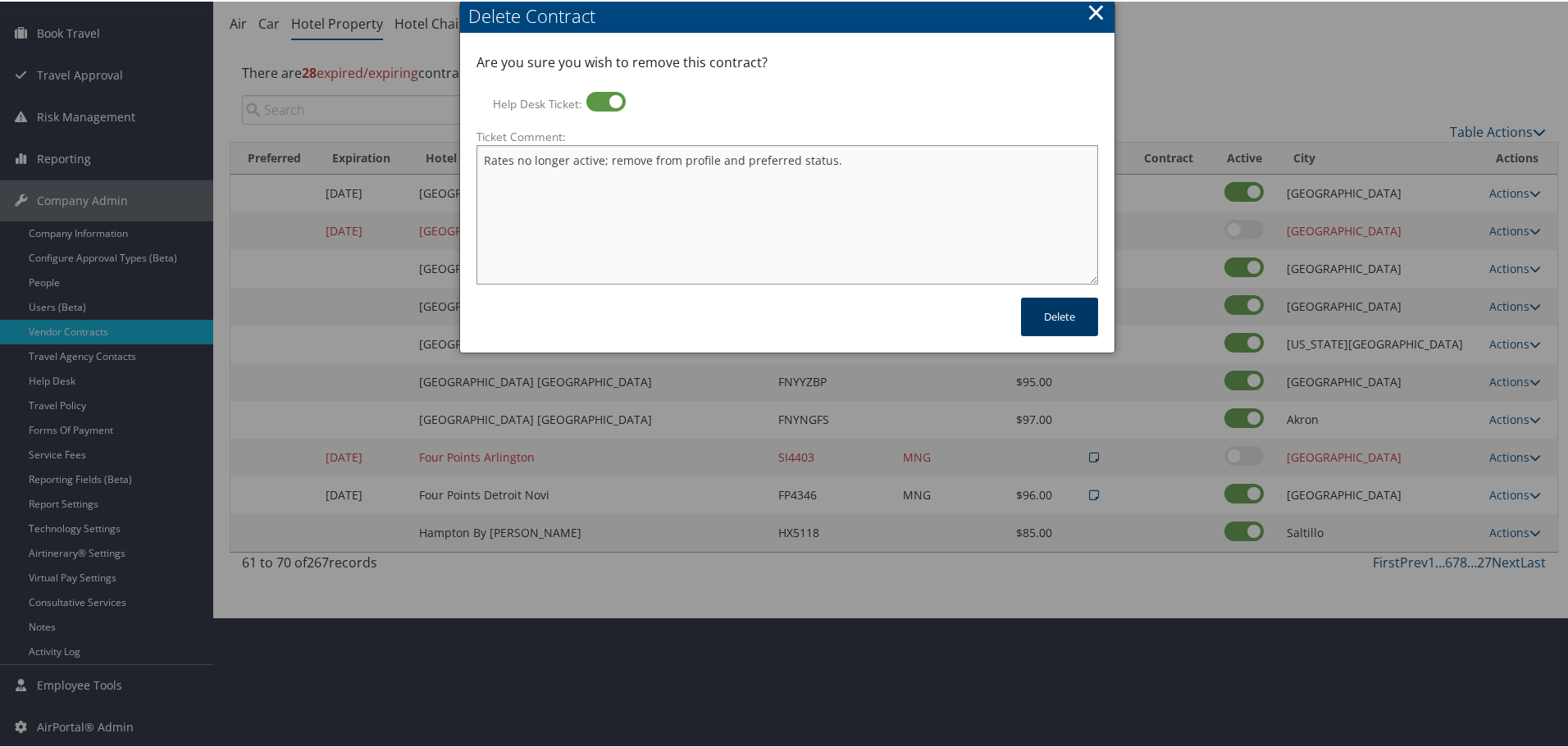
type textarea "Rates no longer active; remove from profile and preferred status."
click at [1057, 318] on button "Delete" at bounding box center [1059, 315] width 77 height 39
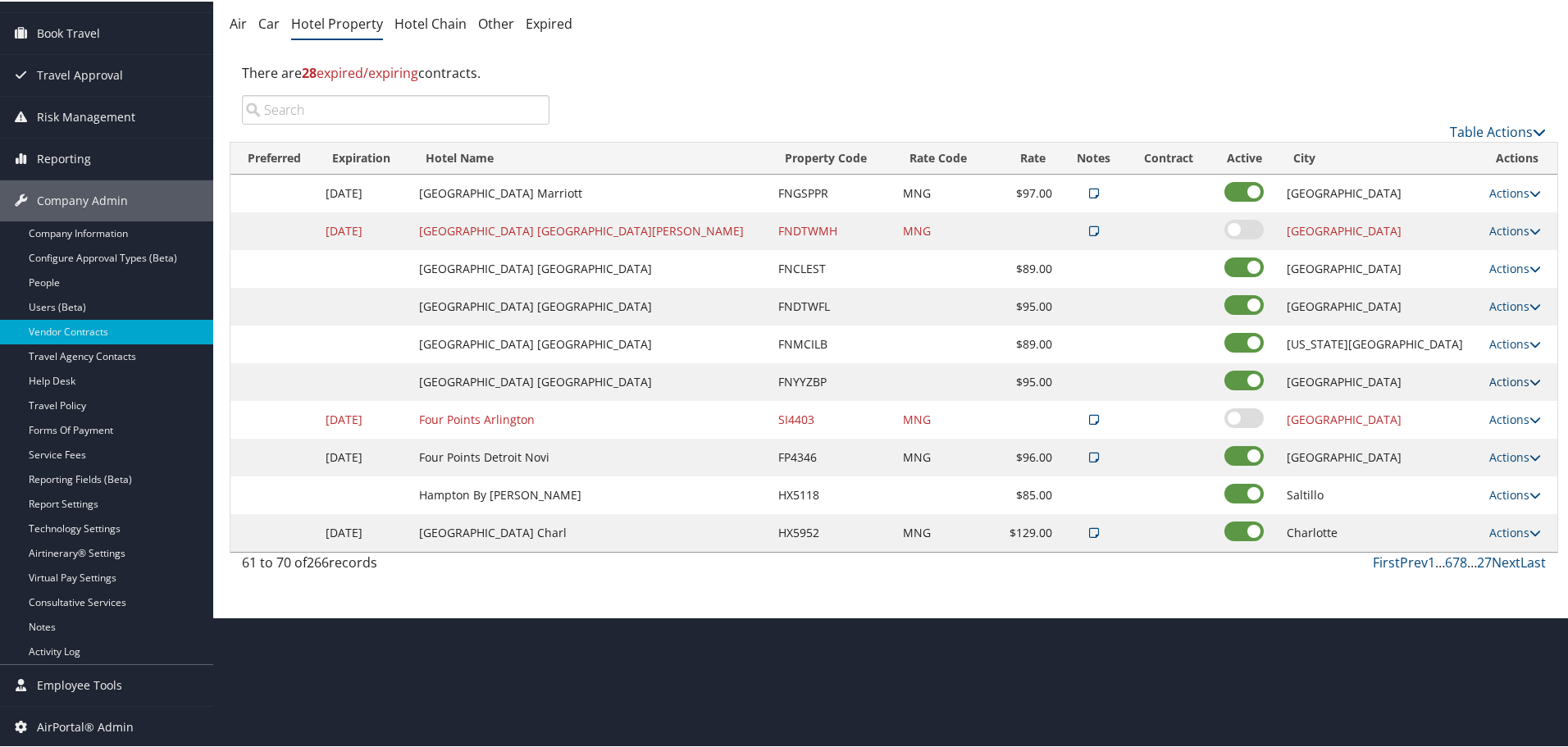
click at [1498, 378] on link "Actions" at bounding box center [1515, 381] width 51 height 16
click at [1498, 407] on link "Edit" at bounding box center [1502, 404] width 63 height 28
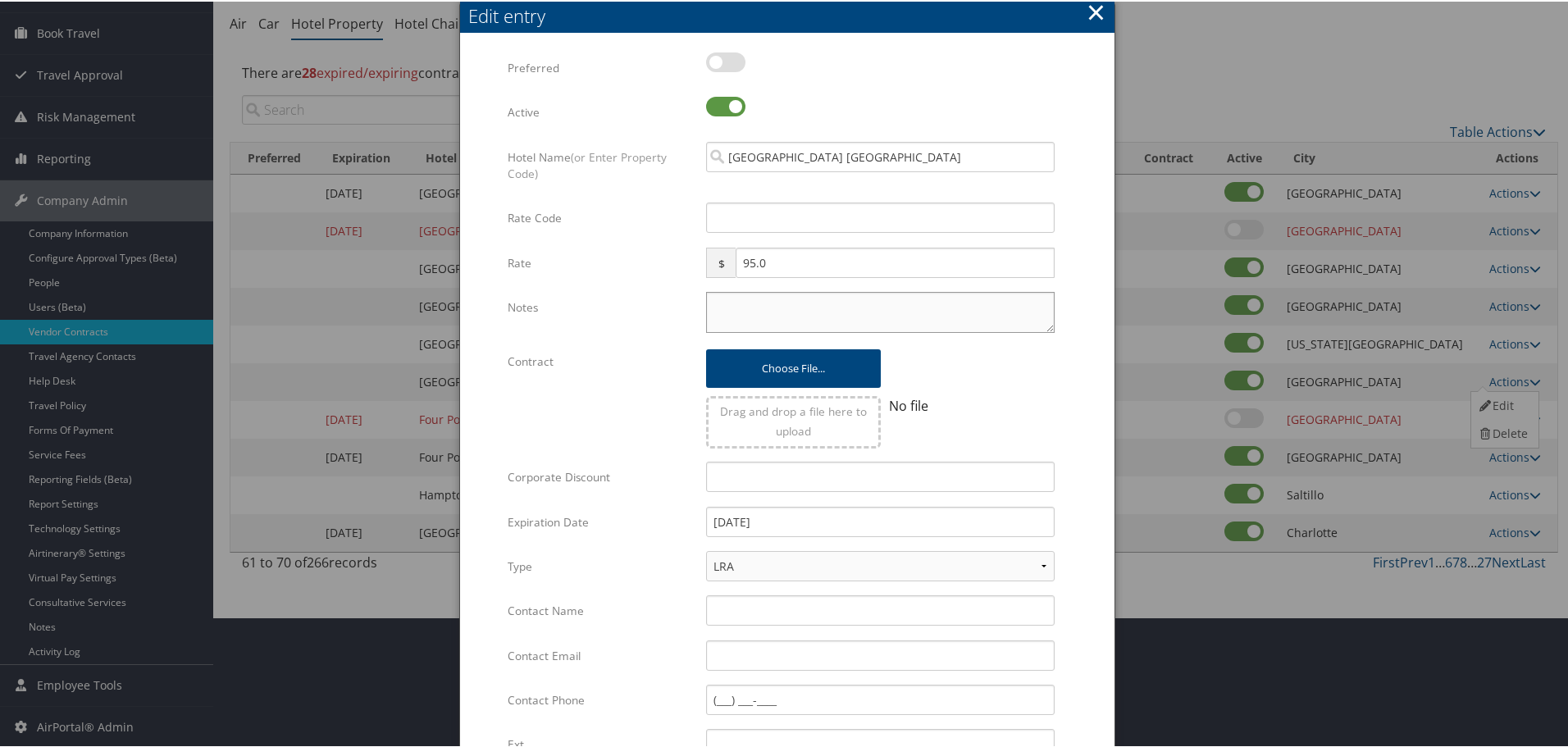
click at [742, 313] on textarea "Notes" at bounding box center [880, 311] width 349 height 41
paste textarea "Rates tested in TP+ Oct 2025;"
type textarea "Rates tested in TP+ Oct 2025;"
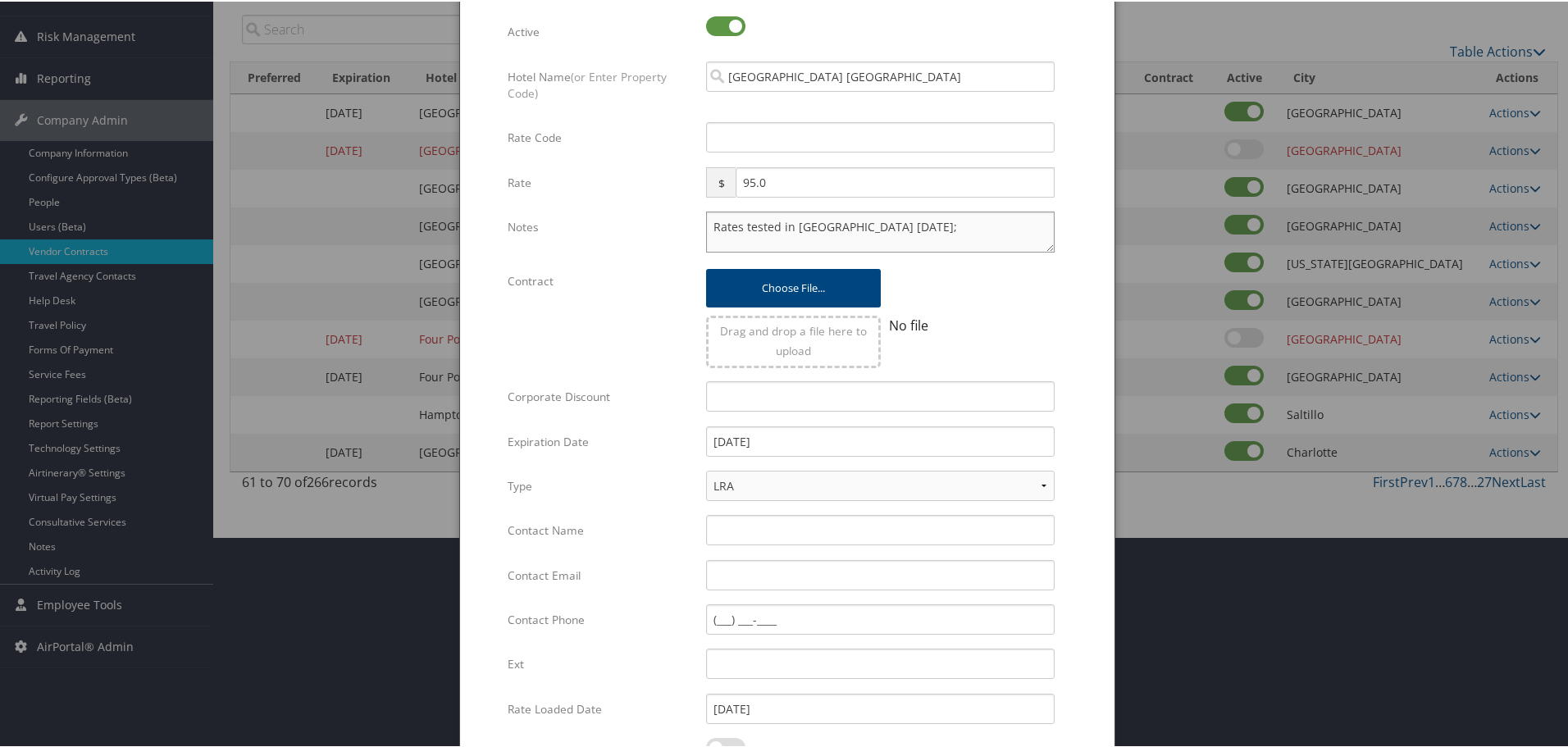
scroll to position [389, 0]
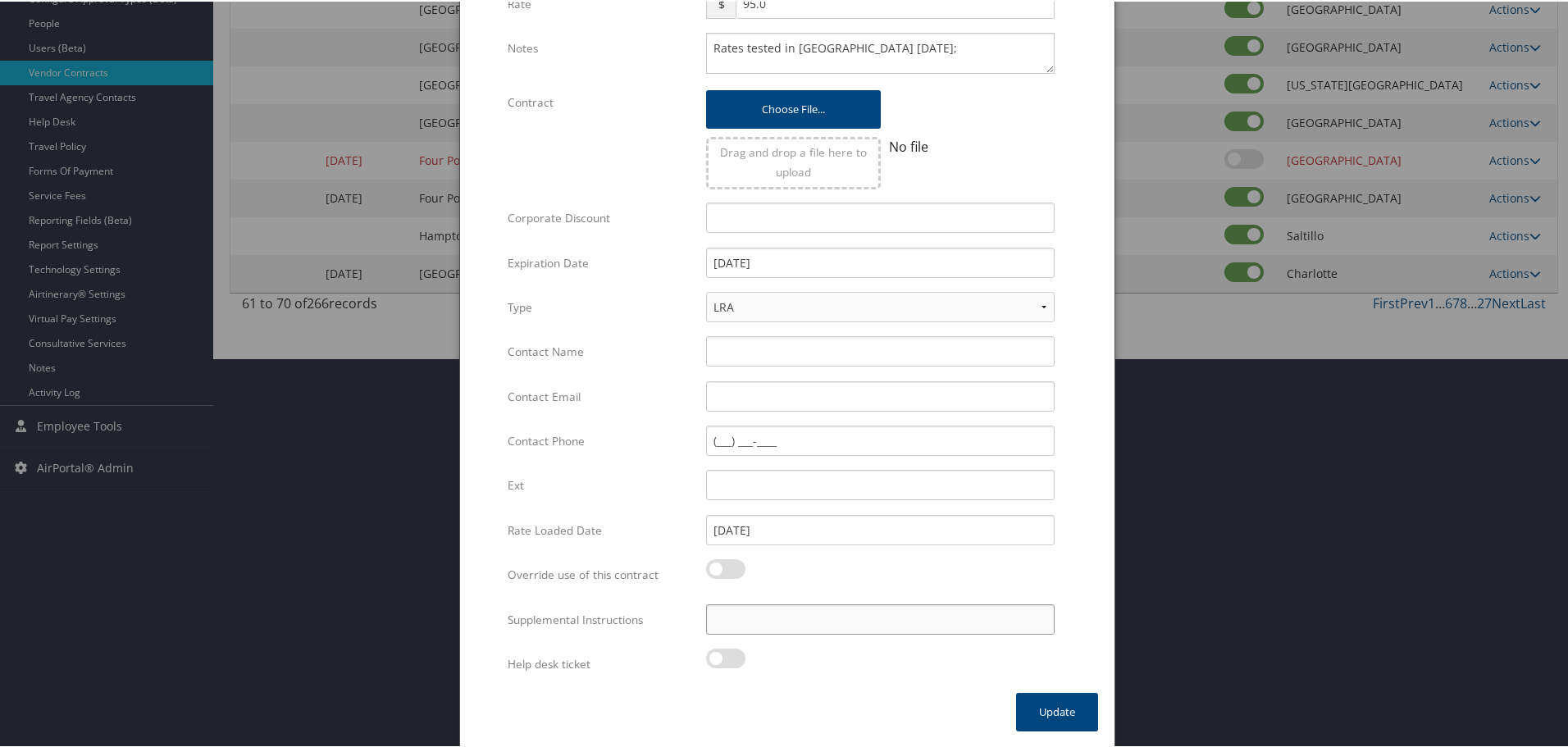
click at [811, 620] on input "Supplemental Instructions" at bounding box center [880, 618] width 349 height 30
paste input "SAB Prop ID -"
paste input "33791"
type input "SAB Prop ID - 33791"
click at [1060, 712] on button "Update" at bounding box center [1057, 711] width 82 height 39
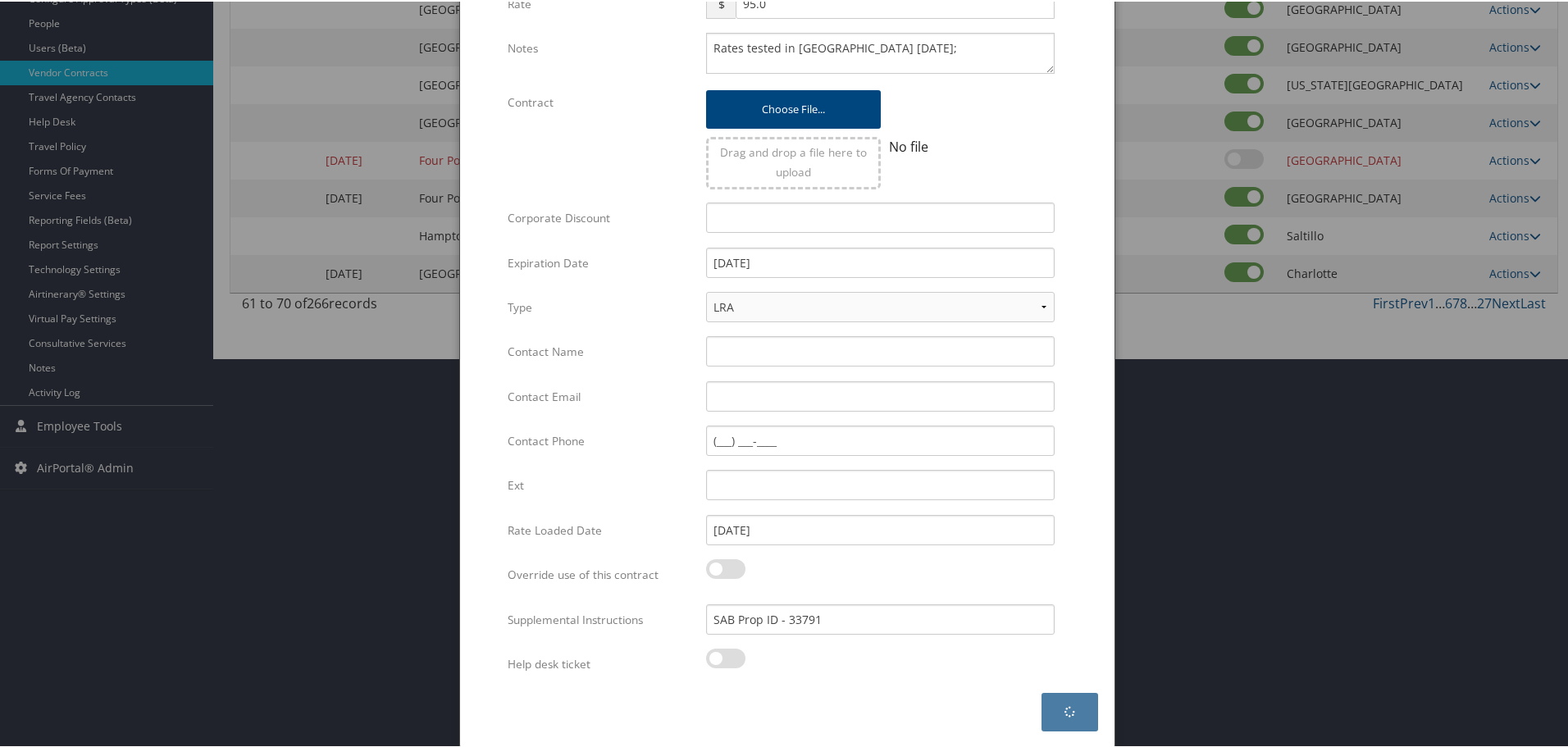
scroll to position [0, 0]
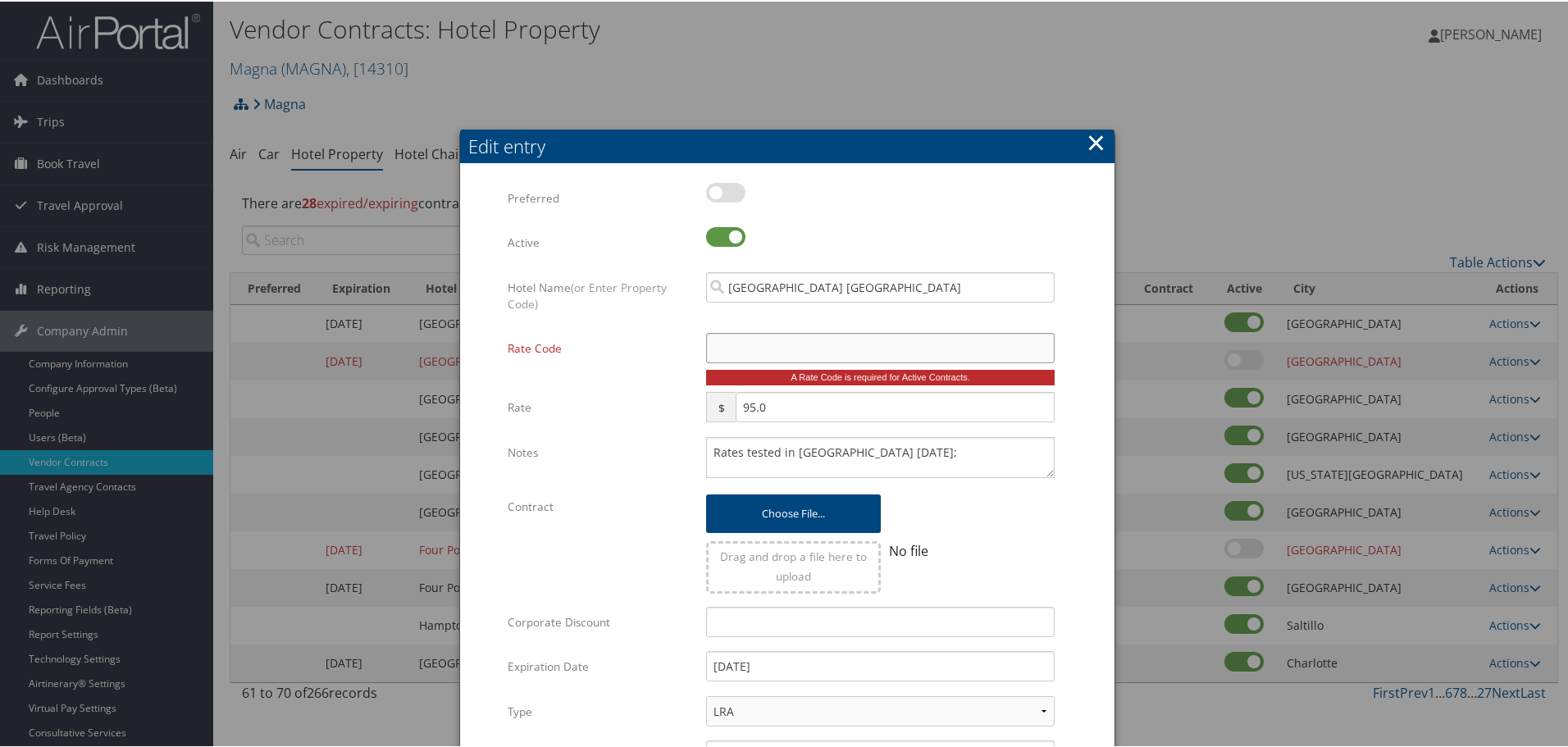
type input "M"
checkbox input "true"
type input "MNG"
click at [1003, 530] on div at bounding box center [967, 512] width 173 height 39
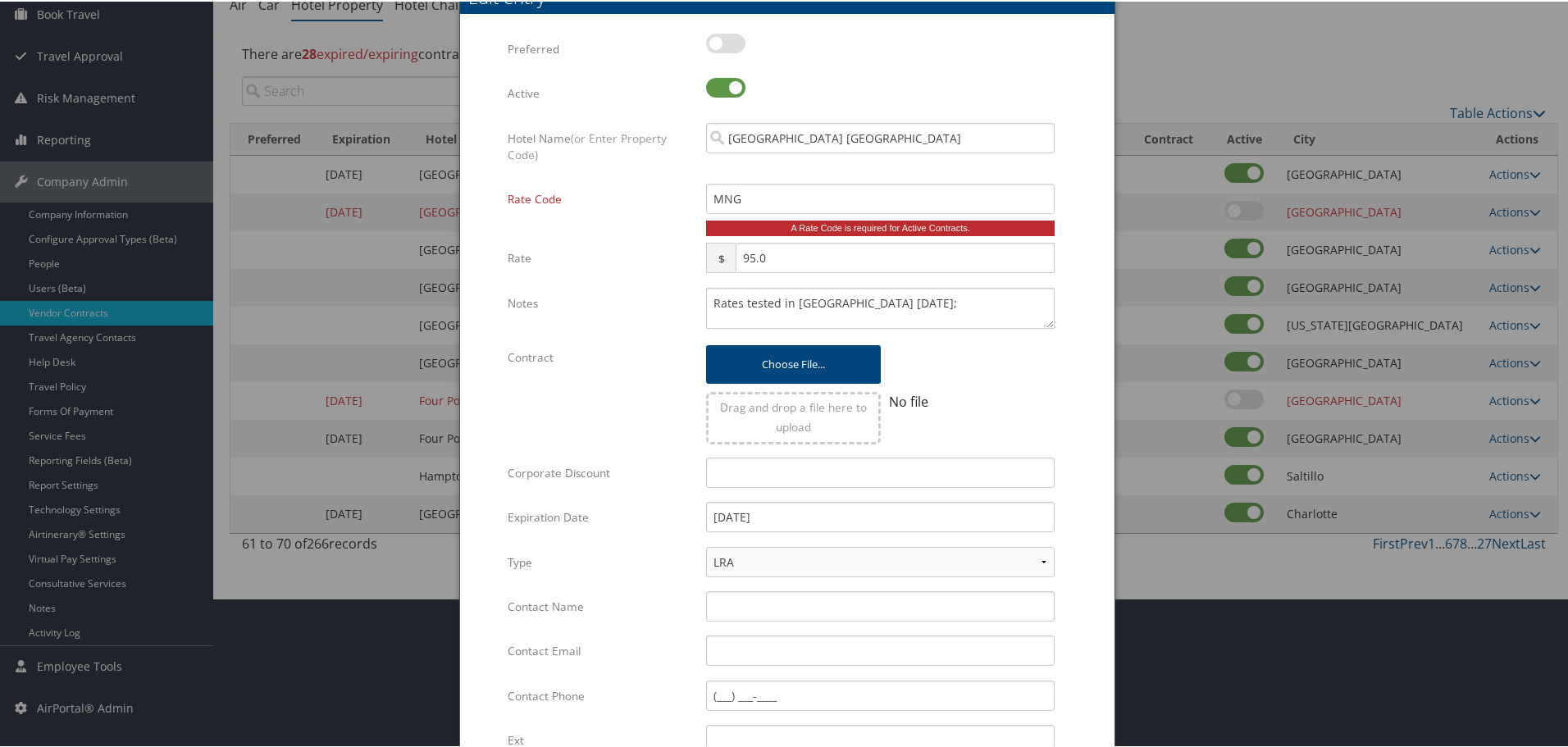
scroll to position [404, 0]
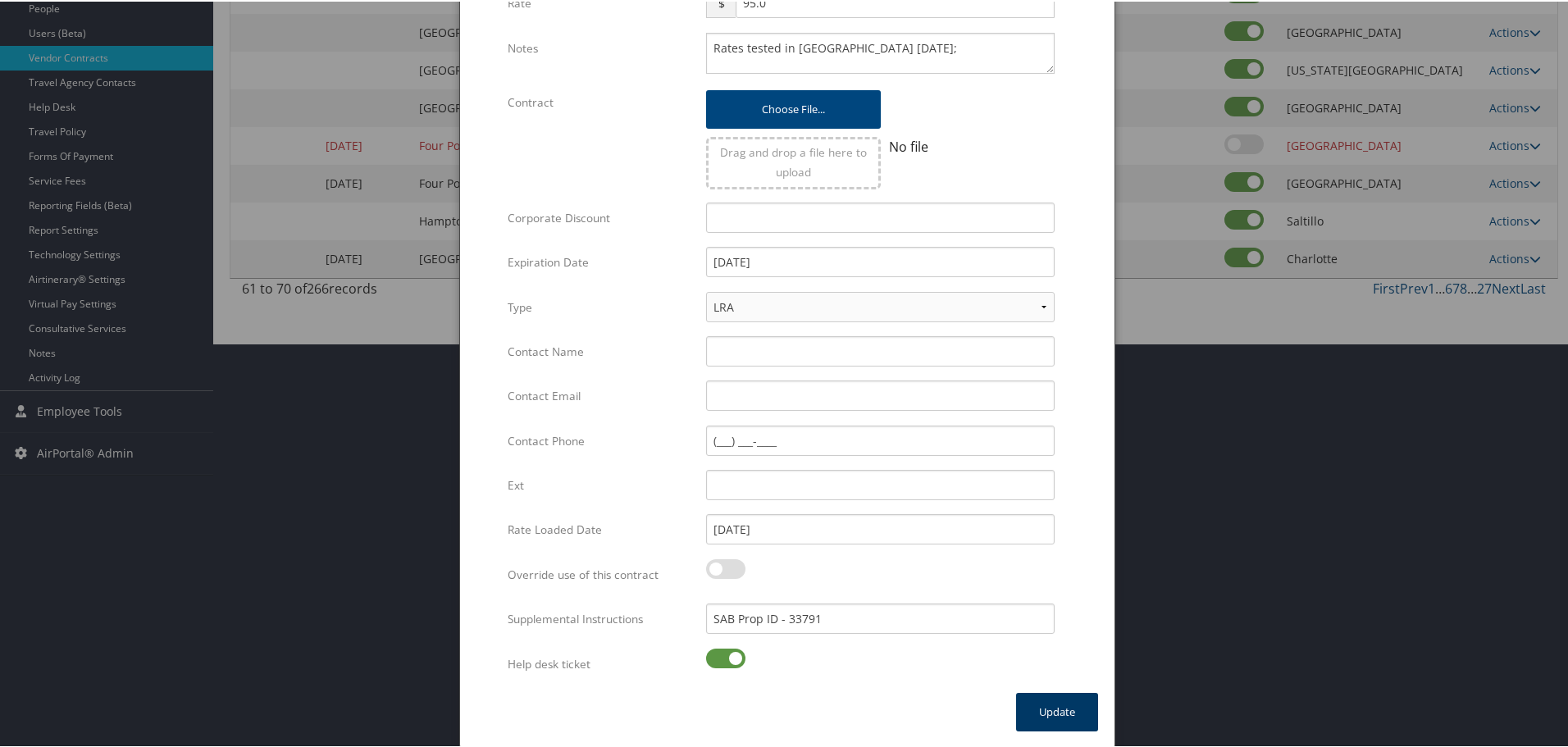
click at [1044, 711] on button "Update" at bounding box center [1057, 711] width 82 height 39
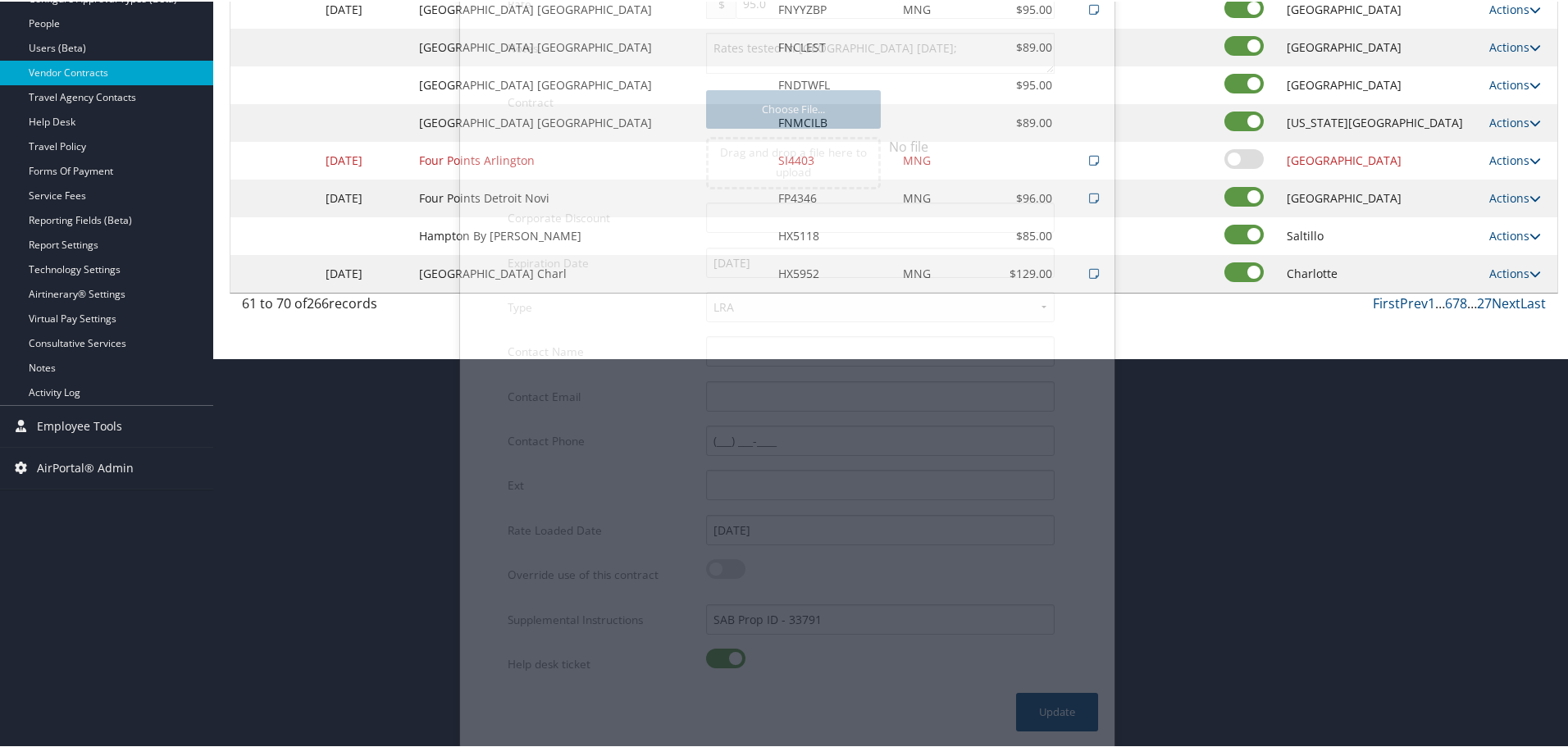
scroll to position [130, 0]
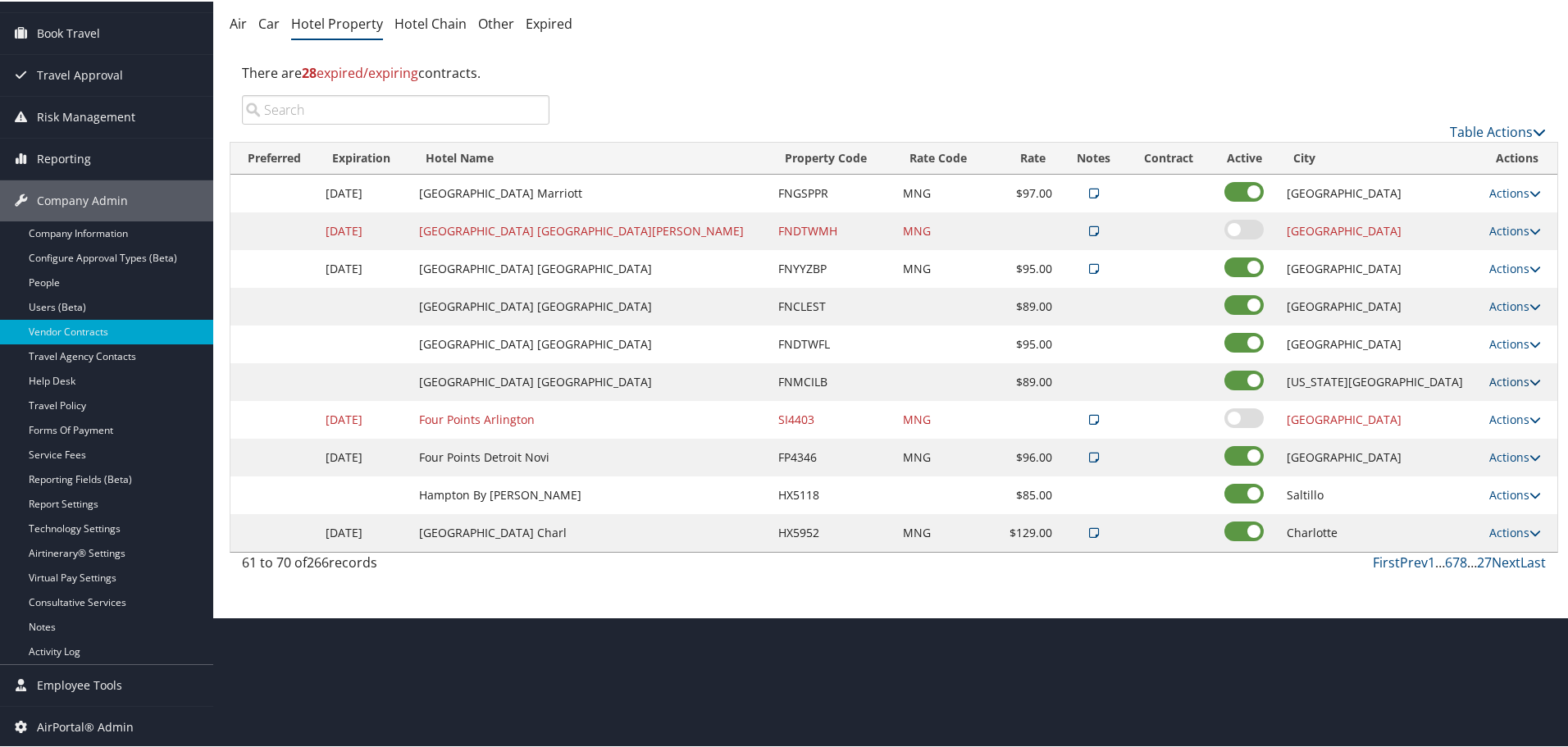
click at [1503, 379] on link "Actions" at bounding box center [1515, 381] width 51 height 16
click at [1505, 431] on link "Delete" at bounding box center [1502, 433] width 63 height 28
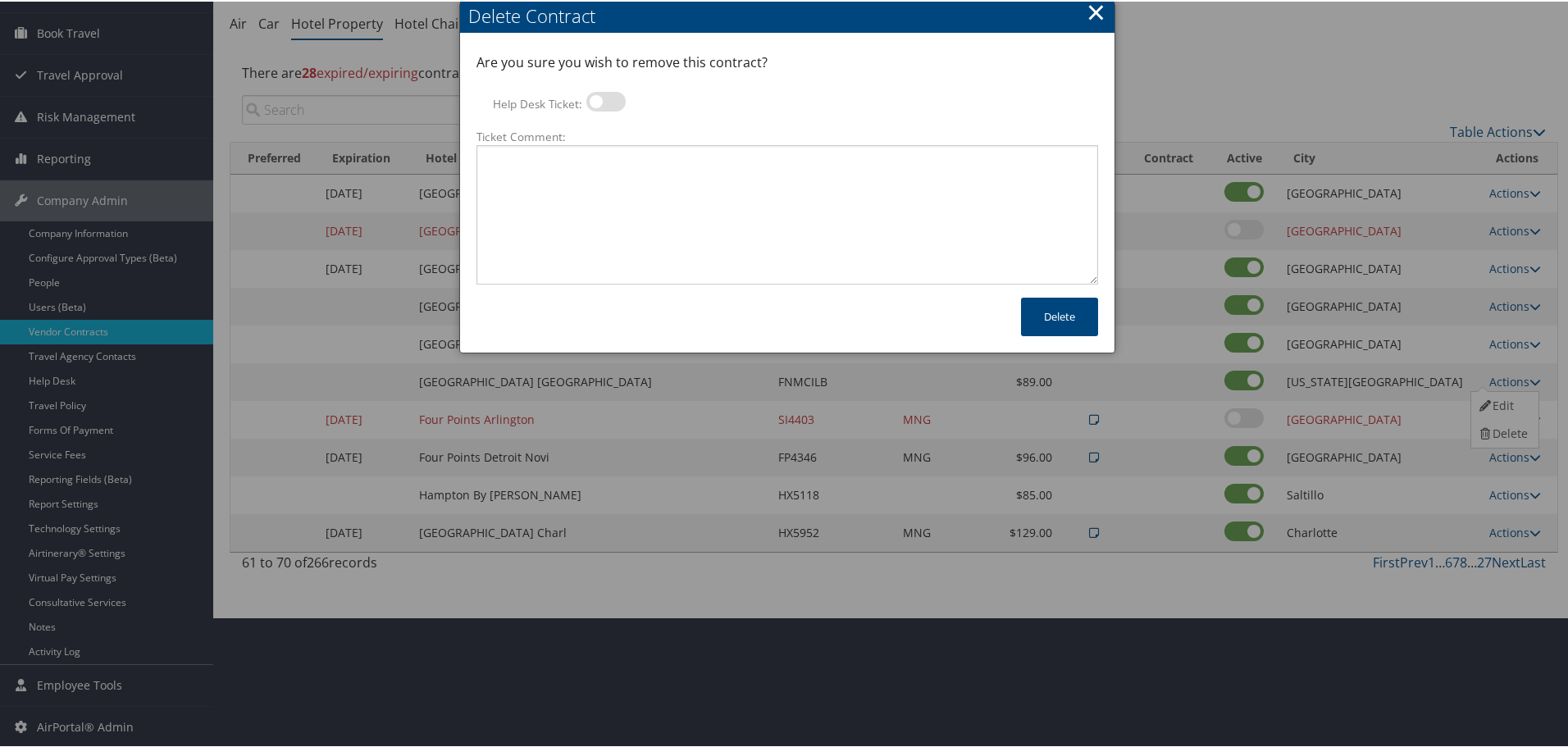
click at [615, 102] on label at bounding box center [605, 100] width 39 height 19
click at [605, 102] on input "Help Desk Ticket:" at bounding box center [600, 103] width 11 height 11
checkbox input "true"
click at [617, 179] on textarea "Ticket Comment:" at bounding box center [787, 213] width 621 height 140
paste textarea "Rates no longer active; remove from profile and preferred status."
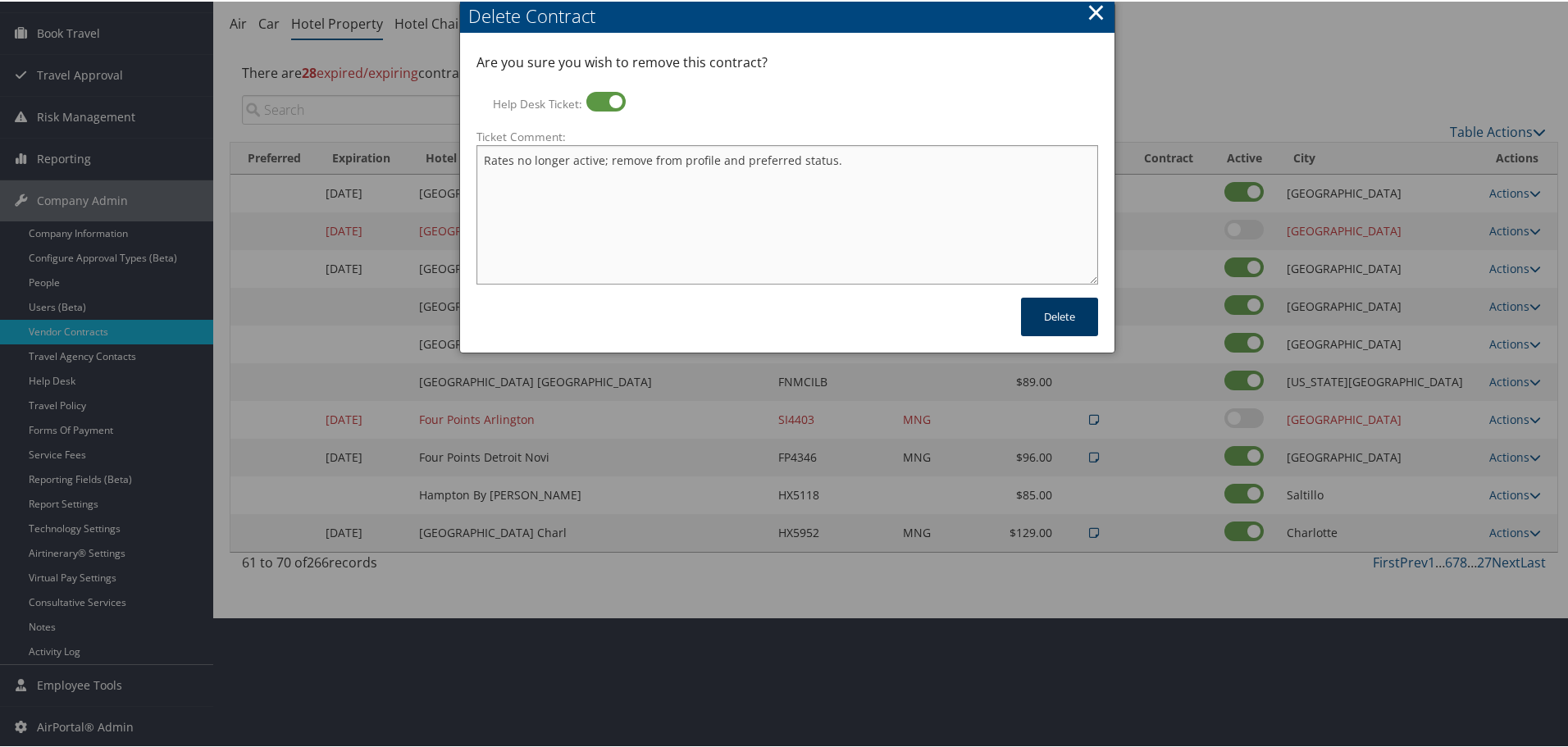
type textarea "Rates no longer active; remove from profile and preferred status."
click at [1070, 316] on button "Delete" at bounding box center [1059, 315] width 77 height 39
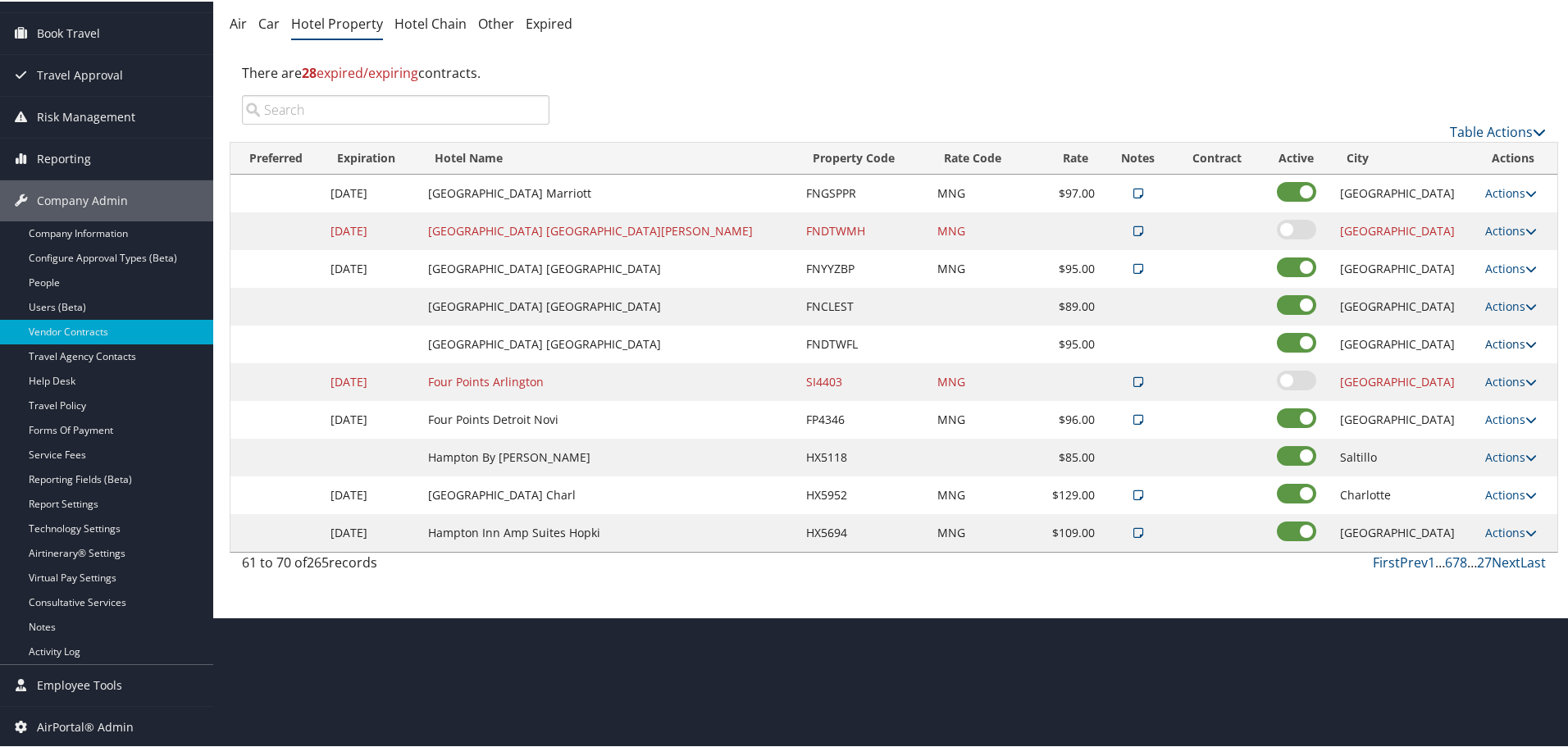
click at [1490, 340] on link "Actions" at bounding box center [1510, 343] width 51 height 16
click at [1500, 363] on link "Edit" at bounding box center [1502, 366] width 63 height 28
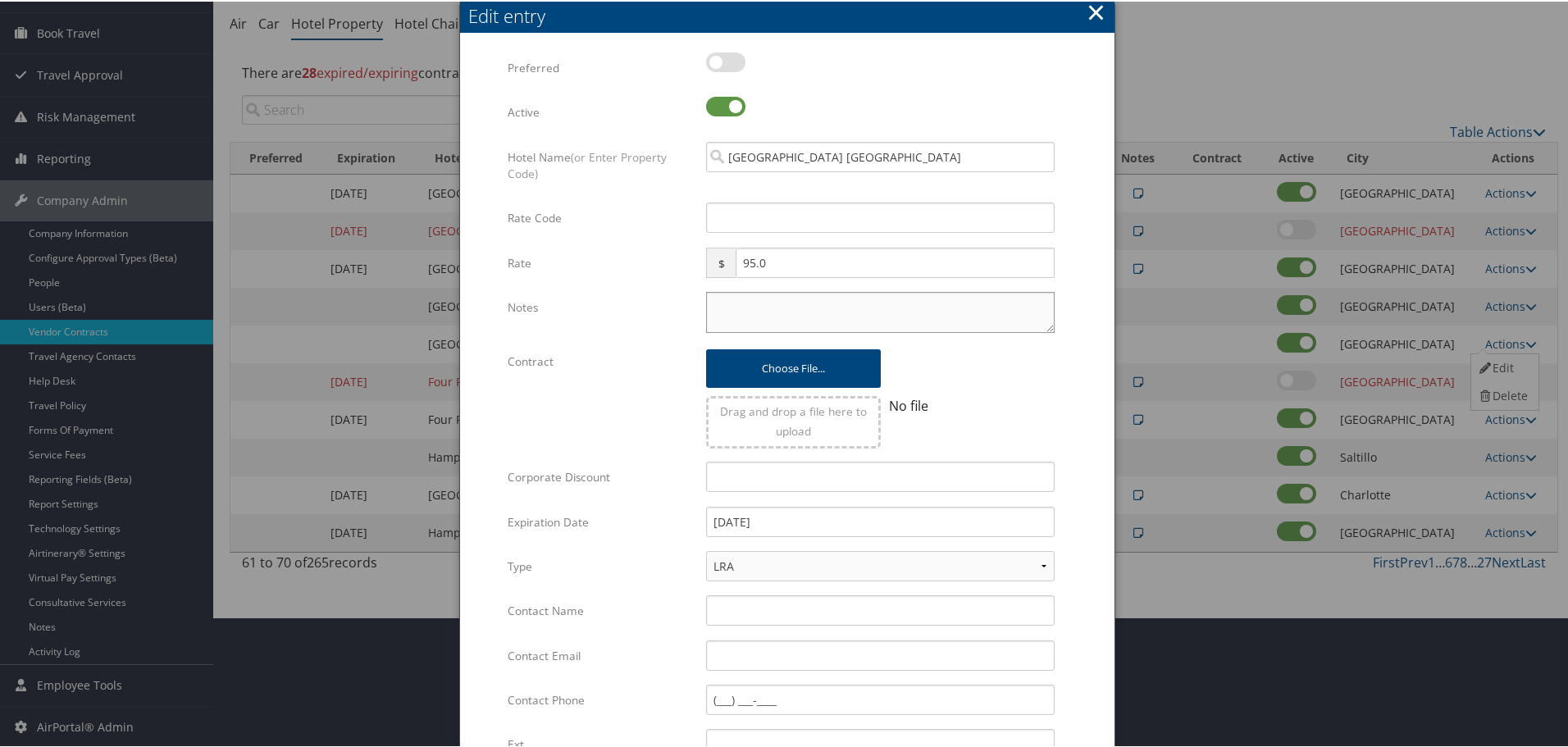
click at [763, 303] on textarea "Notes" at bounding box center [880, 311] width 349 height 41
paste textarea "Rates tested in [GEOGRAPHIC_DATA] [DATE];"
type textarea "Rates tested in [GEOGRAPHIC_DATA] [DATE];"
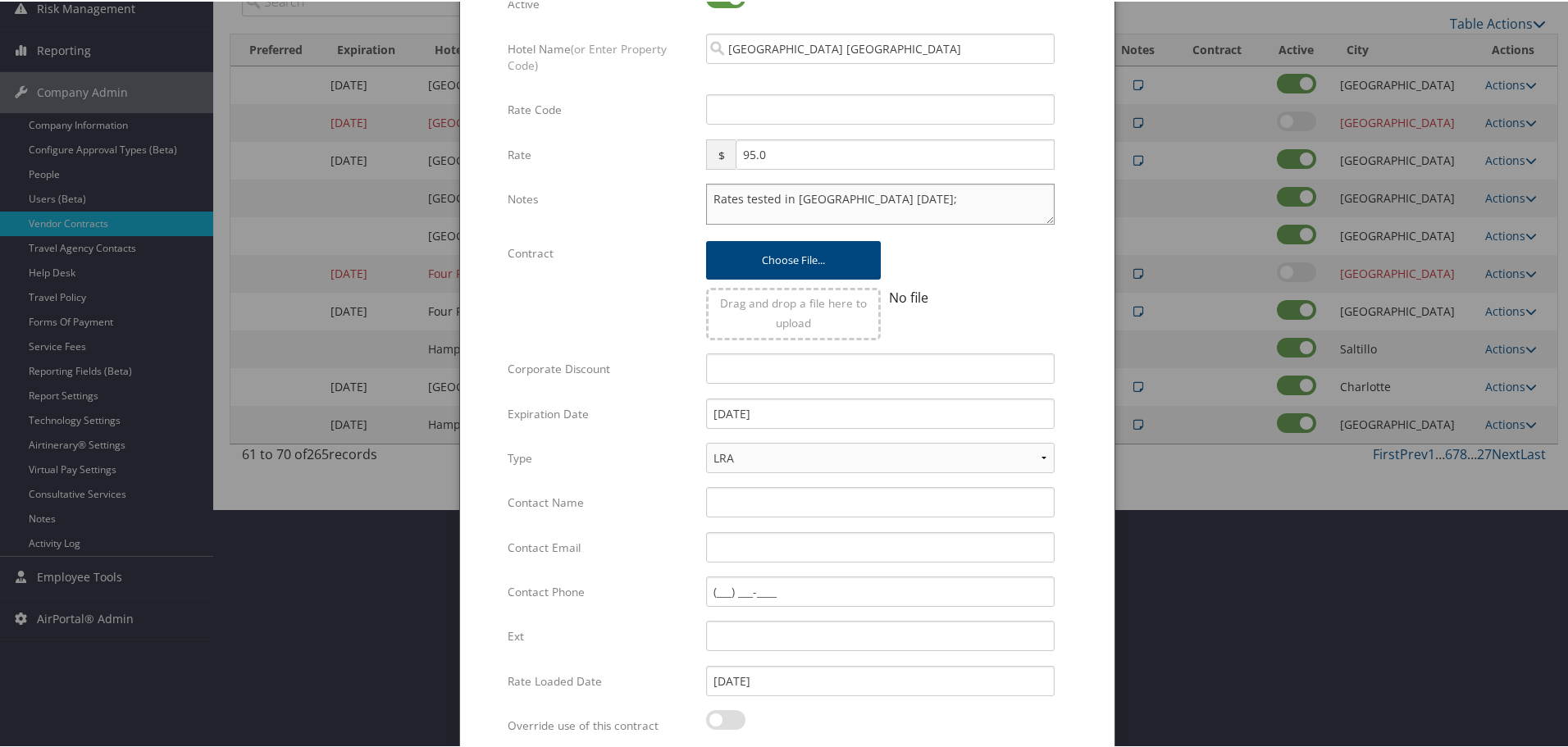
scroll to position [389, 0]
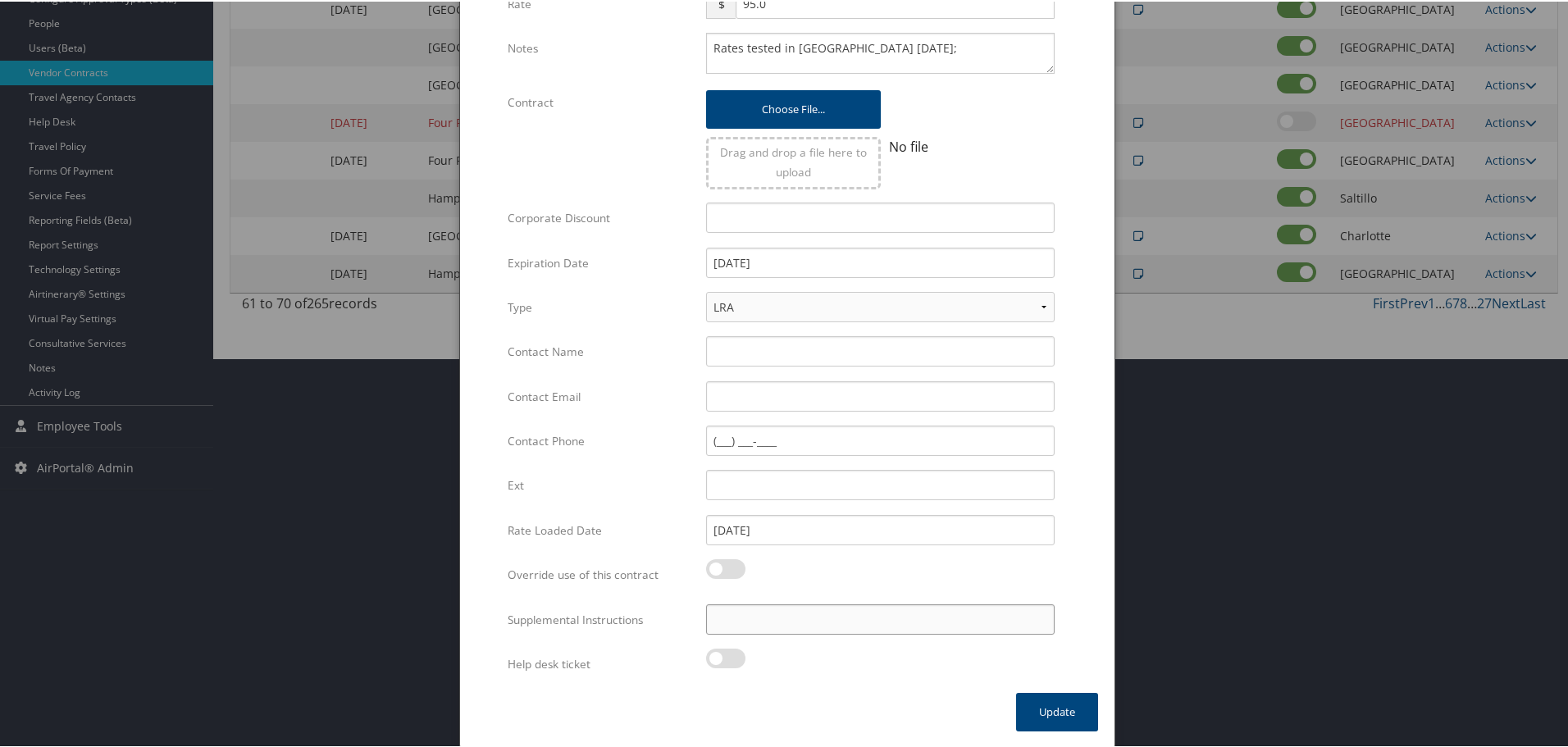
click at [894, 606] on input "Supplemental Instructions" at bounding box center [880, 618] width 349 height 30
paste input "SAB Prop ID -"
paste input "26739"
type input "SAB Prop ID - 26739"
click at [1029, 704] on button "Update" at bounding box center [1057, 711] width 82 height 39
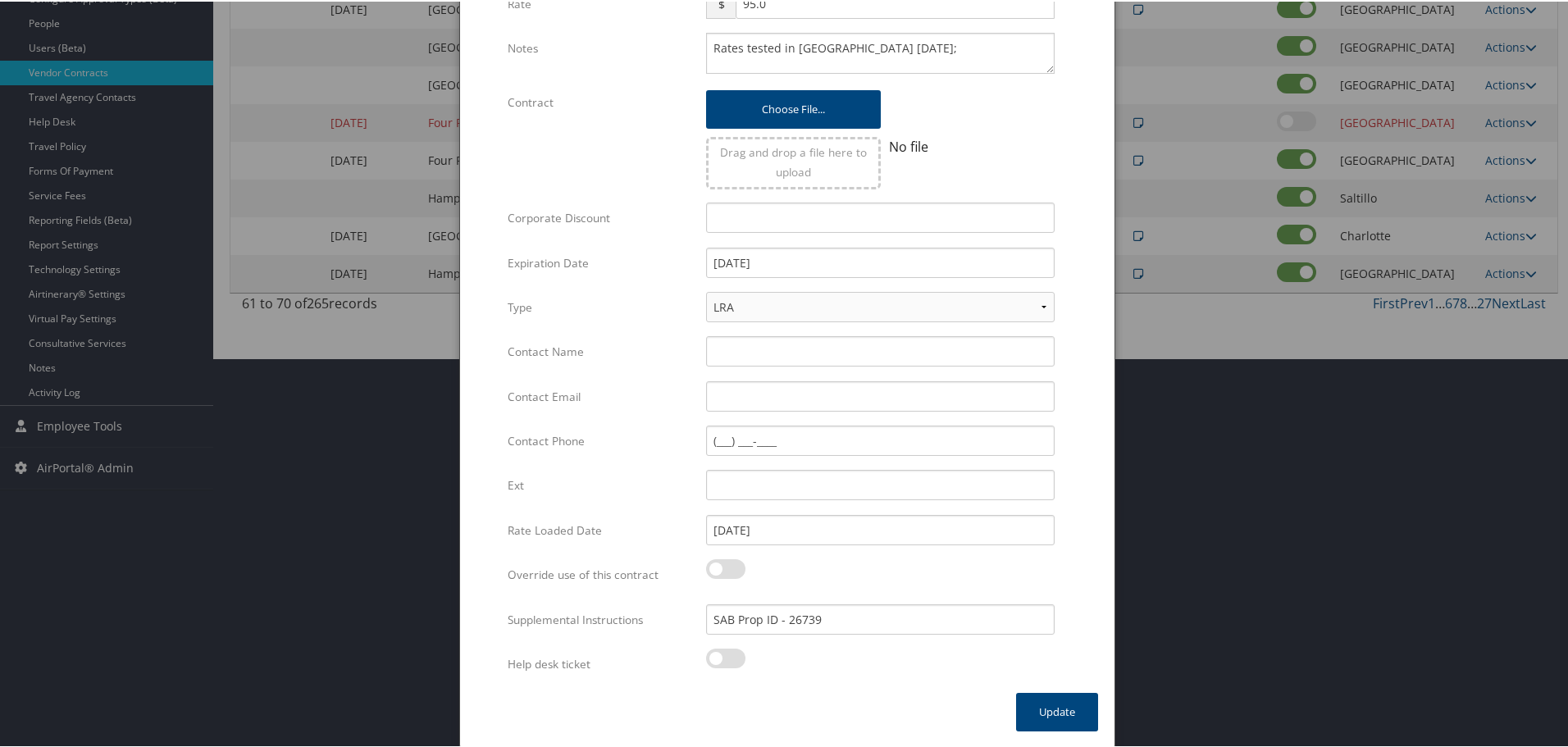
scroll to position [0, 0]
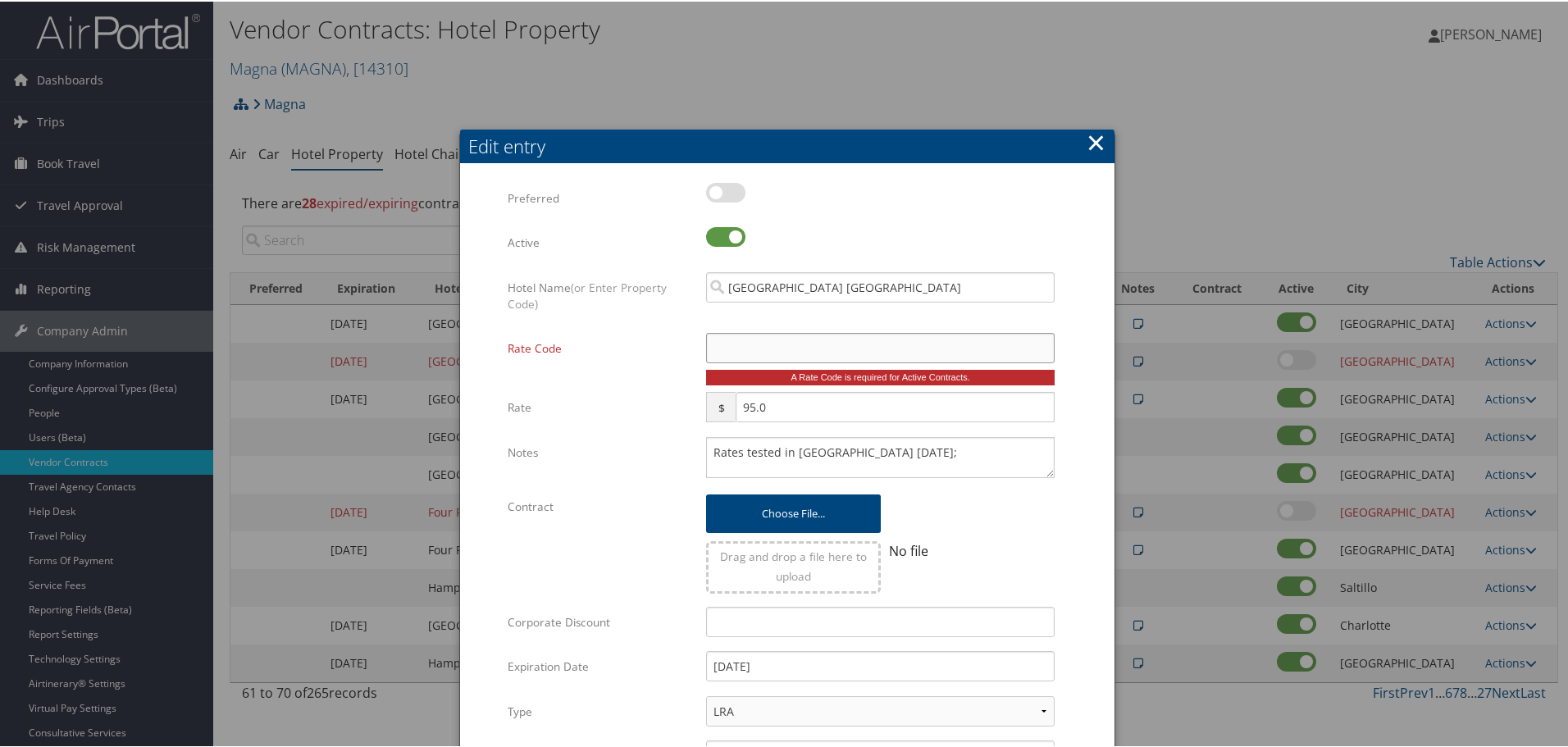
type input "M"
checkbox input "true"
type input "MNG"
click at [1000, 543] on div "No file" at bounding box center [971, 550] width 165 height 19
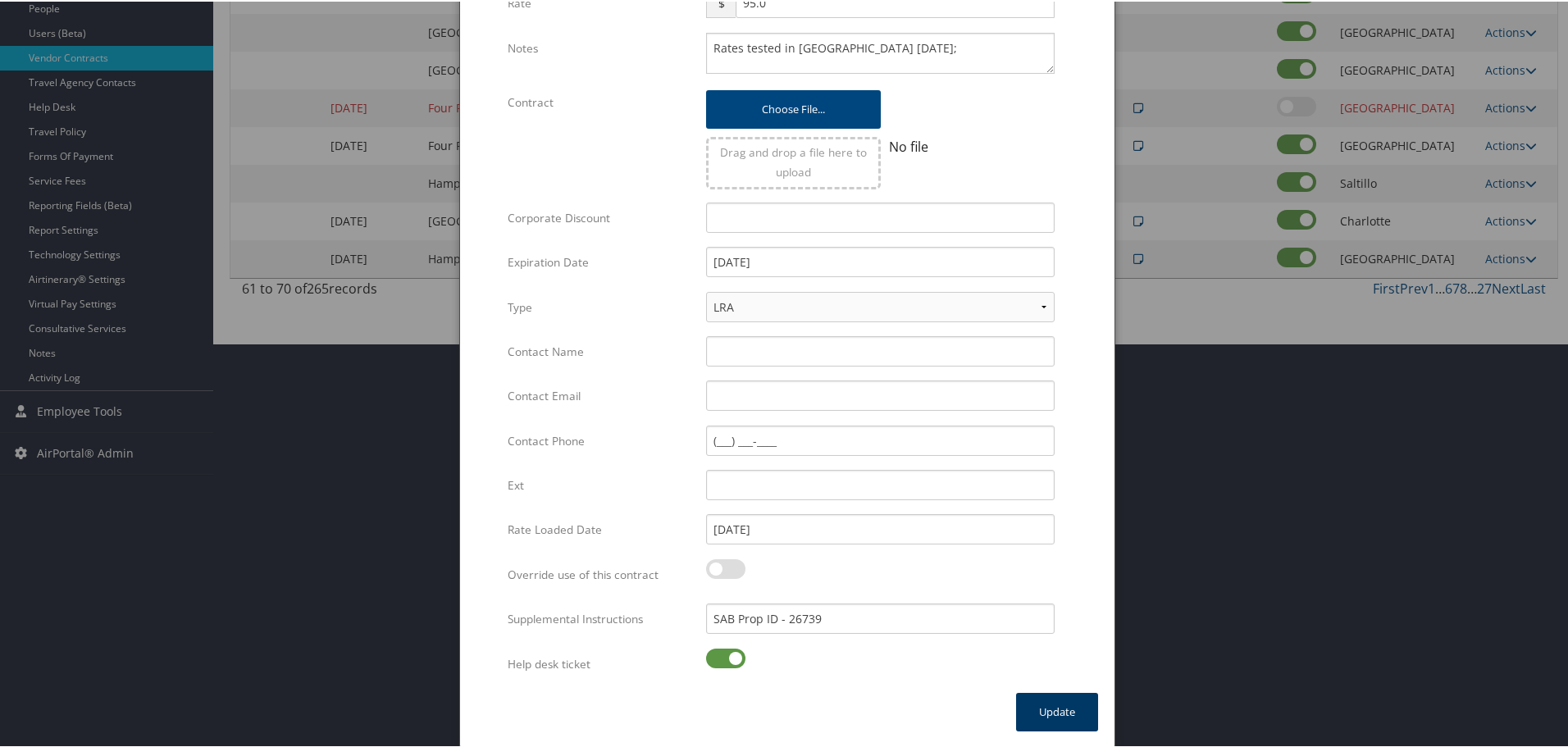
click at [1041, 697] on button "Update" at bounding box center [1057, 711] width 82 height 39
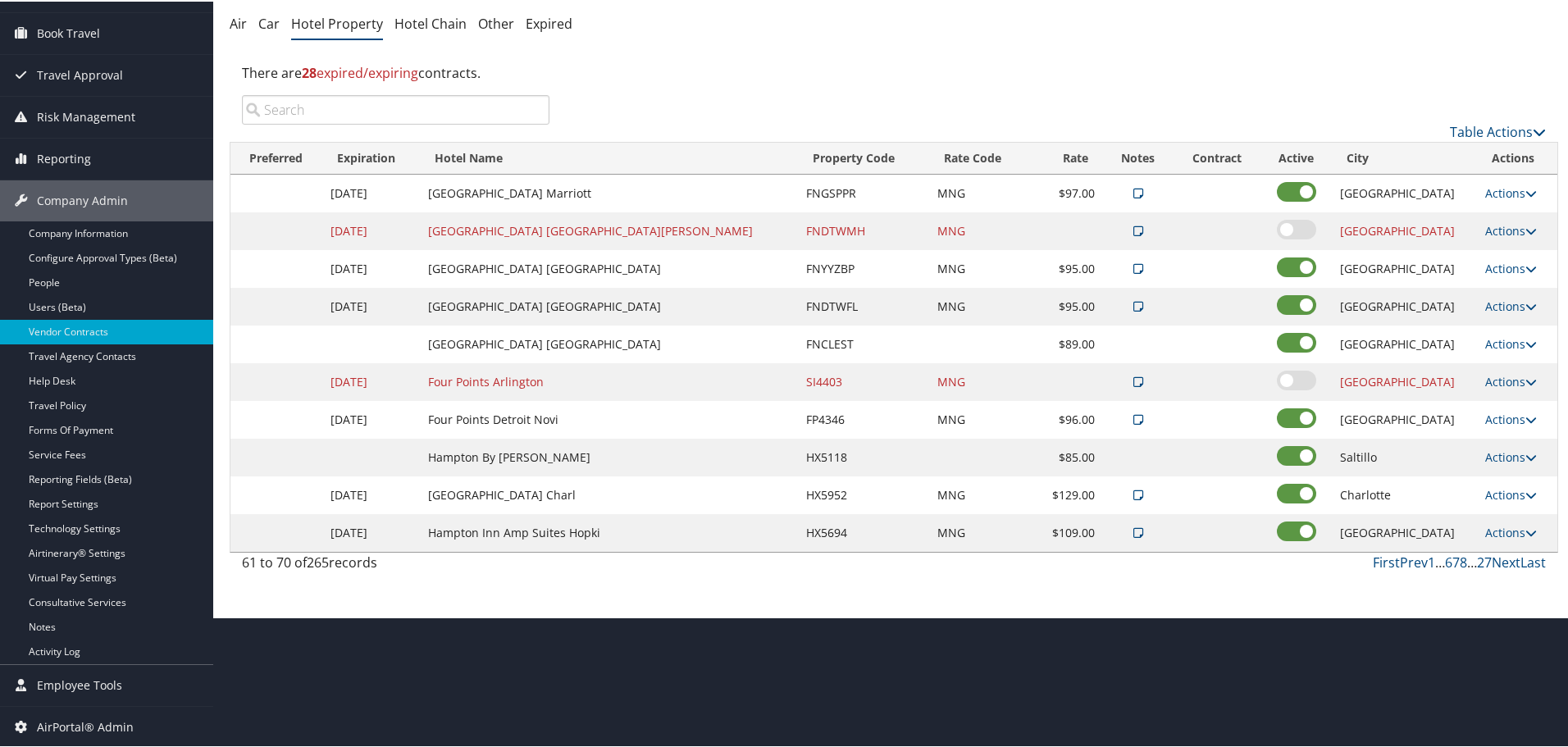
scroll to position [130, 0]
click at [1408, 561] on link "Prev" at bounding box center [1414, 561] width 28 height 18
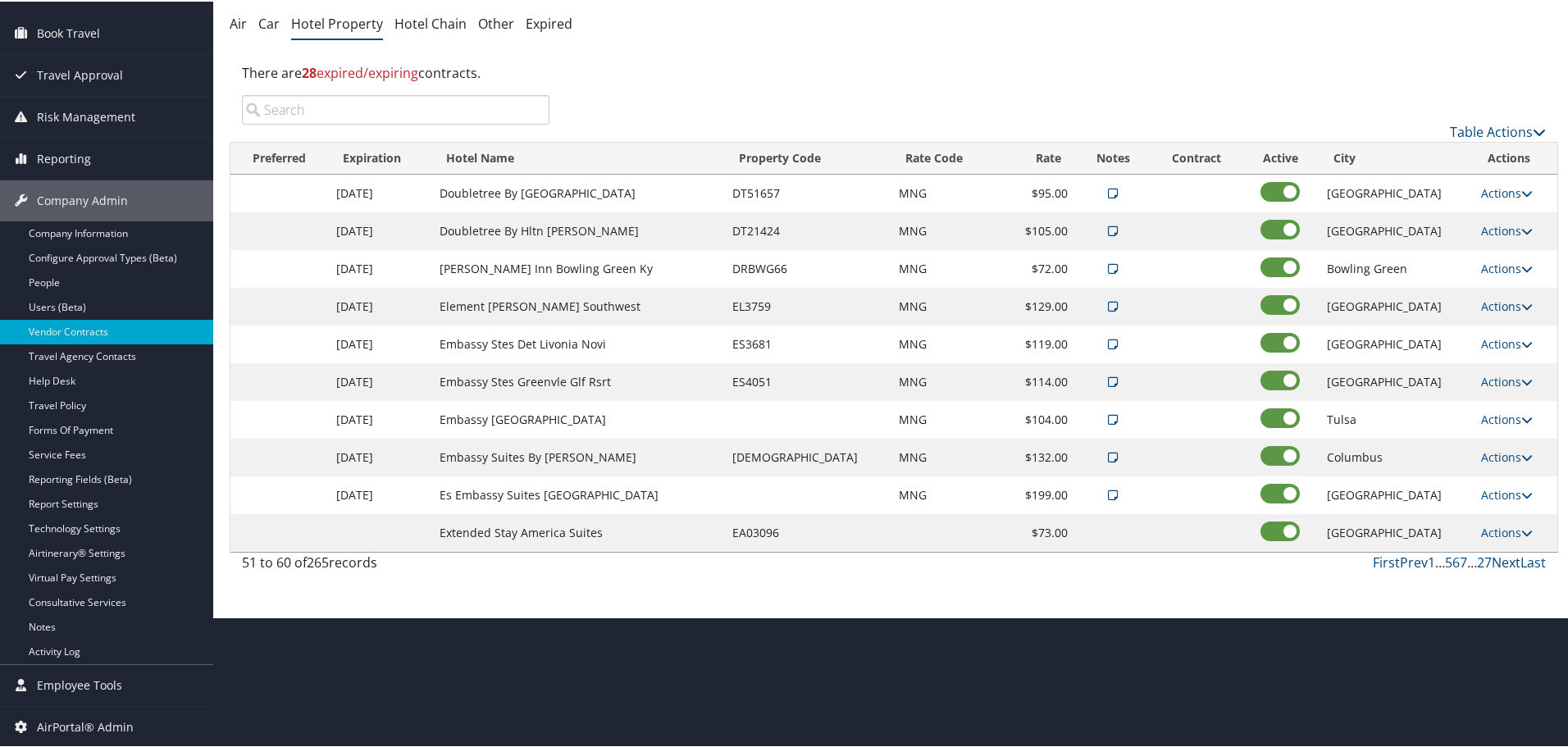
click at [1503, 564] on link "Next" at bounding box center [1505, 561] width 28 height 18
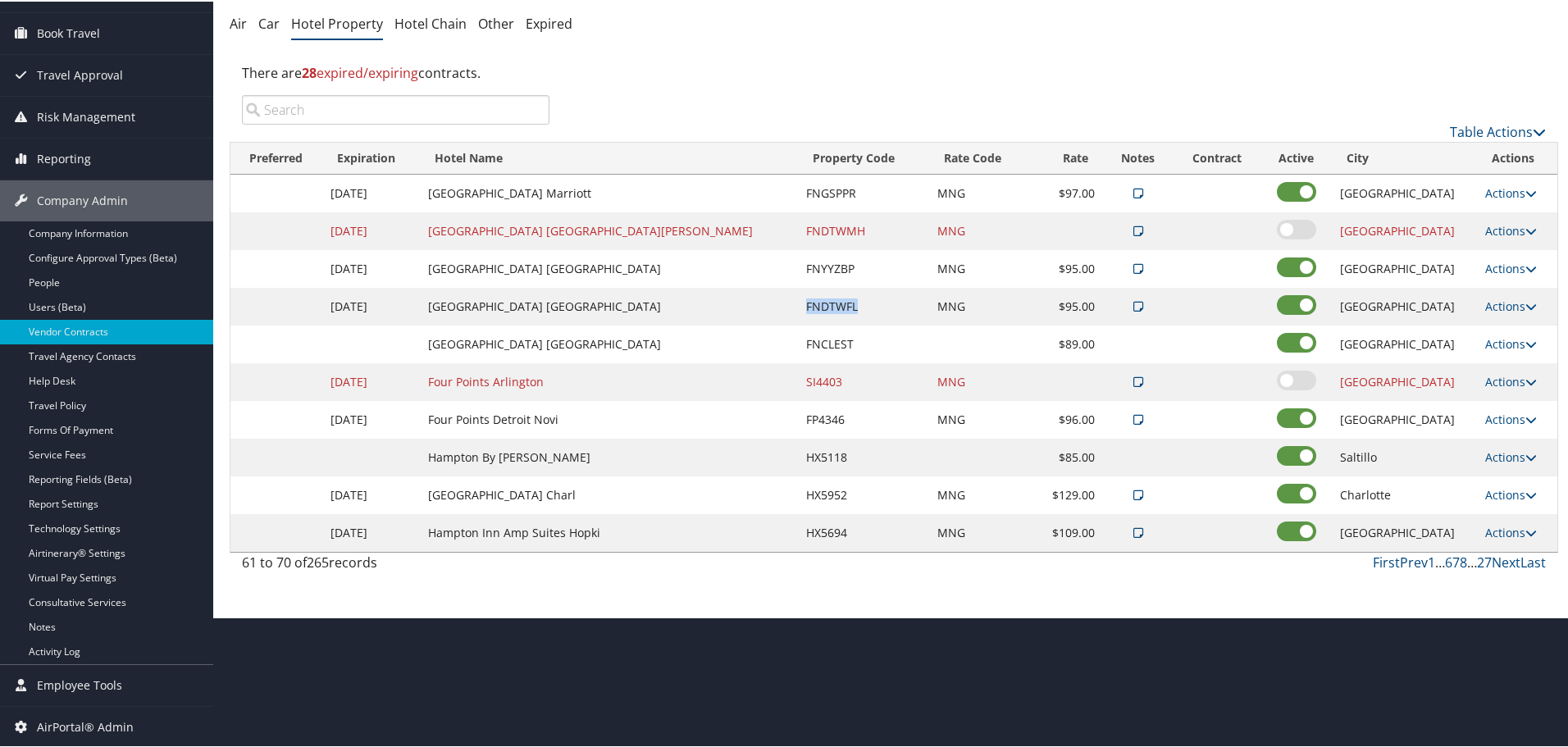
drag, startPoint x: 809, startPoint y: 304, endPoint x: 755, endPoint y: 305, distance: 54.0
click at [798, 305] on td "FNDTWFL" at bounding box center [863, 304] width 130 height 38
click at [798, 340] on td "FNCLEST" at bounding box center [863, 343] width 130 height 38
click at [1489, 337] on link "Actions" at bounding box center [1510, 343] width 51 height 16
click at [1496, 386] on link "Delete" at bounding box center [1502, 395] width 63 height 28
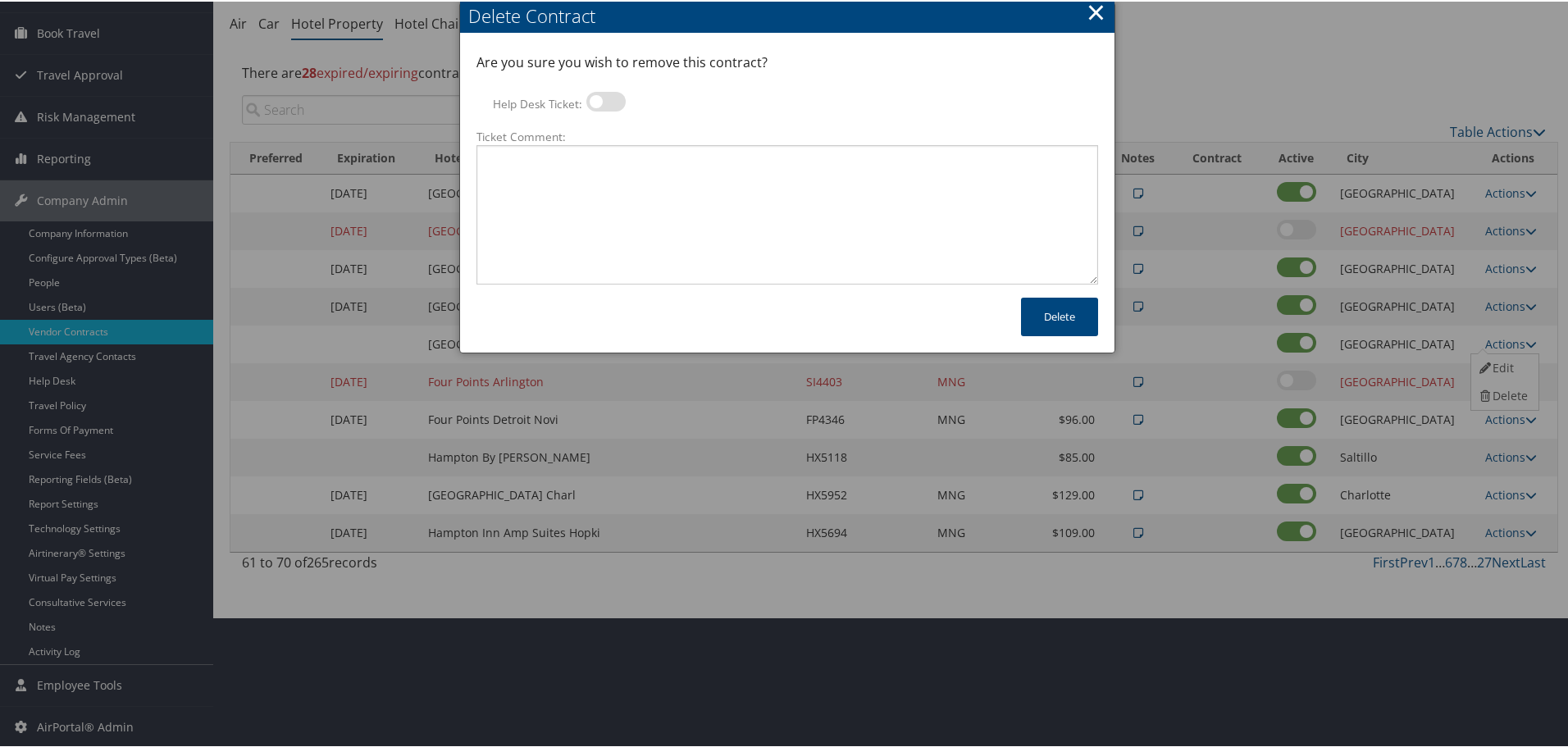
click at [614, 106] on label at bounding box center [605, 100] width 39 height 19
click at [605, 106] on input "Help Desk Ticket:" at bounding box center [600, 103] width 11 height 11
checkbox input "true"
click at [604, 170] on textarea "Ticket Comment:" at bounding box center [787, 213] width 621 height 140
paste textarea "Rates no longer active; remove from profile and preferred status."
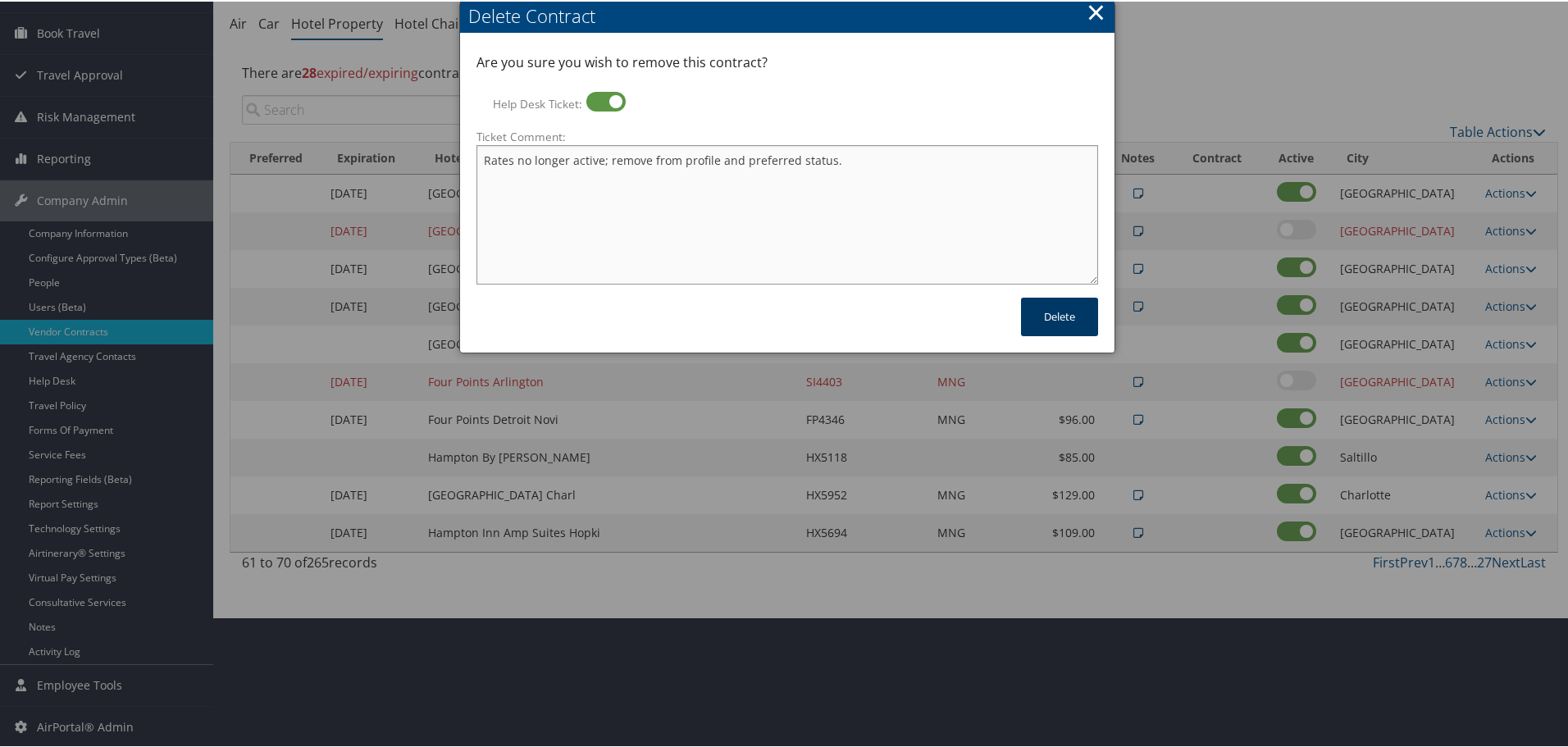
type textarea "Rates no longer active; remove from profile and preferred status."
click at [1064, 322] on button "Delete" at bounding box center [1059, 315] width 77 height 39
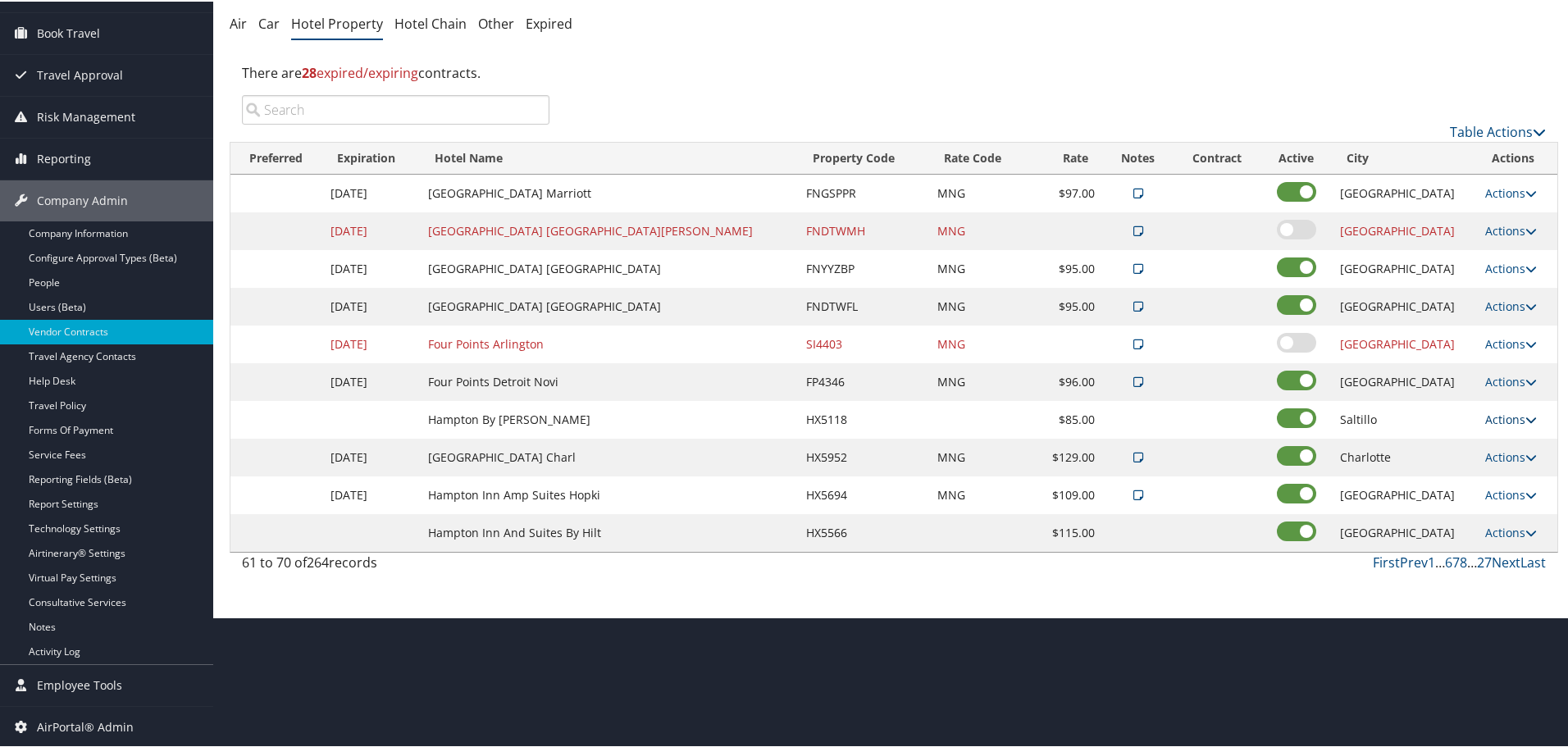
click at [1489, 420] on link "Actions" at bounding box center [1510, 418] width 51 height 16
click at [1501, 465] on link "Delete" at bounding box center [1502, 470] width 63 height 28
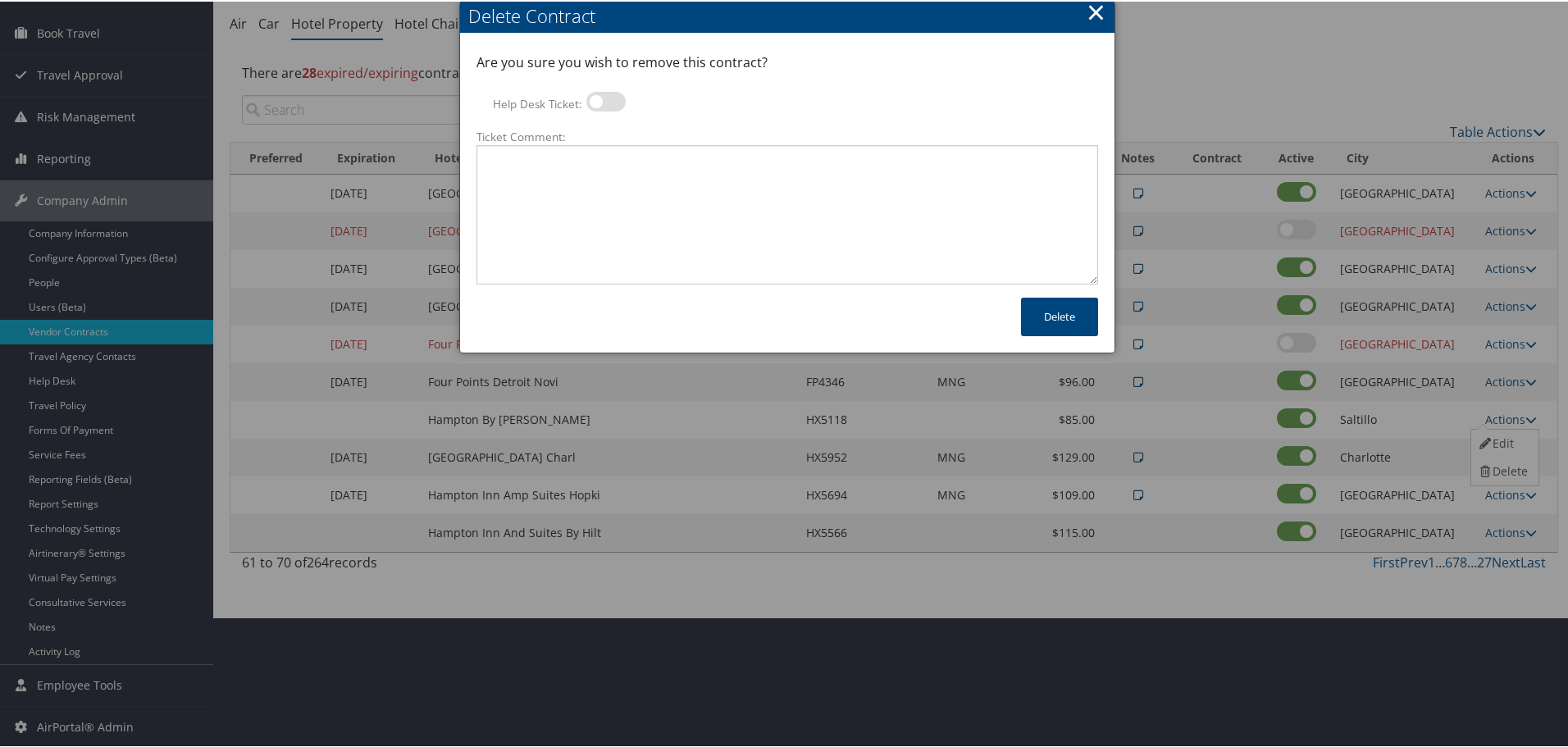
click at [608, 110] on div at bounding box center [605, 103] width 39 height 25
click at [590, 169] on textarea "Ticket Comment:" at bounding box center [787, 213] width 621 height 140
drag, startPoint x: 610, startPoint y: 99, endPoint x: 611, endPoint y: 165, distance: 66.0
click at [609, 104] on label at bounding box center [605, 100] width 39 height 19
click at [605, 104] on input "Help Desk Ticket:" at bounding box center [600, 103] width 11 height 11
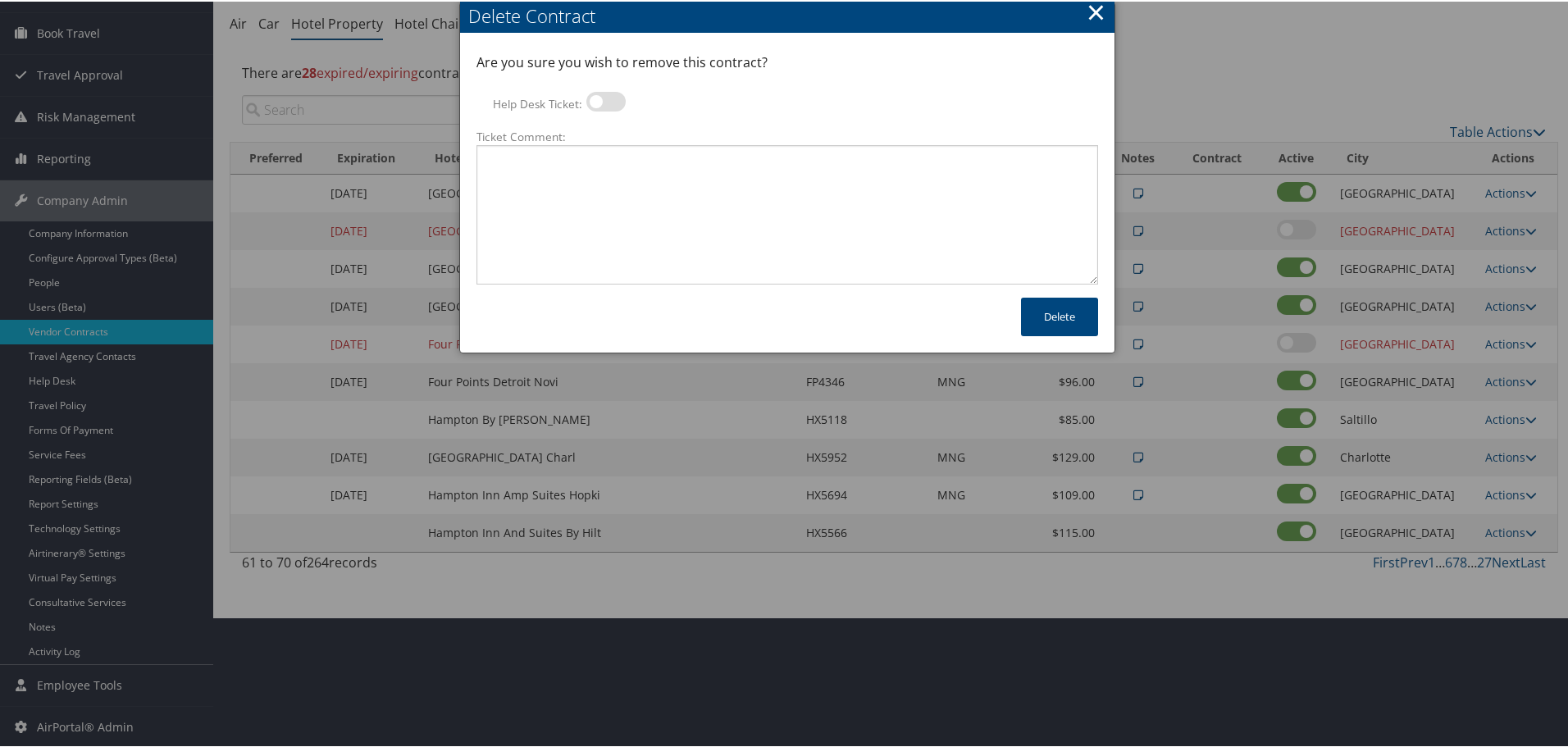
checkbox input "true"
click at [611, 165] on textarea "Ticket Comment:" at bounding box center [787, 213] width 621 height 140
paste textarea "Rates no longer active; remove from profile and preferred status."
type textarea "Rates no longer active; remove from profile and preferred status."
click at [1045, 317] on button "Delete" at bounding box center [1059, 315] width 77 height 39
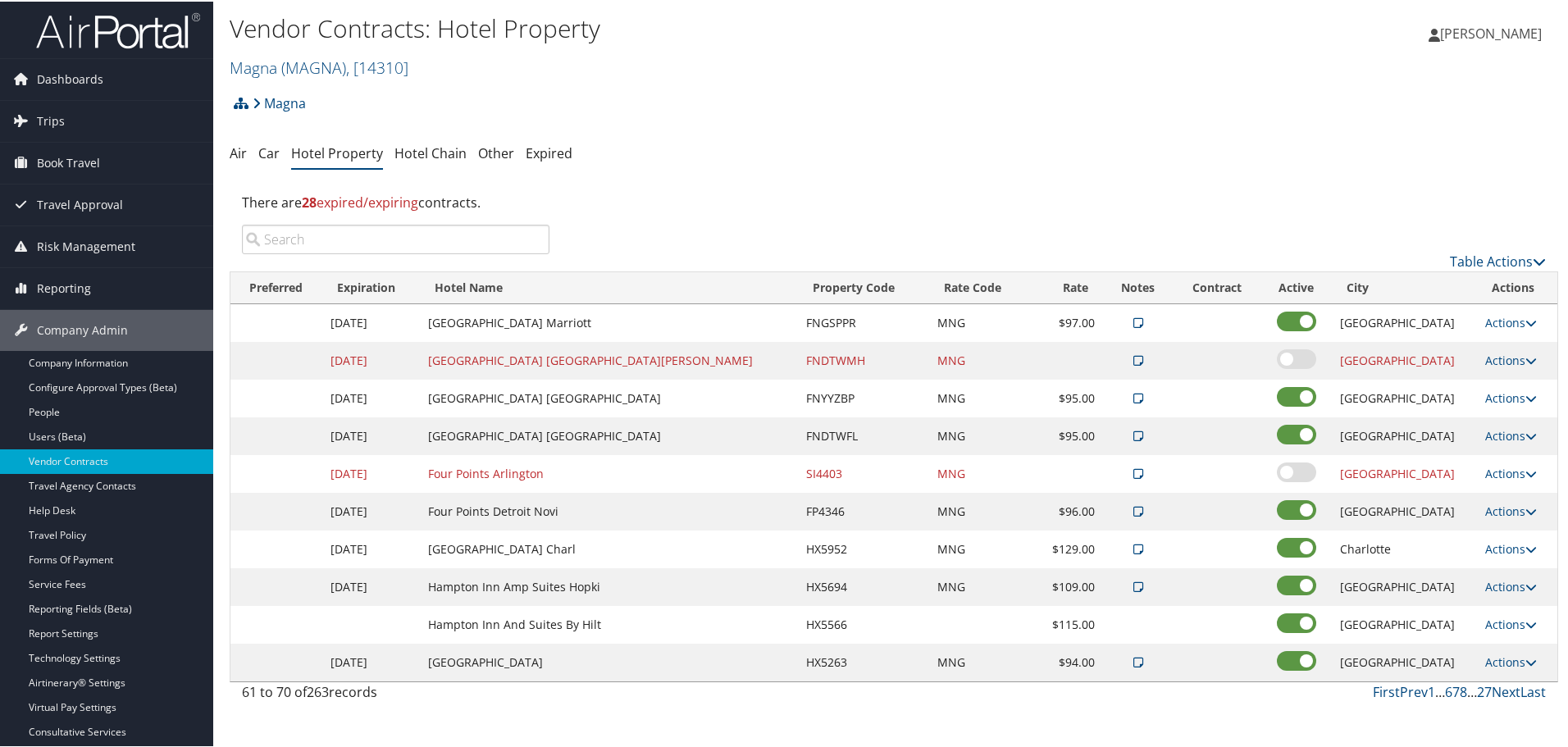
scroll to position [0, 0]
click at [290, 63] on span "( MAGNA )" at bounding box center [313, 66] width 65 height 22
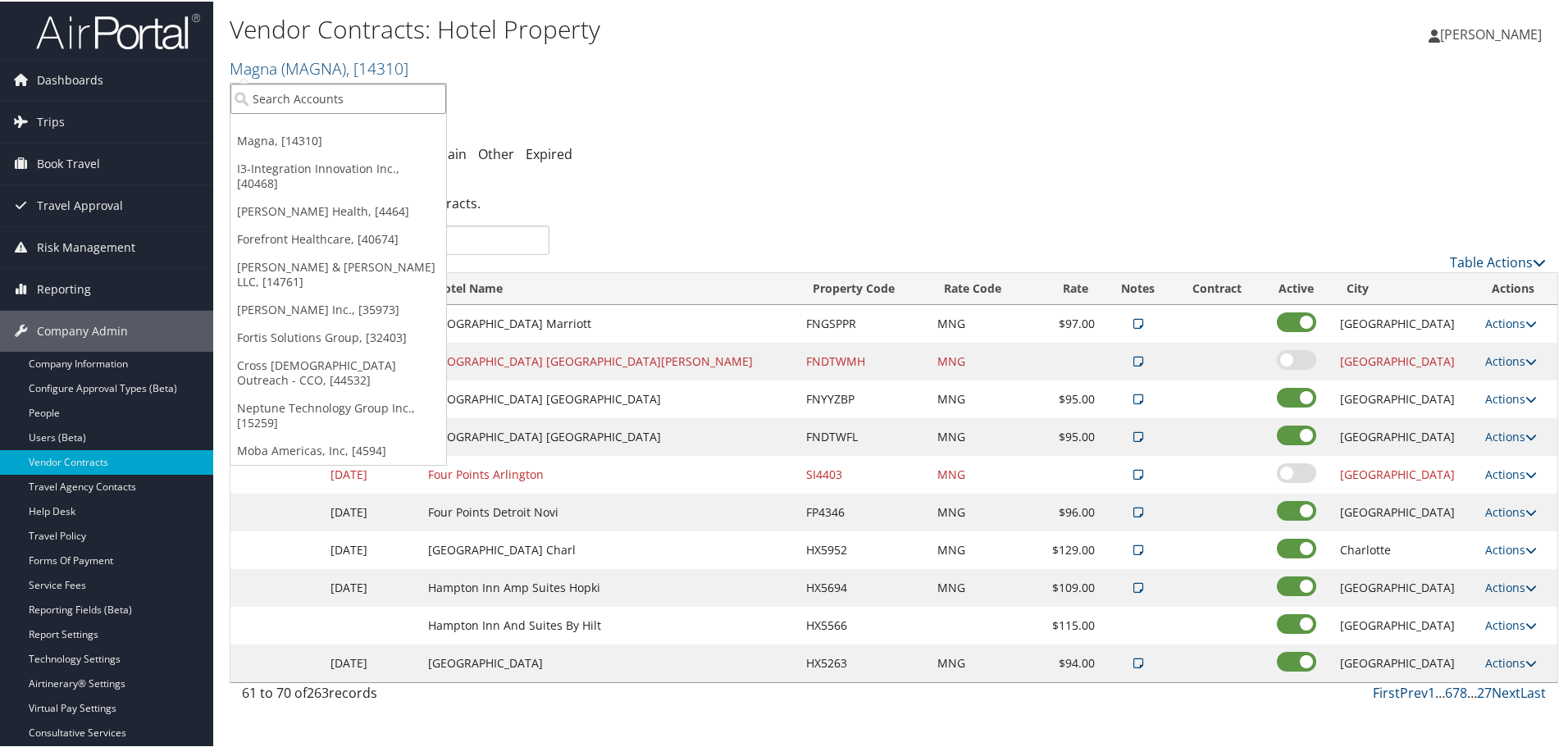
click at [313, 102] on input "search" at bounding box center [338, 97] width 216 height 30
type input "o'neal indu"
click at [403, 127] on div "O'Neal Industries (ONI) (002500), [11161]" at bounding box center [377, 127] width 312 height 15
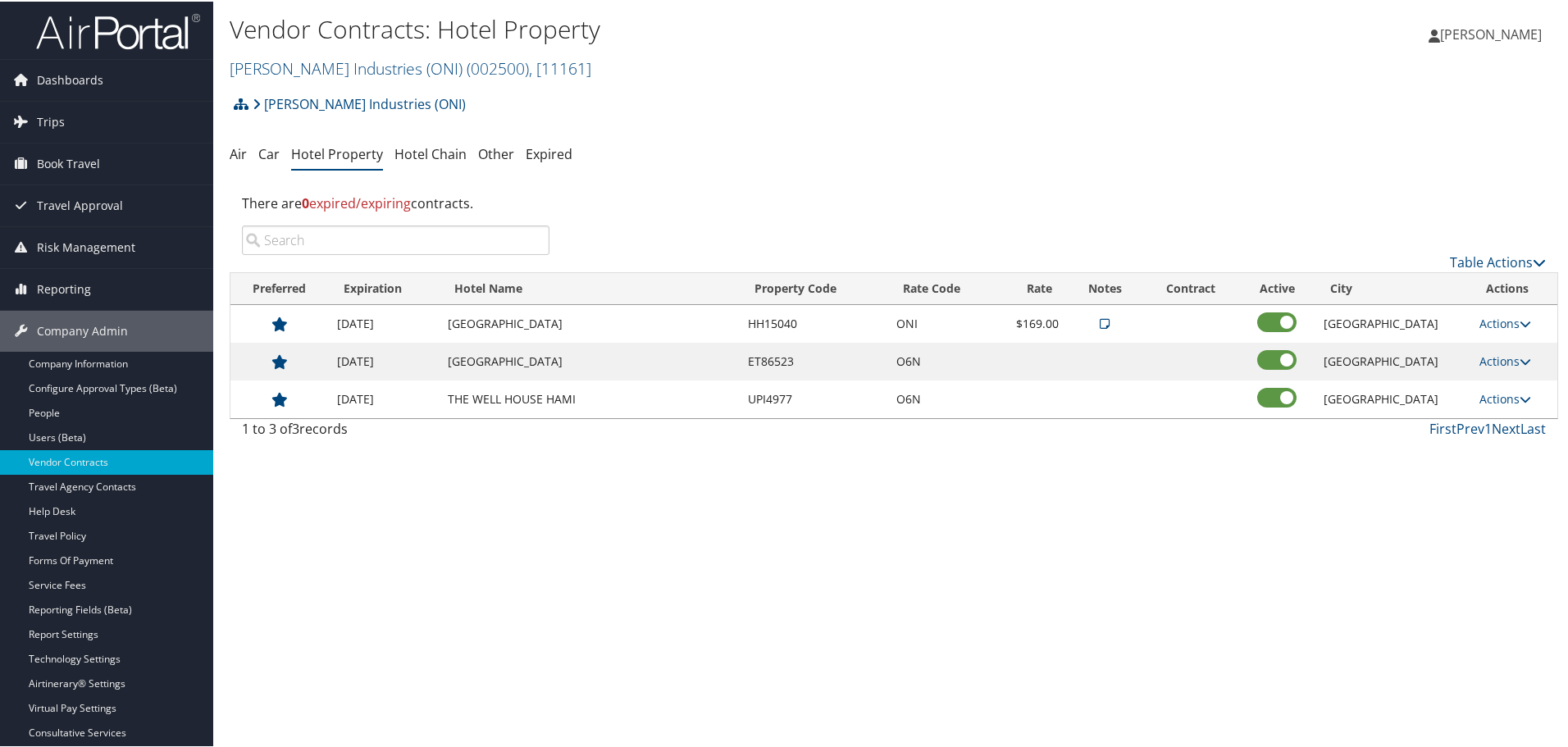
click at [621, 478] on div "Vendor Contracts: Hotel Property [PERSON_NAME] Industries (ONI) ( 002500 ) , [ …" at bounding box center [894, 374] width 1361 height 747
click at [435, 150] on link "Hotel Chain" at bounding box center [431, 152] width 73 height 18
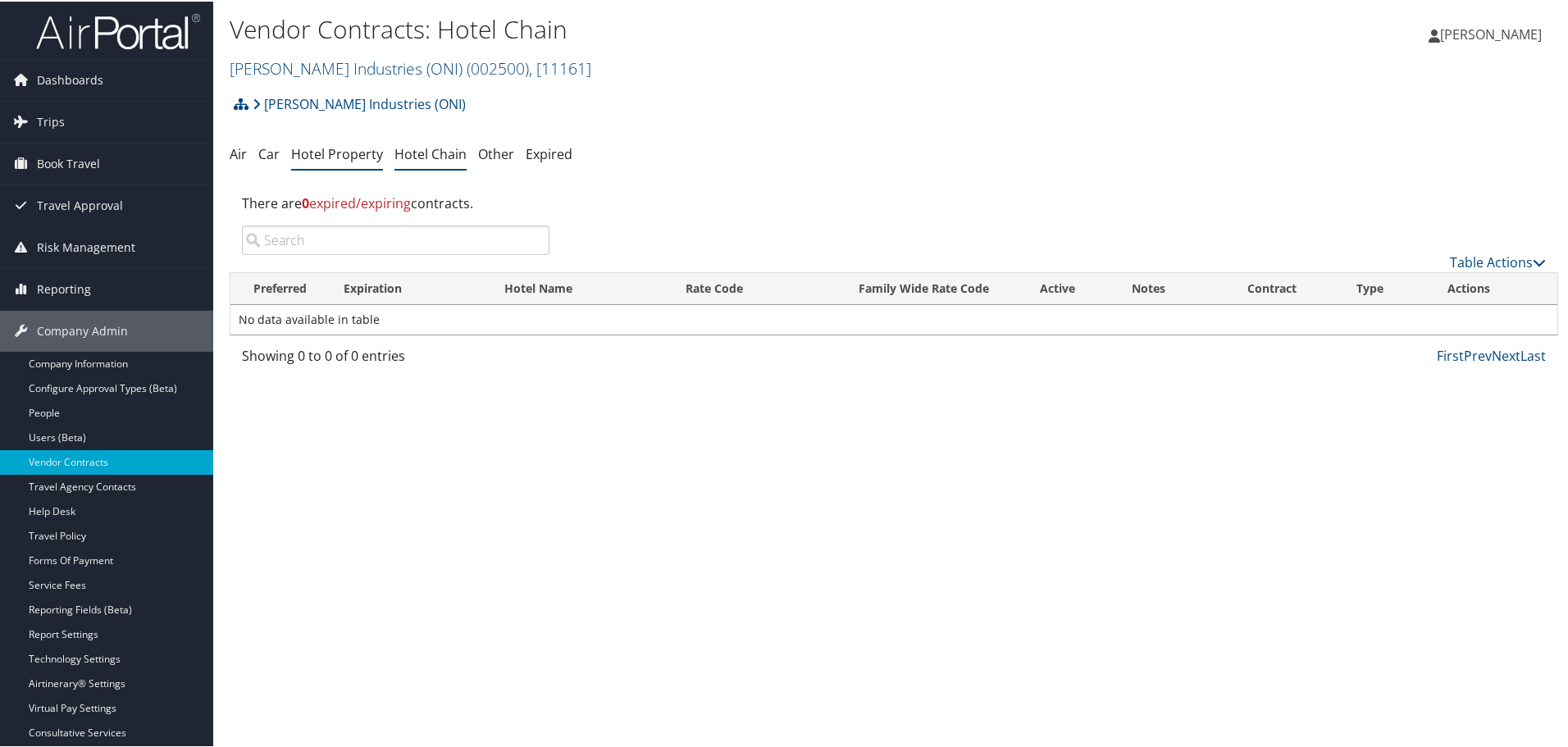
click at [342, 151] on link "Hotel Property" at bounding box center [337, 152] width 92 height 18
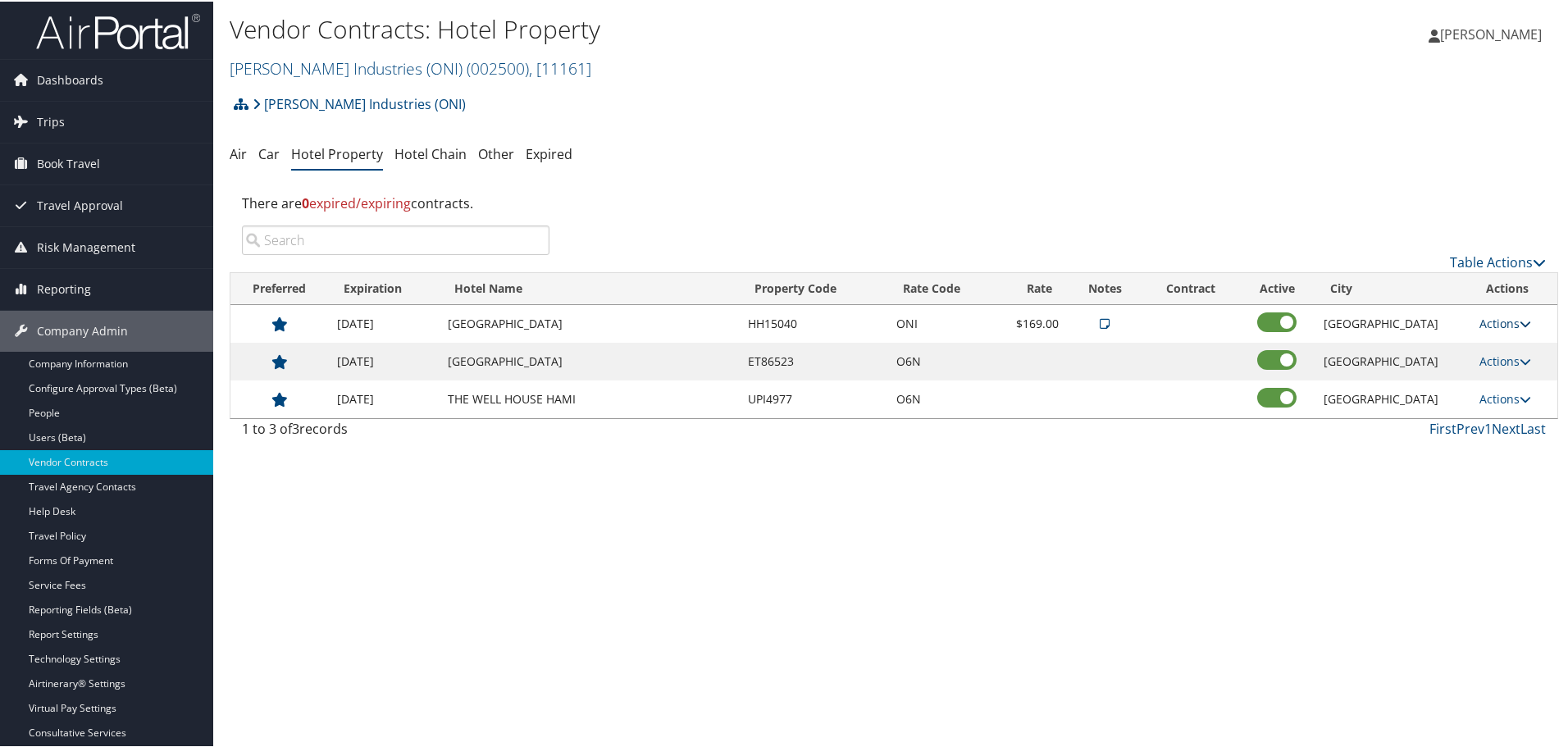
click at [1491, 323] on link "Actions" at bounding box center [1504, 322] width 51 height 16
click at [1495, 392] on link "Delete" at bounding box center [1515, 402] width 88 height 28
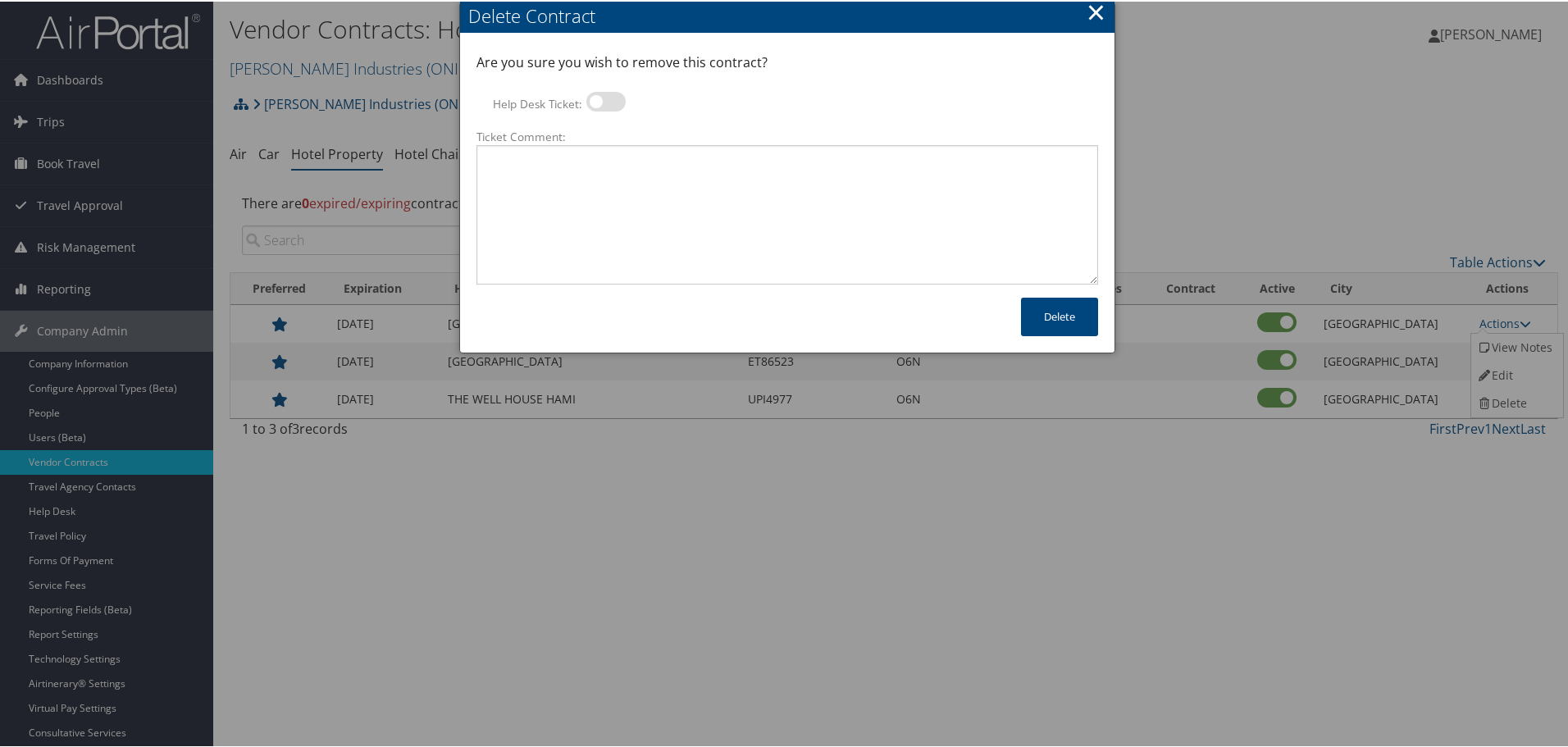
drag, startPoint x: 611, startPoint y: 98, endPoint x: 612, endPoint y: 127, distance: 29.0
click at [611, 106] on label at bounding box center [605, 100] width 39 height 19
click at [605, 106] on input "Help Desk Ticket:" at bounding box center [600, 103] width 11 height 11
checkbox input "true"
click at [619, 166] on textarea "Ticket Comment:" at bounding box center [787, 213] width 621 height 140
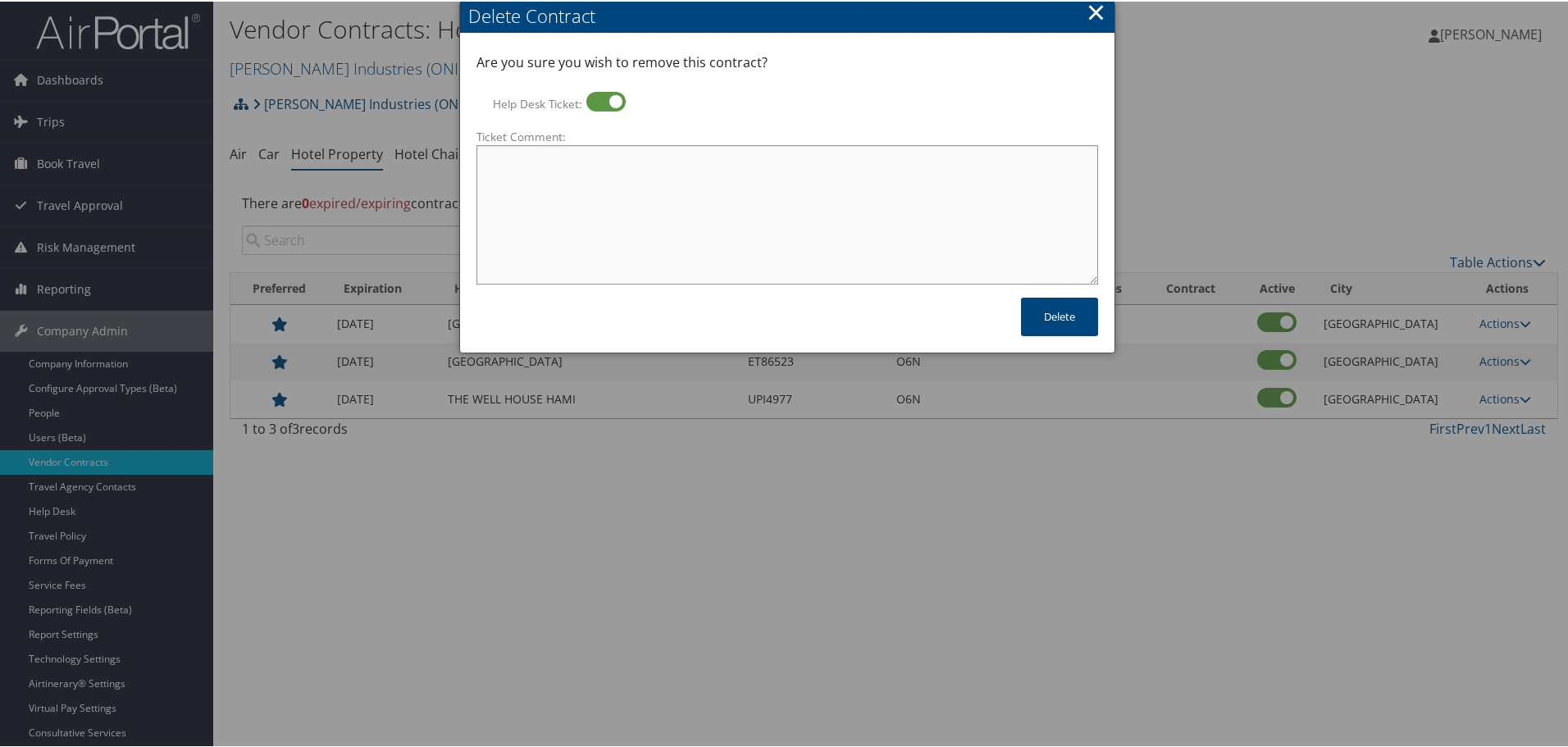
paste textarea "Rates no longer active; remove from profile and preferred status."
type textarea "Rates no longer active; remove from profile and preferred status."
click at [1044, 312] on button "Delete" at bounding box center [1059, 315] width 77 height 39
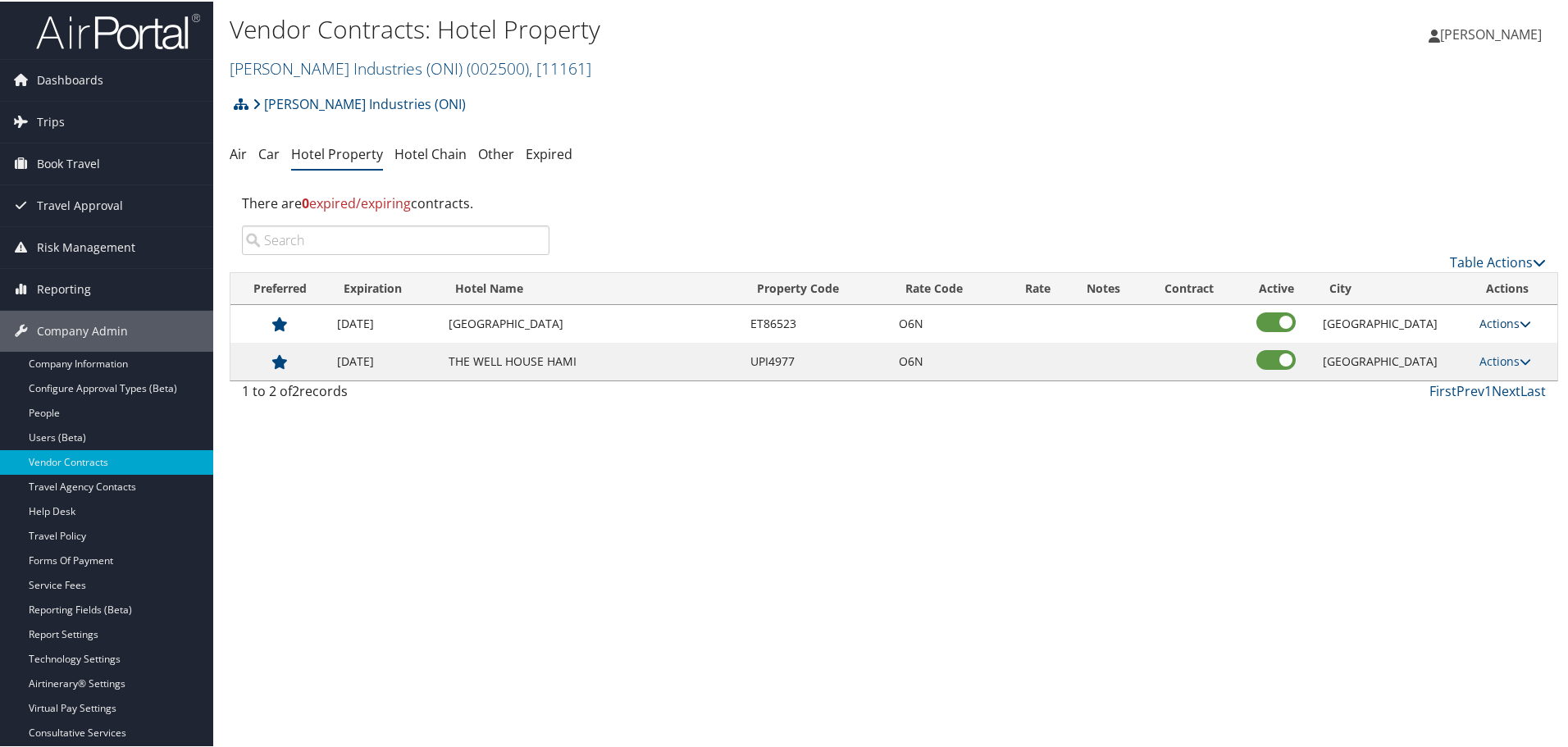
click at [1503, 316] on link "Actions" at bounding box center [1504, 322] width 51 height 16
click at [1513, 344] on link "Edit" at bounding box center [1501, 346] width 63 height 28
select select "NLRA"
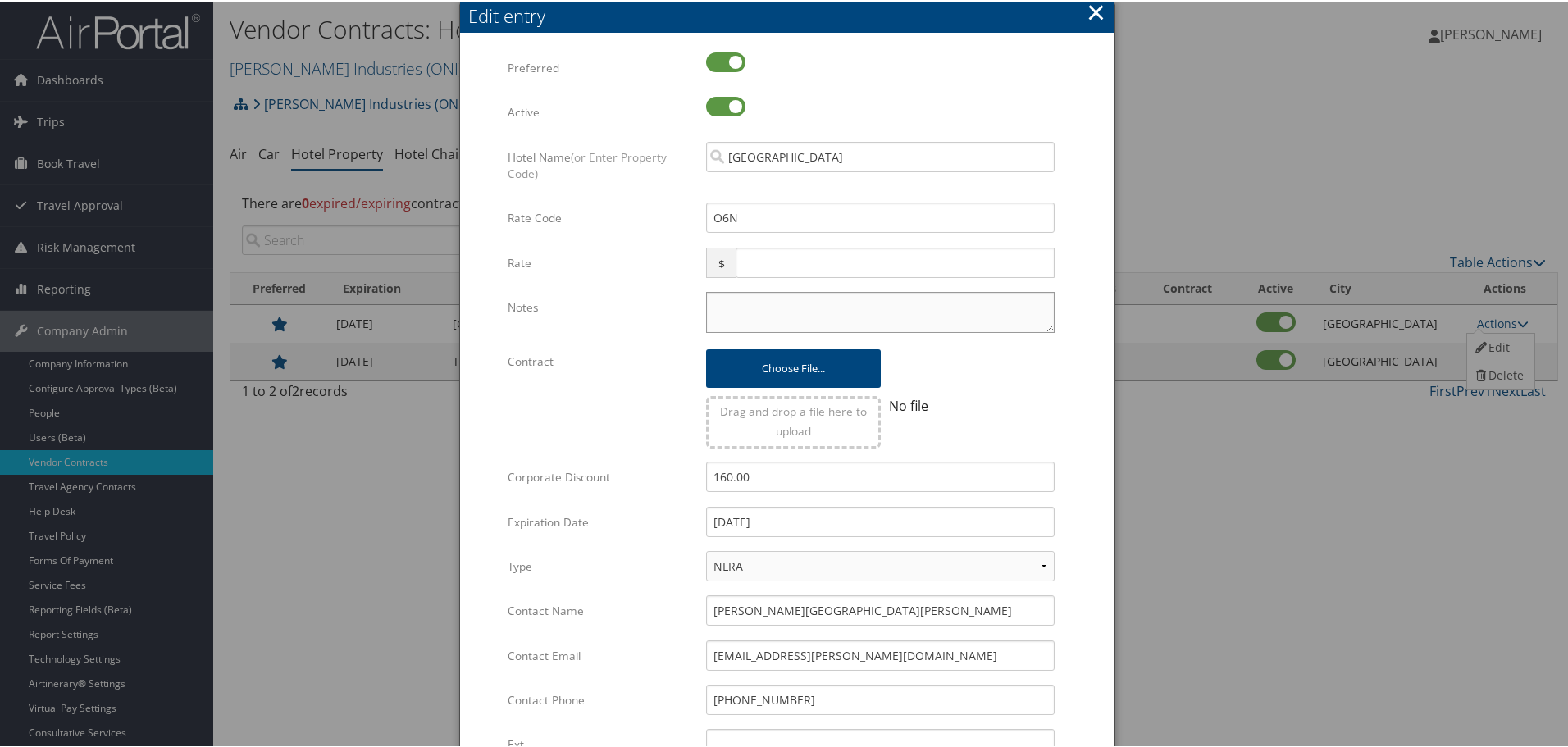
click at [798, 308] on textarea "Notes" at bounding box center [880, 311] width 349 height 41
paste textarea "Rates tested in [GEOGRAPHIC_DATA] [DATE];"
type textarea "Rates tested in [GEOGRAPHIC_DATA] [DATE];"
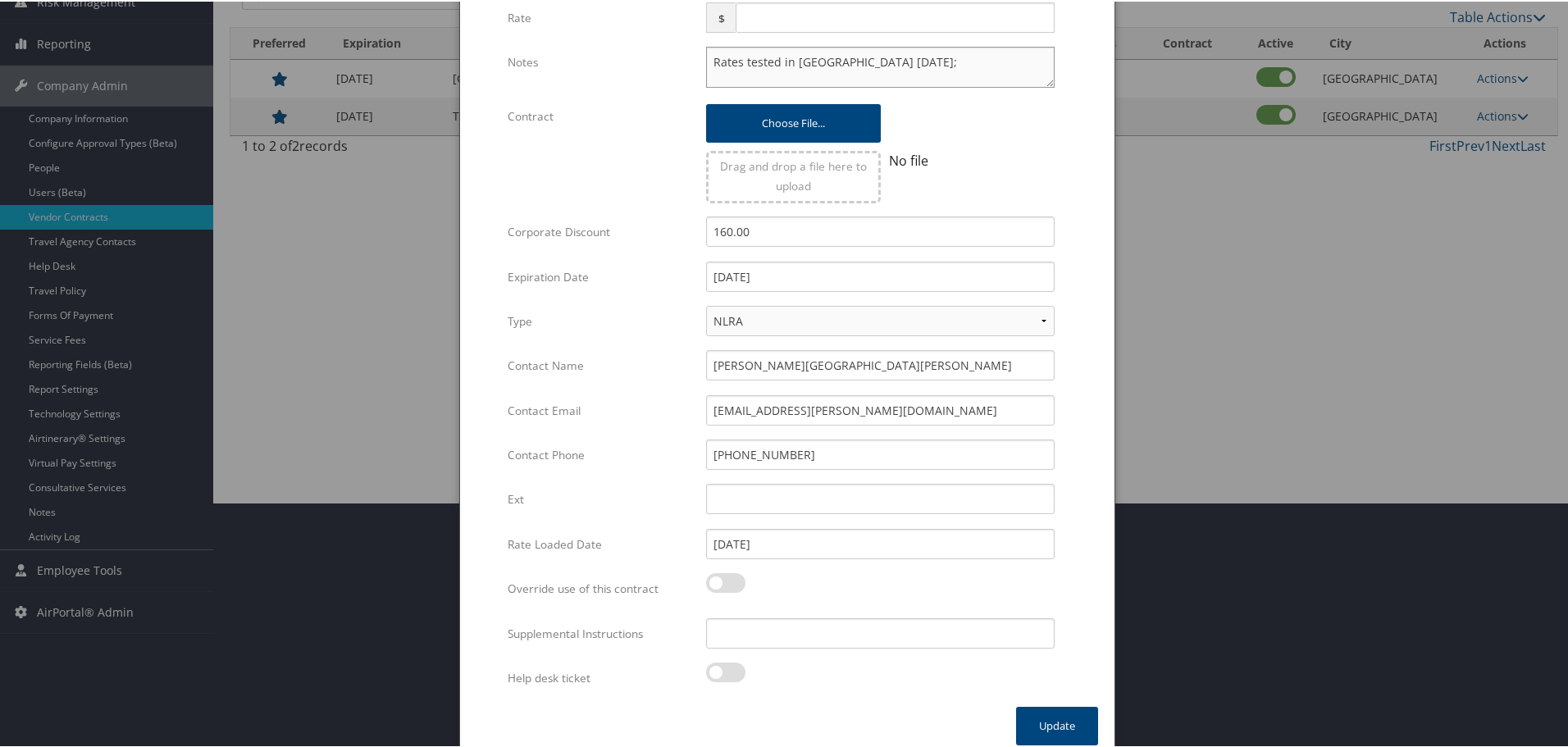
scroll to position [259, 0]
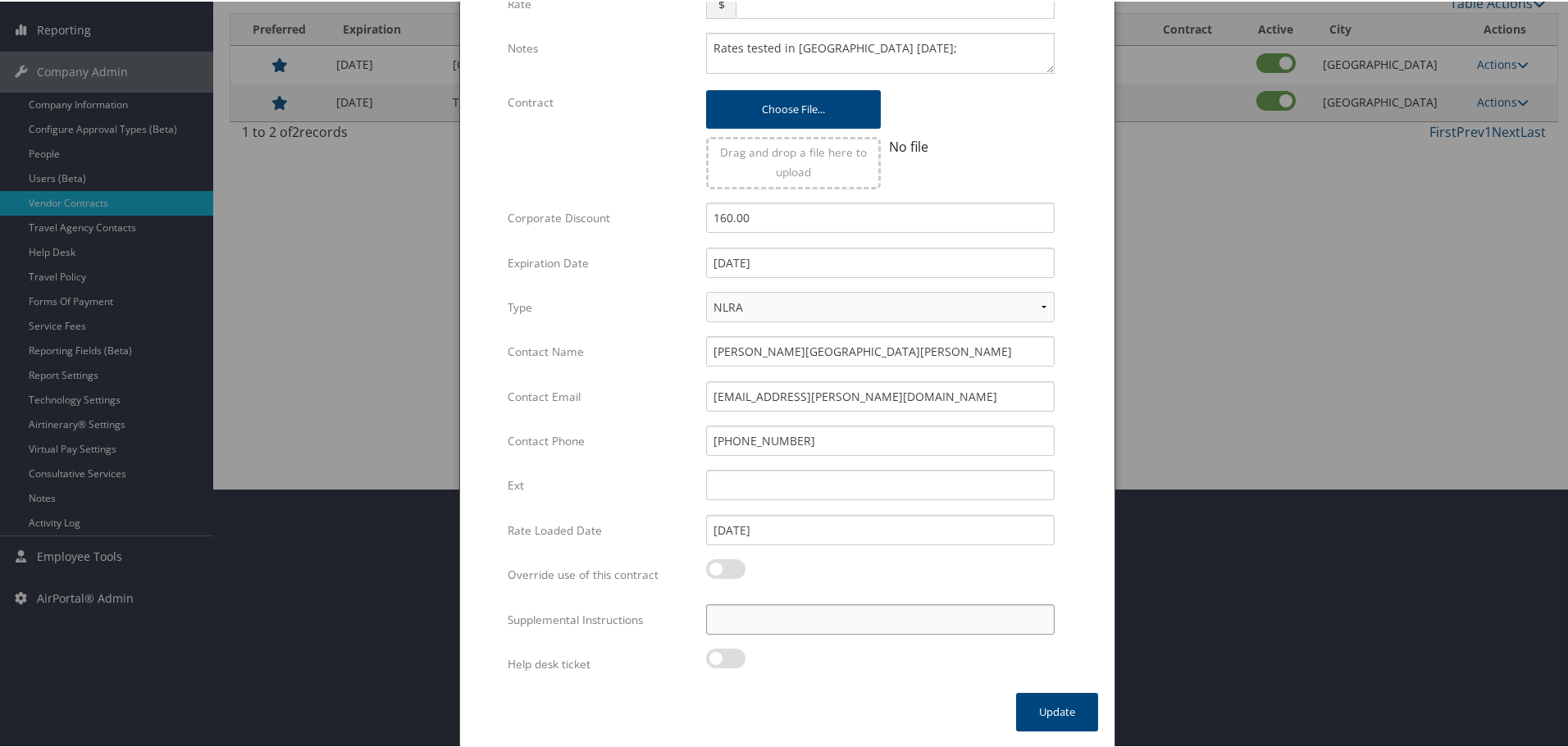
click at [871, 619] on input "Supplemental Instructions" at bounding box center [880, 618] width 349 height 30
paste input "SAB Prop ID -"
paste input "37285"
type input "SAB Prop ID - 37285"
click at [1059, 710] on button "Update" at bounding box center [1057, 711] width 82 height 39
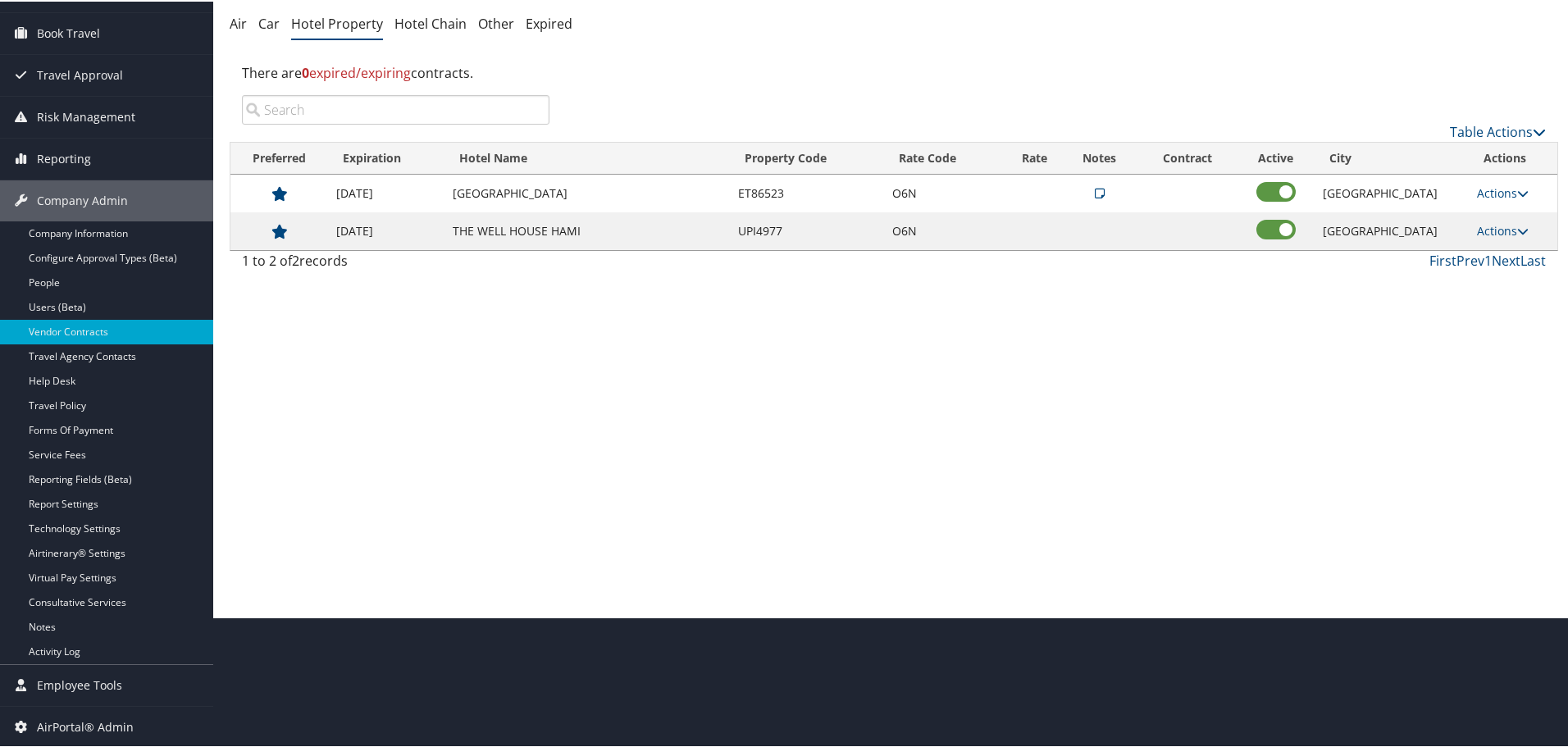
scroll to position [130, 0]
click at [1501, 228] on link "Actions" at bounding box center [1503, 229] width 51 height 16
click at [1505, 278] on link "Delete" at bounding box center [1498, 281] width 63 height 28
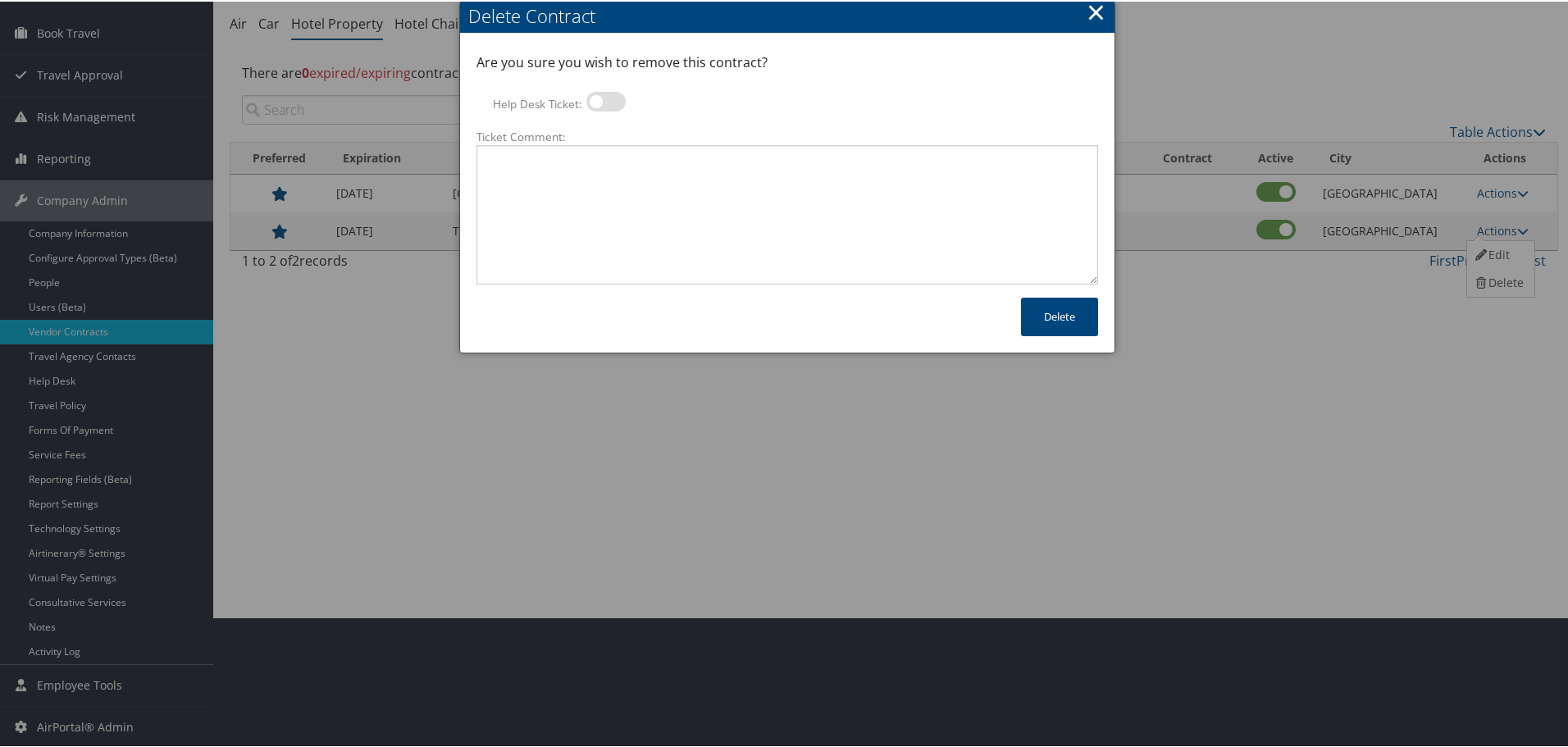
drag, startPoint x: 596, startPoint y: 95, endPoint x: 607, endPoint y: 122, distance: 29.2
click at [596, 95] on label at bounding box center [605, 100] width 39 height 19
click at [596, 97] on input "Help Desk Ticket:" at bounding box center [600, 103] width 11 height 11
checkbox input "true"
click at [627, 173] on textarea "Ticket Comment:" at bounding box center [787, 213] width 621 height 140
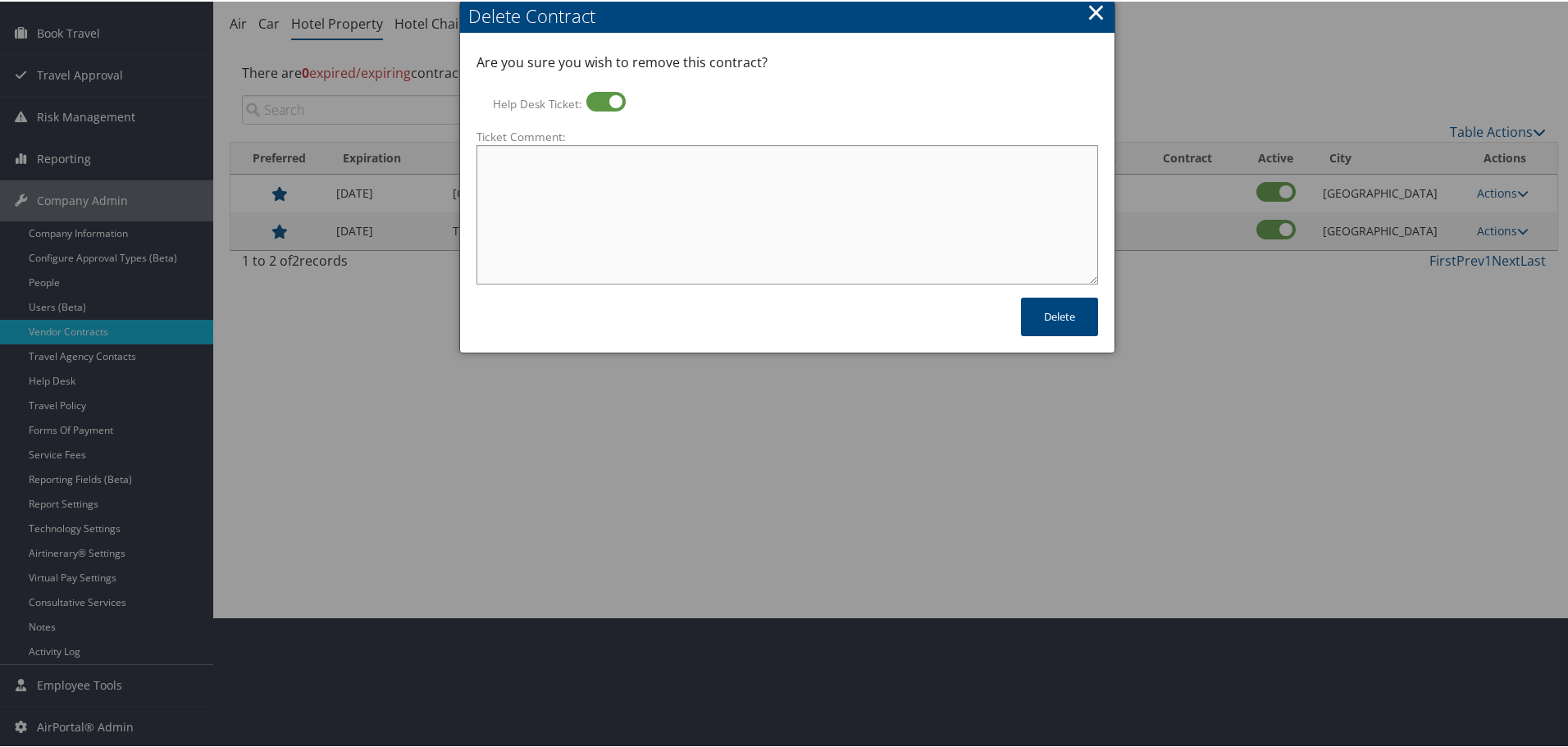
paste textarea "Rates no longer active; remove from profile and preferred status."
type textarea "Rates no longer active; remove from profile and preferred status."
click at [1058, 313] on button "Delete" at bounding box center [1059, 315] width 77 height 39
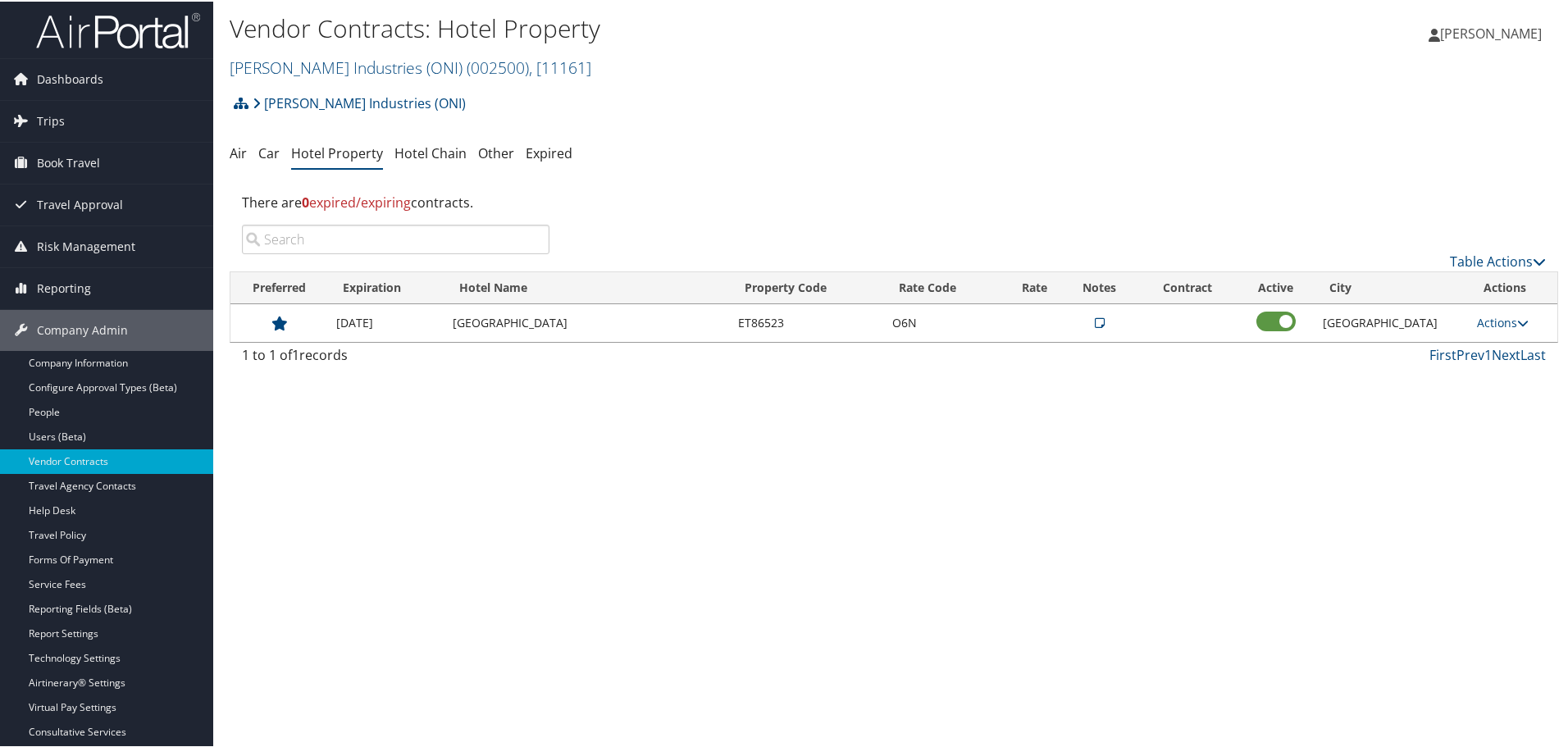
scroll to position [0, 0]
click at [348, 65] on link "O'Neal Industries (ONI) ( 002500 ) , [ 11161 ]" at bounding box center [410, 66] width 362 height 22
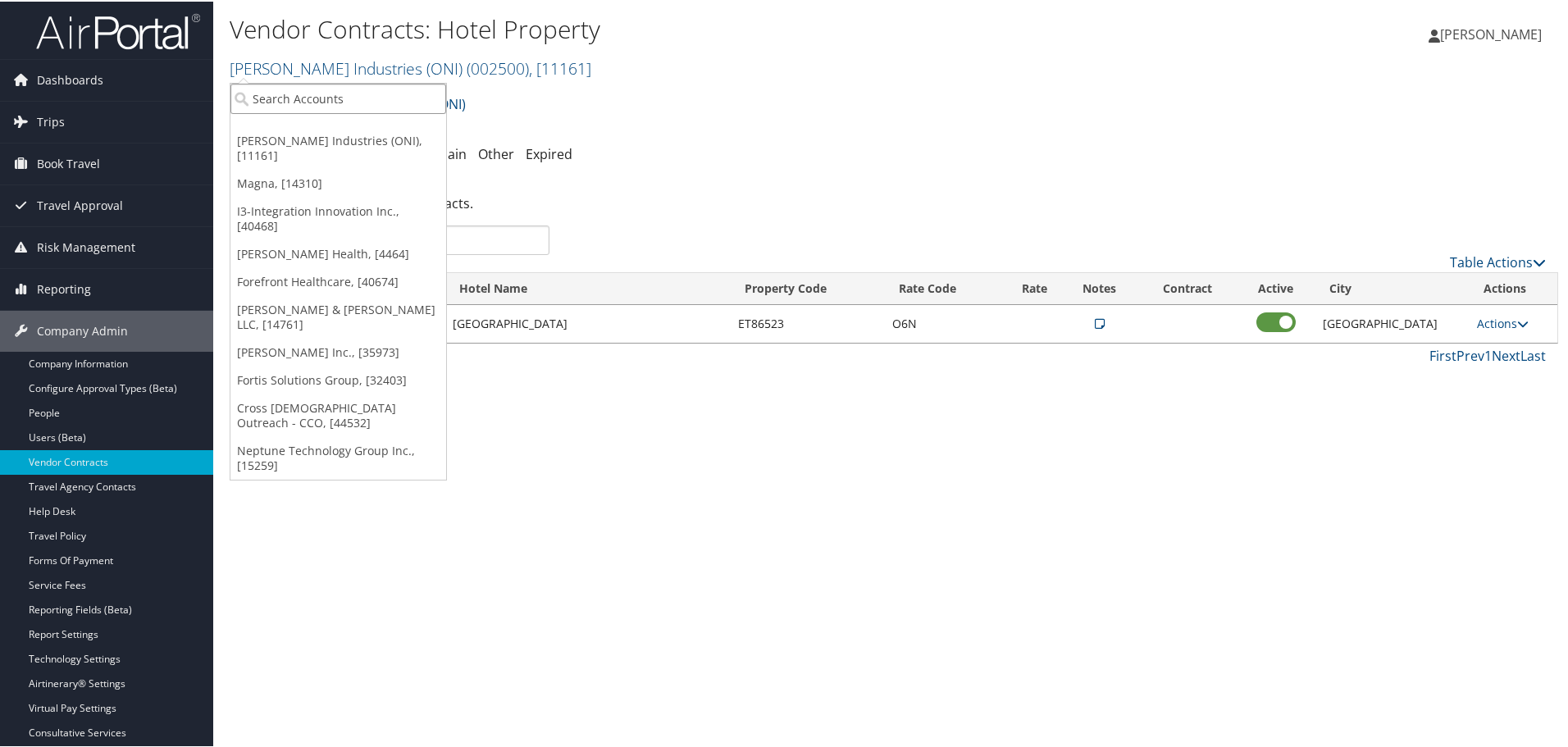
click at [350, 94] on input "search" at bounding box center [338, 97] width 216 height 30
type input "operation smi"
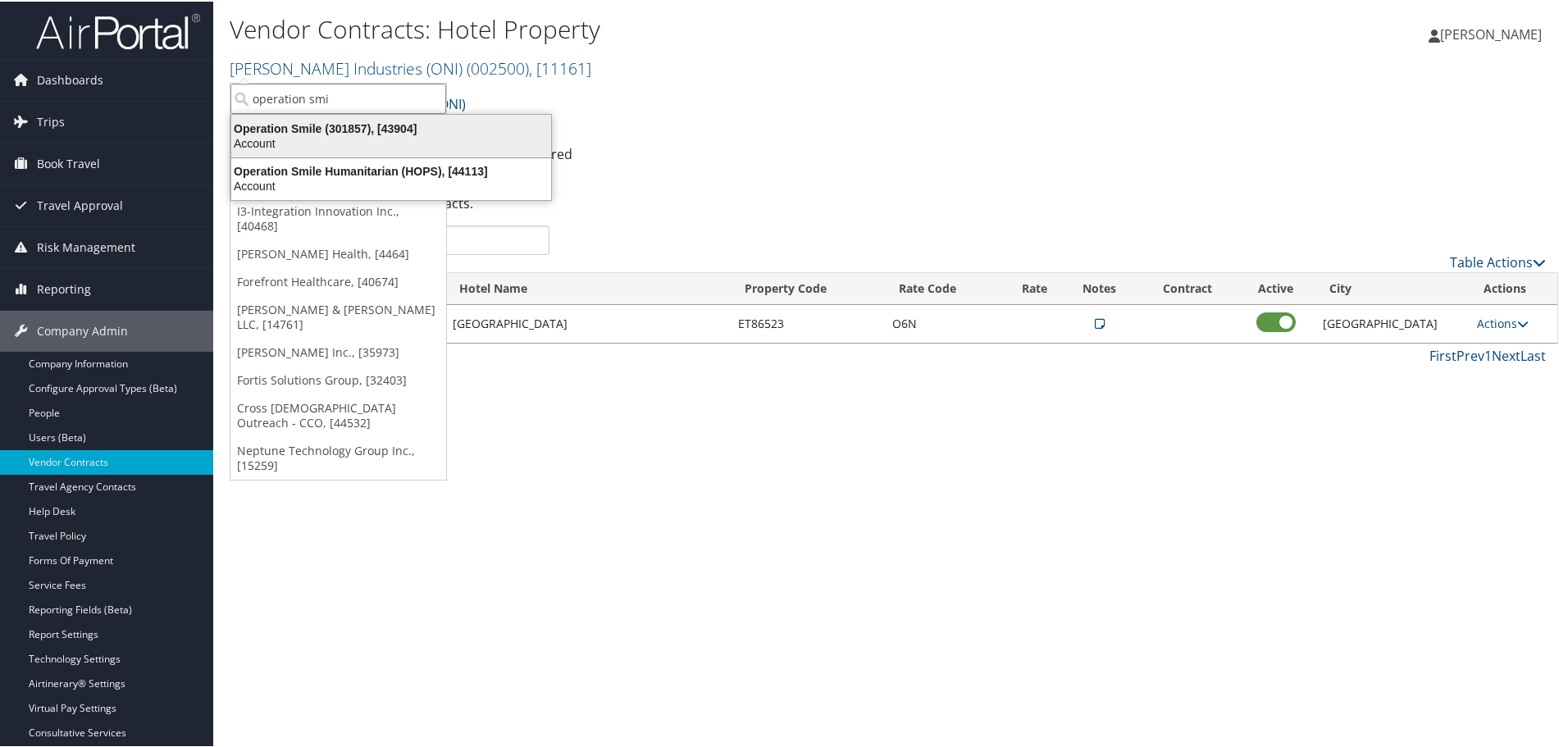
click at [356, 137] on div "Account" at bounding box center [391, 142] width 340 height 15
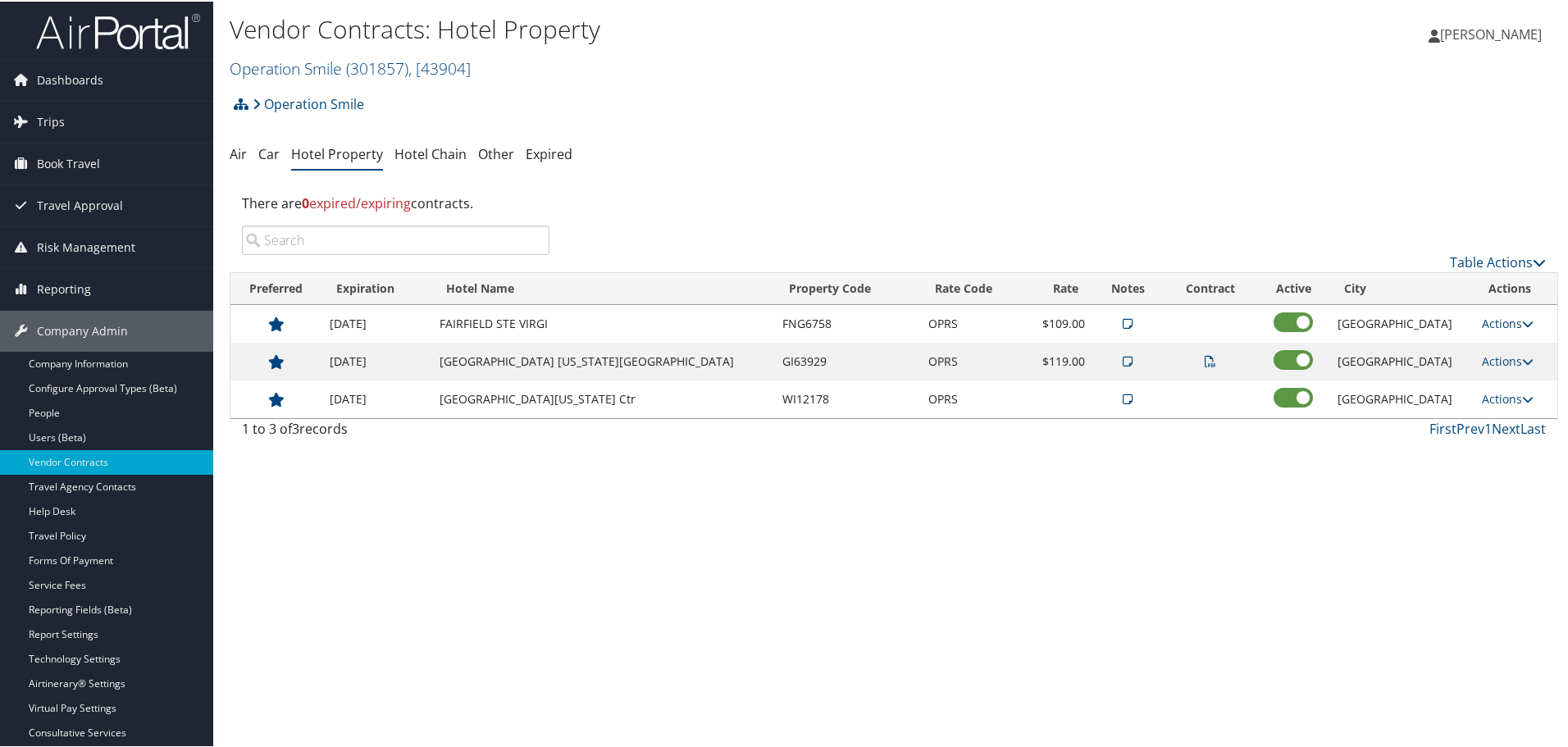
click at [1491, 321] on link "Actions" at bounding box center [1507, 322] width 51 height 16
click at [1497, 374] on link "Edit" at bounding box center [1510, 374] width 88 height 28
select select "NLRA"
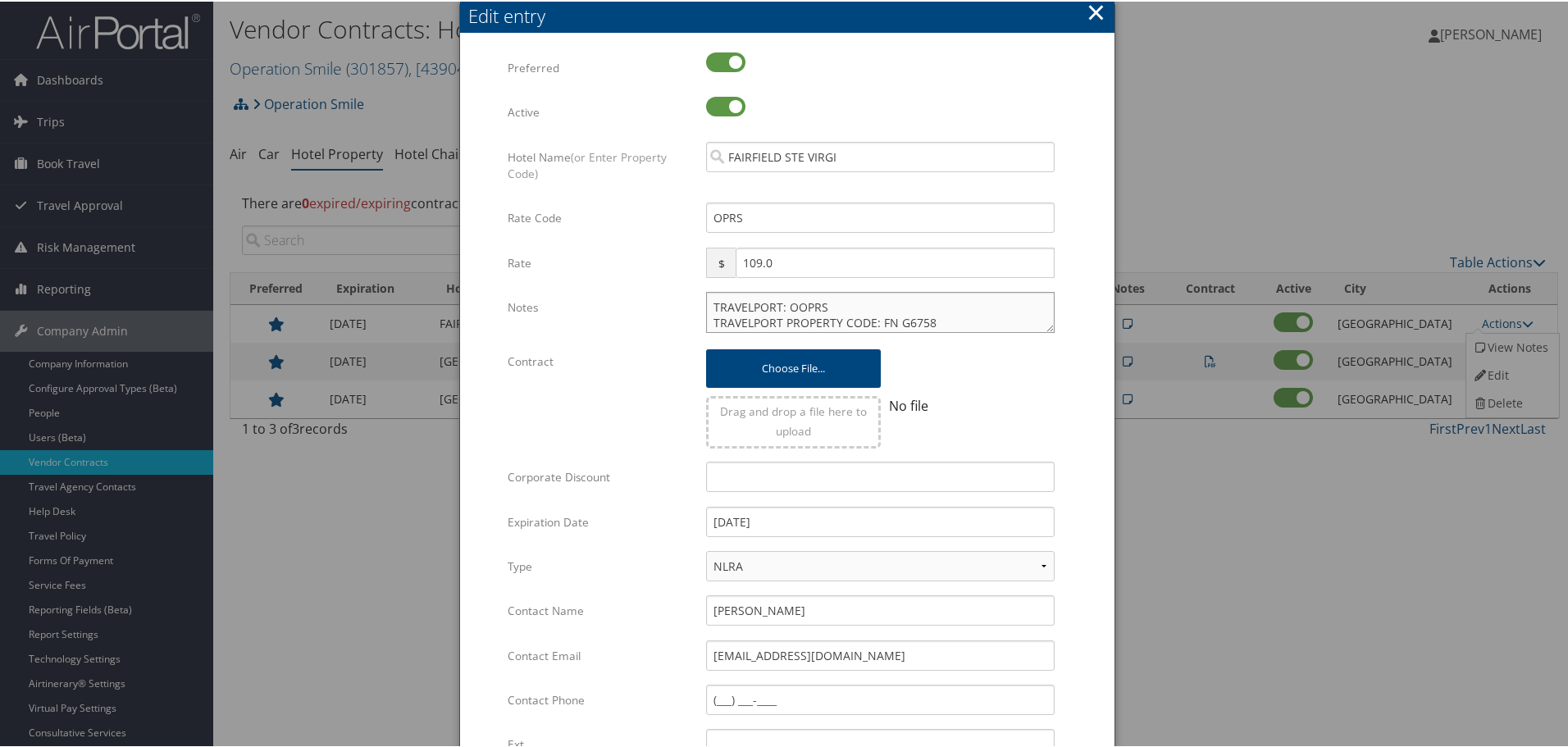
click at [708, 302] on textarea "TRAVELPORT: OOPRS TRAVELPORT PROPERTY CODE: FN G6758 --------------------------…" at bounding box center [880, 311] width 349 height 41
paste textarea "Rates tested in [GEOGRAPHIC_DATA] [DATE];"
type textarea "Rates tested in [GEOGRAPHIC_DATA] [DATE]; TRAVELPORT: OOPRS TRAVELPORT PROPERTY…"
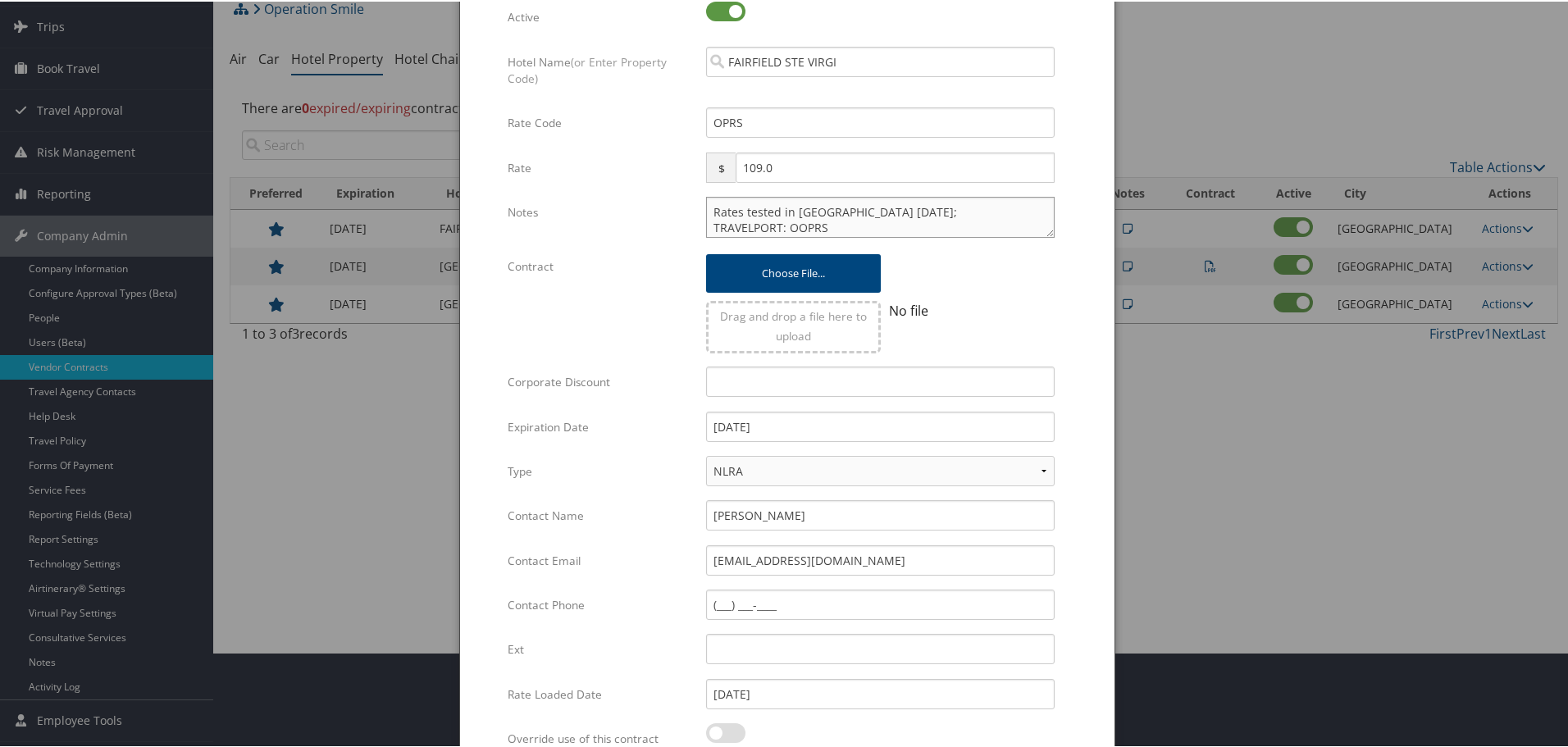
scroll to position [259, 0]
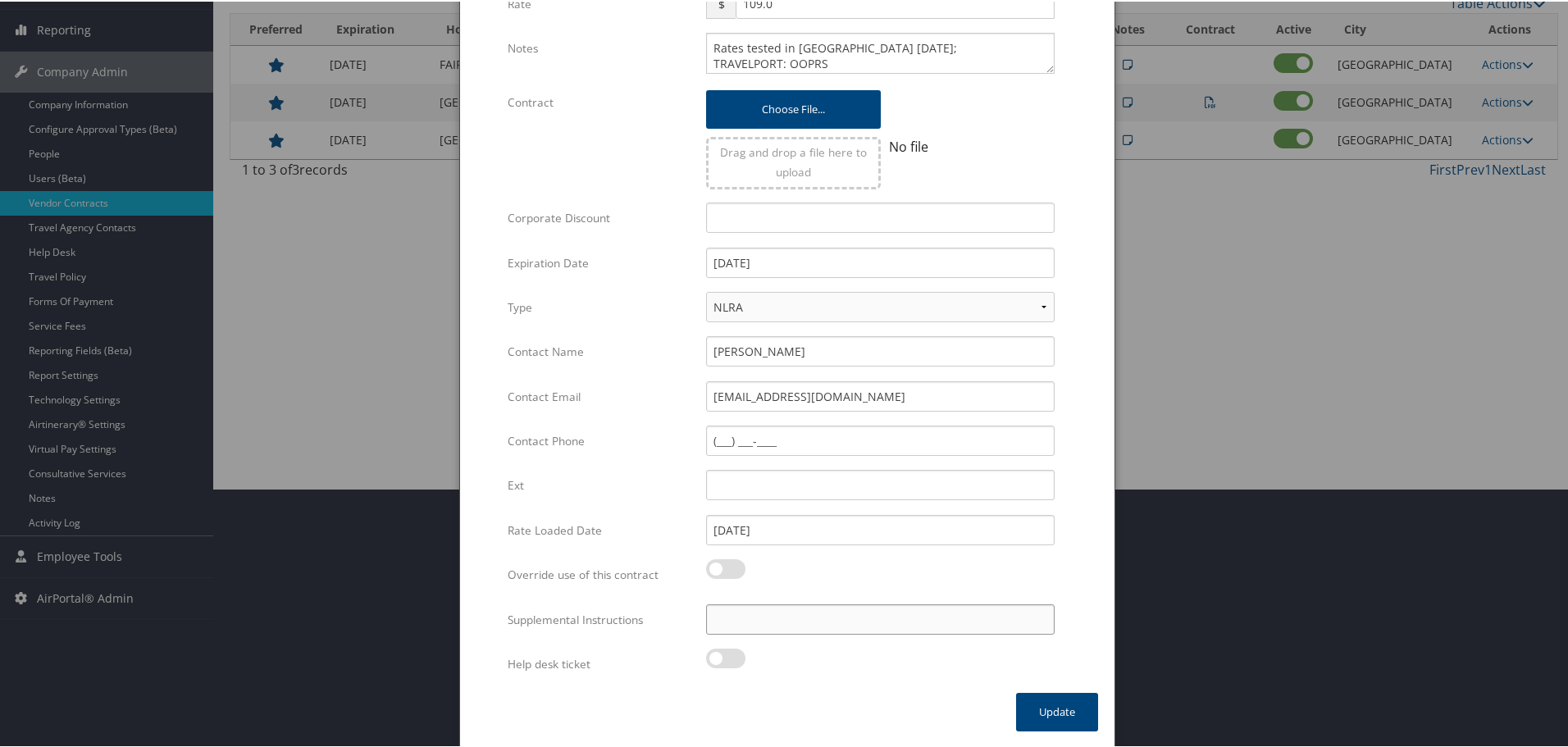
click at [827, 616] on input "Supplemental Instructions" at bounding box center [880, 618] width 349 height 30
paste input "SAB Prop ID -"
paste input "393199"
type input "SAB Prop ID - 393199"
click at [1041, 711] on button "Update" at bounding box center [1057, 711] width 82 height 39
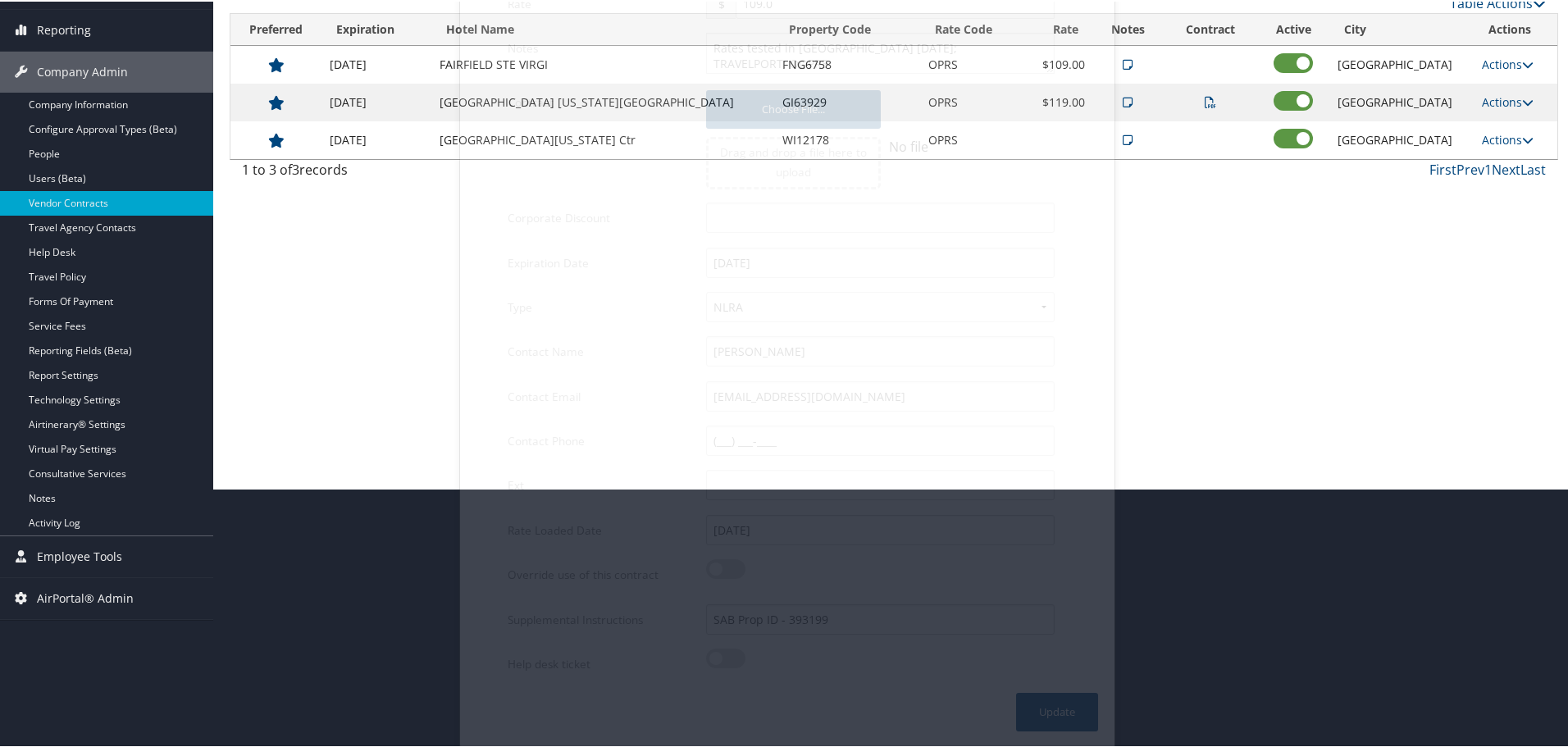
scroll to position [130, 0]
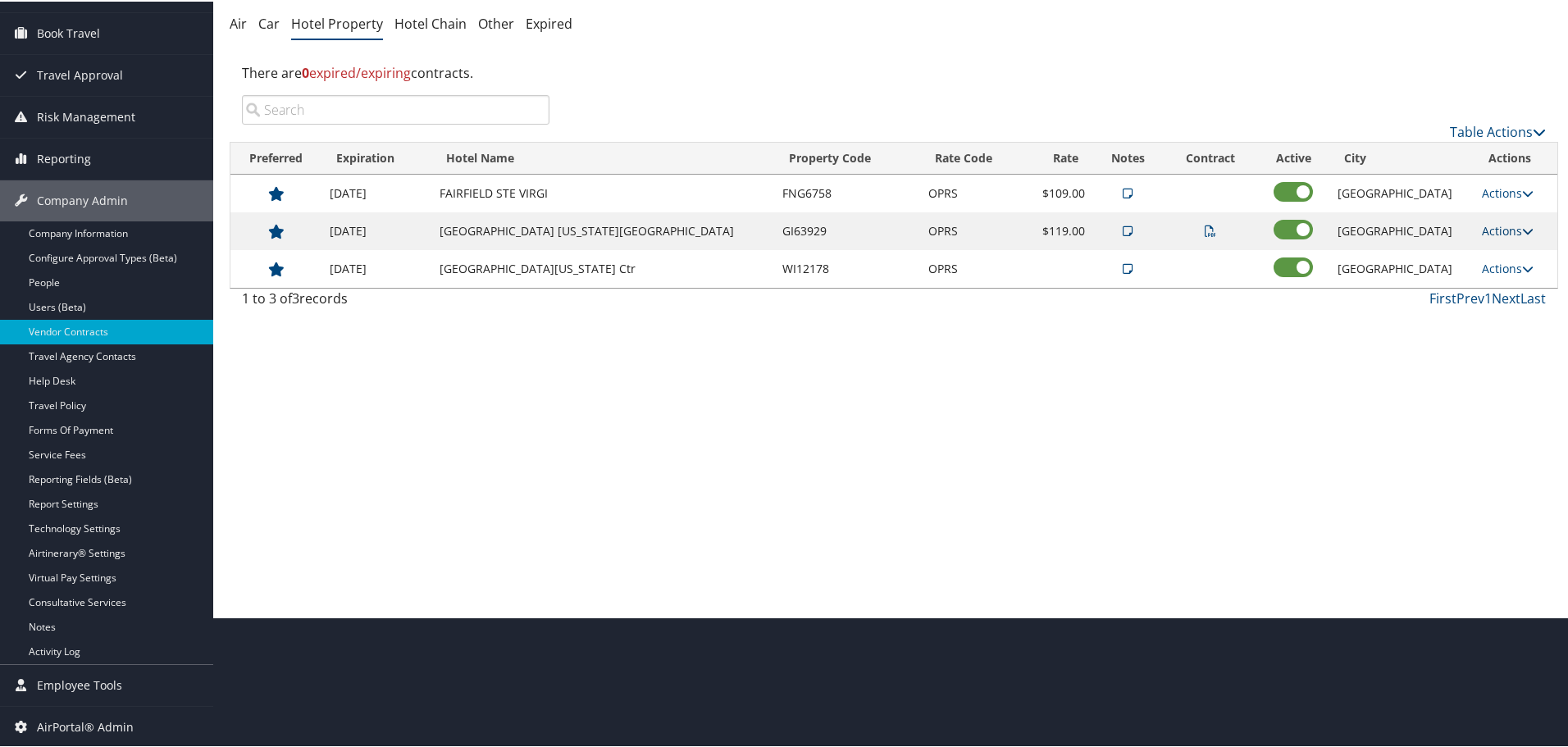
click at [1484, 227] on link "Actions" at bounding box center [1507, 229] width 51 height 16
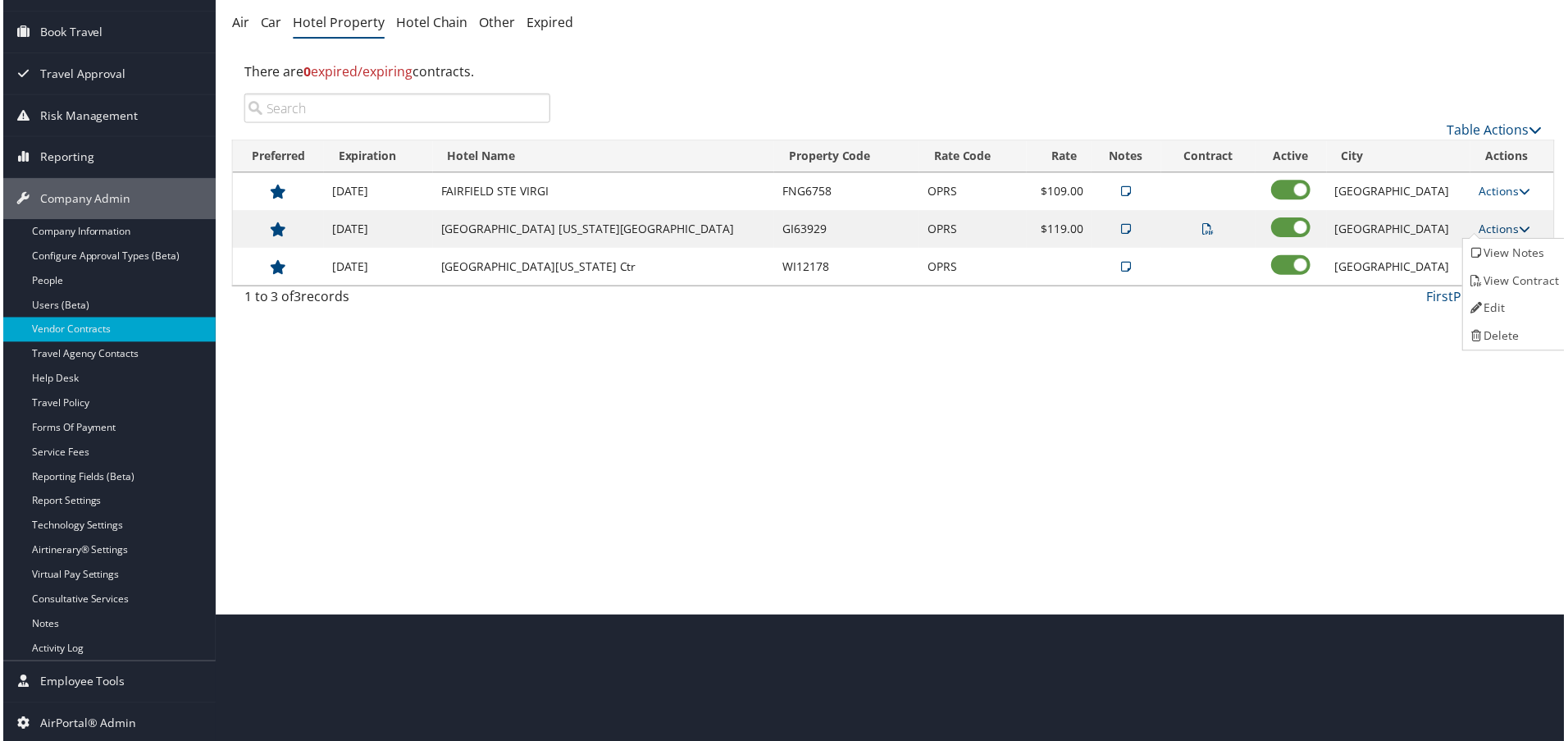
scroll to position [137, 0]
click at [1486, 331] on icon at bounding box center [1480, 336] width 15 height 12
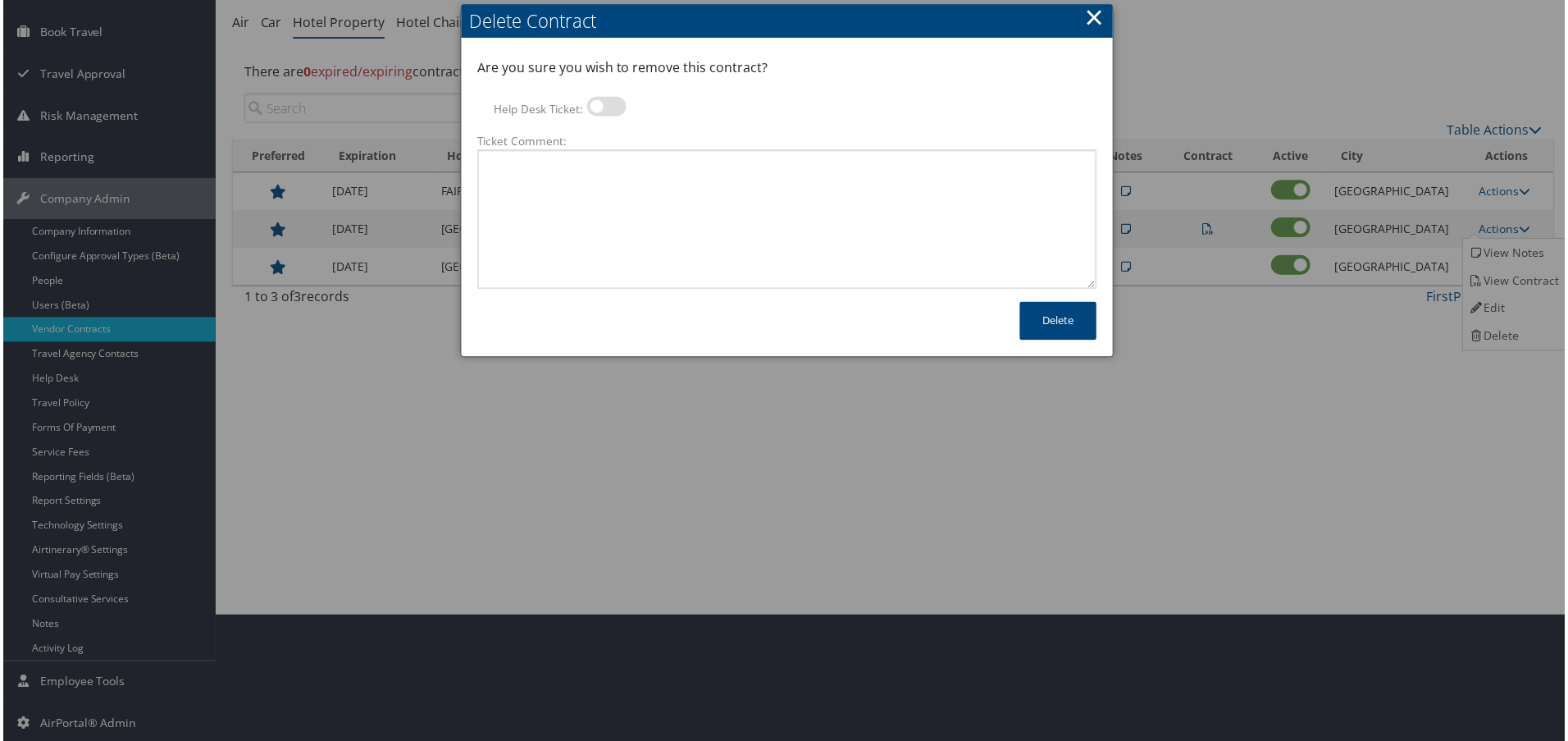
click at [600, 96] on label at bounding box center [605, 106] width 39 height 19
click at [600, 104] on input "Help Desk Ticket:" at bounding box center [600, 110] width 11 height 11
checkbox input "true"
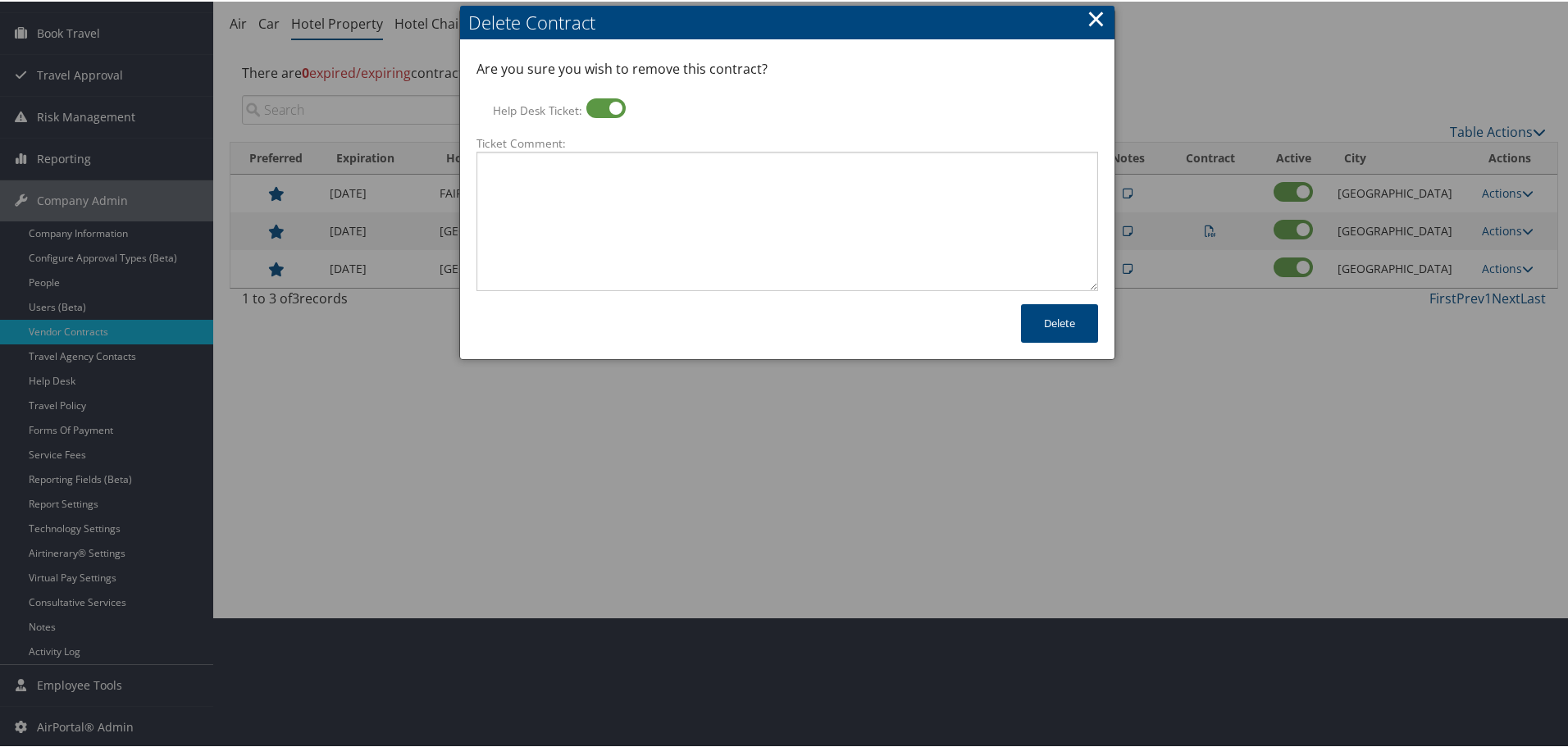
scroll to position [130, 0]
click at [621, 165] on textarea "Ticket Comment:" at bounding box center [787, 220] width 621 height 140
paste textarea "Rates no longer active; remove from profile and preferred status."
type textarea "Rates no longer active; remove from profile and preferred status."
click at [1050, 335] on button "Delete" at bounding box center [1059, 322] width 77 height 39
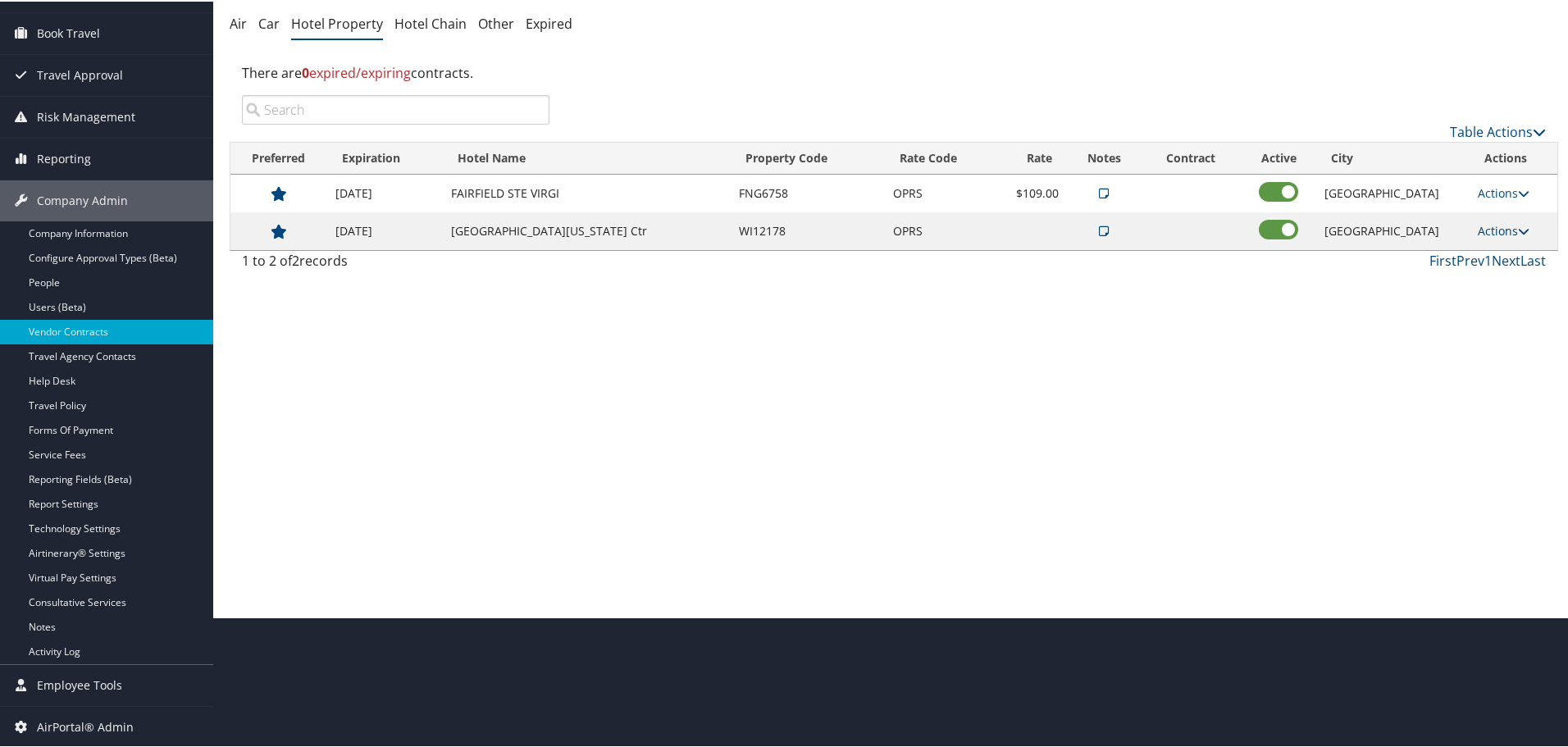
click at [1491, 230] on link "Actions" at bounding box center [1503, 229] width 51 height 16
click at [1504, 273] on link "Edit" at bounding box center [1510, 281] width 88 height 28
select select "NLRA"
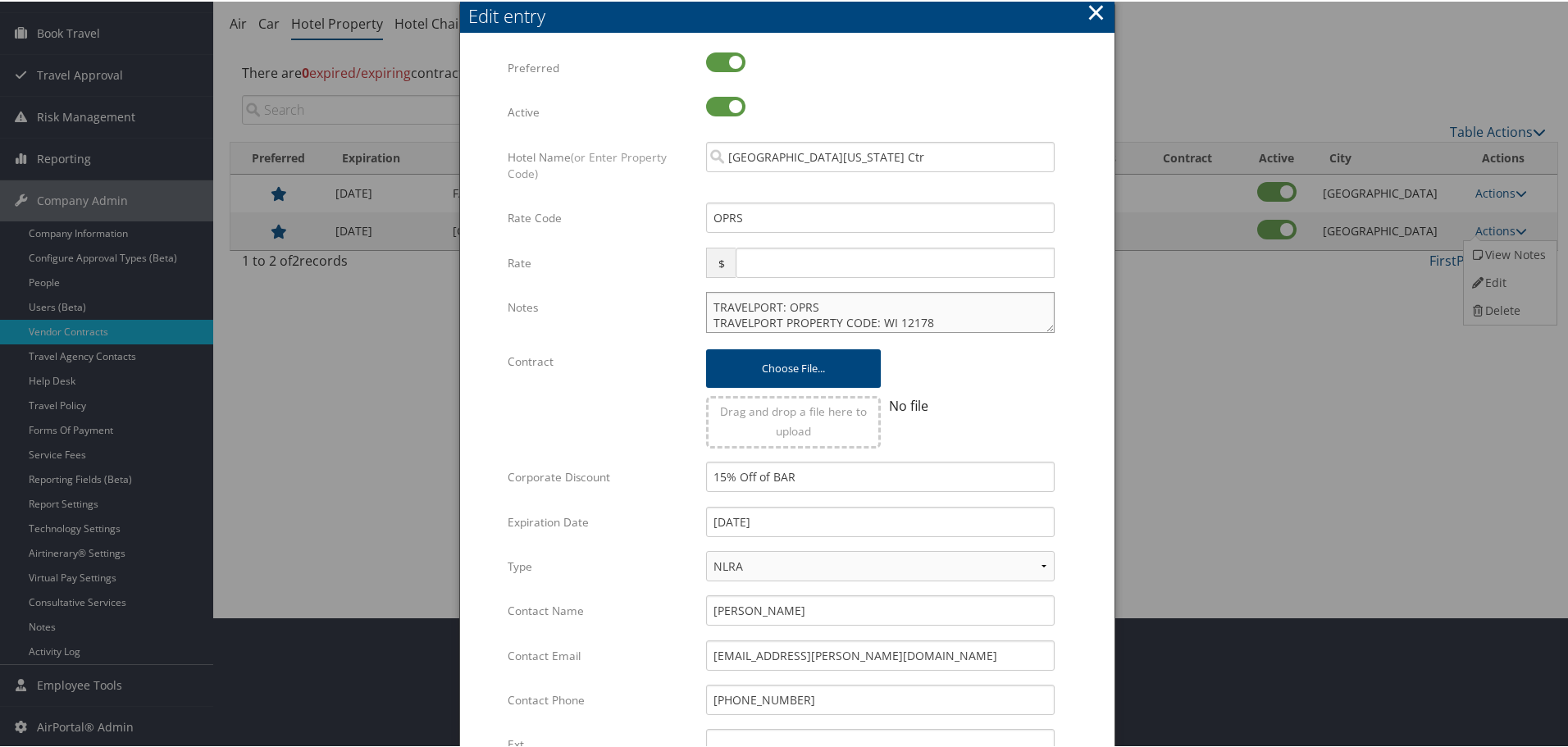
click at [706, 303] on textarea "TRAVELPORT: OPRS TRAVELPORT PROPERTY CODE: WI 12178" at bounding box center [880, 311] width 349 height 41
paste textarea "Rates tested in [GEOGRAPHIC_DATA] [DATE];"
type textarea "Rates tested in TP+ Oct 2025; TRAVELPORT: OPRS TRAVELPORT PROPERTY CODE: WI 121…"
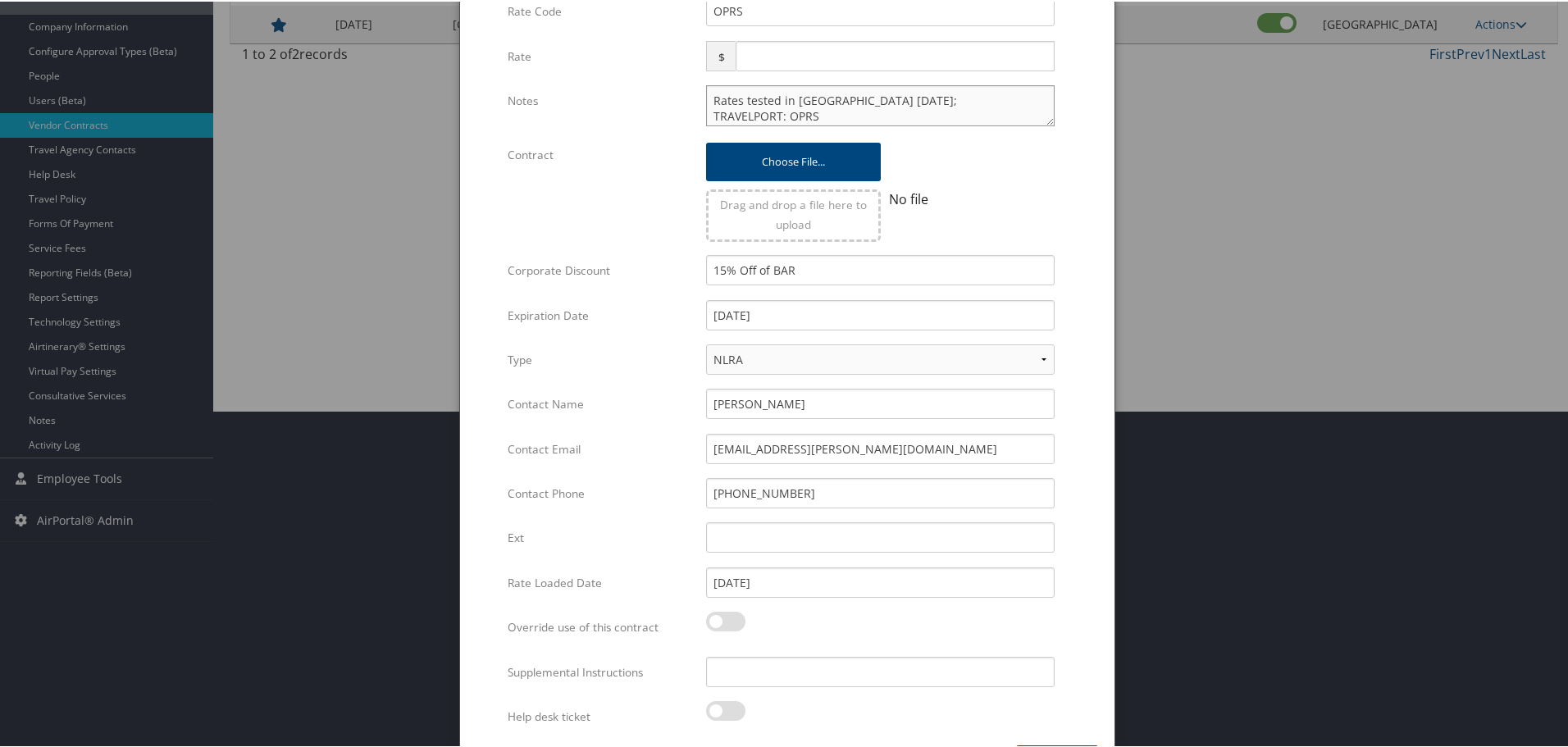
scroll to position [389, 0]
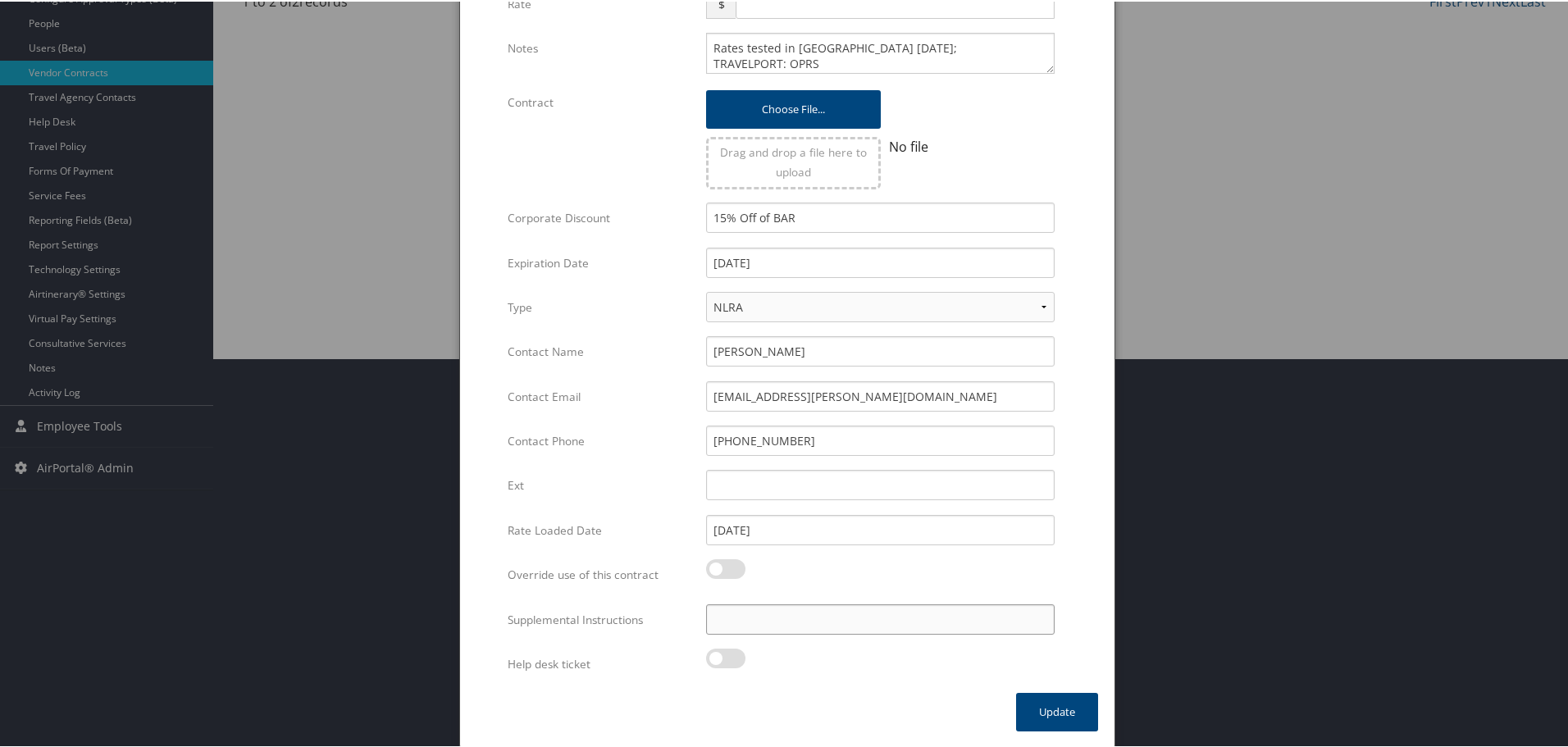
click at [883, 617] on input "Supplemental Instructions" at bounding box center [880, 618] width 349 height 30
paste input "SAB Prop ID -"
paste input "081231"
type input "SAB Prop ID - 081231"
click at [1055, 711] on button "Update" at bounding box center [1057, 711] width 82 height 39
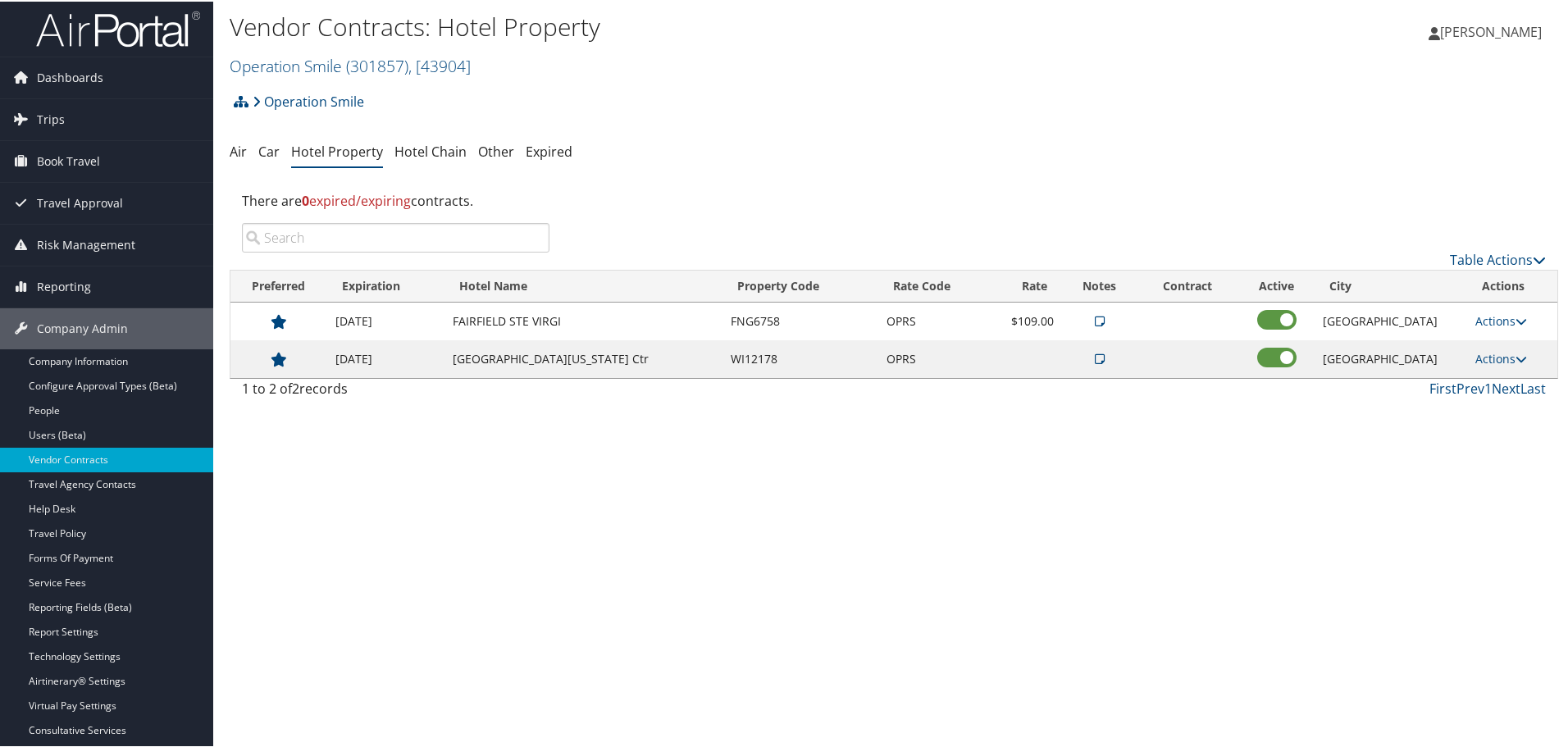
scroll to position [0, 0]
click at [344, 62] on link "Operation Smile ( 301857 ) , [ 43904 ]" at bounding box center [350, 66] width 241 height 22
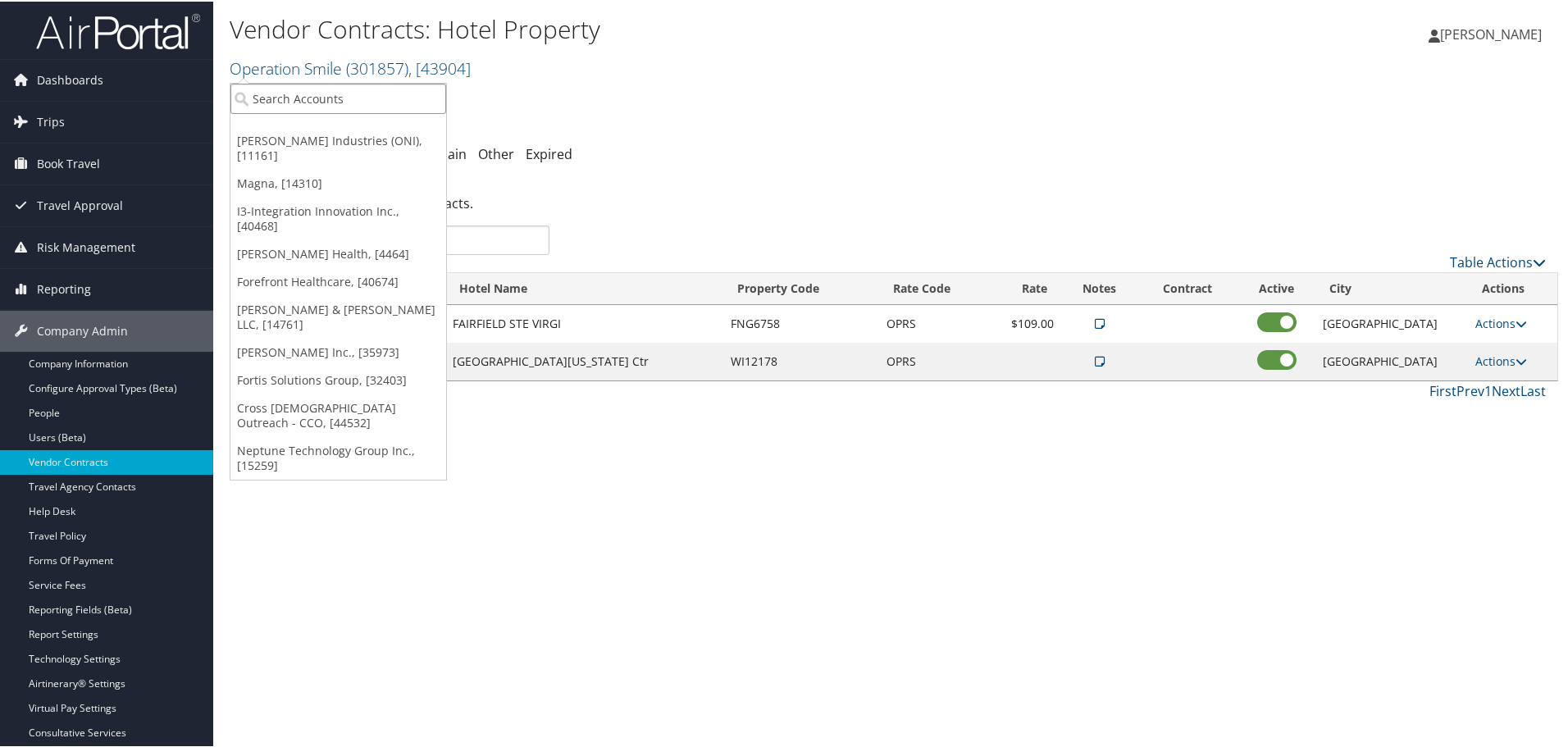
click at [326, 95] on input "search" at bounding box center [338, 97] width 216 height 30
type input "palmer colle"
click at [285, 128] on div "Palmer College (301302), [37151]" at bounding box center [348, 127] width 254 height 15
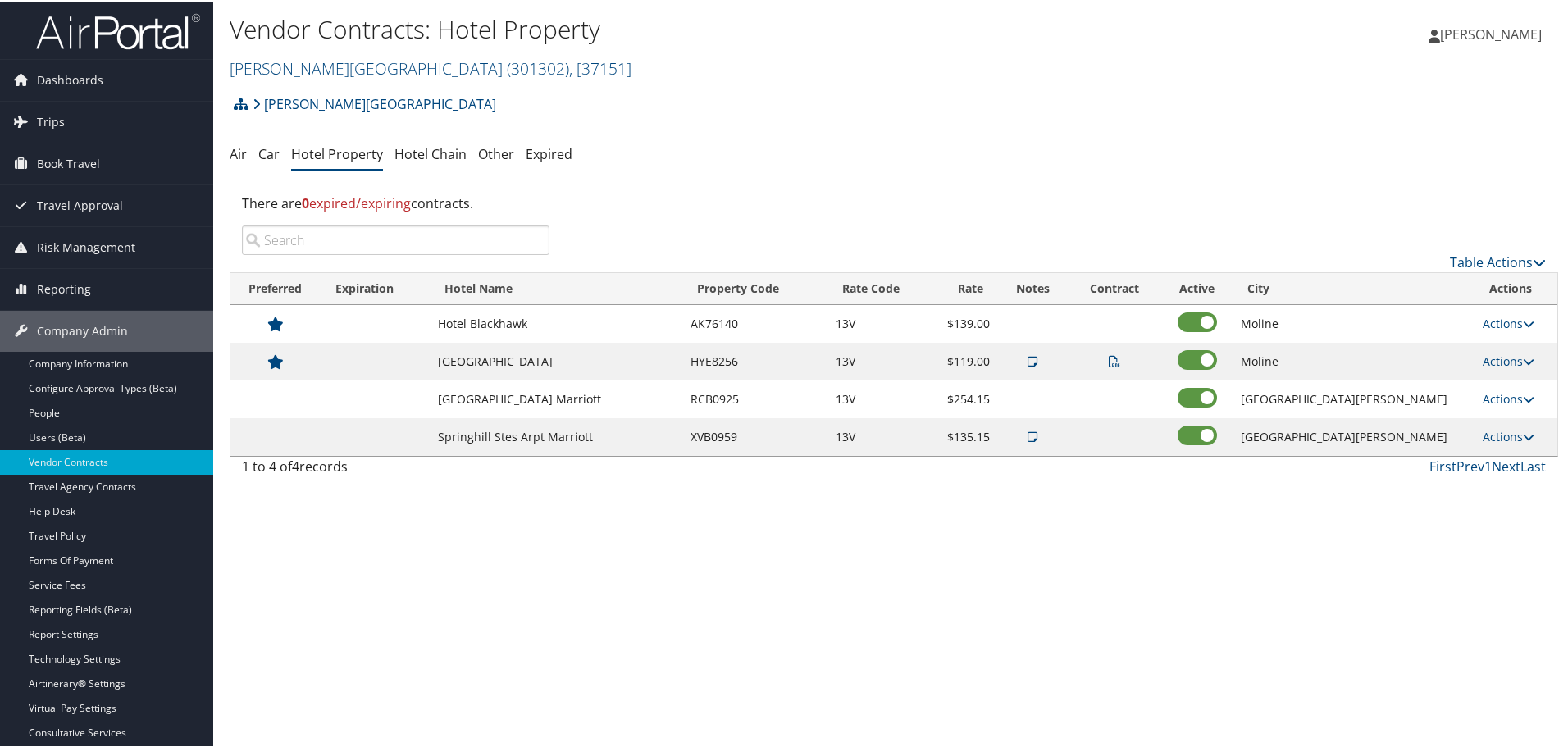
click at [1211, 649] on div "Vendor Contracts: Hotel Property [PERSON_NAME][GEOGRAPHIC_DATA] ( 301302 ) , [ …" at bounding box center [894, 374] width 1361 height 747
click at [1485, 320] on link "Actions" at bounding box center [1508, 322] width 51 height 16
click at [1504, 348] on link "Edit" at bounding box center [1495, 346] width 63 height 28
select select "NLRA"
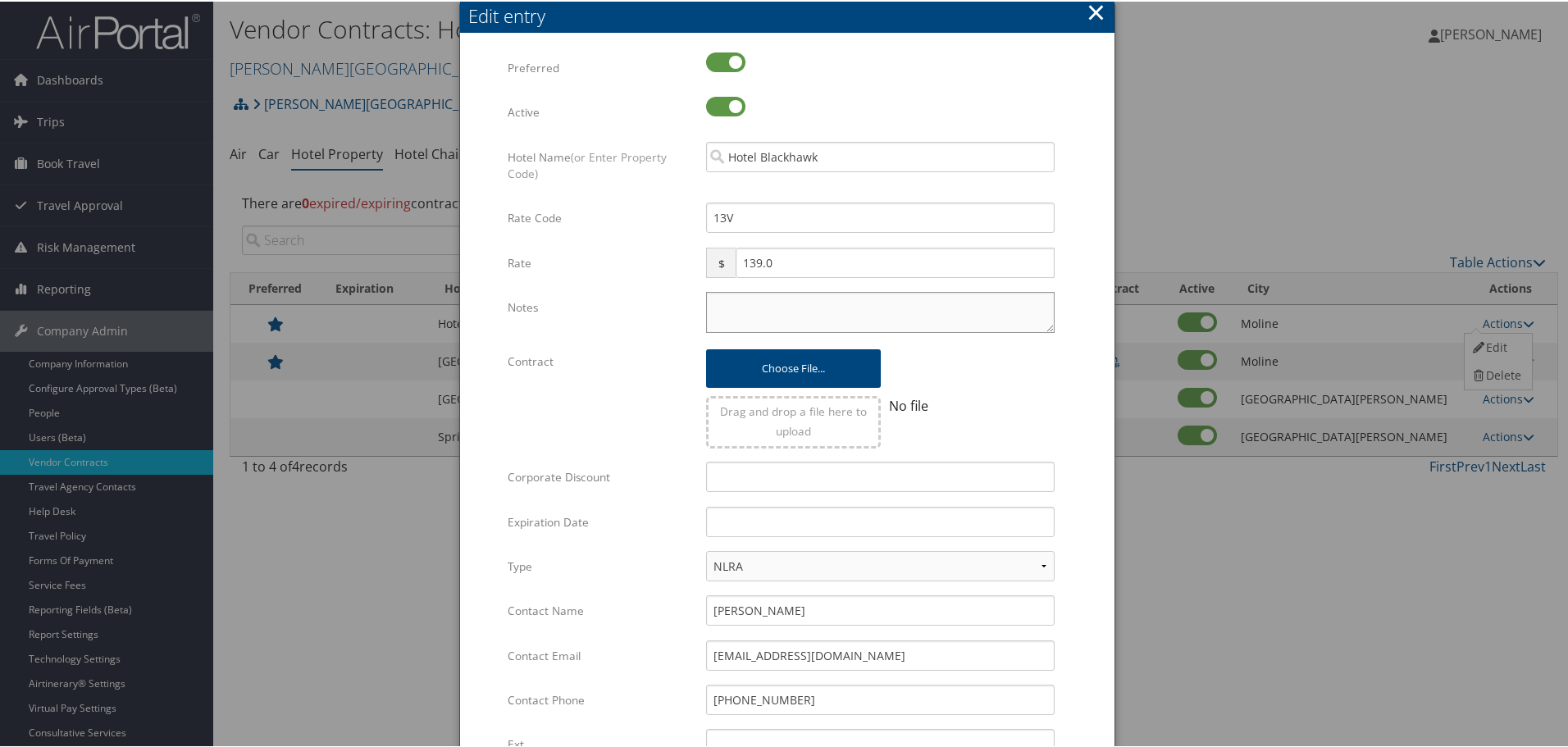
click at [760, 312] on textarea "Notes" at bounding box center [880, 311] width 349 height 41
paste textarea "Rates tested in [GEOGRAPHIC_DATA] [DATE];"
type textarea "Rates tested in [GEOGRAPHIC_DATA] [DATE];"
click at [845, 519] on input "text" at bounding box center [880, 520] width 349 height 30
type input "[DATE]"
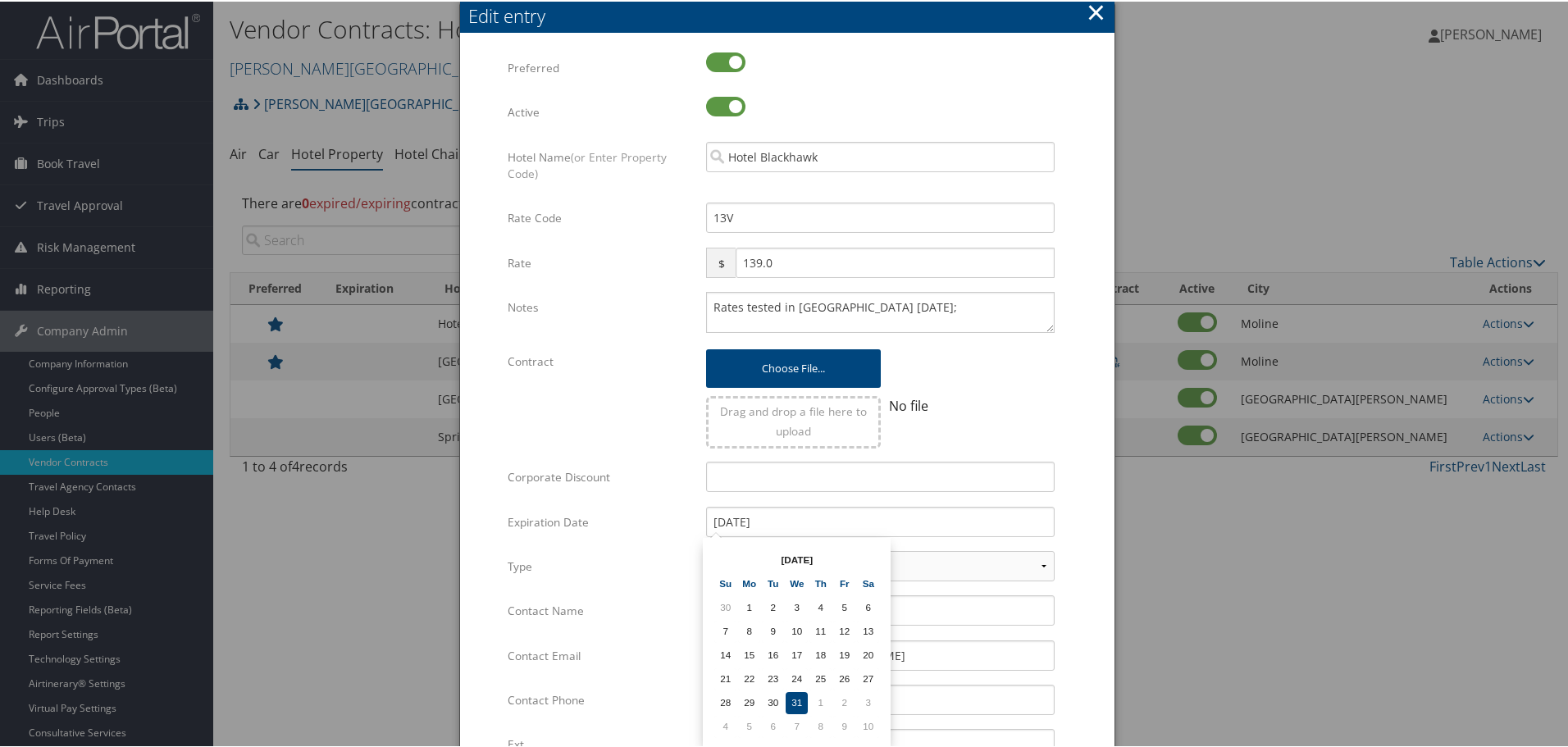
click at [1077, 412] on form "Multiple values The selected items contain different values for this input. To …" at bounding box center [787, 500] width 621 height 900
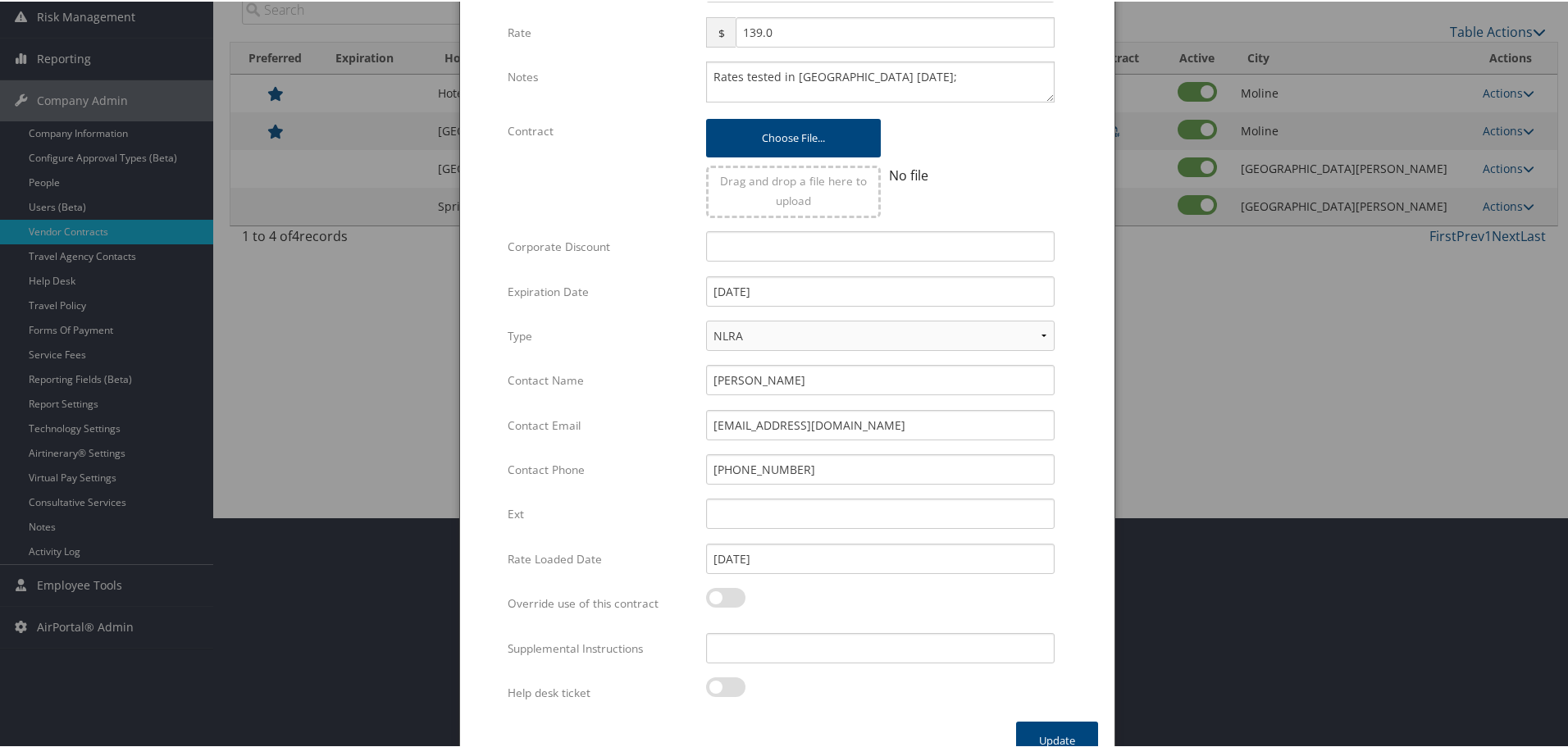
scroll to position [259, 0]
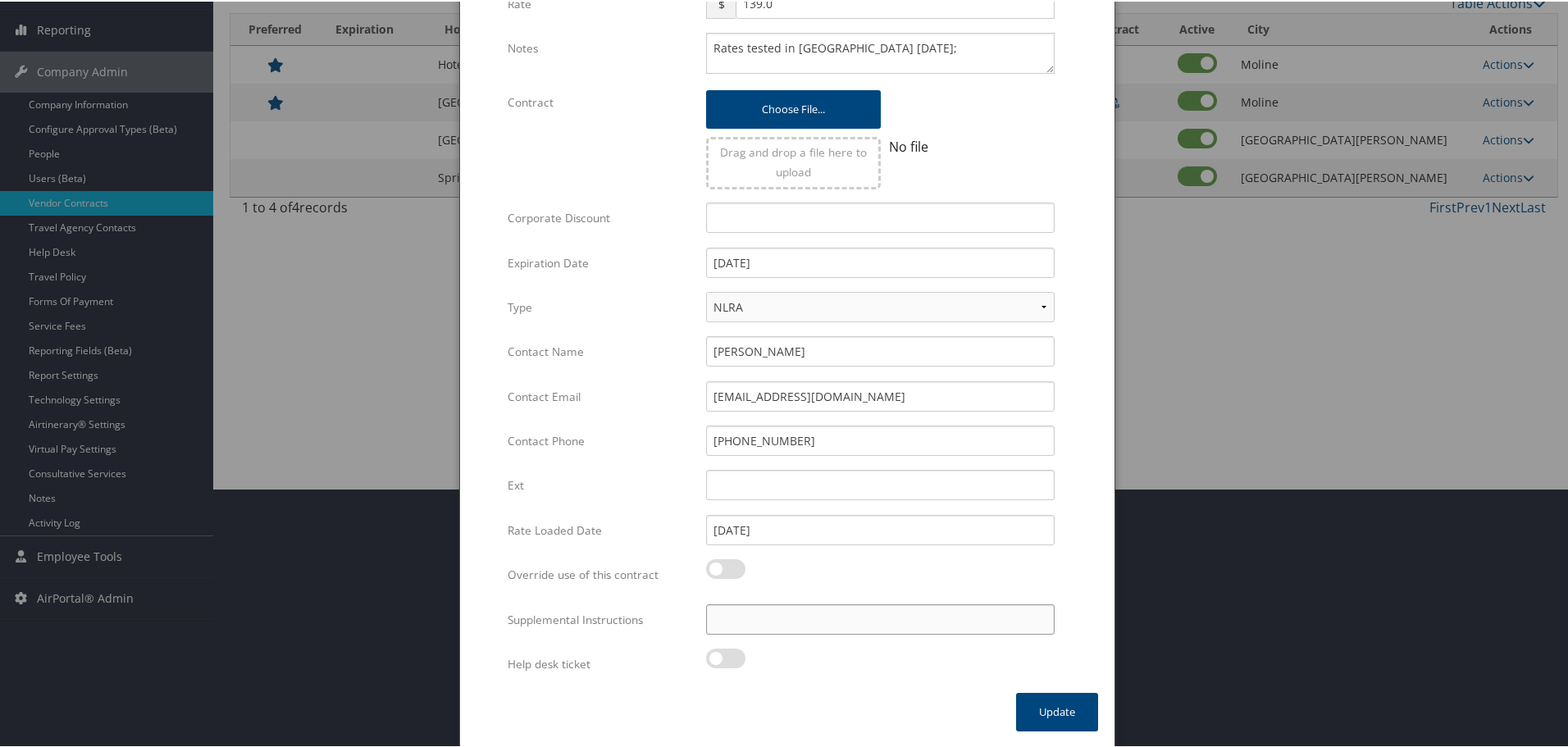
click at [834, 614] on input "Supplemental Instructions" at bounding box center [880, 618] width 349 height 30
paste input "SAB Prop ID -"
paste input "111127"
type input "SAB Prop ID - 111127"
click at [1046, 712] on button "Update" at bounding box center [1057, 711] width 82 height 39
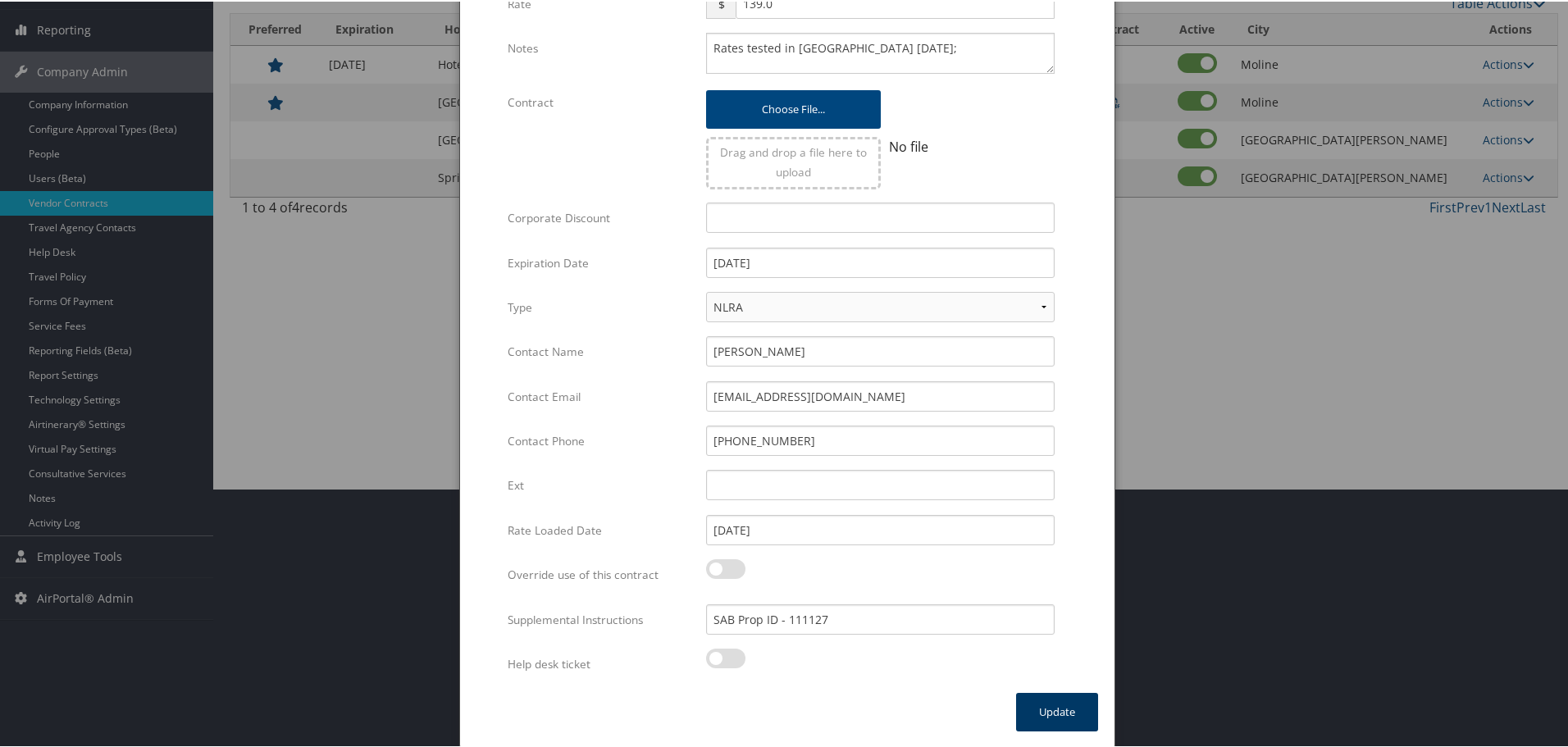
scroll to position [130, 0]
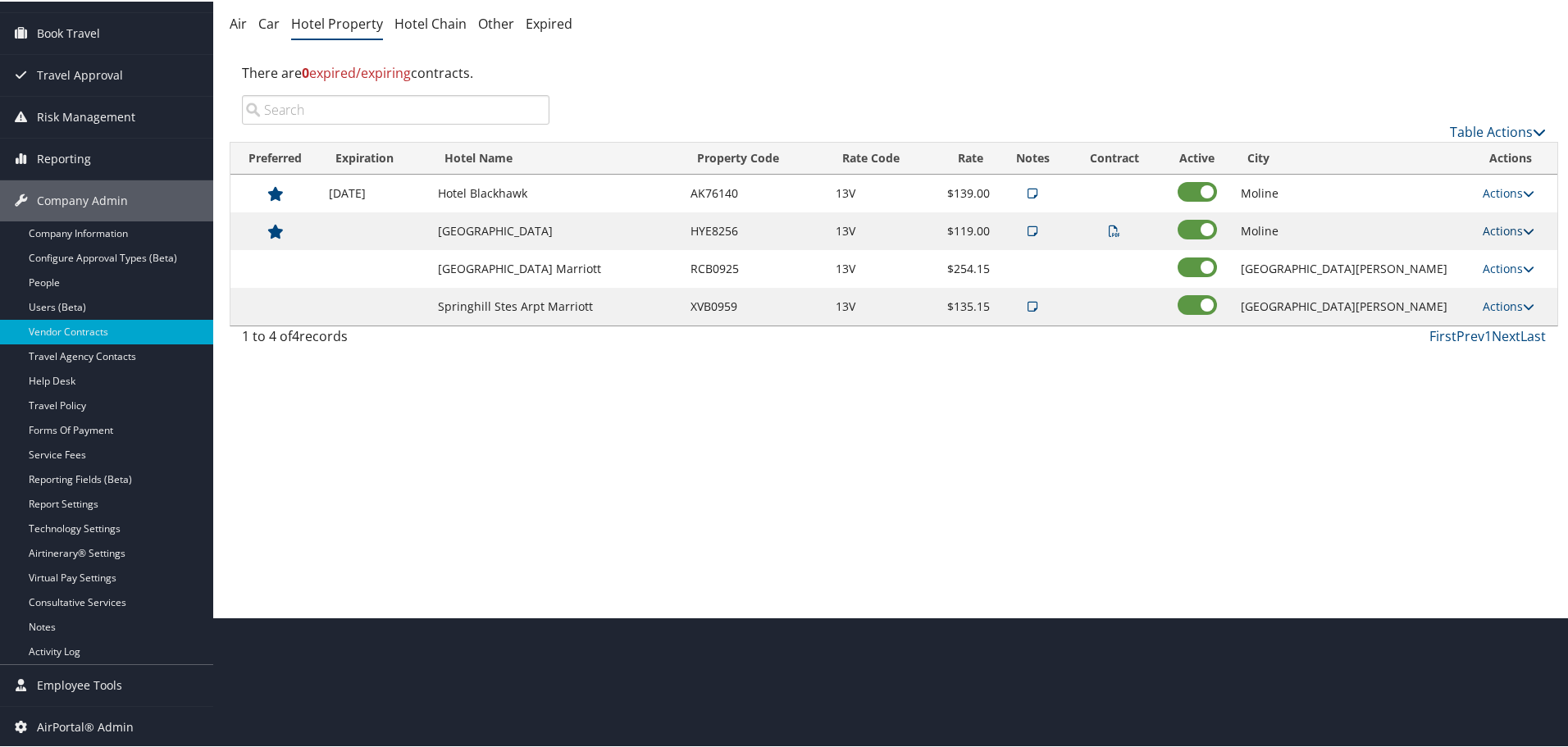
click at [1489, 226] on link "Actions" at bounding box center [1508, 229] width 51 height 16
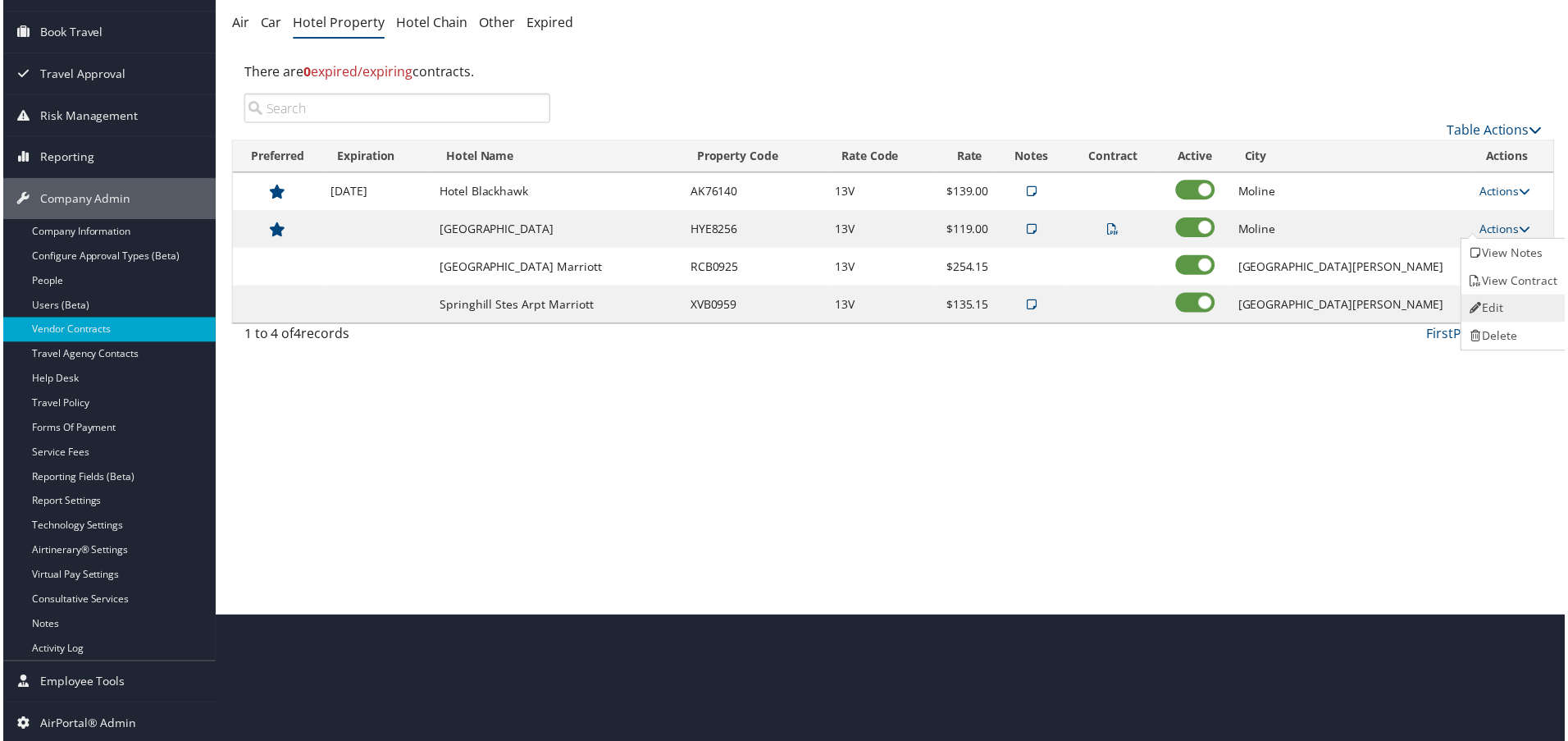
click at [1487, 302] on link "Edit" at bounding box center [1516, 310] width 104 height 28
select select "NLRA"
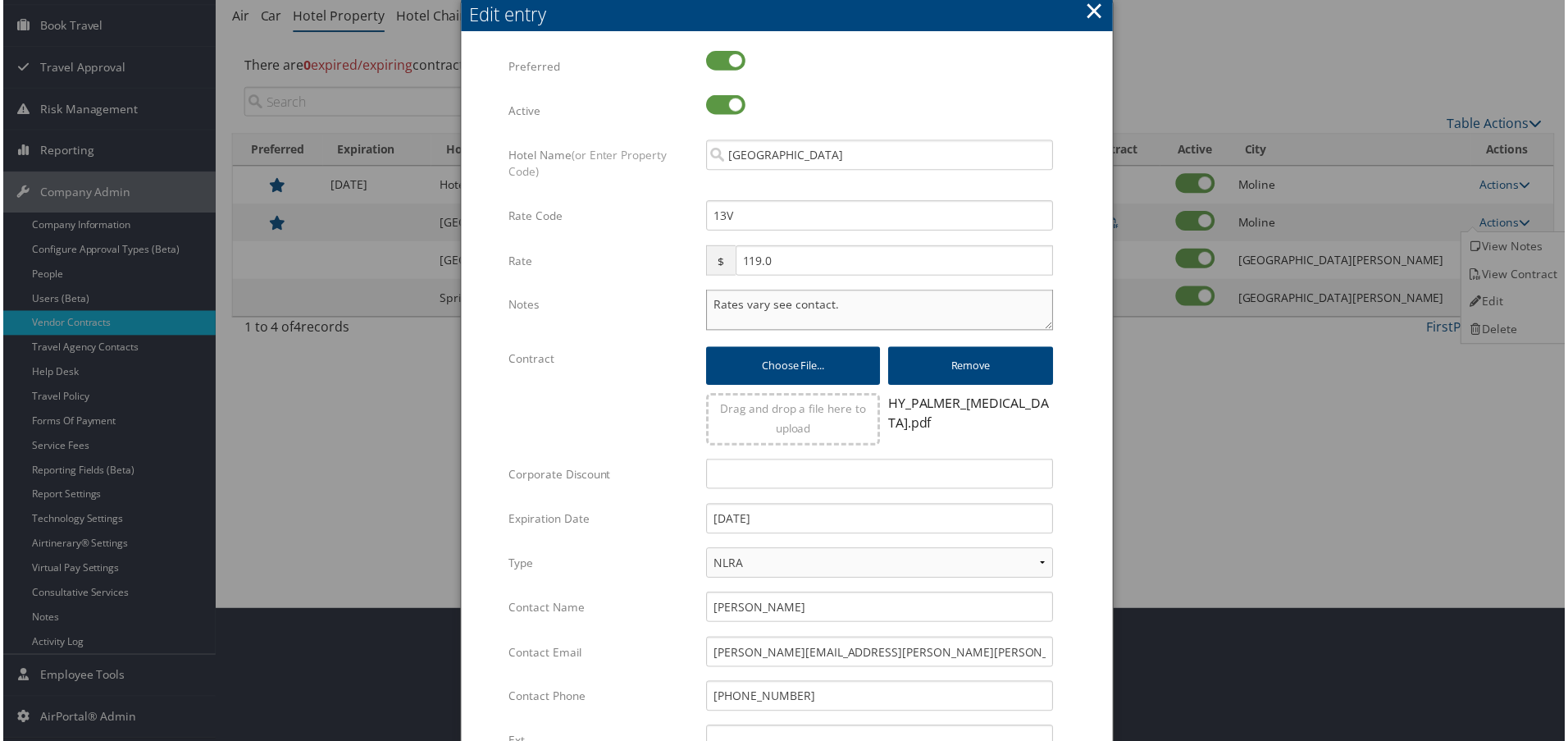
click at [710, 305] on textarea "Rates vary see contact." at bounding box center [880, 311] width 349 height 41
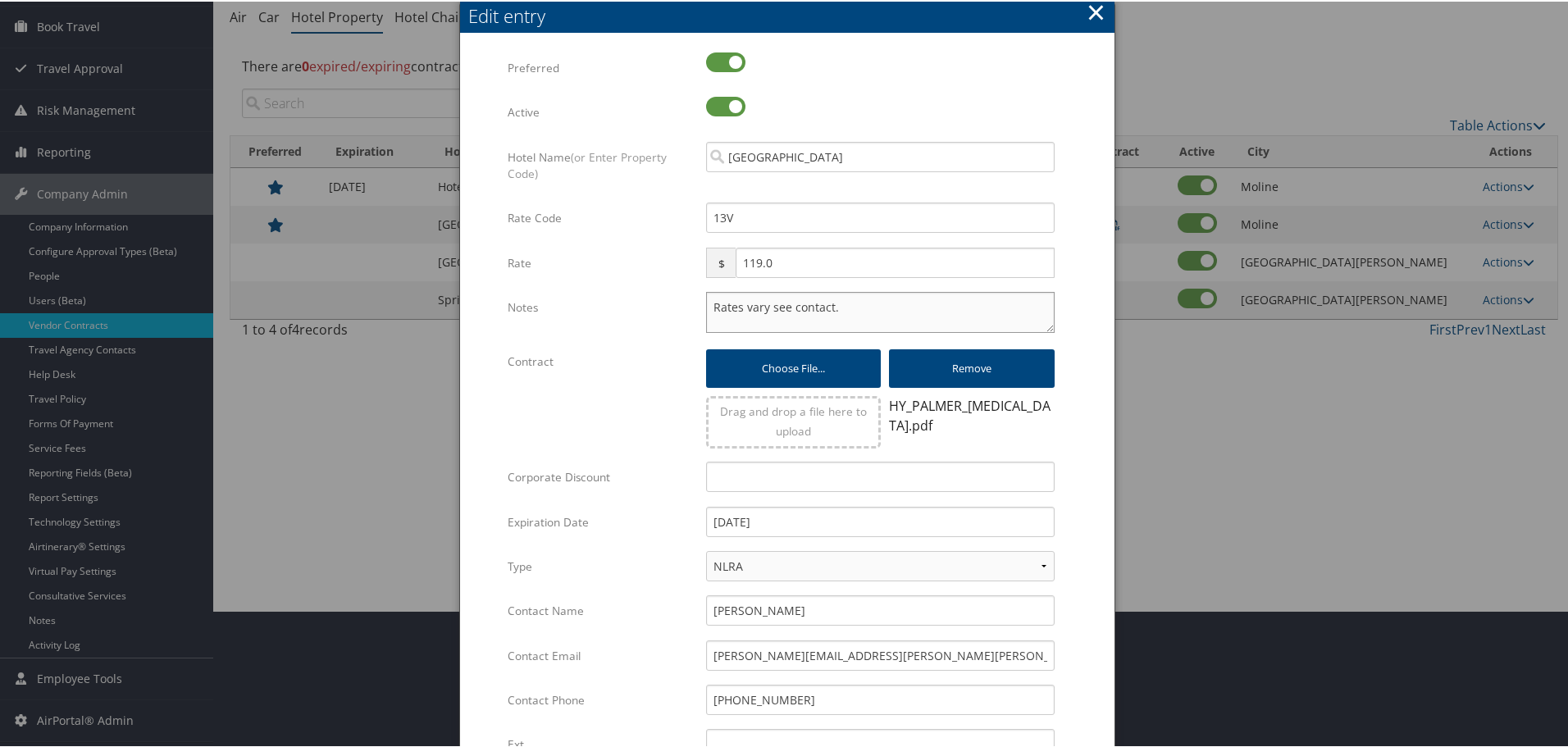
paste textarea "Rates tested in [GEOGRAPHIC_DATA] [DATE];"
type textarea "Rates tested in TP+ Oct 2025; Rates vary see contact."
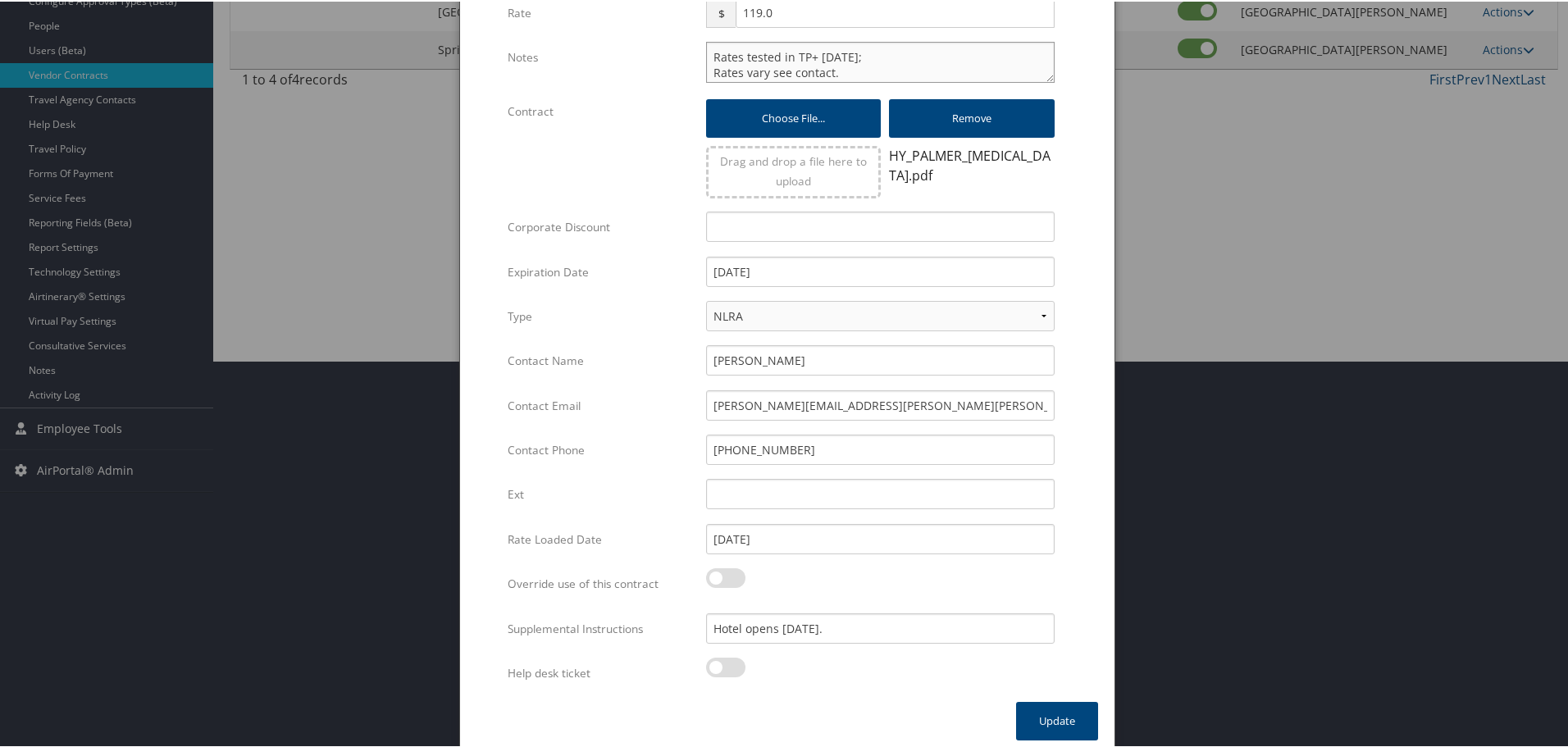
scroll to position [397, 0]
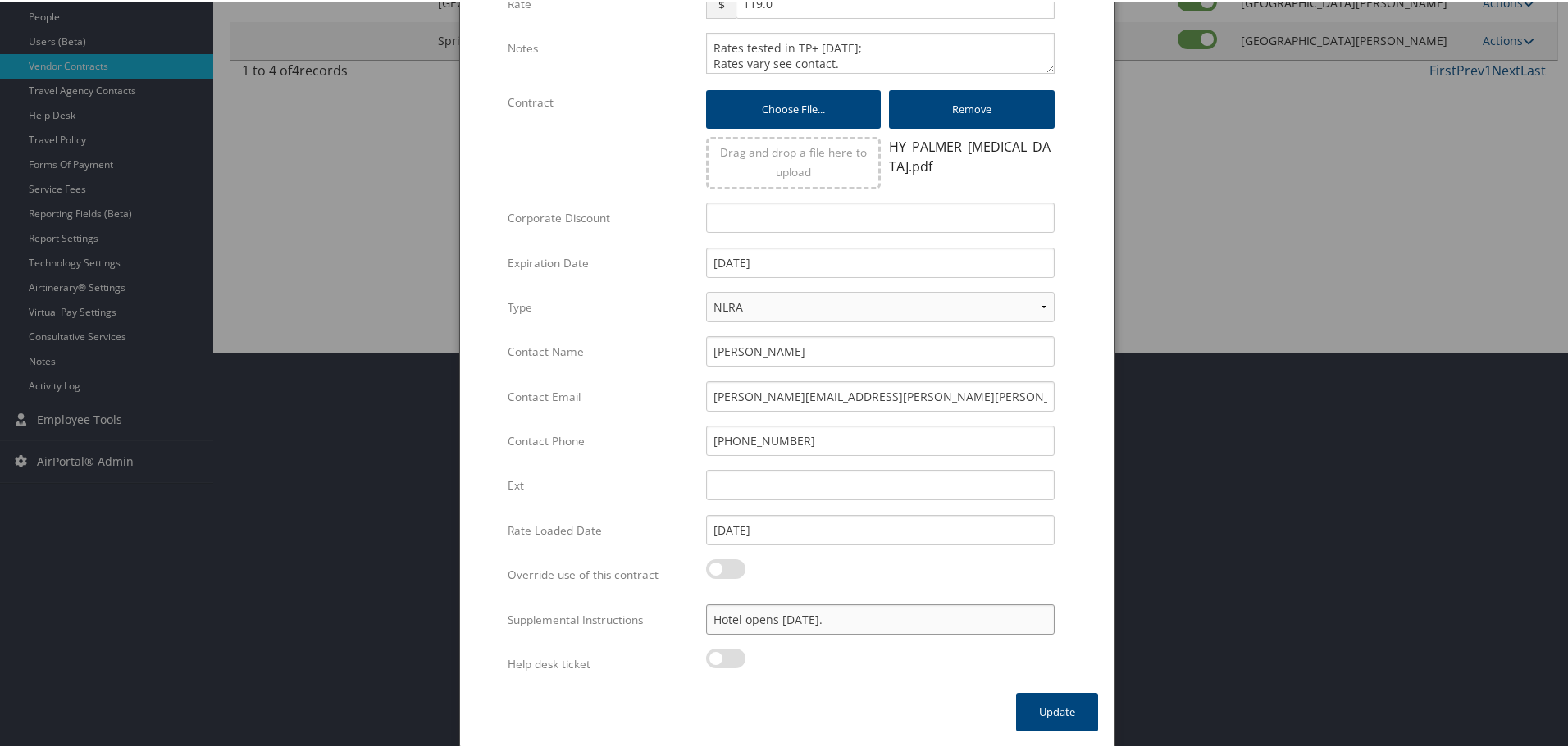
click at [866, 615] on input "Hotel opens March 2019." at bounding box center [880, 618] width 349 height 30
paste input "SAB Prop ID -"
paste input "321986"
type input "SAB Prop ID - 321986"
click at [1055, 708] on button "Update" at bounding box center [1057, 711] width 82 height 39
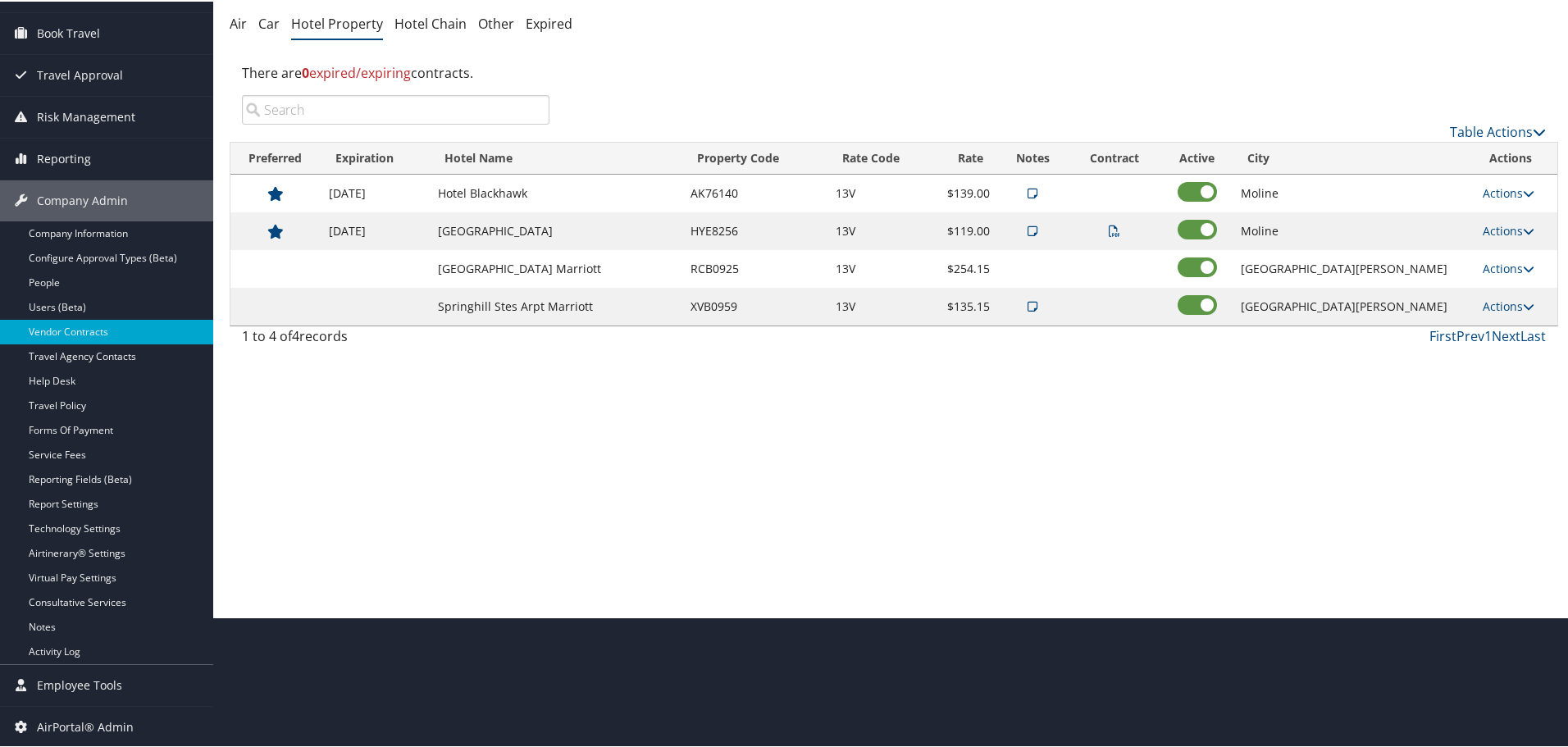
scroll to position [130, 0]
click at [1492, 263] on link "Actions" at bounding box center [1508, 267] width 51 height 16
click at [1491, 293] on link "Edit" at bounding box center [1495, 291] width 63 height 28
select select "NLRA"
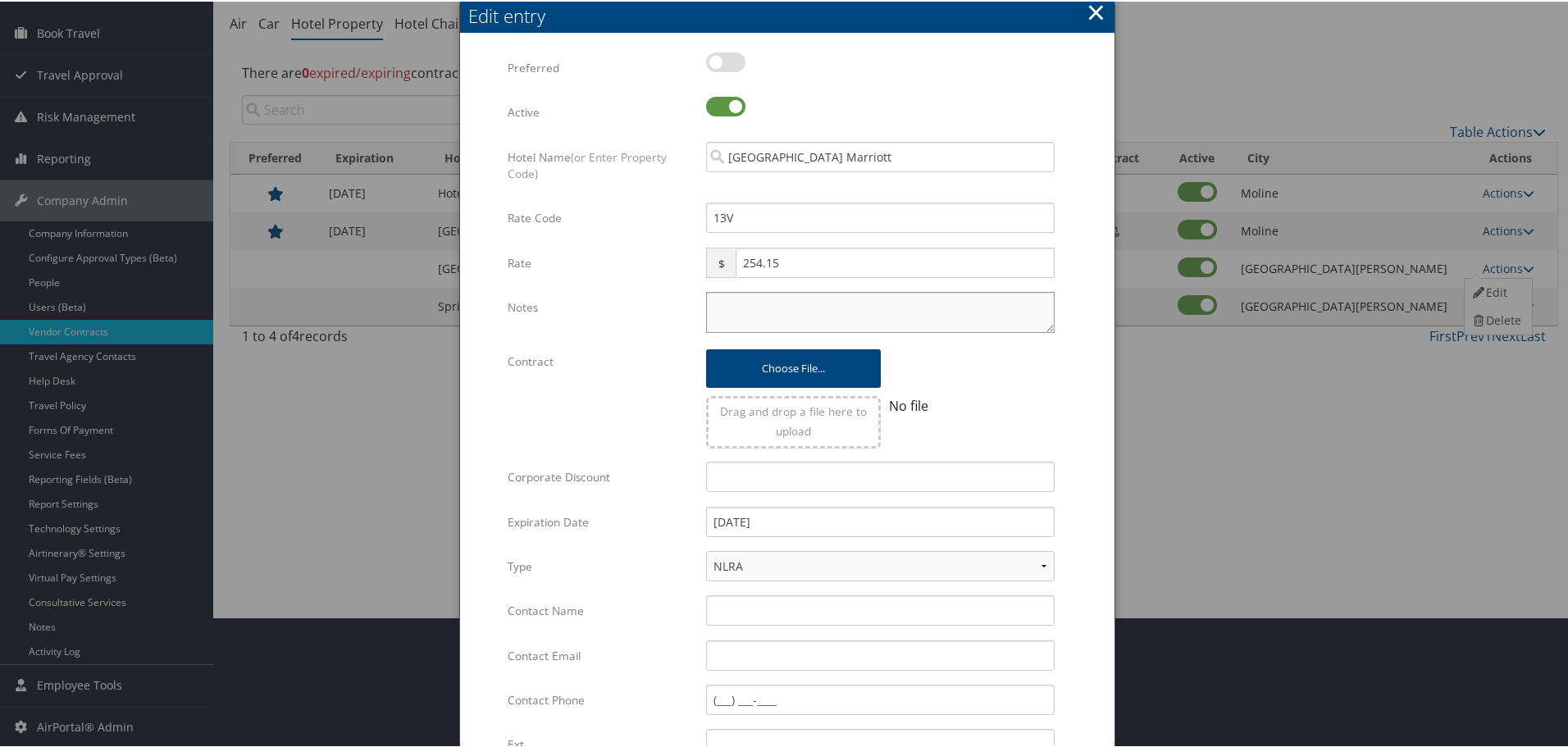
click at [828, 322] on textarea "Notes" at bounding box center [880, 311] width 349 height 41
paste textarea "Rates tested in [GEOGRAPHIC_DATA] [DATE];"
type textarea "Rates tested in [GEOGRAPHIC_DATA] [DATE];"
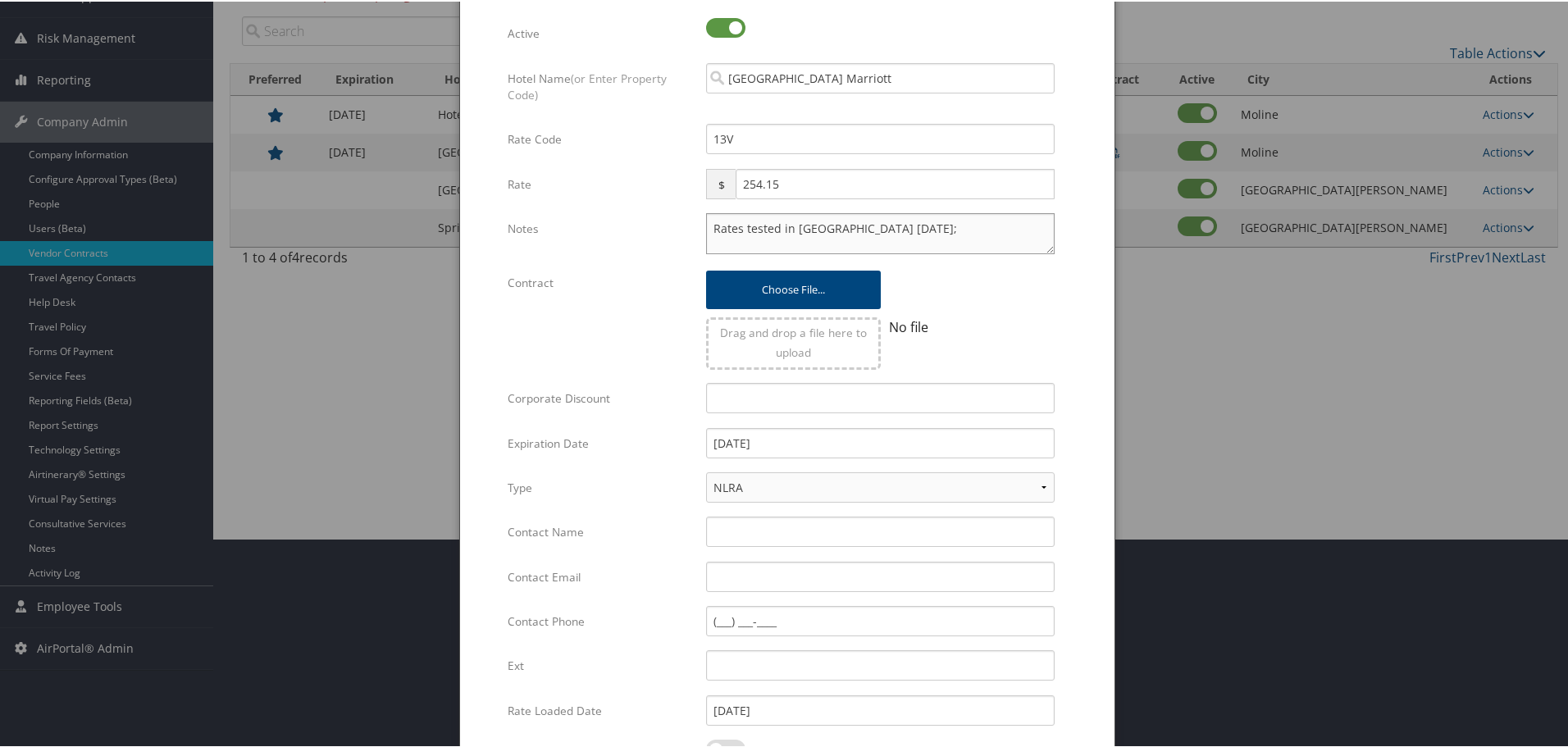
scroll to position [389, 0]
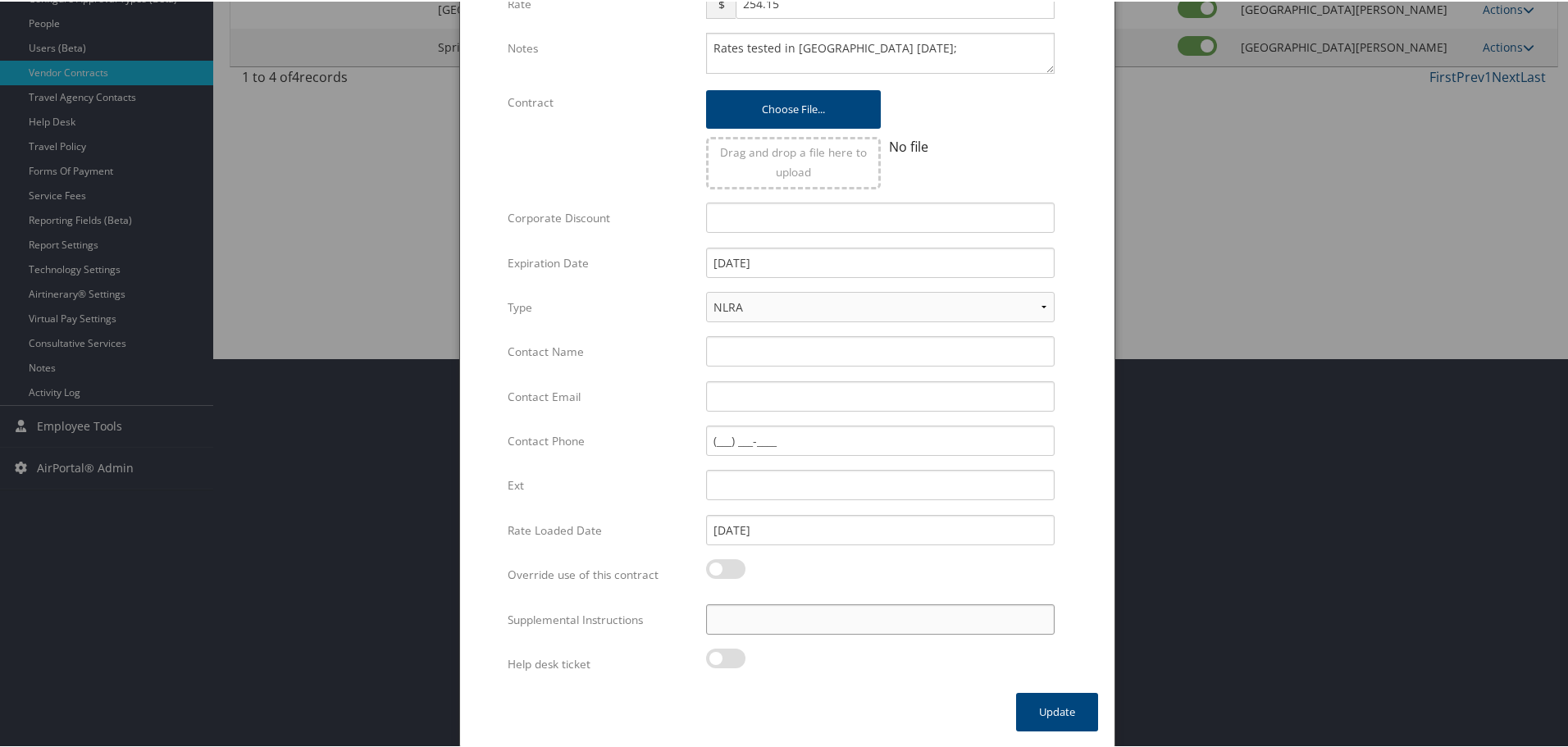
click at [914, 628] on input "Supplemental Instructions" at bounding box center [880, 618] width 349 height 30
paste input "SAB Prop ID -"
paste input "252889"
type input "SAB Prop ID - 252889"
click at [1052, 707] on button "Update" at bounding box center [1057, 711] width 82 height 39
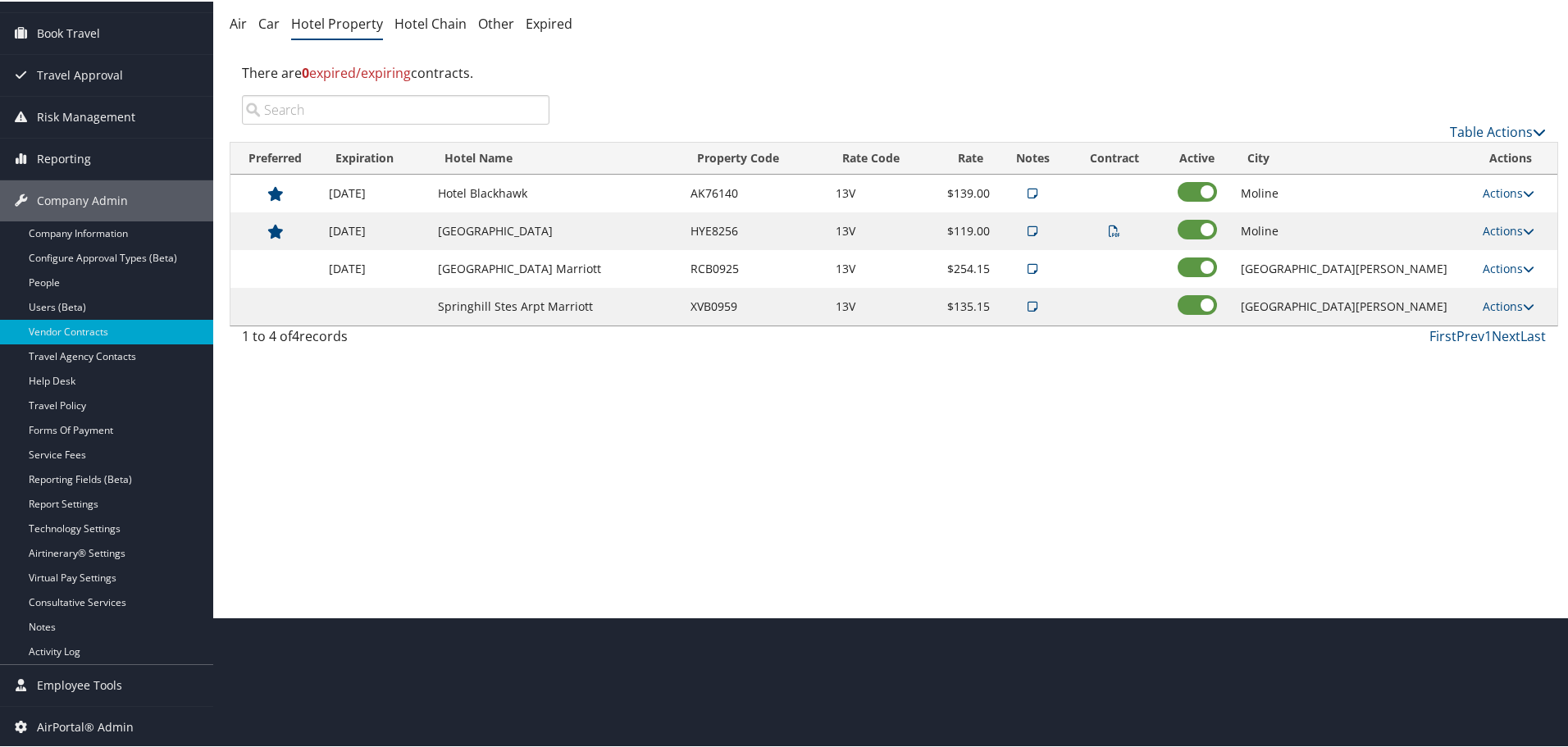
scroll to position [130, 0]
click at [1497, 308] on link "Actions" at bounding box center [1508, 304] width 51 height 16
click at [1510, 354] on link "Edit" at bounding box center [1509, 357] width 88 height 28
select select "NLRA"
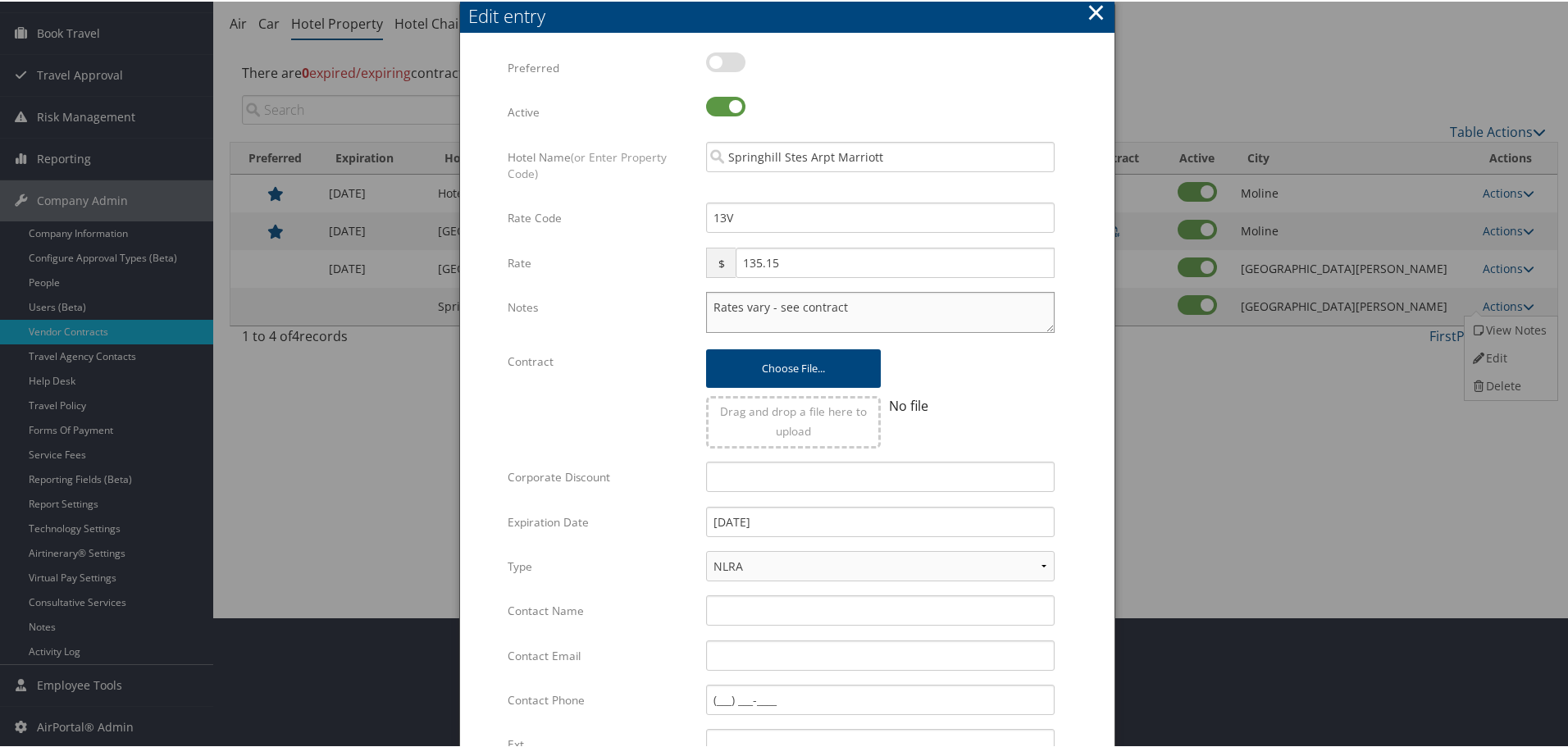
click at [706, 296] on textarea "Rates vary - see contract" at bounding box center [880, 311] width 349 height 41
paste textarea "Rates tested in [GEOGRAPHIC_DATA] [DATE];"
type textarea "Rates tested in TP+ Oct 2025; Rates vary - see contract"
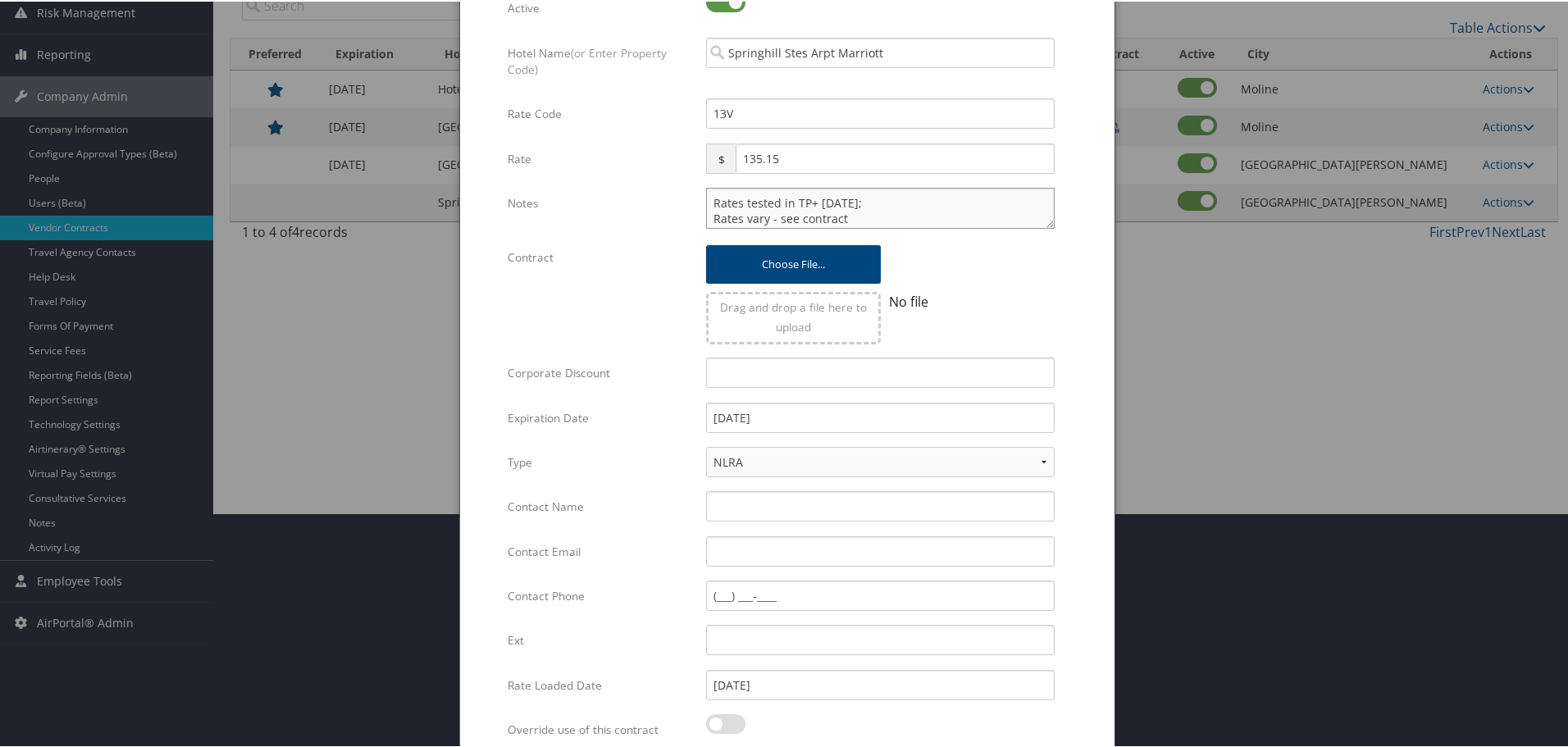
scroll to position [389, 0]
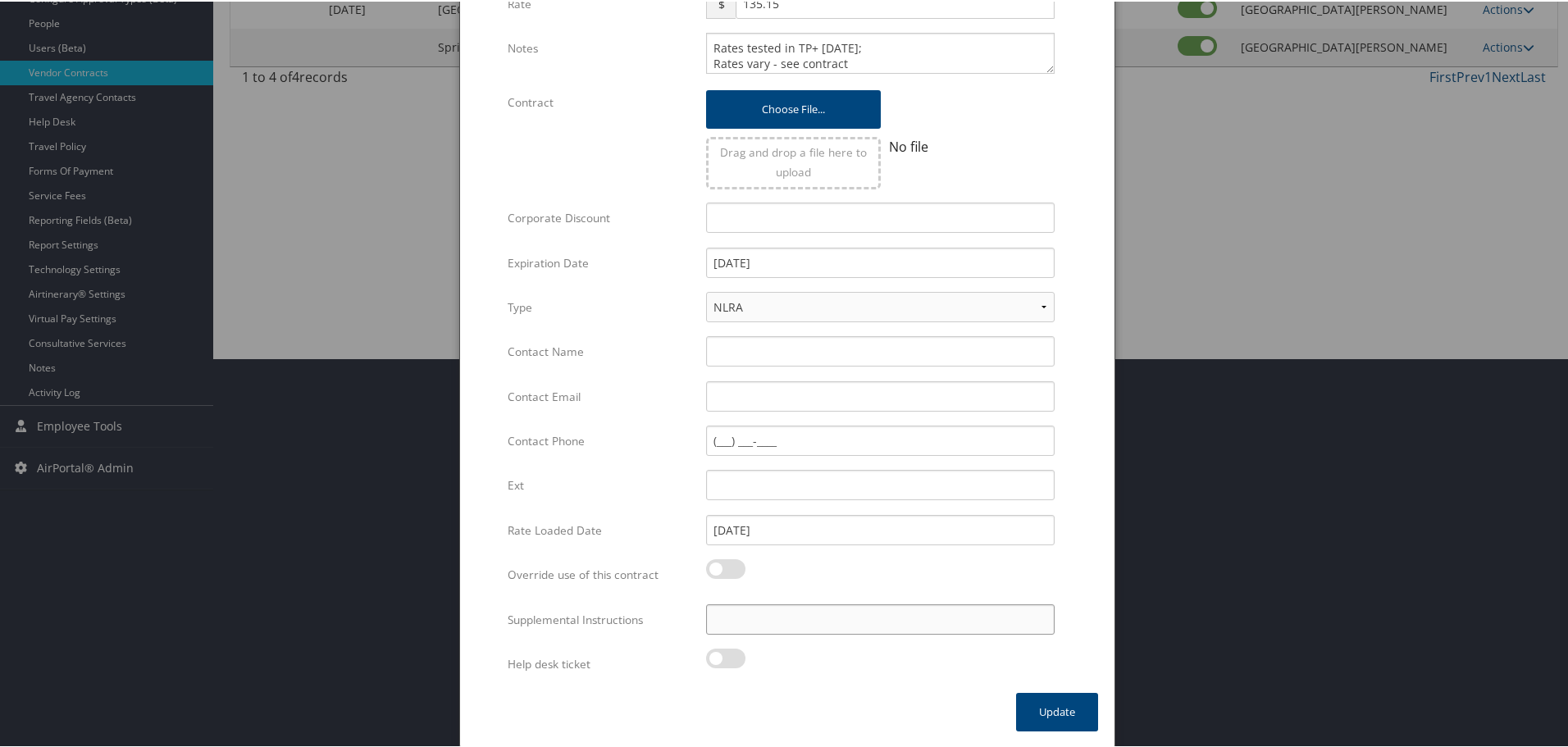
click at [803, 621] on input "Supplemental Instructions" at bounding box center [880, 618] width 349 height 30
paste input "SAB Prop ID -"
paste input "252882"
type input "SAB Prop ID - 252882"
click at [1042, 700] on button "Update" at bounding box center [1057, 711] width 82 height 39
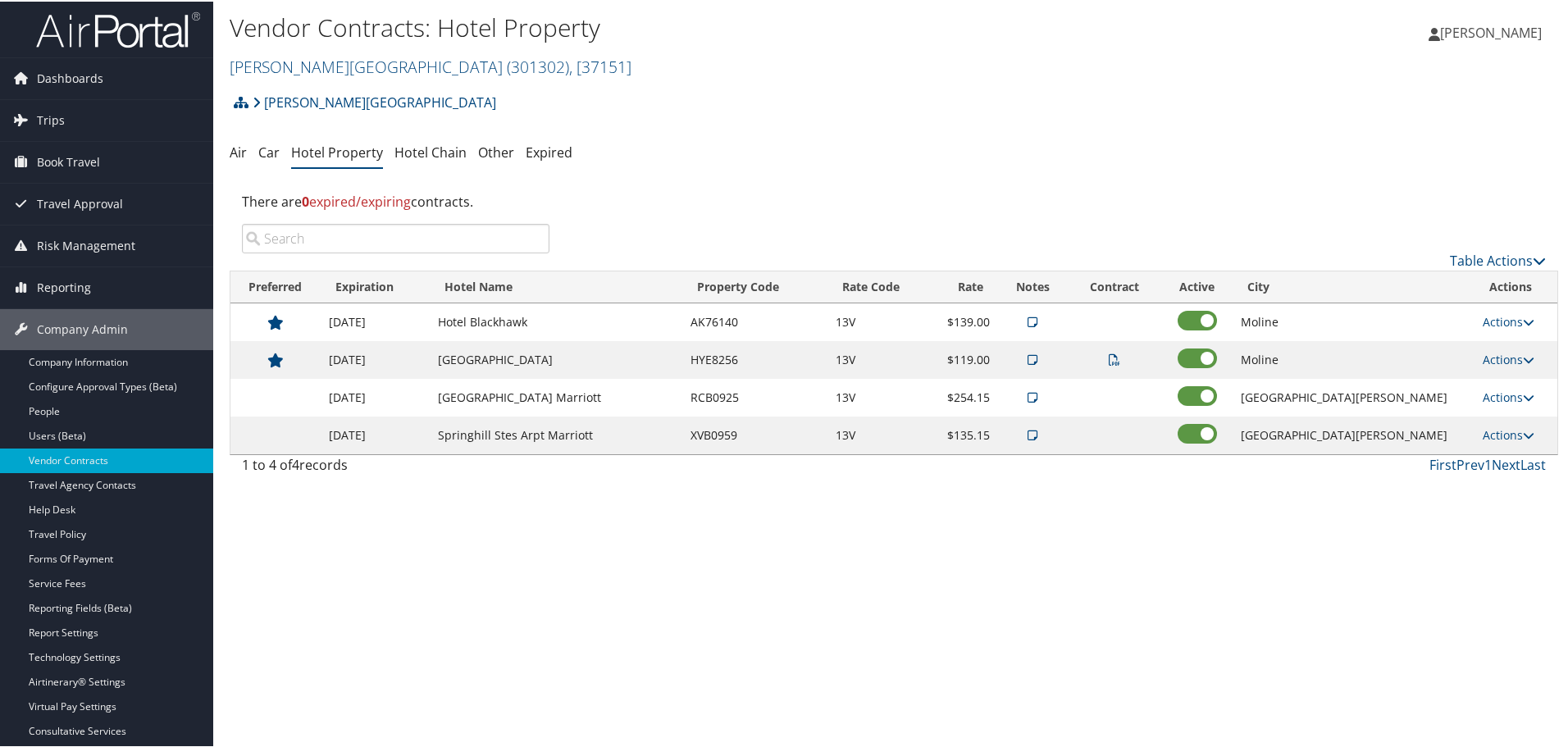
scroll to position [0, 0]
click at [330, 60] on link "Palmer College ( 301302 ) , [ 37151 ]" at bounding box center [430, 66] width 402 height 22
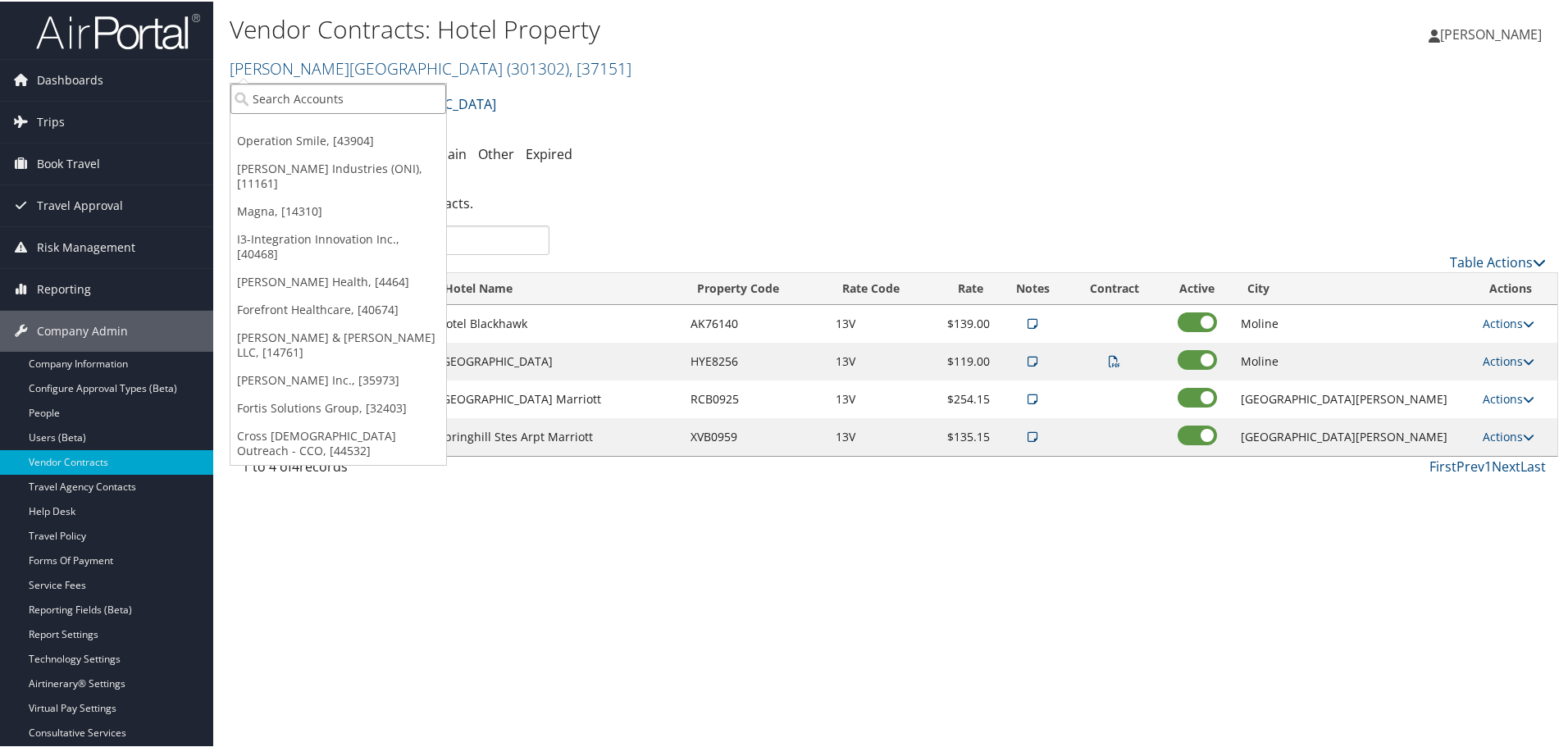
click at [314, 95] on input "search" at bounding box center [338, 97] width 216 height 30
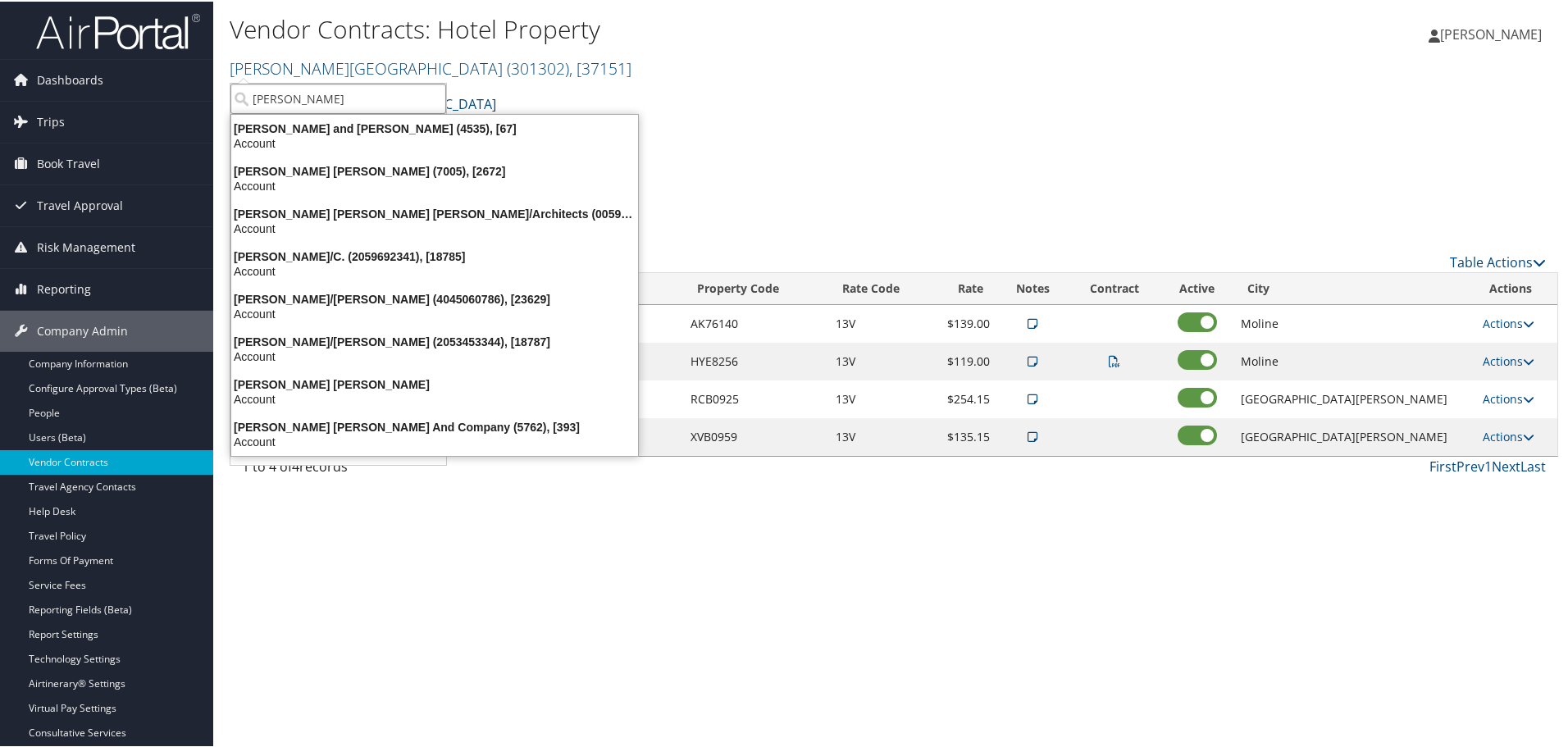
type input "parsons b"
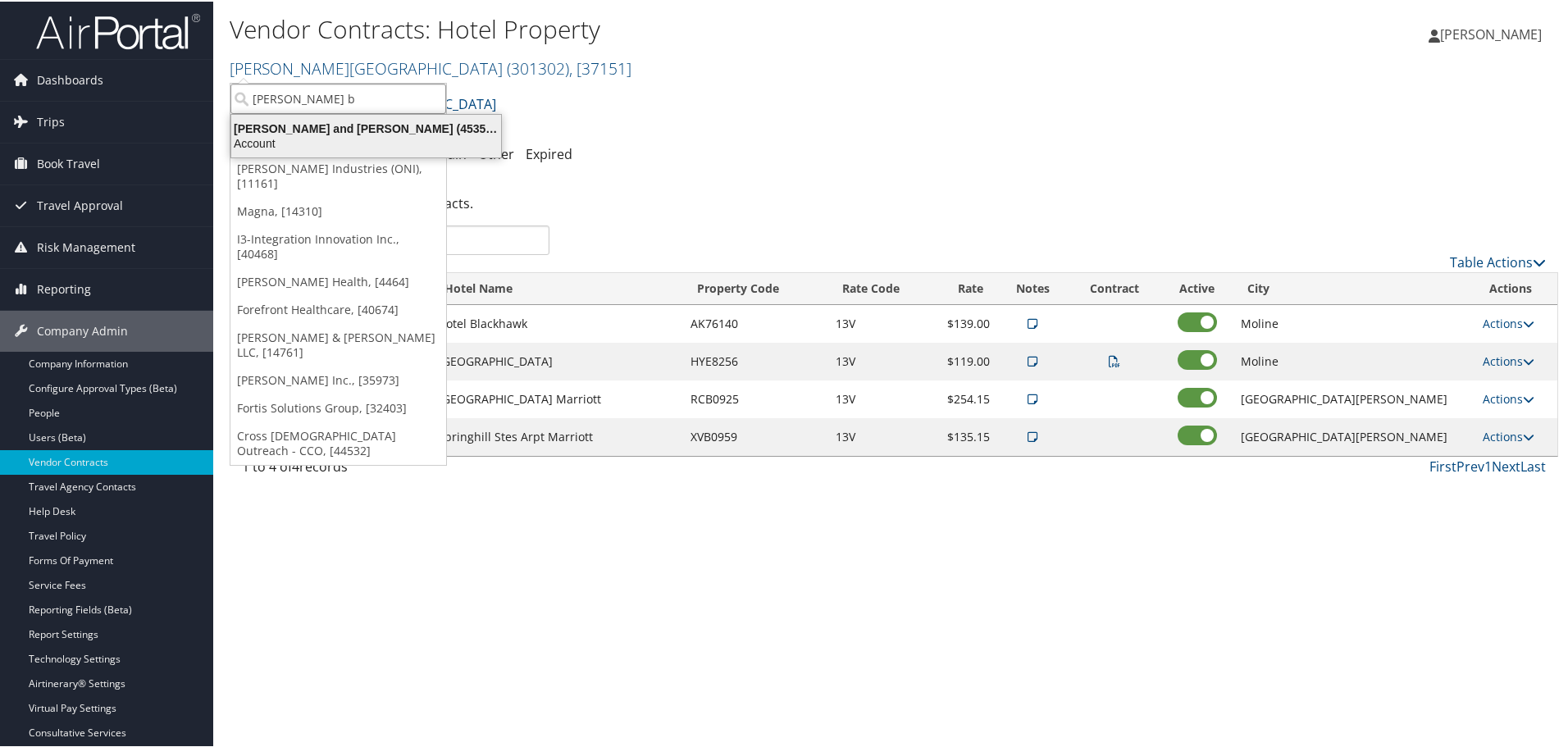
click at [307, 122] on div "Parsons Behle and Latimer (4535), [67]" at bounding box center [365, 127] width 289 height 15
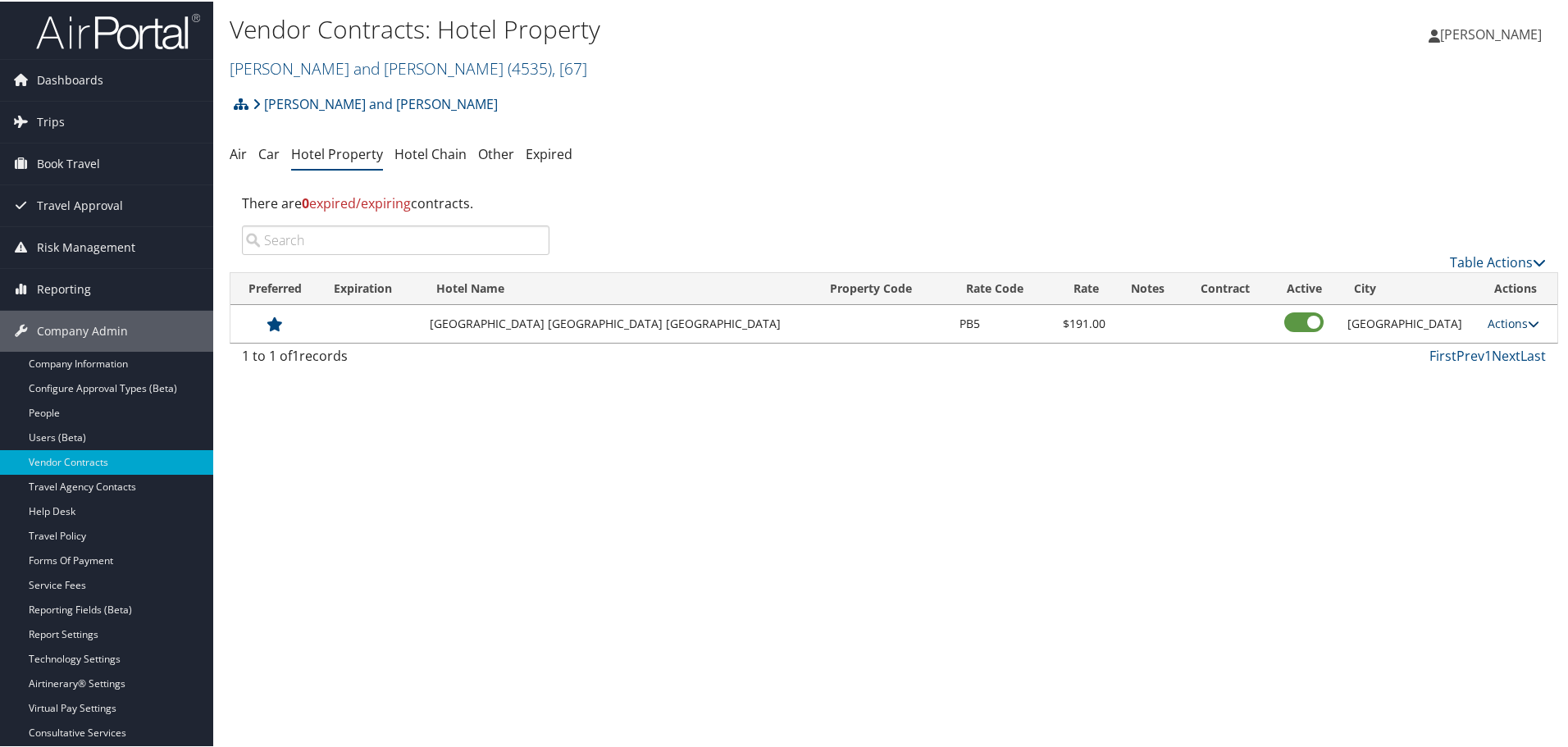
click at [1496, 319] on link "Actions" at bounding box center [1513, 322] width 51 height 16
click at [1489, 371] on icon at bounding box center [1484, 374] width 15 height 12
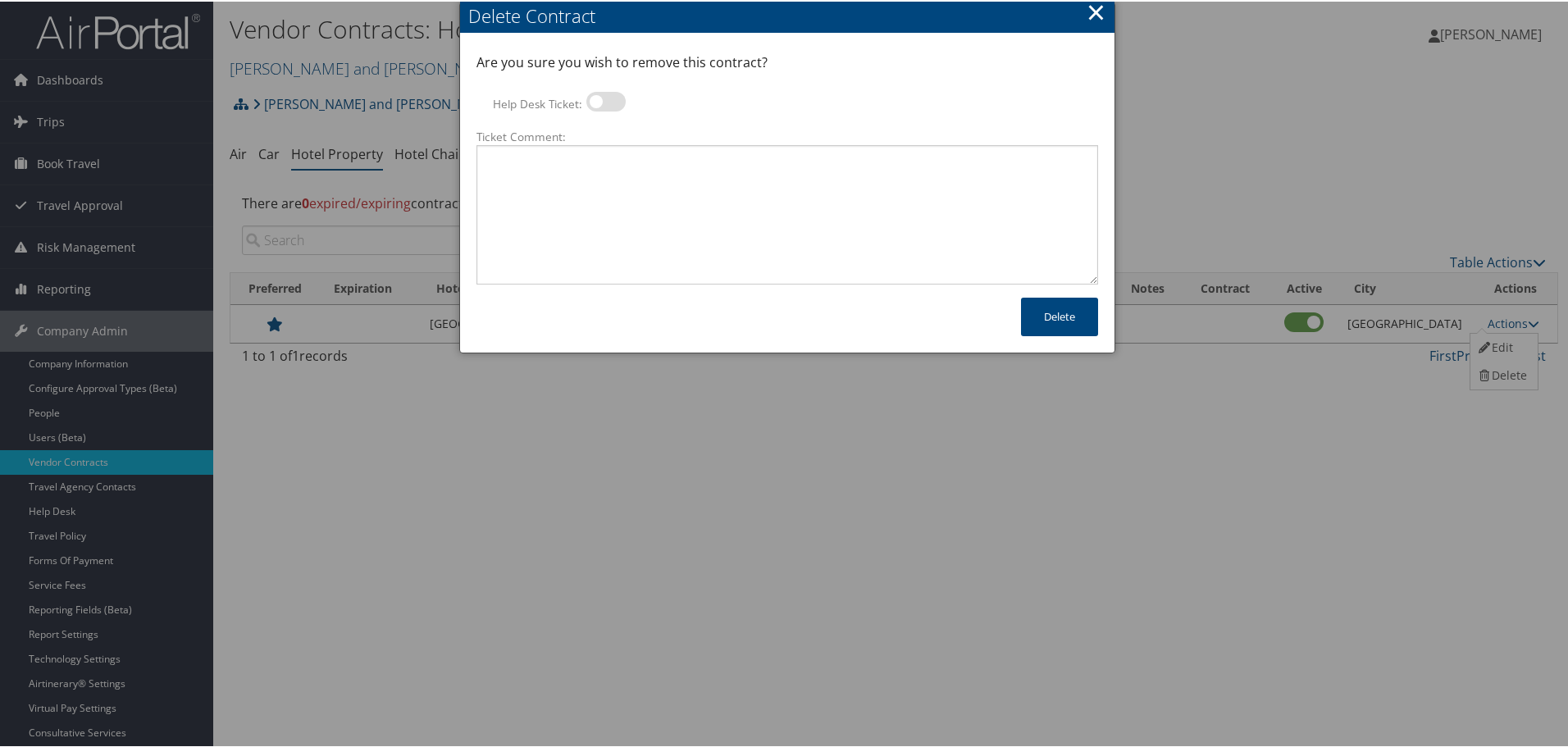
click at [595, 97] on label at bounding box center [605, 100] width 39 height 19
click at [595, 97] on input "Help Desk Ticket:" at bounding box center [600, 103] width 11 height 11
checkbox input "true"
click at [601, 180] on textarea "Ticket Comment:" at bounding box center [787, 213] width 621 height 140
paste textarea "Rates no longer active; remove from profile and preferred status."
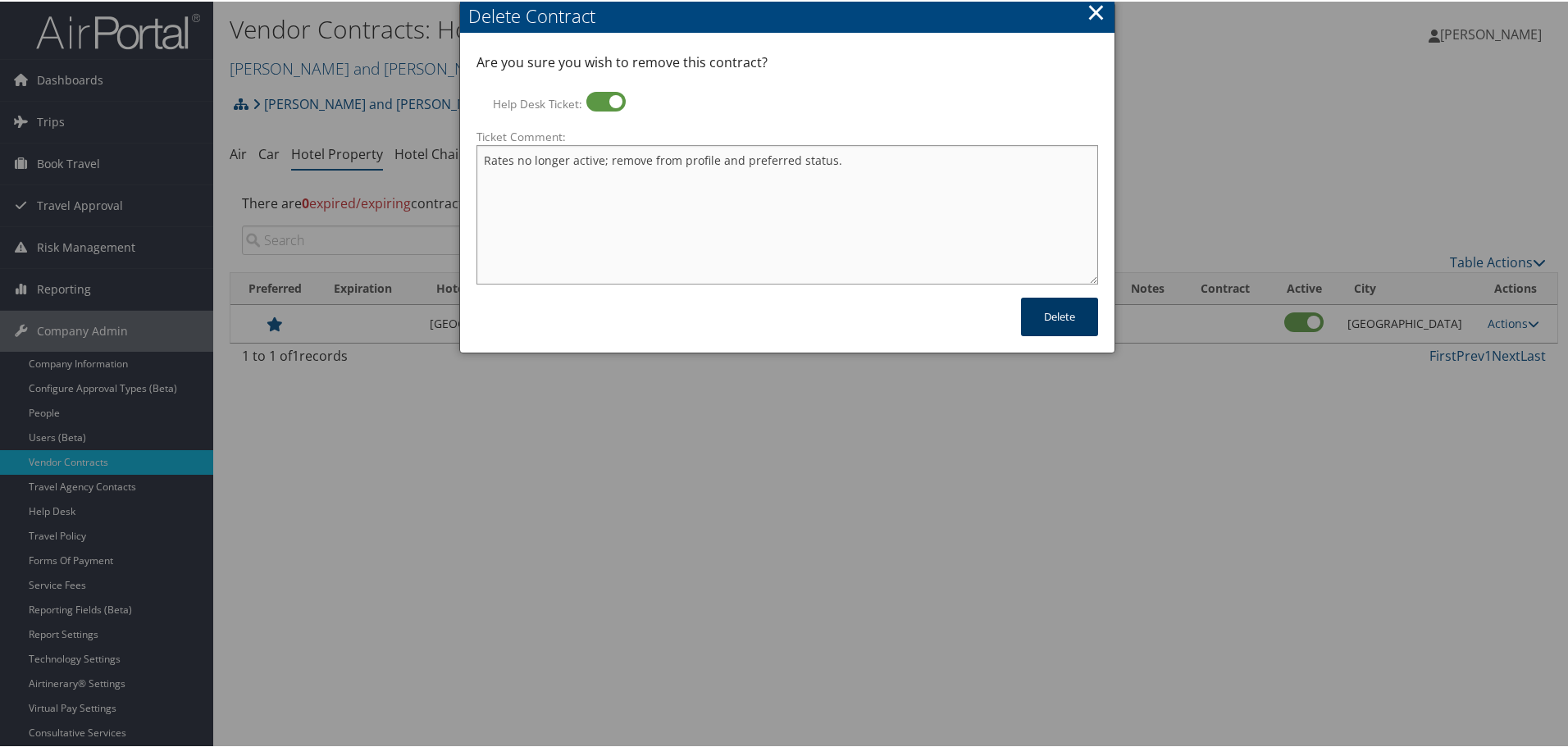
type textarea "Rates no longer active; remove from profile and preferred status."
click at [1060, 309] on button "Delete" at bounding box center [1059, 315] width 77 height 39
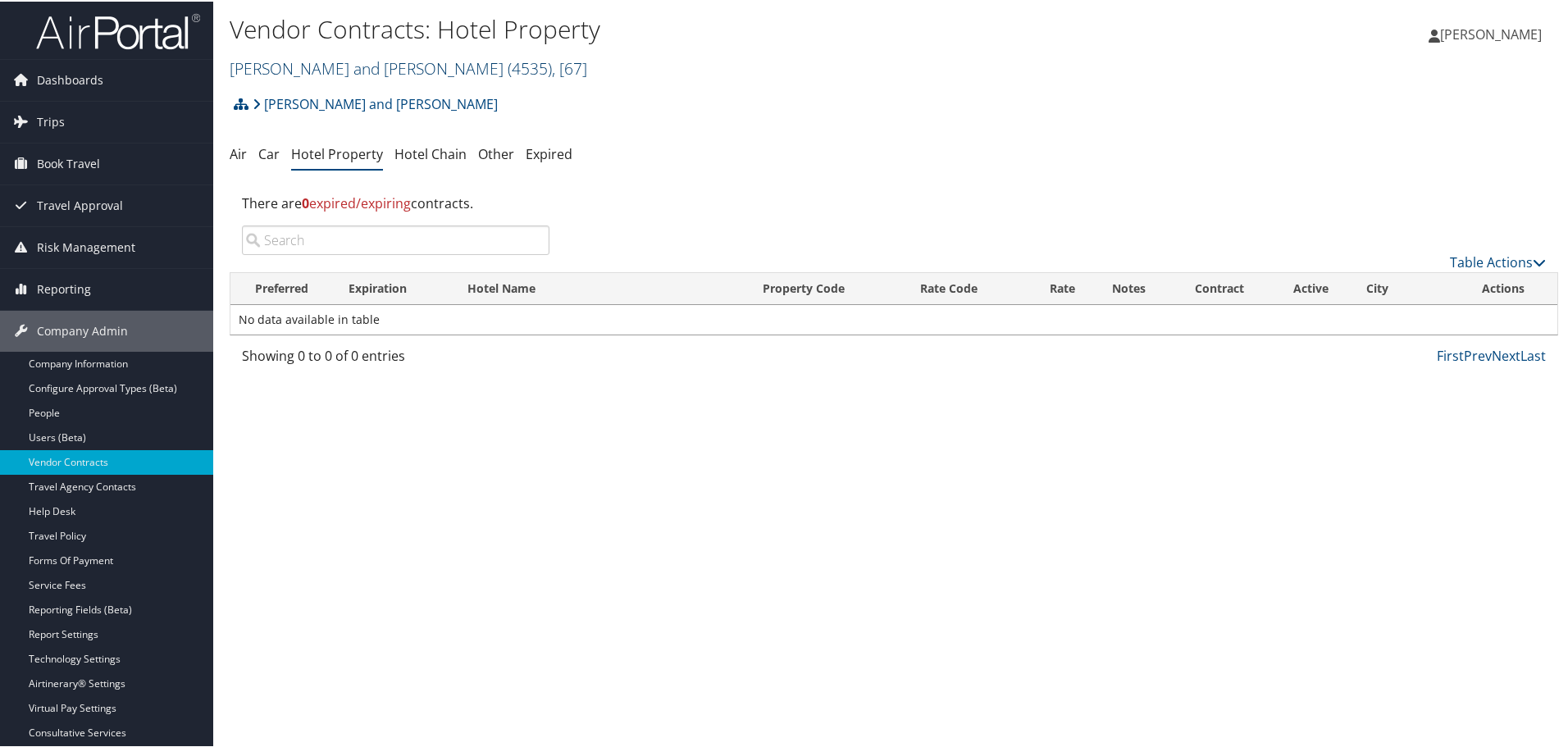
click at [369, 67] on link "Parsons Behle and Latimer ( 4535 ) , [ 67 ]" at bounding box center [408, 66] width 357 height 22
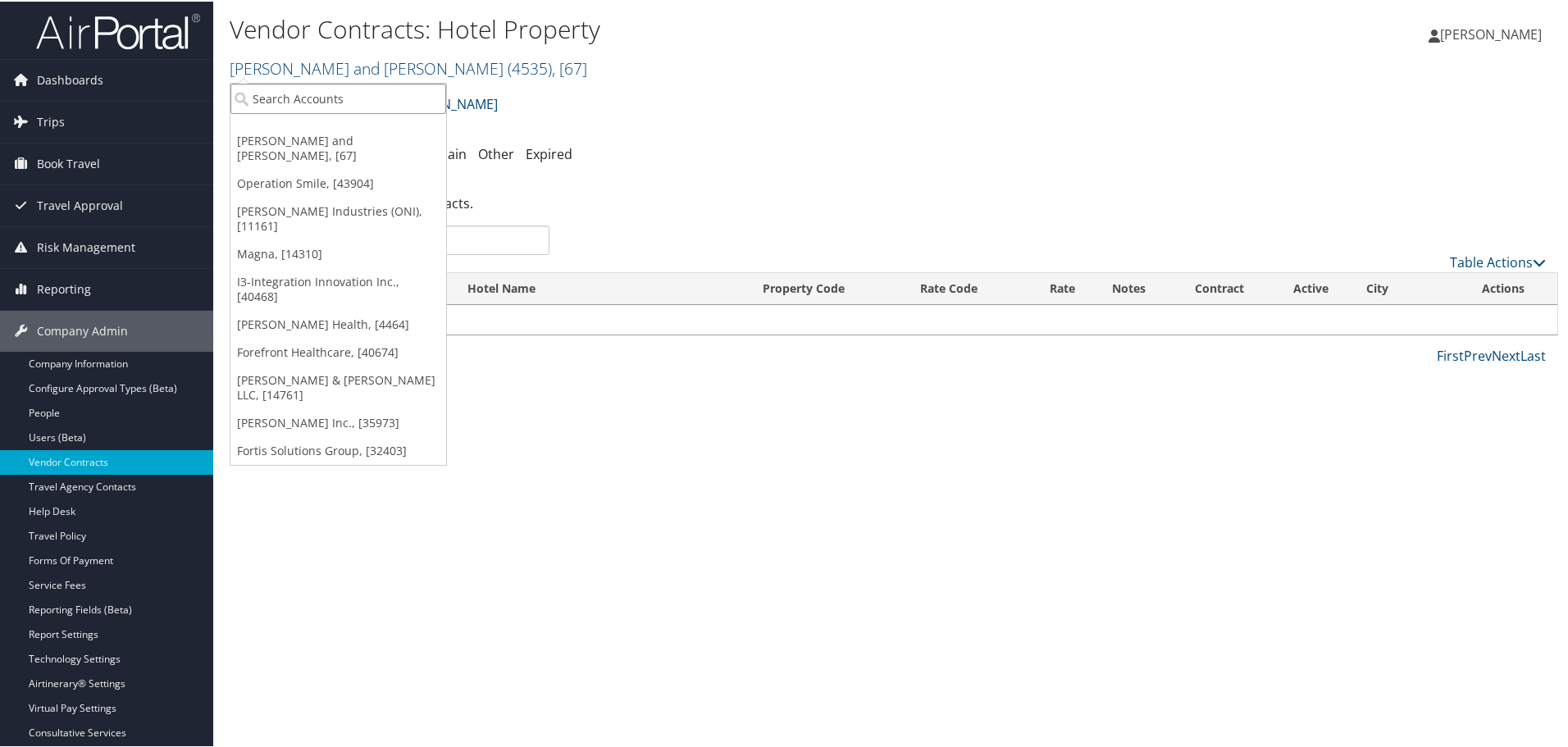
click at [353, 92] on input "search" at bounding box center [338, 97] width 216 height 30
type input "peaks"
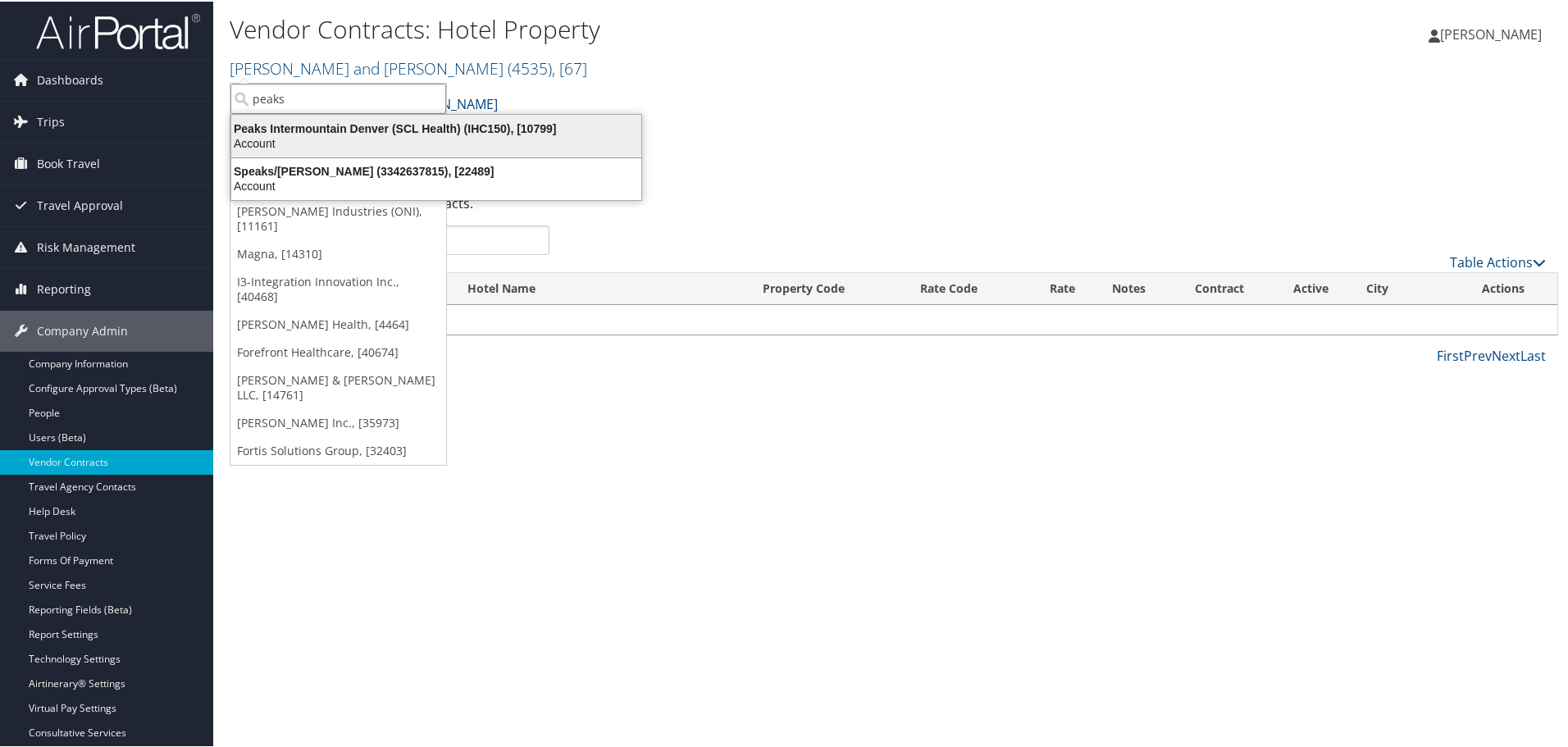
click at [357, 135] on div "Account" at bounding box center [435, 142] width 429 height 15
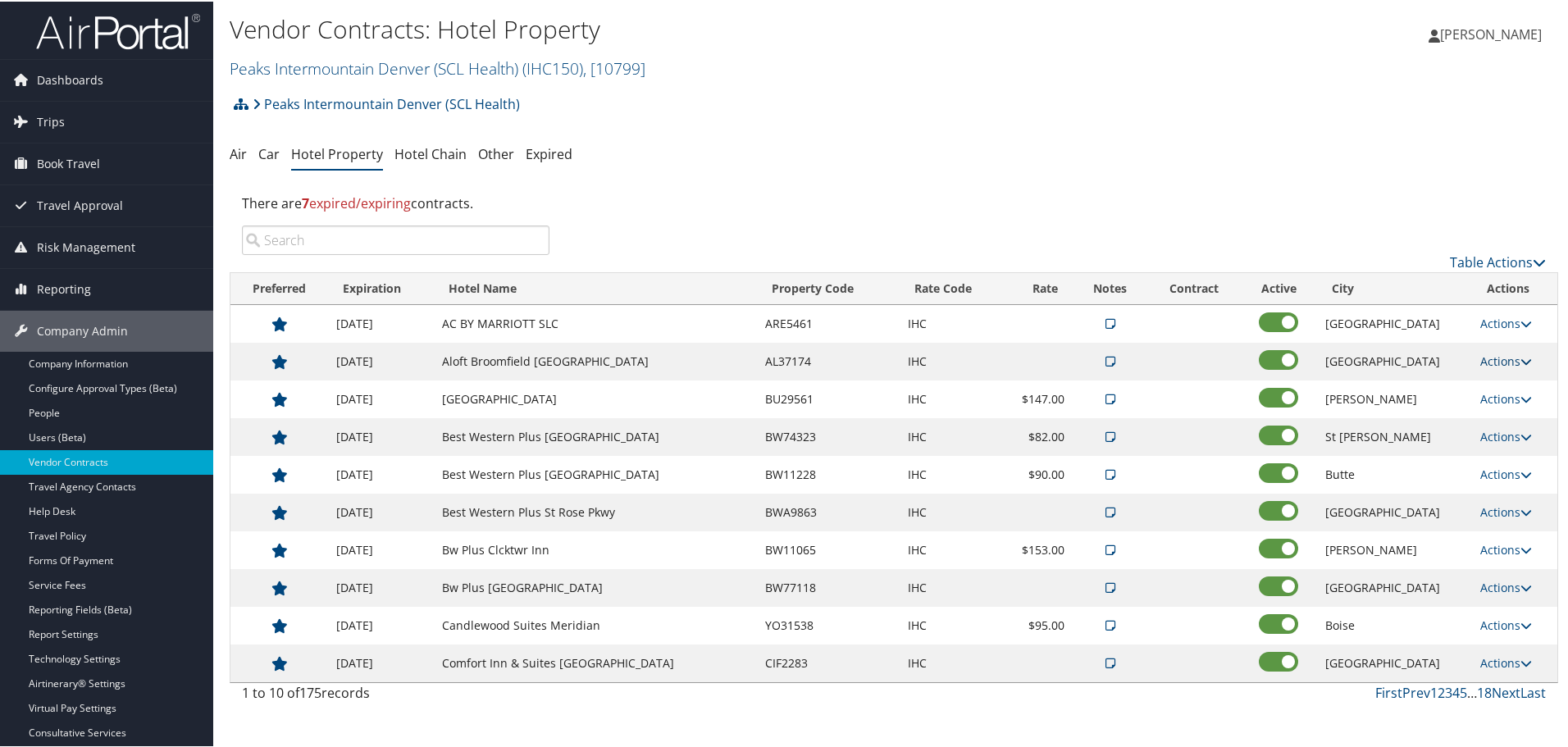
click at [1491, 359] on link "Actions" at bounding box center [1505, 359] width 51 height 16
click at [1502, 409] on link "Edit" at bounding box center [1516, 412] width 88 height 28
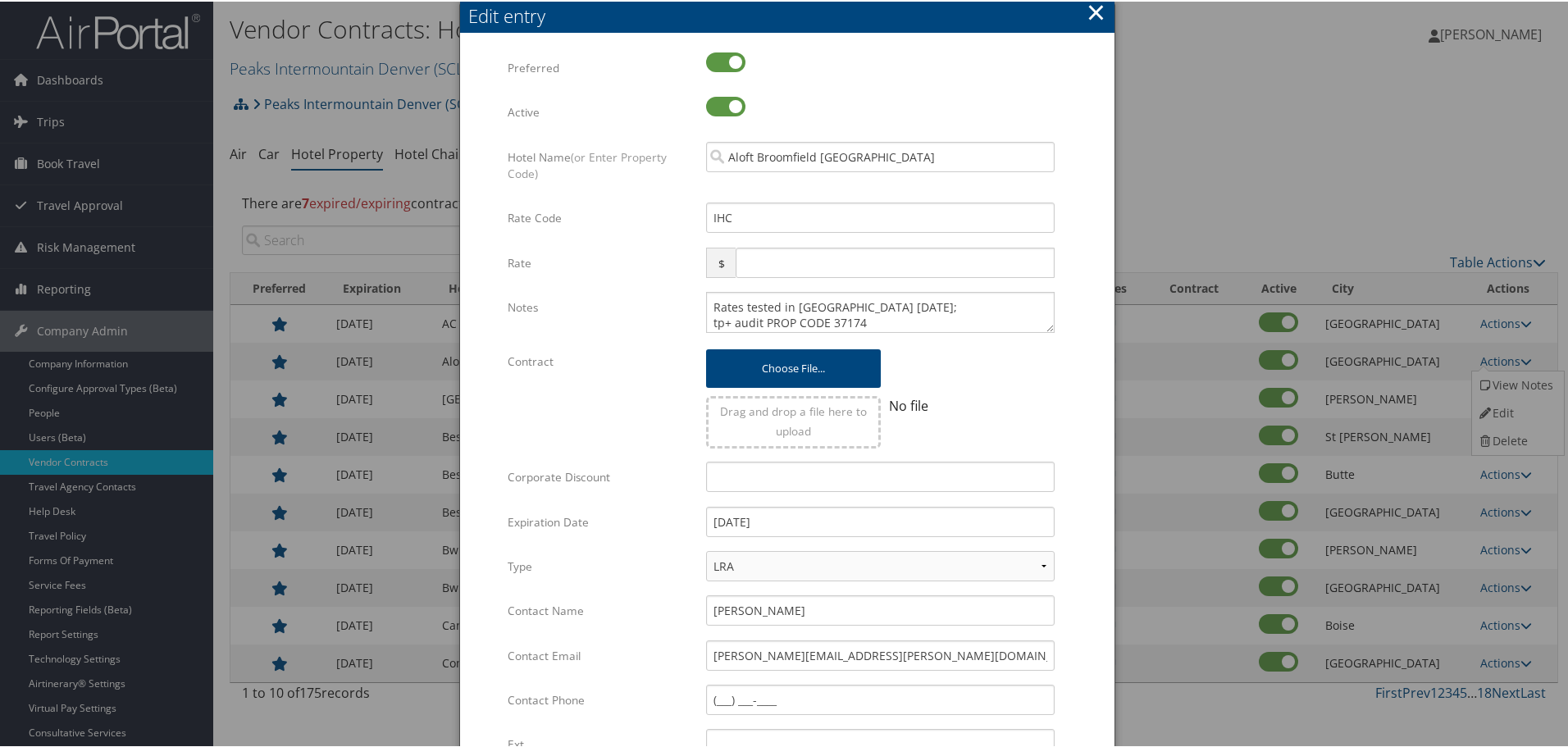
click at [1019, 84] on div at bounding box center [880, 69] width 349 height 38
click at [1096, 9] on button "×" at bounding box center [1095, 11] width 19 height 33
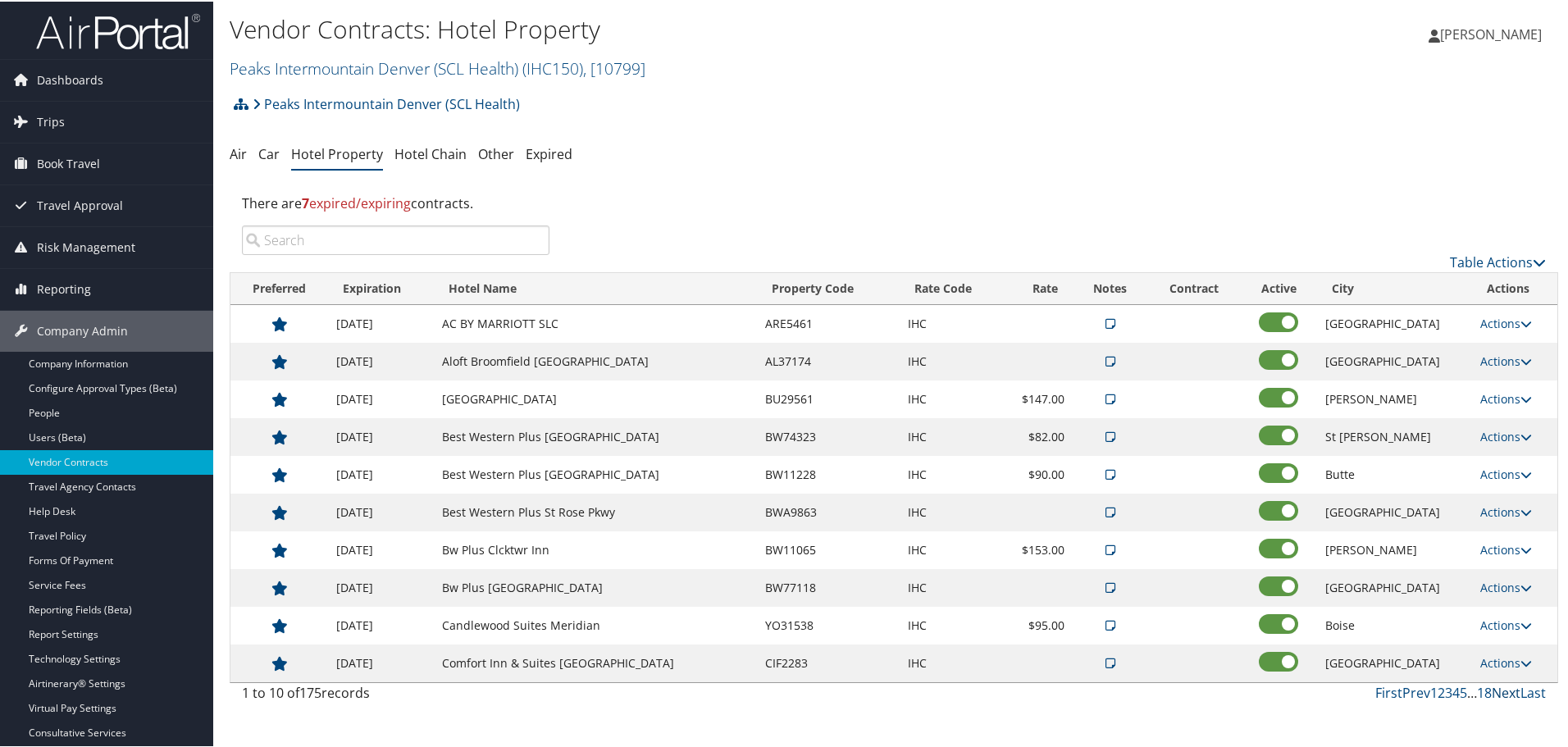
click at [1501, 687] on link "Next" at bounding box center [1505, 691] width 28 height 18
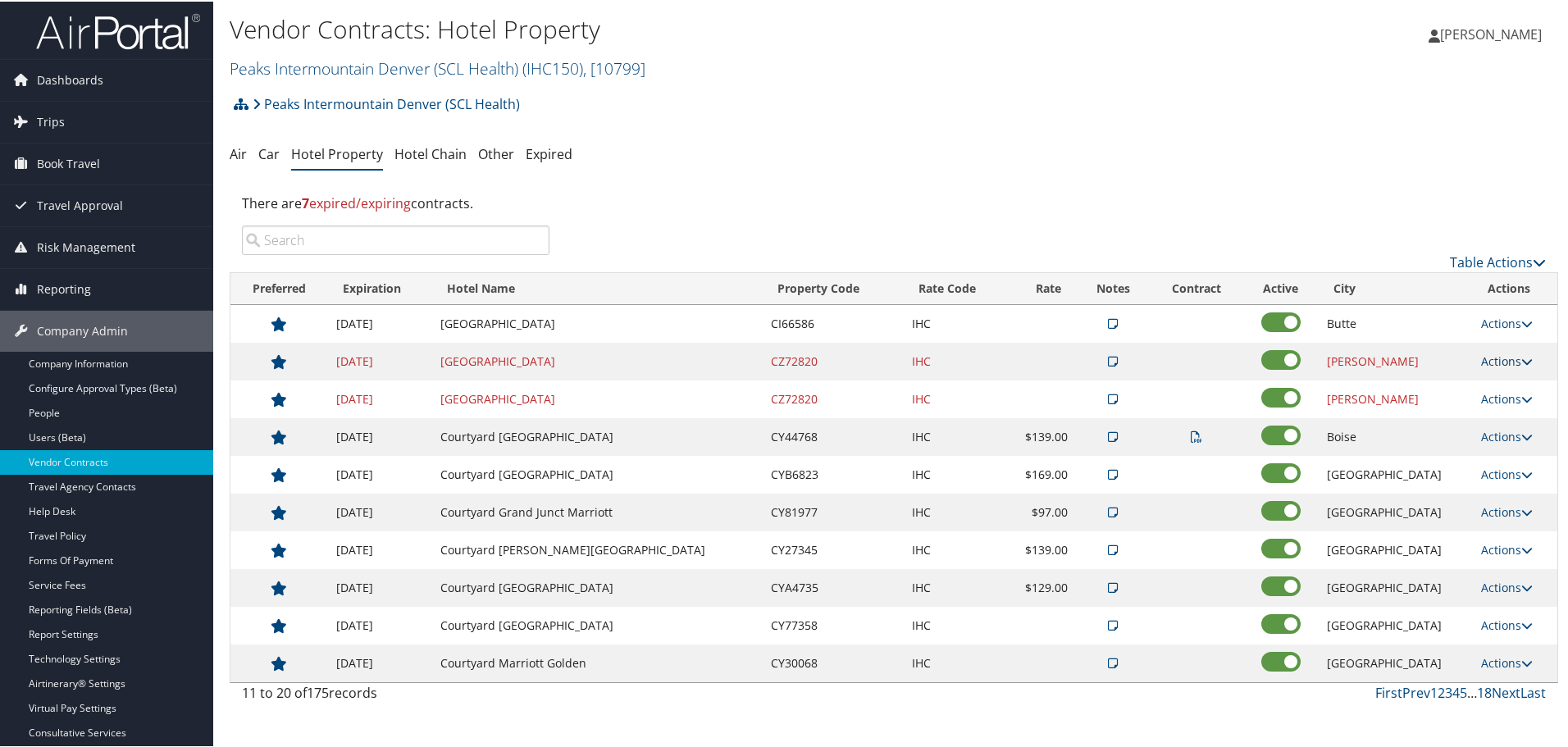
click at [1494, 353] on link "Actions" at bounding box center [1506, 359] width 51 height 16
click at [1495, 404] on link "Edit" at bounding box center [1516, 412] width 88 height 28
select select "NLRA"
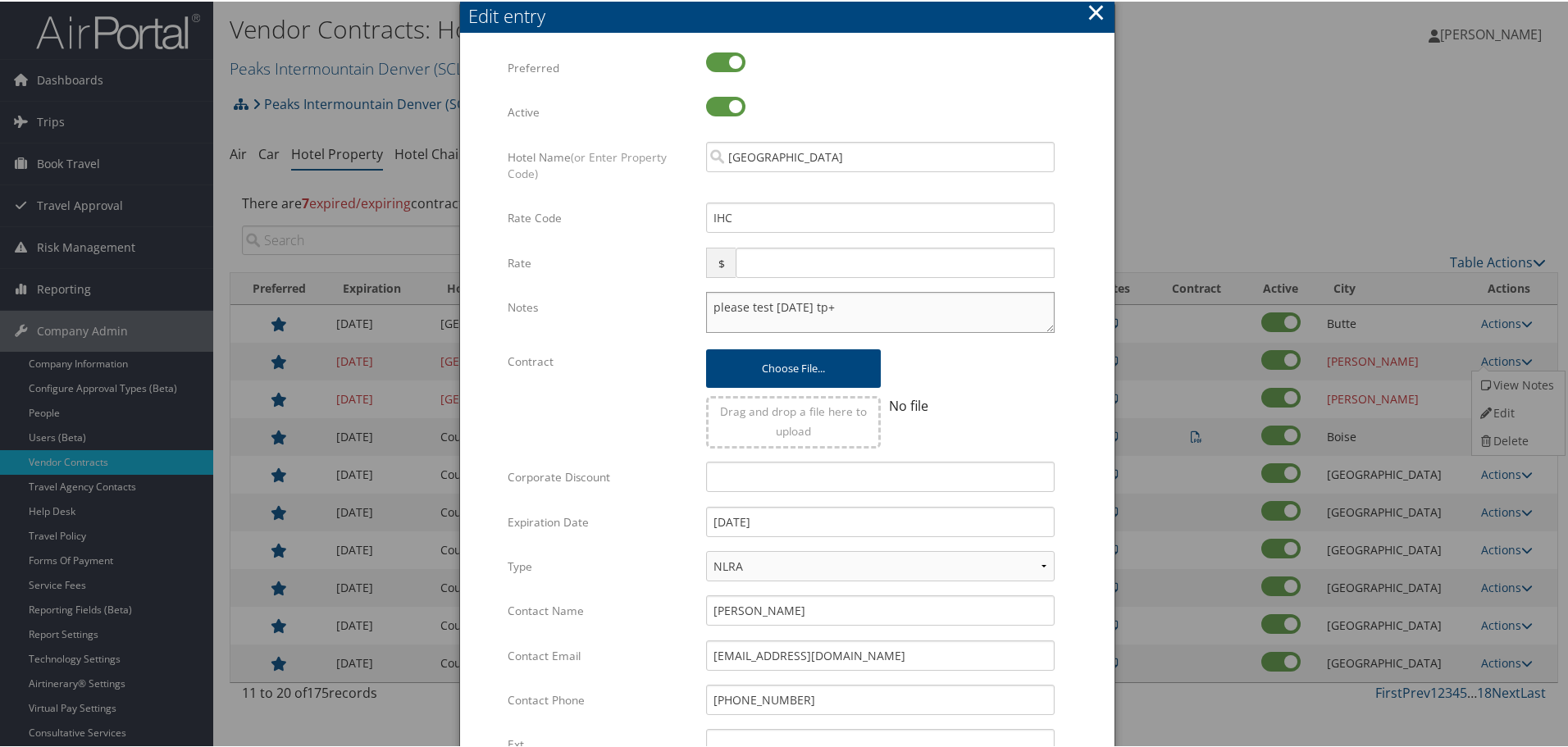
click at [714, 308] on textarea "please test [DATE] tp+" at bounding box center [880, 311] width 349 height 41
click at [709, 307] on textarea "please test [DATE] tp+" at bounding box center [880, 311] width 349 height 41
paste textarea "Rates tested in [GEOGRAPHIC_DATA] [DATE];"
type textarea "Rates tested in TP+ [DATE]; please test [DATE] tp+"
click at [820, 523] on input "[DATE]" at bounding box center [880, 520] width 349 height 30
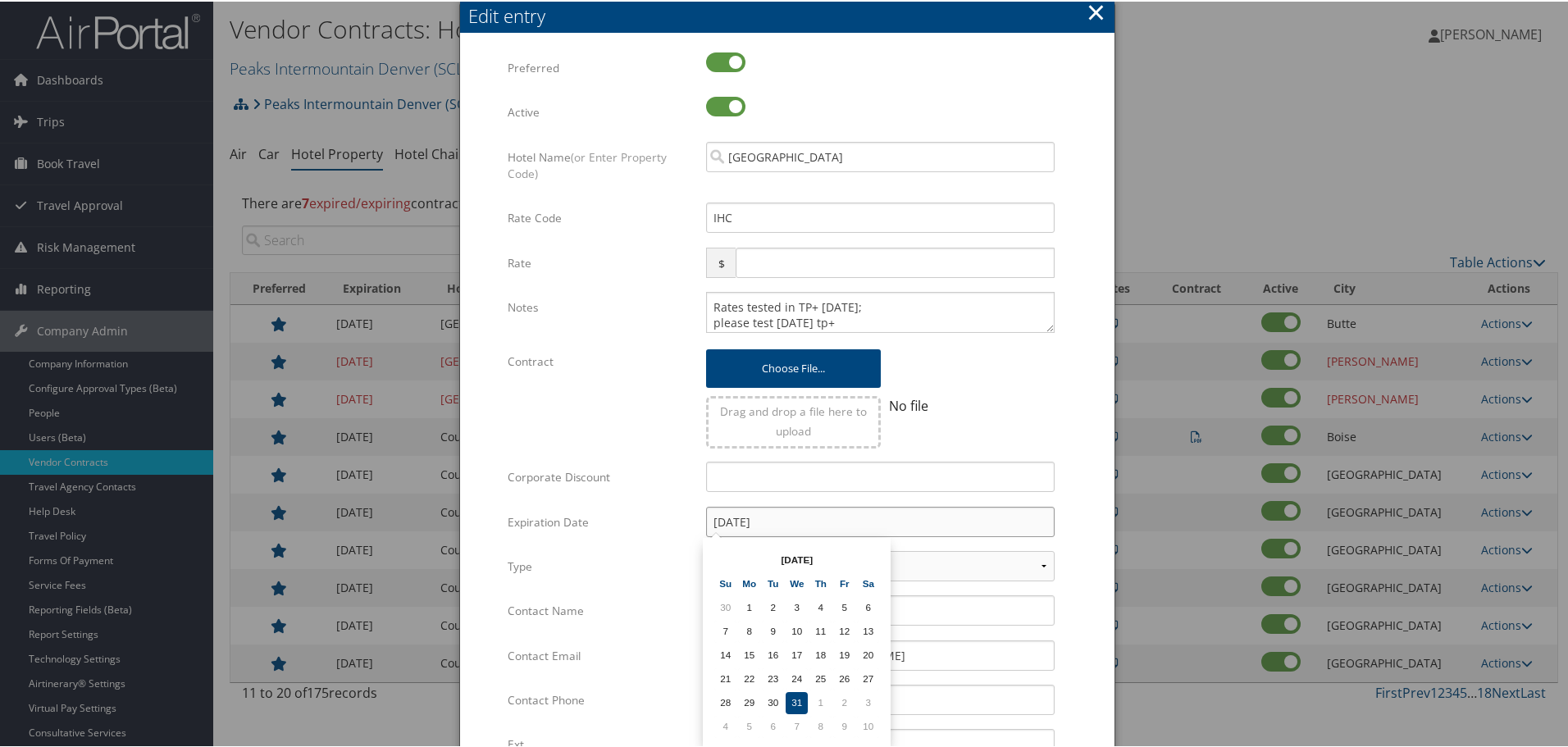
type input "[DATE]"
click at [1088, 541] on form "Multiple values The selected items contain different values for this input. To …" at bounding box center [787, 500] width 621 height 900
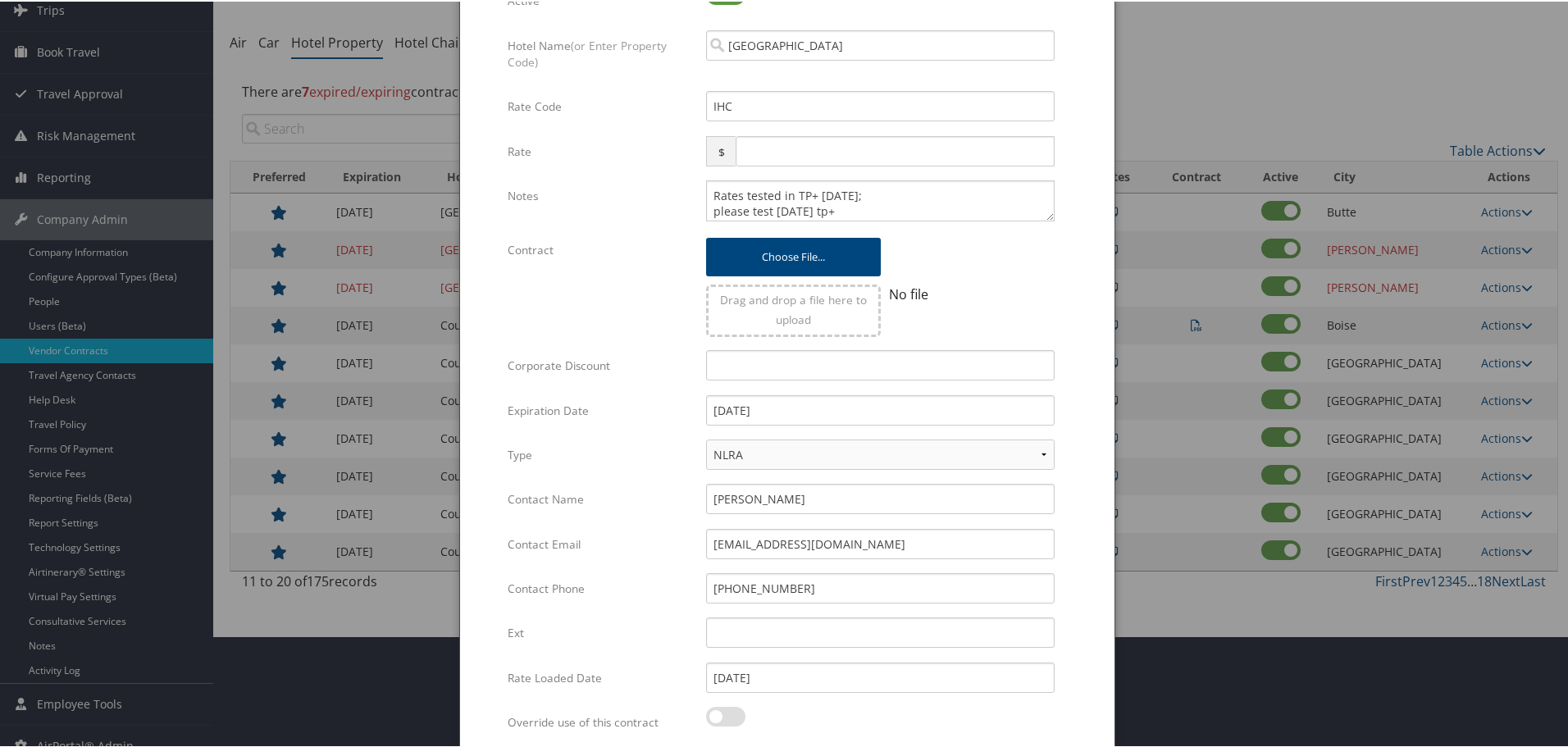
scroll to position [259, 0]
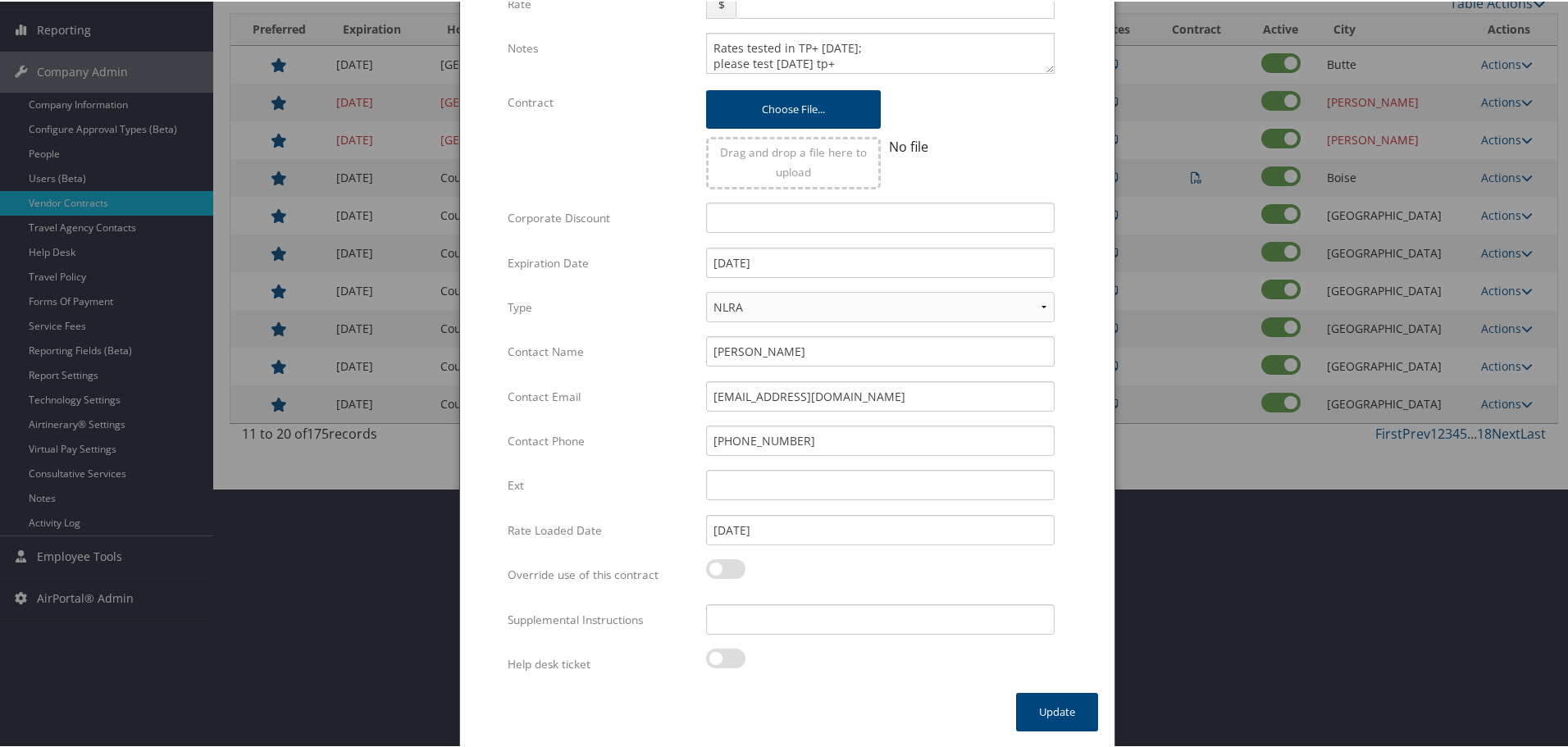
click at [910, 641] on div "Multiple values The selected items contain different values for this input. To …" at bounding box center [880, 624] width 373 height 43
click at [913, 628] on input "Supplemental Instructions" at bounding box center [880, 618] width 349 height 30
paste input "SAB Prop ID -"
paste input "20747"
type input "SAB Prop ID - 20747"
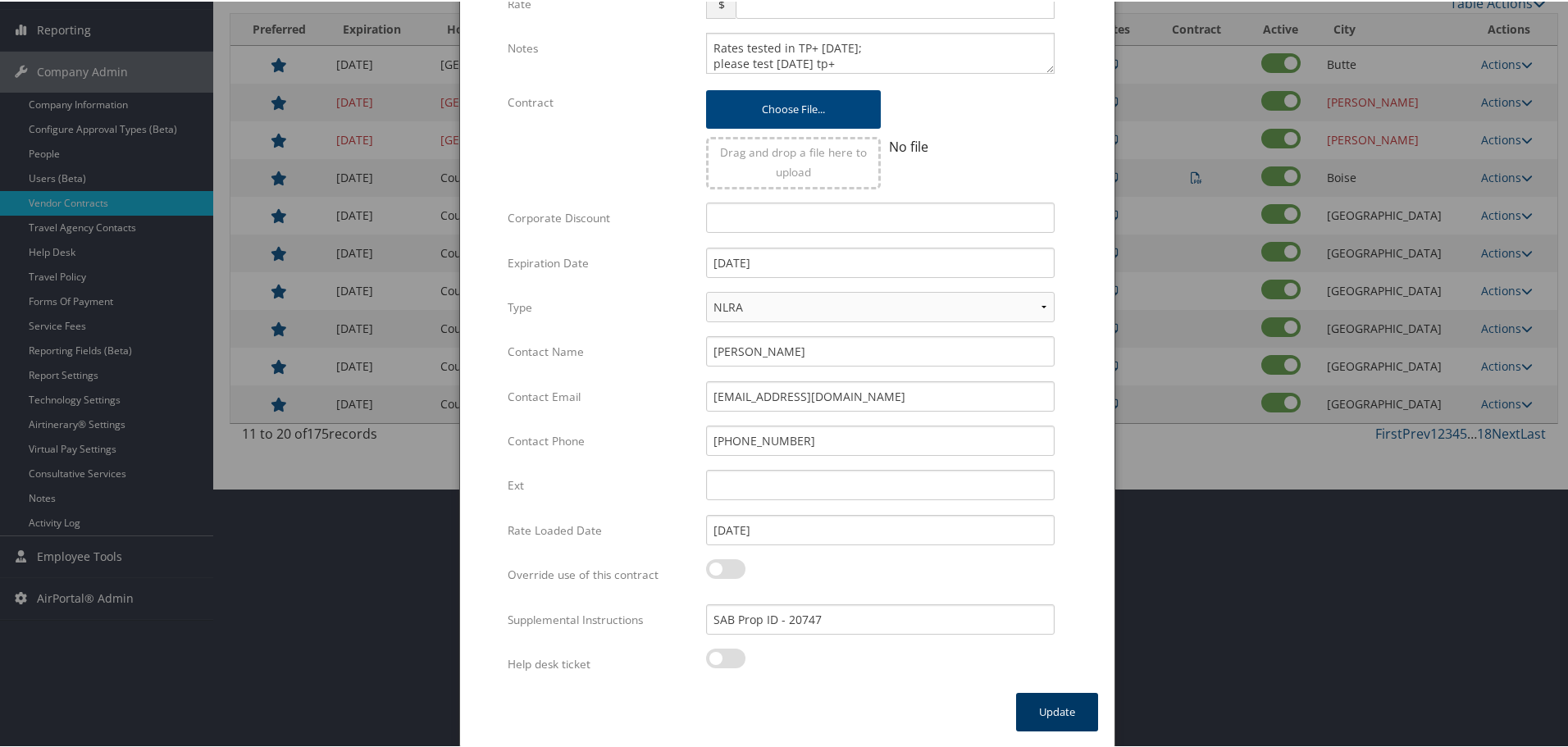
click at [1037, 710] on button "Update" at bounding box center [1057, 711] width 82 height 39
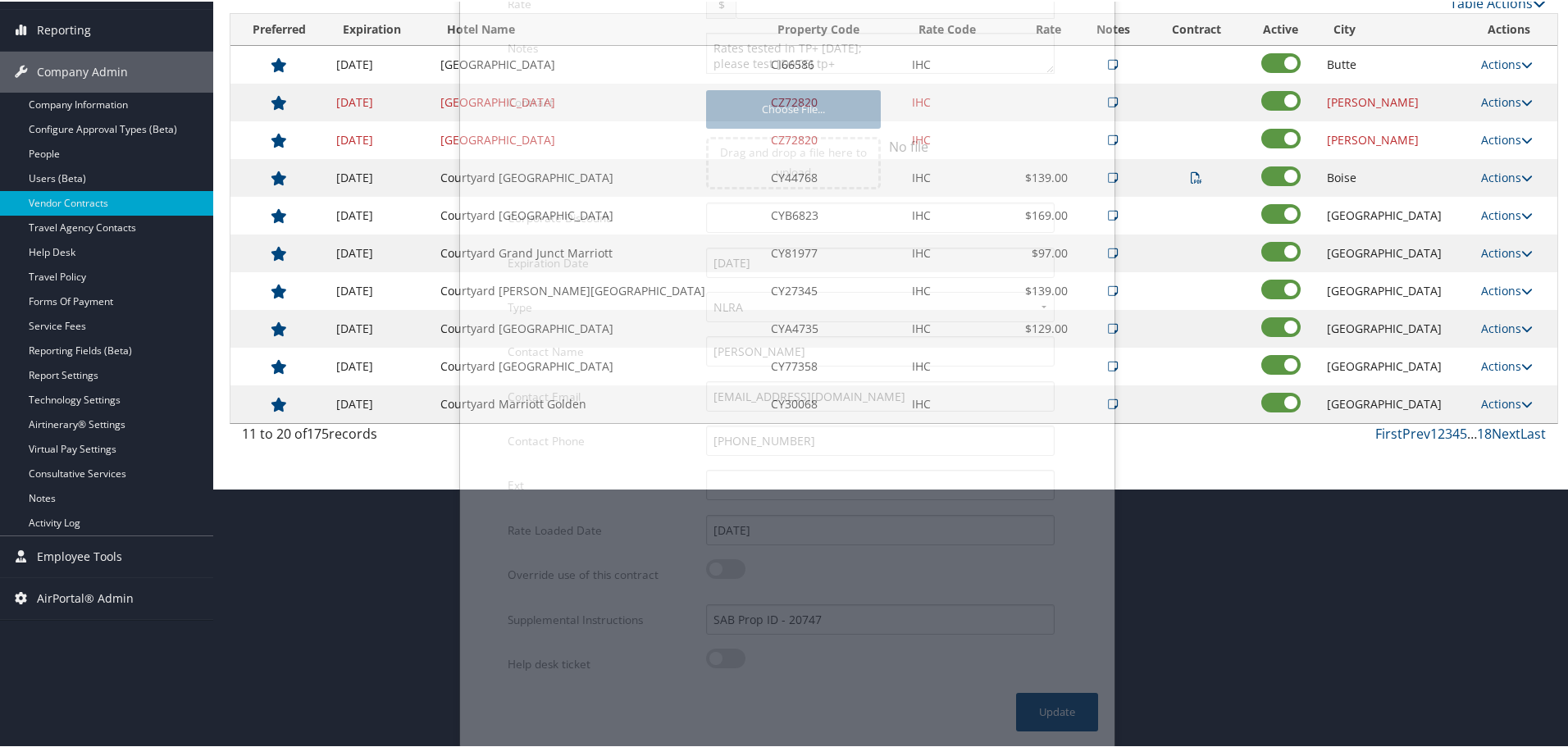
scroll to position [130, 0]
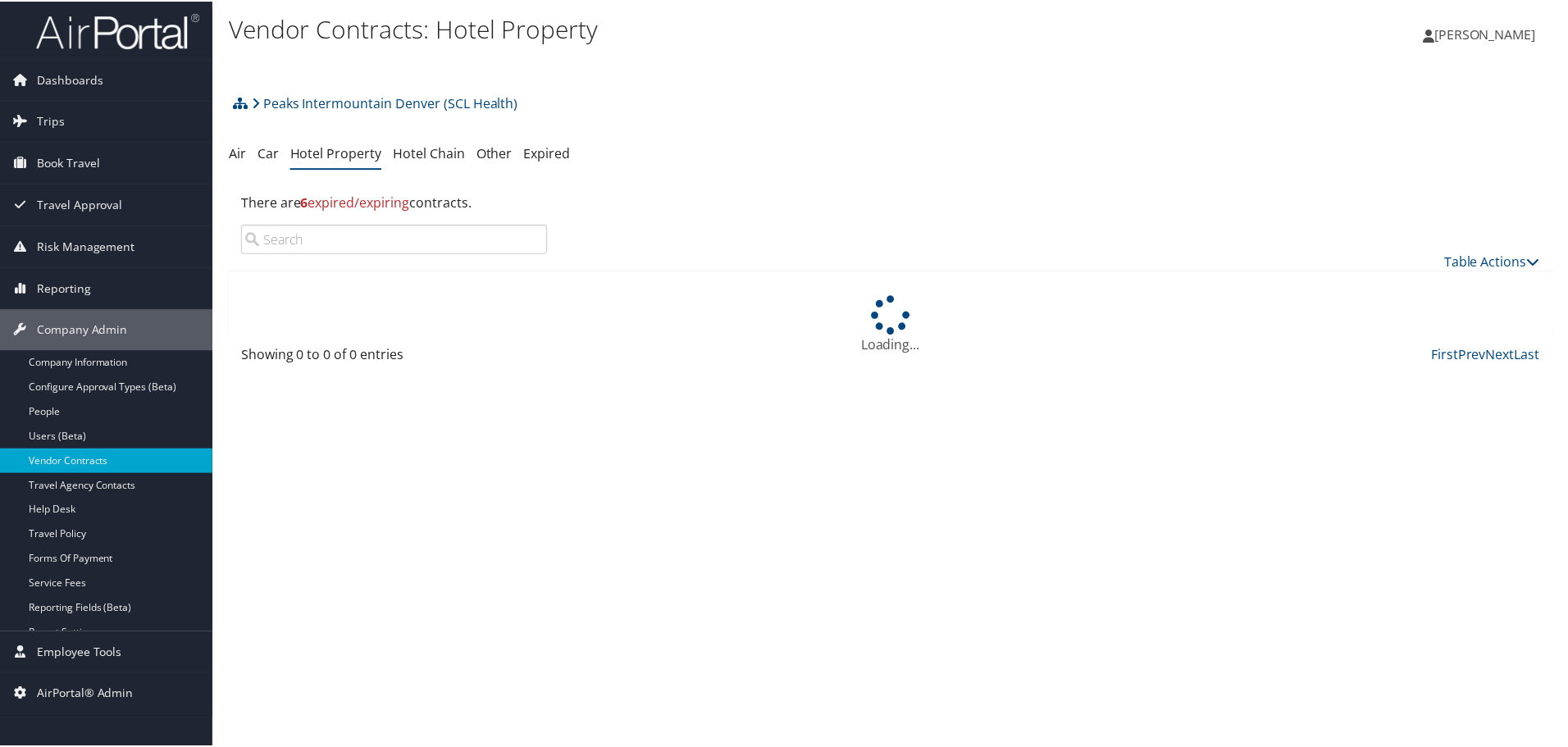
scroll to position [130, 0]
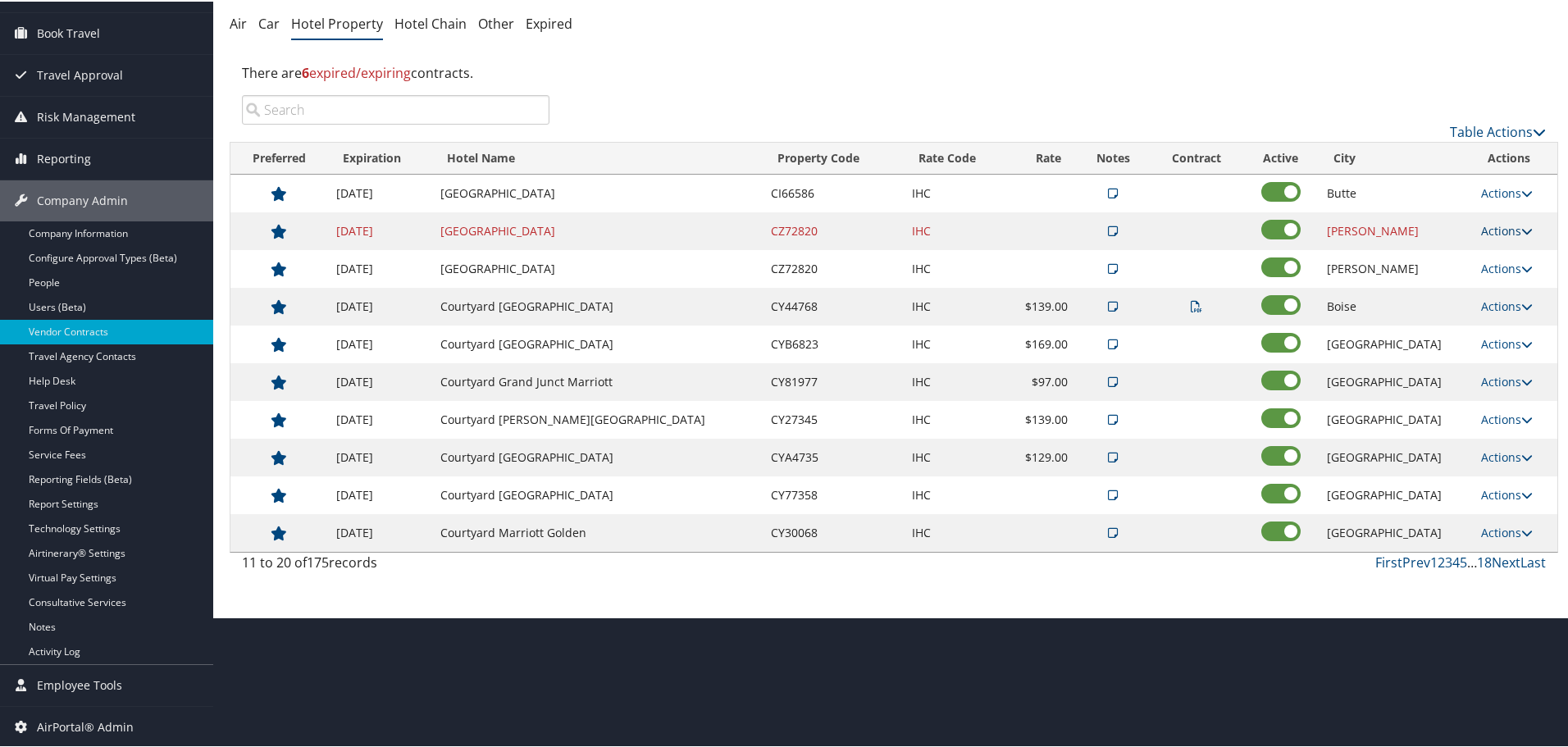
click at [1484, 226] on link "Actions" at bounding box center [1506, 229] width 51 height 16
click at [1495, 289] on link "Edit" at bounding box center [1516, 281] width 88 height 28
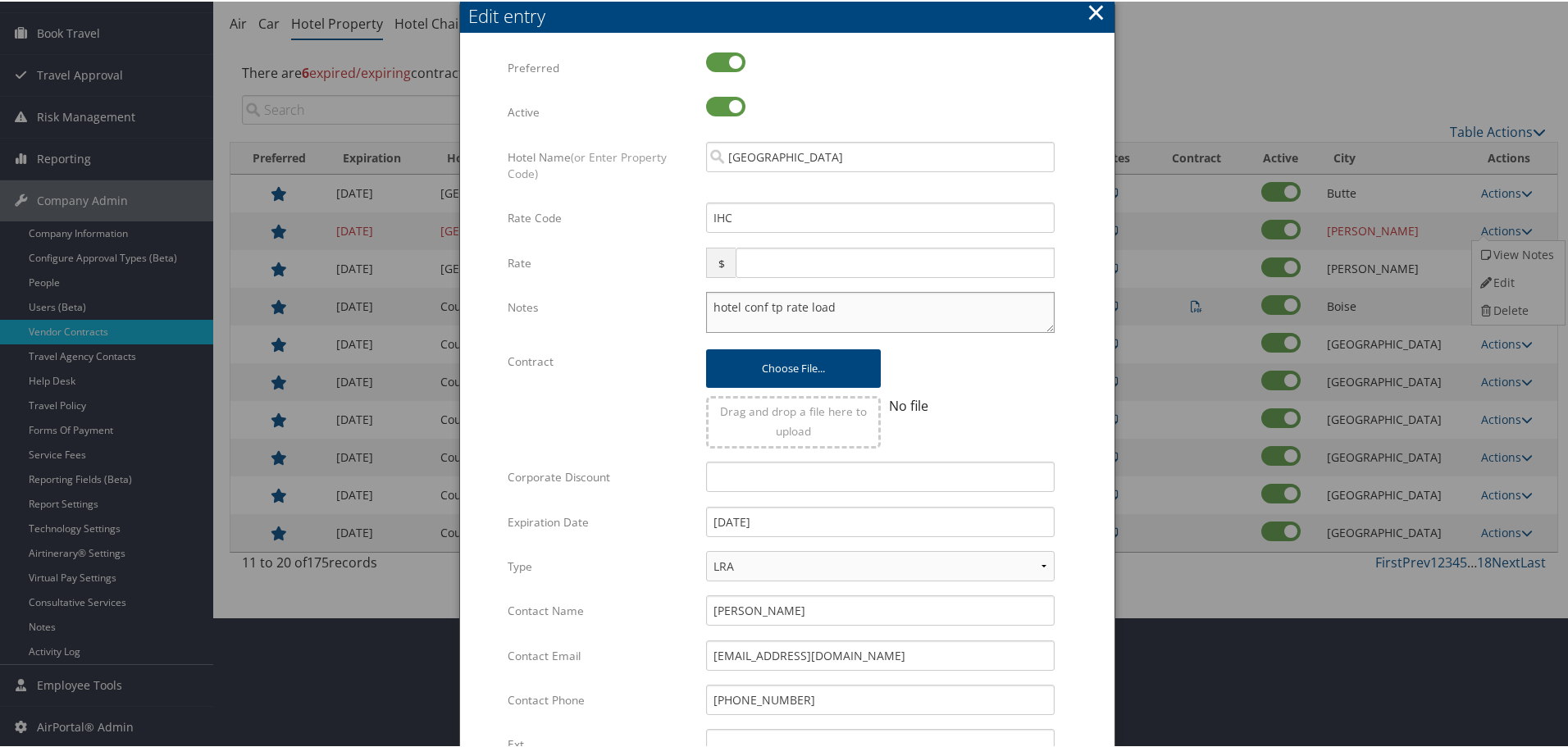
click at [706, 307] on textarea "hotel conf tp rate load" at bounding box center [880, 311] width 349 height 41
paste textarea "Rates tested in [GEOGRAPHIC_DATA] [DATE];"
type textarea "Rates tested in TP+ Oct 2025; hotel conf tp rate load"
click at [806, 515] on input "12/31/2024" at bounding box center [880, 520] width 349 height 30
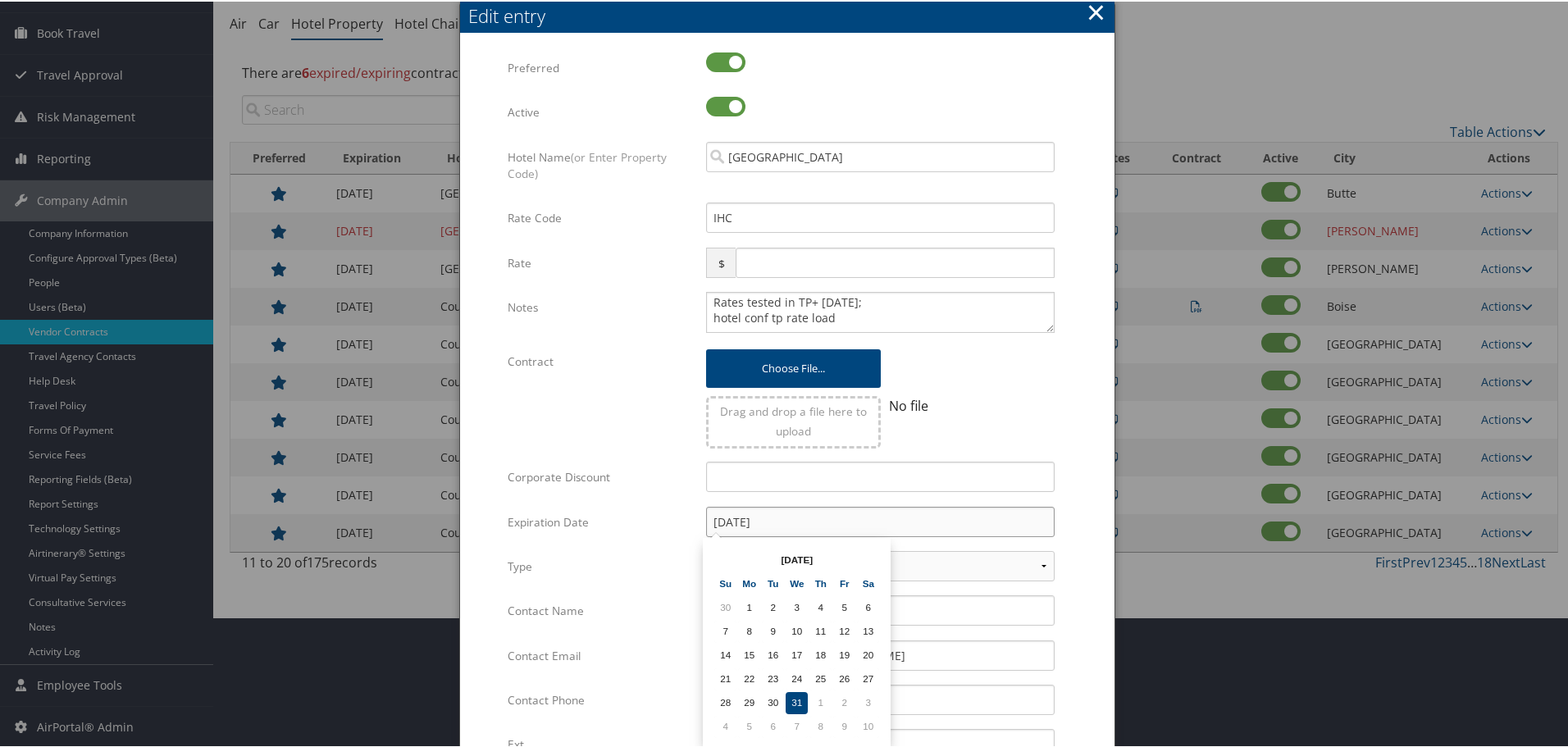
type input "[DATE]"
click at [1082, 437] on form "Multiple values The selected items contain different values for this input. To …" at bounding box center [787, 500] width 621 height 900
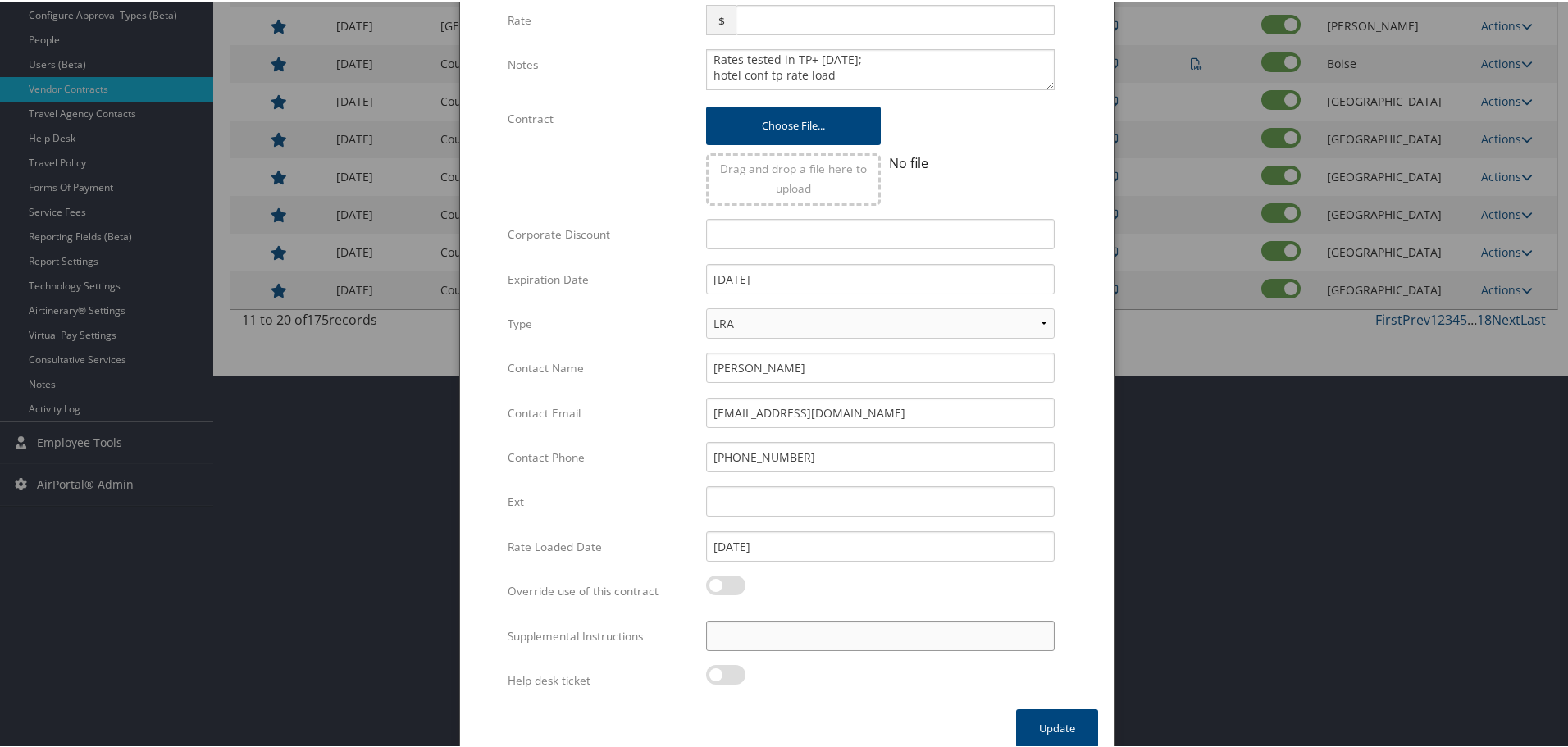
click at [832, 621] on input "Supplemental Instructions" at bounding box center [880, 635] width 349 height 30
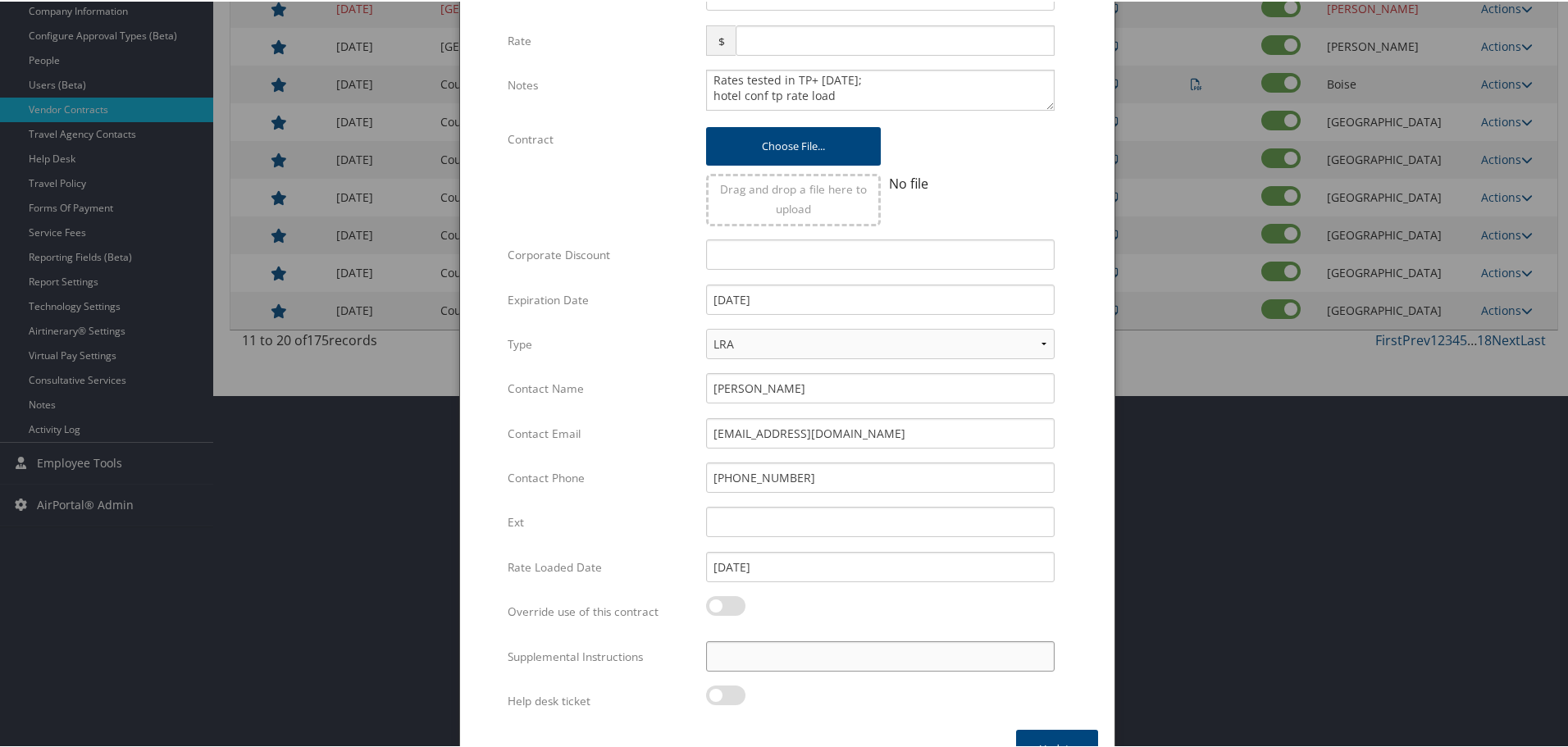
scroll to position [307, 0]
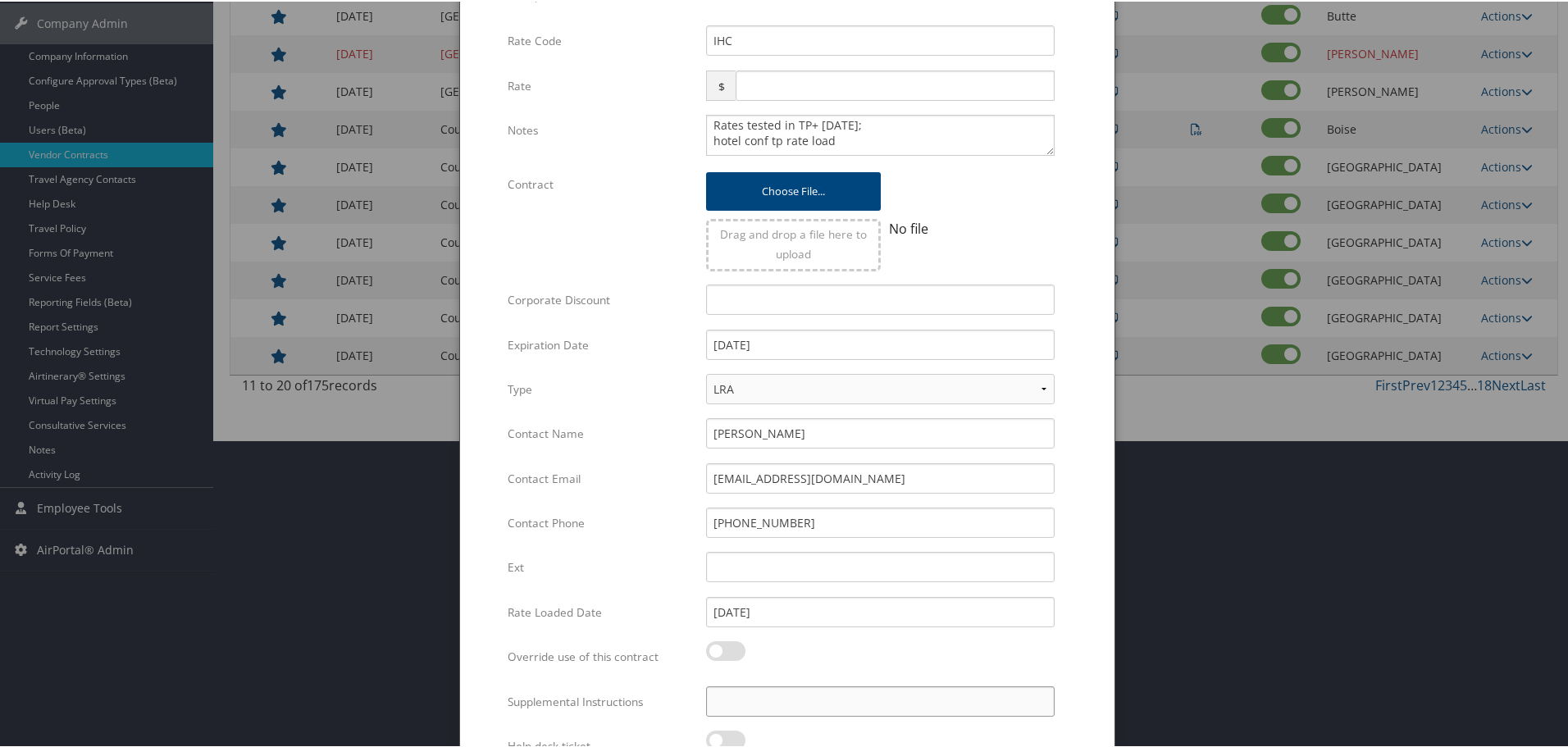
paste input "Rates tested in [GEOGRAPHIC_DATA] [DATE];"
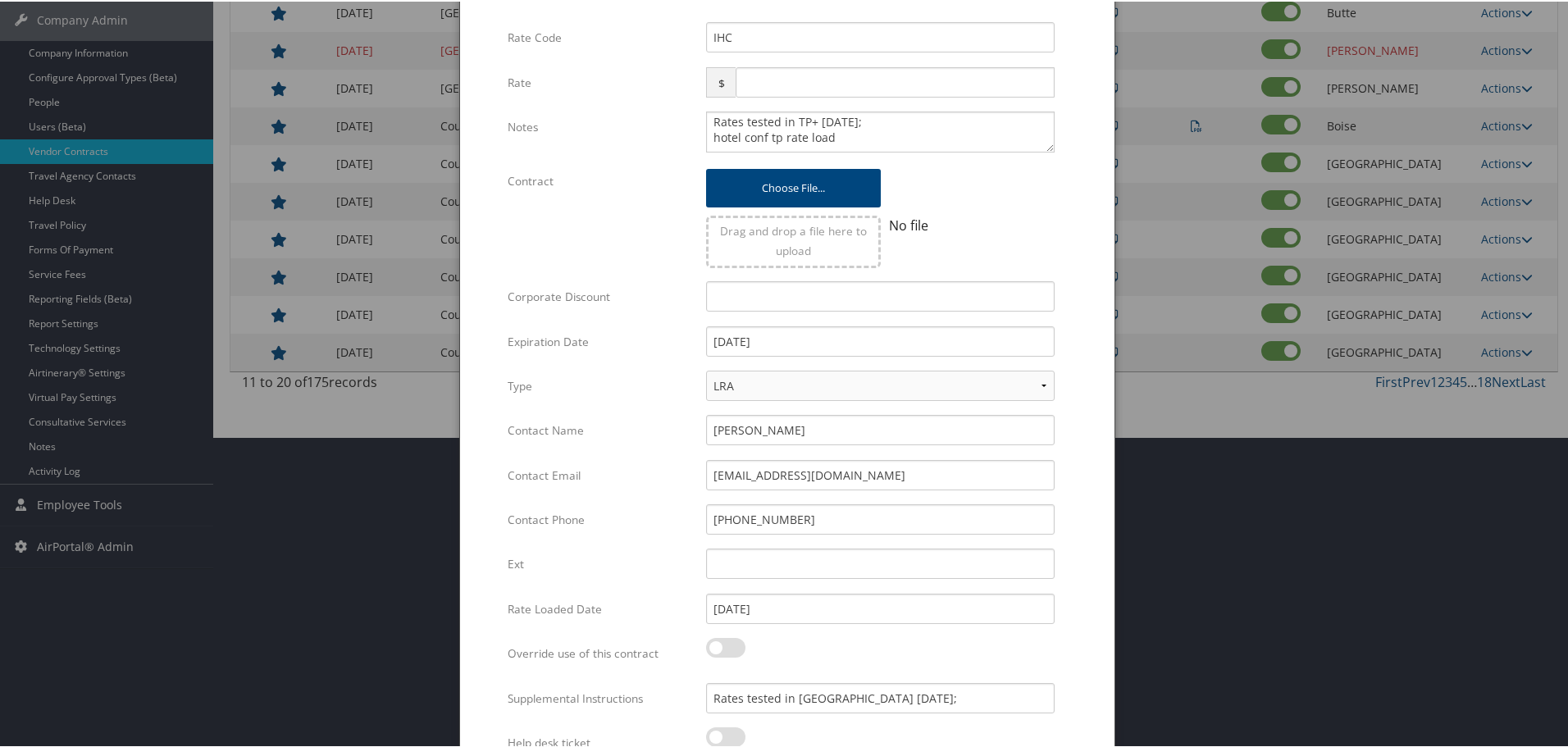
scroll to position [389, 0]
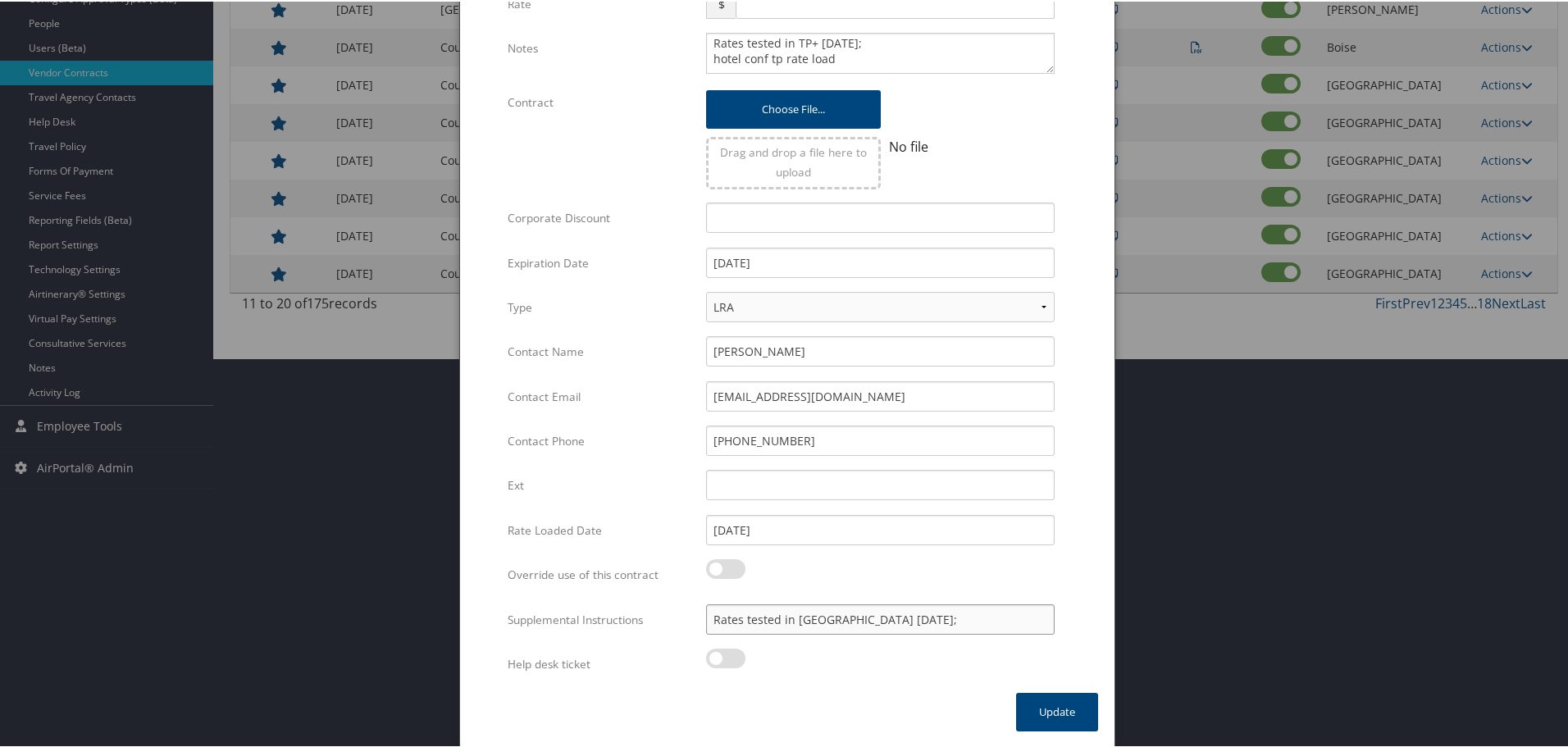
drag, startPoint x: 849, startPoint y: 633, endPoint x: 562, endPoint y: 648, distance: 287.4
click at [562, 648] on div "Multiple values The selected items contain different values for this input. To …" at bounding box center [788, 242] width 559 height 900
paste input "SAB Prop ID -"
paste input "20747"
type input "SAB Prop ID - 20747"
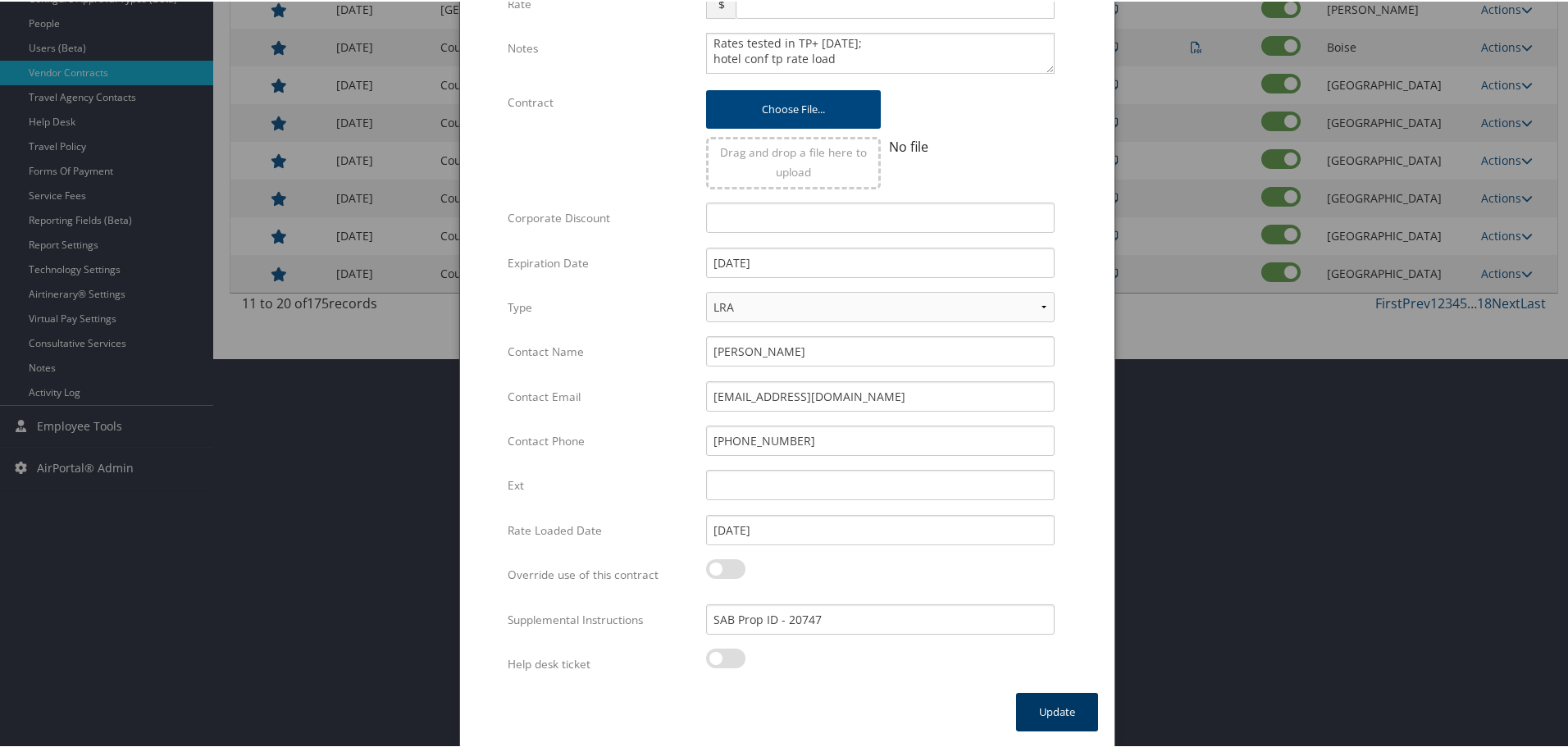
click at [1039, 712] on button "Update" at bounding box center [1057, 711] width 82 height 39
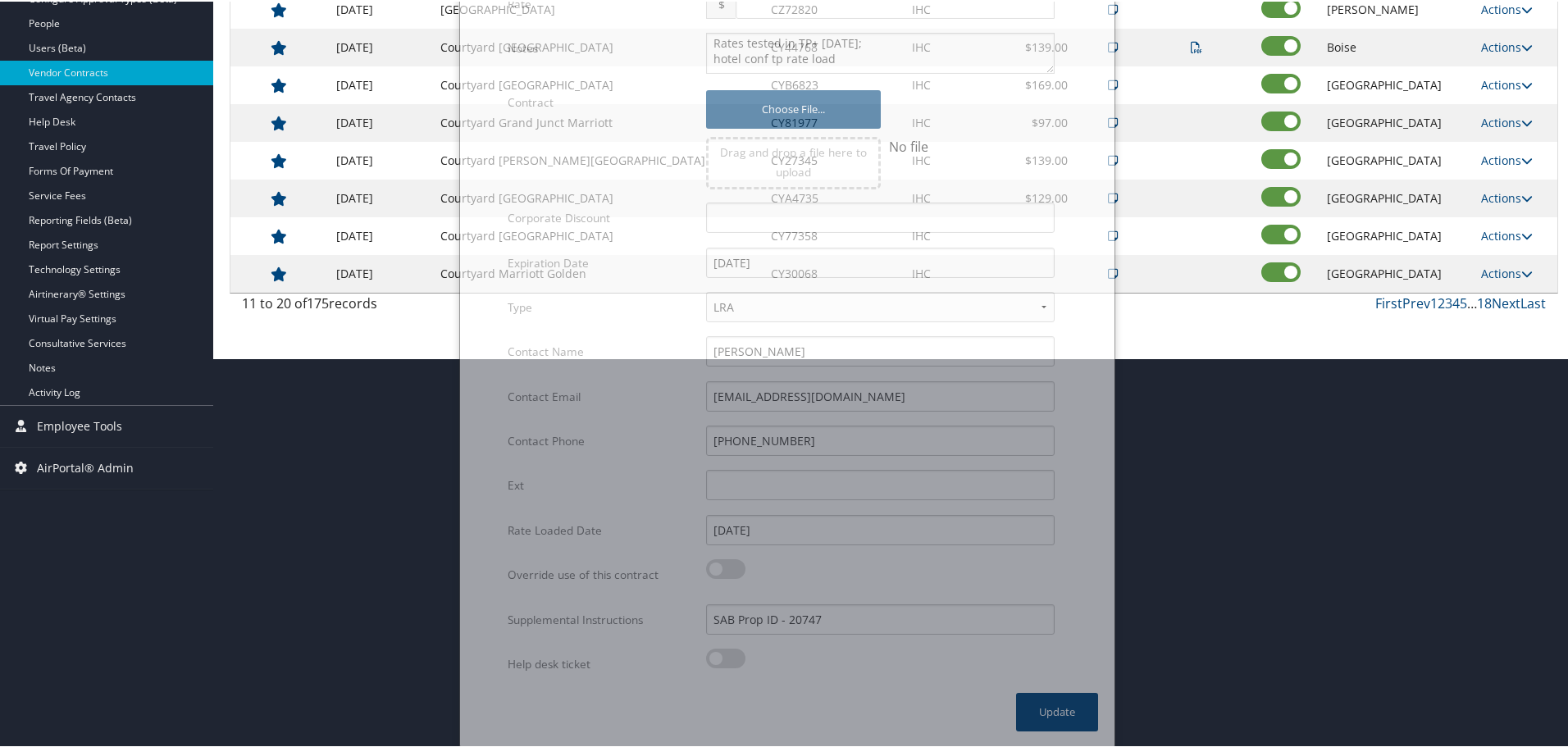
scroll to position [130, 0]
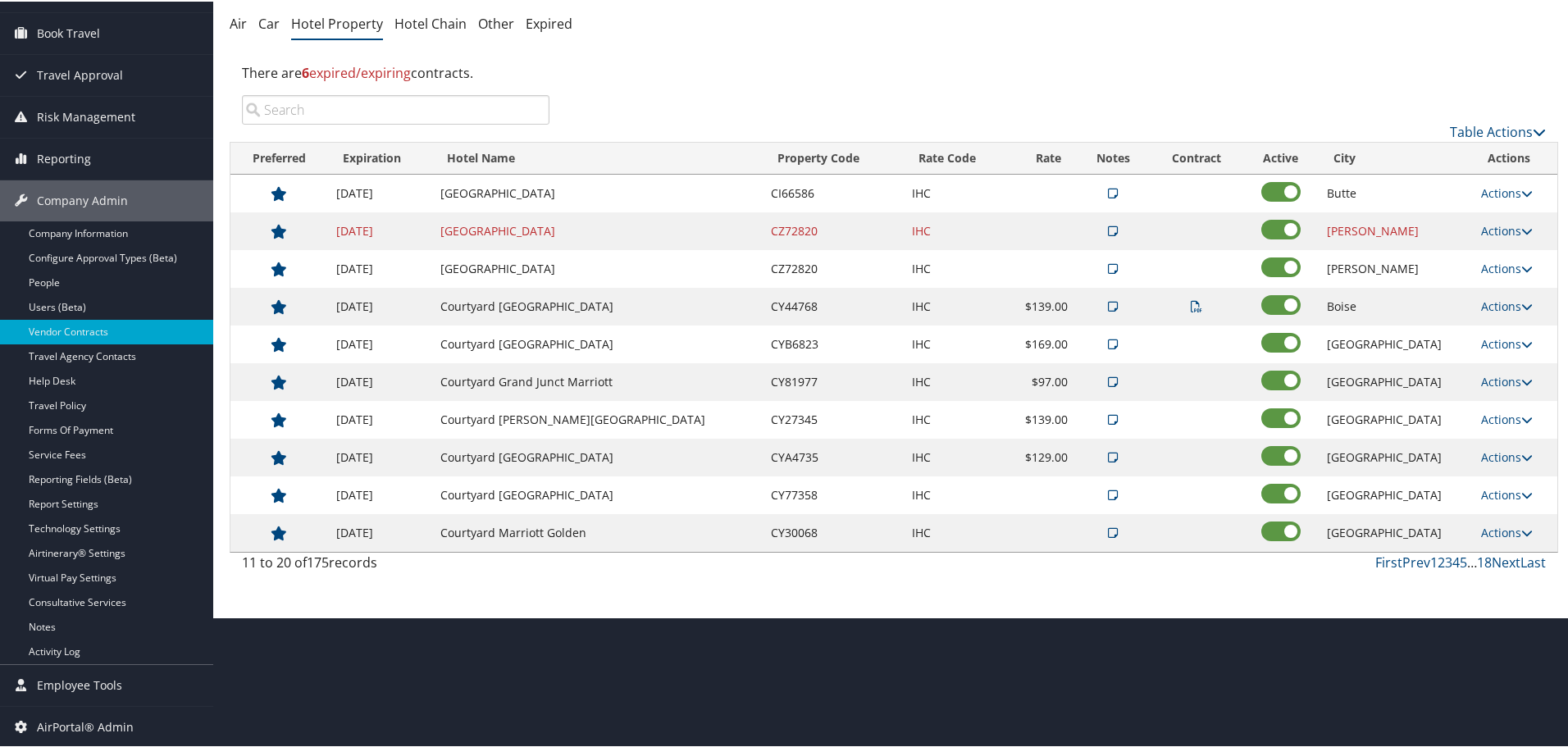
click at [452, 112] on input "search" at bounding box center [395, 108] width 307 height 29
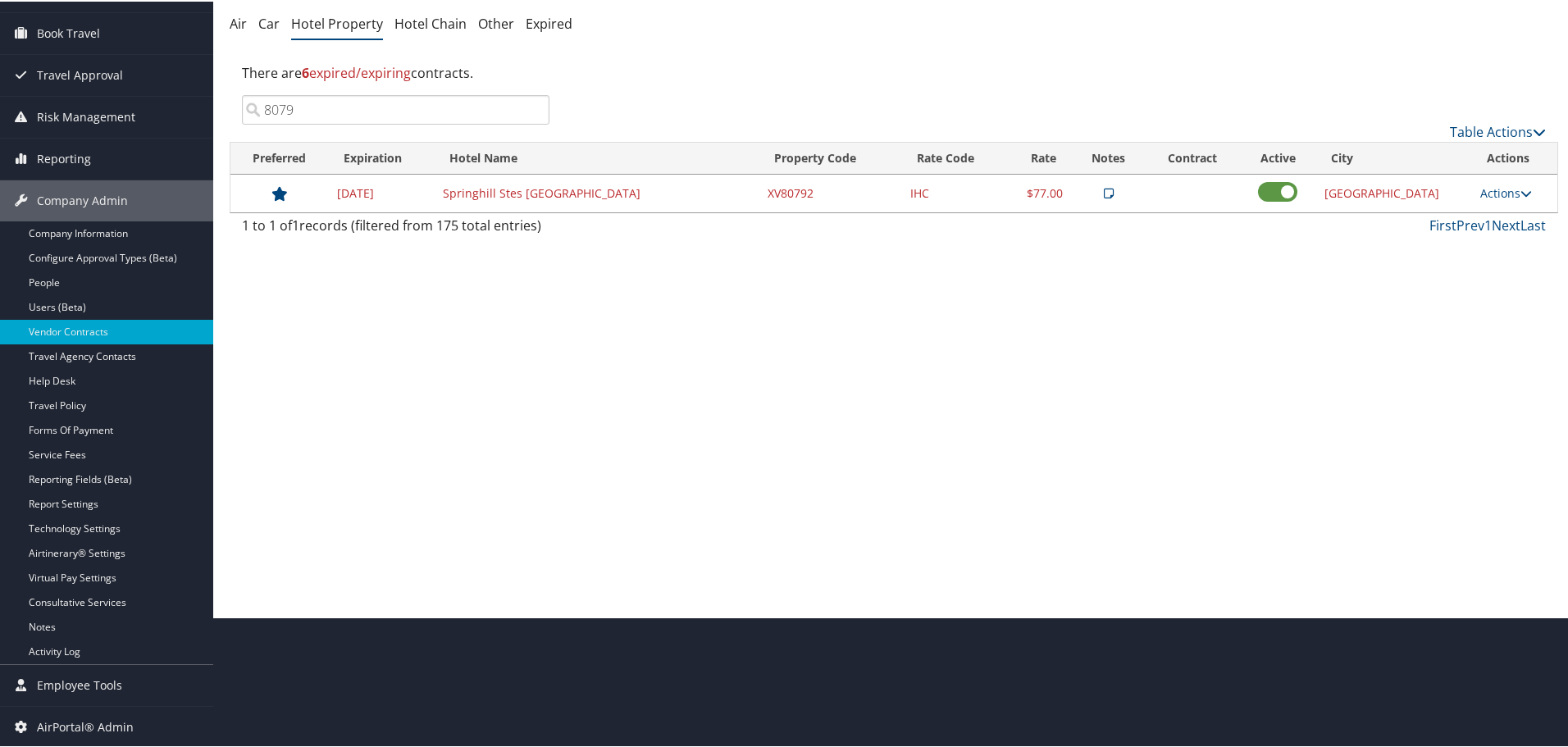
type input "8079"
click at [530, 108] on input "8079" at bounding box center [395, 108] width 307 height 29
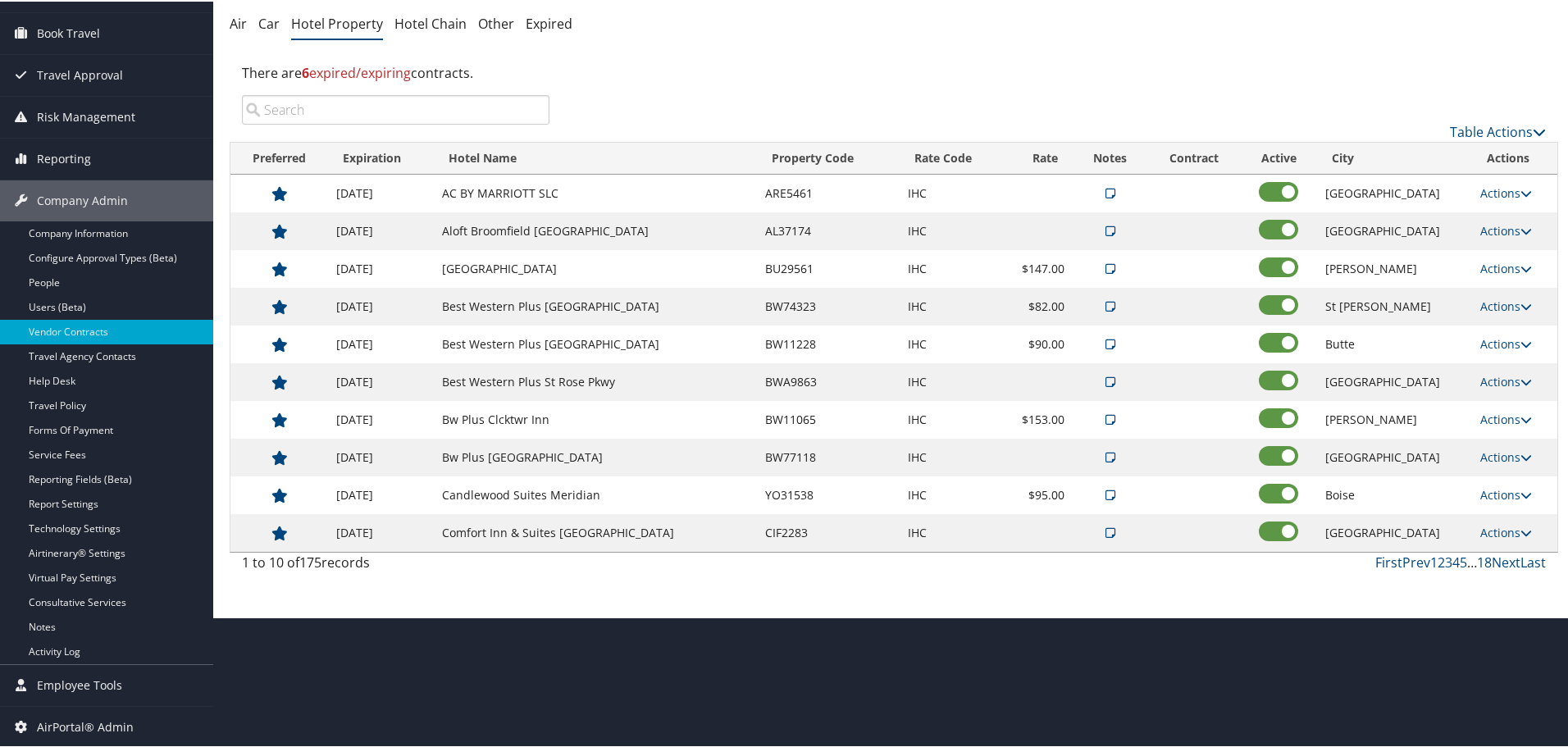
click at [483, 106] on input "search" at bounding box center [395, 108] width 307 height 29
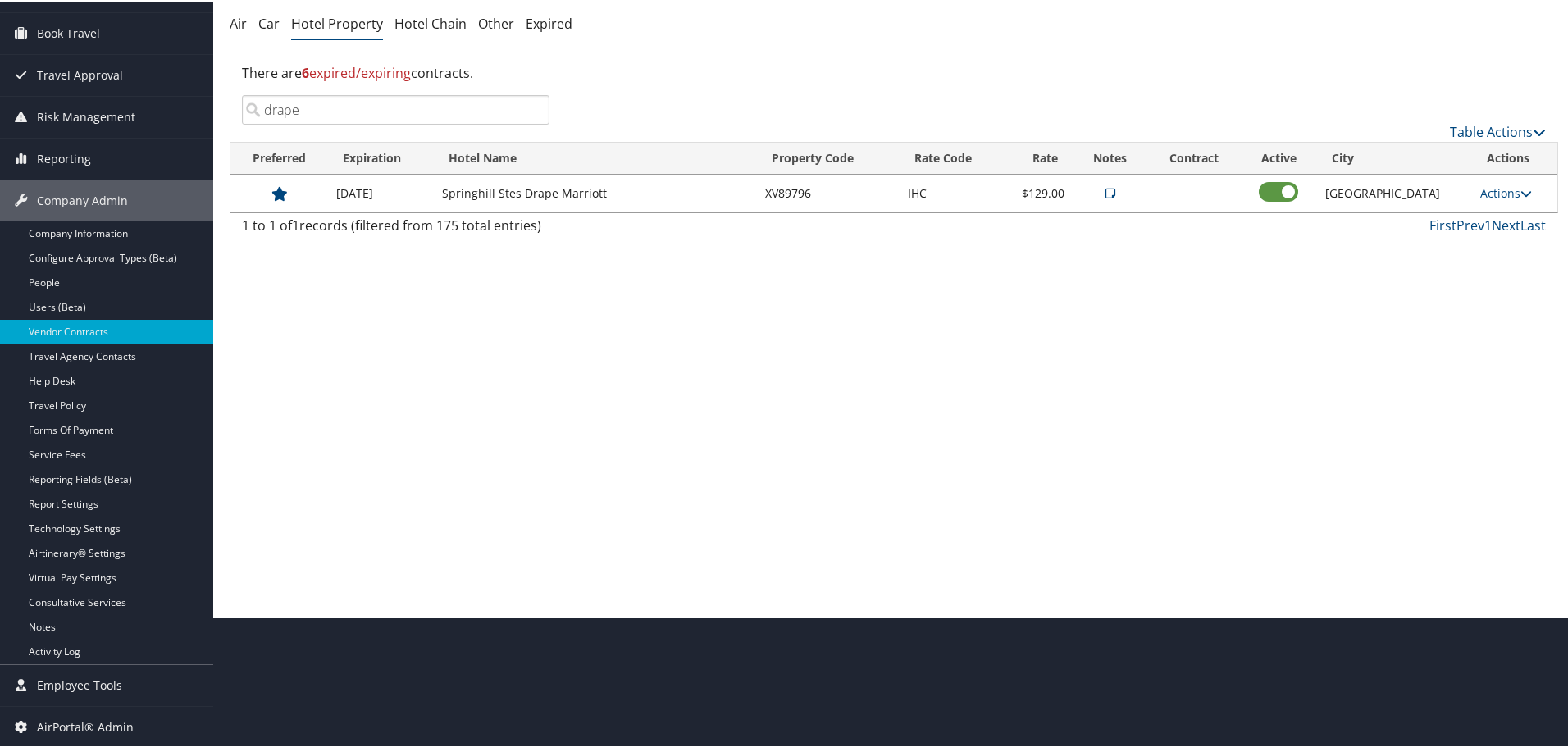
type input "draper"
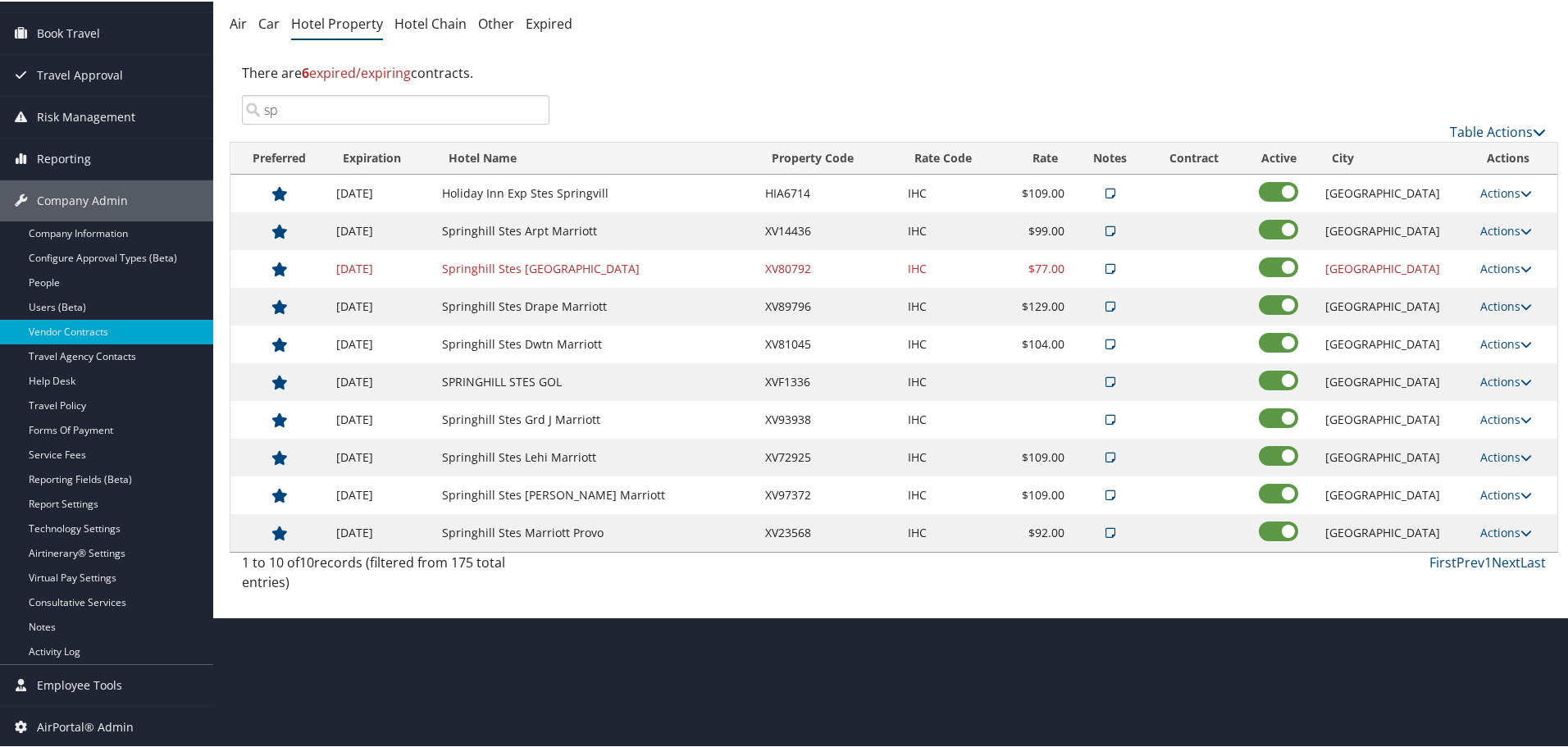
type input "s"
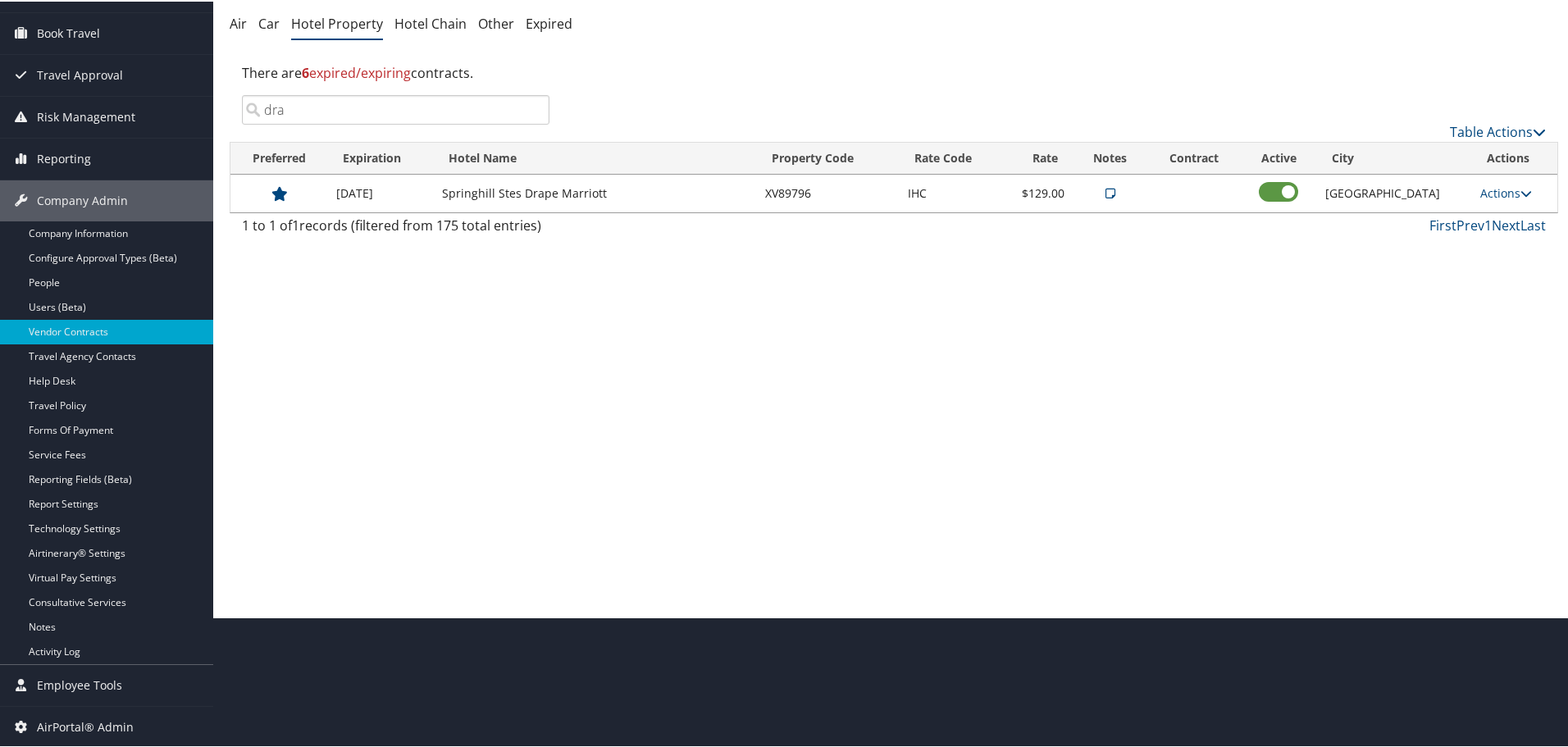
click at [483, 105] on input "dra" at bounding box center [395, 108] width 307 height 29
click at [490, 111] on input "8079" at bounding box center [395, 108] width 307 height 29
type input "drap"
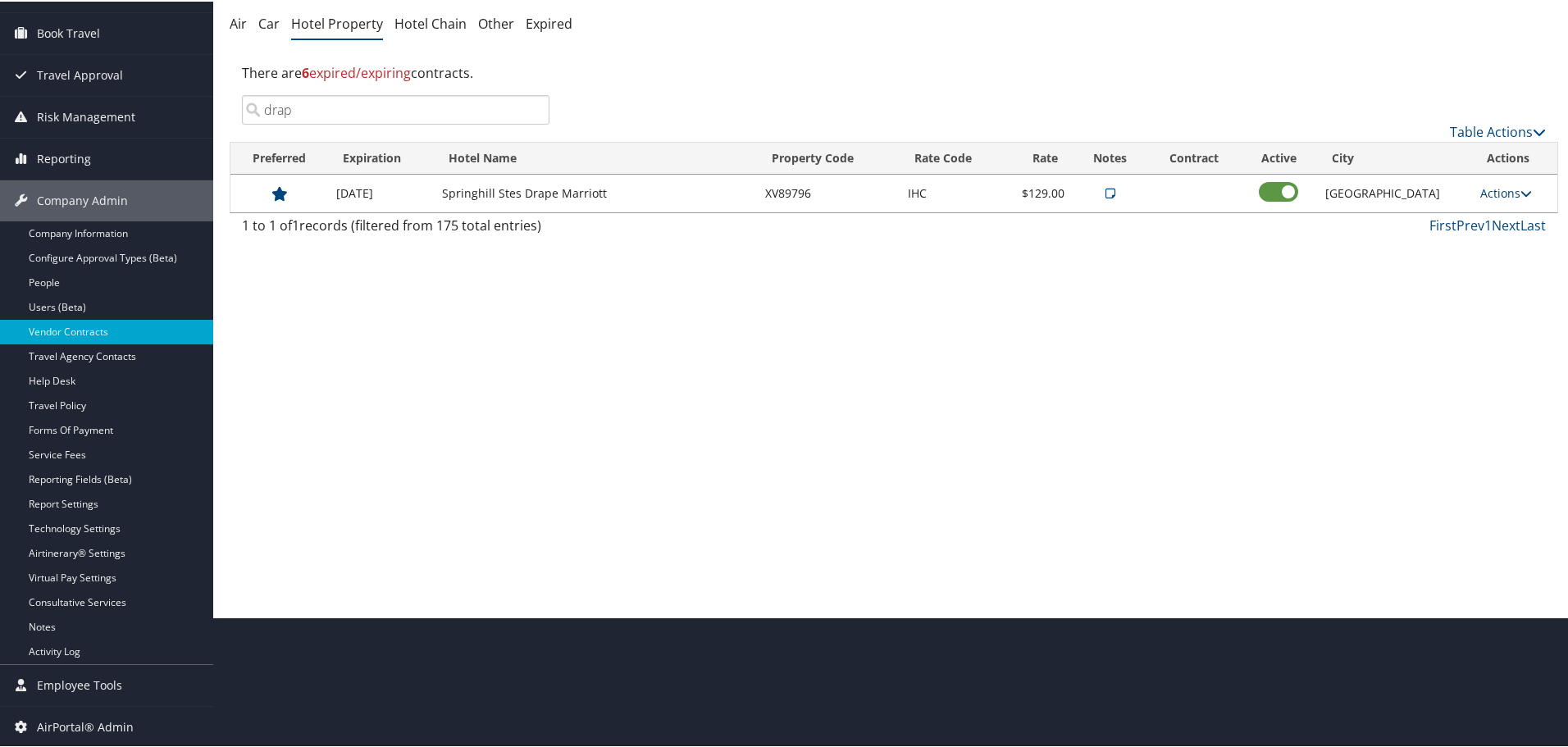
click at [1501, 185] on link "Actions" at bounding box center [1505, 192] width 51 height 16
drag, startPoint x: 1498, startPoint y: 240, endPoint x: 1438, endPoint y: 253, distance: 61.4
click at [1497, 240] on link "Edit" at bounding box center [1516, 243] width 88 height 28
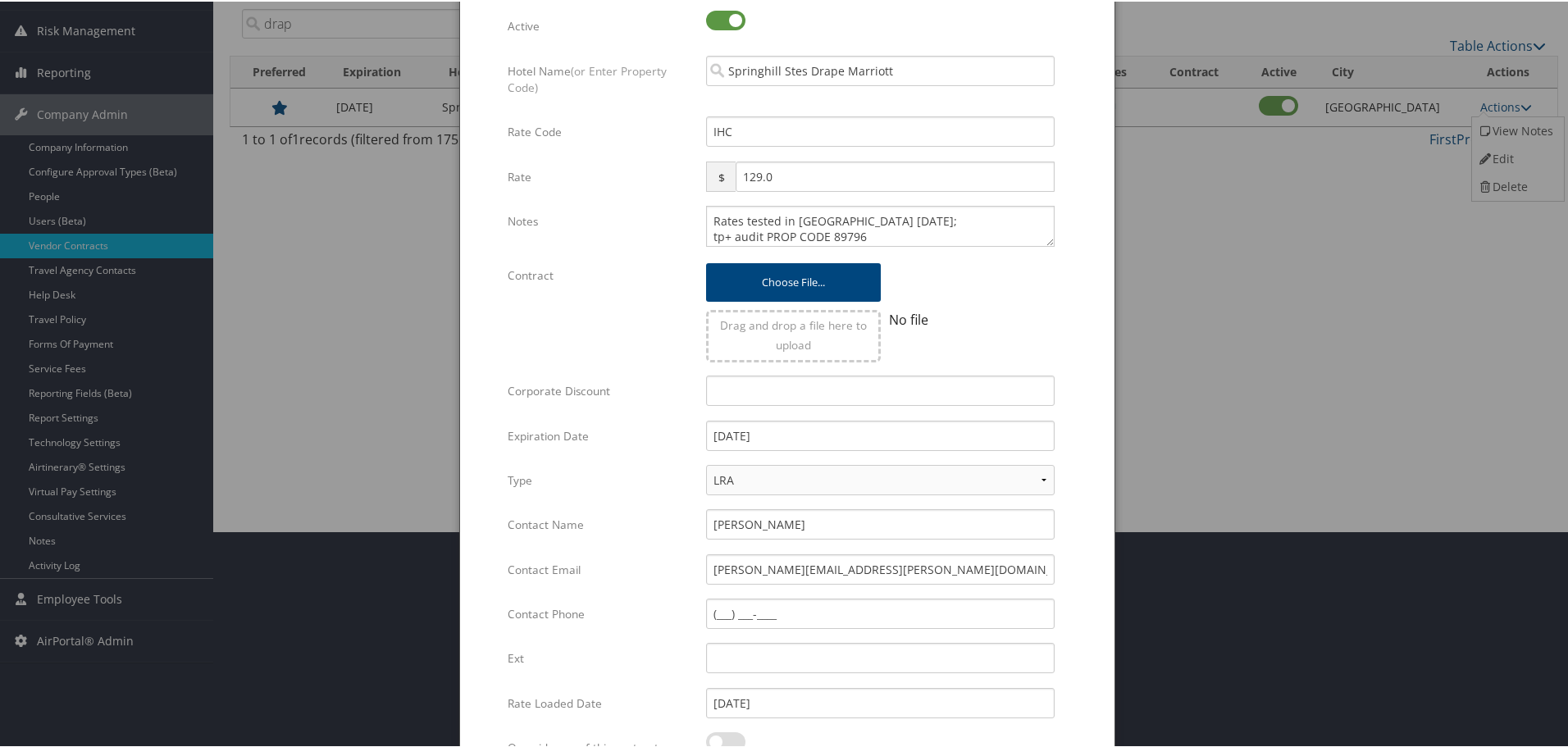
scroll to position [0, 0]
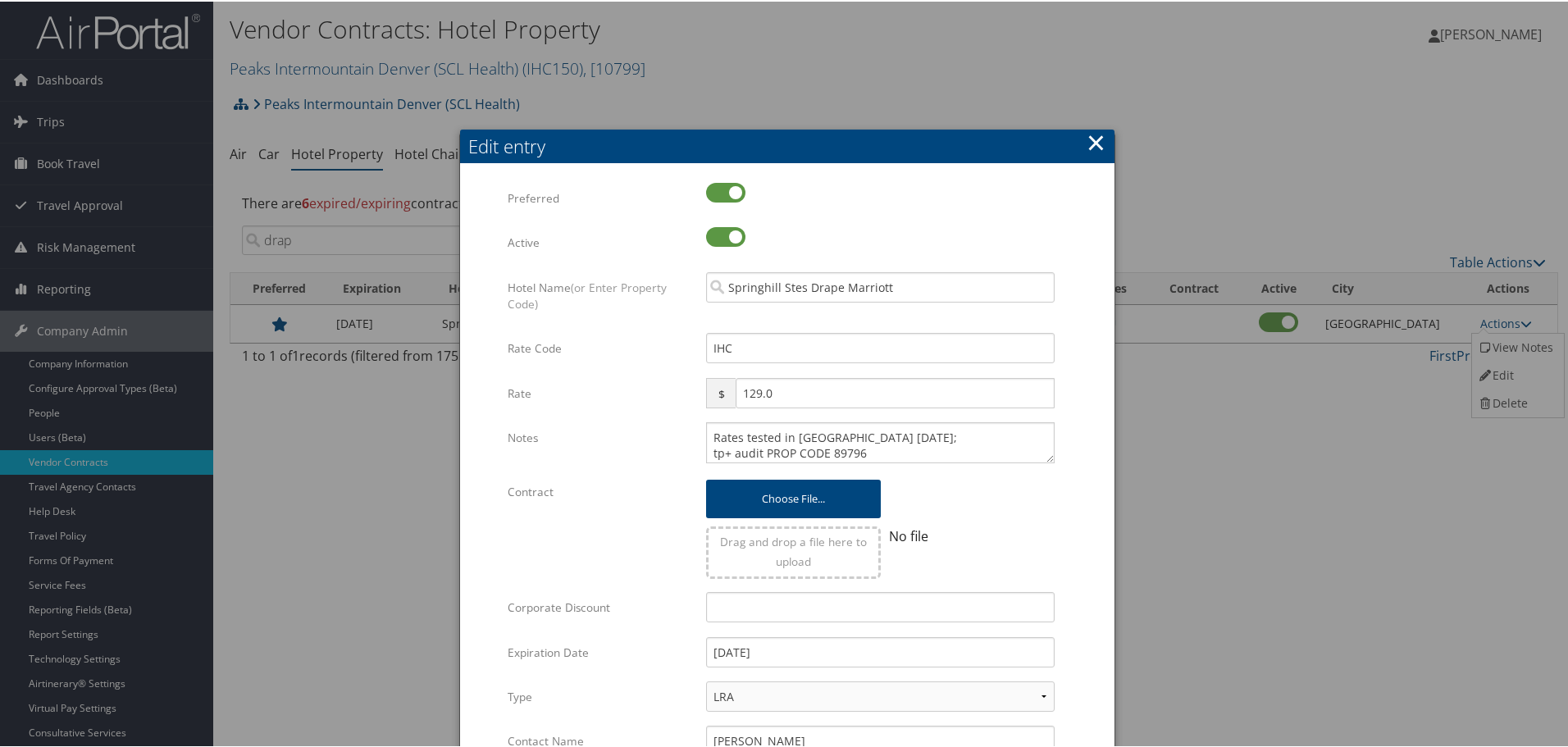
click at [1095, 142] on button "×" at bounding box center [1095, 141] width 19 height 33
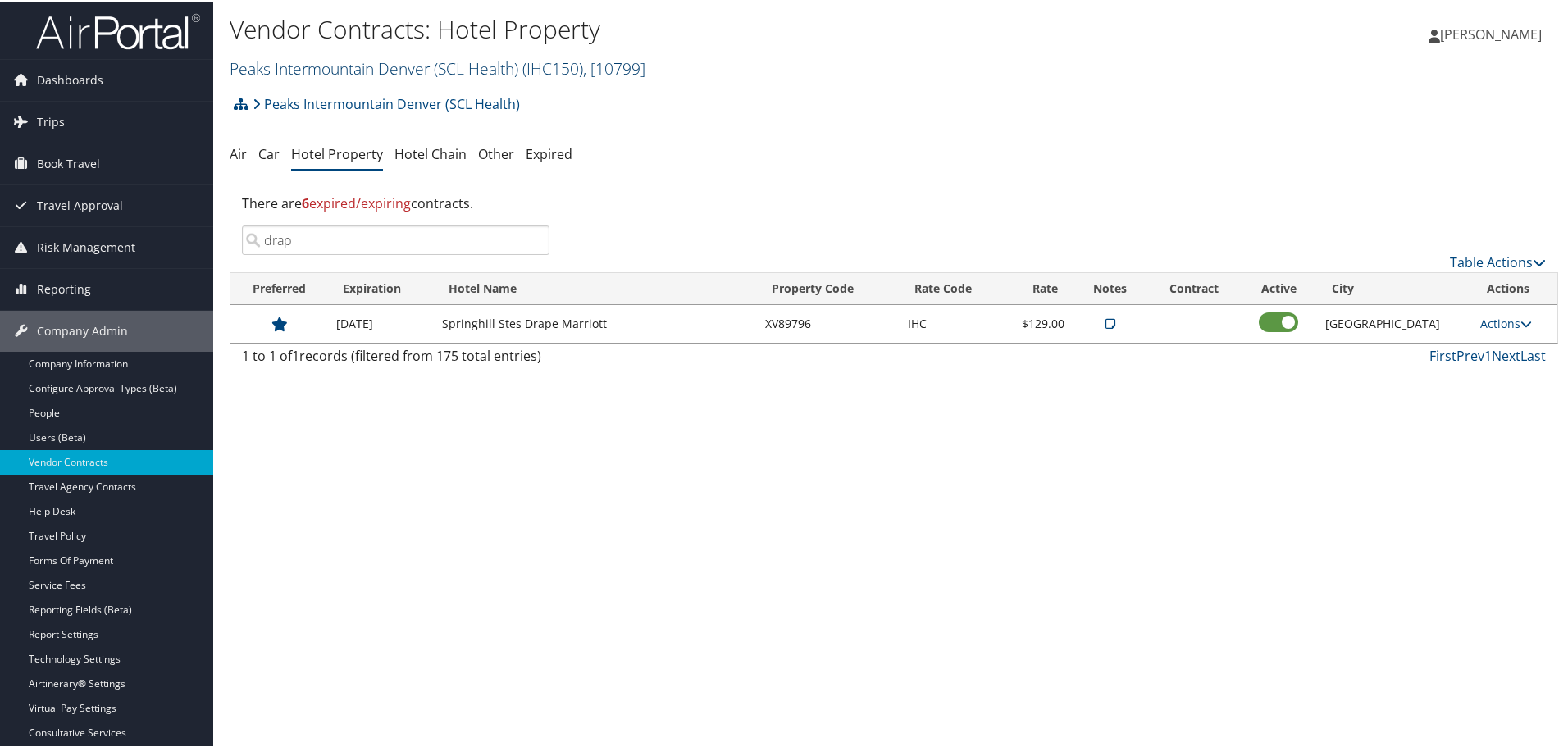
click at [346, 58] on h2 "Peaks Intermountain Denver (SCL Health) ( IHC150 ) , [ 10799 ]" at bounding box center [672, 65] width 886 height 28
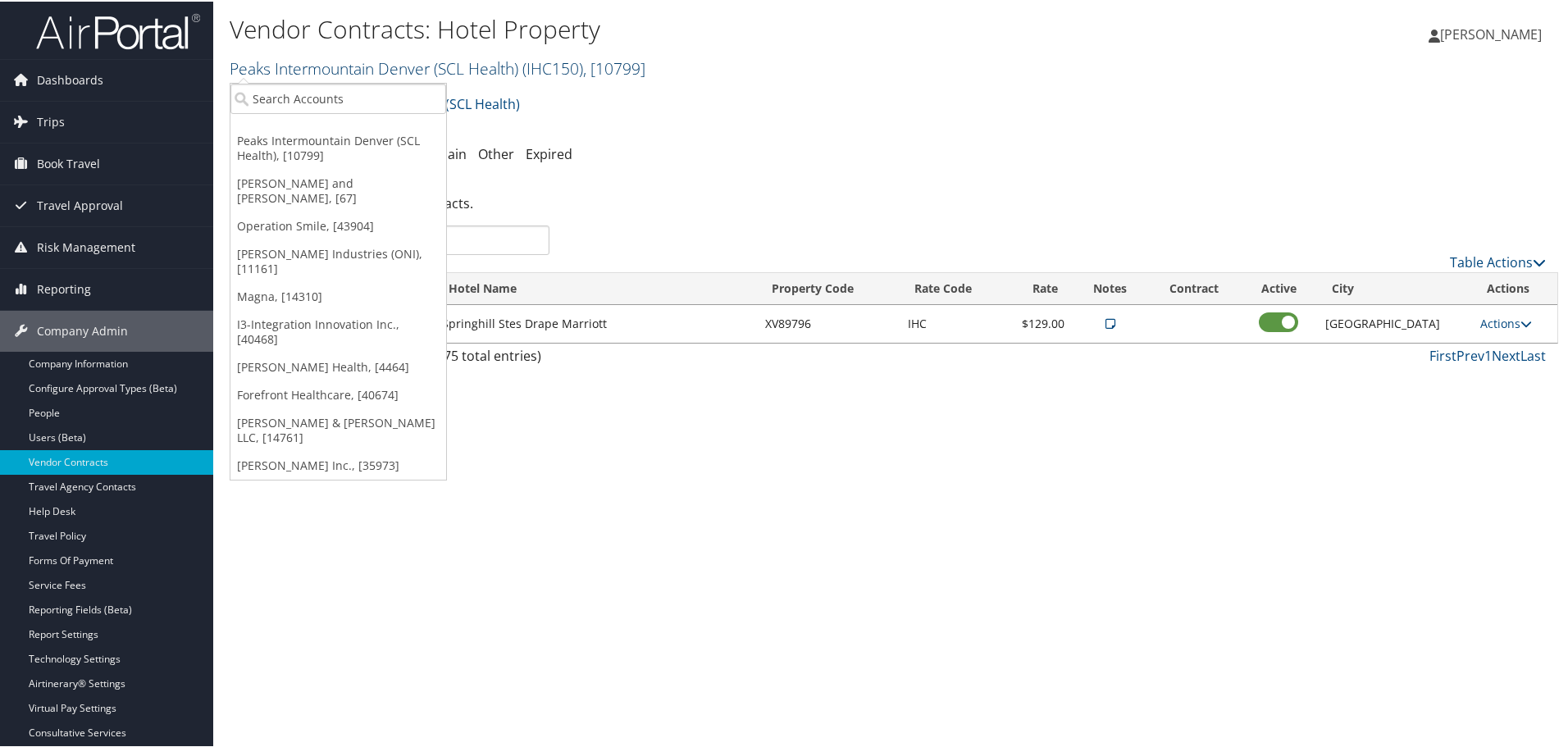
click at [345, 69] on link "Peaks Intermountain Denver (SCL Health) ( IHC150 ) , [ 10799 ]" at bounding box center [437, 66] width 416 height 22
click at [327, 89] on input "search" at bounding box center [338, 97] width 216 height 30
type input "ihc150"
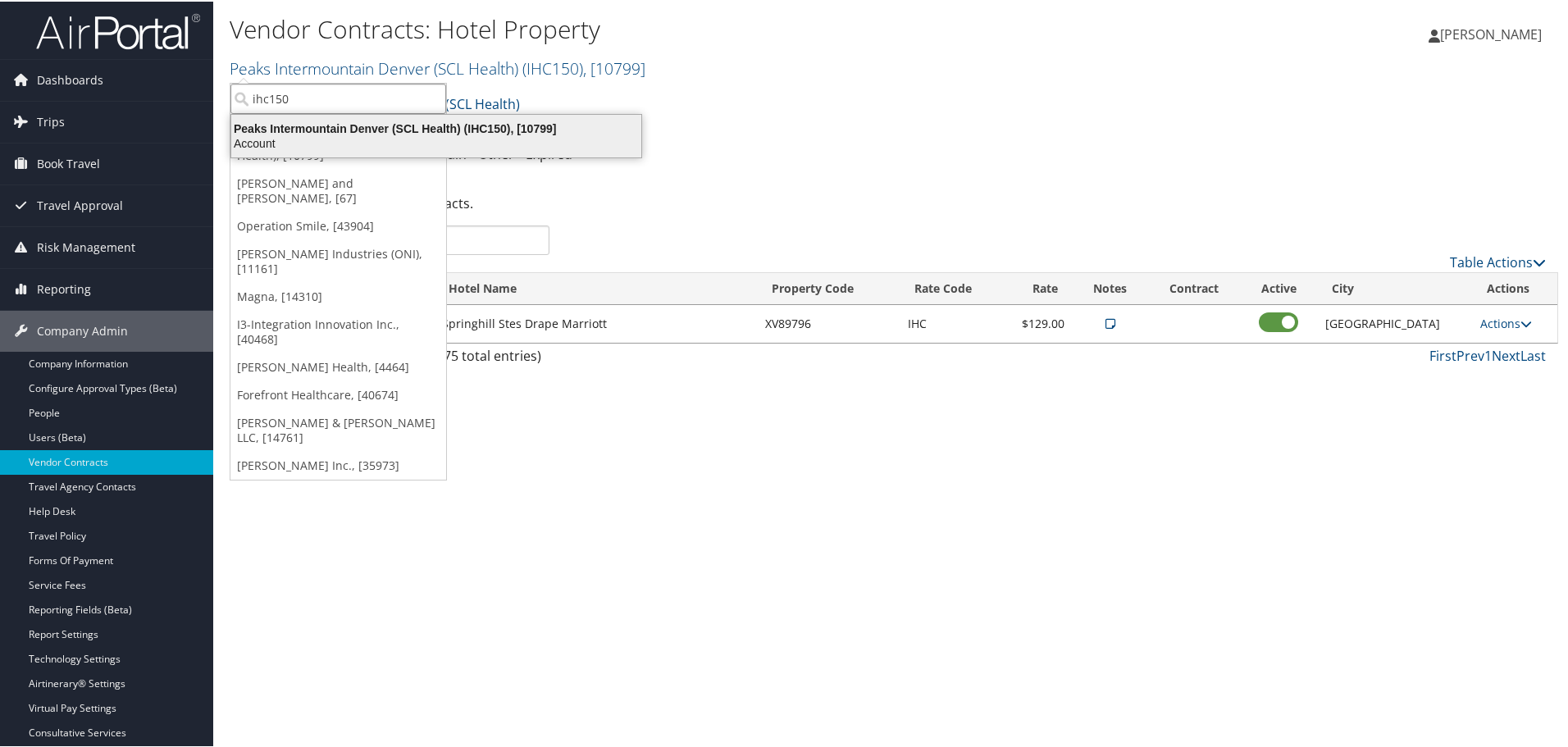
click at [324, 123] on div "Peaks Intermountain Denver (SCL Health) (IHC150), [10799]" at bounding box center [435, 127] width 429 height 15
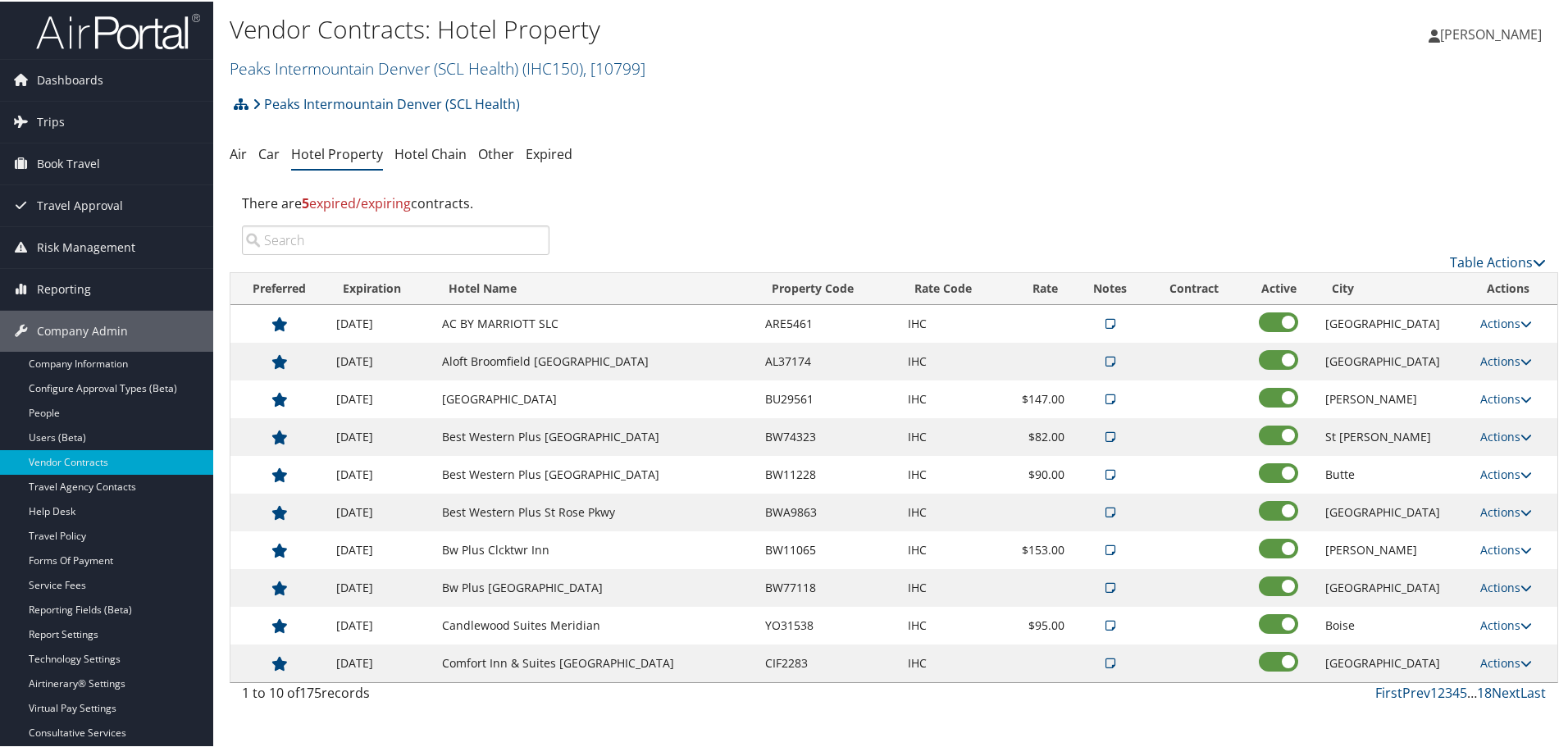
click at [443, 242] on input "search" at bounding box center [395, 238] width 307 height 29
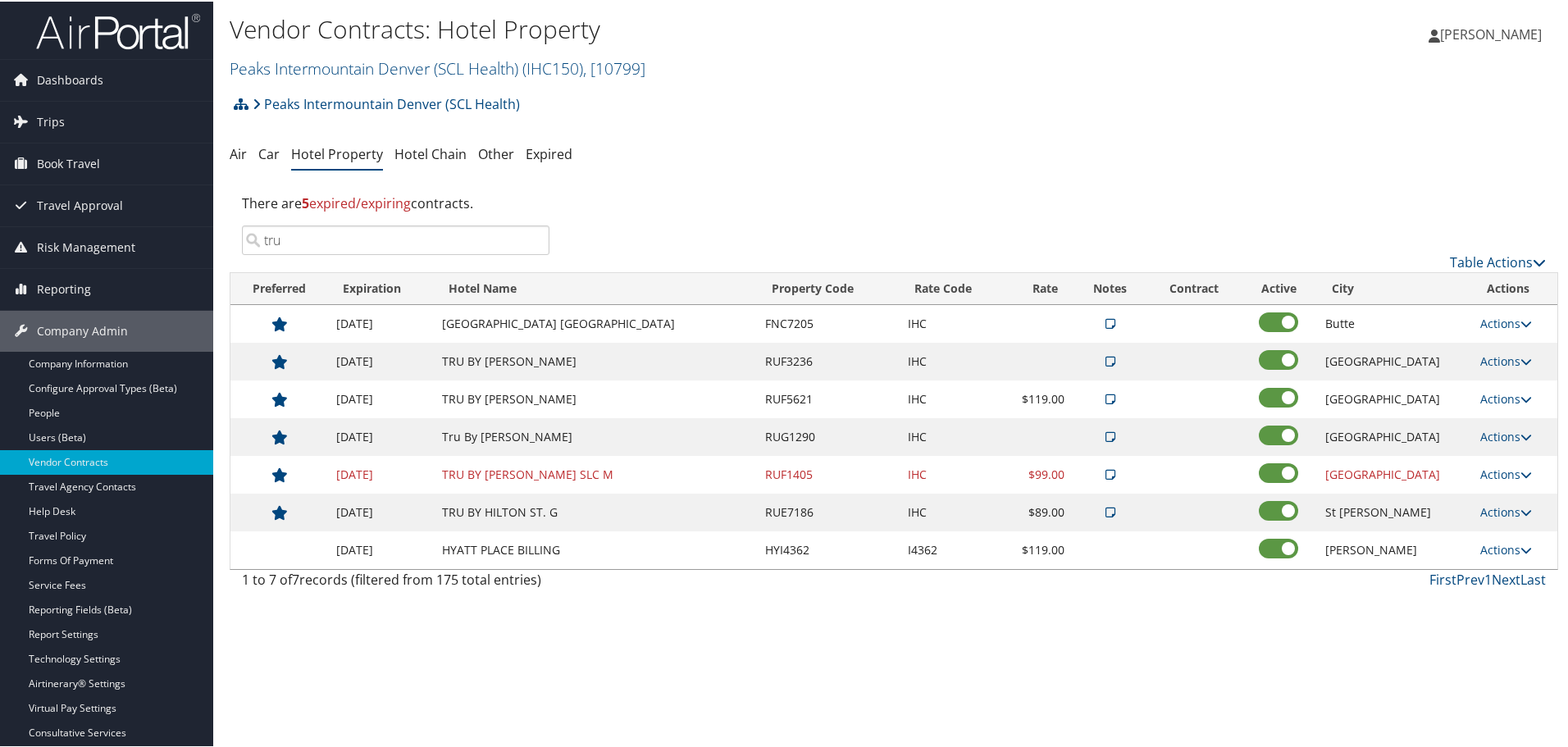
type input "tru"
click at [1490, 470] on link "Actions" at bounding box center [1505, 473] width 51 height 16
click at [1506, 523] on link "Edit" at bounding box center [1516, 525] width 88 height 28
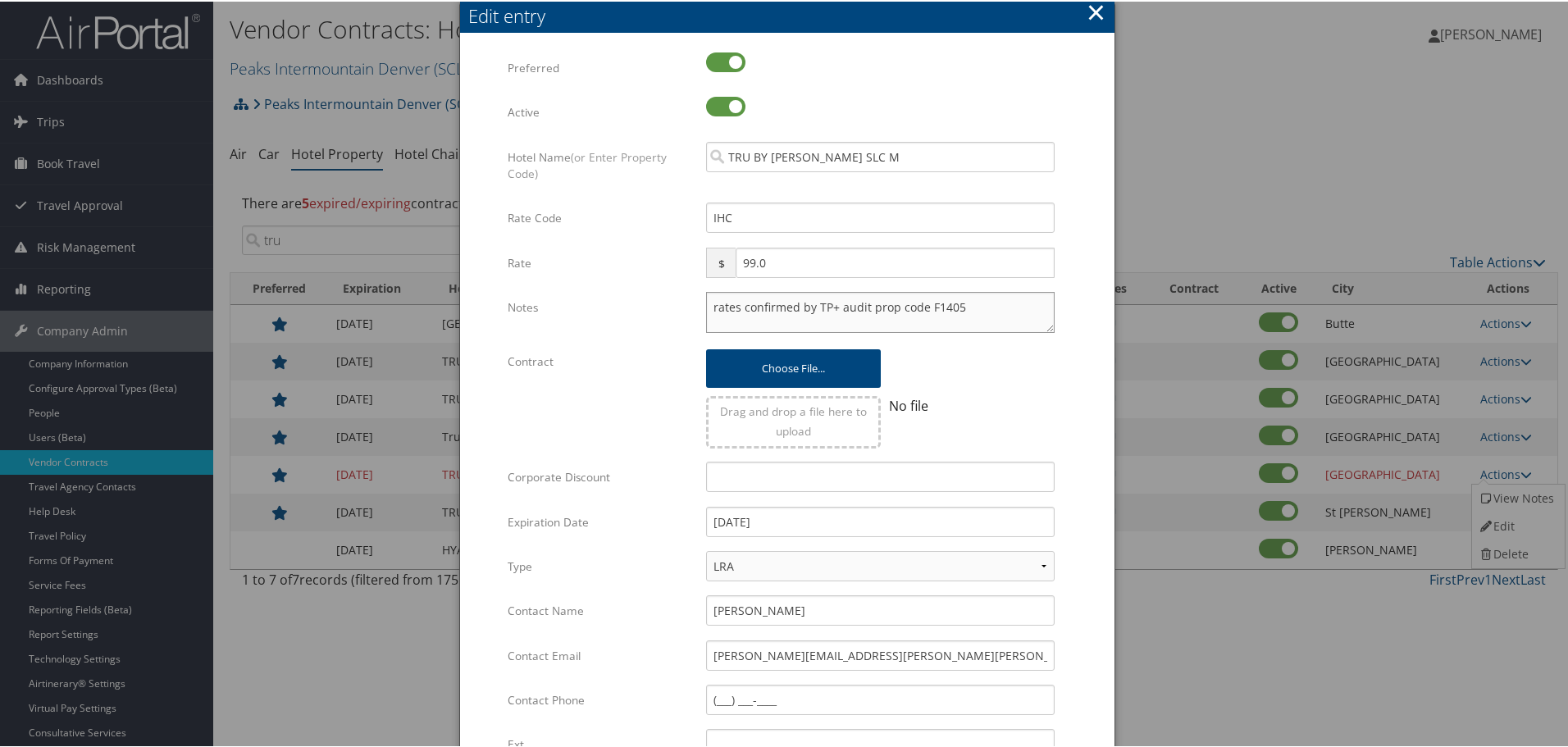
click at [709, 306] on textarea "rates confirmed by TP+ audit prop code F1405" at bounding box center [880, 311] width 349 height 41
paste textarea "Rates tested in [GEOGRAPHIC_DATA] [DATE];"
type textarea "Rates tested in TP+ Oct 2025; rates confirmed by TP+ audit prop code F1405"
click at [850, 527] on input "12/31/2024" at bounding box center [880, 520] width 349 height 30
type input "[DATE]"
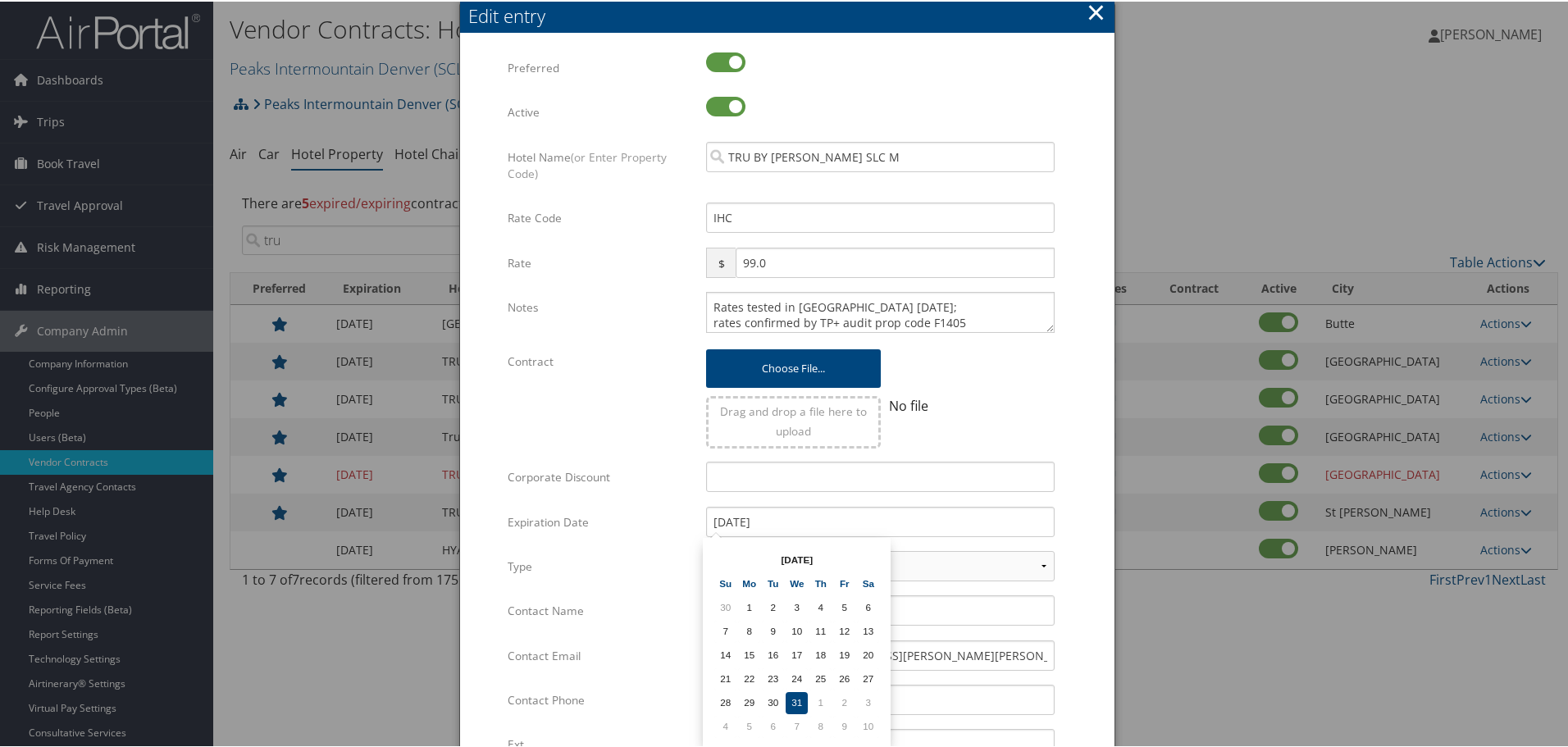
click at [1066, 530] on form "Multiple values The selected items contain different values for this input. To …" at bounding box center [787, 500] width 621 height 900
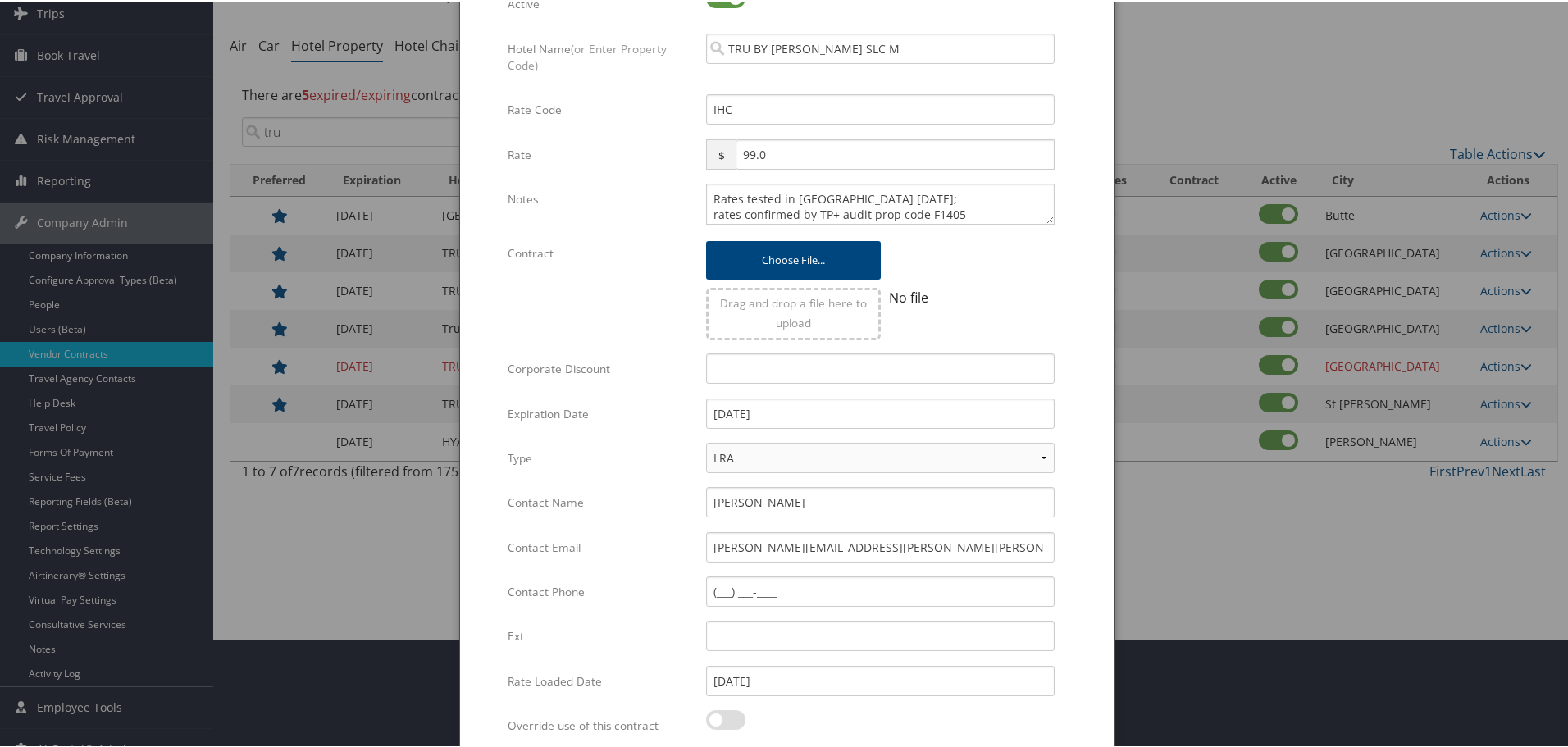
scroll to position [259, 0]
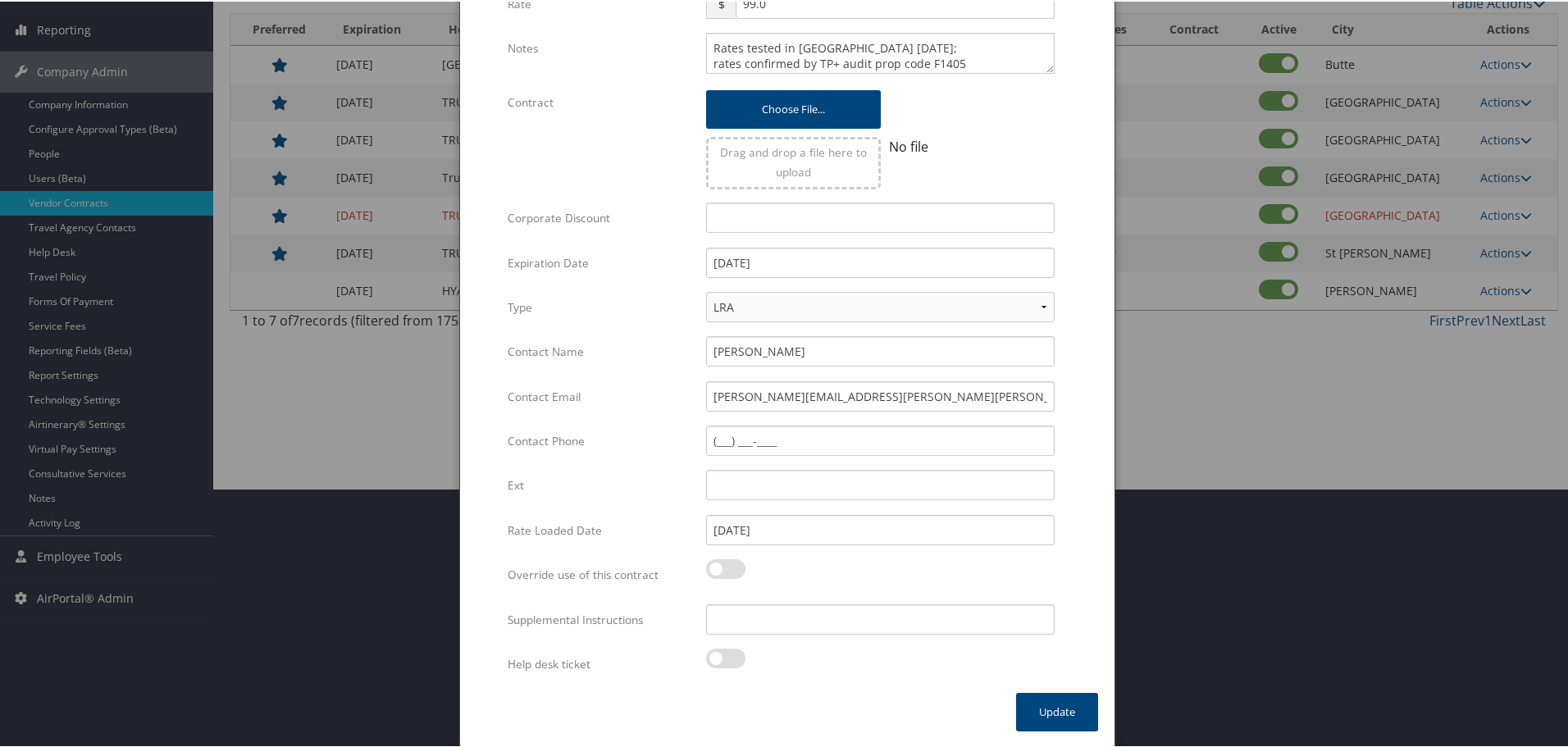
click at [823, 635] on div "Multiple values The selected items contain different values for this input. To …" at bounding box center [880, 624] width 373 height 43
click at [823, 623] on input "Supplemental Instructions" at bounding box center [880, 618] width 349 height 30
click at [828, 613] on input "Supplemental Instructions" at bounding box center [880, 618] width 349 height 30
paste input "SAB Prop ID -"
paste input "324357"
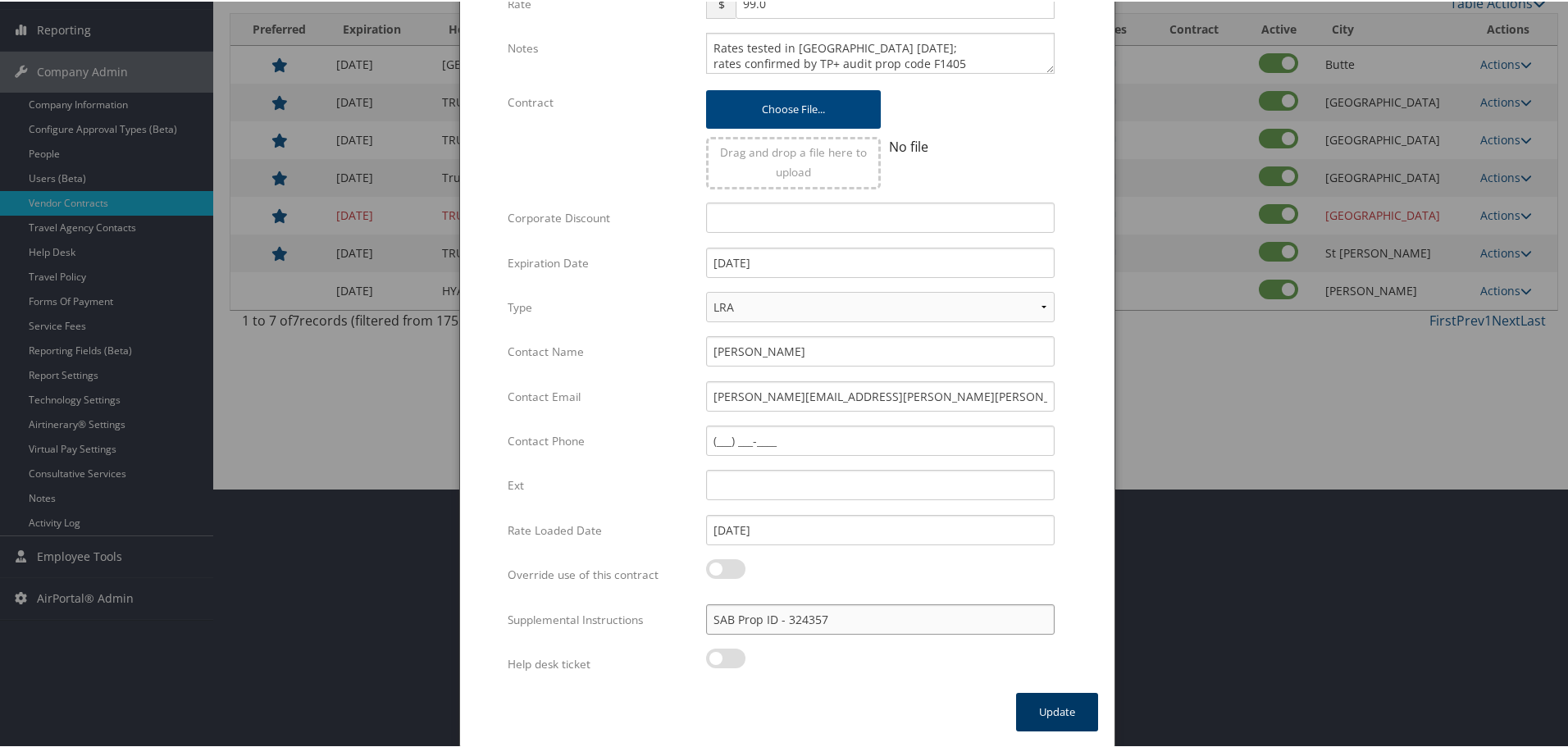
type input "SAB Prop ID - 324357"
click at [1064, 710] on button "Update" at bounding box center [1057, 711] width 82 height 39
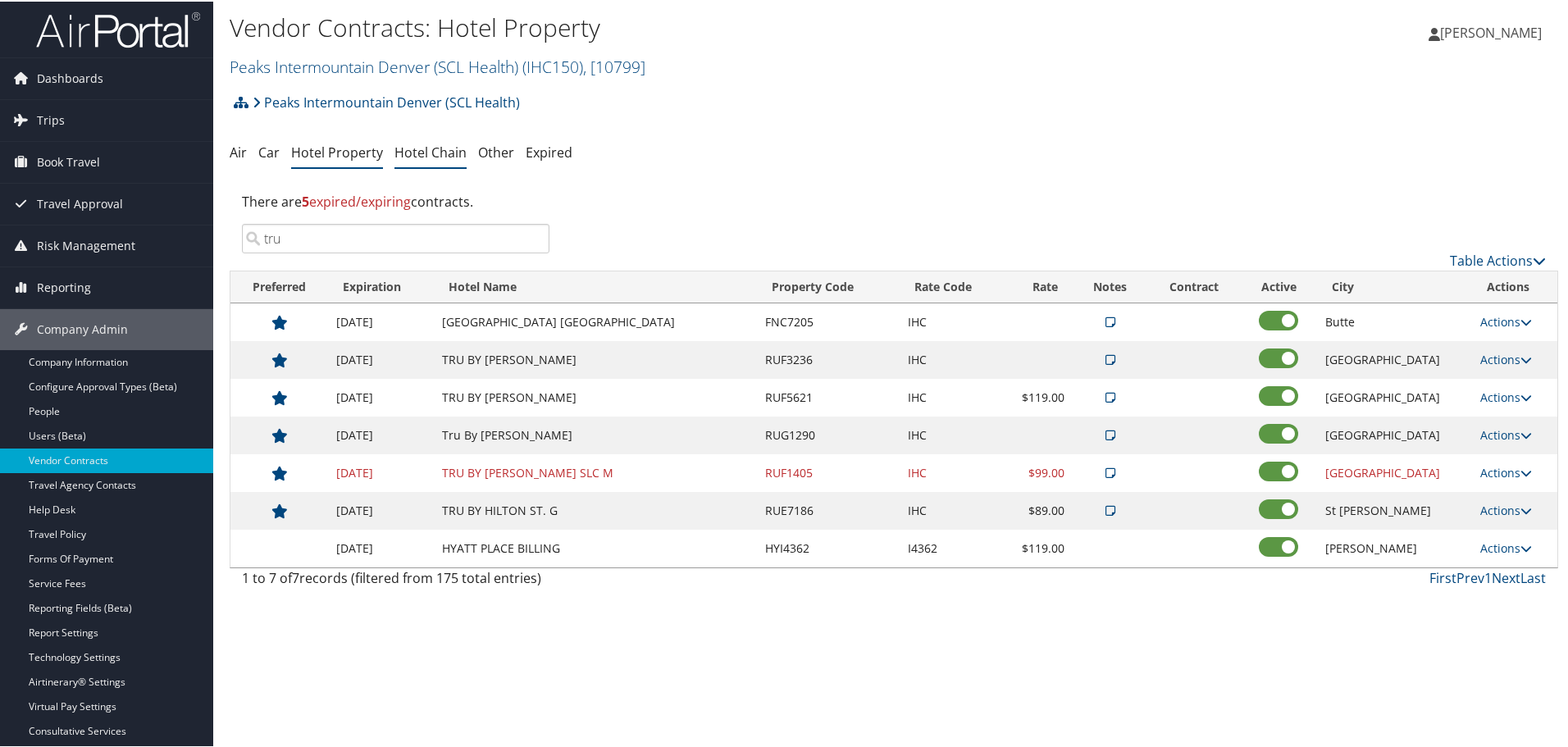
scroll to position [0, 0]
click at [342, 65] on link "Peaks Intermountain Denver (SCL Health) ( IHC150 ) , [ 10799 ]" at bounding box center [437, 66] width 416 height 22
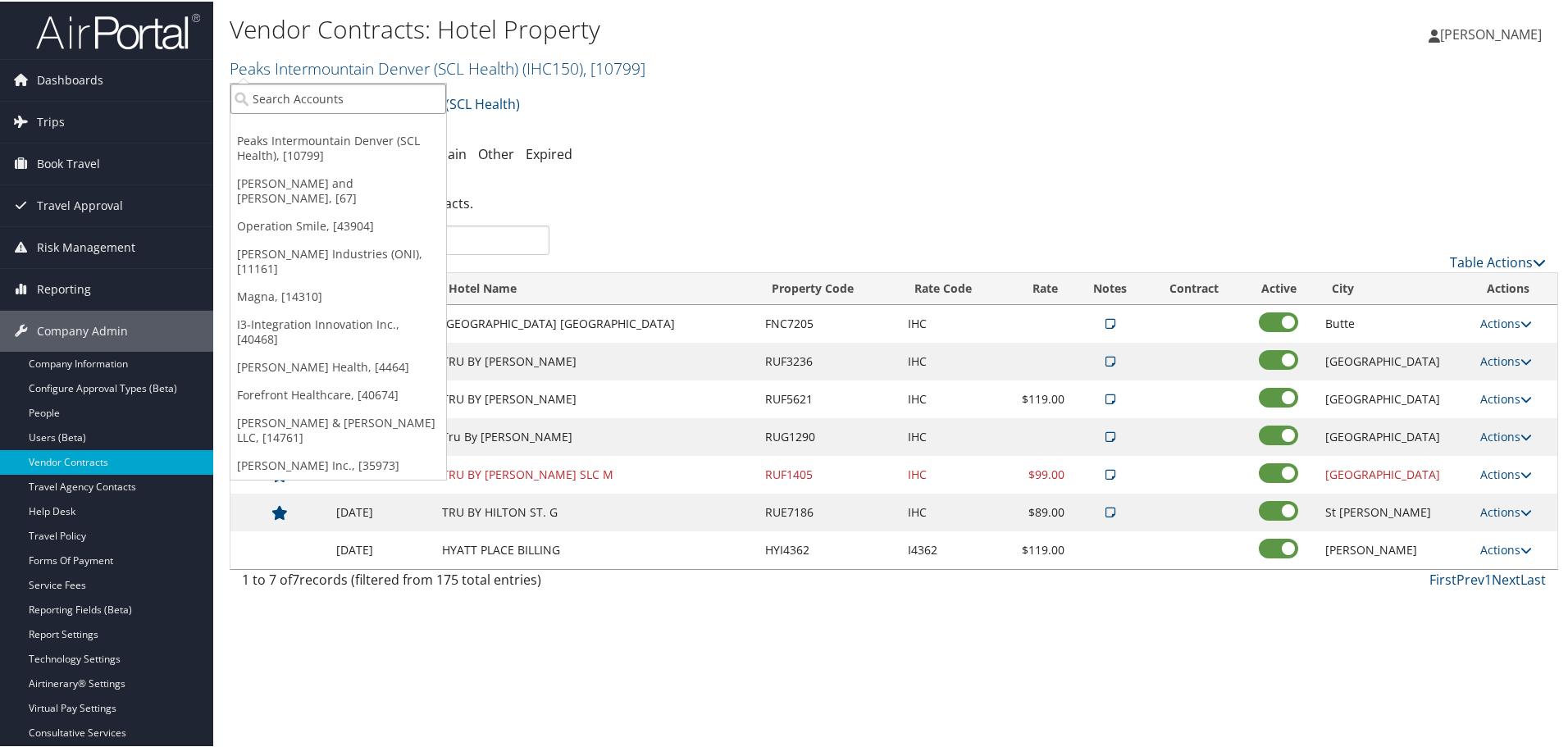
click at [341, 87] on input "search" at bounding box center [338, 97] width 216 height 30
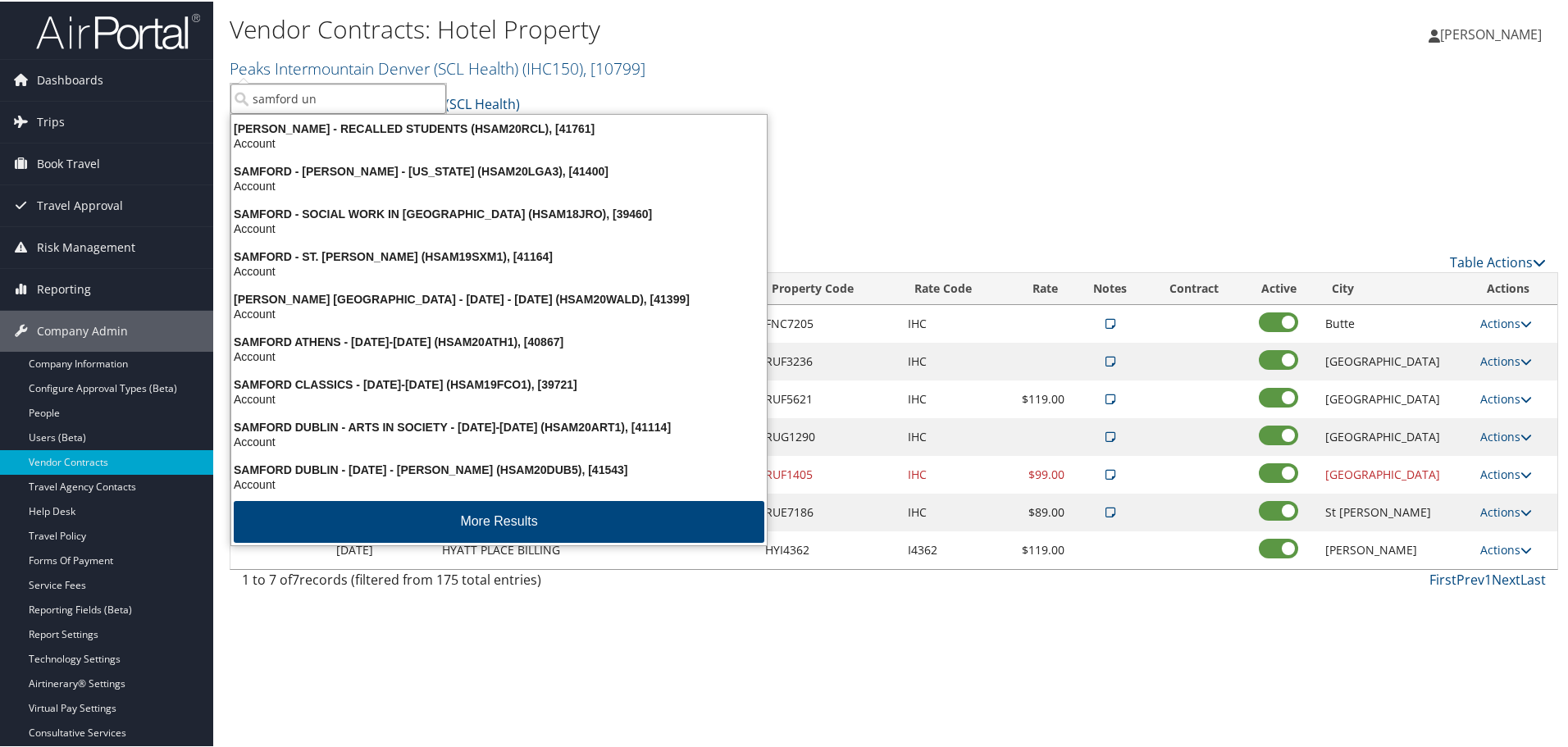
type input "samford uni"
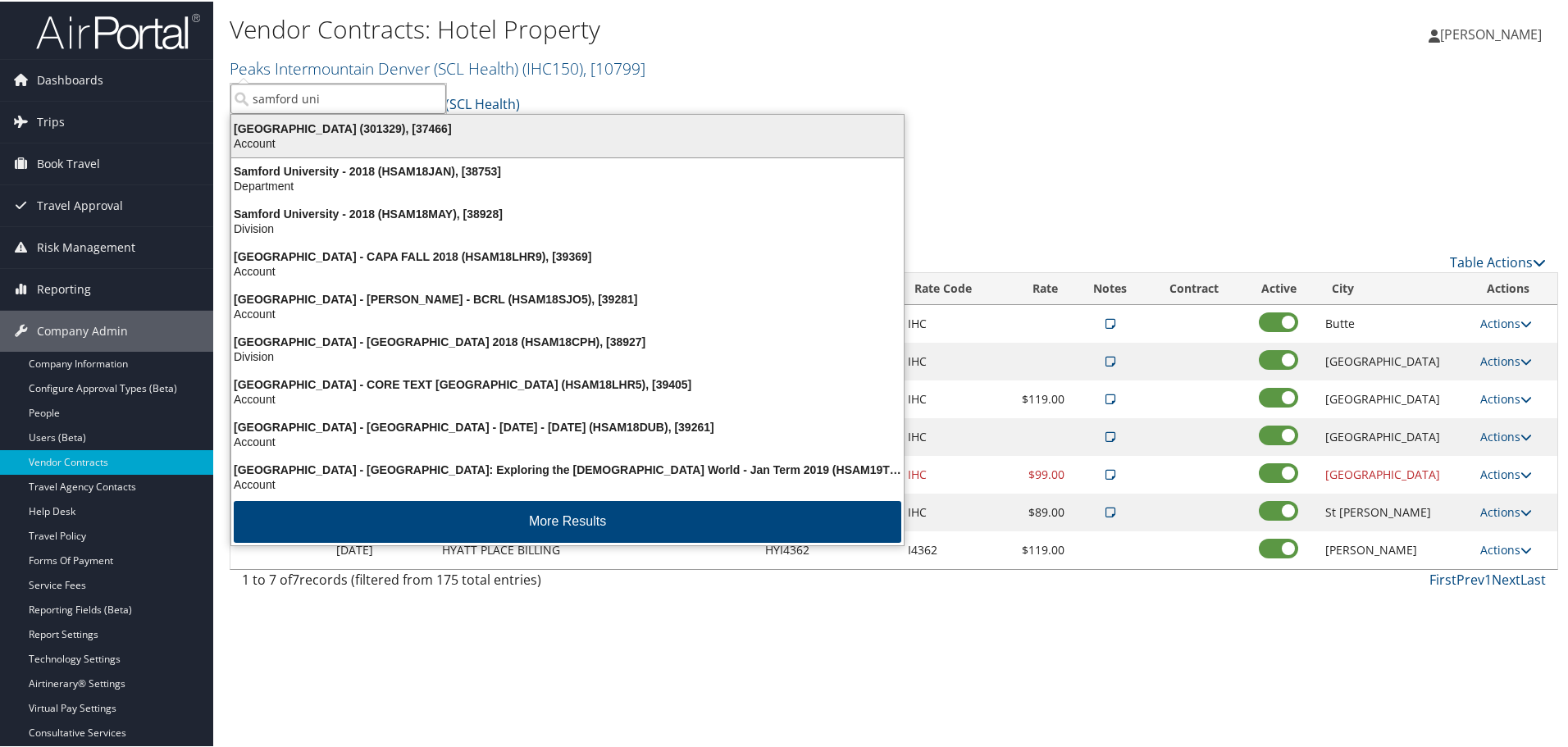
click at [329, 132] on div "Samford University (301329), [37466]" at bounding box center [567, 127] width 692 height 15
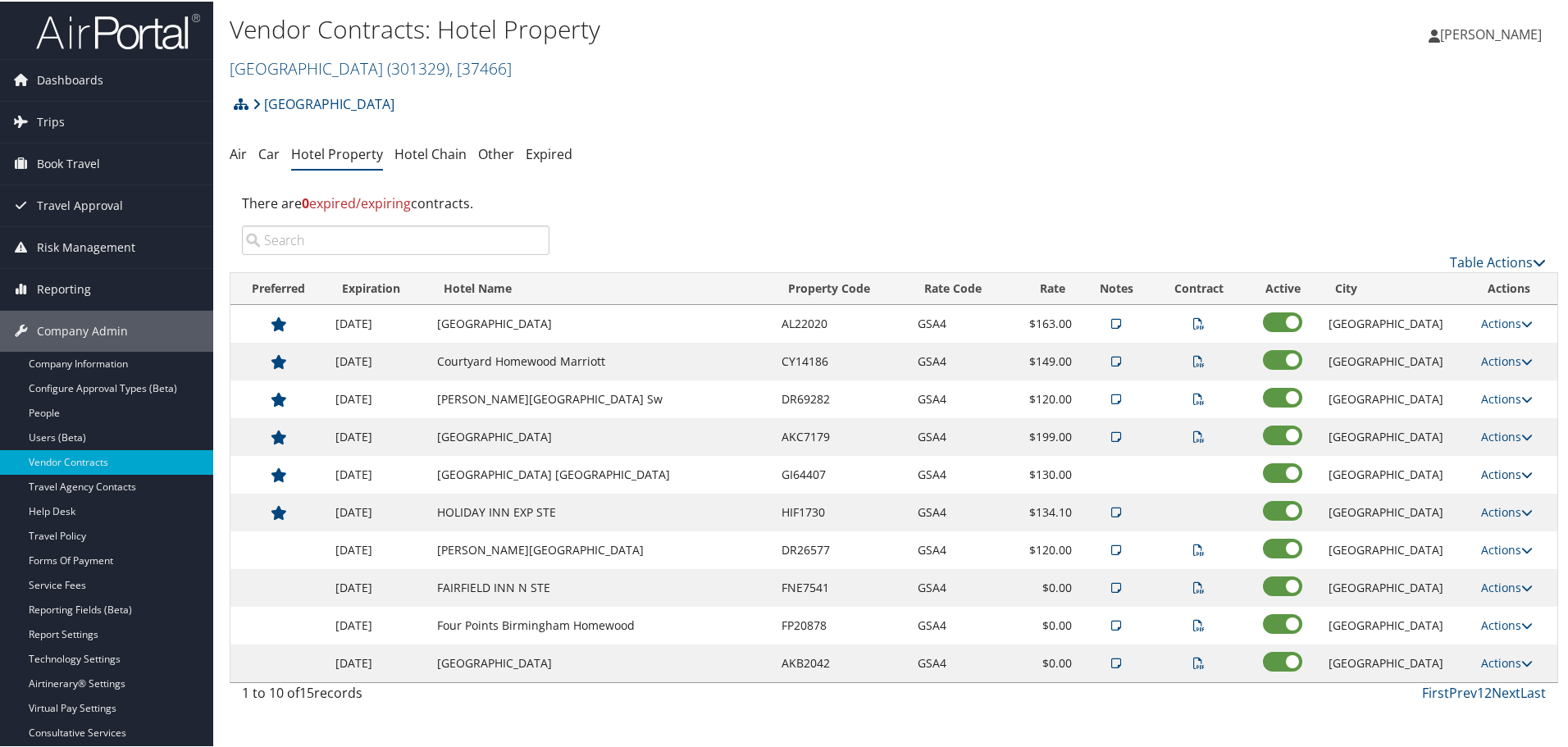
click at [1495, 474] on link "Actions" at bounding box center [1506, 473] width 51 height 16
click at [1504, 503] on link "Edit" at bounding box center [1503, 497] width 63 height 28
select select "NLRA"
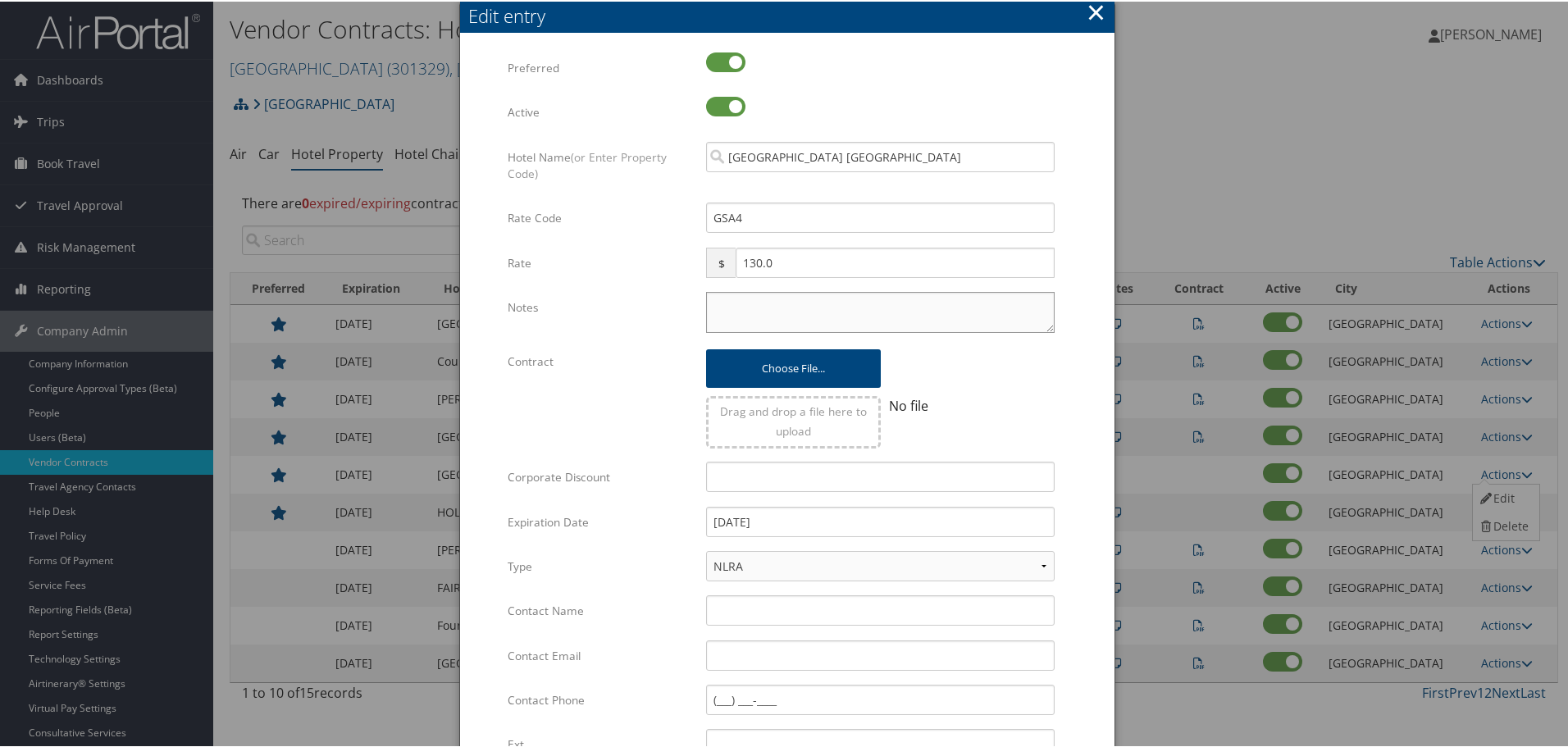
click at [804, 302] on textarea "Notes" at bounding box center [880, 311] width 349 height 41
paste textarea "Rates tested in [GEOGRAPHIC_DATA] [DATE];"
type textarea "Rates tested in TP+ Oct 2025;"
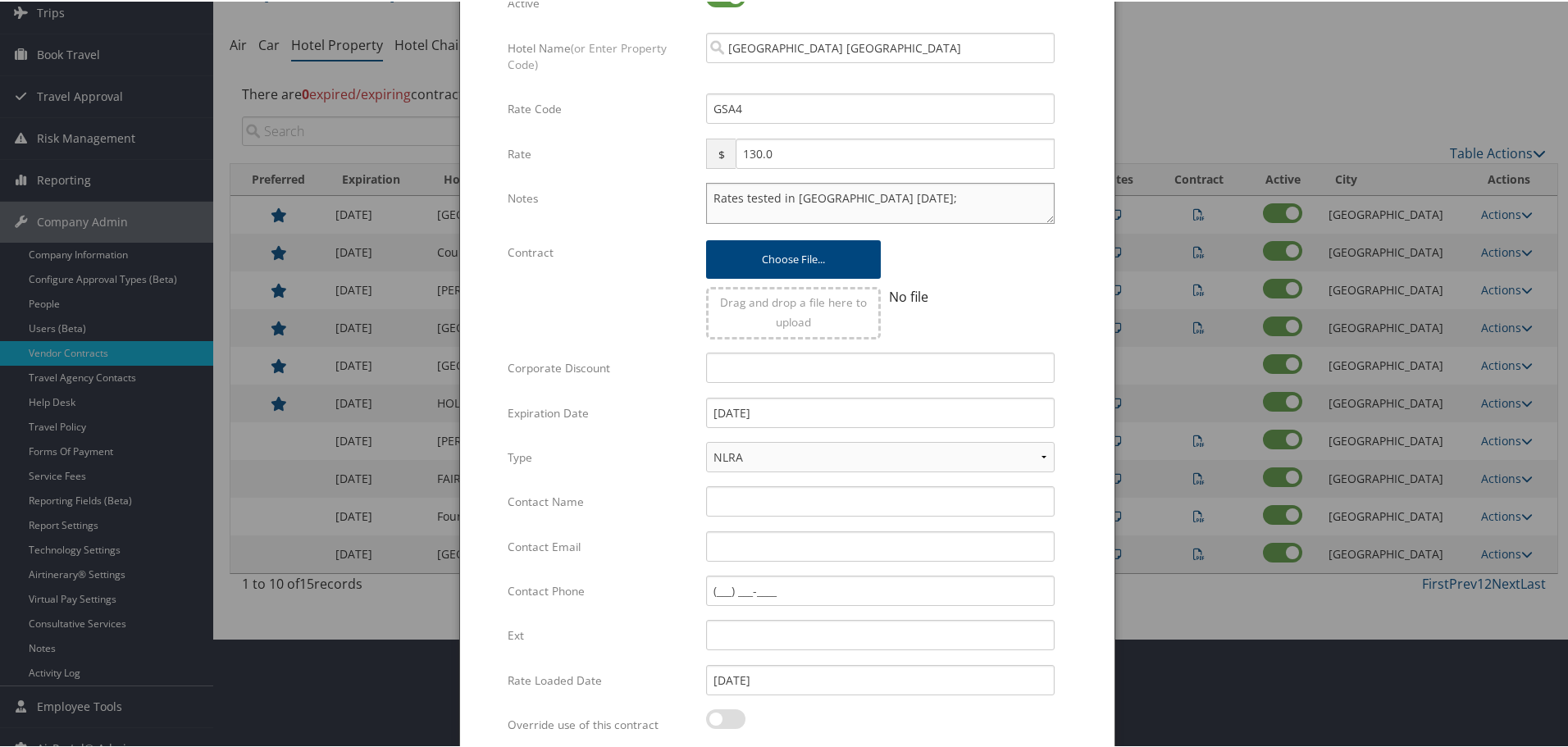
scroll to position [259, 0]
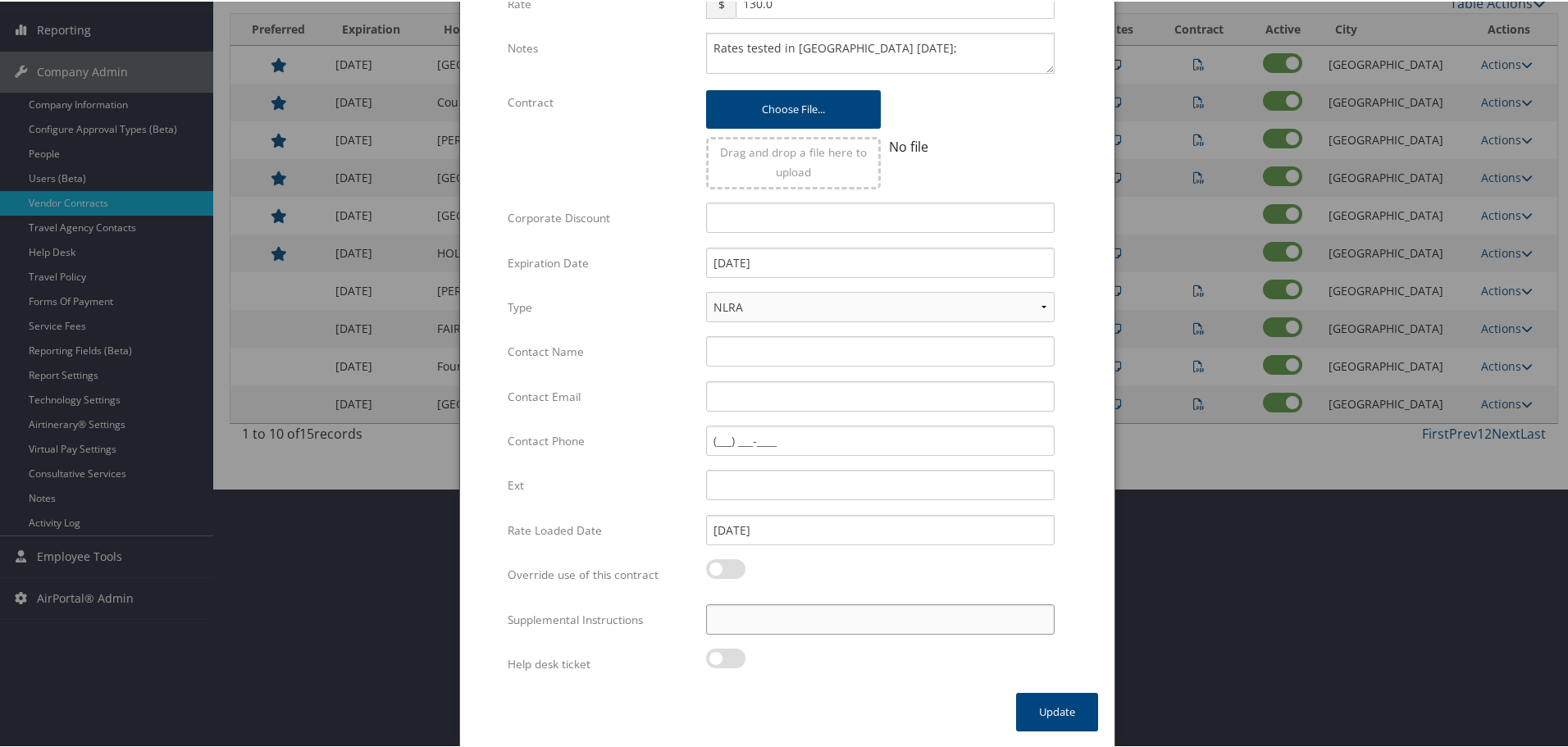
click at [805, 632] on input "Supplemental Instructions" at bounding box center [880, 618] width 349 height 30
paste input "SAB Prop ID -"
paste input "11316"
type input "SAB Prop ID - 11316"
click at [1042, 719] on button "Update" at bounding box center [1057, 711] width 82 height 39
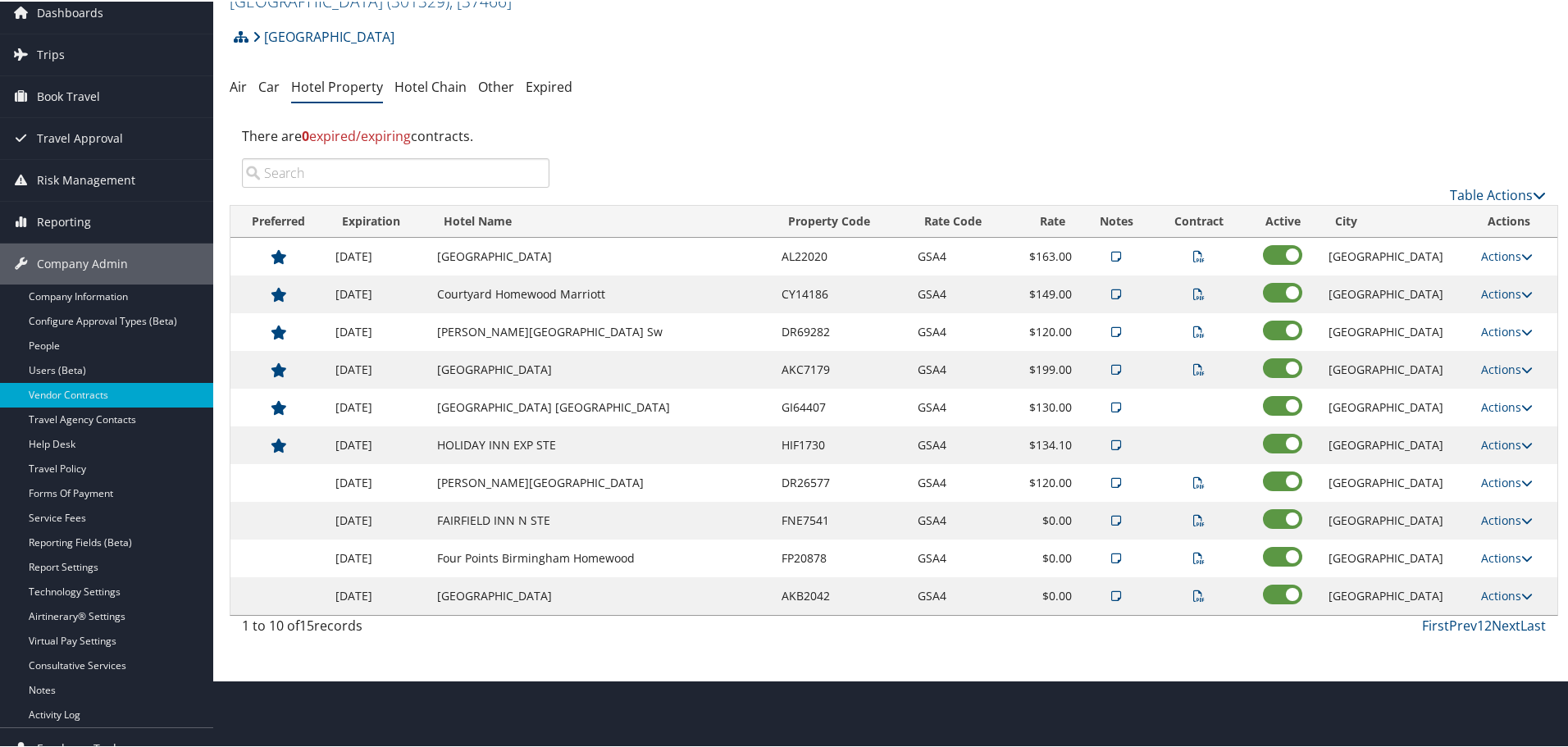
scroll to position [0, 0]
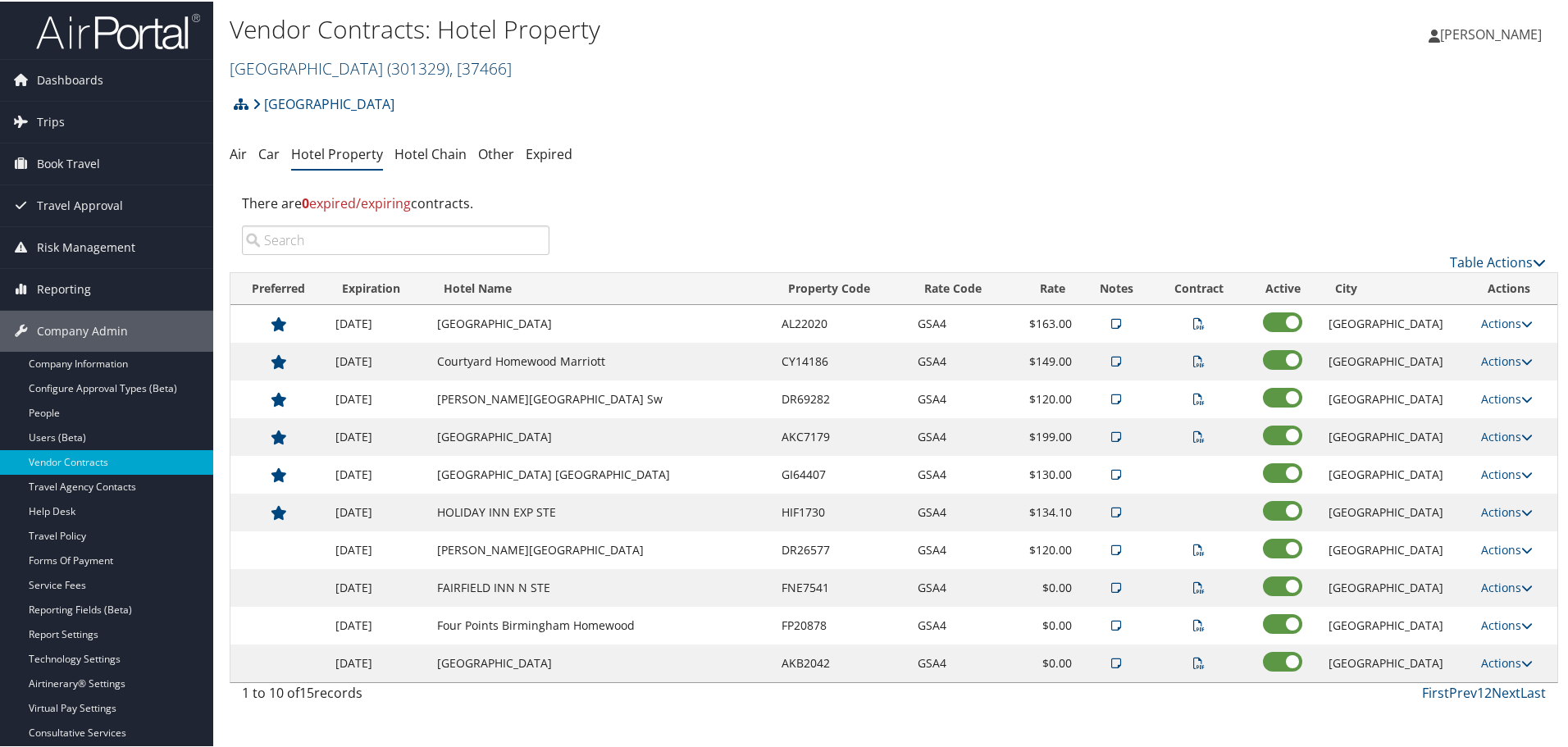
click at [358, 60] on link "Samford University ( 301329 ) , [ 37466 ]" at bounding box center [370, 66] width 282 height 22
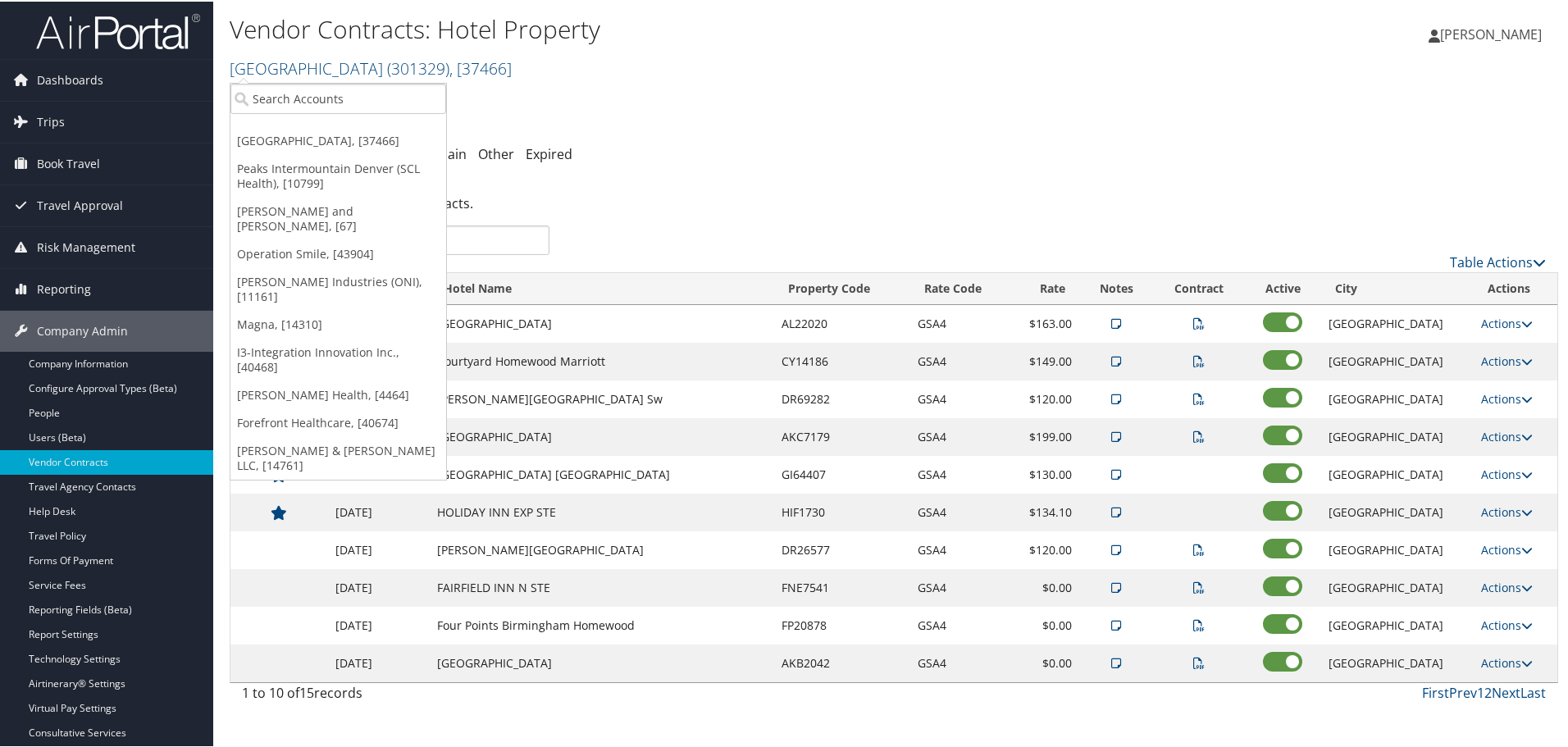
click at [345, 80] on div "Vendor Contracts: Hotel Property Samford University ( 301329 ) , [ 37466 ] Samf…" at bounding box center [672, 47] width 886 height 78
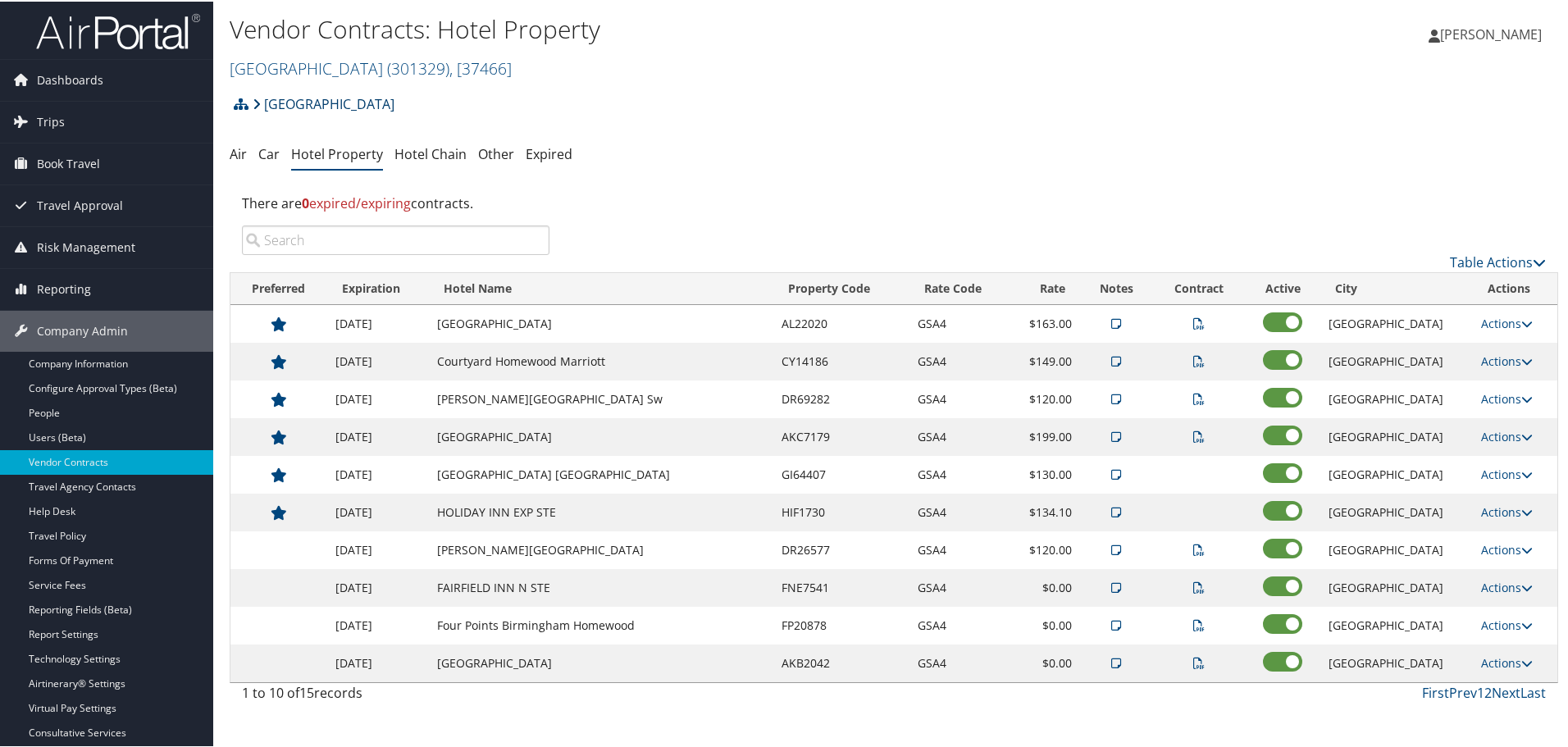
click at [342, 95] on link "[GEOGRAPHIC_DATA]" at bounding box center [323, 102] width 142 height 33
click at [321, 67] on link "Samford University ( 301329 ) , [ 37466 ]" at bounding box center [370, 66] width 282 height 22
click at [304, 66] on link "[GEOGRAPHIC_DATA] ( 301329 ) , [ 37466 ]" at bounding box center [370, 66] width 282 height 22
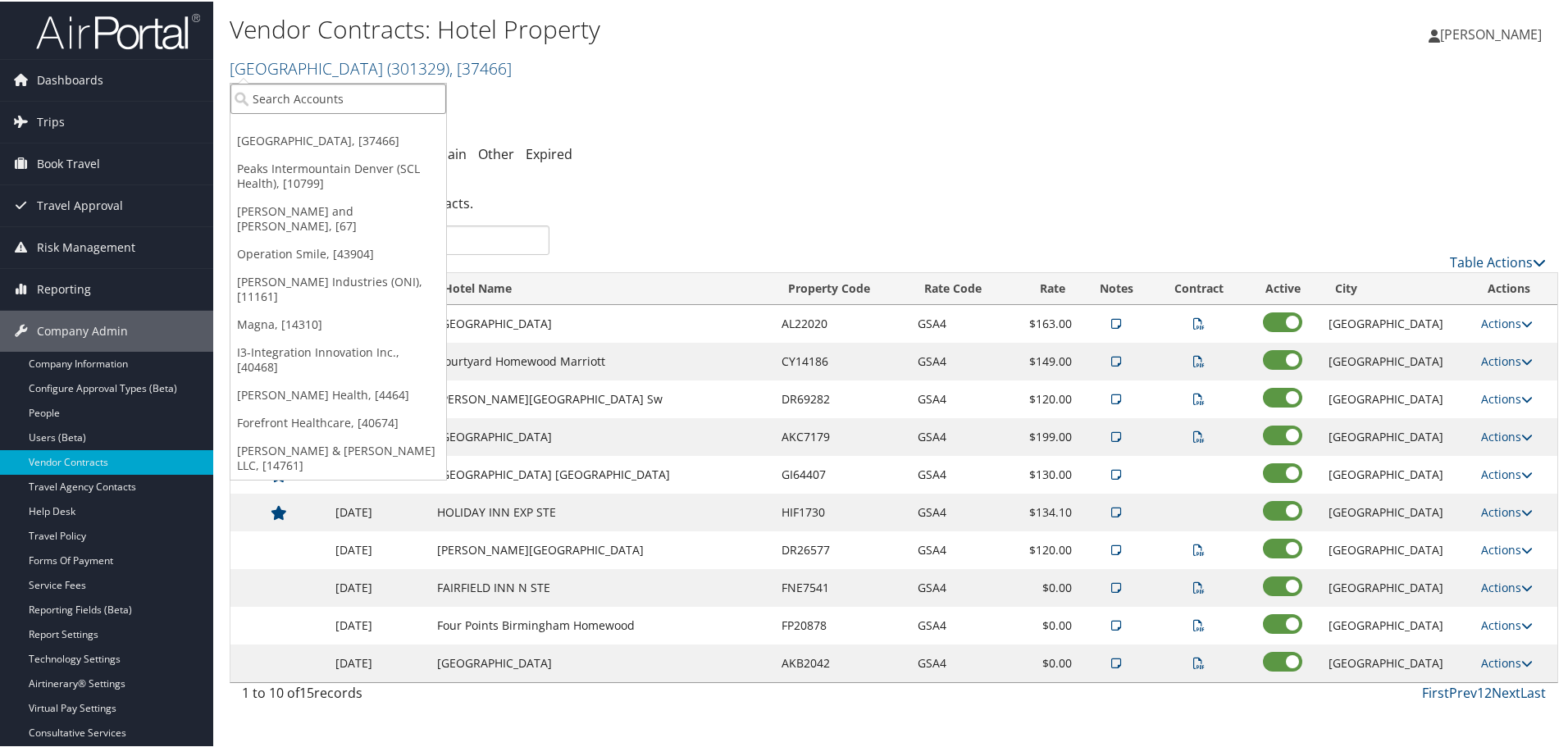
click at [304, 94] on input "search" at bounding box center [338, 97] width 216 height 30
type input "sme in"
click at [298, 135] on div "Account" at bounding box center [338, 142] width 234 height 15
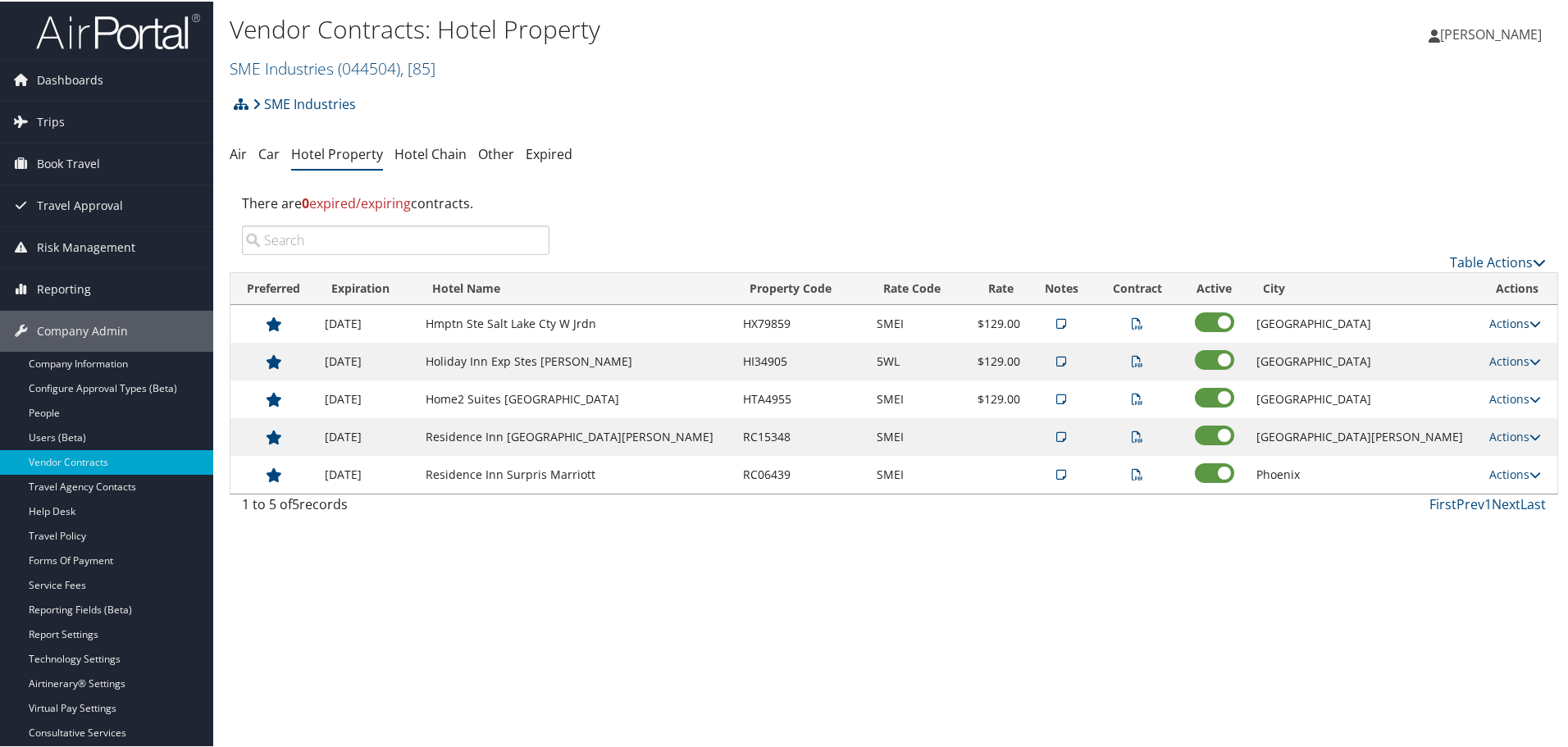
click at [1501, 321] on link "Actions" at bounding box center [1515, 322] width 51 height 16
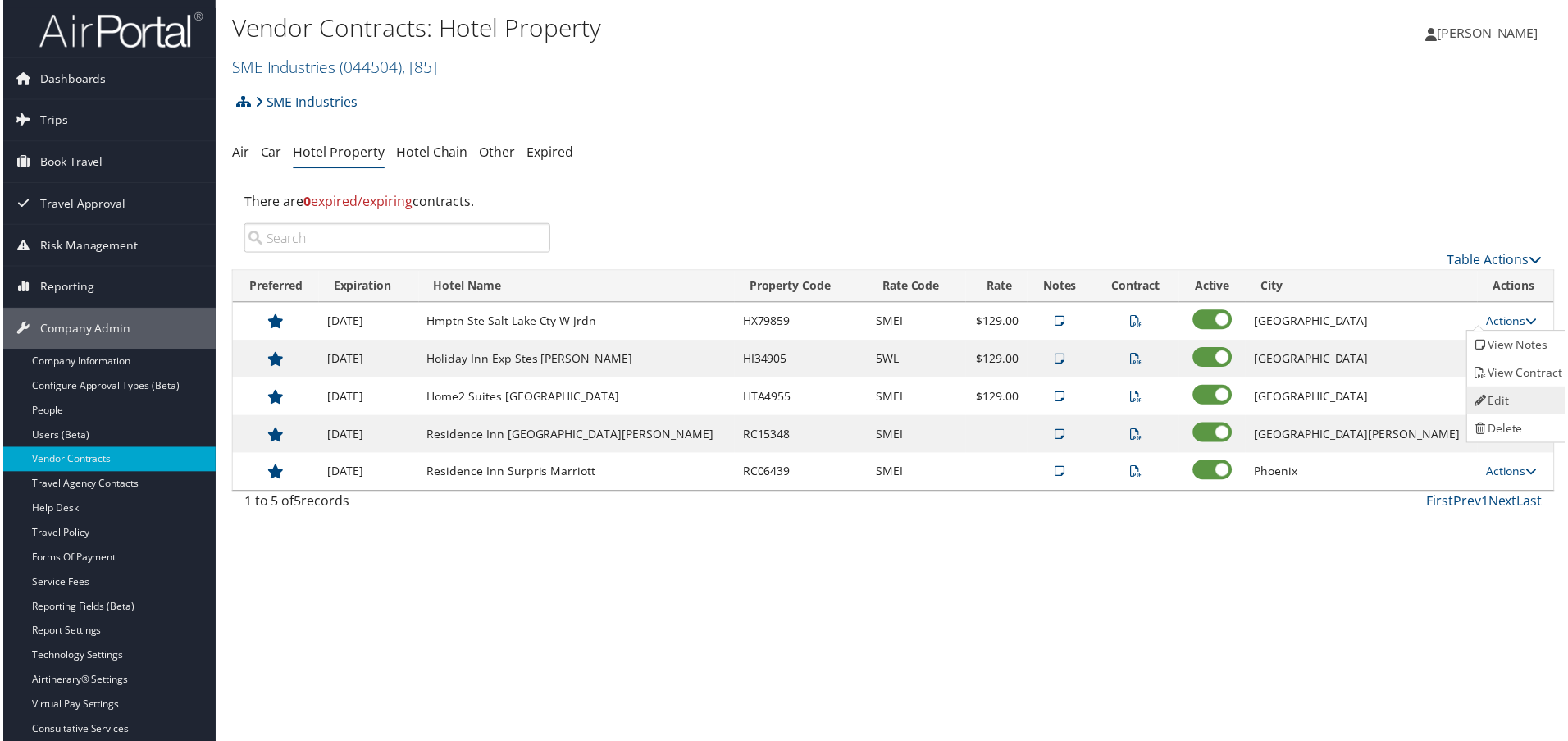
click at [1507, 392] on link "Edit" at bounding box center [1521, 402] width 104 height 28
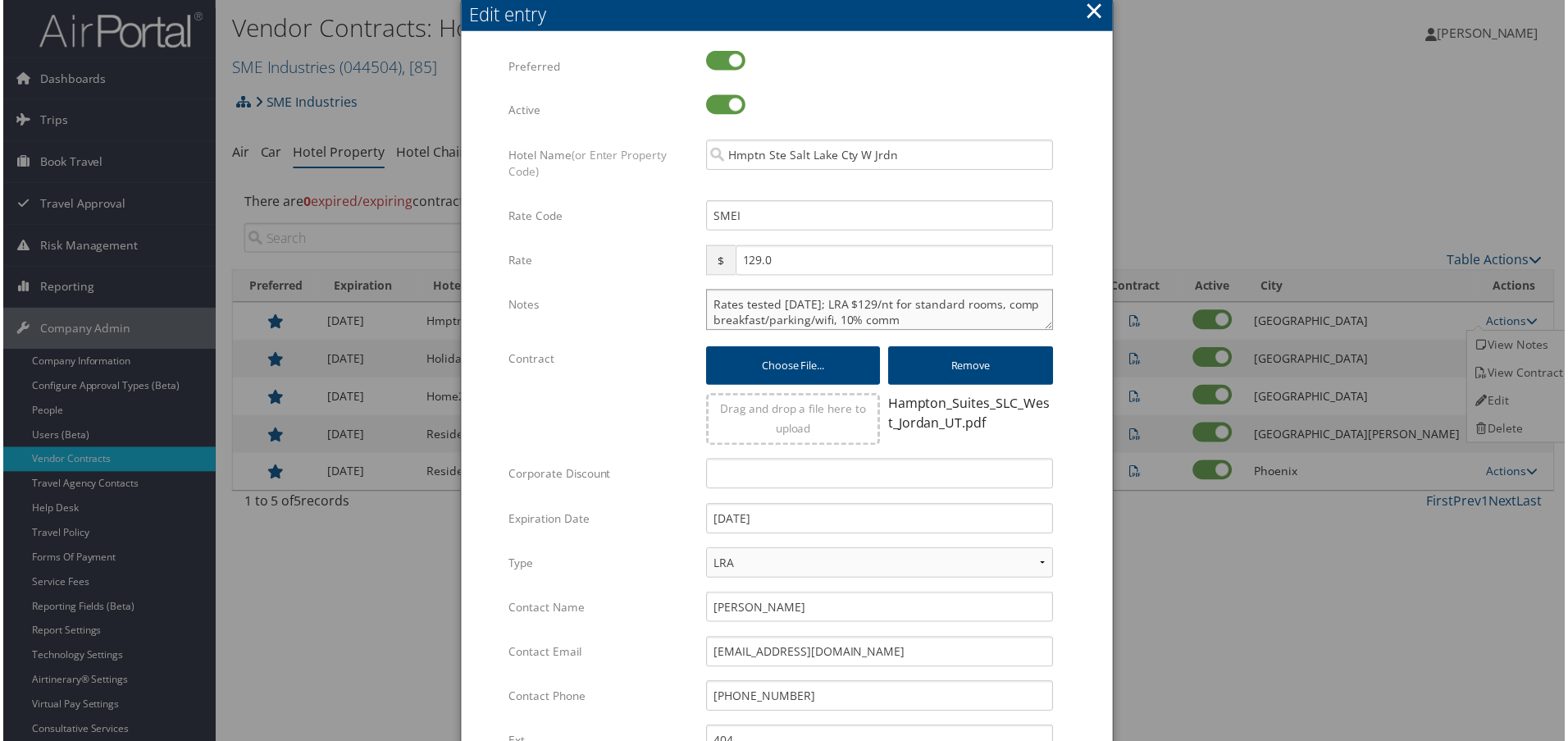
click at [706, 303] on textarea "Rates tested [DATE]; LRA $129/nt for standard rooms, comp breakfast/parking/wif…" at bounding box center [880, 311] width 349 height 41
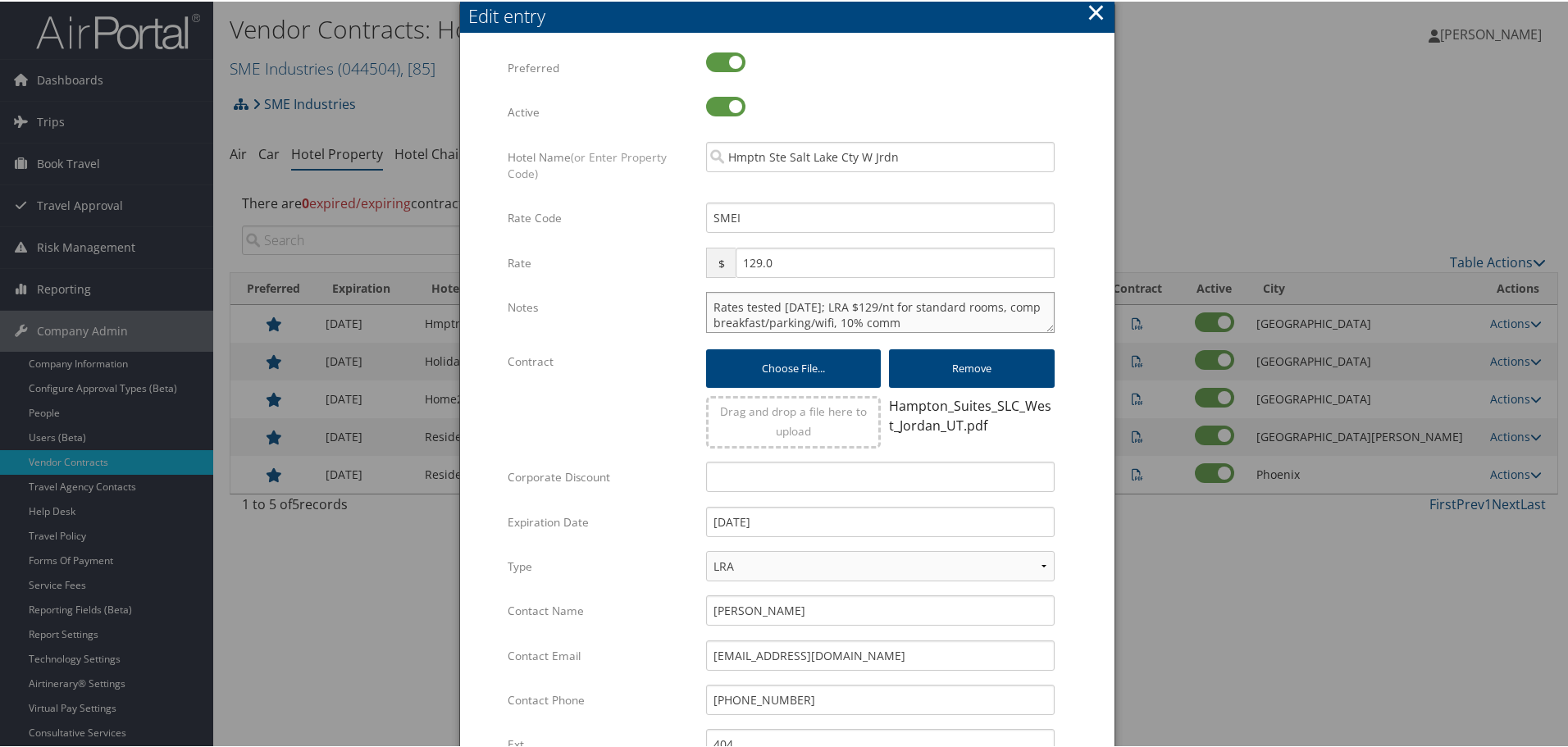
paste textarea "Rates tested in [GEOGRAPHIC_DATA] [DATE];"
type textarea "Rates tested in [GEOGRAPHIC_DATA] [DATE]; Rates tested [DATE]; LRA $129/nt for …"
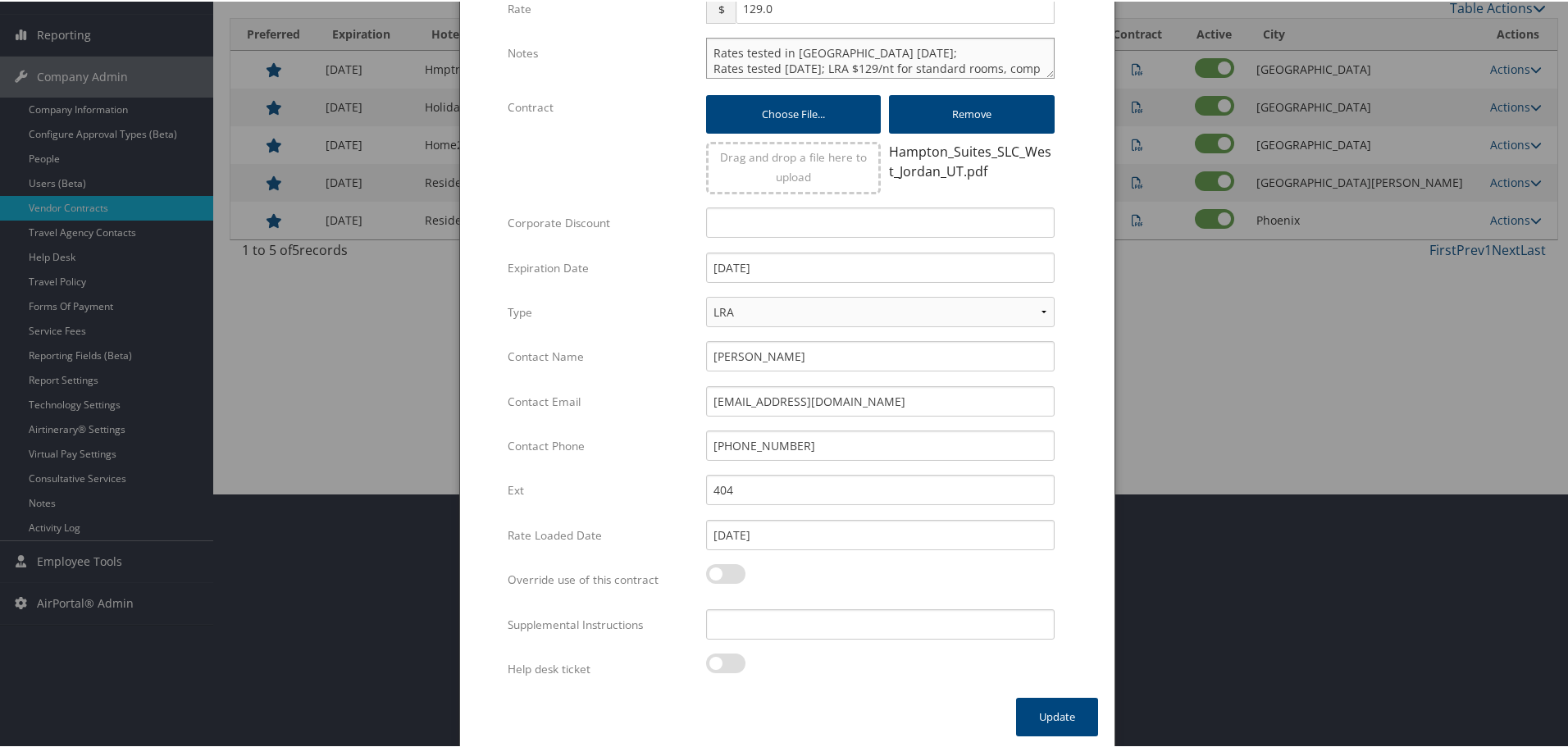
scroll to position [259, 0]
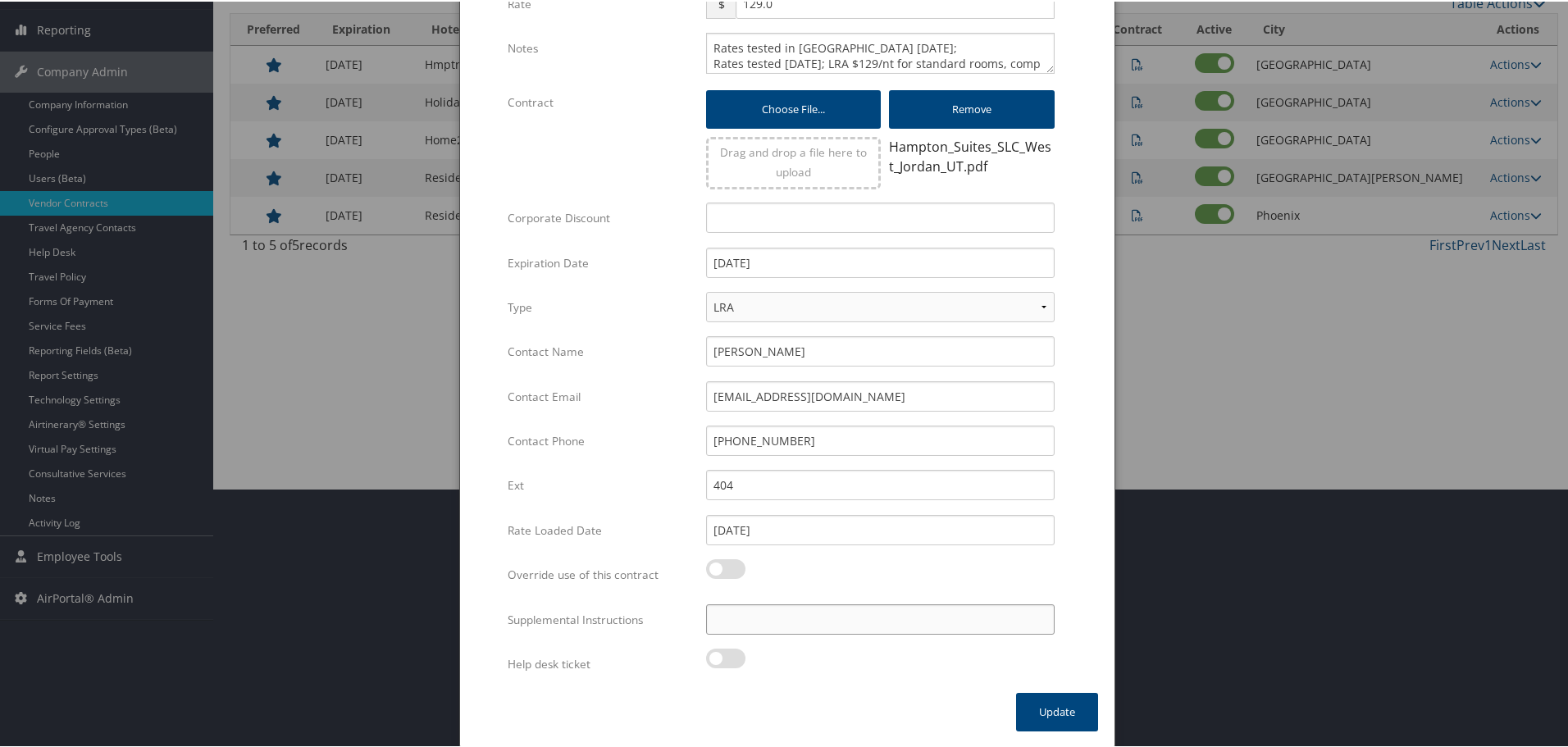
click at [829, 612] on input "Supplemental Instructions" at bounding box center [880, 618] width 349 height 30
paste input "SAB Prop ID -"
paste input "3966"
type input "SAB Prop ID - 3966"
click at [1048, 717] on button "Update" at bounding box center [1057, 711] width 82 height 39
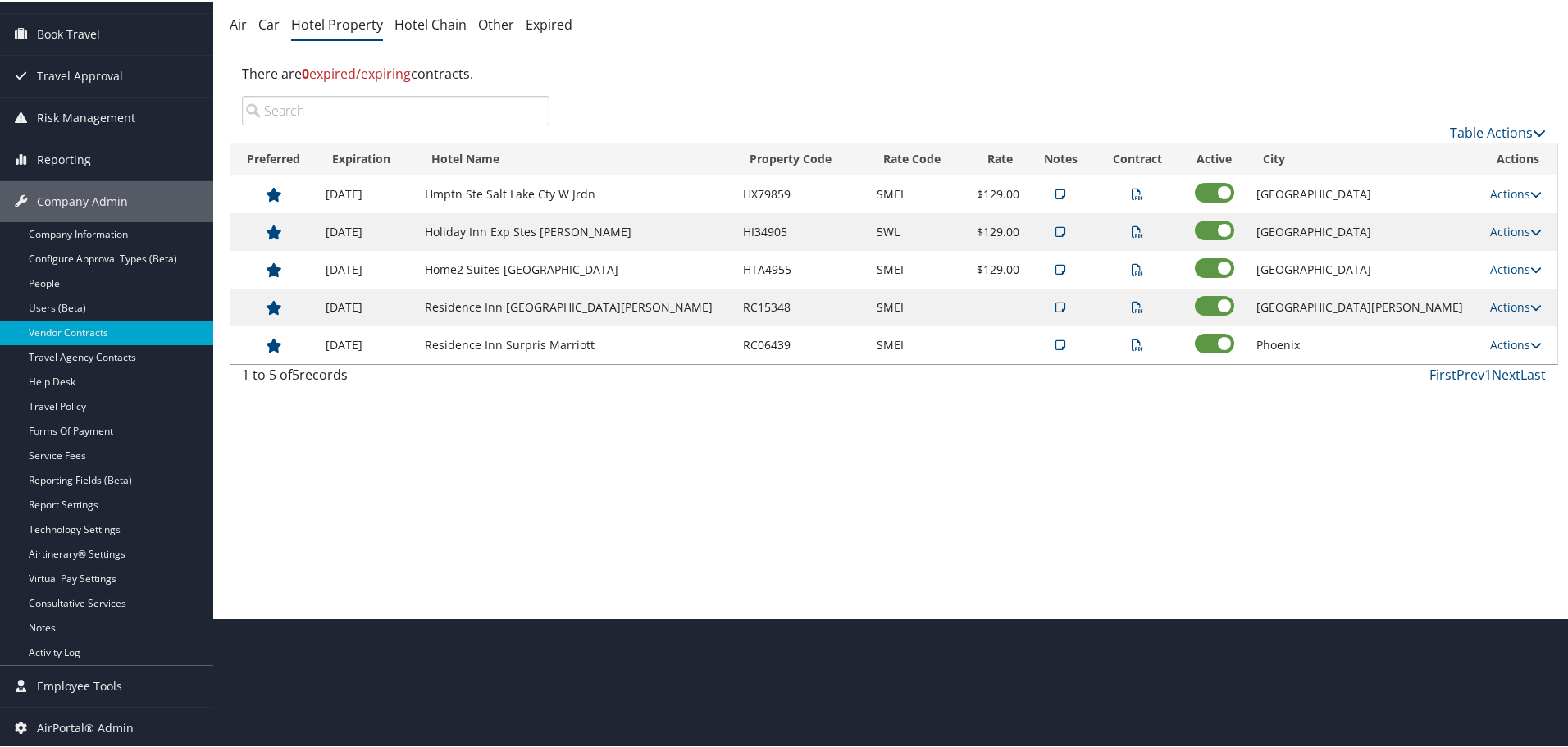
scroll to position [0, 0]
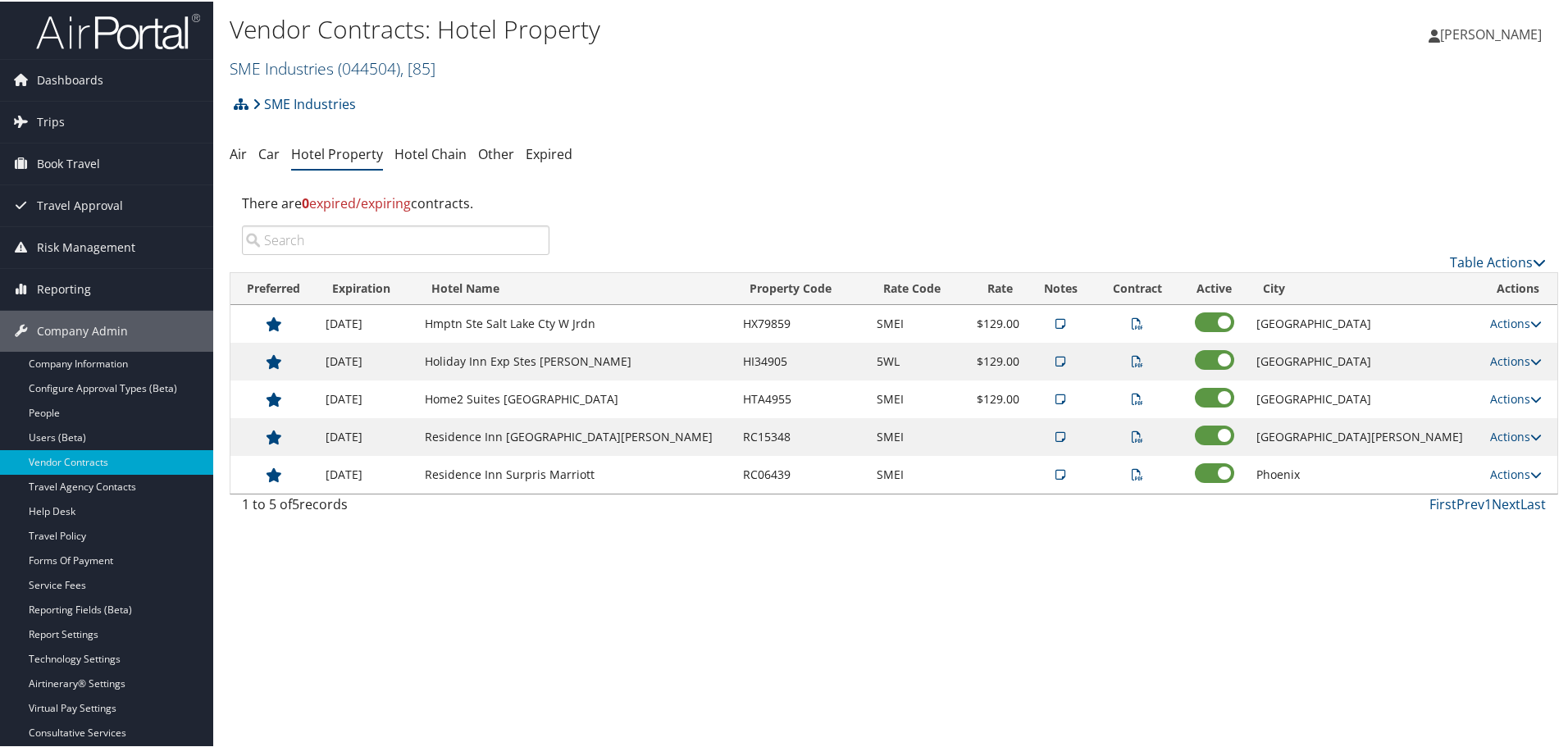
click at [298, 61] on link "SME Industries ( 044504 ) , [ 85 ]" at bounding box center [332, 66] width 206 height 22
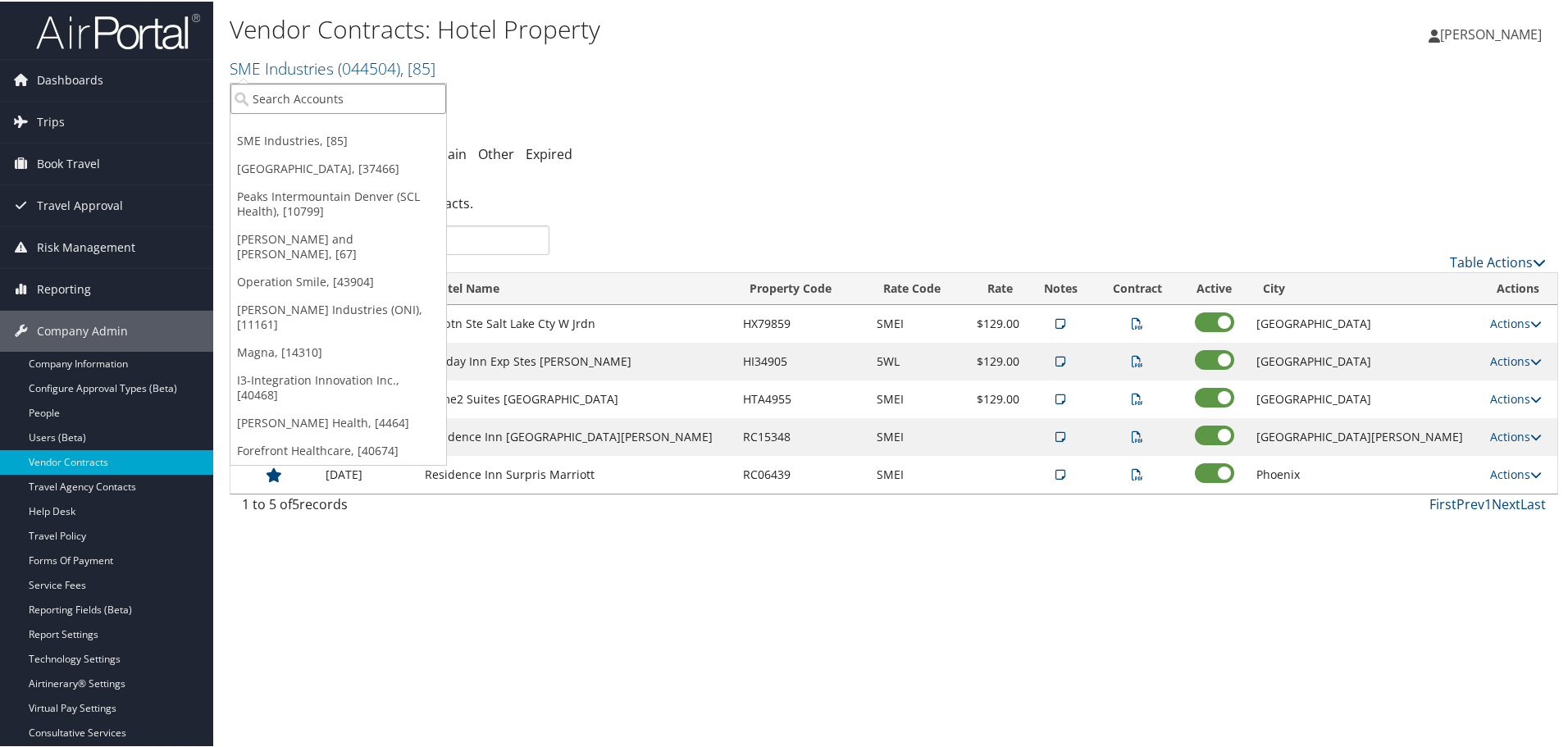
click at [297, 100] on input "search" at bounding box center [338, 97] width 216 height 30
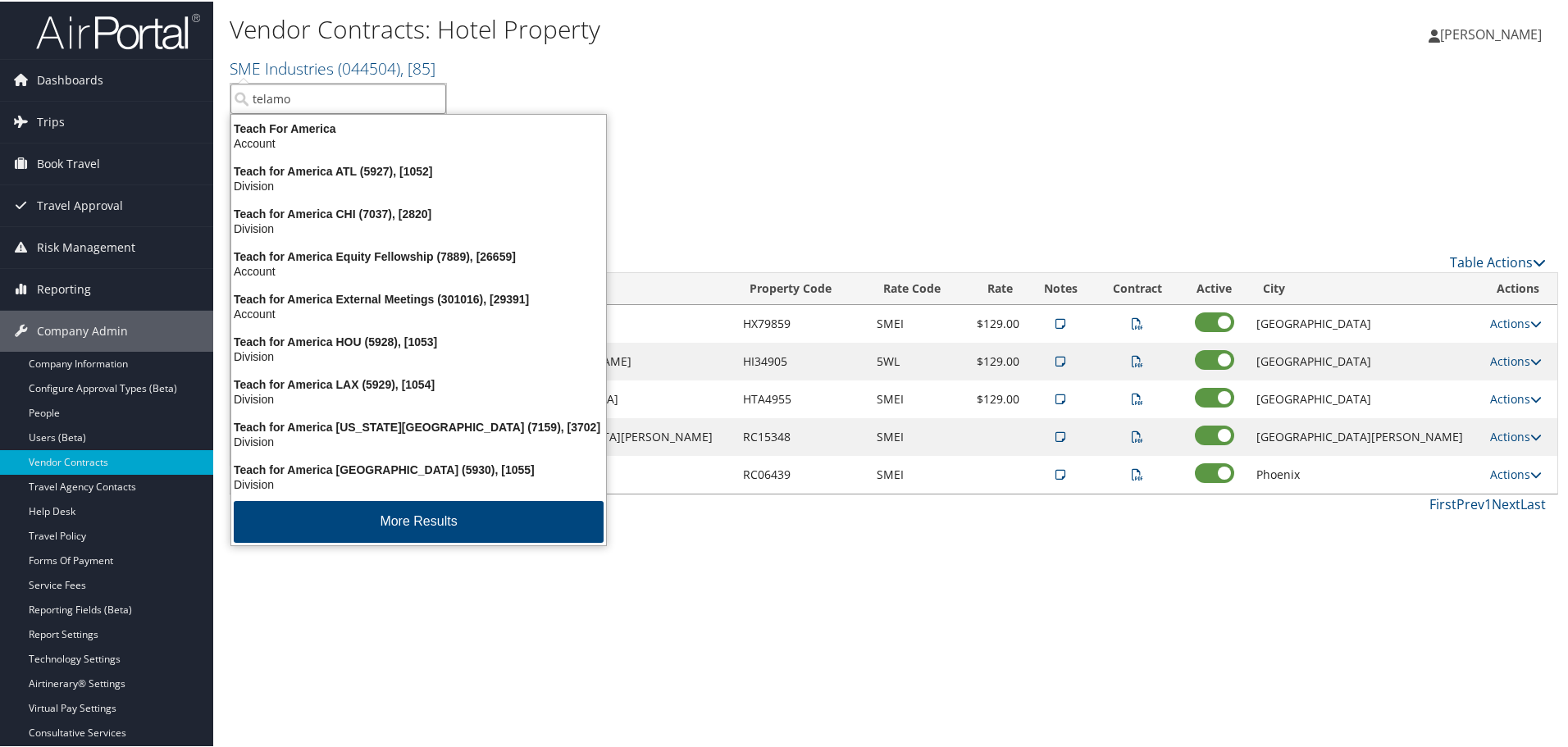
type input "telamon"
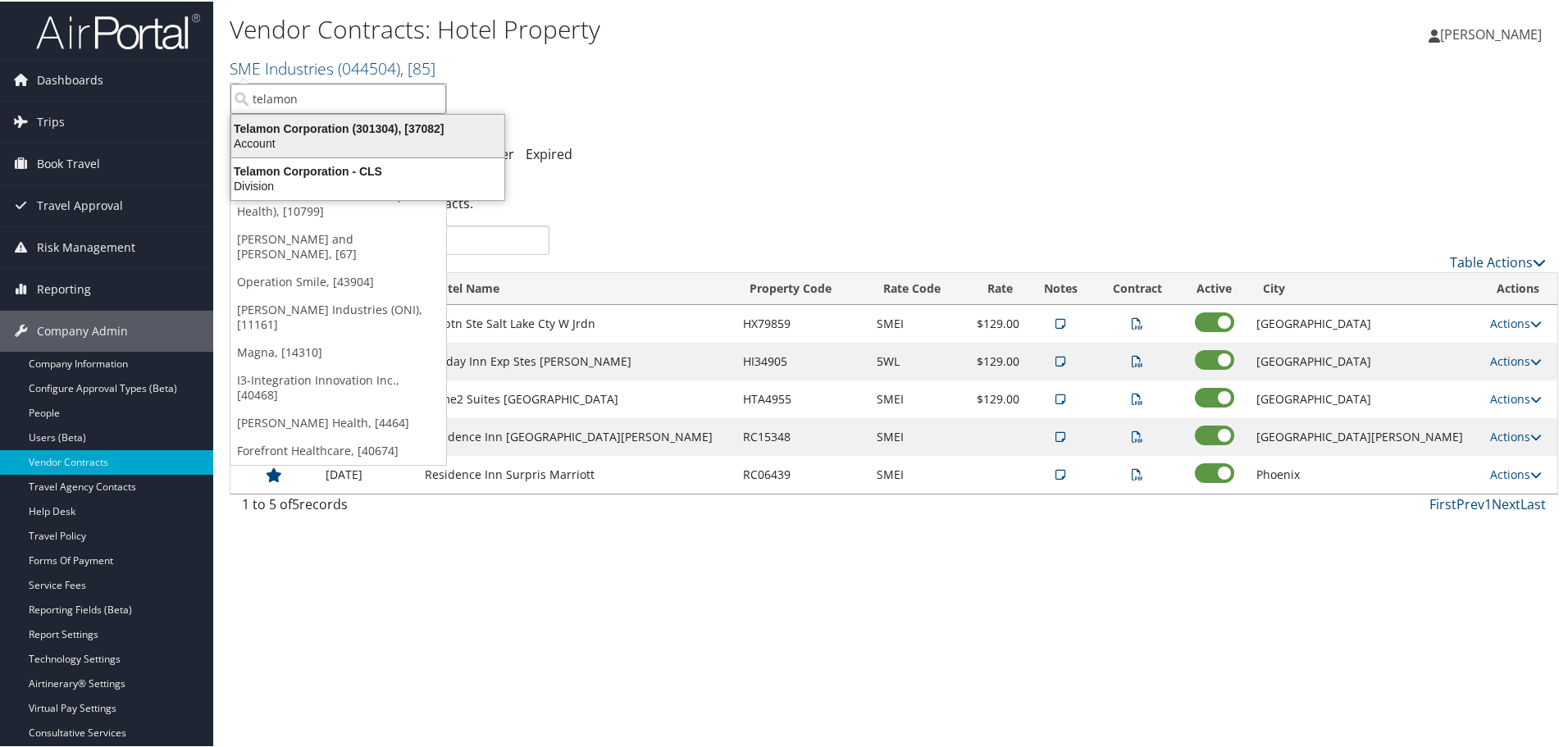
click at [294, 138] on div "Account" at bounding box center [367, 142] width 293 height 15
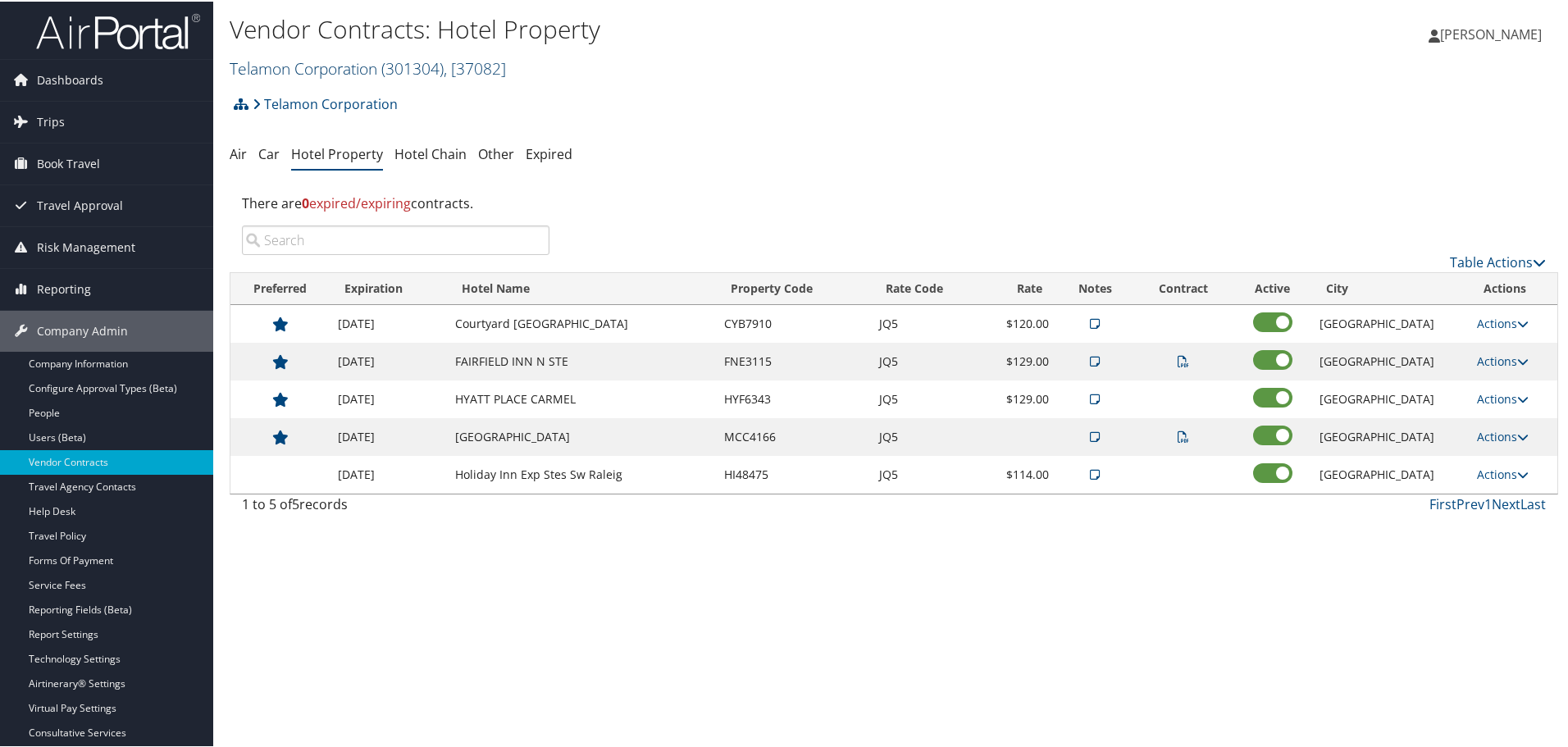
click at [330, 65] on link "Telamon Corporation ( 301304 ) , [ 37082 ]" at bounding box center [367, 66] width 276 height 22
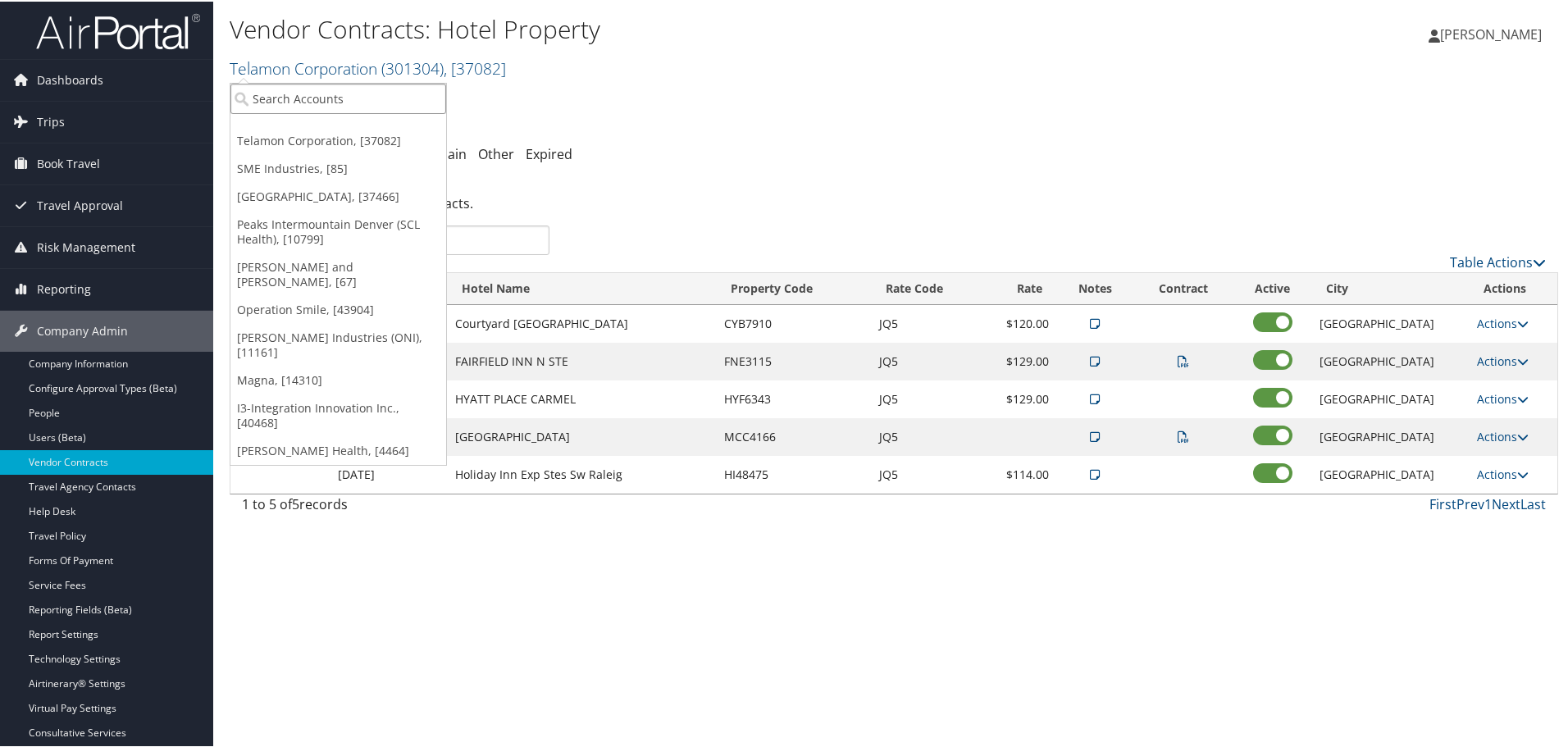
click at [311, 91] on input "search" at bounding box center [338, 97] width 216 height 30
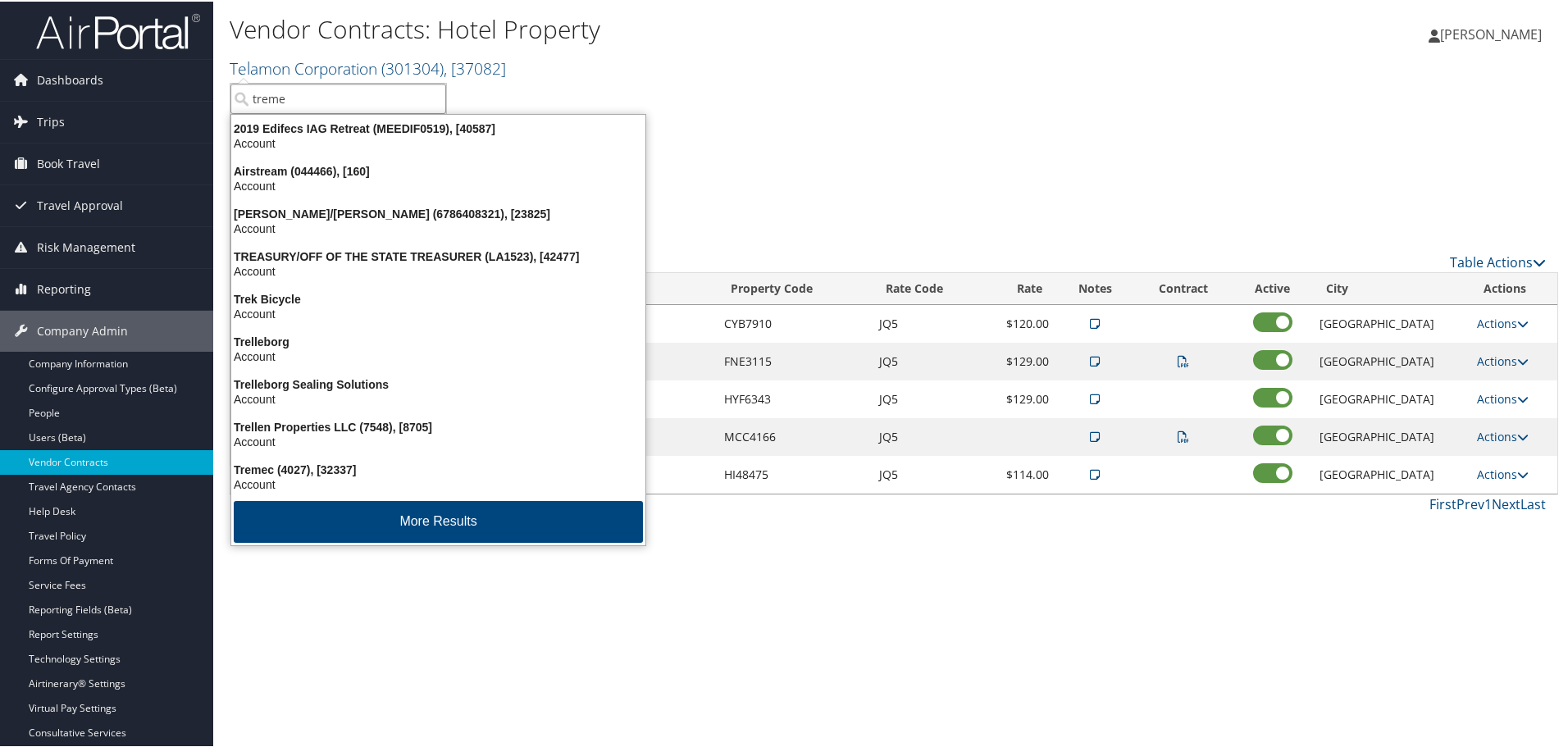
type input "tremec"
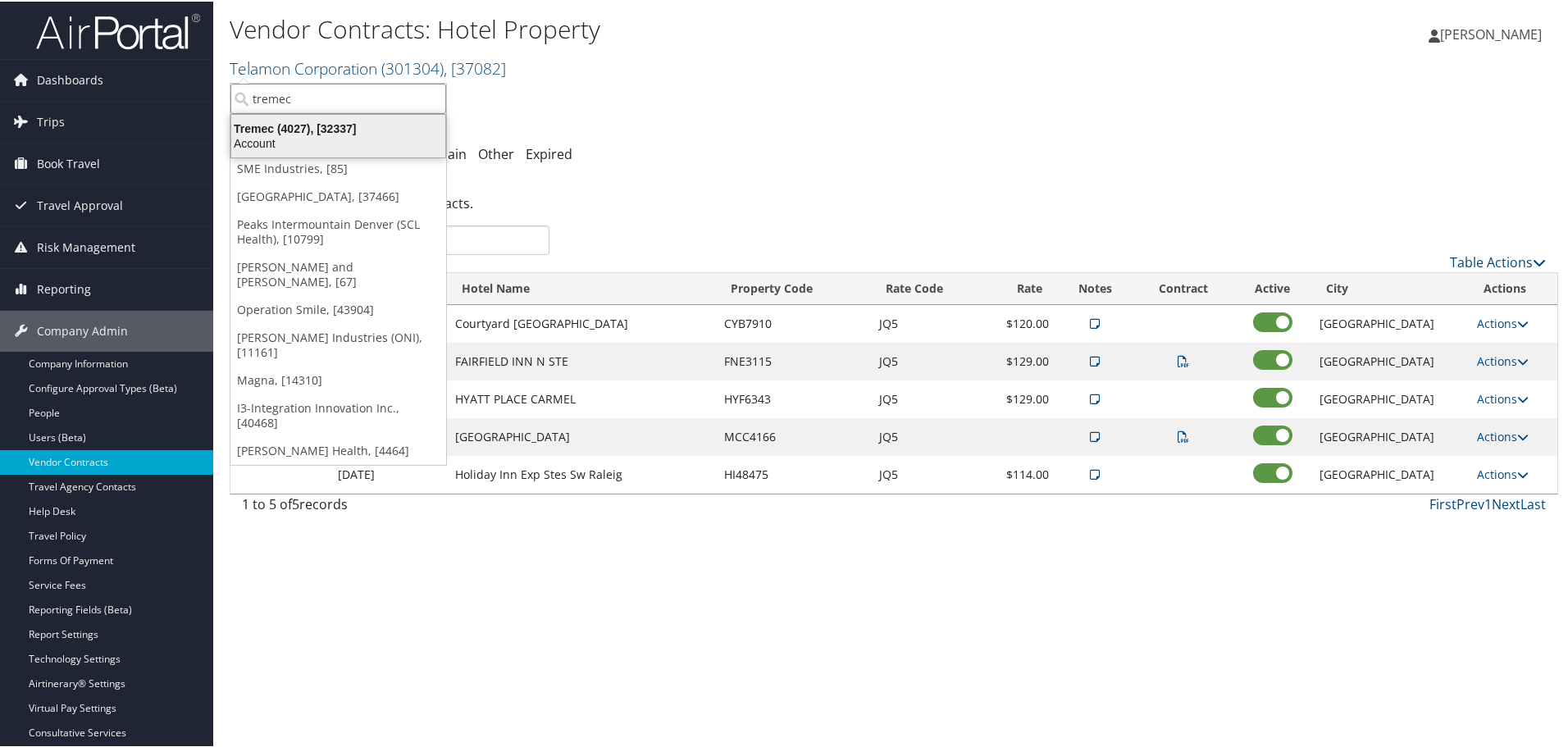
click at [334, 125] on div "Tremec (4027), [32337]" at bounding box center [338, 127] width 234 height 15
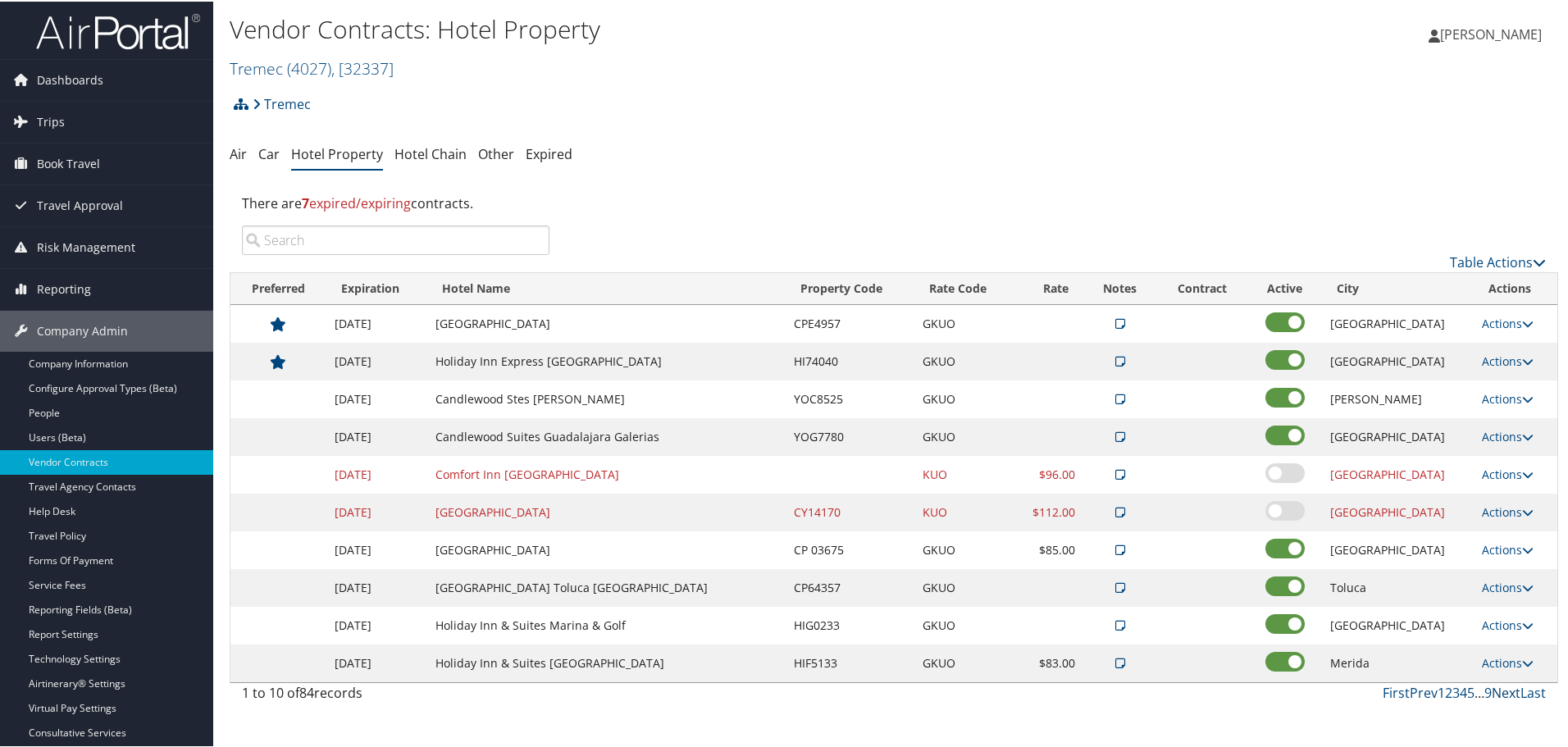
click at [1500, 689] on link "Next" at bounding box center [1505, 691] width 28 height 18
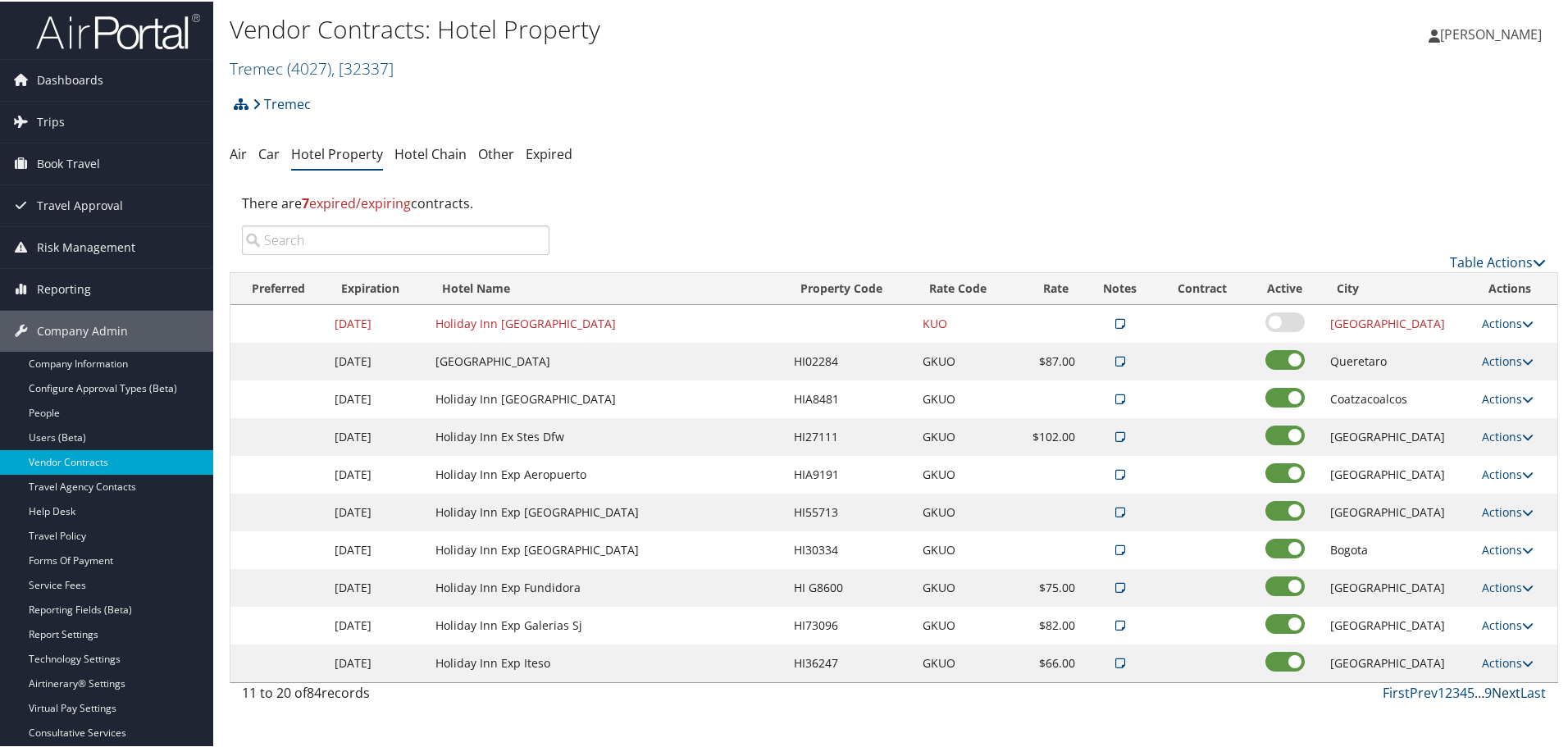
click at [1500, 689] on link "Next" at bounding box center [1505, 691] width 28 height 18
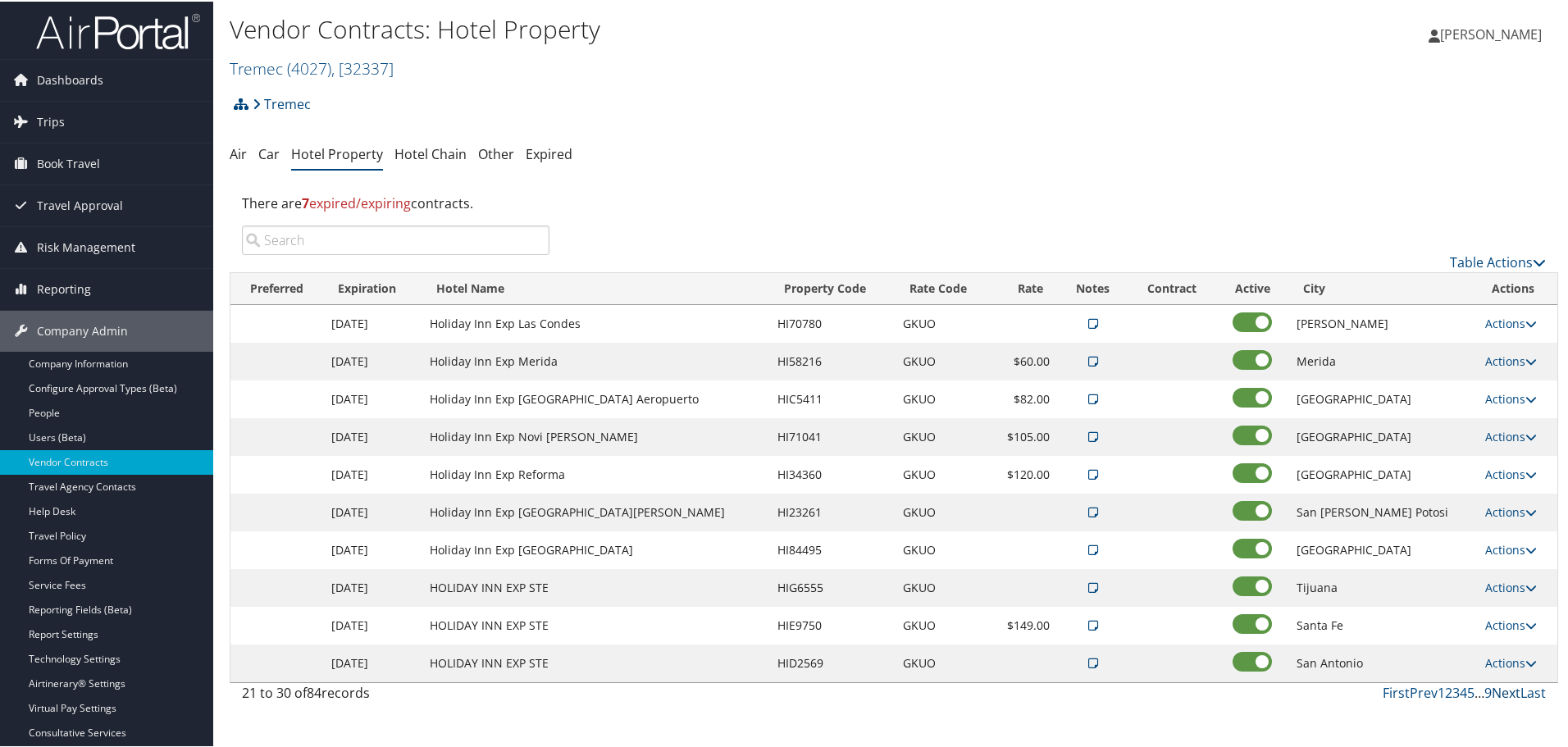
click at [1500, 689] on link "Next" at bounding box center [1505, 691] width 28 height 18
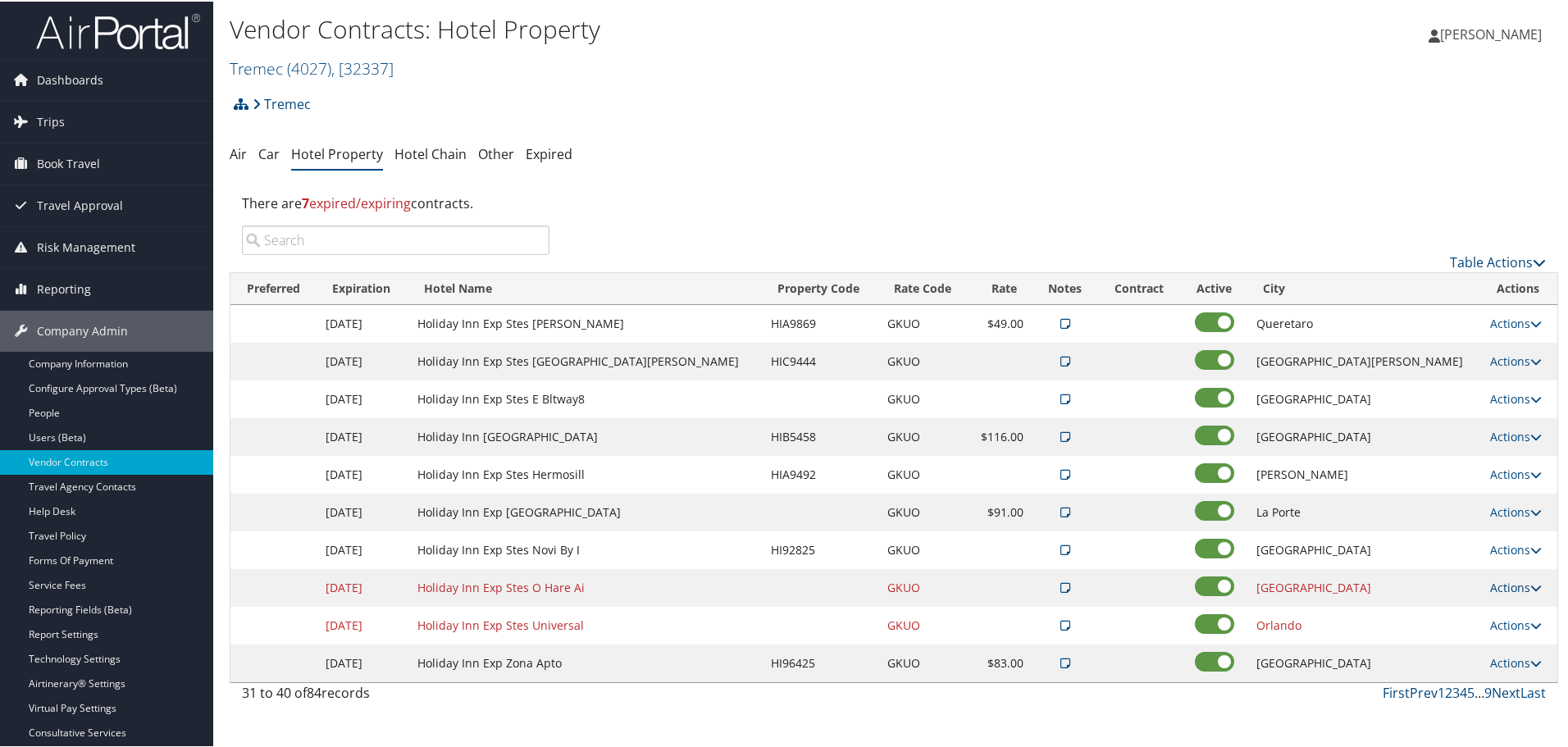
click at [1501, 584] on link "Actions" at bounding box center [1515, 586] width 51 height 16
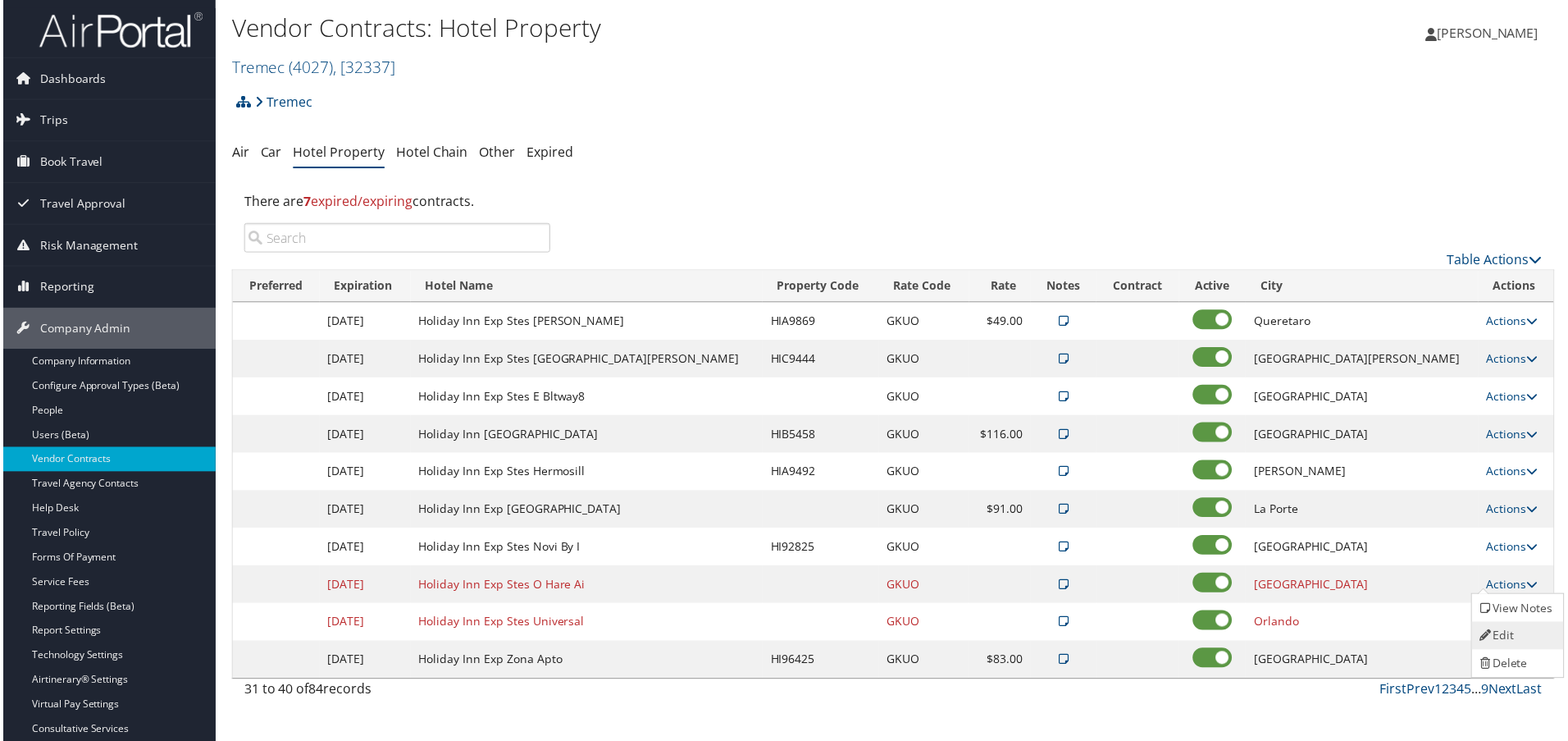
click at [1519, 630] on link "Edit" at bounding box center [1519, 638] width 88 height 28
select select "NLRA"
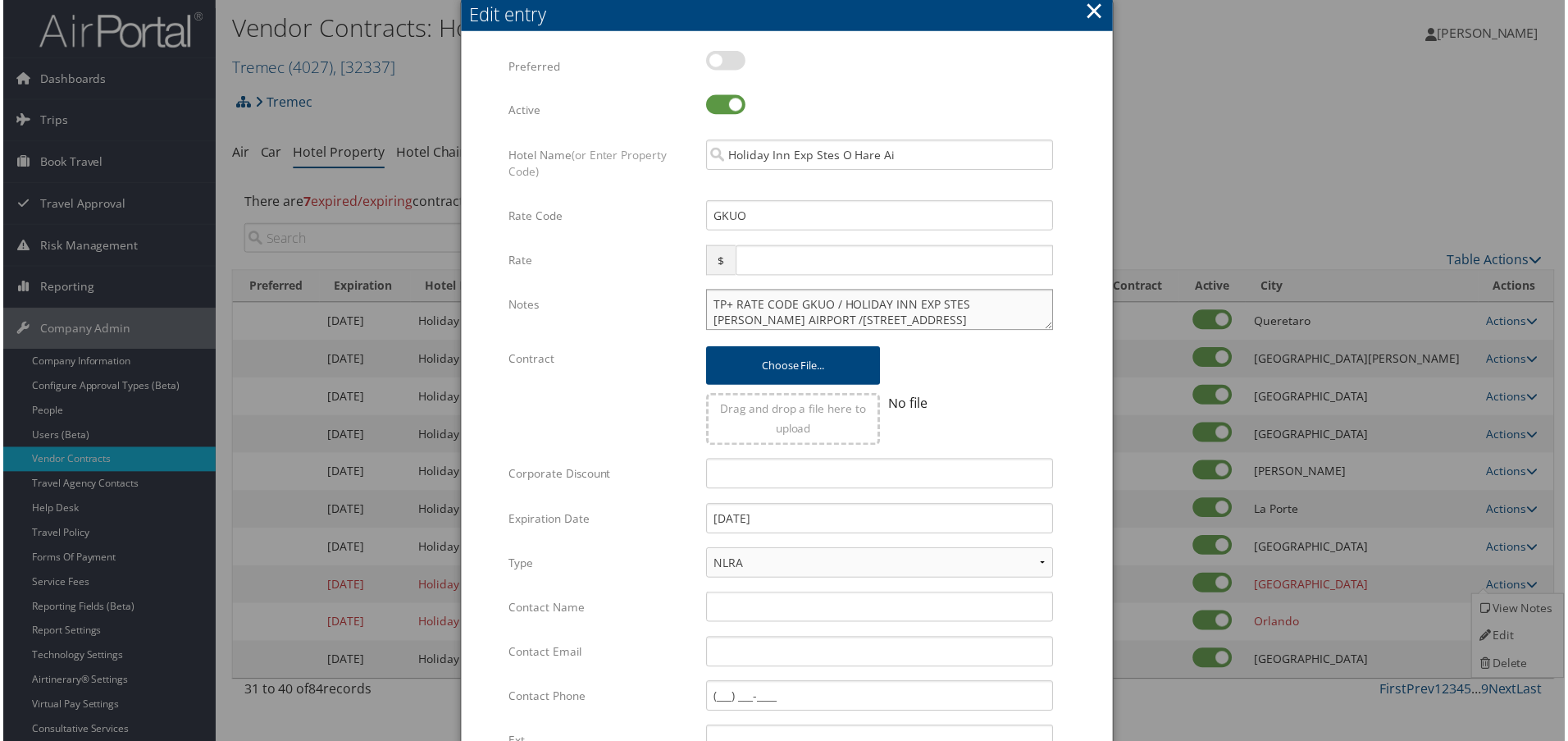
click at [710, 308] on textarea "TP+ RATE CODE GKUO / HOLIDAY INN EXP STES [PERSON_NAME] AIRPORT /[STREET_ADDRES…" at bounding box center [880, 311] width 349 height 41
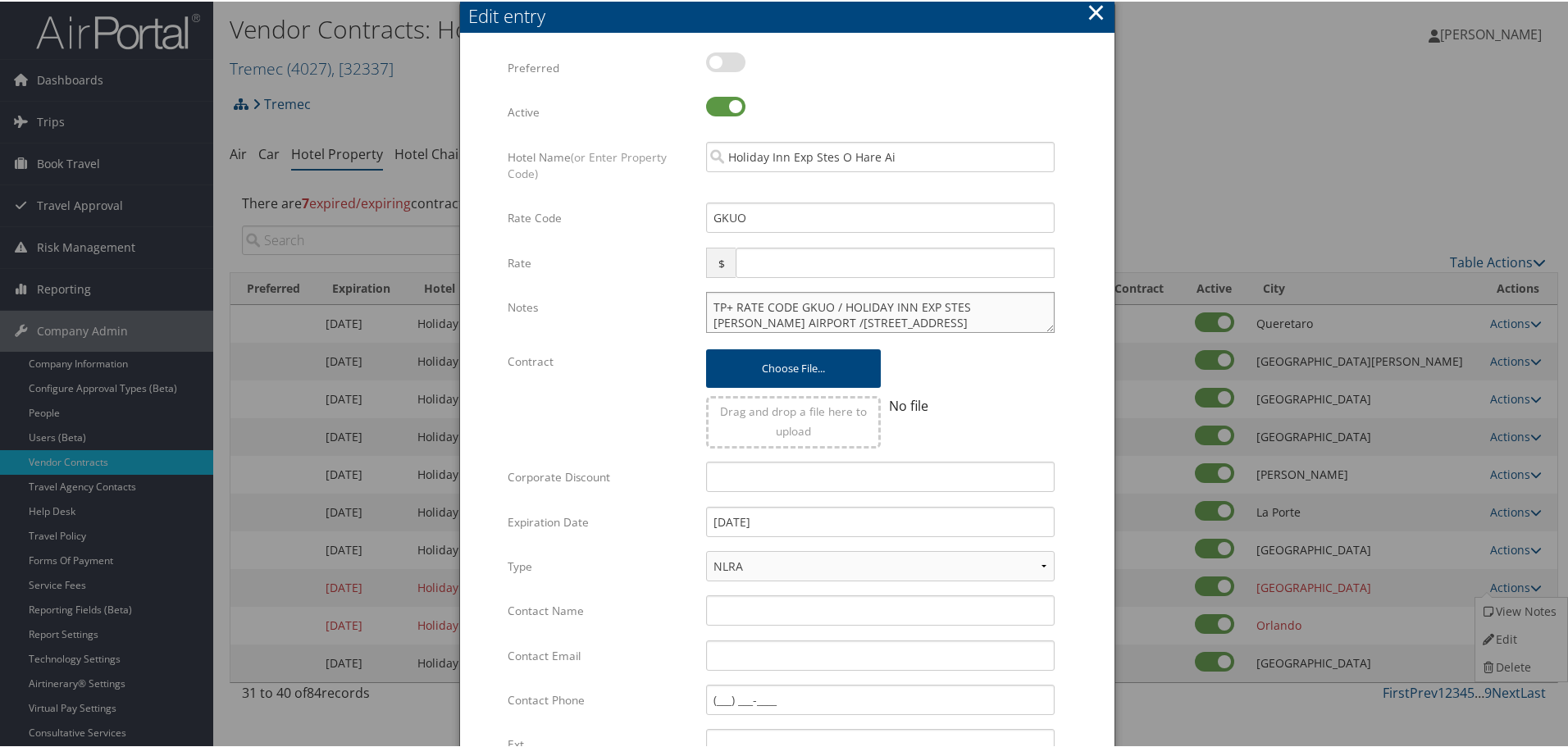
paste textarea "Rates tested in [GEOGRAPHIC_DATA] [DATE];"
type textarea "Rates tested in [GEOGRAPHIC_DATA] [DATE]; TP+ RATE CODE GKUO / HOLIDAY INN EXP …"
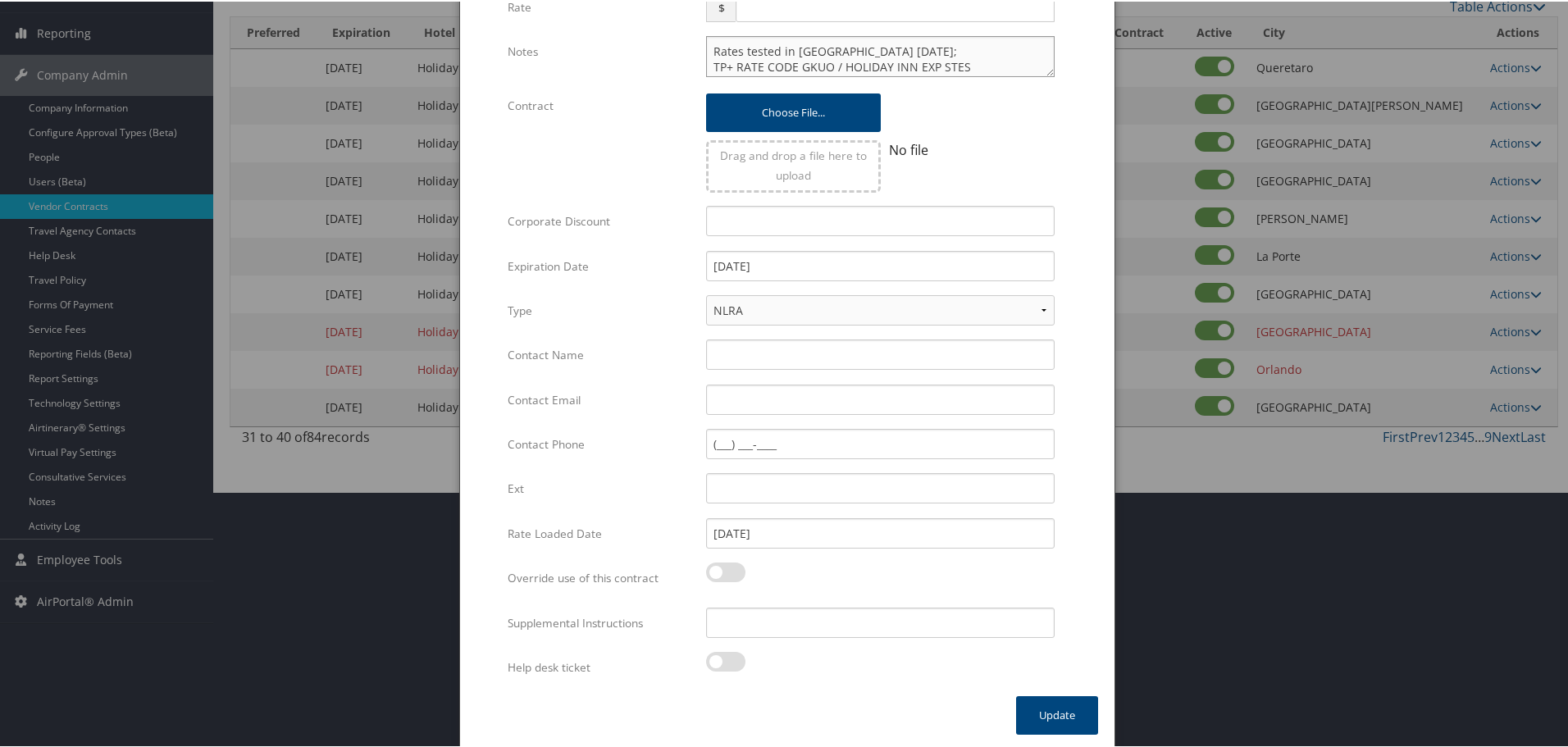
scroll to position [259, 0]
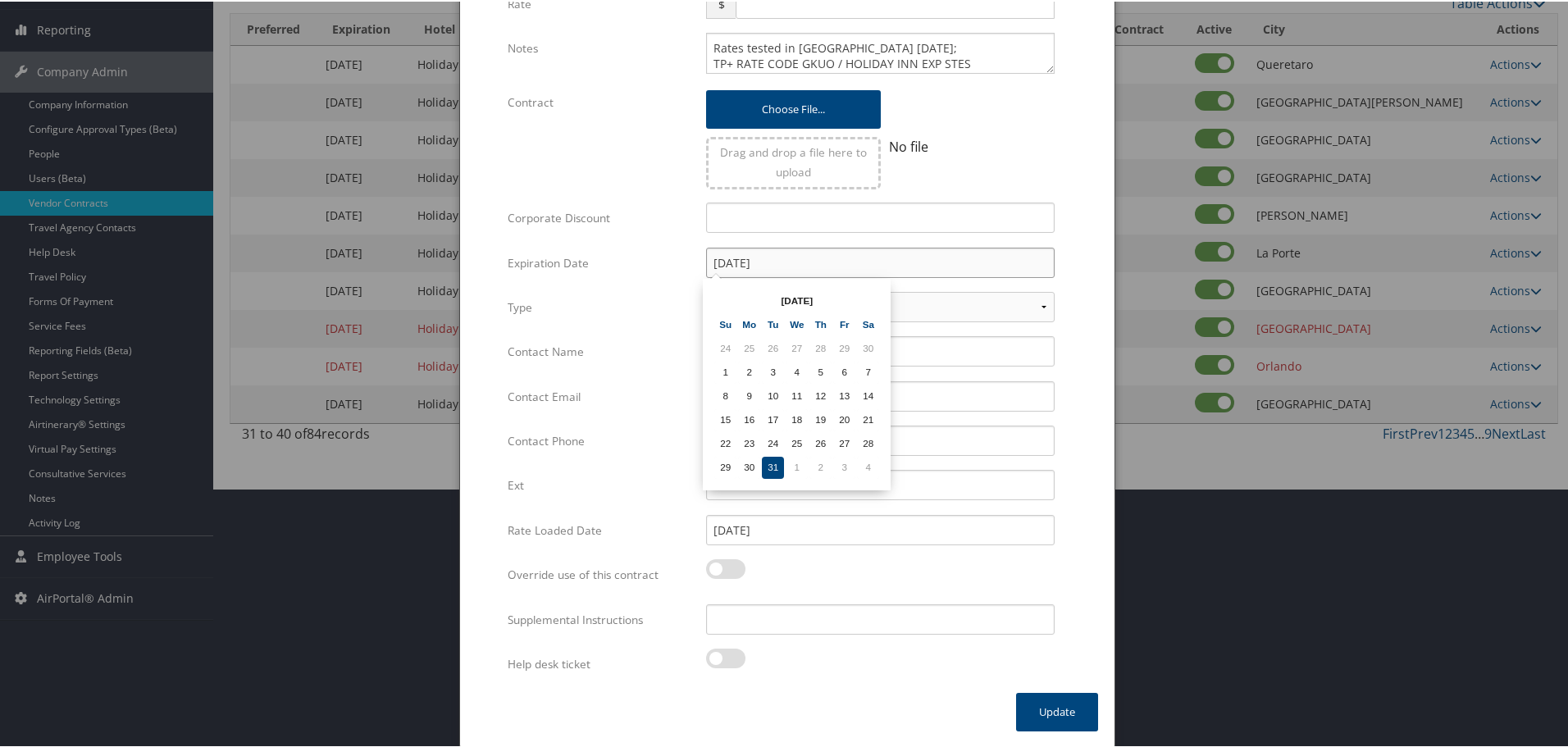
click at [811, 269] on input "[DATE]" at bounding box center [880, 261] width 349 height 30
type input "[DATE]"
click at [796, 614] on input "Supplemental Instructions" at bounding box center [880, 618] width 349 height 30
paste input "SAB Prop ID -"
type input "SAB Prop ID -"
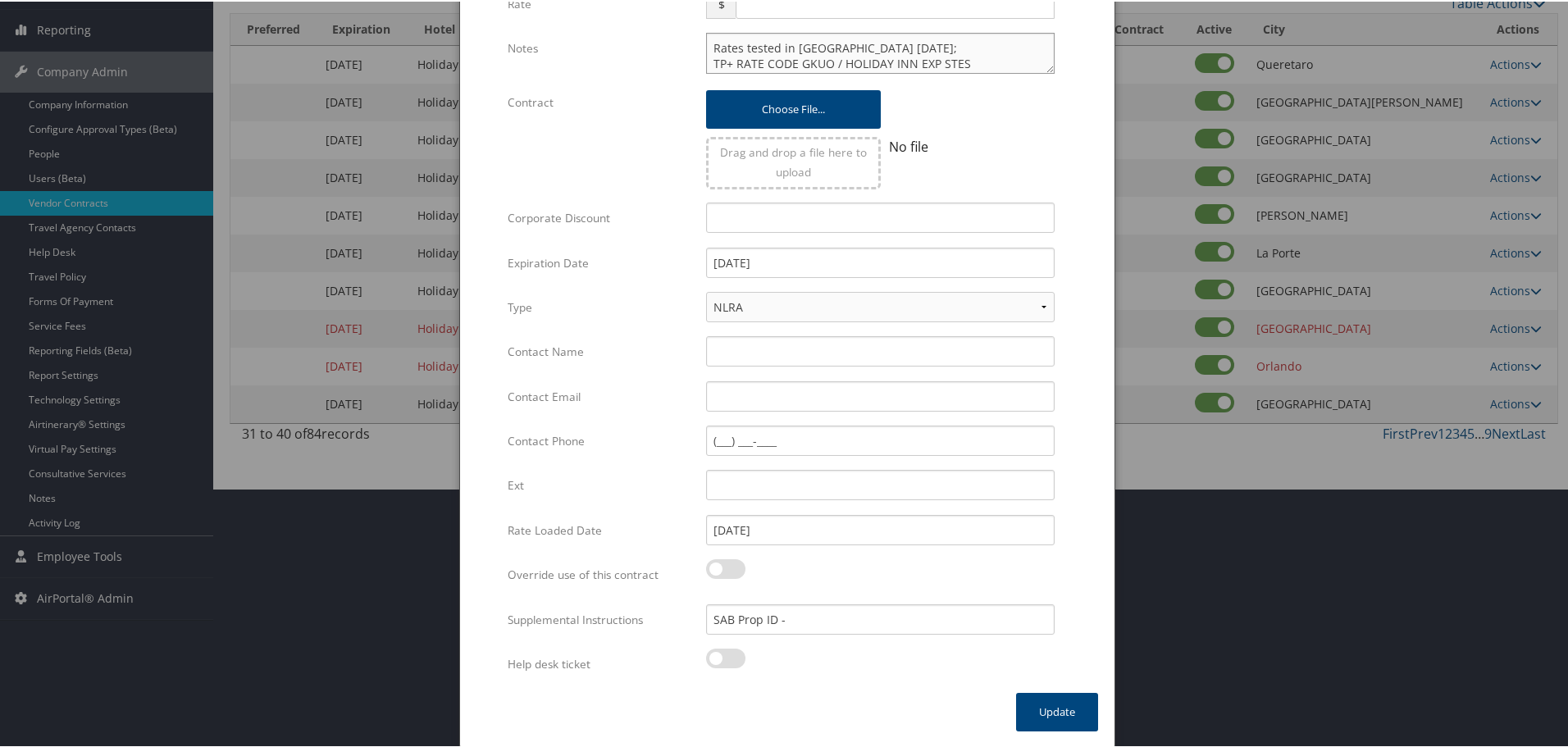
click at [824, 41] on textarea "Rates tested in [GEOGRAPHIC_DATA] [DATE]; TP+ RATE CODE GKUO / HOLIDAY INN EXP …" at bounding box center [880, 51] width 349 height 41
type textarea "Rates tested in [GEOGRAPHIC_DATA] [DATE]; TP+ RATE CODE GKUO / HOLIDAY INN EXP …"
click at [815, 620] on input "SAB Prop ID -" at bounding box center [880, 618] width 349 height 30
paste input "327471"
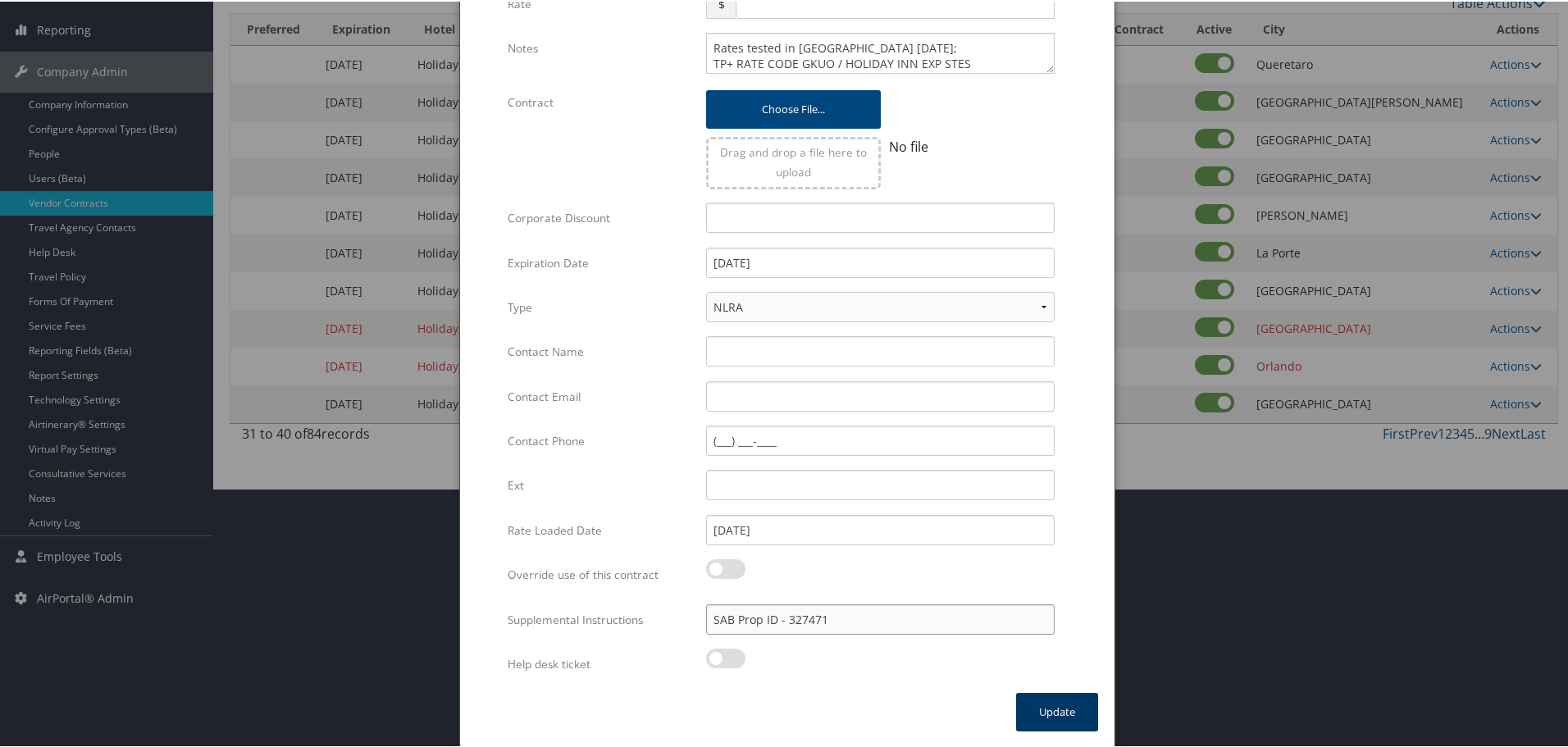
type input "SAB Prop ID - 327471"
click at [1032, 709] on button "Update" at bounding box center [1057, 711] width 82 height 39
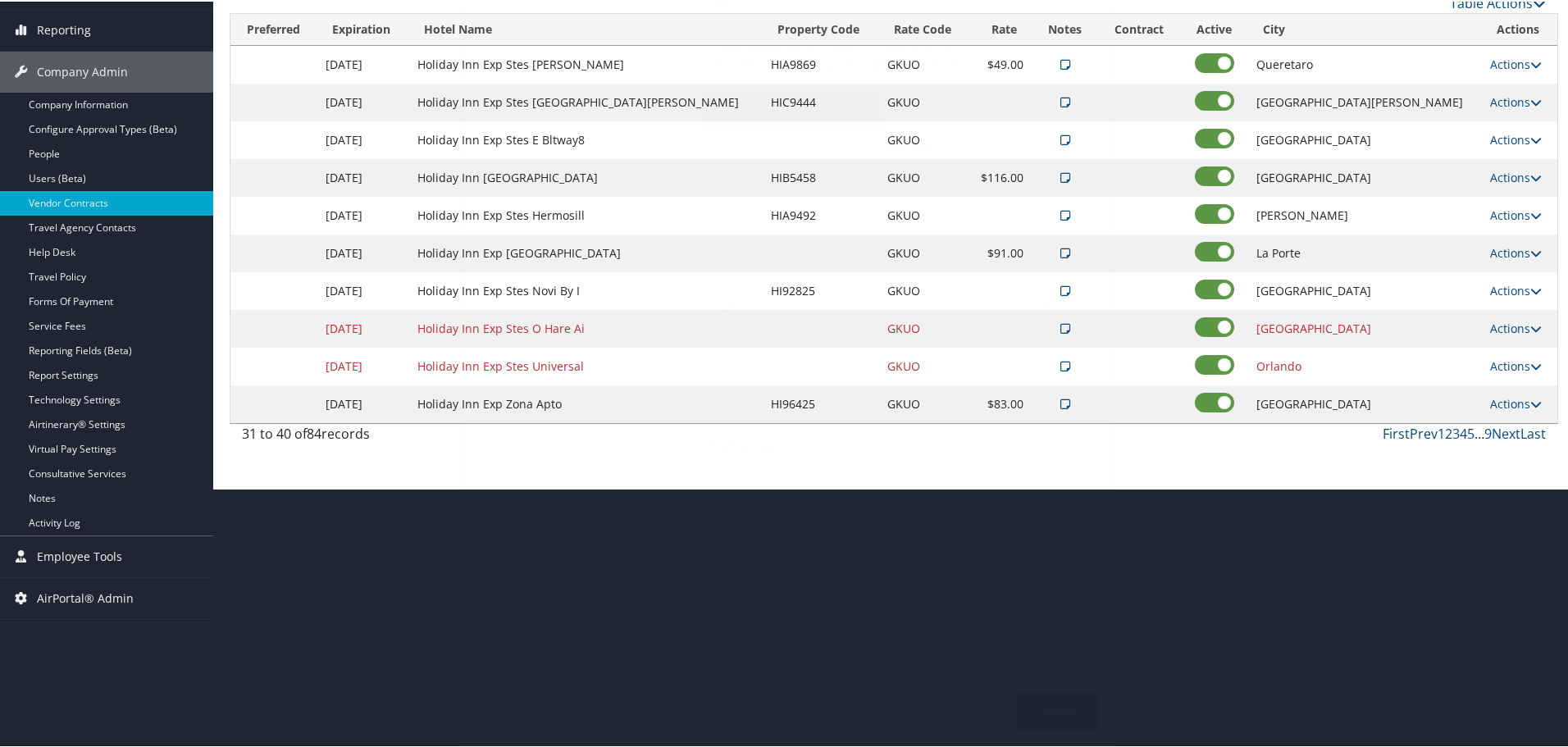
scroll to position [130, 0]
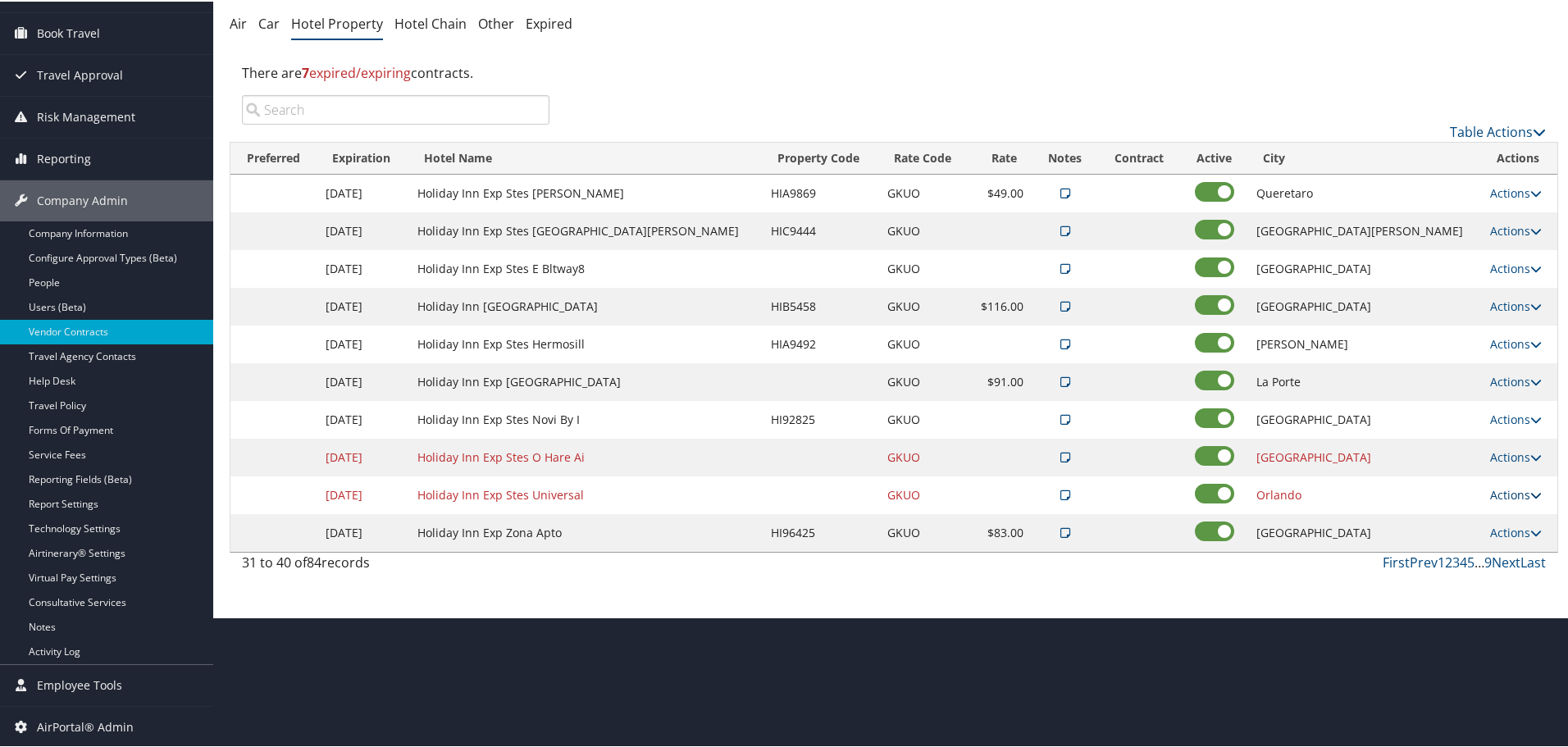
click at [1489, 489] on link "Actions" at bounding box center [1515, 494] width 51 height 16
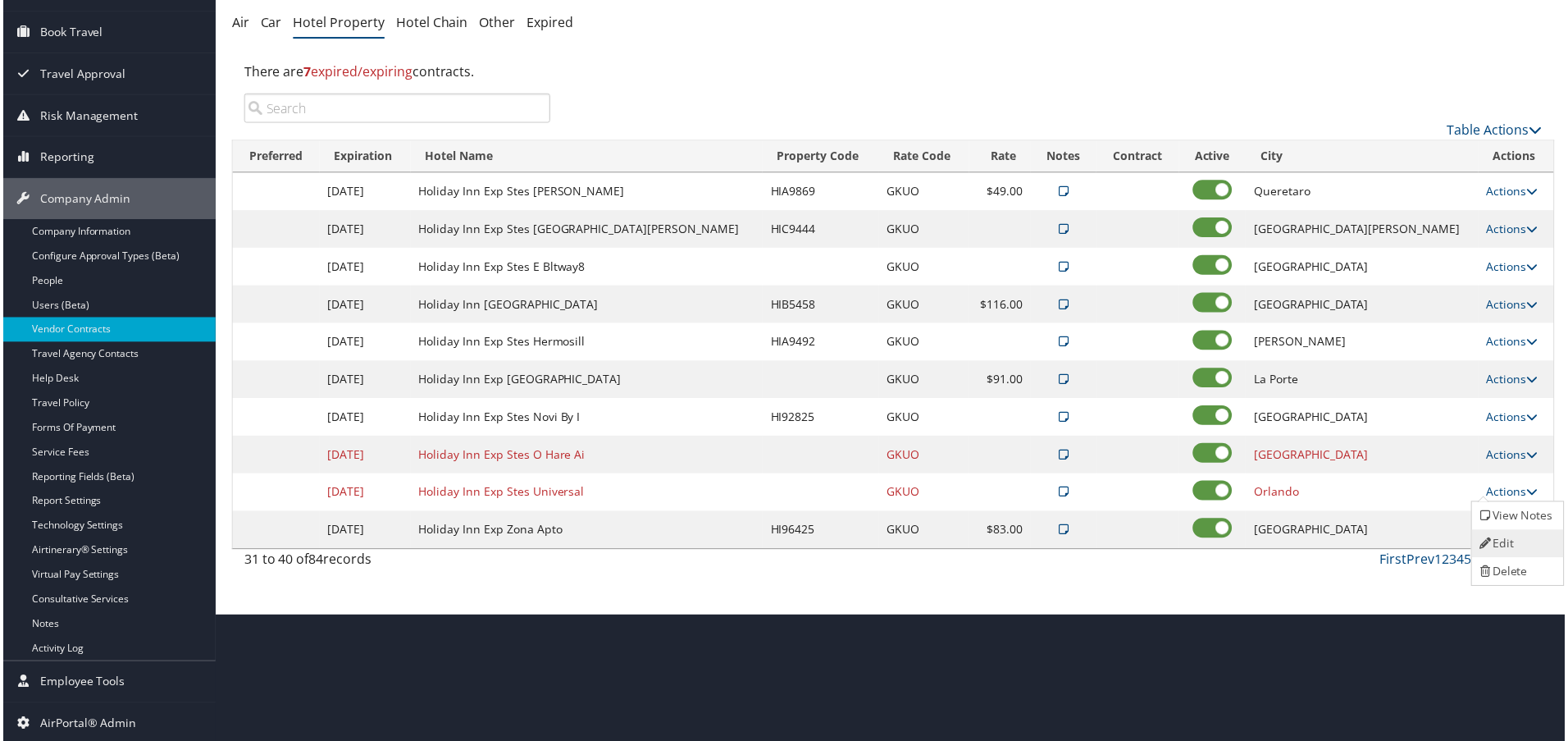
click at [1496, 531] on link "Edit" at bounding box center [1519, 545] width 88 height 28
select select "NLRA"
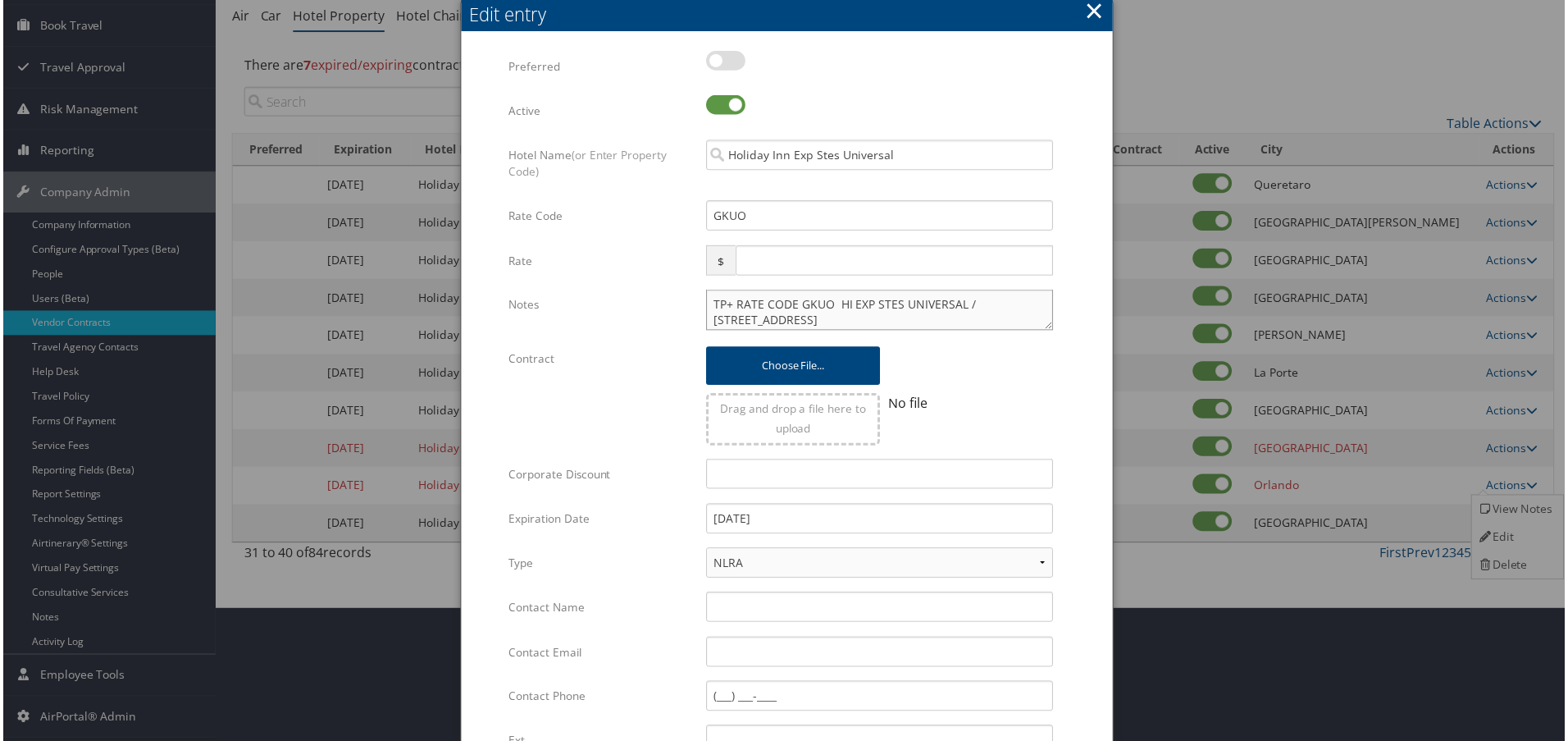
click at [709, 310] on textarea "TP+ RATE CODE GKUO HI EXP STES UNIVERSAL / [STREET_ADDRESS] 15% Discount" at bounding box center [880, 311] width 349 height 41
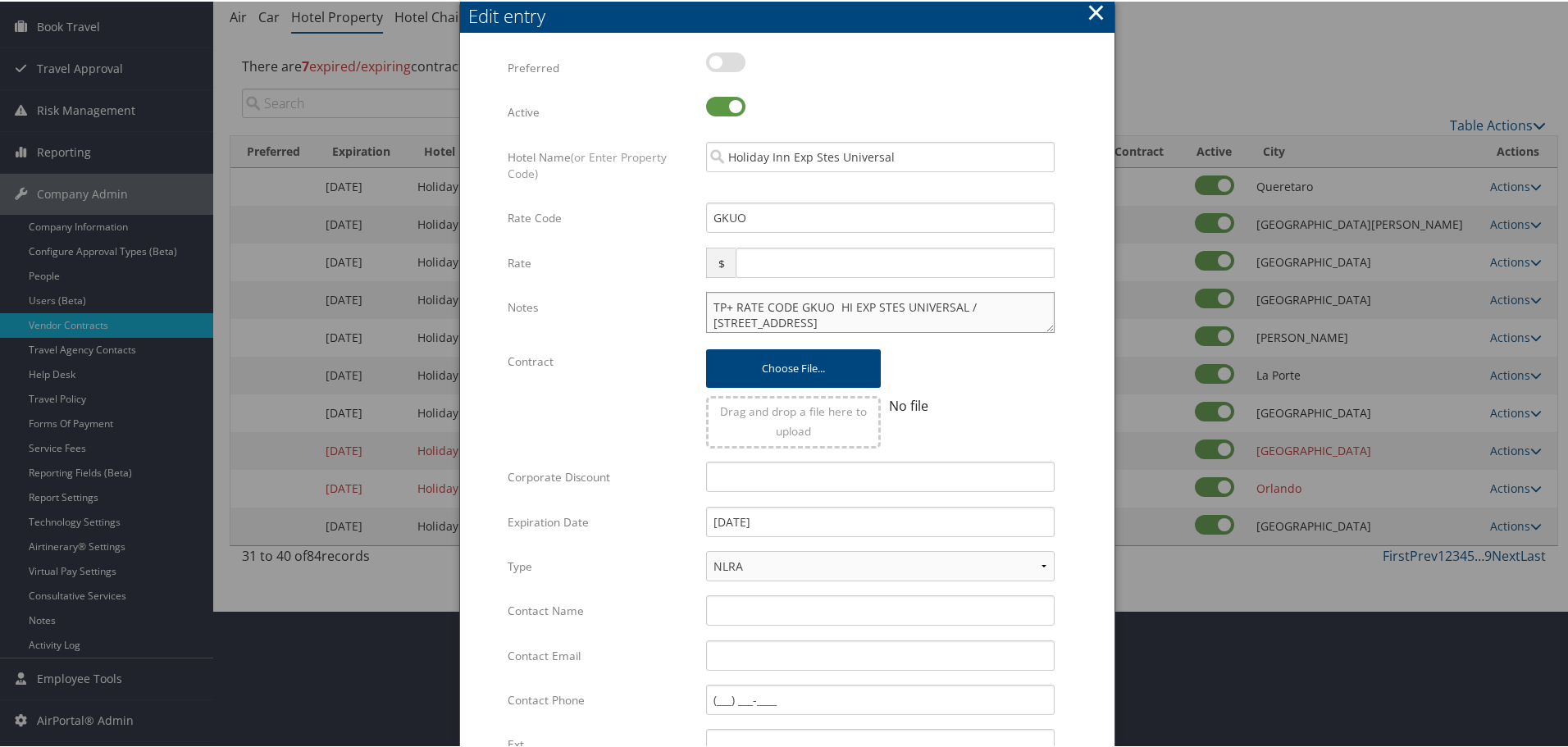
paste textarea "Rates tested in [GEOGRAPHIC_DATA] [DATE];"
click at [824, 300] on textarea "Rates tested in [GEOGRAPHIC_DATA] [DATE]; TP+ RATE CODE GKUO HI EXP STES UNIVER…" at bounding box center [880, 311] width 349 height 41
type textarea "Rates tested in [GEOGRAPHIC_DATA] [DATE]; TP+ RATE CODE GKUO HI EXP STES UNIVER…"
click at [842, 522] on input "[DATE]" at bounding box center [880, 520] width 349 height 30
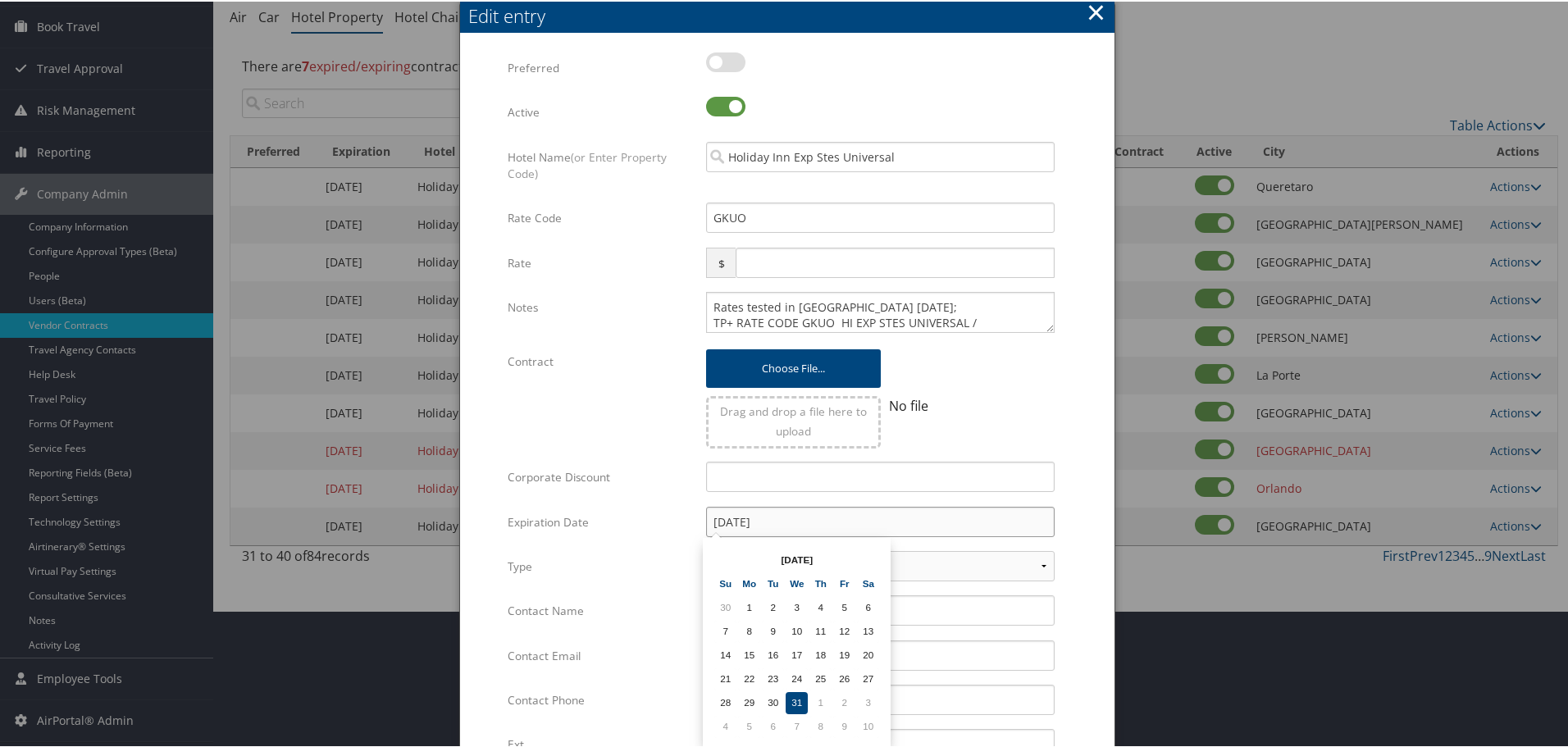
type input "[DATE]"
click at [1080, 501] on form "Multiple values The selected items contain different values for this input. To …" at bounding box center [787, 500] width 621 height 900
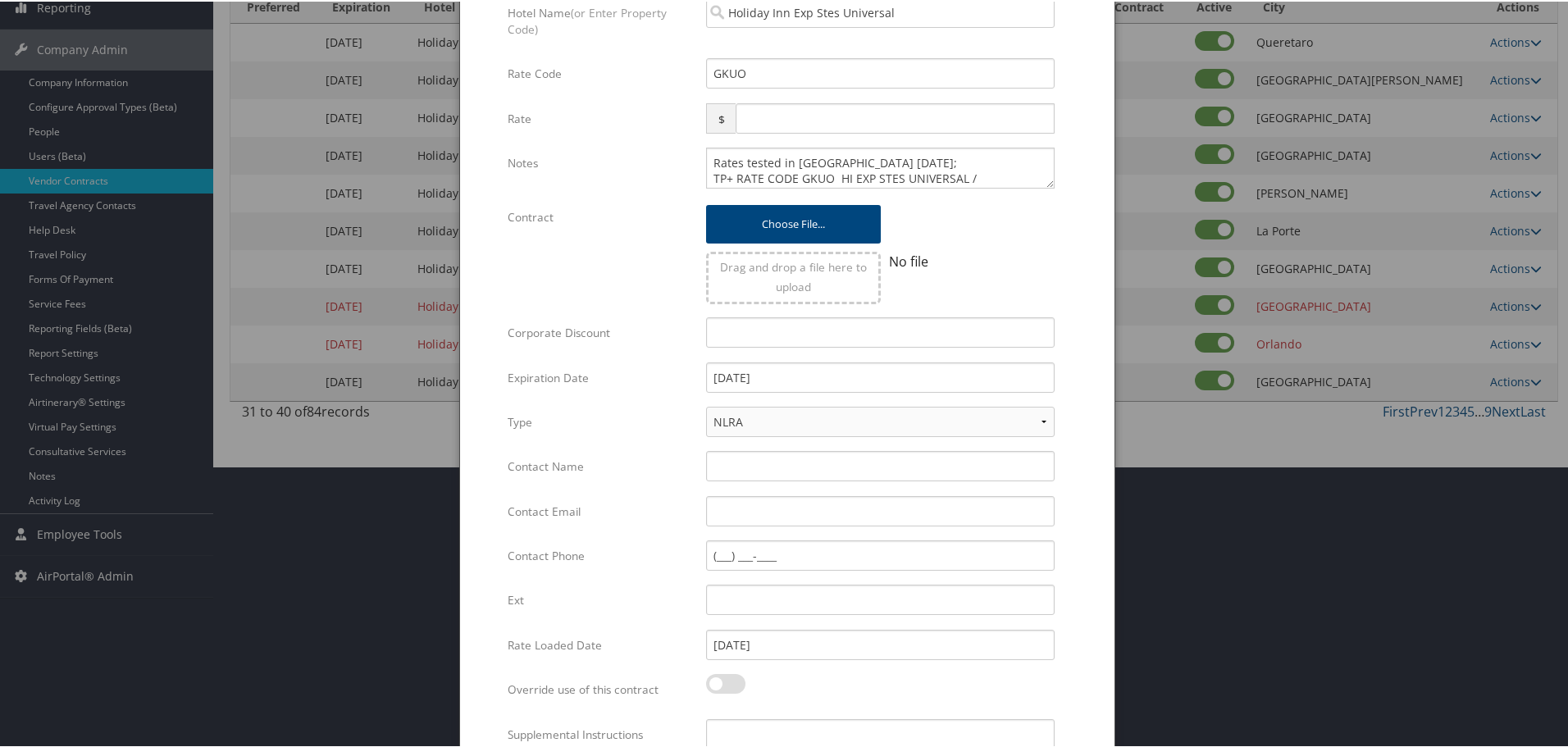
scroll to position [397, 0]
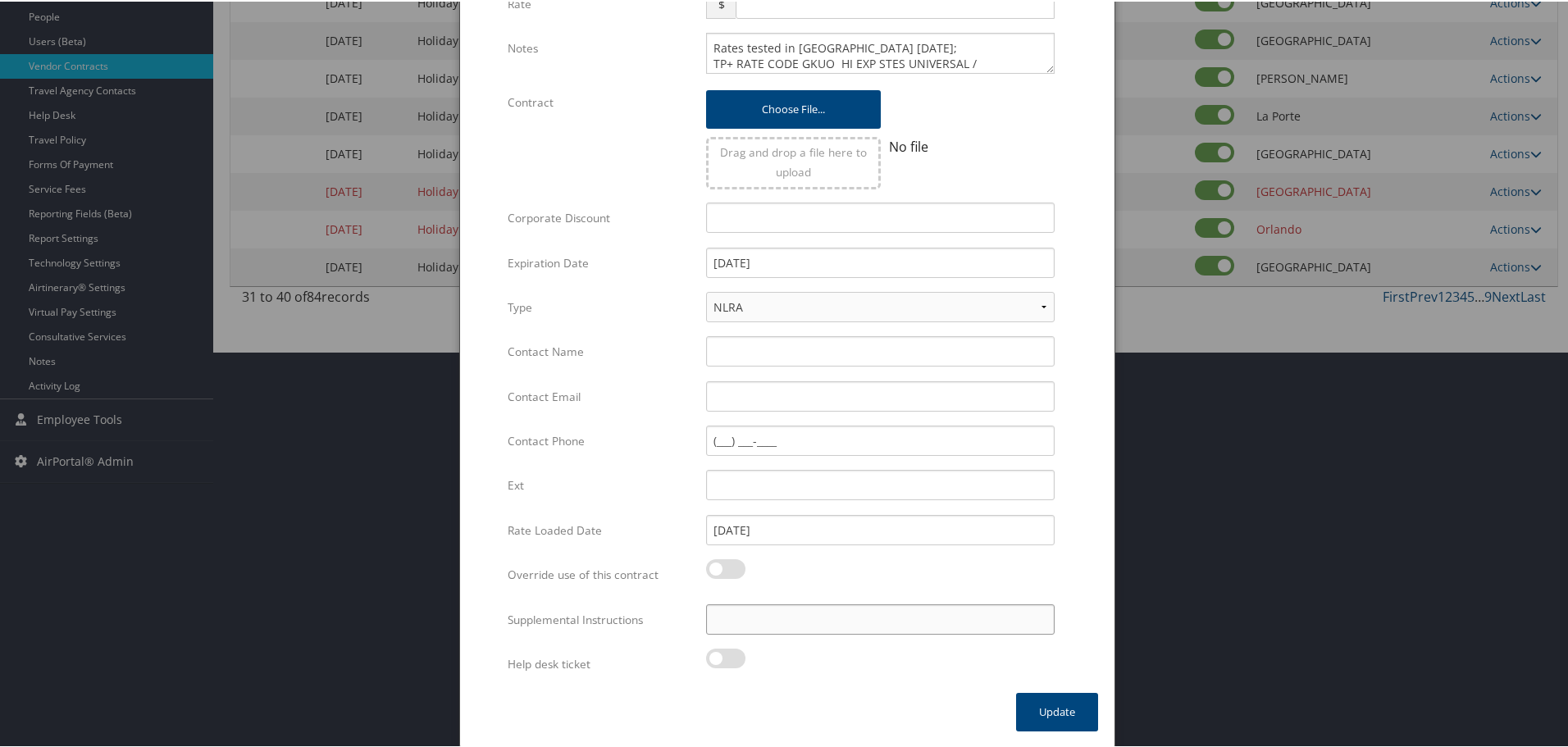
click at [855, 620] on input "Supplemental Instructions" at bounding box center [880, 618] width 349 height 30
paste input "SAB Prop ID -"
paste input "4303"
type input "SAB Prop ID - 4303"
click at [1055, 712] on button "Update" at bounding box center [1057, 711] width 82 height 39
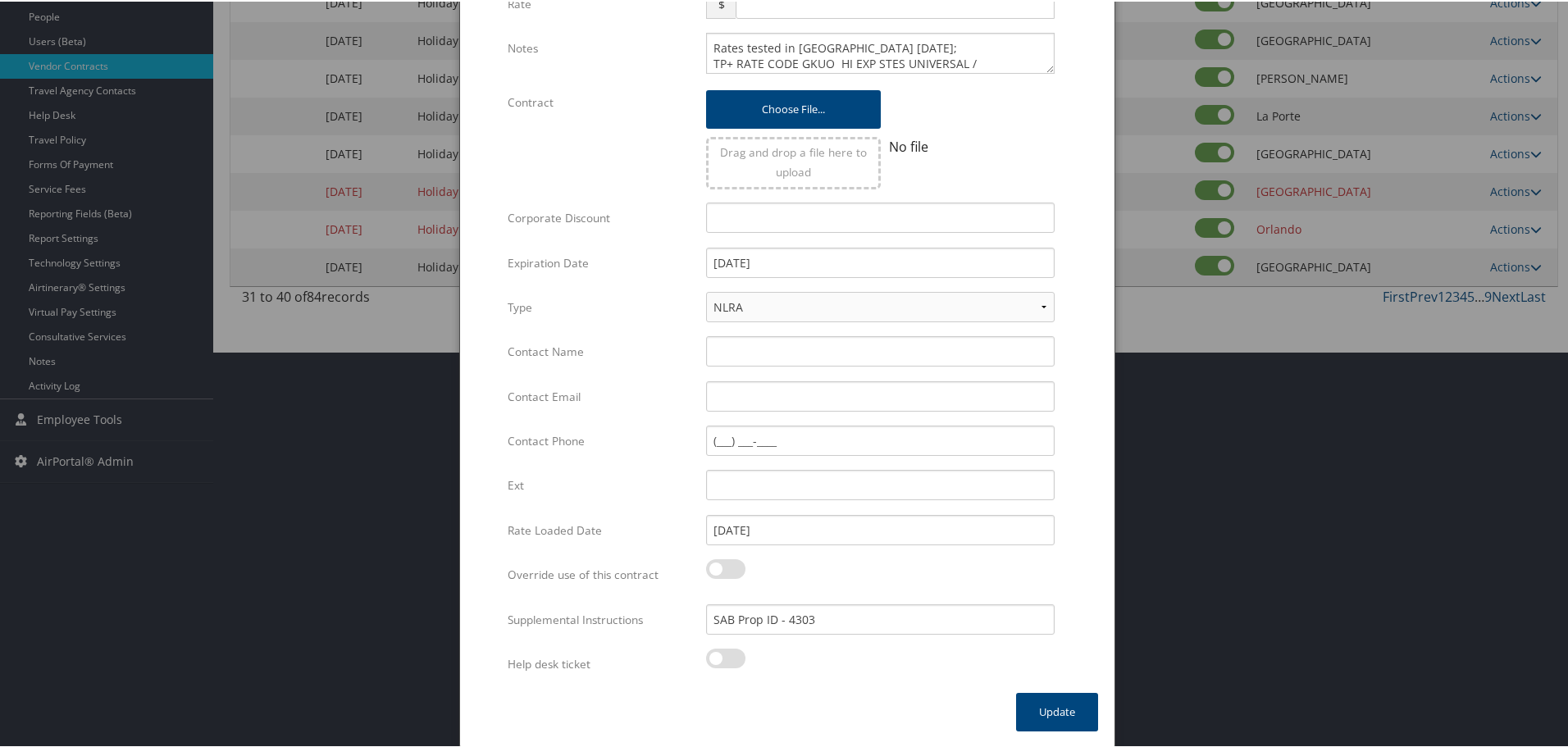
scroll to position [130, 0]
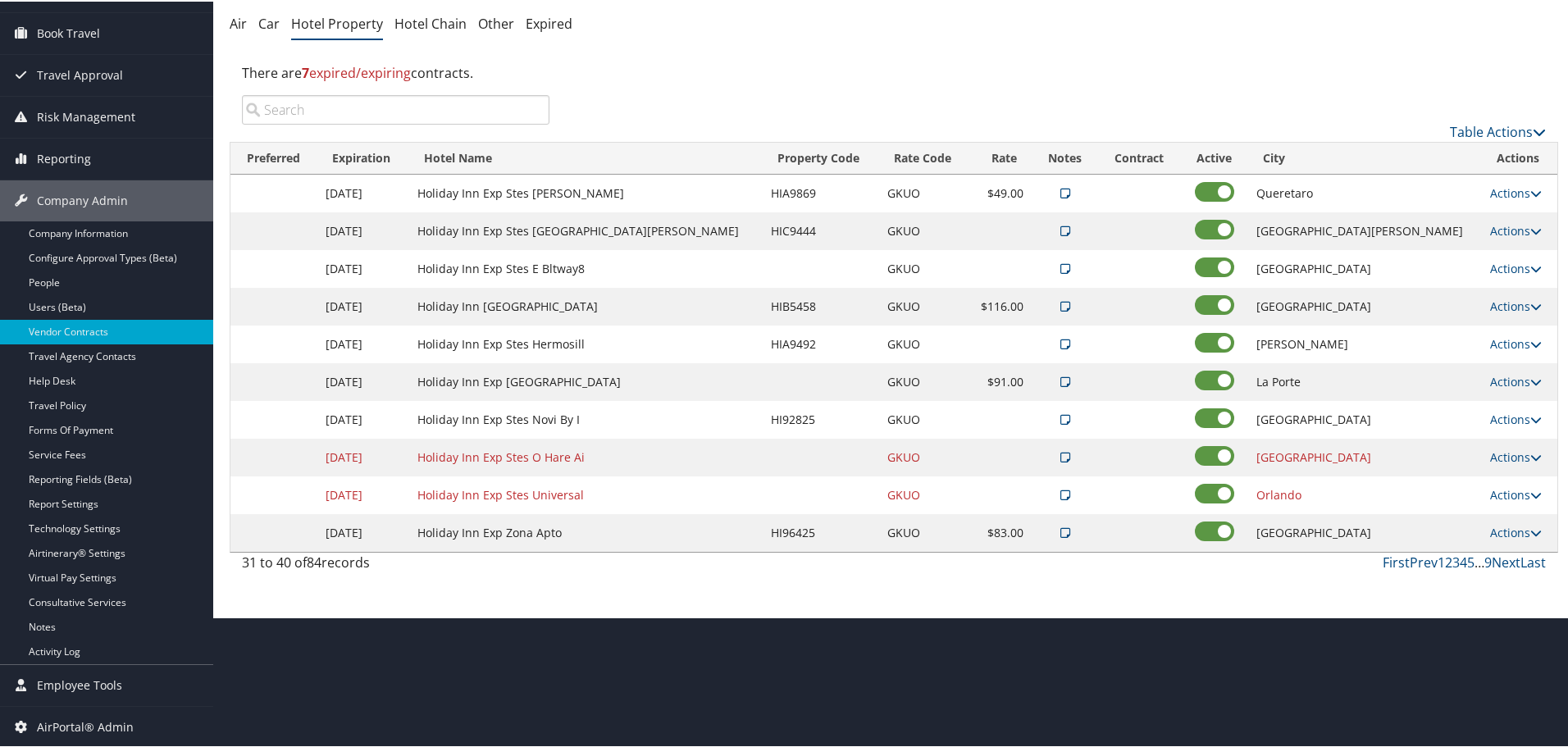
click at [895, 65] on div "There are 7 expired/expiring contracts." at bounding box center [893, 72] width 1328 height 44
